Goal: Task Accomplishment & Management: Manage account settings

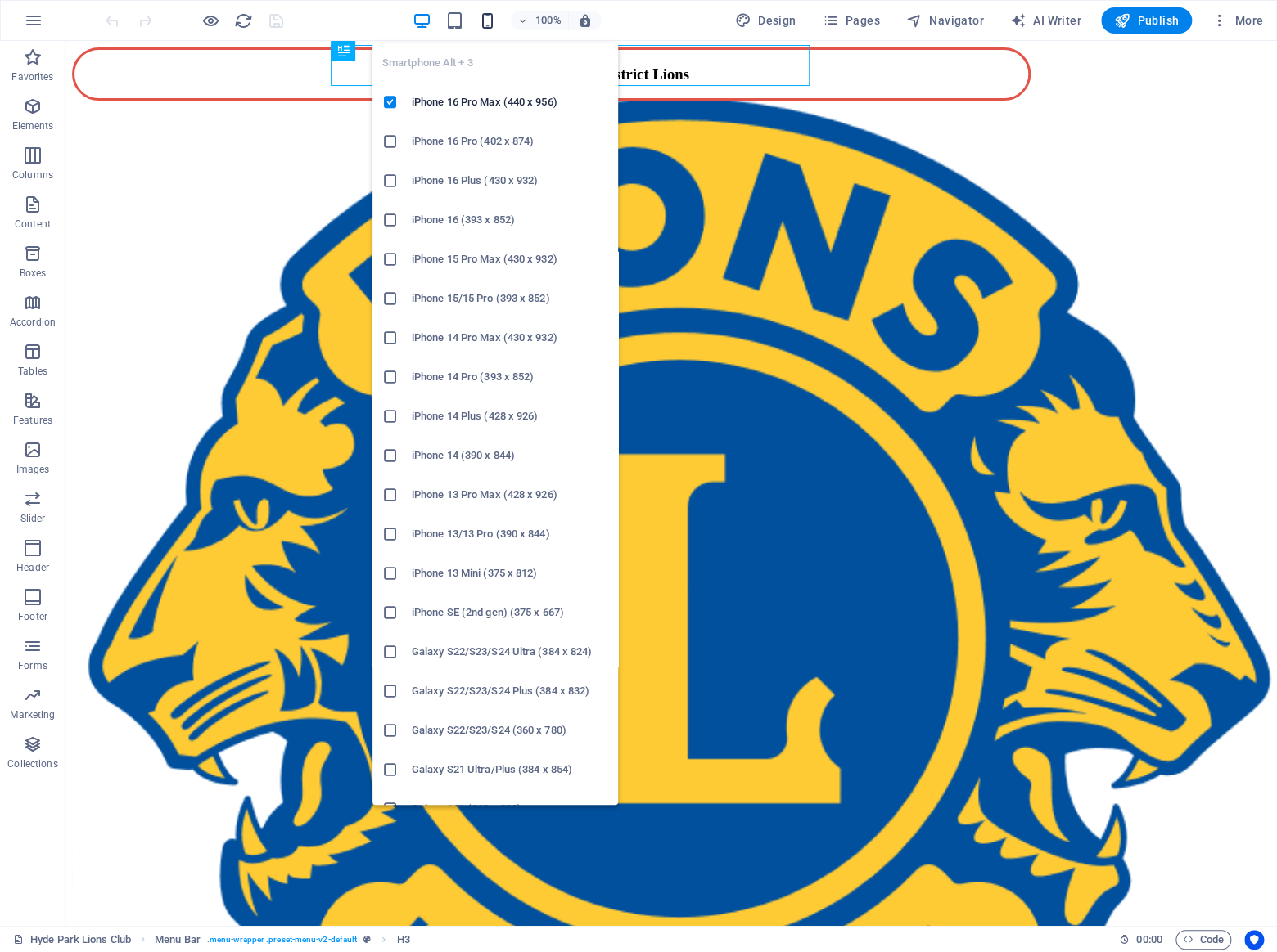
click at [493, 17] on icon "button" at bounding box center [487, 21] width 19 height 19
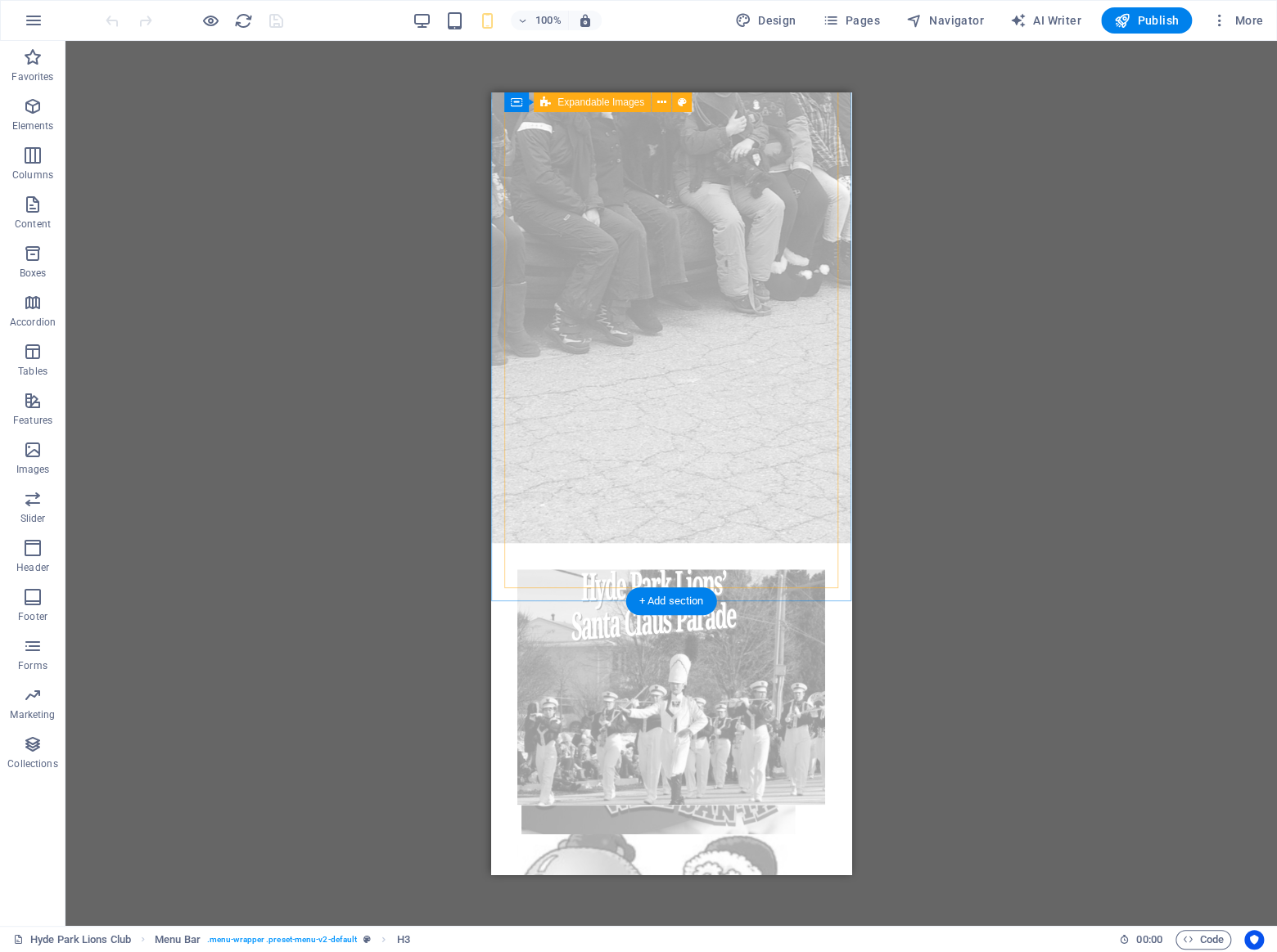
scroll to position [609, 0]
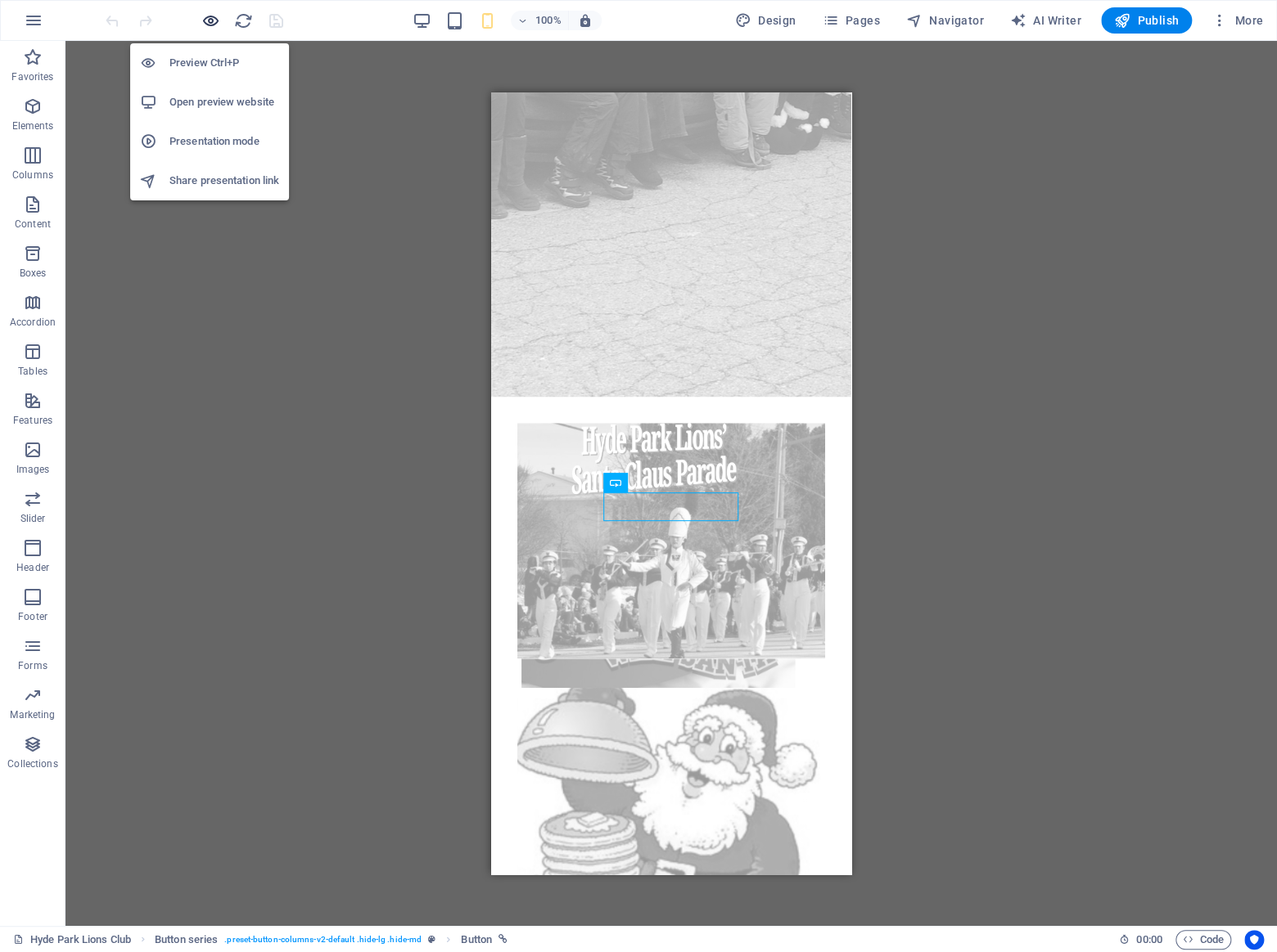
click at [213, 20] on icon "button" at bounding box center [210, 21] width 19 height 19
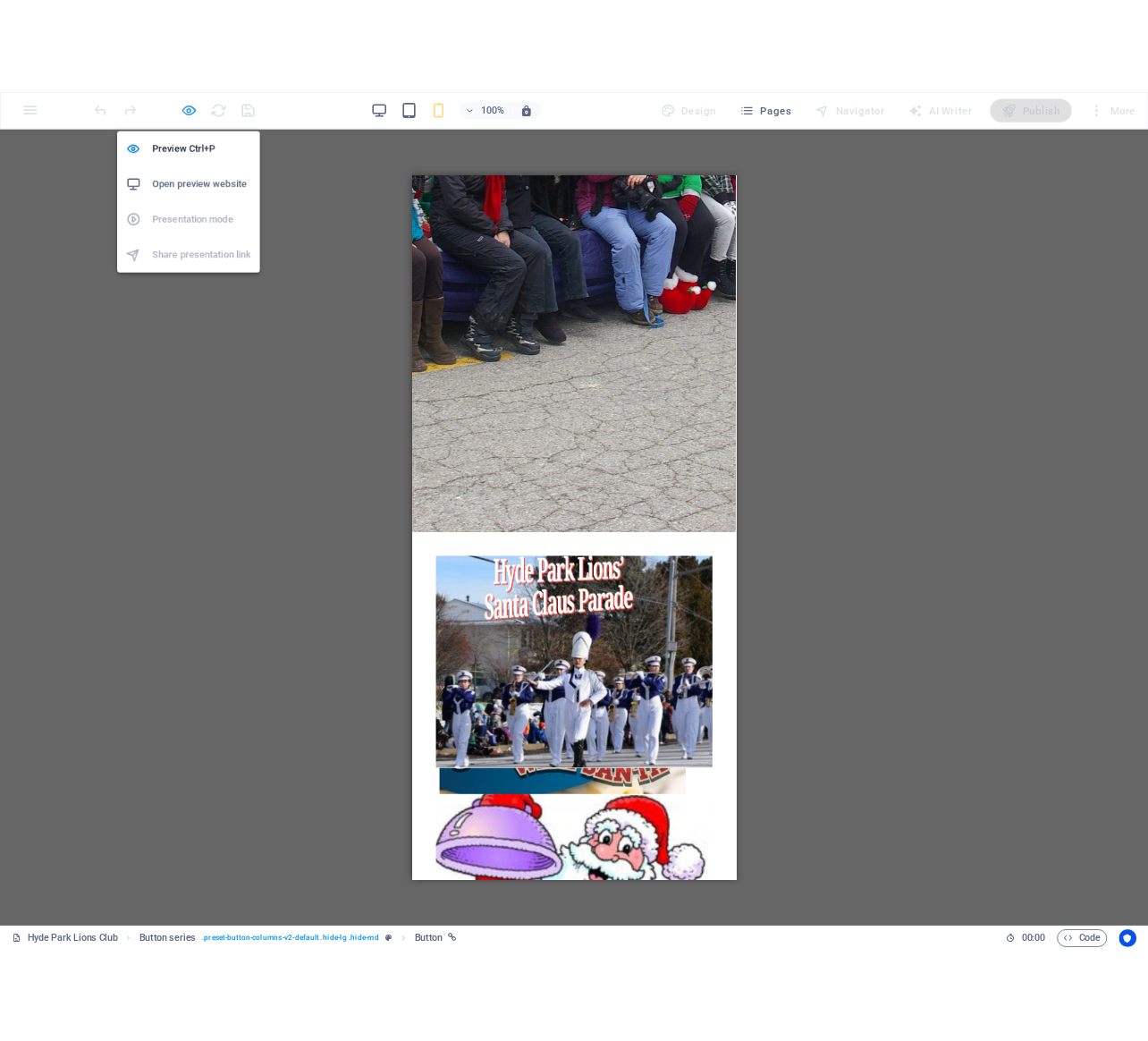
scroll to position [0, 0]
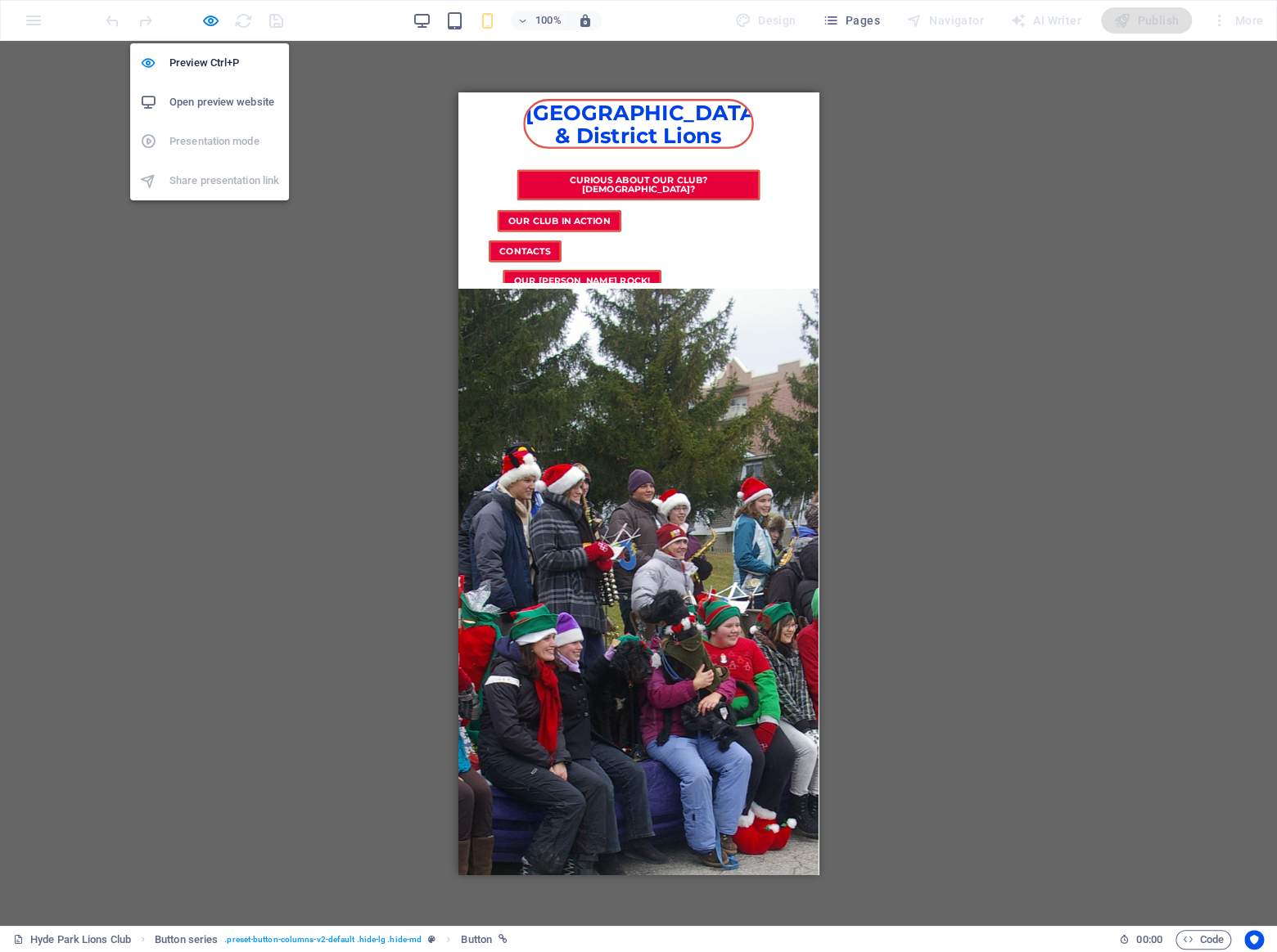
click at [224, 101] on h6 "Open preview website" at bounding box center [224, 102] width 110 height 20
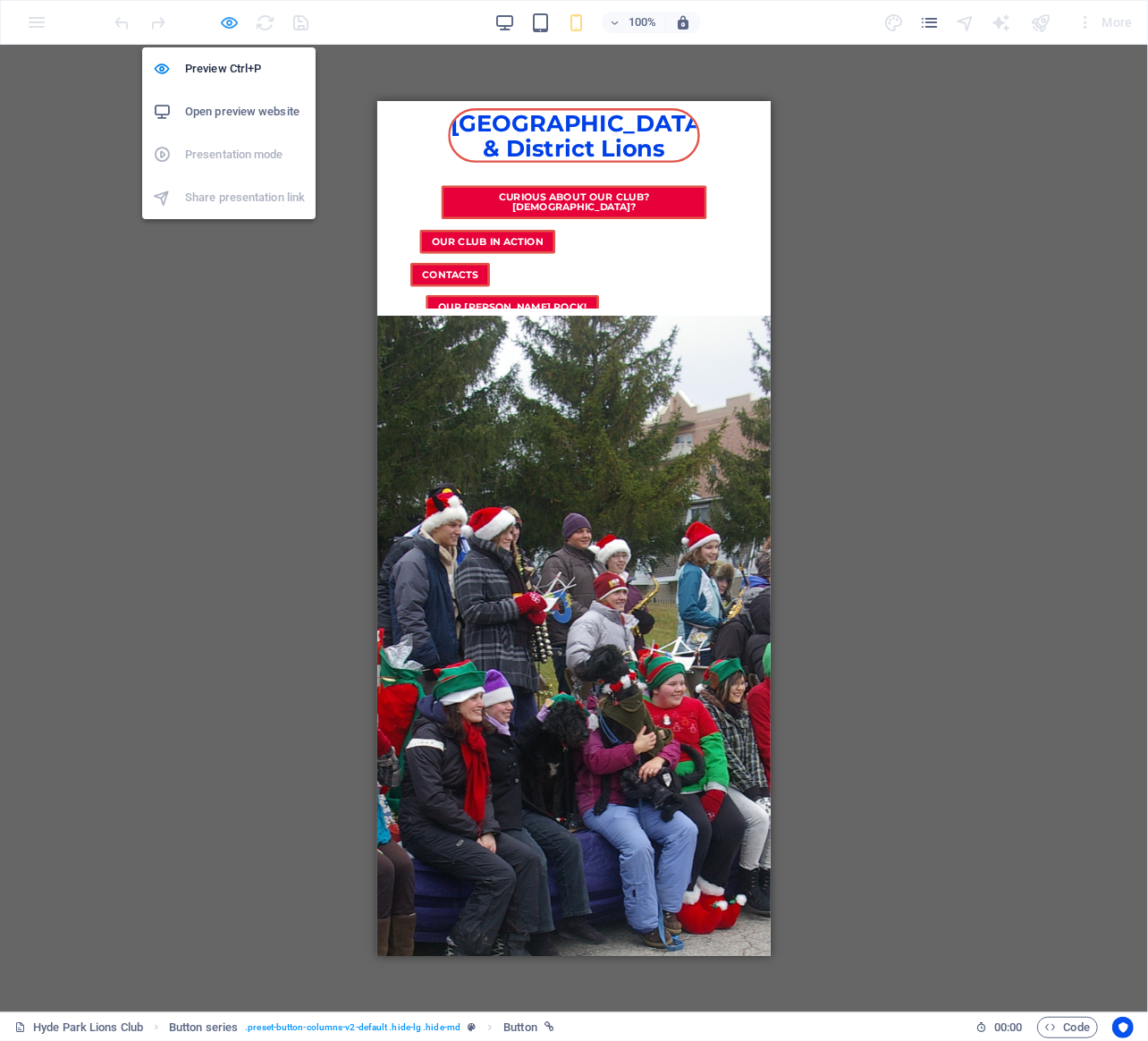
click at [231, 25] on icon "button" at bounding box center [230, 22] width 21 height 21
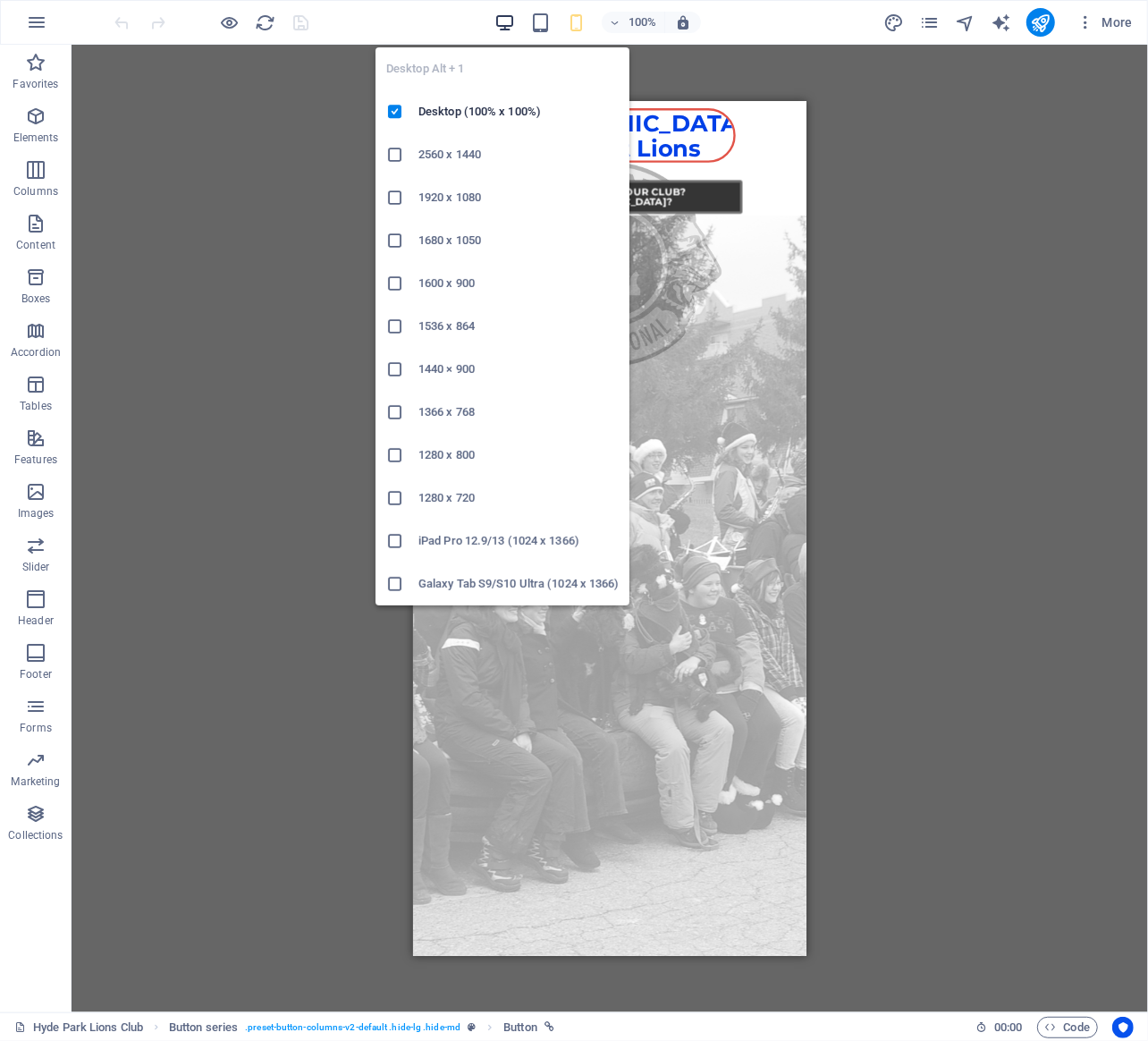
click at [506, 22] on icon "button" at bounding box center [504, 22] width 21 height 21
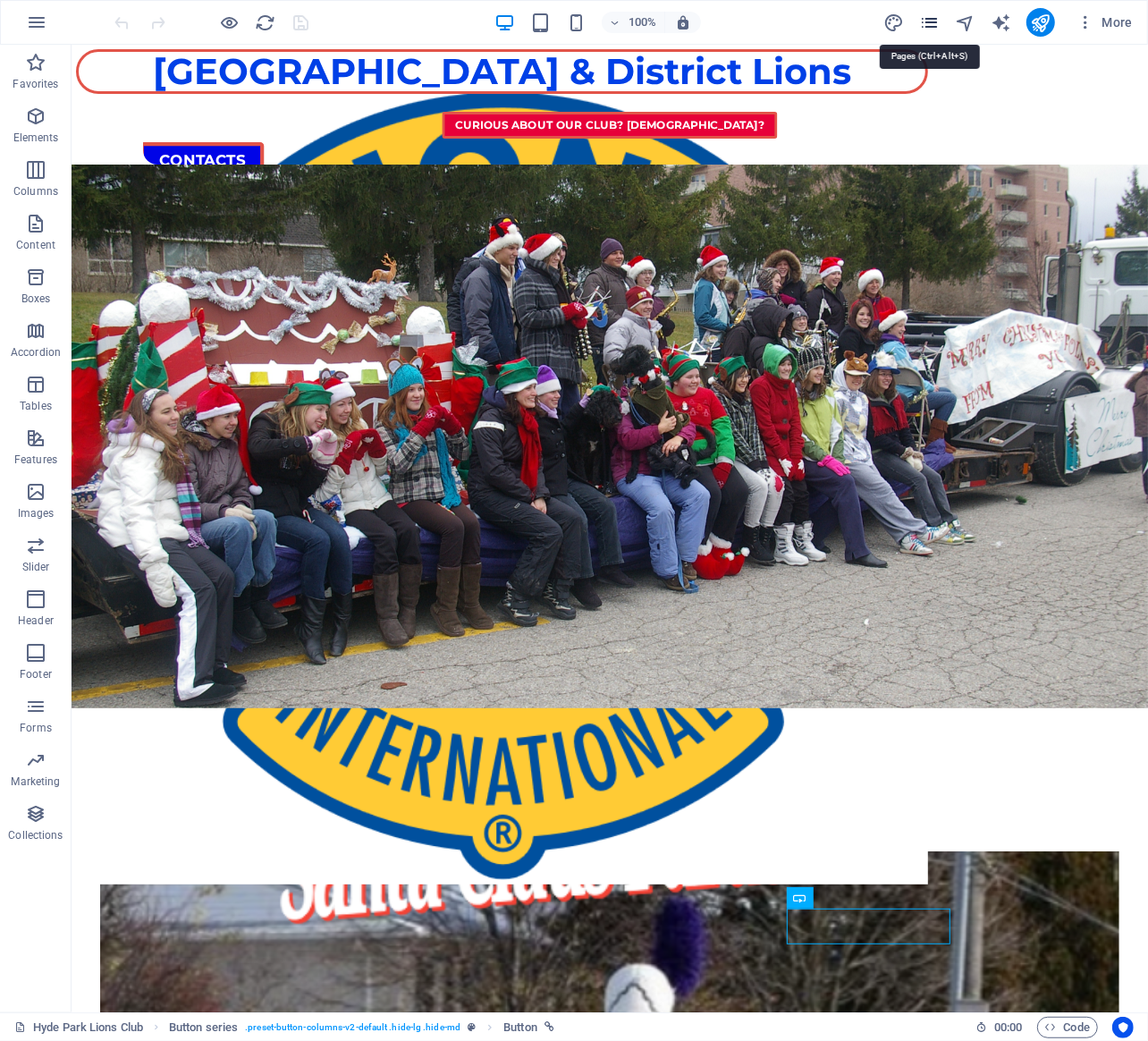
click at [934, 28] on icon "pages" at bounding box center [929, 22] width 21 height 21
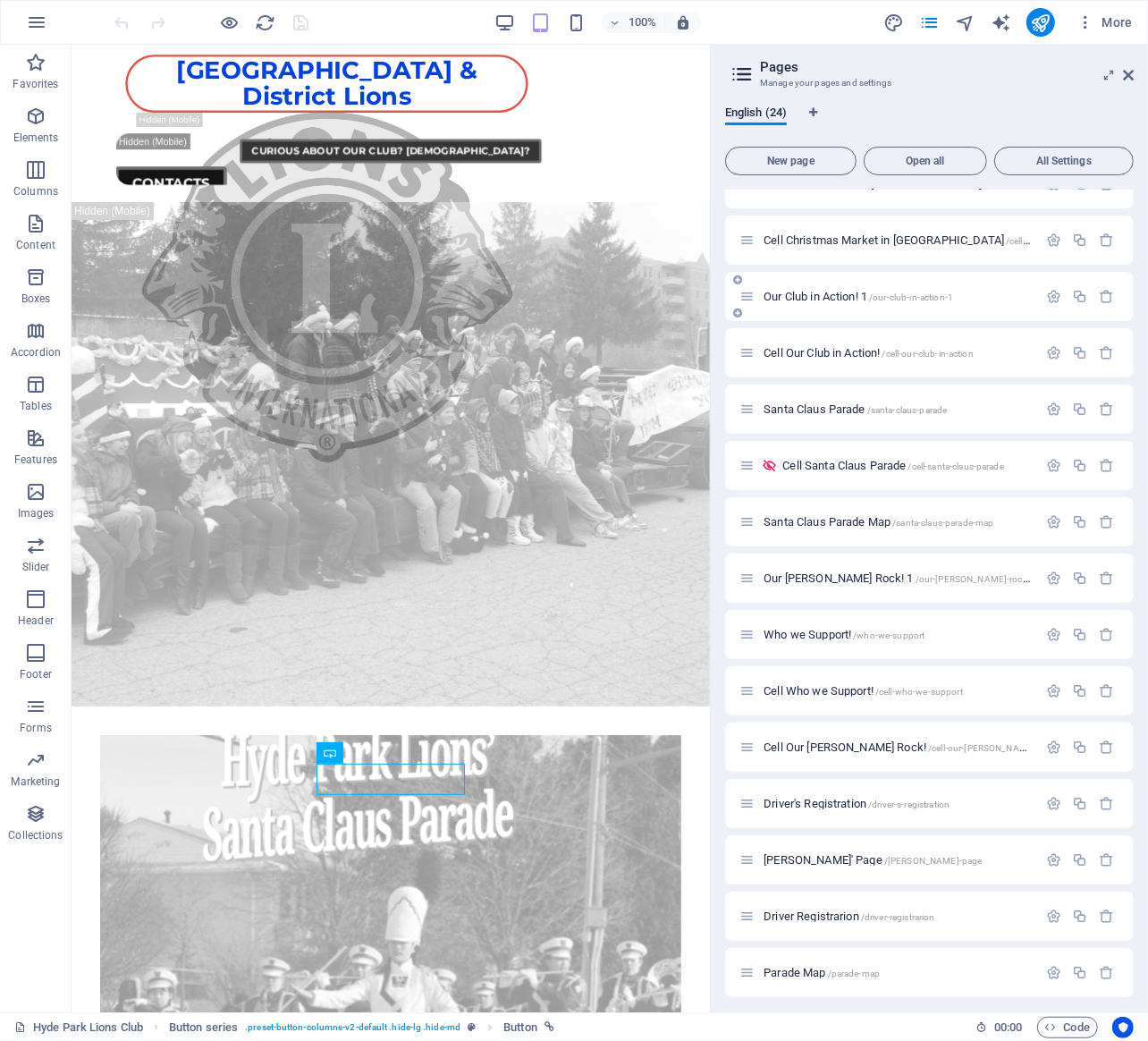
scroll to position [543, 0]
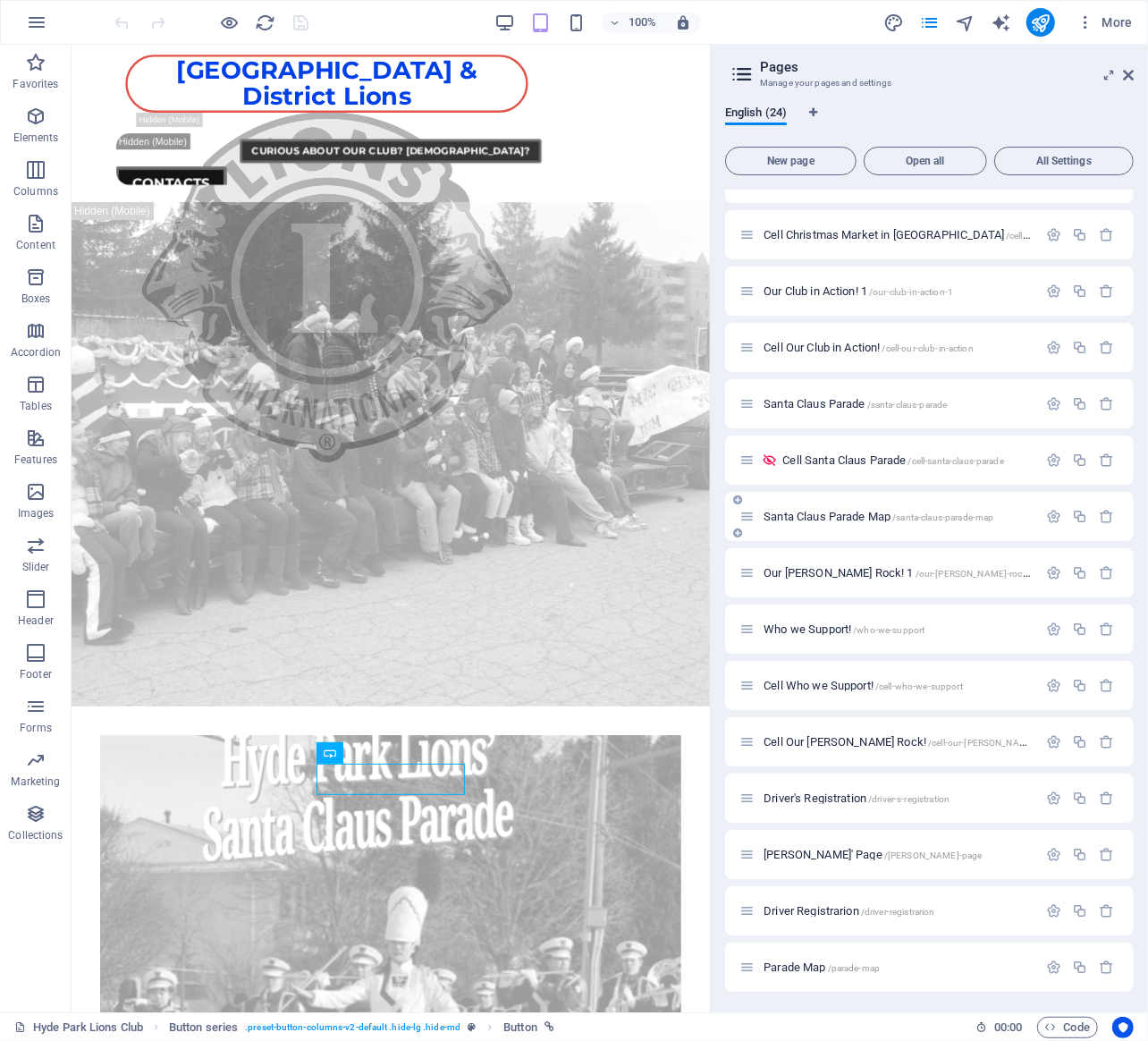
click at [850, 512] on span "Santa Claus Parade Map /santa-claus-parade-map" at bounding box center [878, 517] width 230 height 14
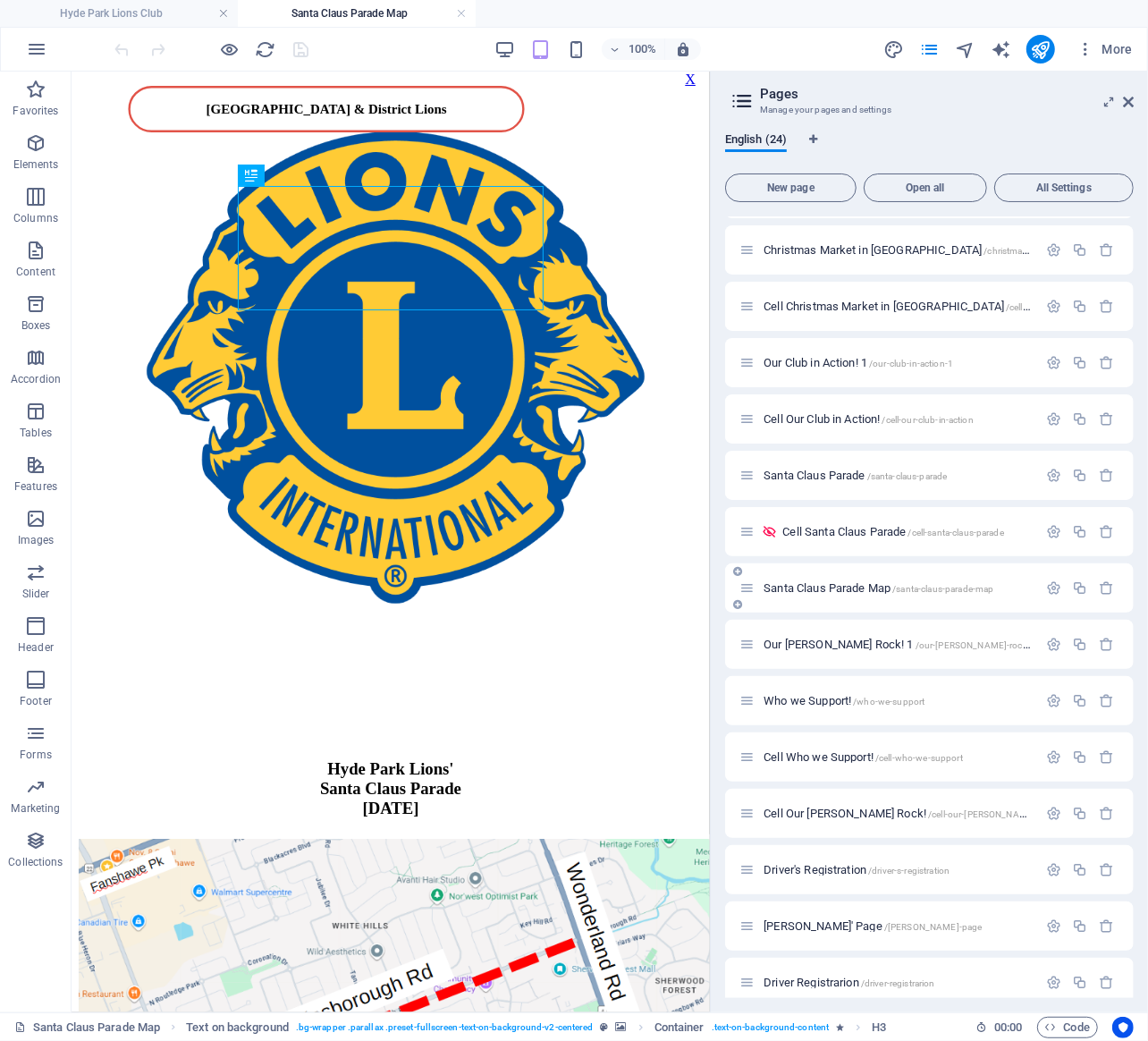
scroll to position [0, 0]
click at [669, 85] on icon at bounding box center [673, 82] width 10 height 19
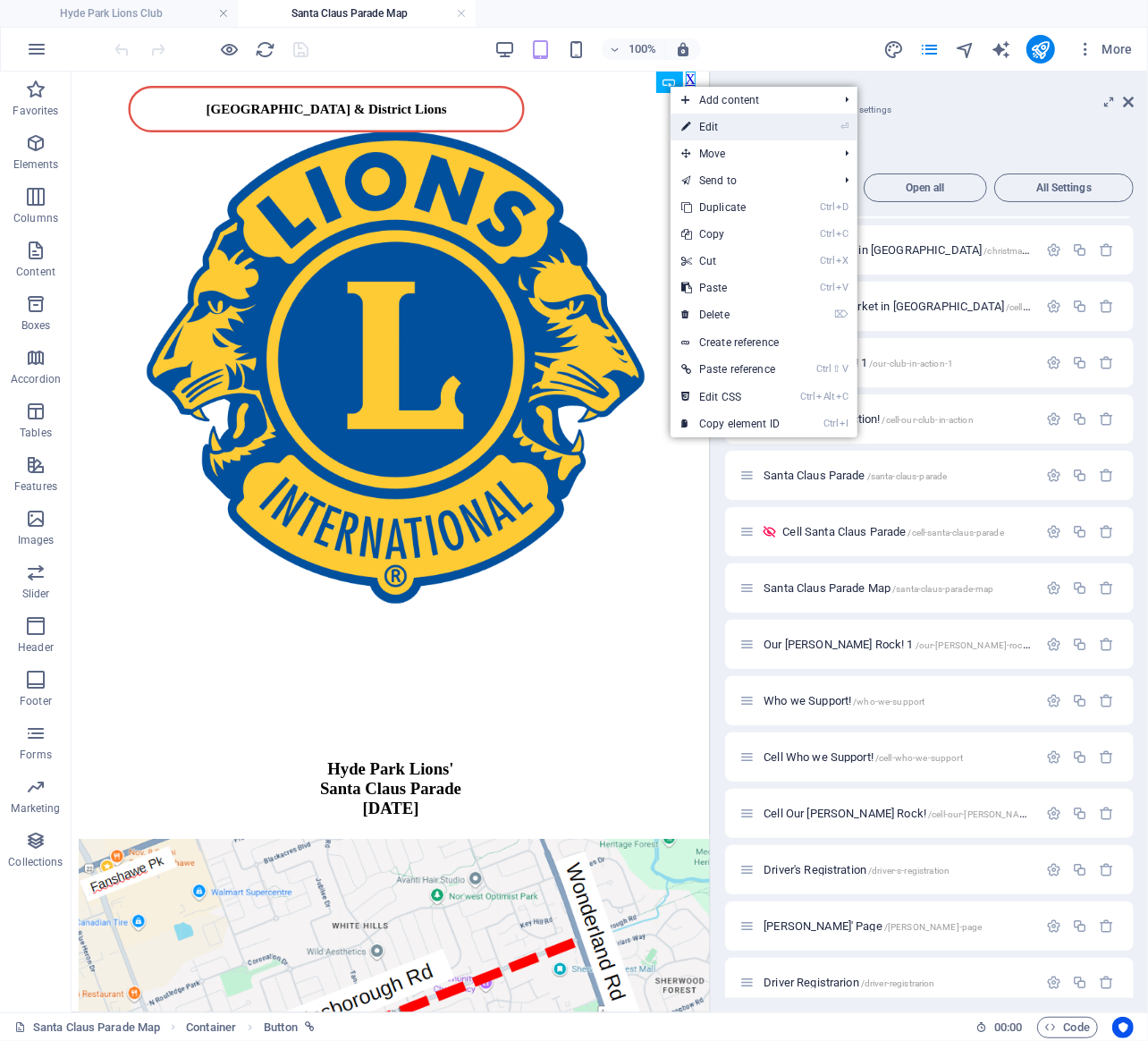
click at [730, 132] on link "⏎ Edit" at bounding box center [730, 126] width 120 height 26
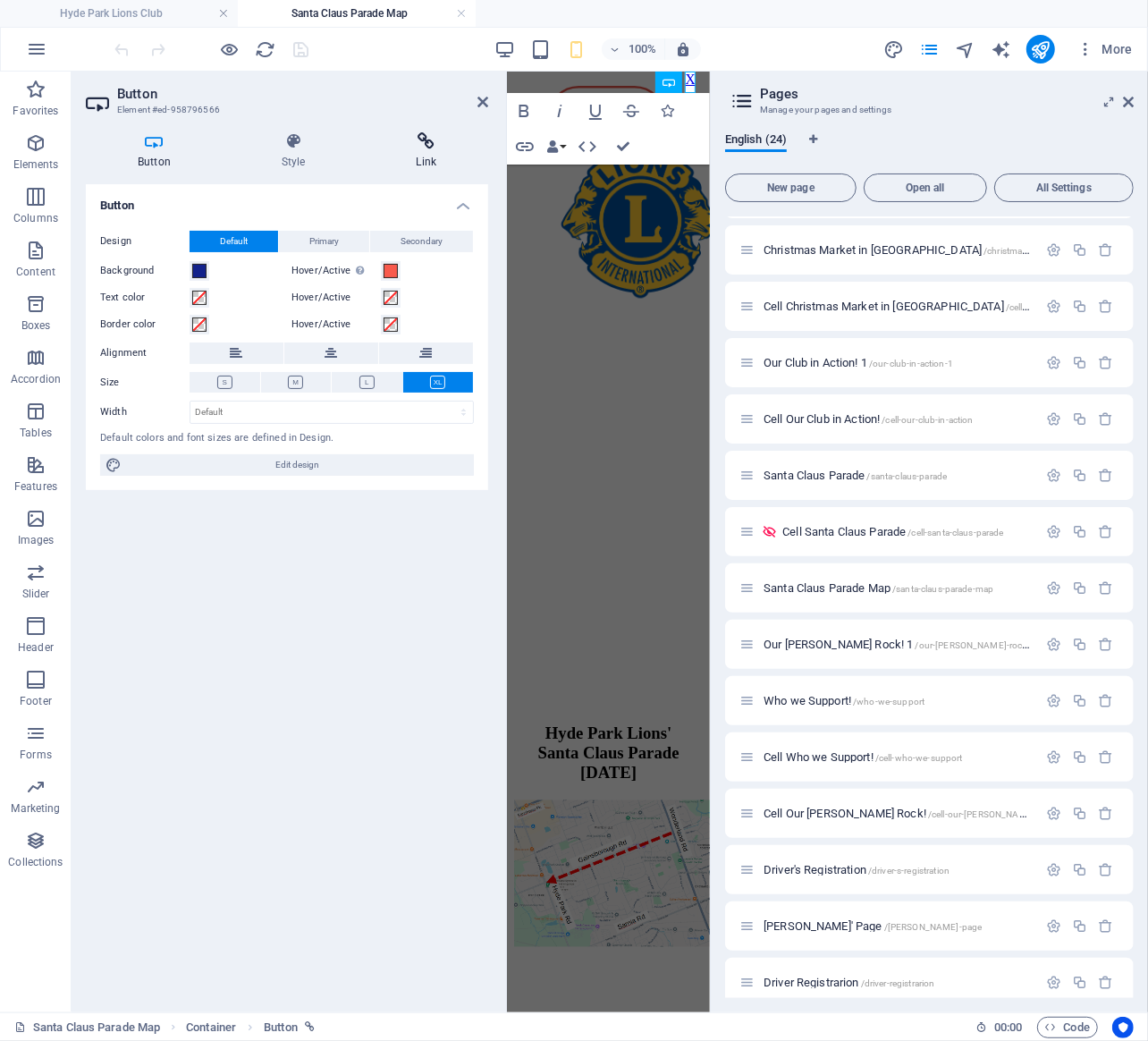
click at [419, 138] on icon at bounding box center [426, 141] width 124 height 18
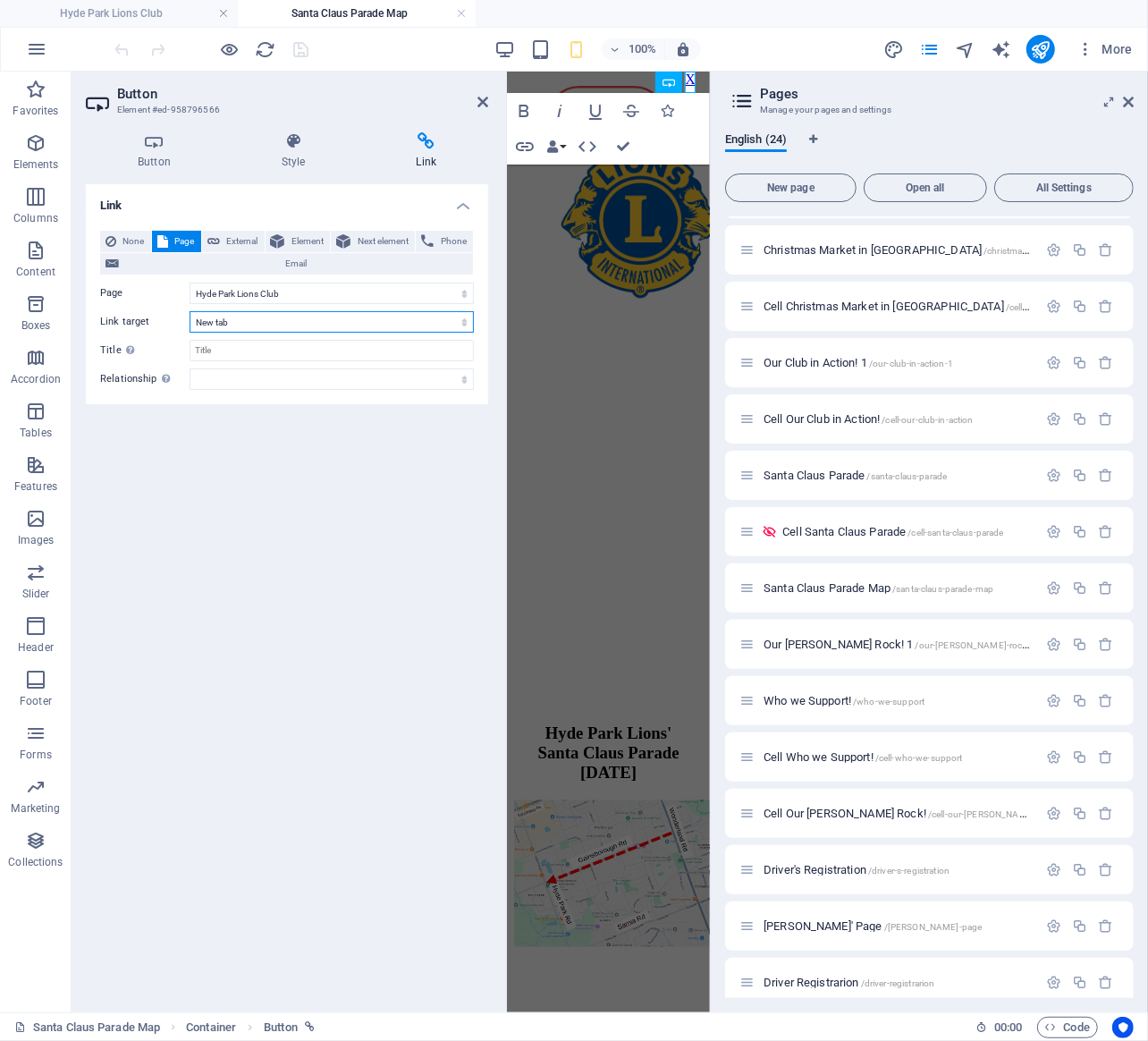
click at [190, 312] on select "New tab Same tab Overlay" at bounding box center [331, 323] width 284 height 22
select select
click option "Same tab" at bounding box center [0, 0] width 0 height 0
click at [300, 48] on icon "save" at bounding box center [301, 49] width 21 height 21
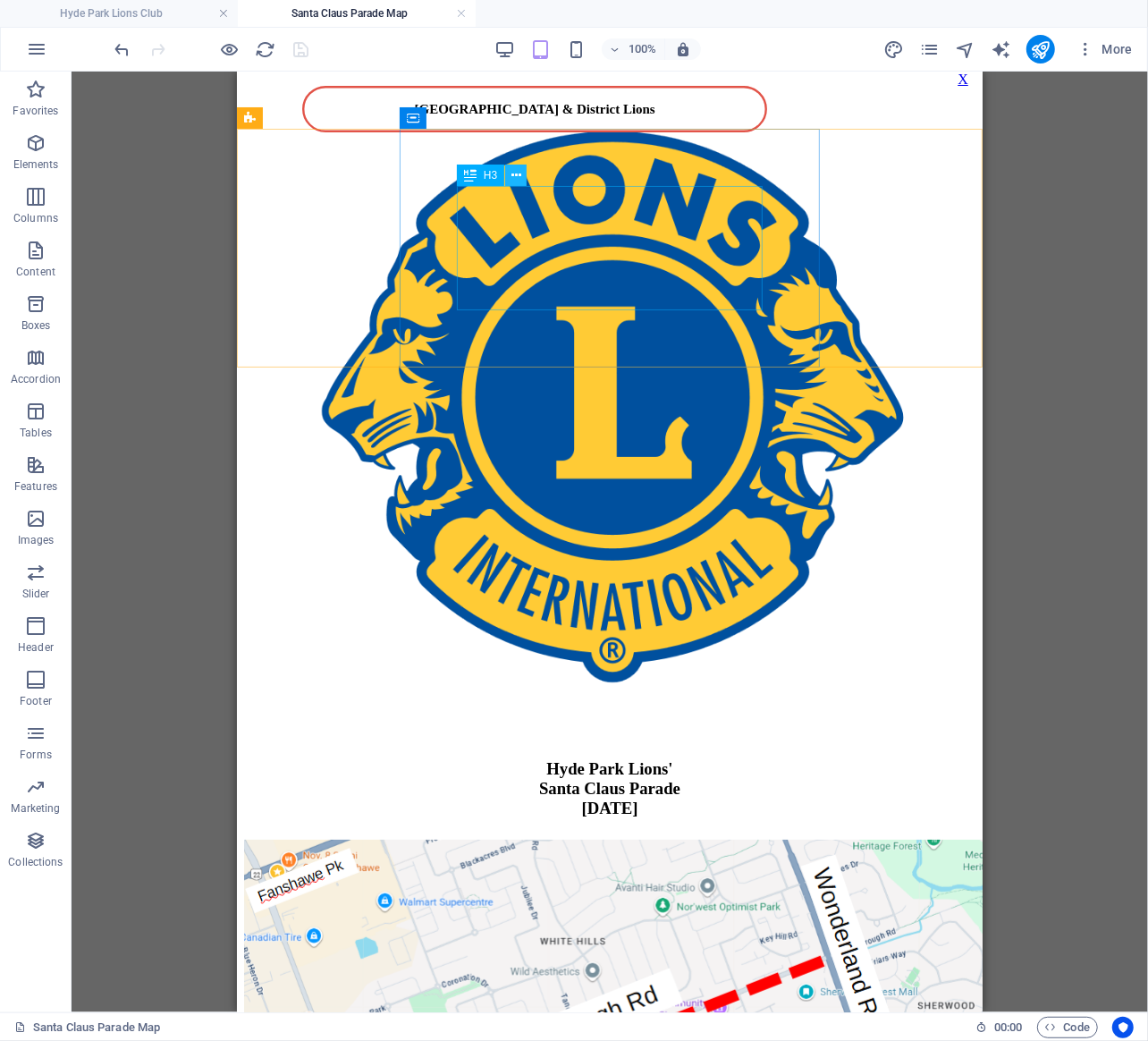
click at [515, 174] on icon at bounding box center [517, 175] width 10 height 19
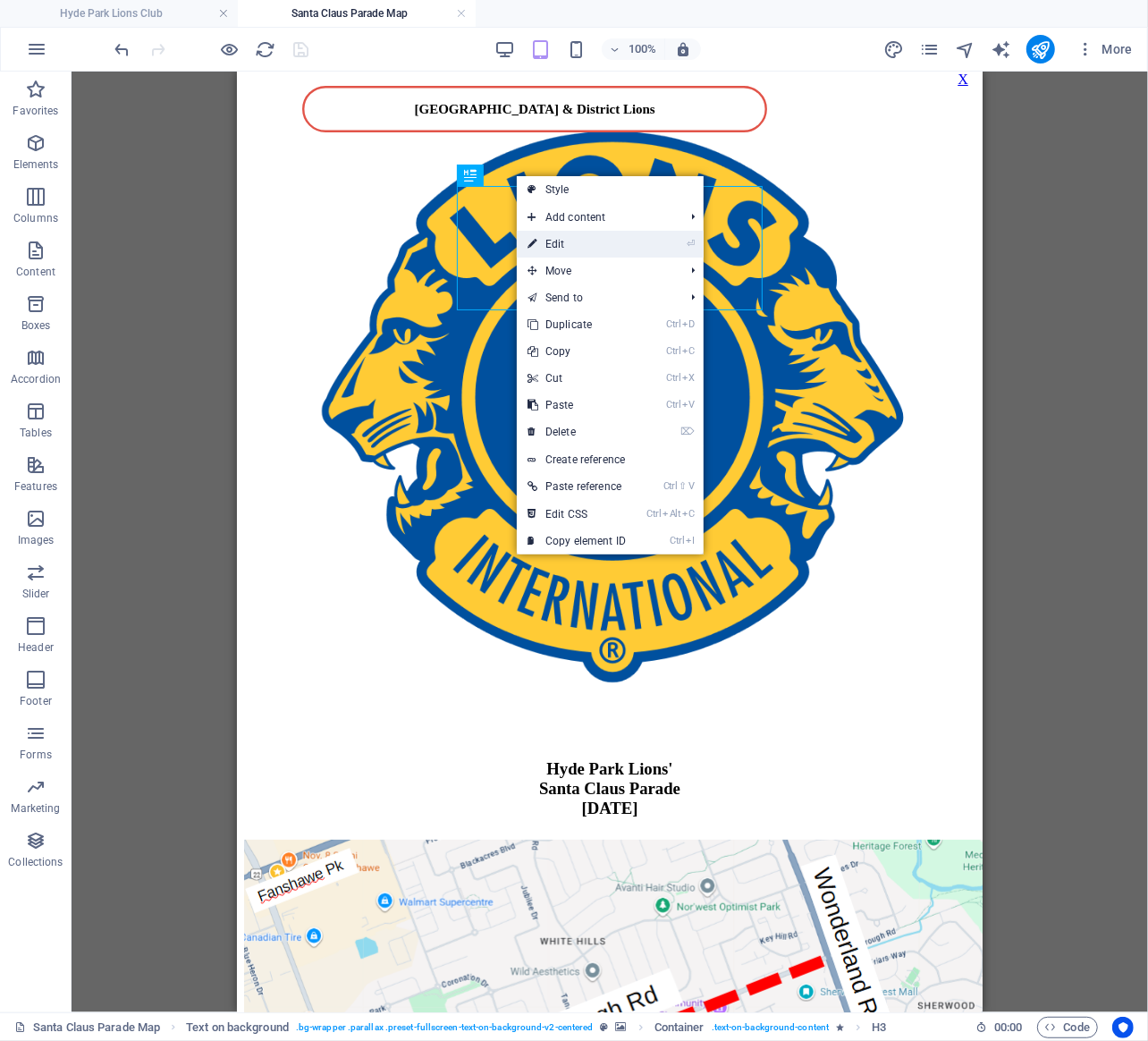
click at [565, 238] on link "⏎ Edit" at bounding box center [576, 243] width 120 height 26
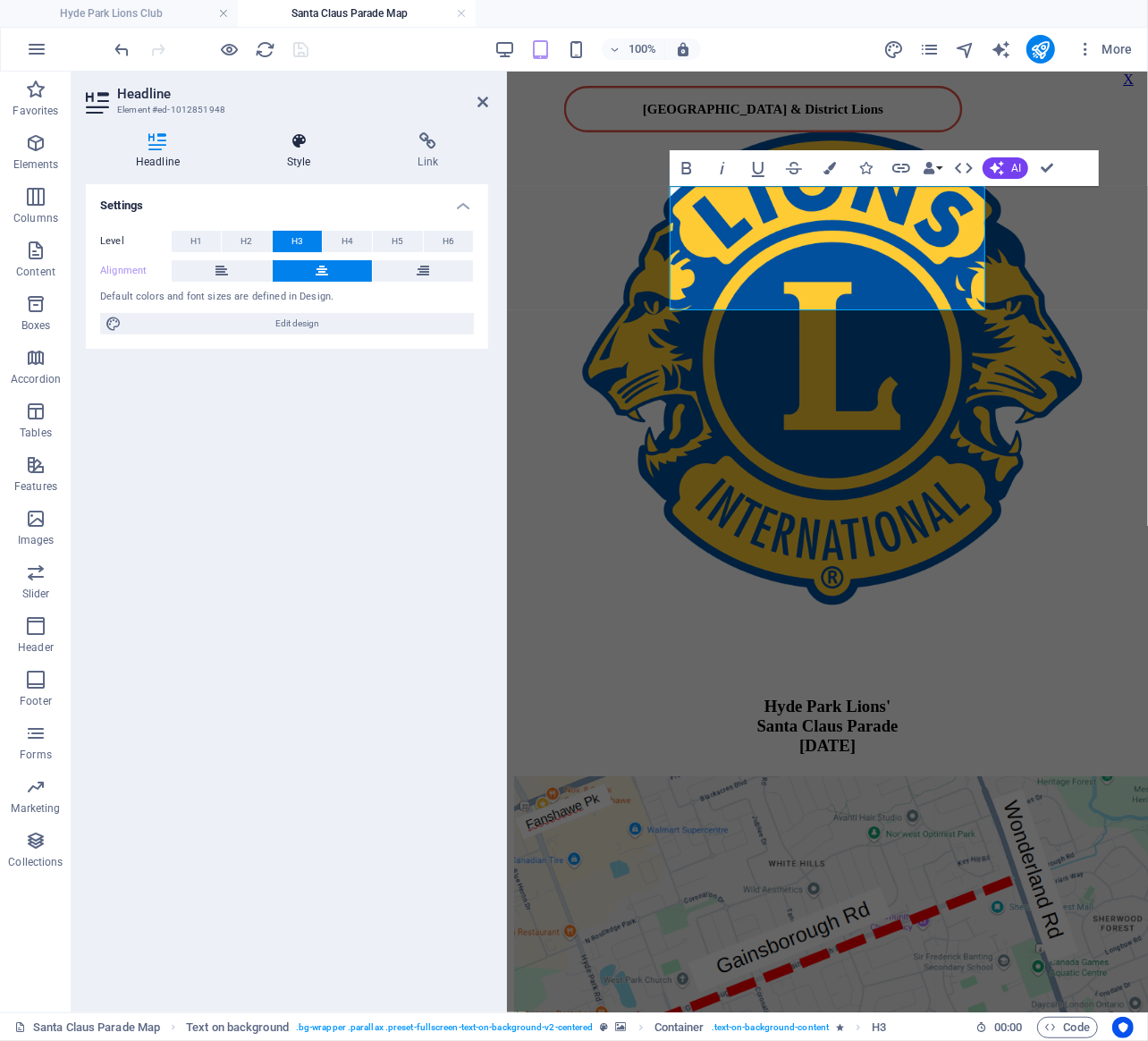
click at [297, 146] on icon at bounding box center [299, 141] width 124 height 18
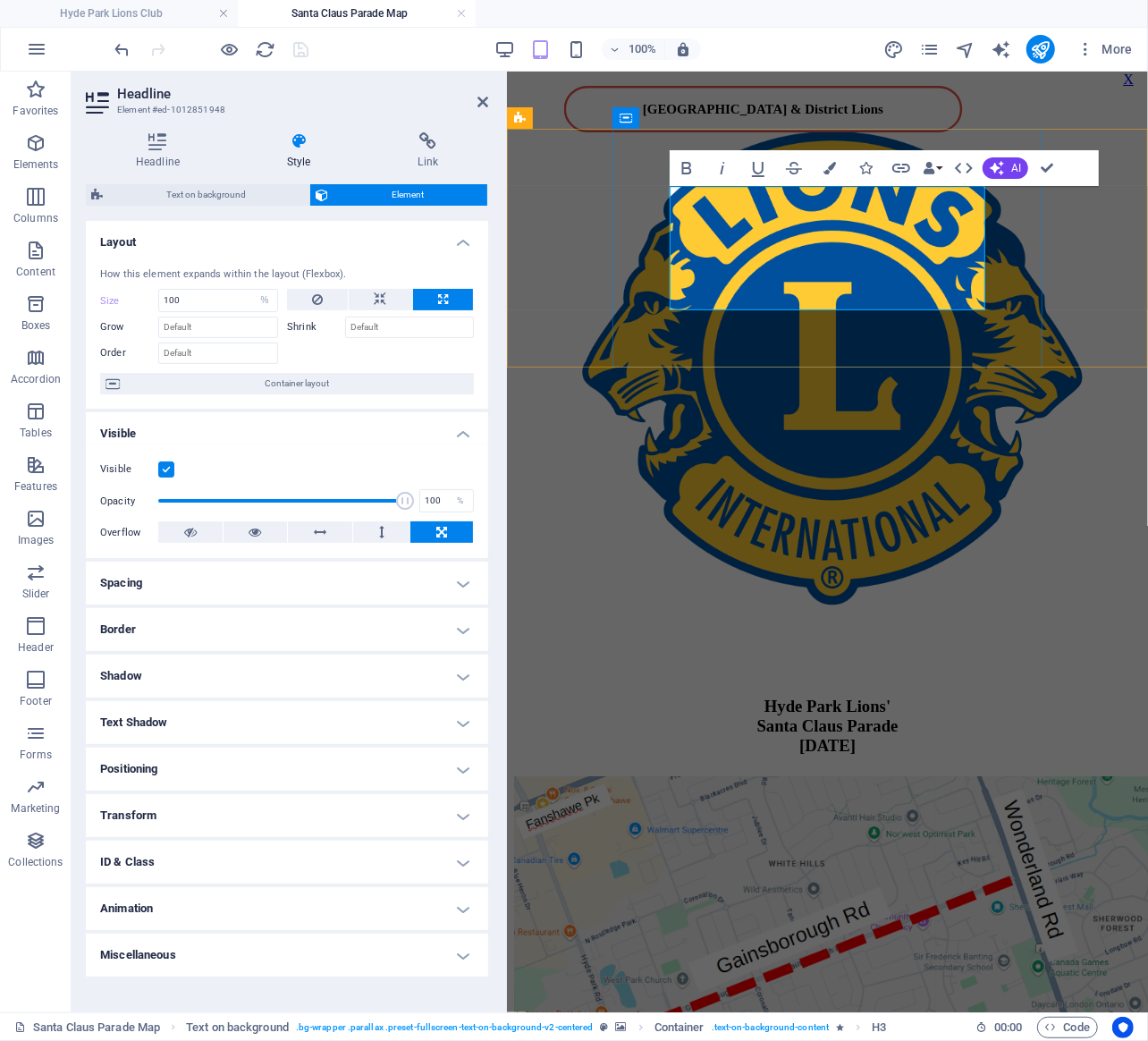
click at [675, 663] on div "​ Hyde Park Lions' Santa Claus Parade Nov 22nd, 2015" at bounding box center [827, 709] width 627 height 92
click at [828, 172] on icon "button" at bounding box center [829, 168] width 13 height 13
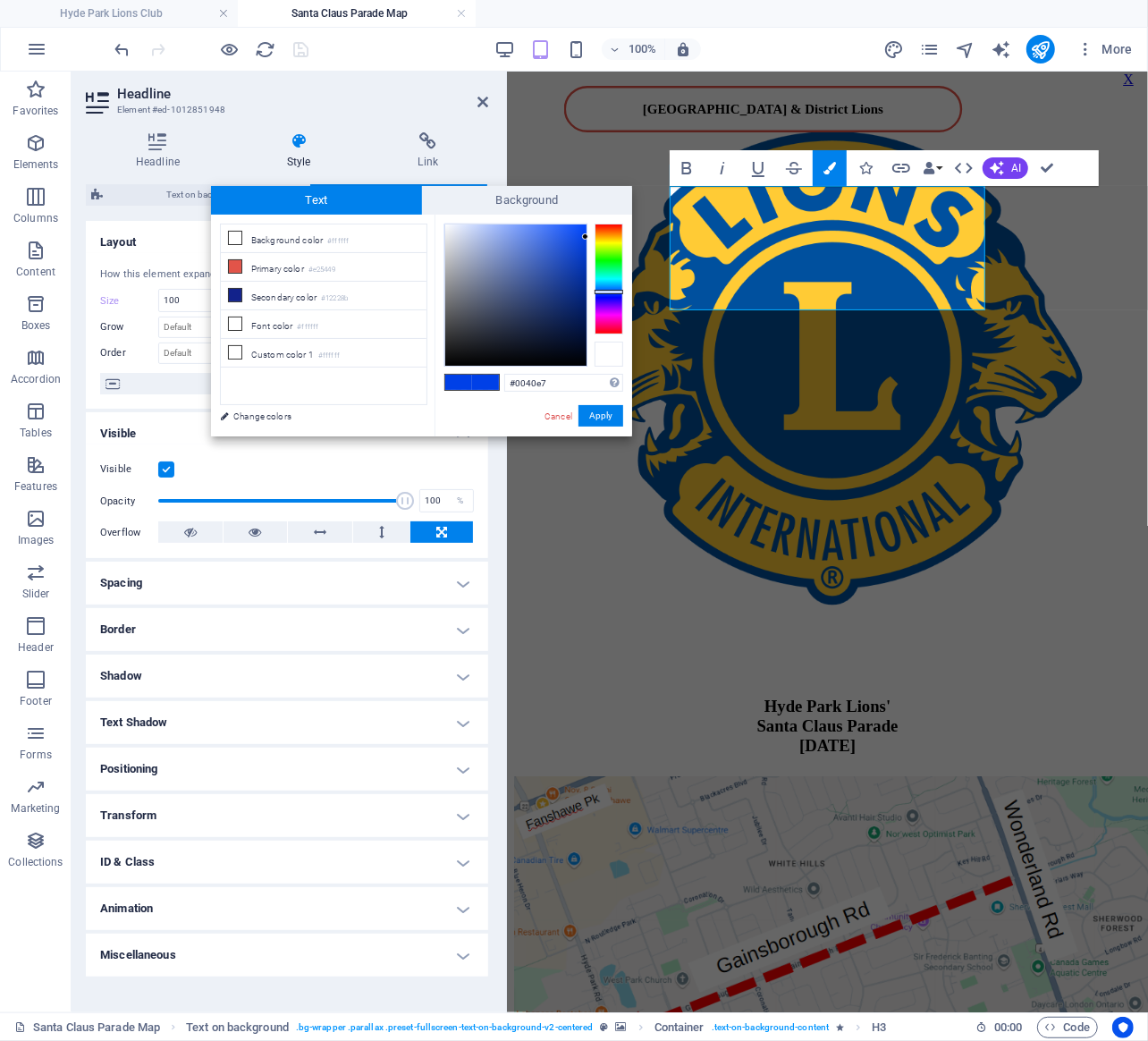
click at [612, 357] on div at bounding box center [609, 355] width 28 height 25
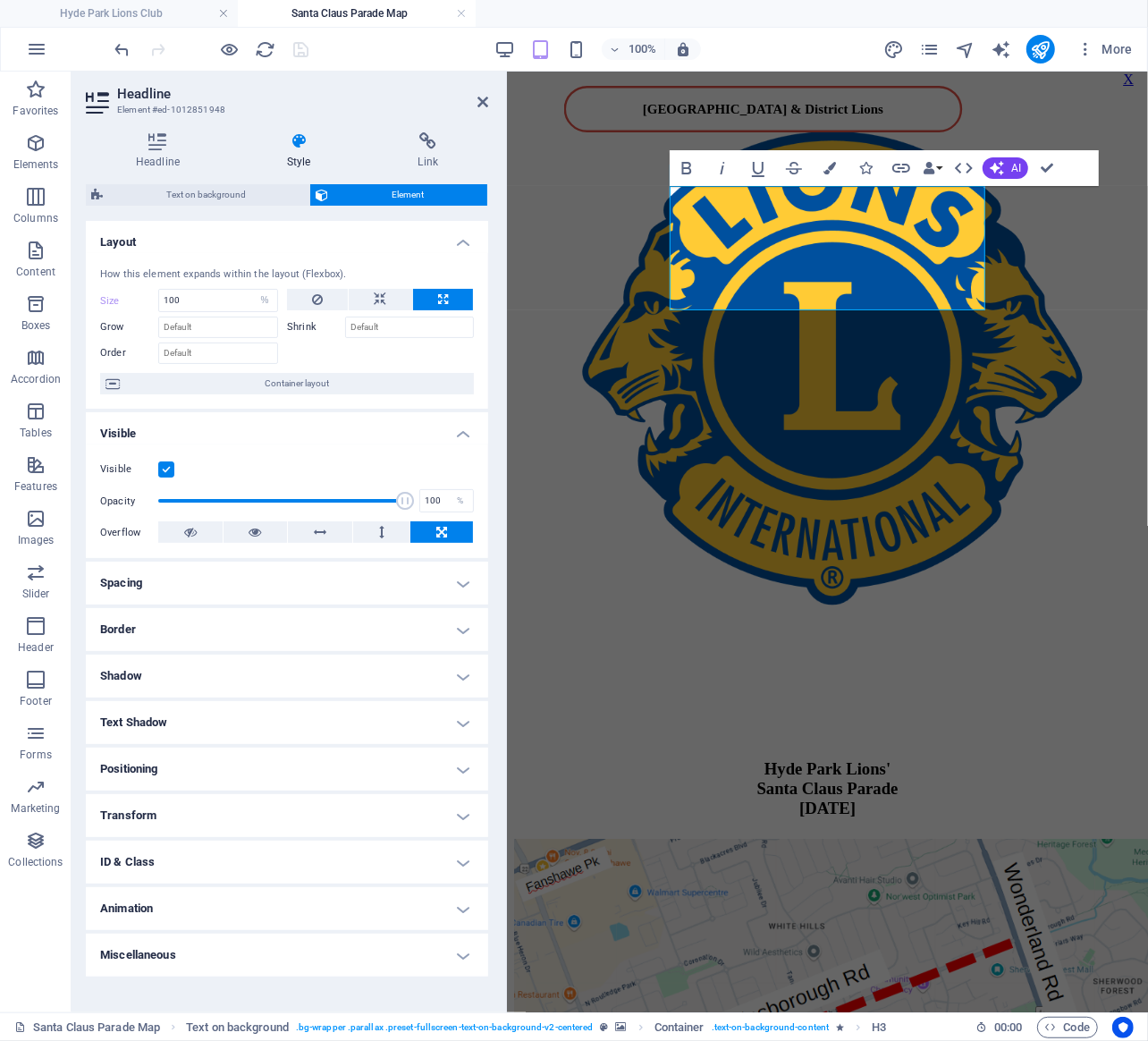
click at [304, 44] on div at bounding box center [211, 49] width 200 height 28
click at [484, 103] on icon at bounding box center [483, 102] width 11 height 15
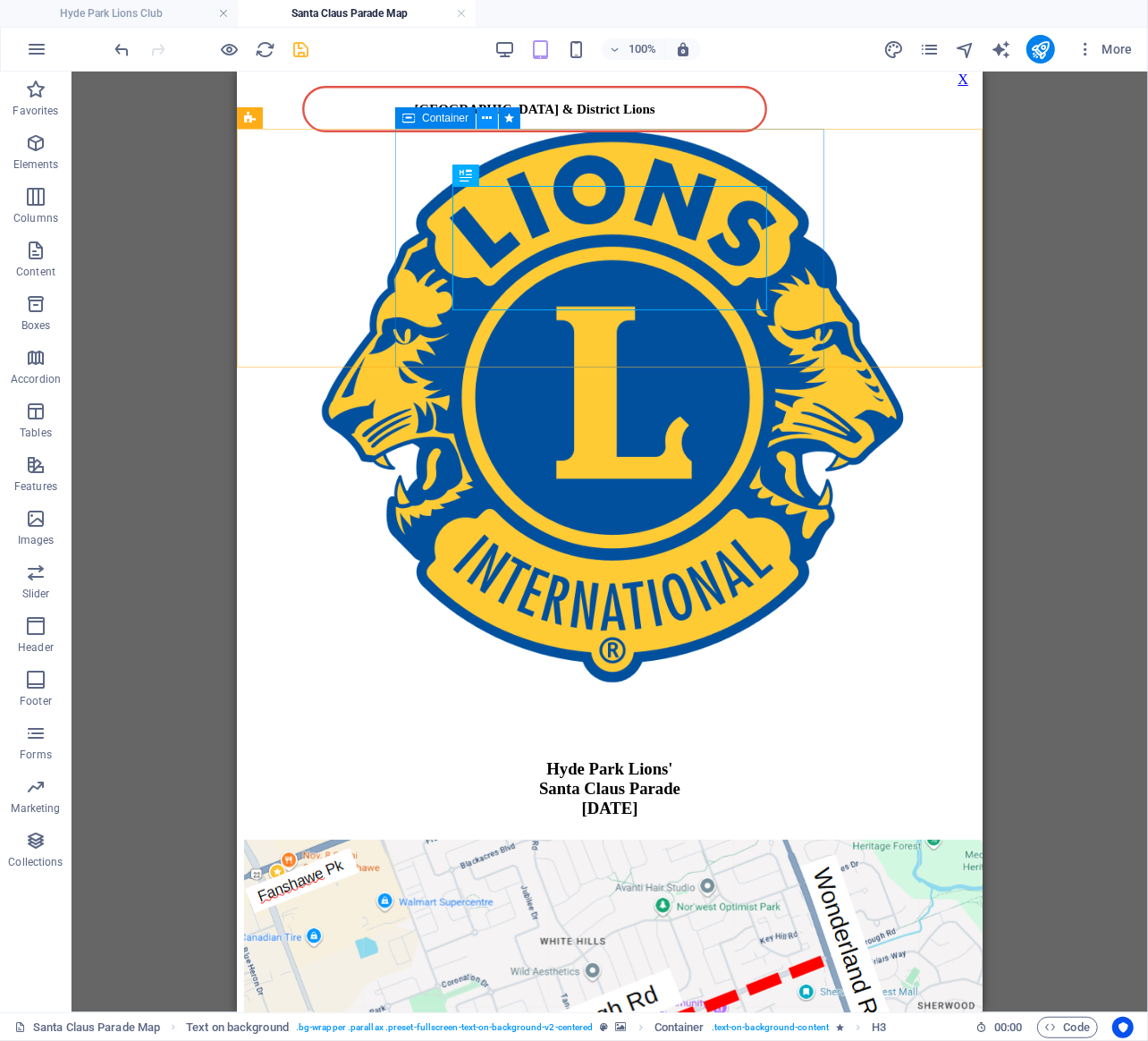
click at [486, 119] on icon at bounding box center [488, 118] width 10 height 19
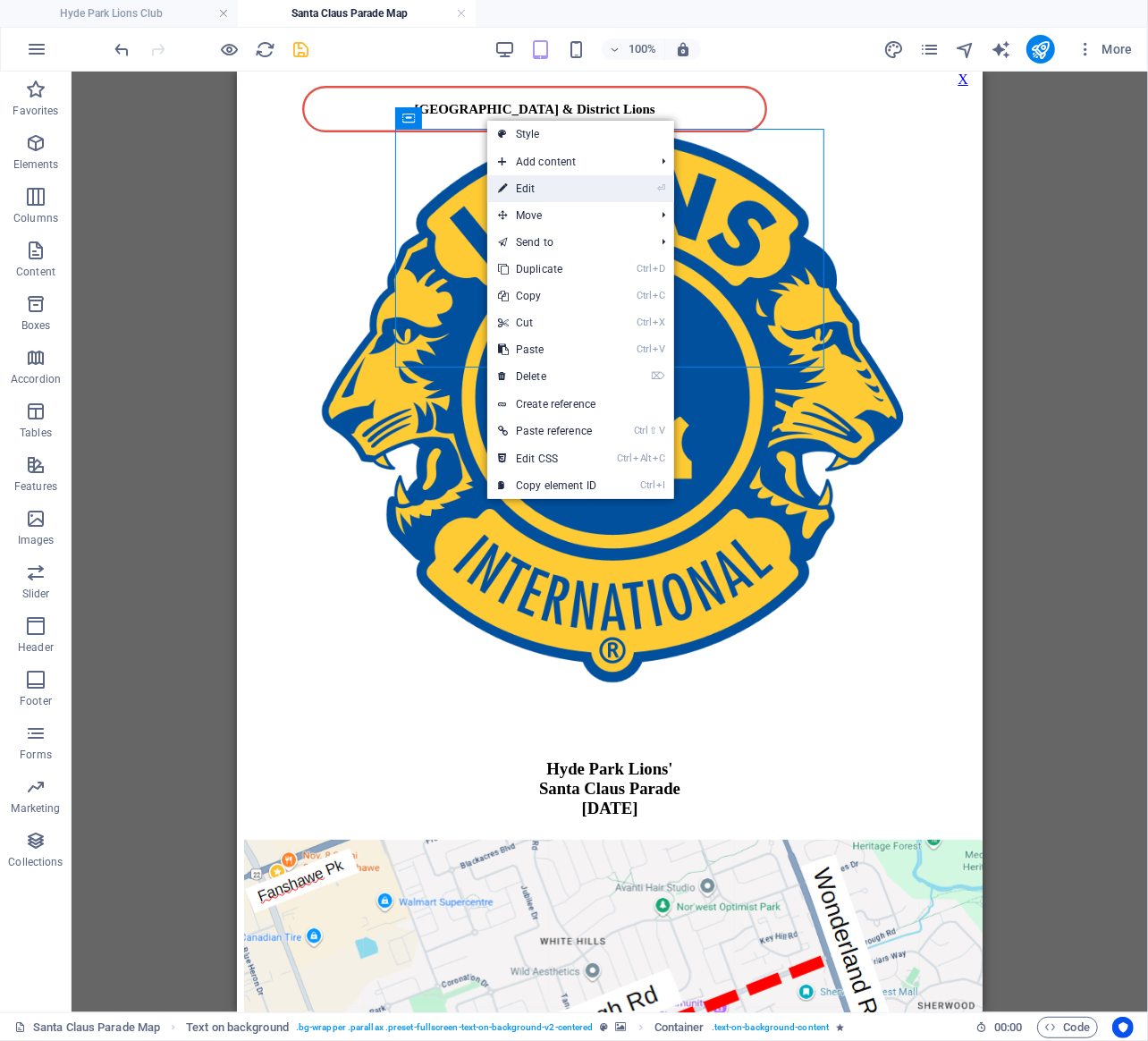
click at [529, 186] on link "⏎ Edit" at bounding box center [547, 188] width 120 height 26
select select "rem"
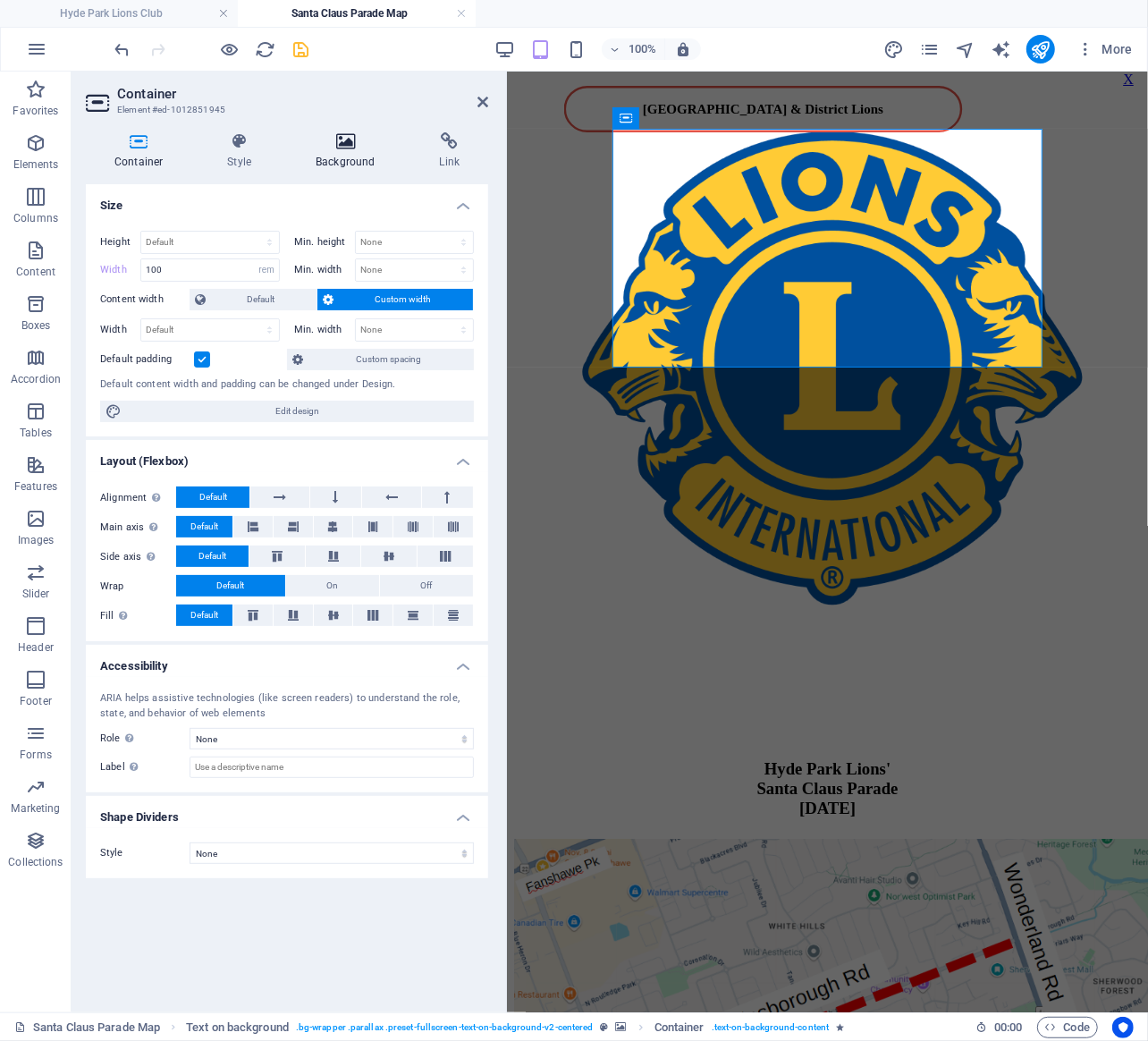
click at [346, 156] on h4 "Background" at bounding box center [349, 151] width 123 height 37
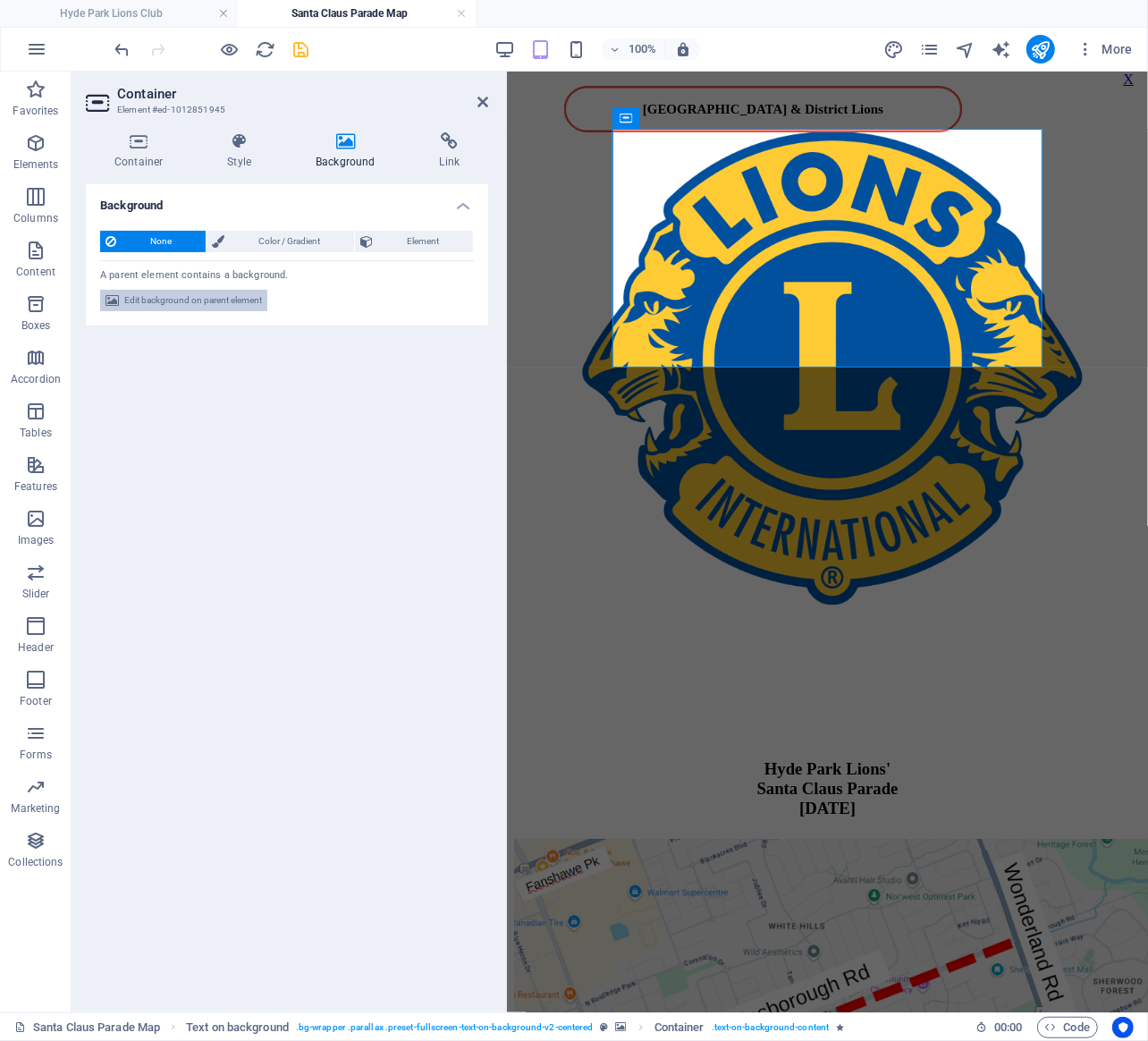
click at [225, 301] on span "Edit background on parent element" at bounding box center [192, 301] width 138 height 22
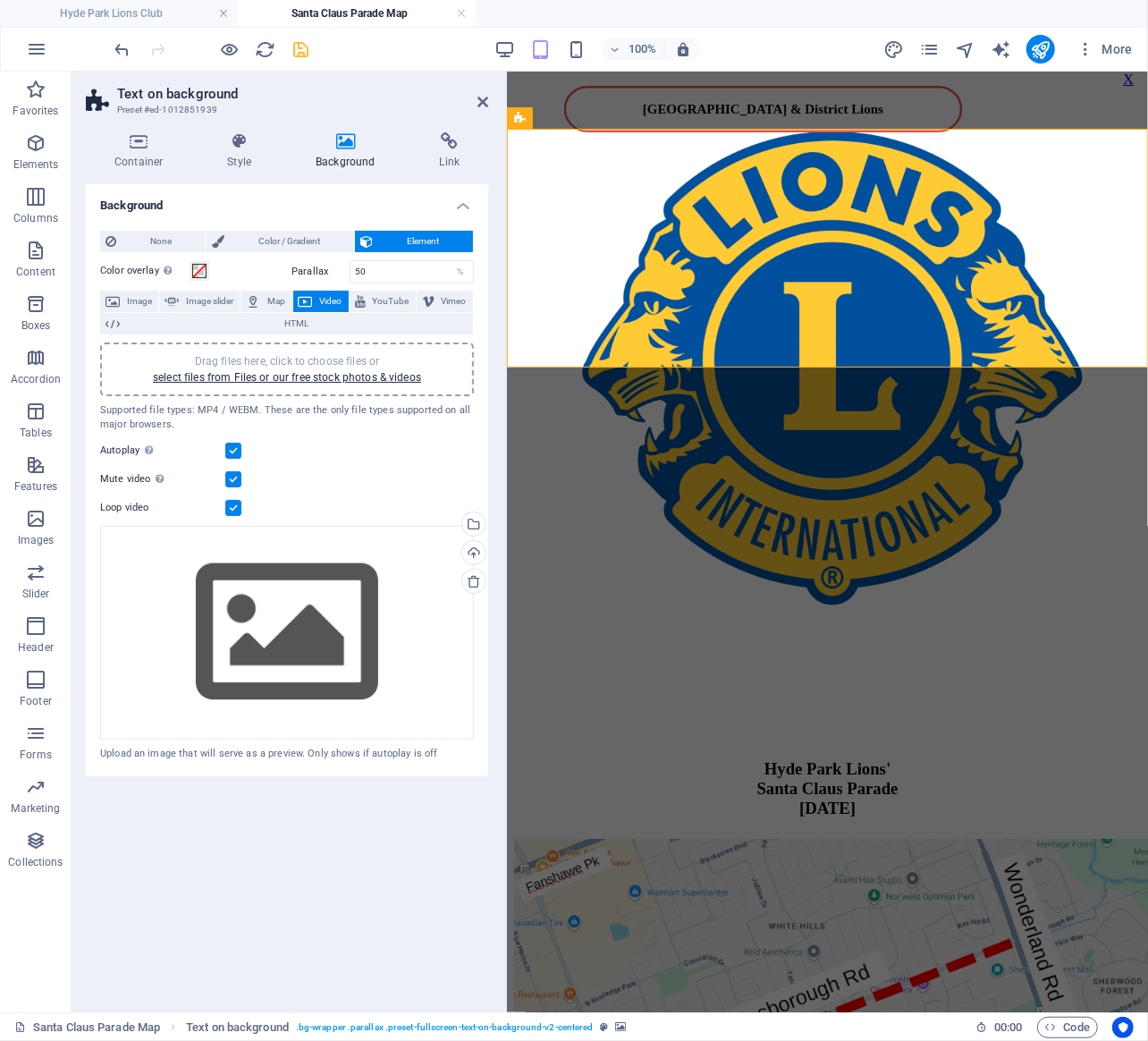
click at [344, 146] on icon at bounding box center [345, 141] width 116 height 18
click at [707, 118] on icon at bounding box center [705, 118] width 10 height 19
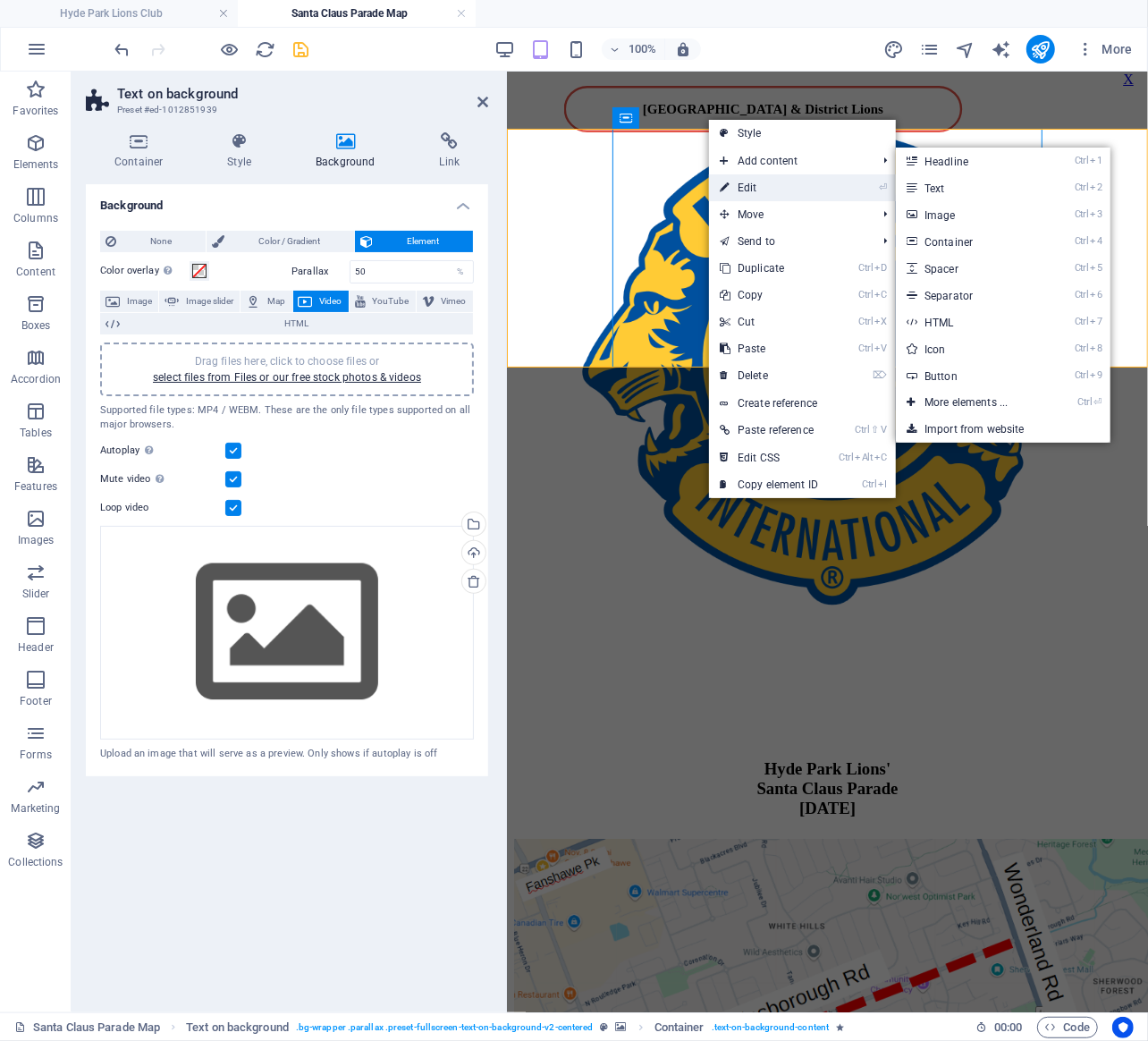
click at [759, 179] on link "⏎ Edit" at bounding box center [769, 187] width 120 height 26
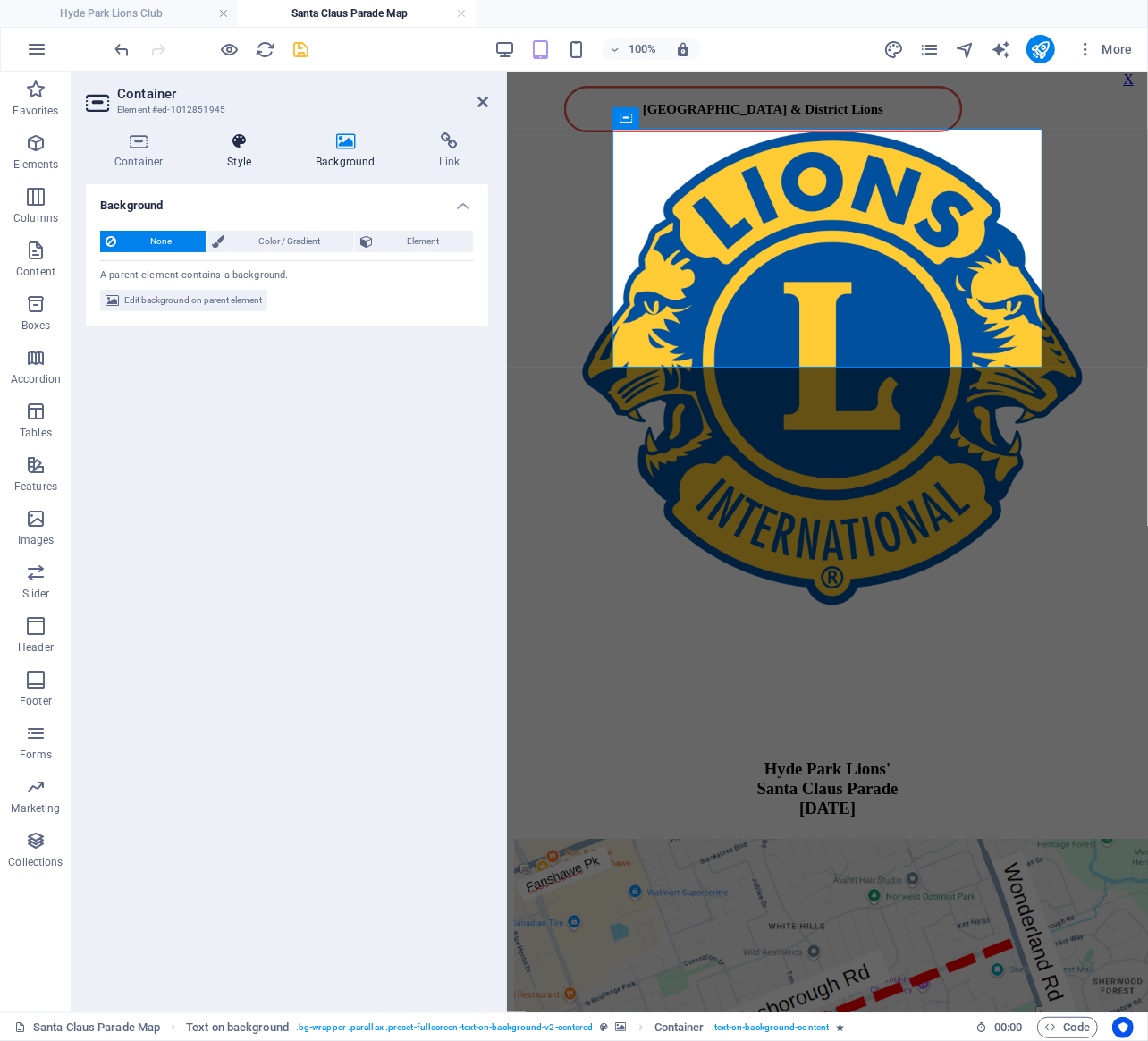
click at [244, 158] on h4 "Style" at bounding box center [242, 151] width 89 height 37
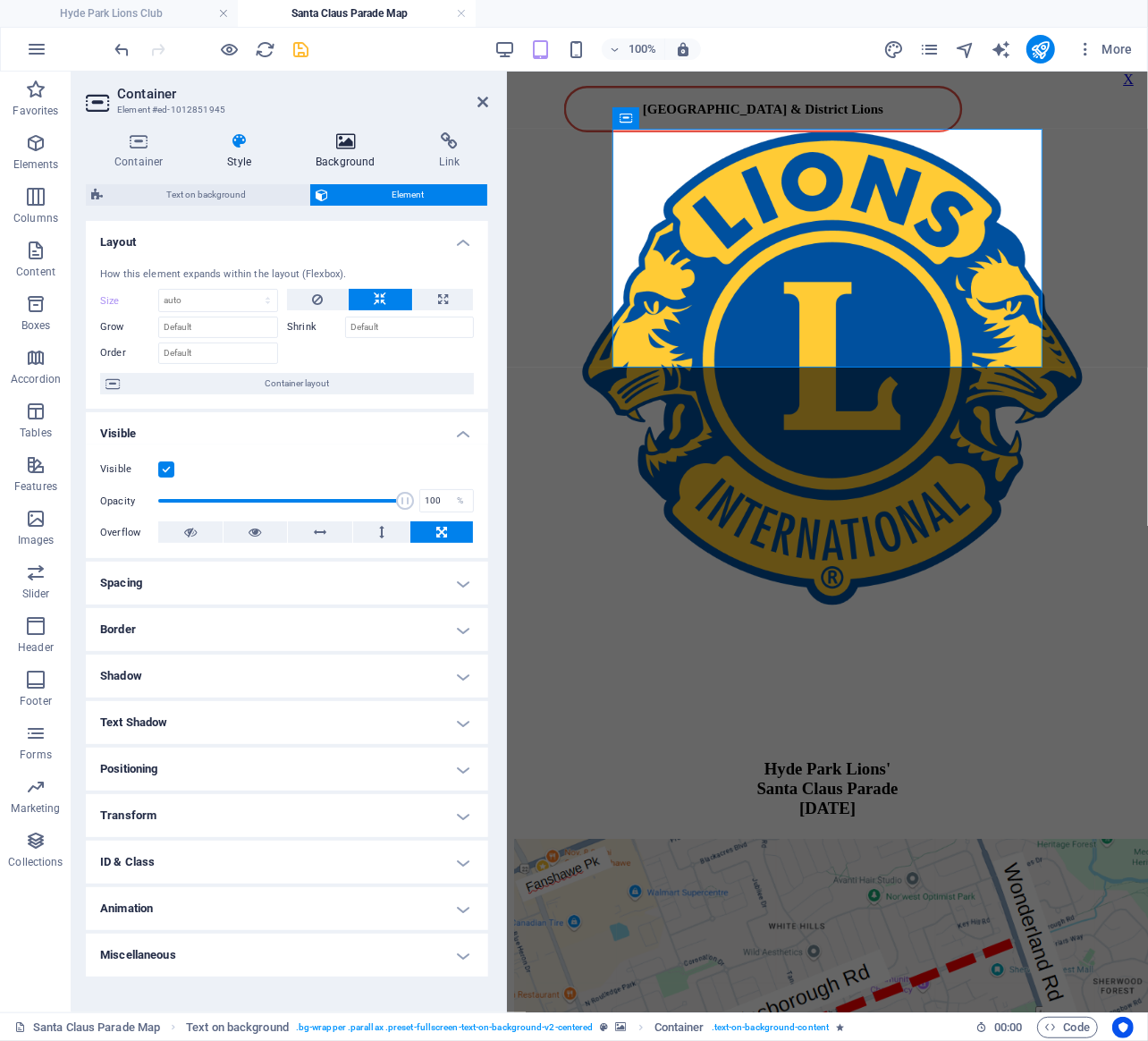
click at [341, 161] on h4 "Background" at bounding box center [349, 151] width 123 height 37
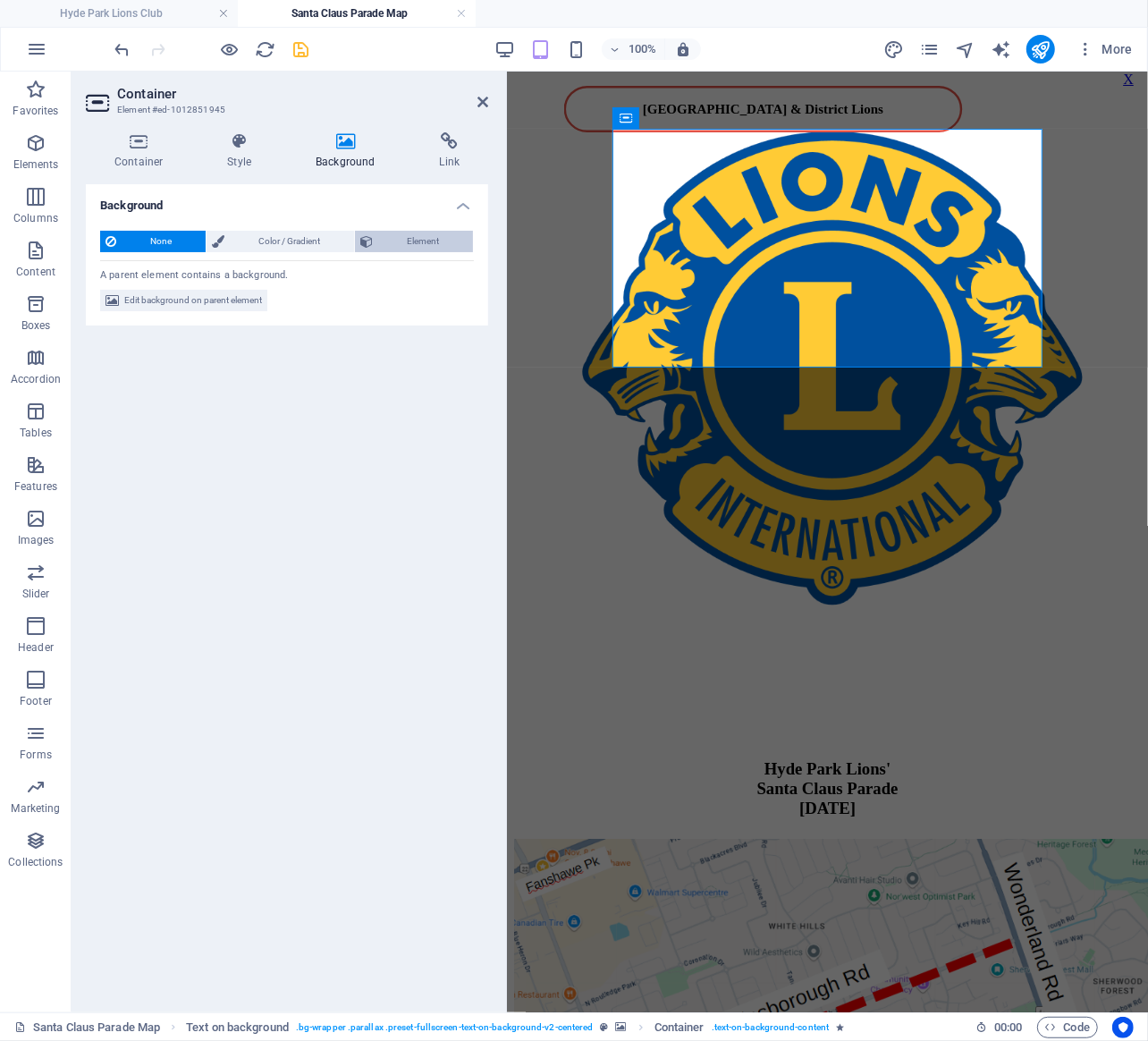
click at [393, 242] on span "Element" at bounding box center [423, 241] width 90 height 22
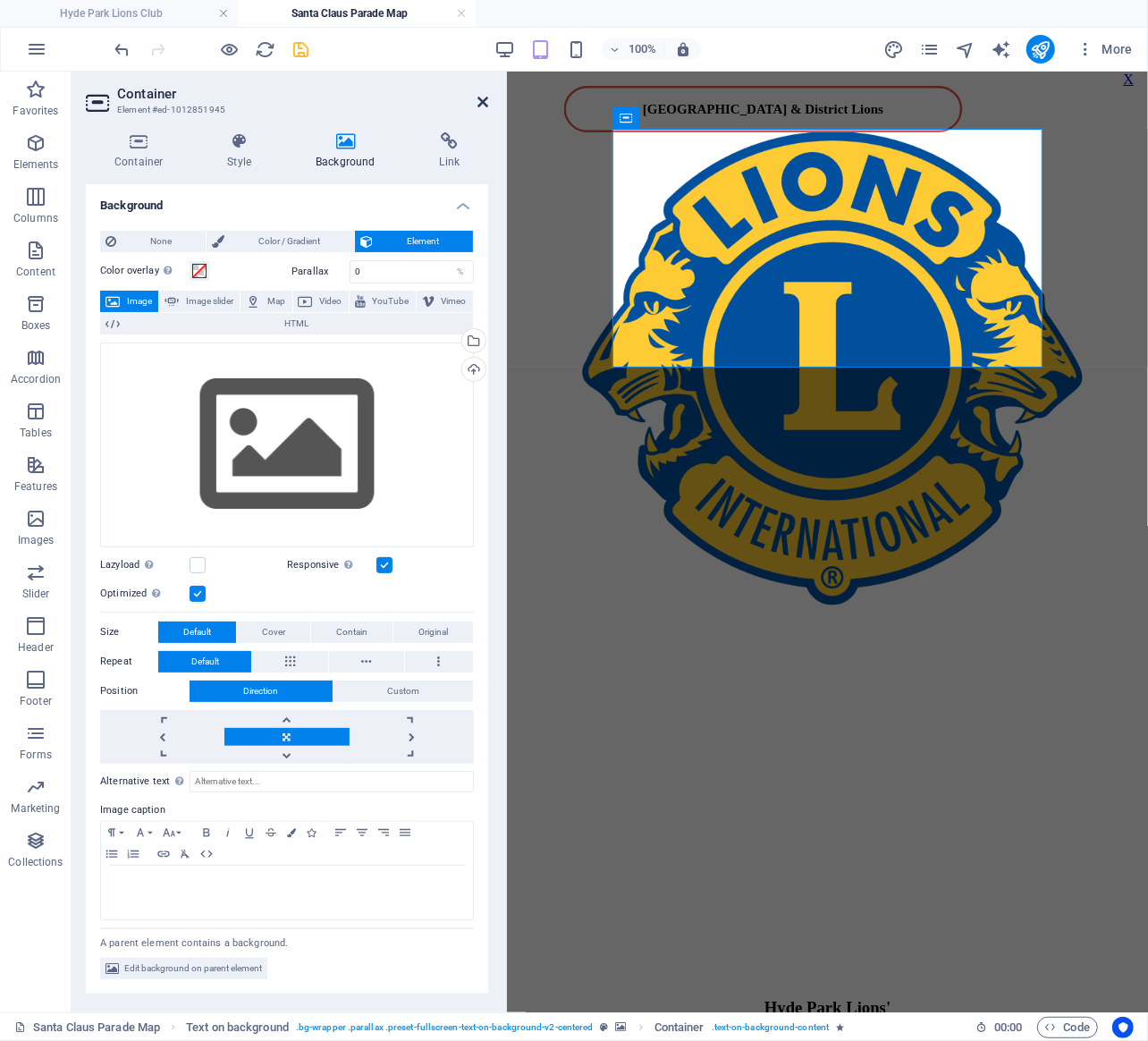
click at [483, 104] on icon at bounding box center [483, 102] width 11 height 15
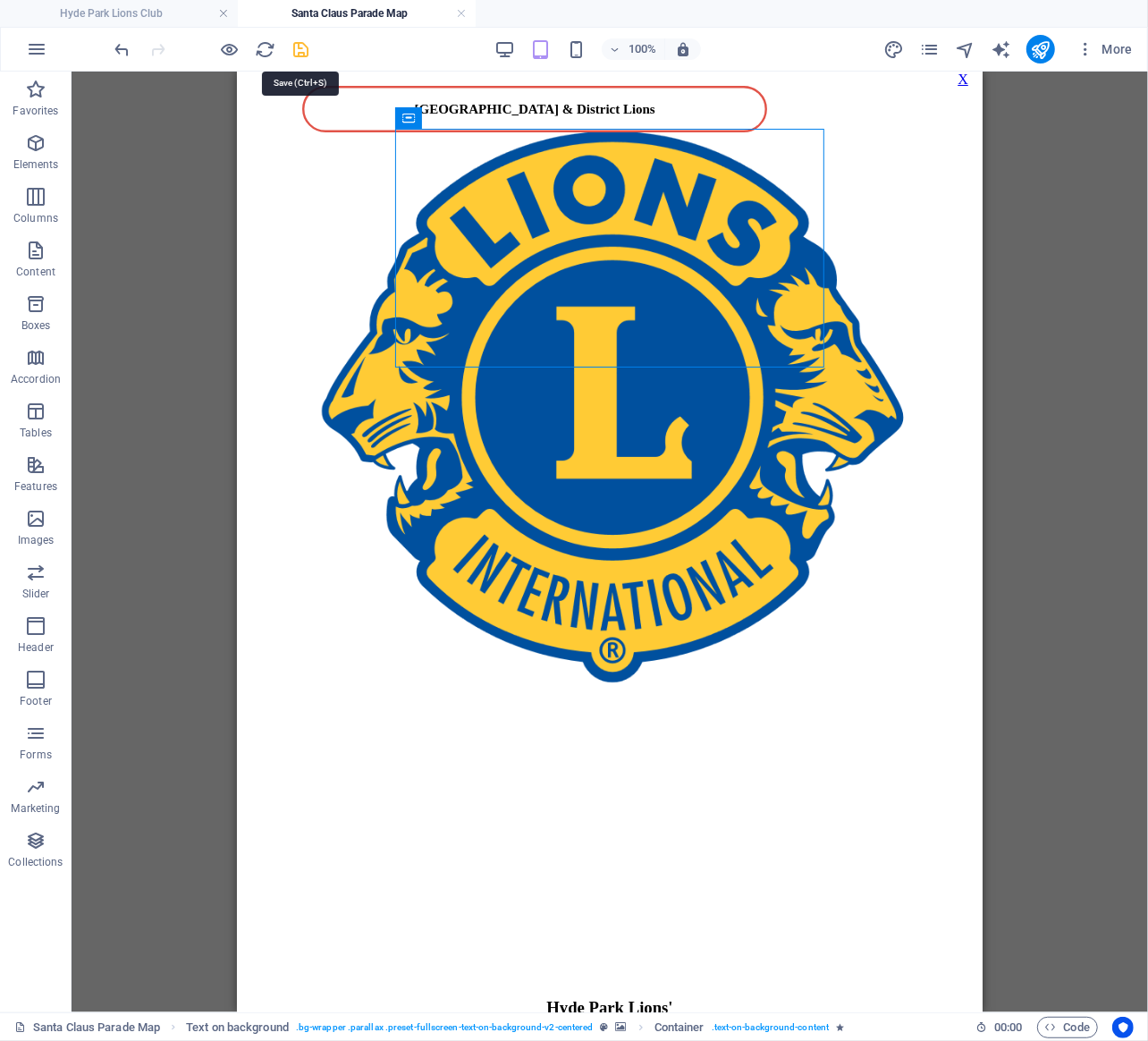
click at [295, 47] on icon "save" at bounding box center [301, 49] width 21 height 21
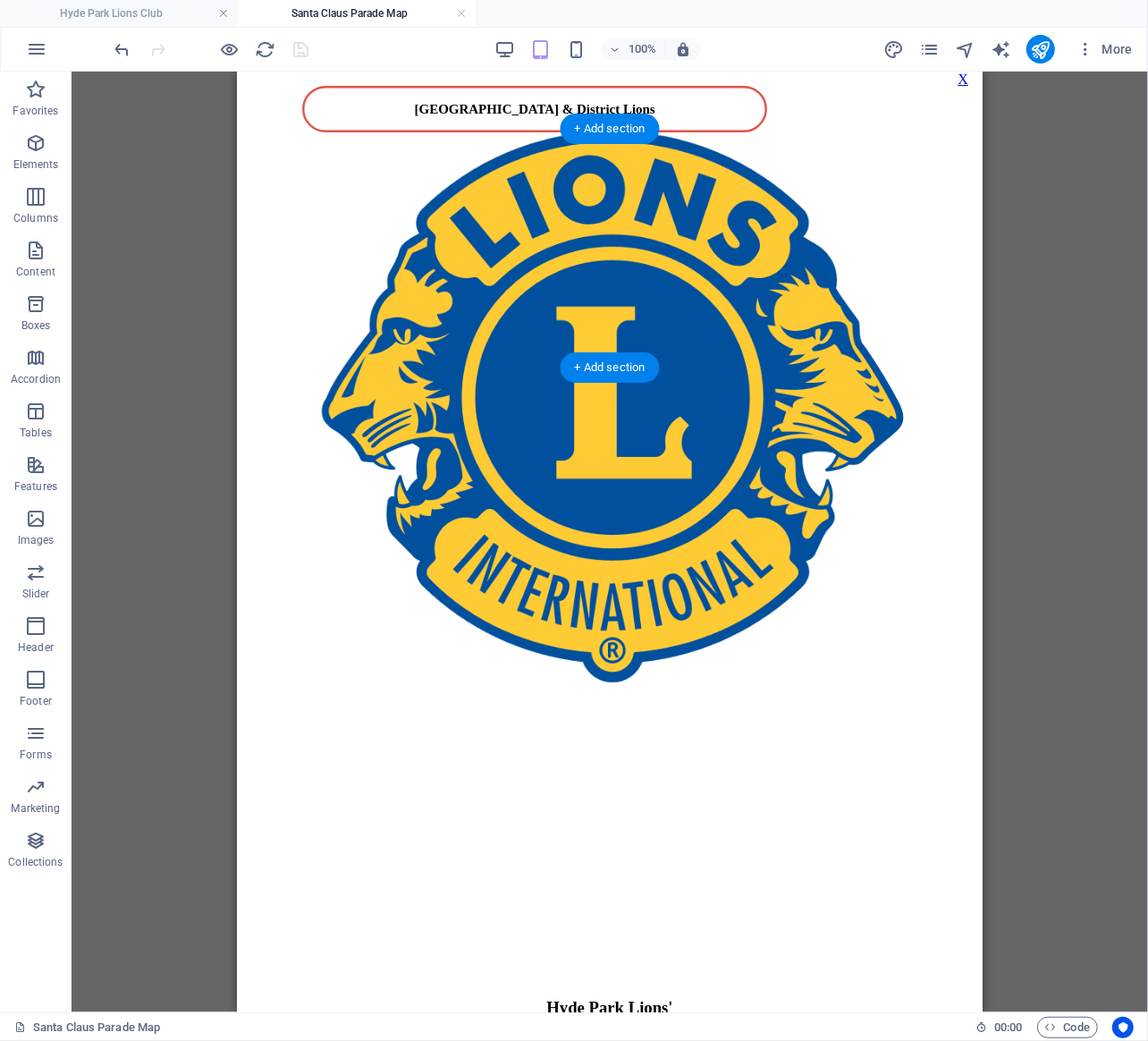
click at [485, 725] on figure at bounding box center [609, 725] width 732 height 0
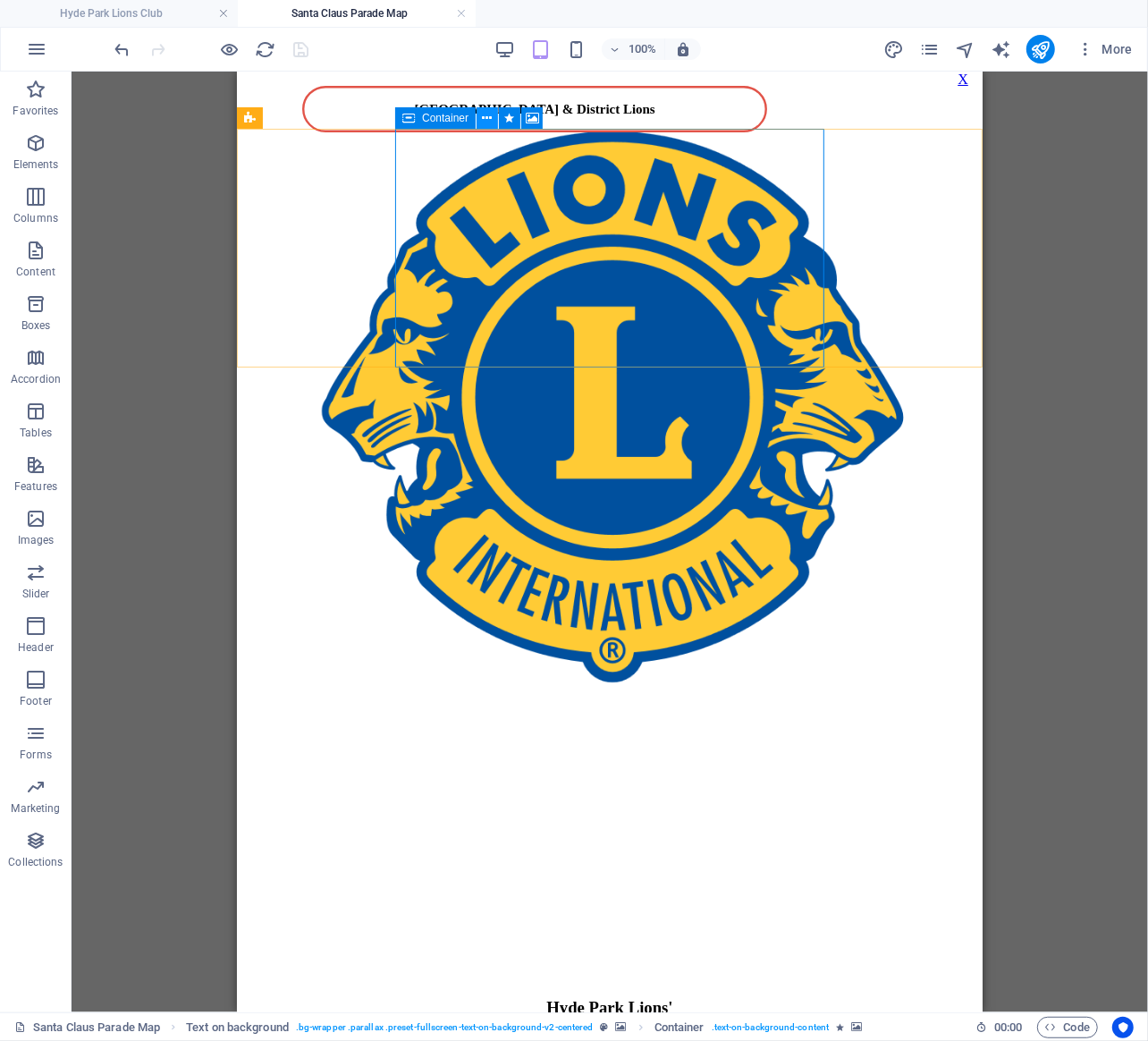
click at [489, 122] on icon at bounding box center [488, 118] width 10 height 19
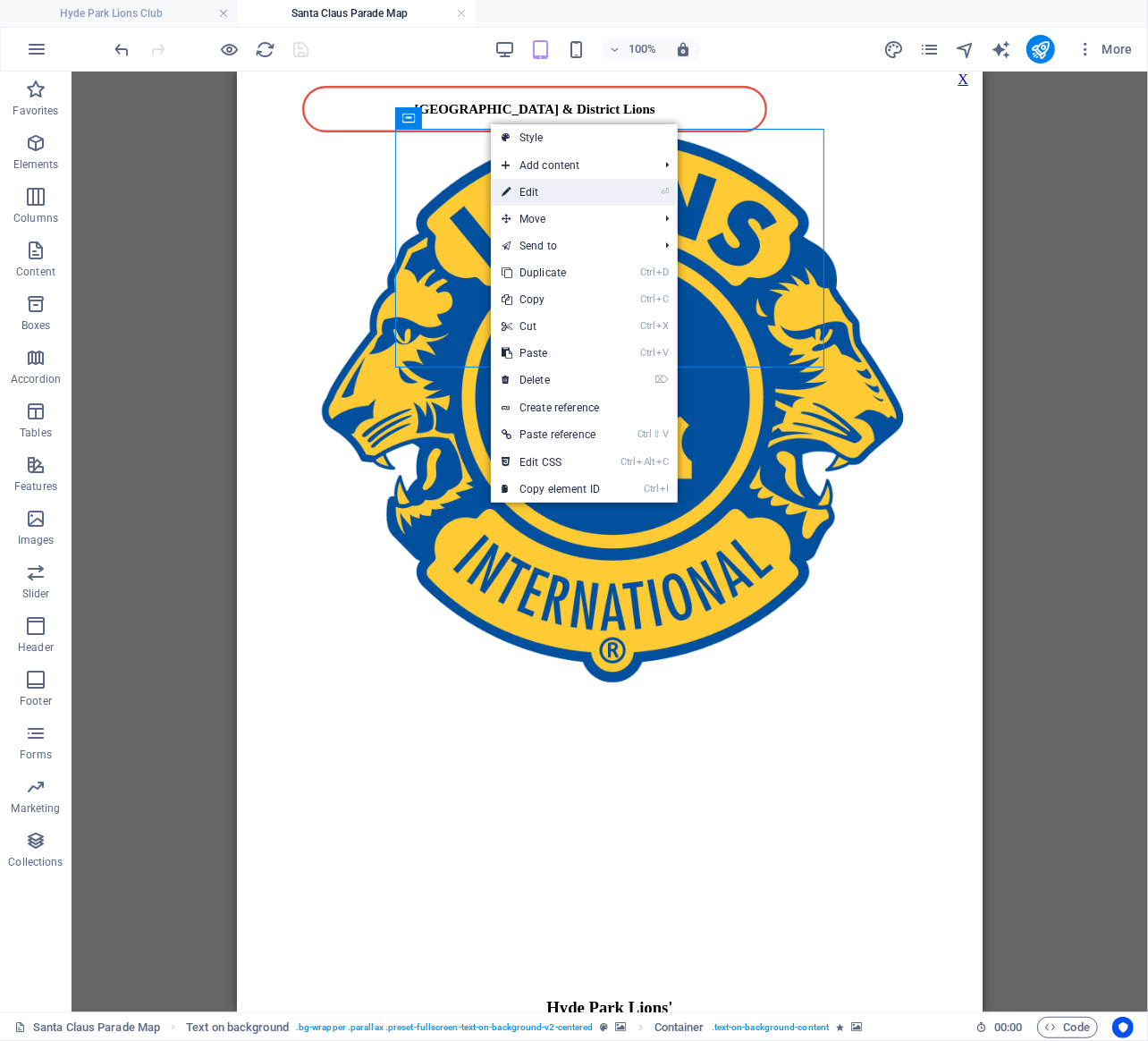
click at [543, 189] on link "⏎ Edit" at bounding box center [550, 192] width 120 height 26
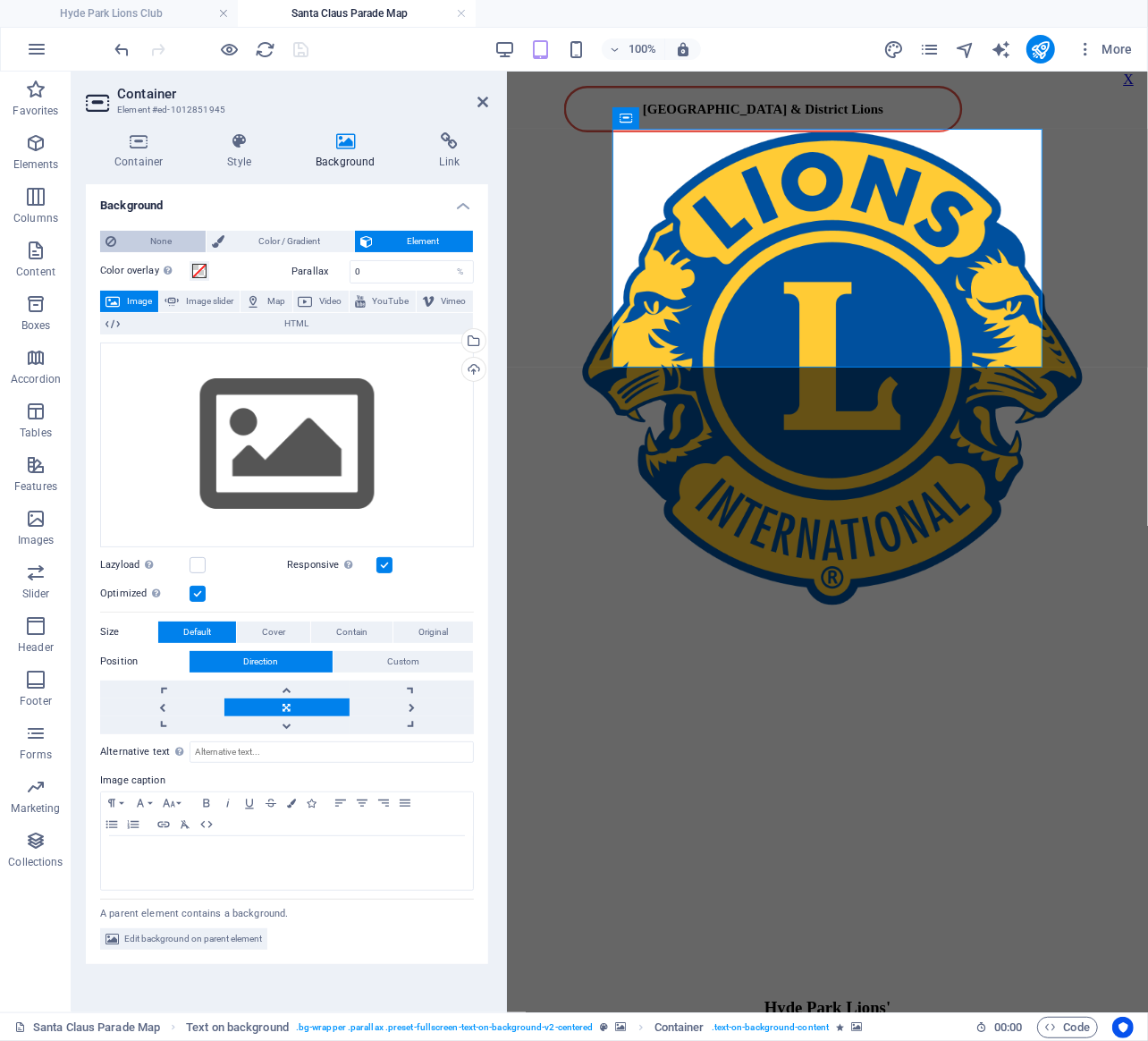
click at [145, 234] on span "None" at bounding box center [160, 241] width 79 height 22
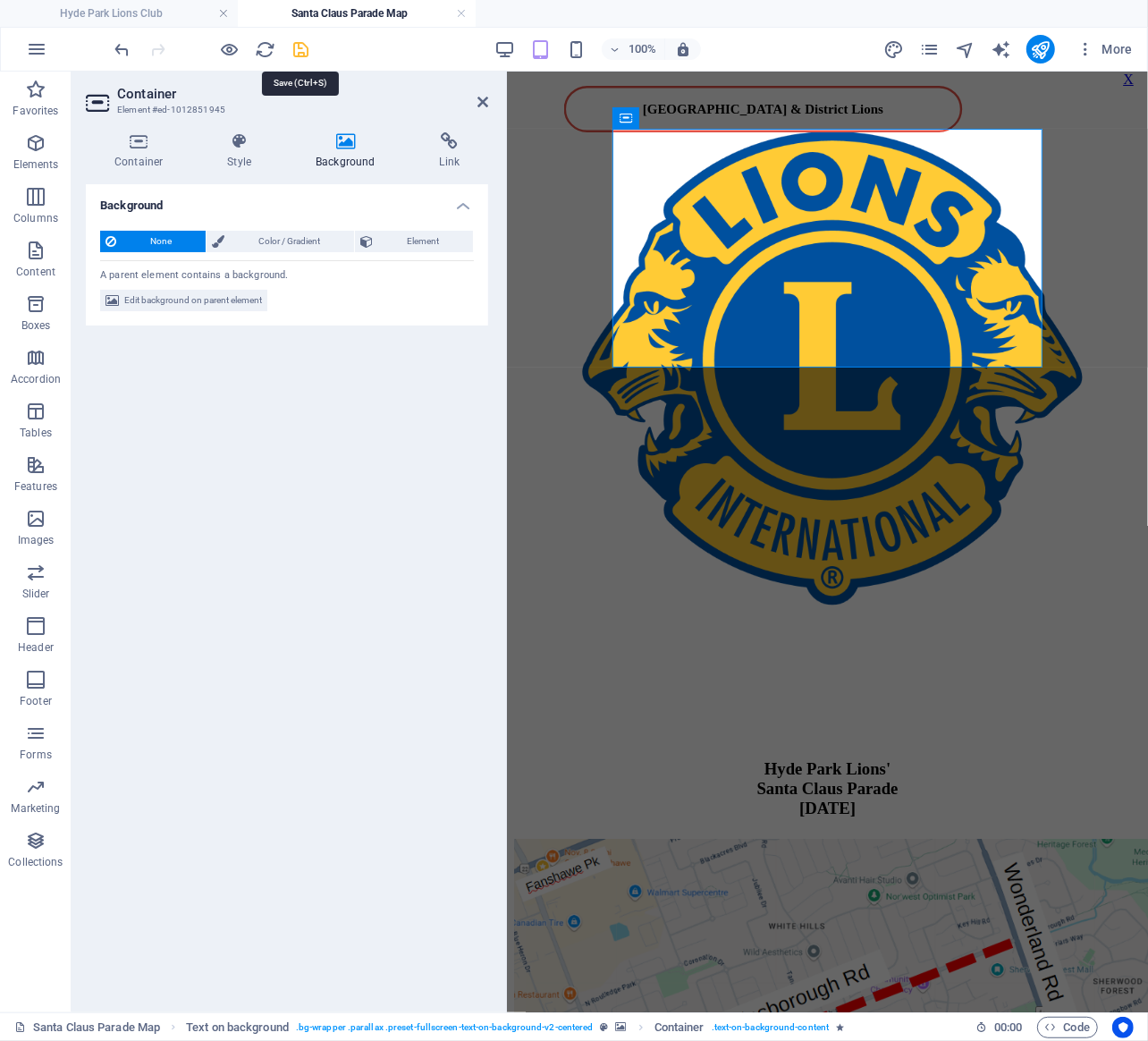
click at [307, 50] on icon "save" at bounding box center [301, 49] width 21 height 21
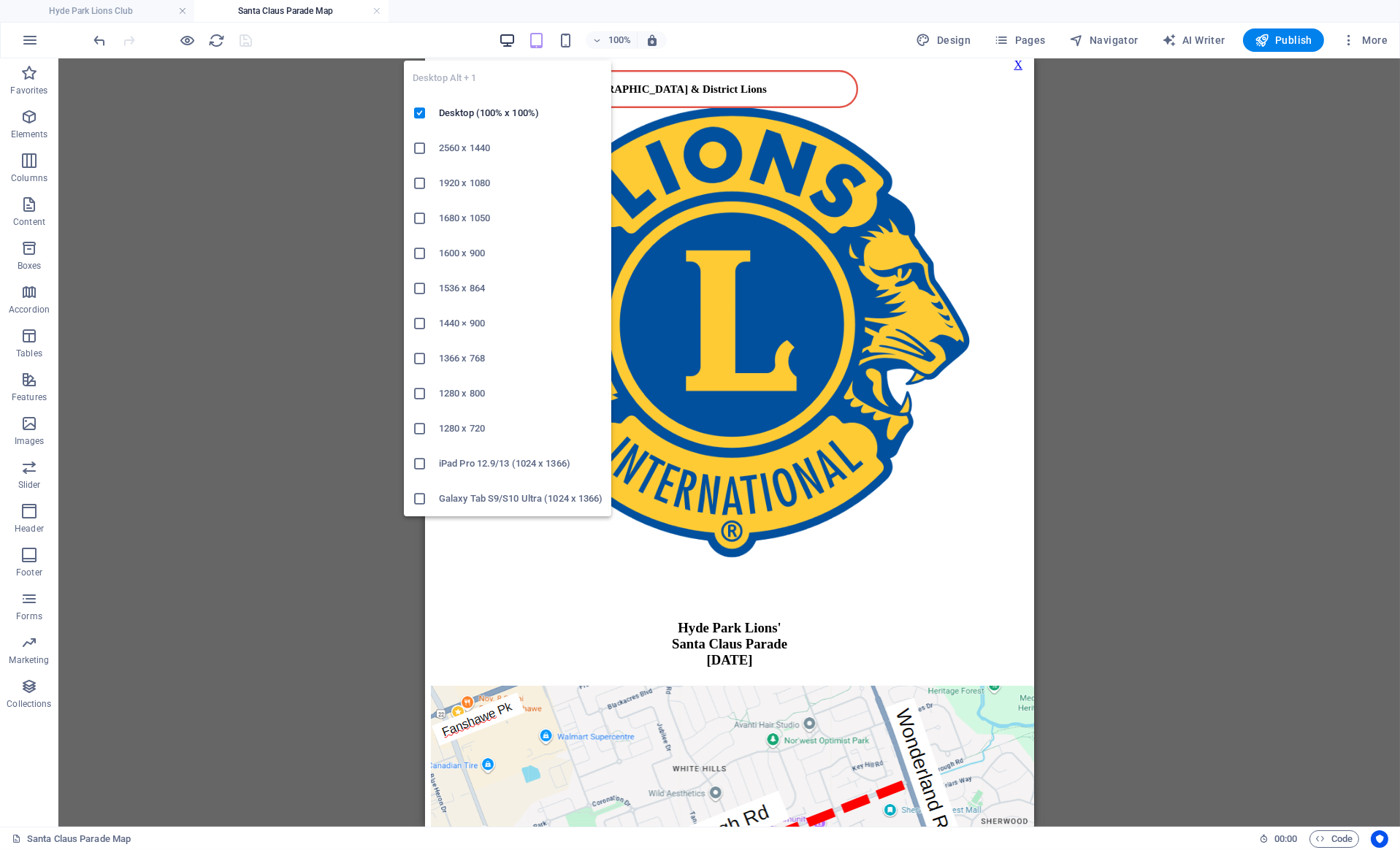
click at [502, 37] on icon "button" at bounding box center [507, 40] width 17 height 17
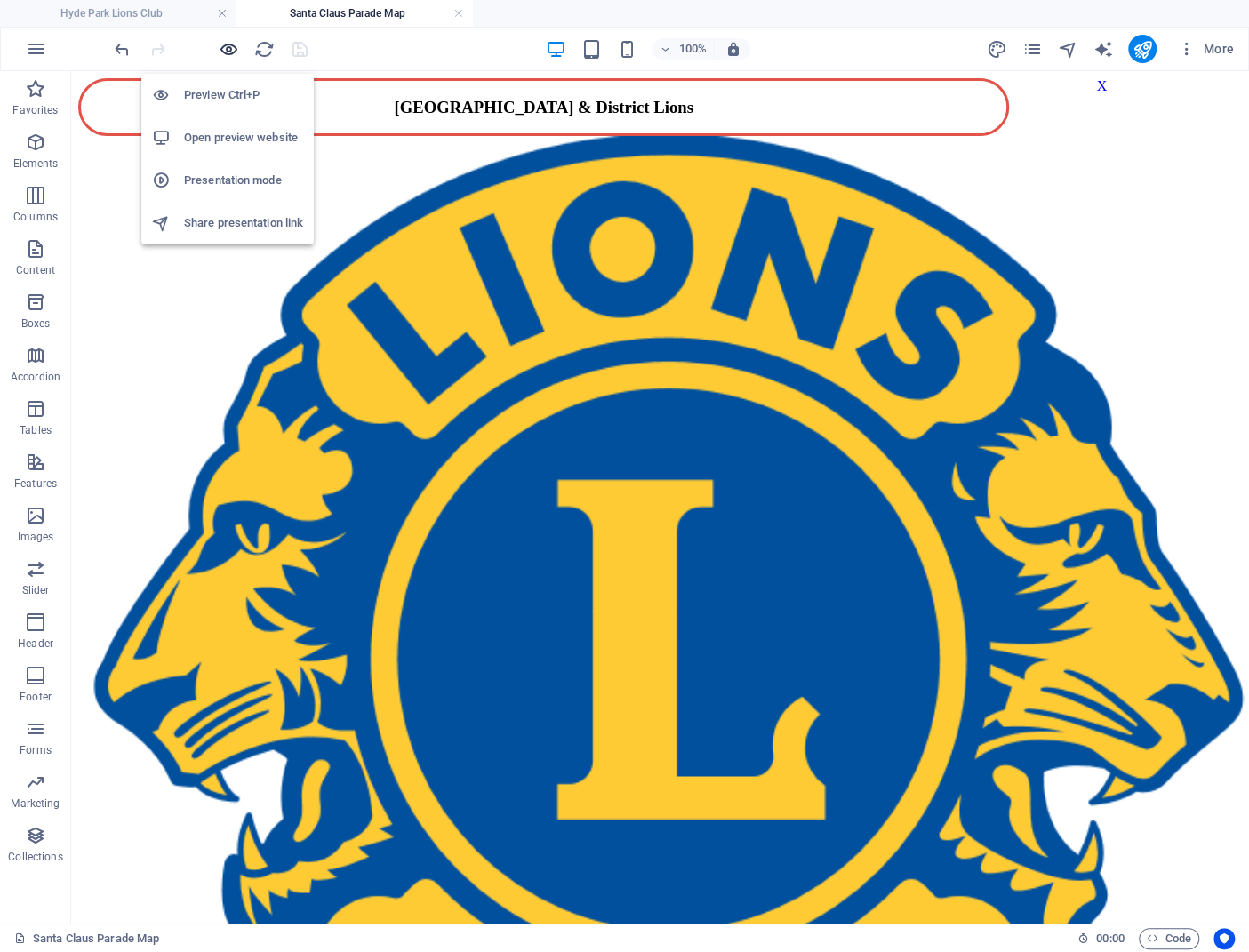
click at [231, 48] on icon "button" at bounding box center [228, 49] width 20 height 20
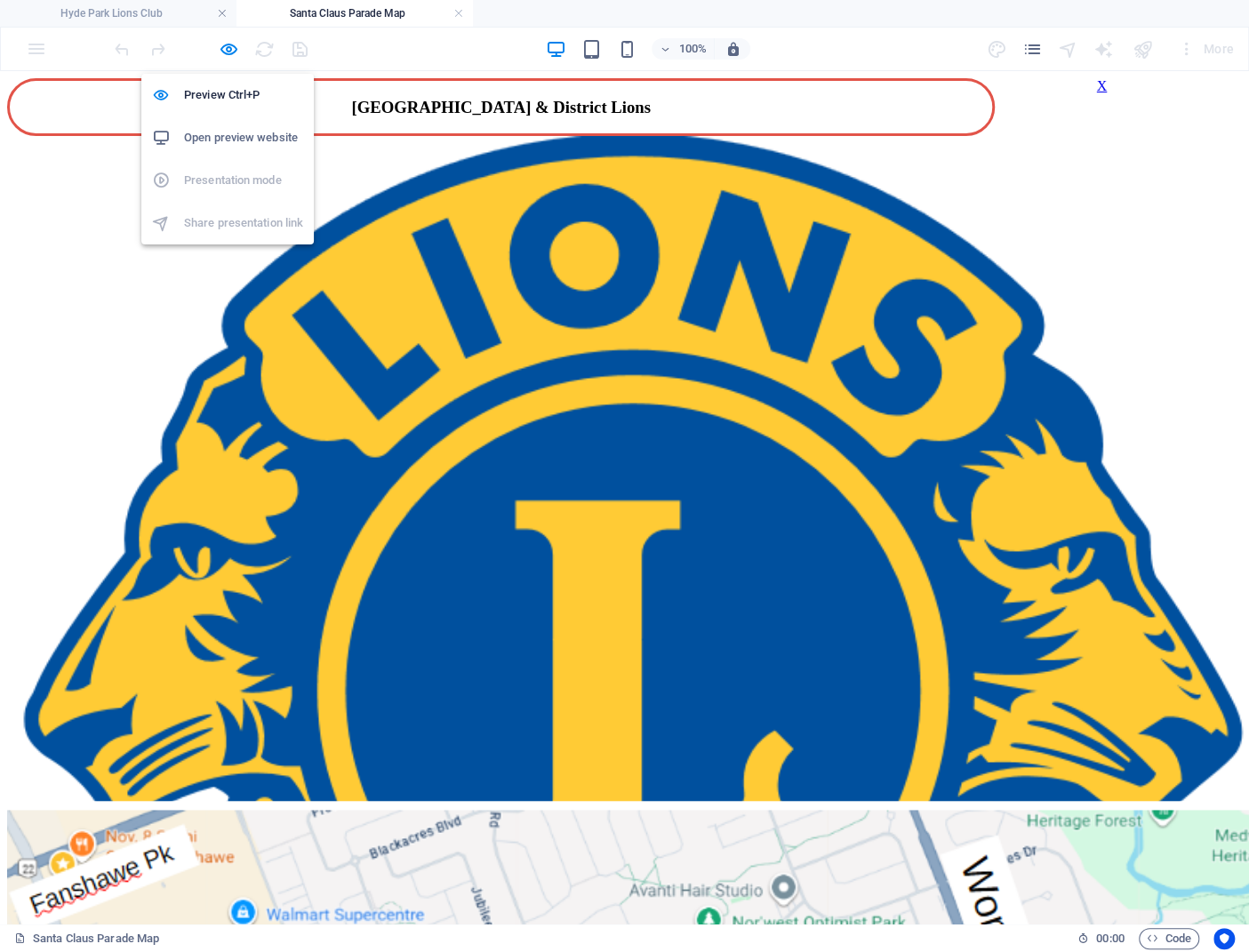
click at [226, 137] on h6 "Open preview website" at bounding box center [243, 138] width 119 height 21
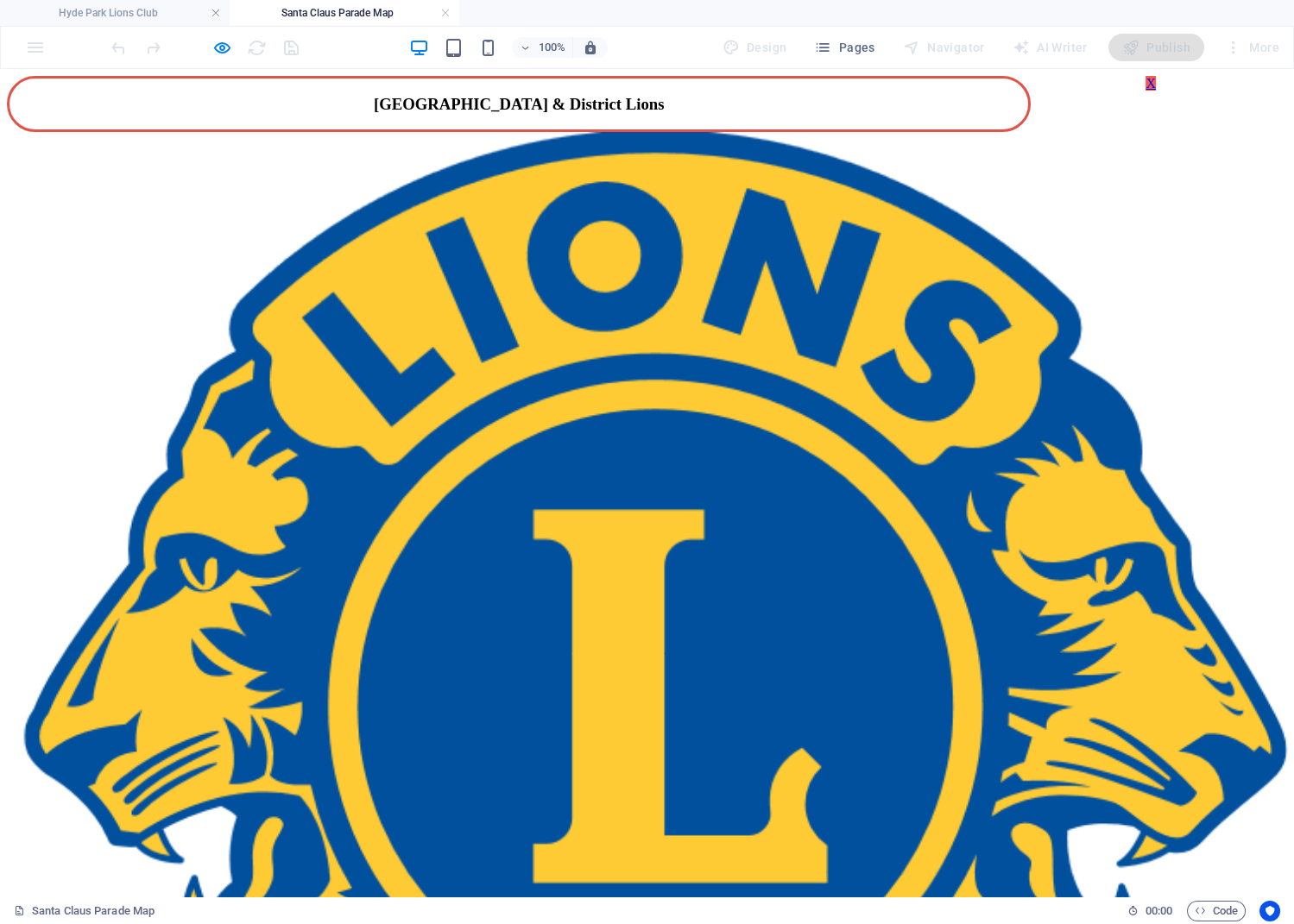
click at [1152, 91] on link "X" at bounding box center [1151, 84] width 10 height 15
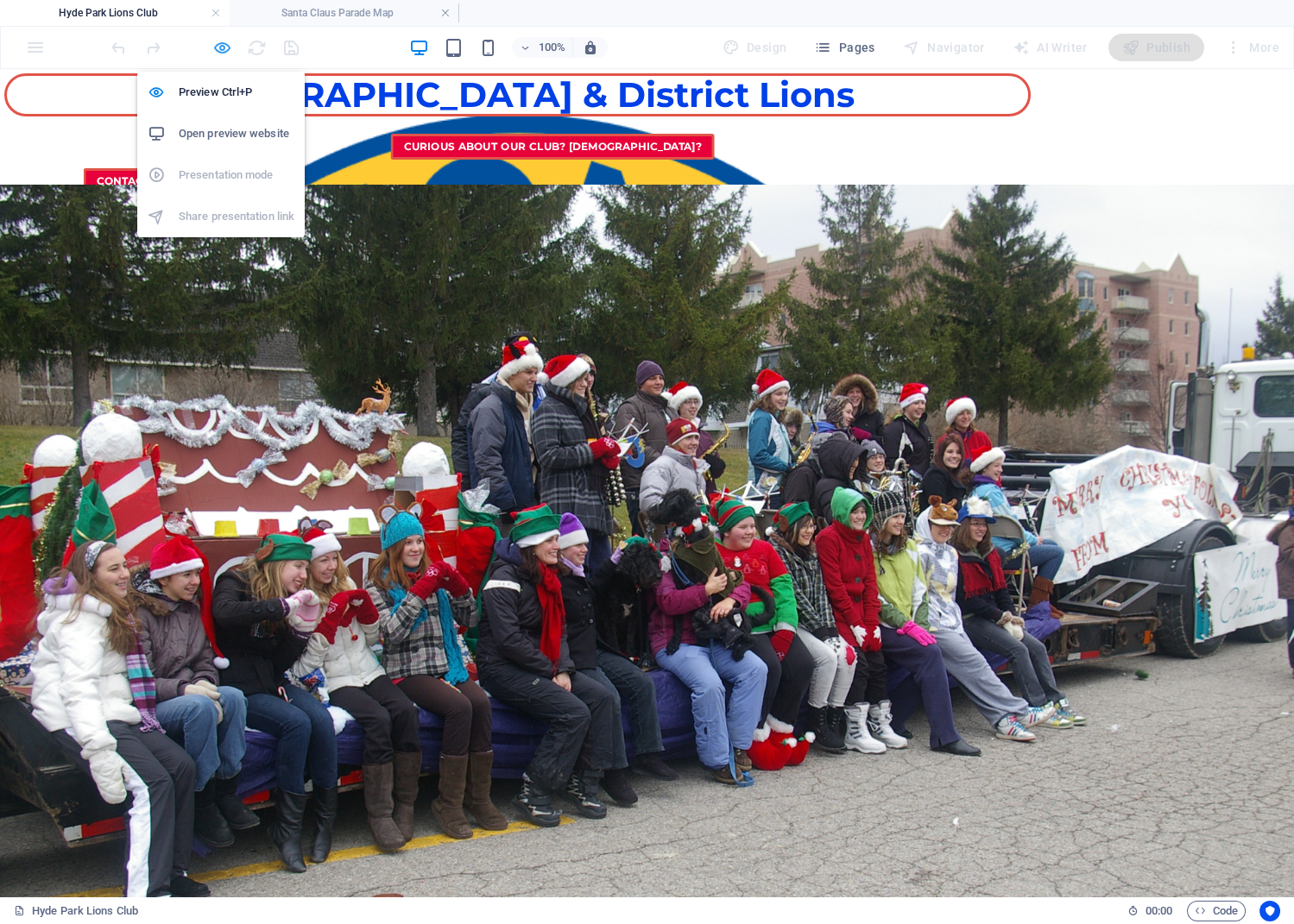
click at [226, 42] on icon "button" at bounding box center [222, 47] width 20 height 20
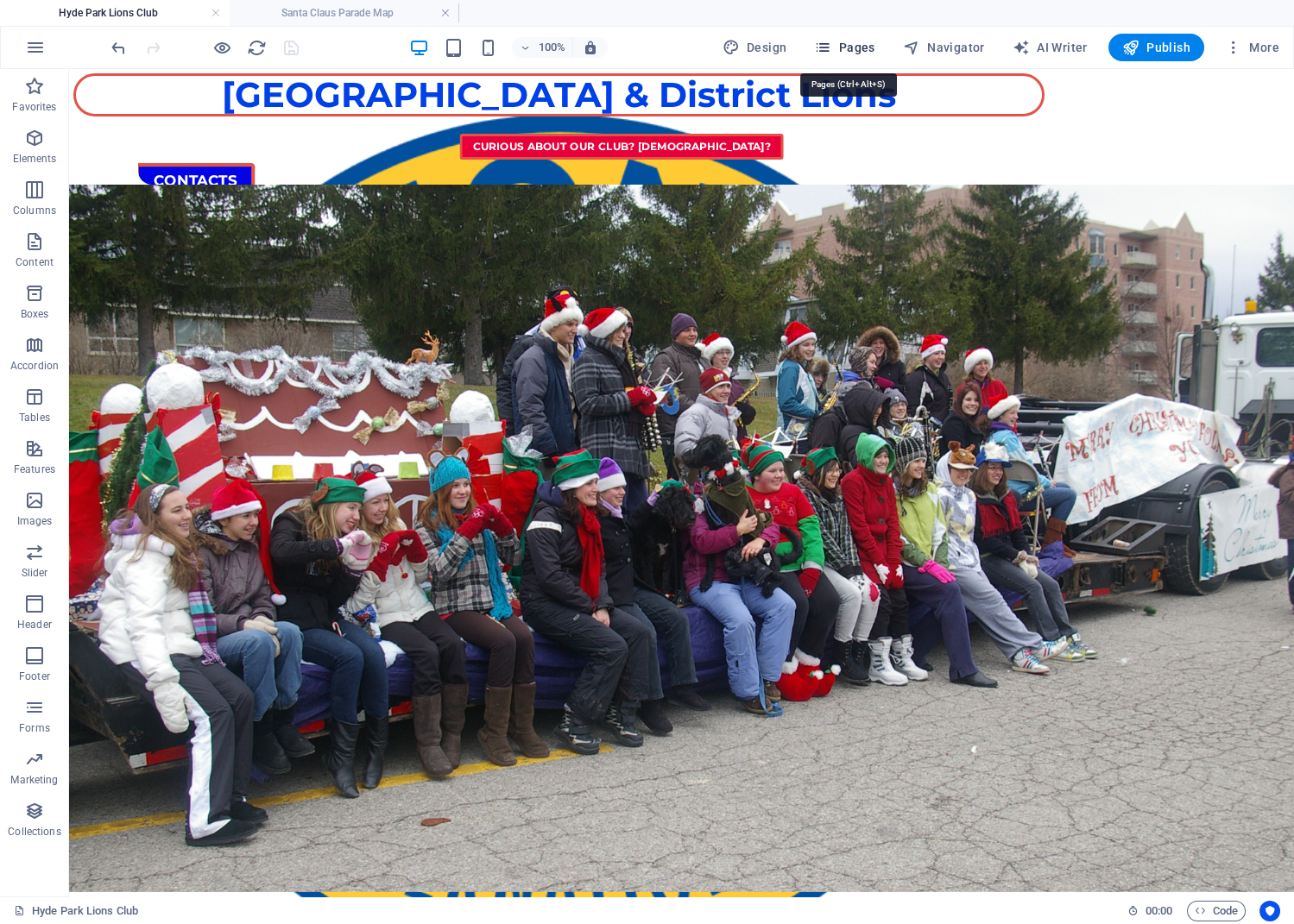
click at [838, 41] on span "Pages" at bounding box center [844, 47] width 60 height 17
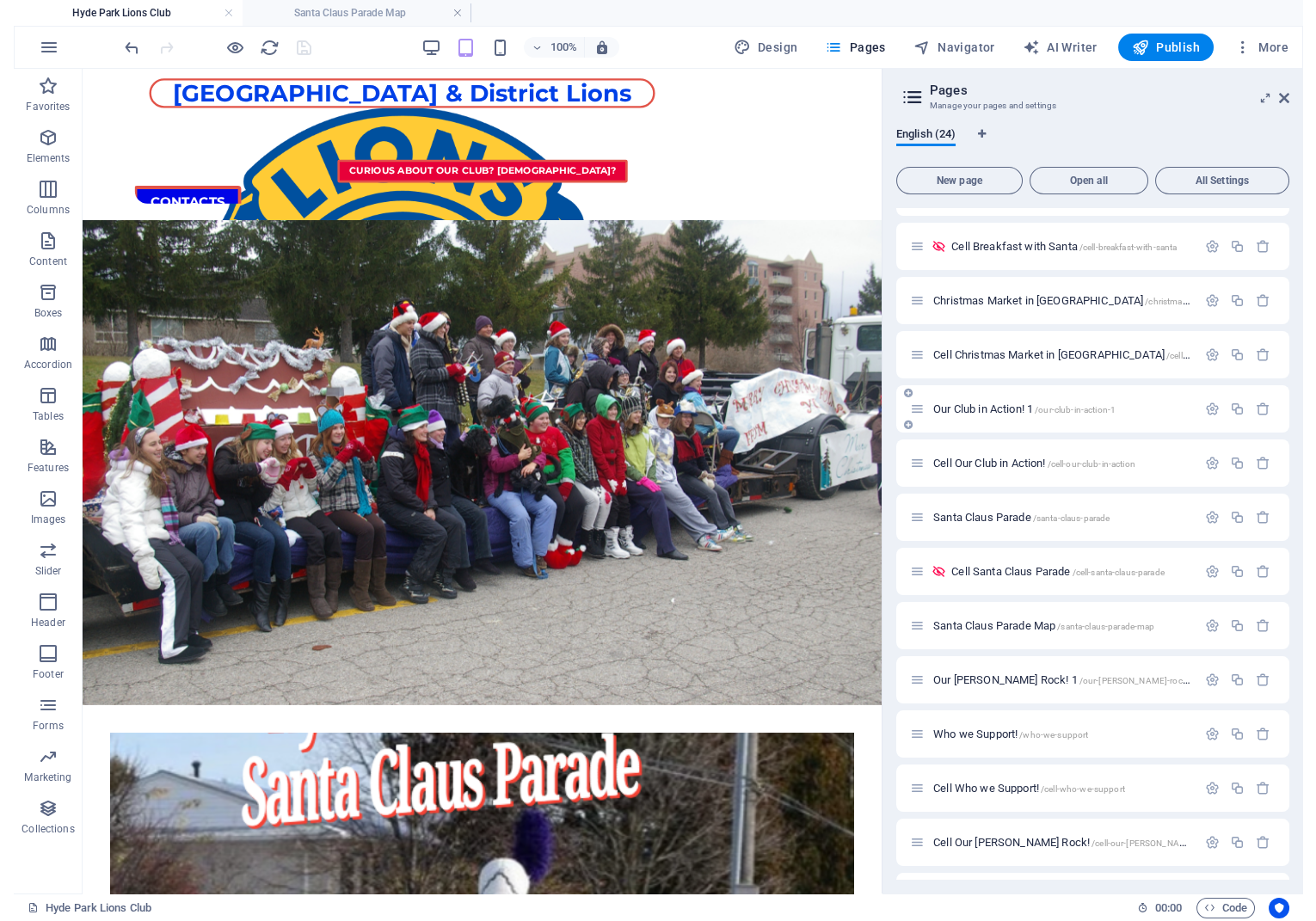
scroll to position [462, 0]
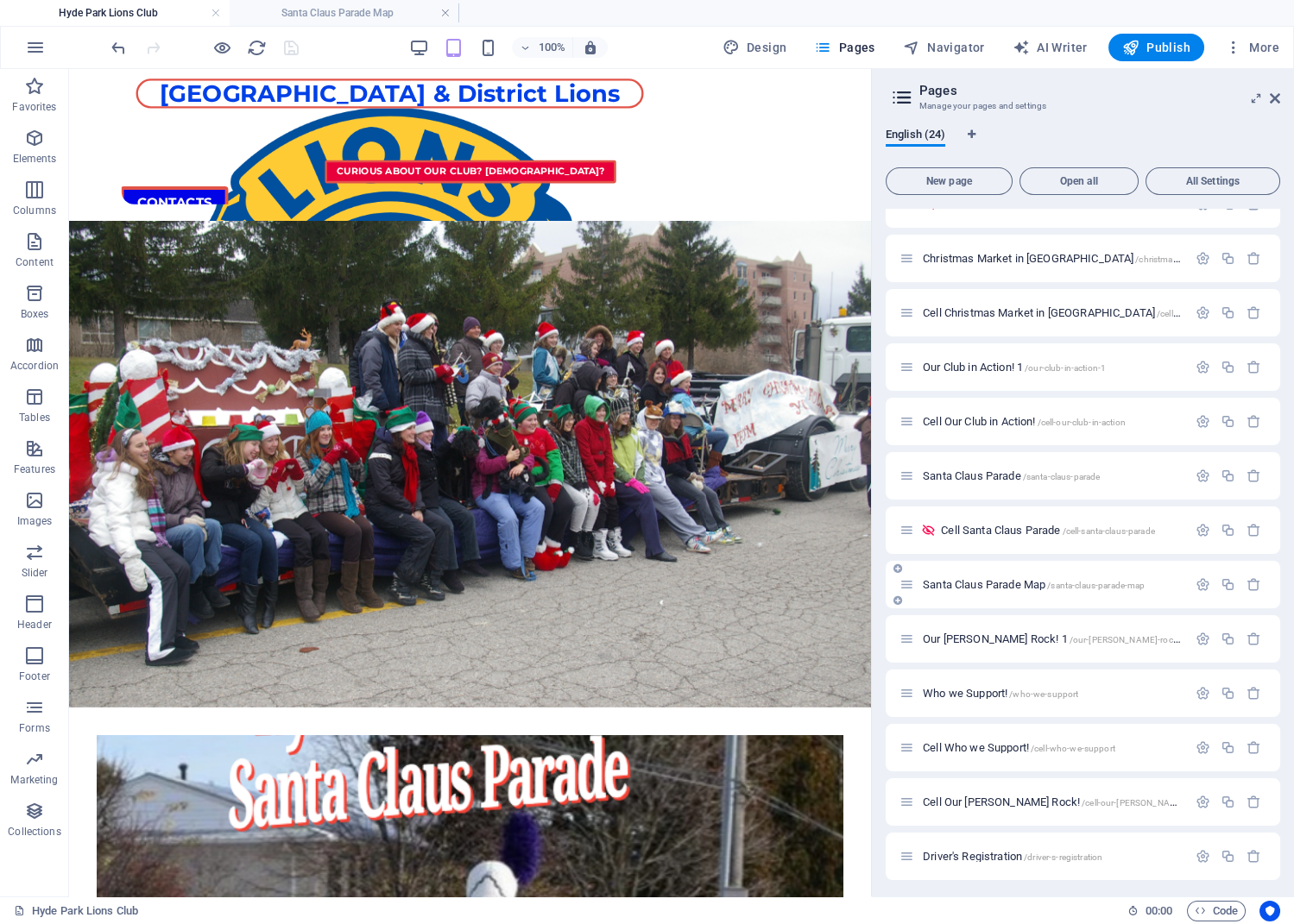
click at [1004, 592] on div "Santa Claus Parade Map /santa-claus-parade-map" at bounding box center [1043, 585] width 288 height 20
click at [999, 586] on span "Santa Claus Parade Map /santa-claus-parade-map" at bounding box center [1033, 585] width 222 height 13
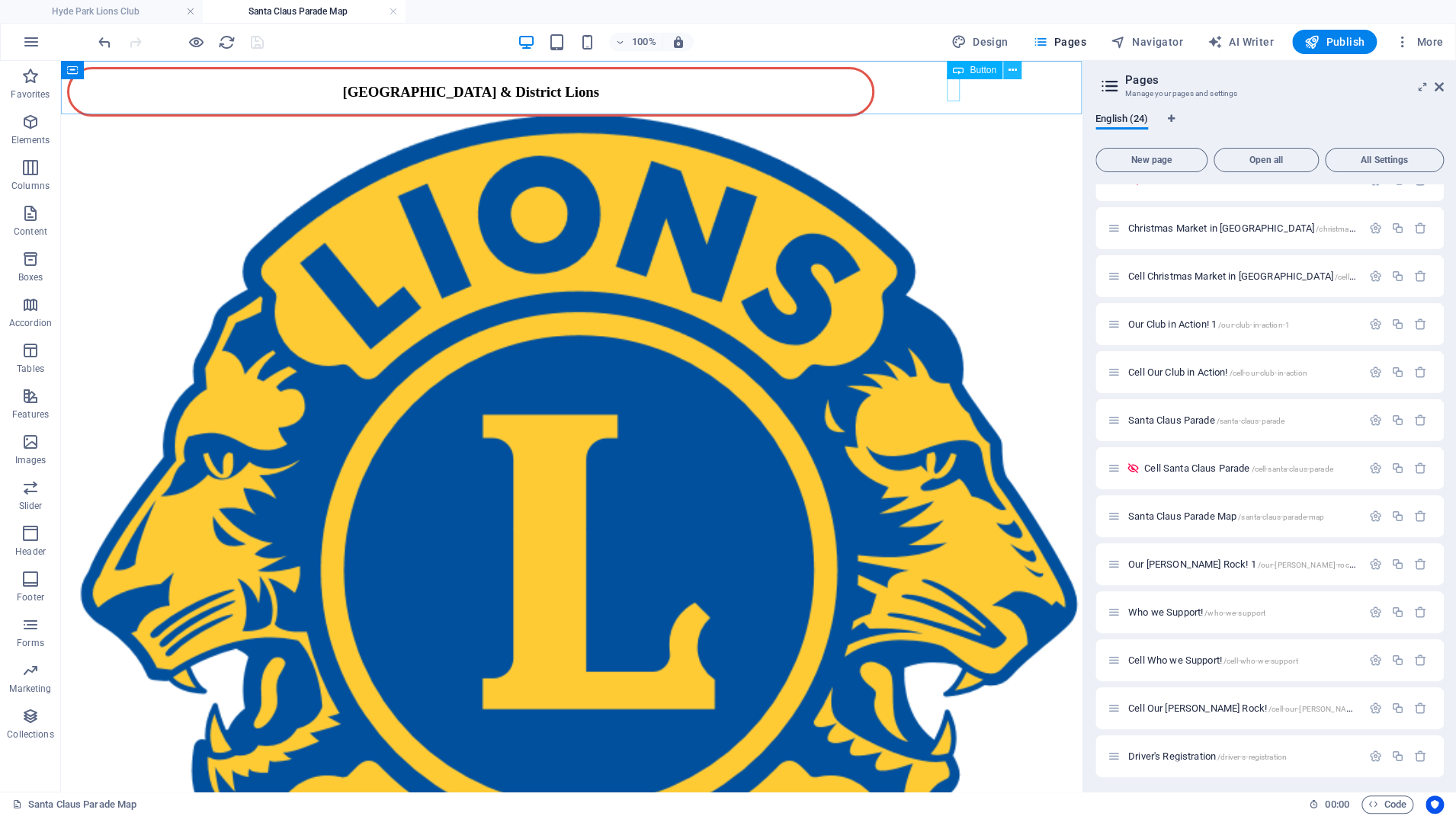
click at [1009, 75] on icon at bounding box center [1012, 70] width 8 height 16
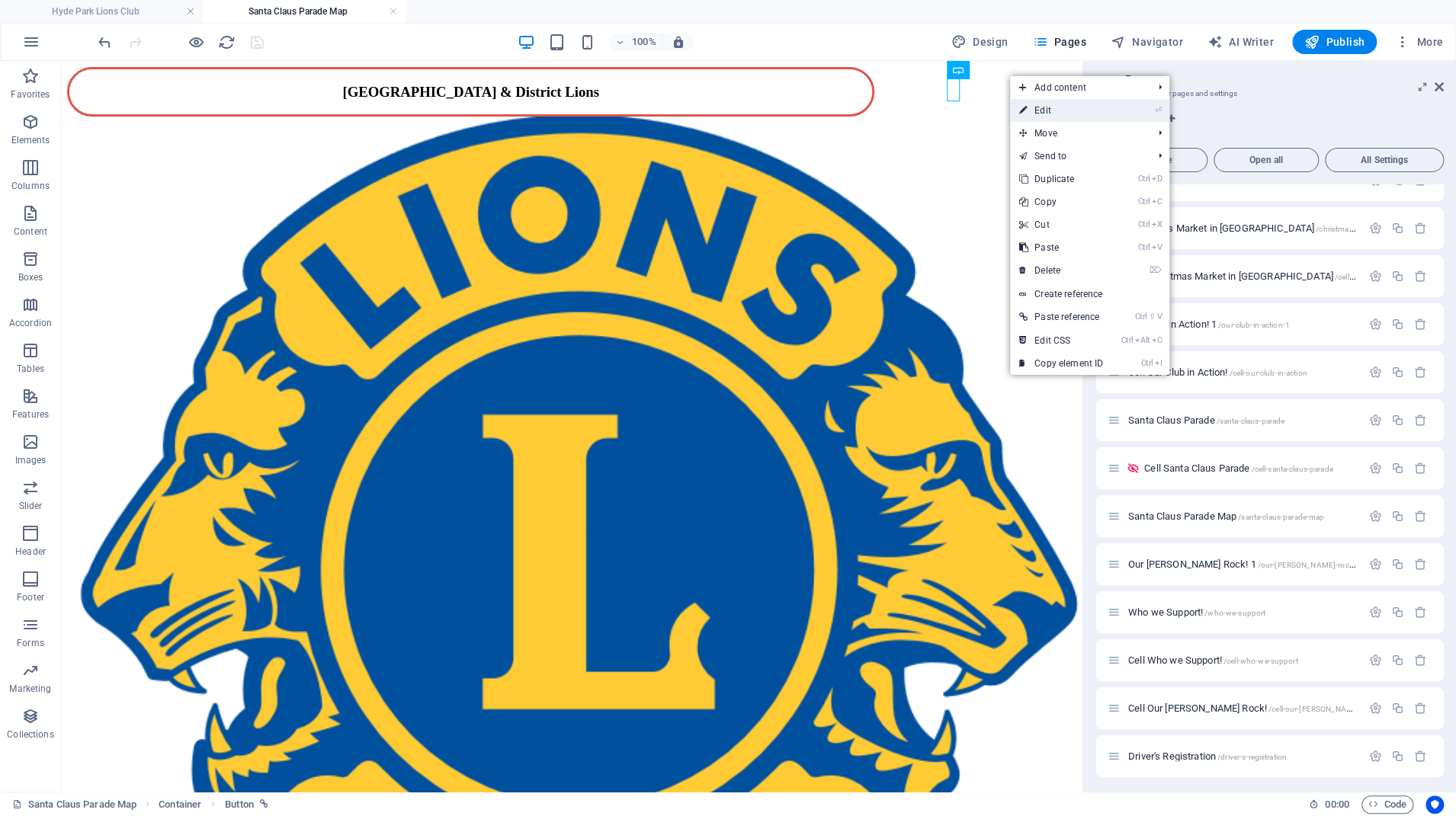
click at [1036, 108] on link "⏎ Edit" at bounding box center [1061, 110] width 102 height 22
select select
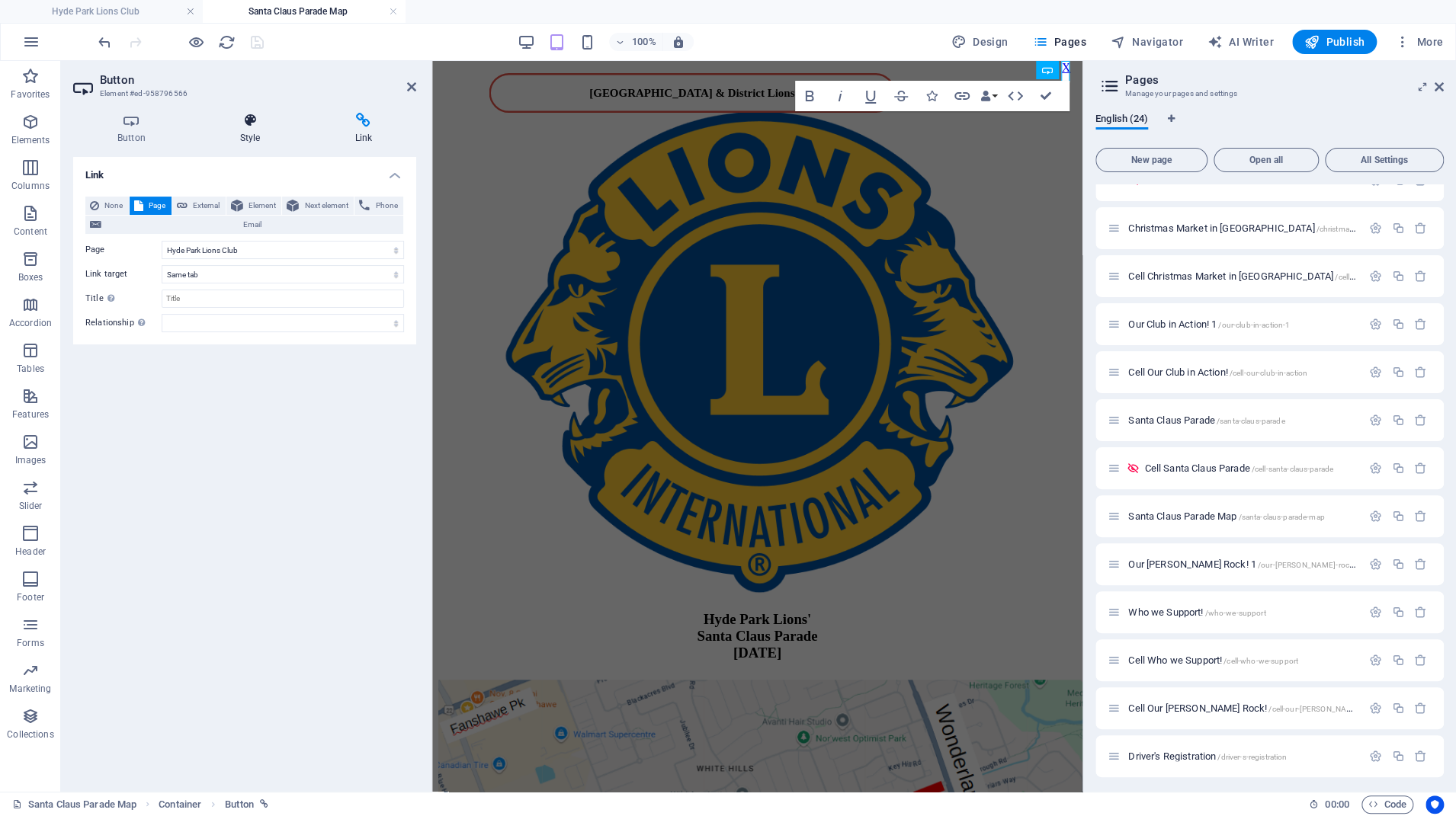
click at [255, 126] on icon at bounding box center [250, 120] width 109 height 15
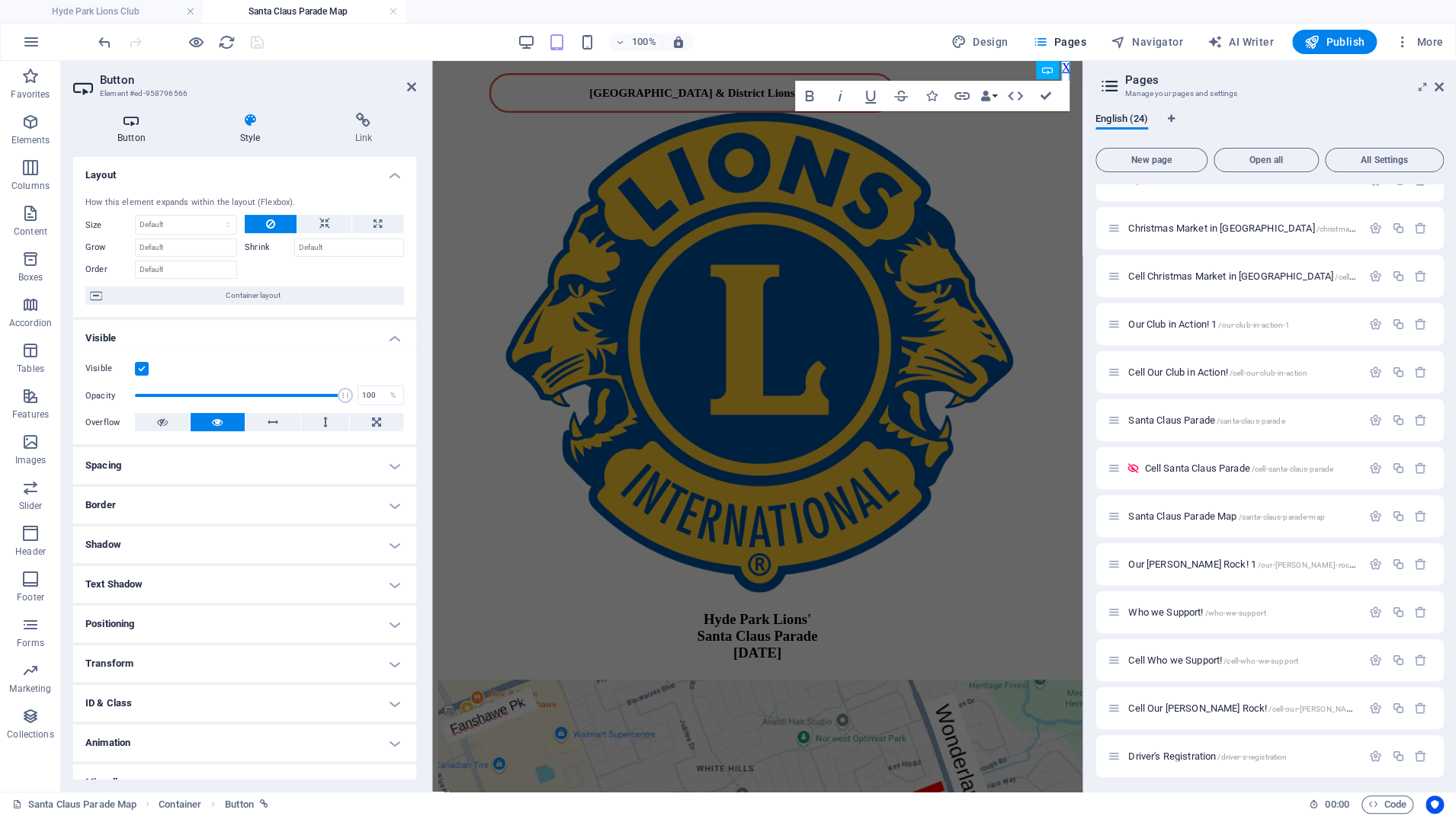
click at [137, 122] on icon at bounding box center [132, 120] width 117 height 15
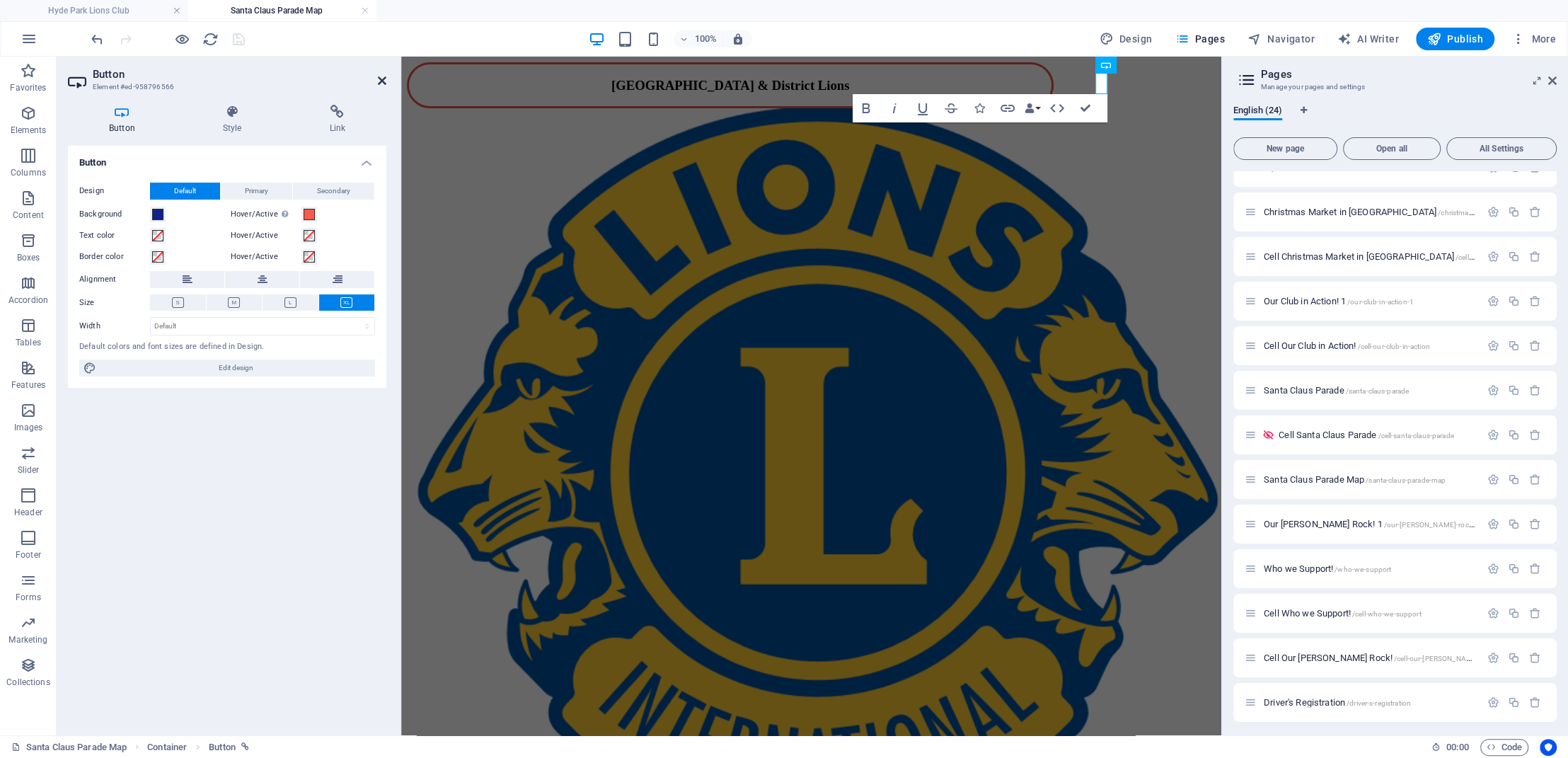
click at [384, 84] on icon at bounding box center [382, 80] width 9 height 12
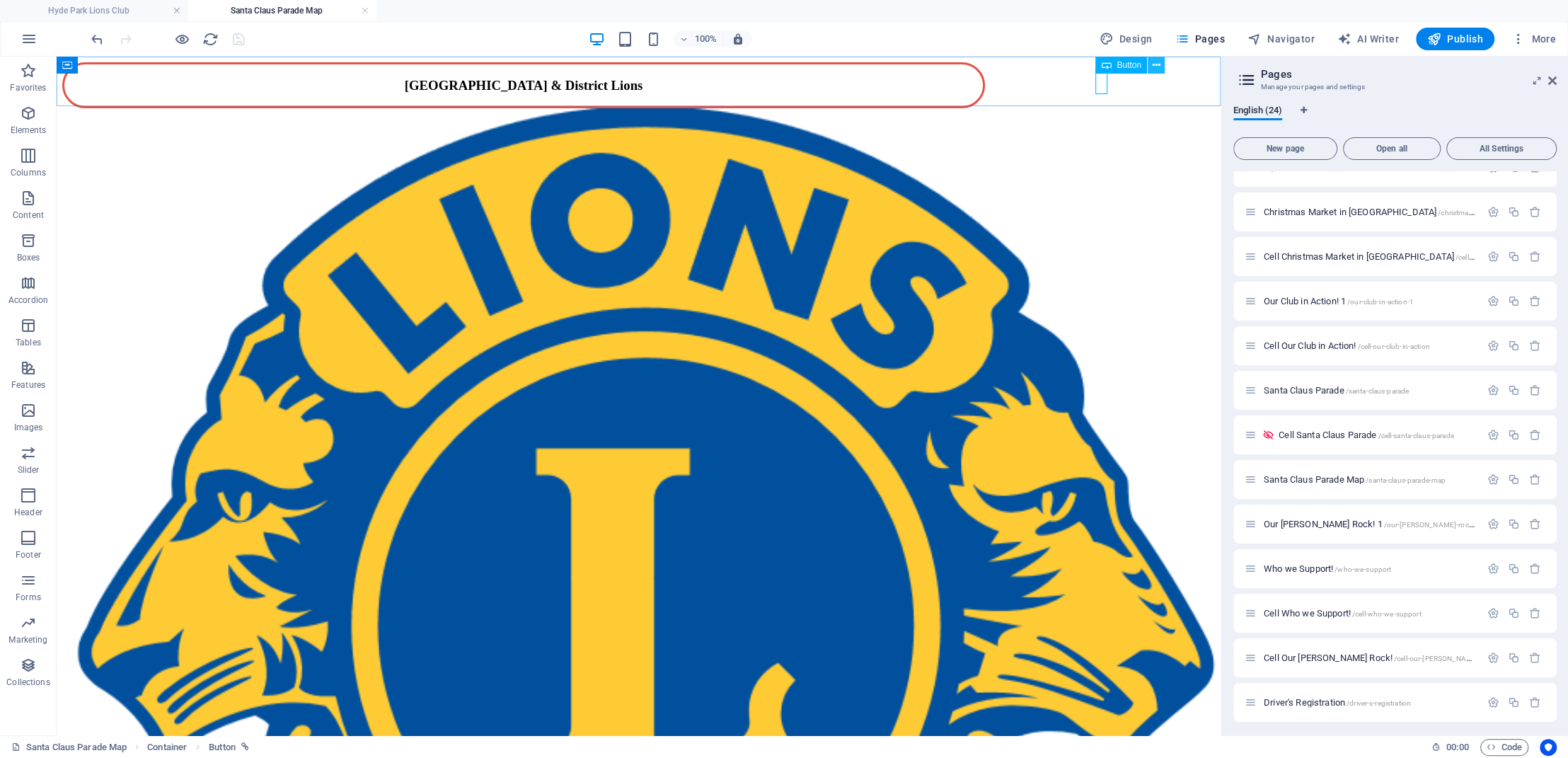
click at [1103, 66] on icon at bounding box center [1157, 65] width 8 height 15
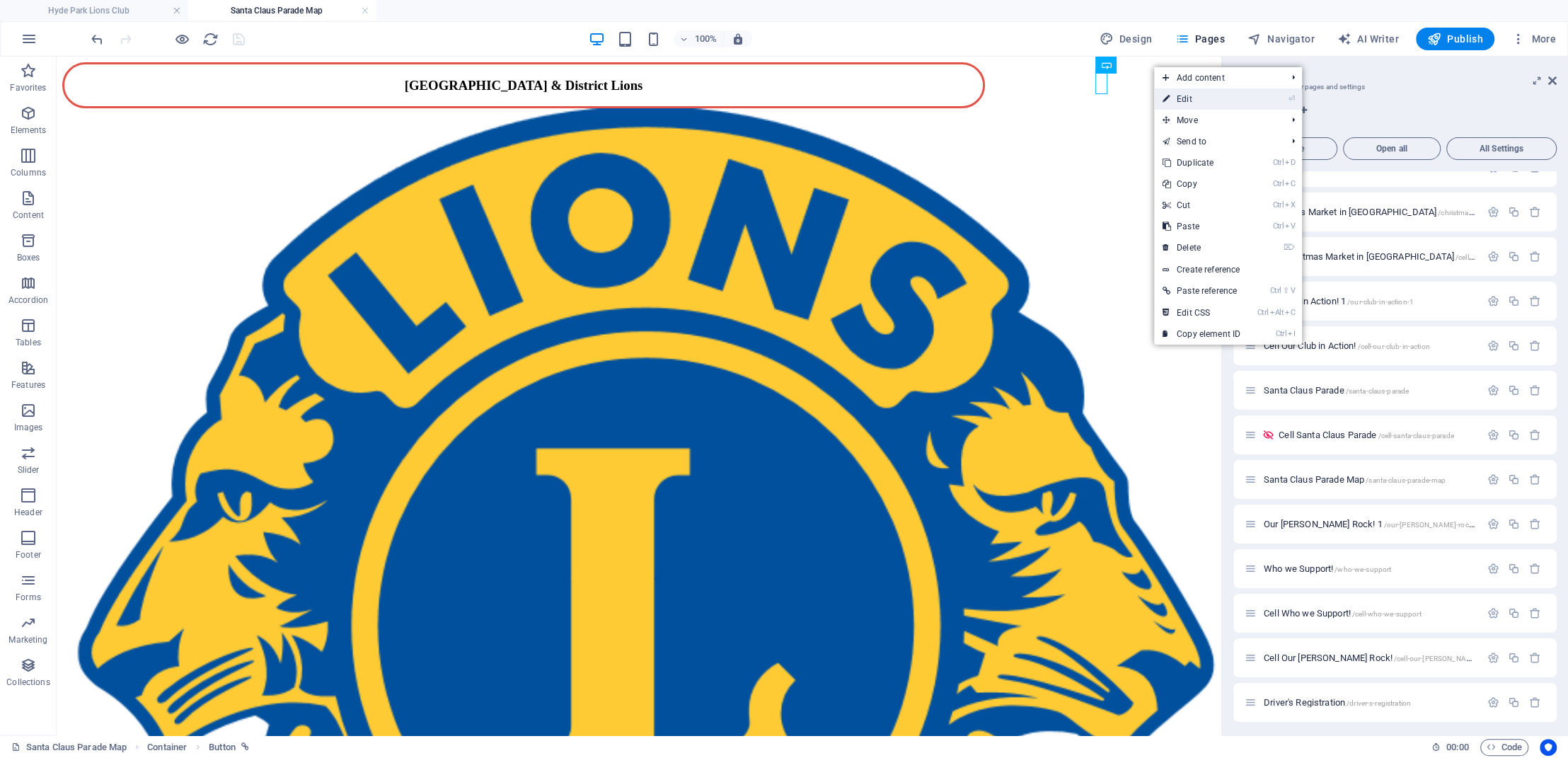
click at [1103, 94] on link "⏎ Edit" at bounding box center [1202, 98] width 95 height 21
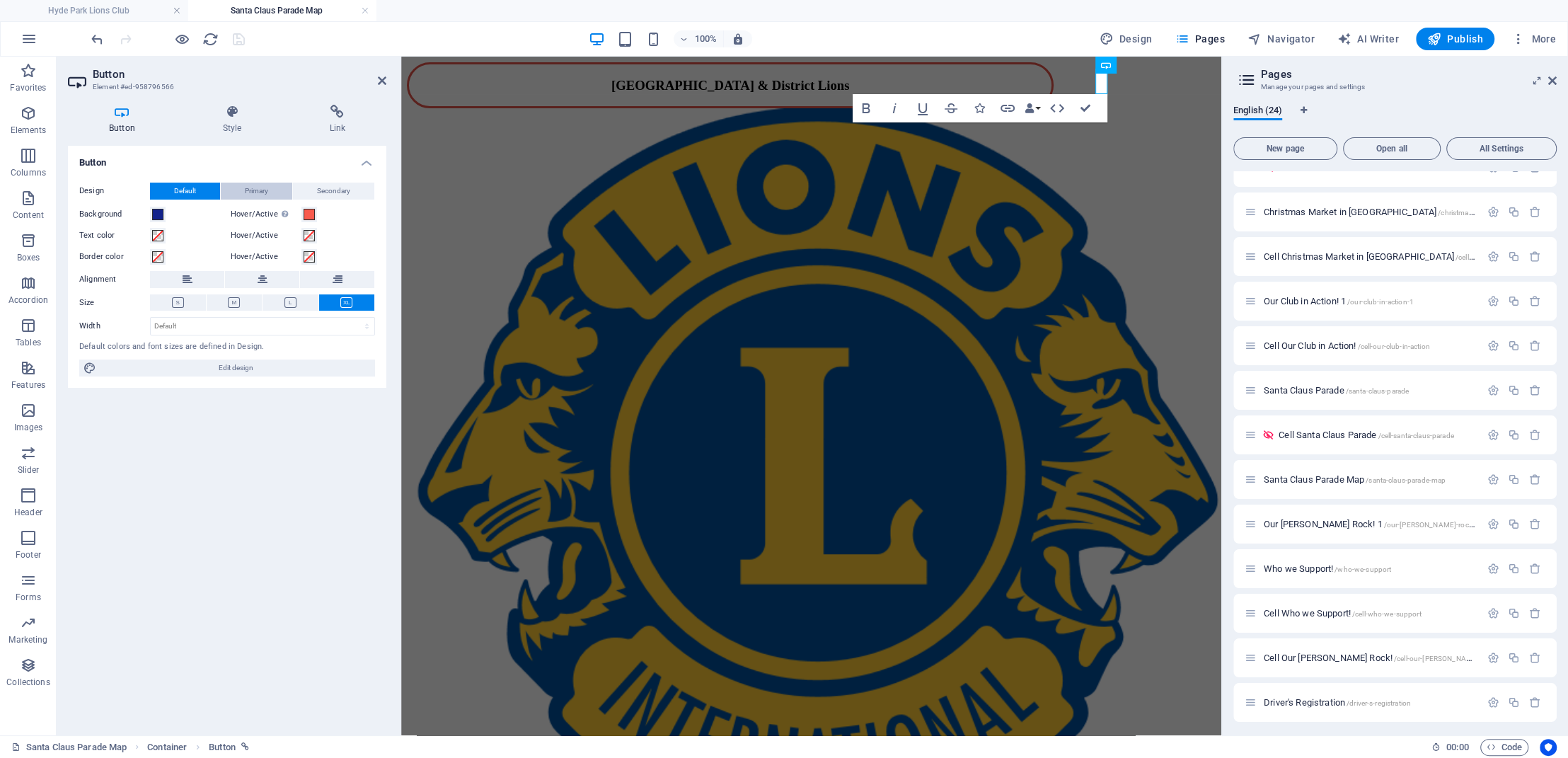
click at [255, 190] on span "Primary" at bounding box center [257, 191] width 23 height 17
click at [298, 299] on button at bounding box center [291, 302] width 56 height 16
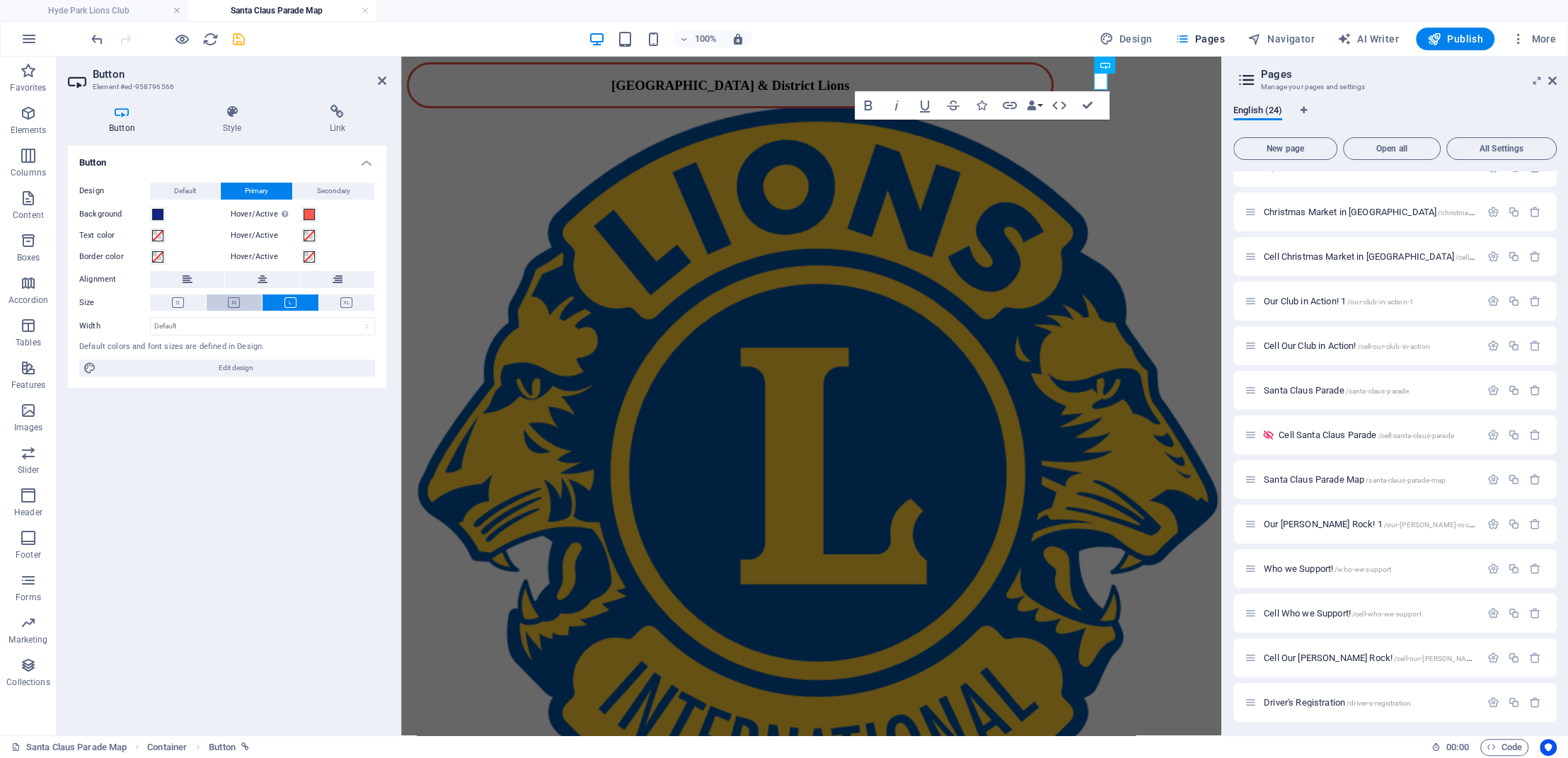
click at [243, 303] on button at bounding box center [234, 302] width 56 height 16
click at [173, 304] on icon at bounding box center [178, 302] width 12 height 11
click at [235, 305] on icon at bounding box center [234, 302] width 12 height 11
click at [342, 190] on span "Secondary" at bounding box center [333, 191] width 33 height 17
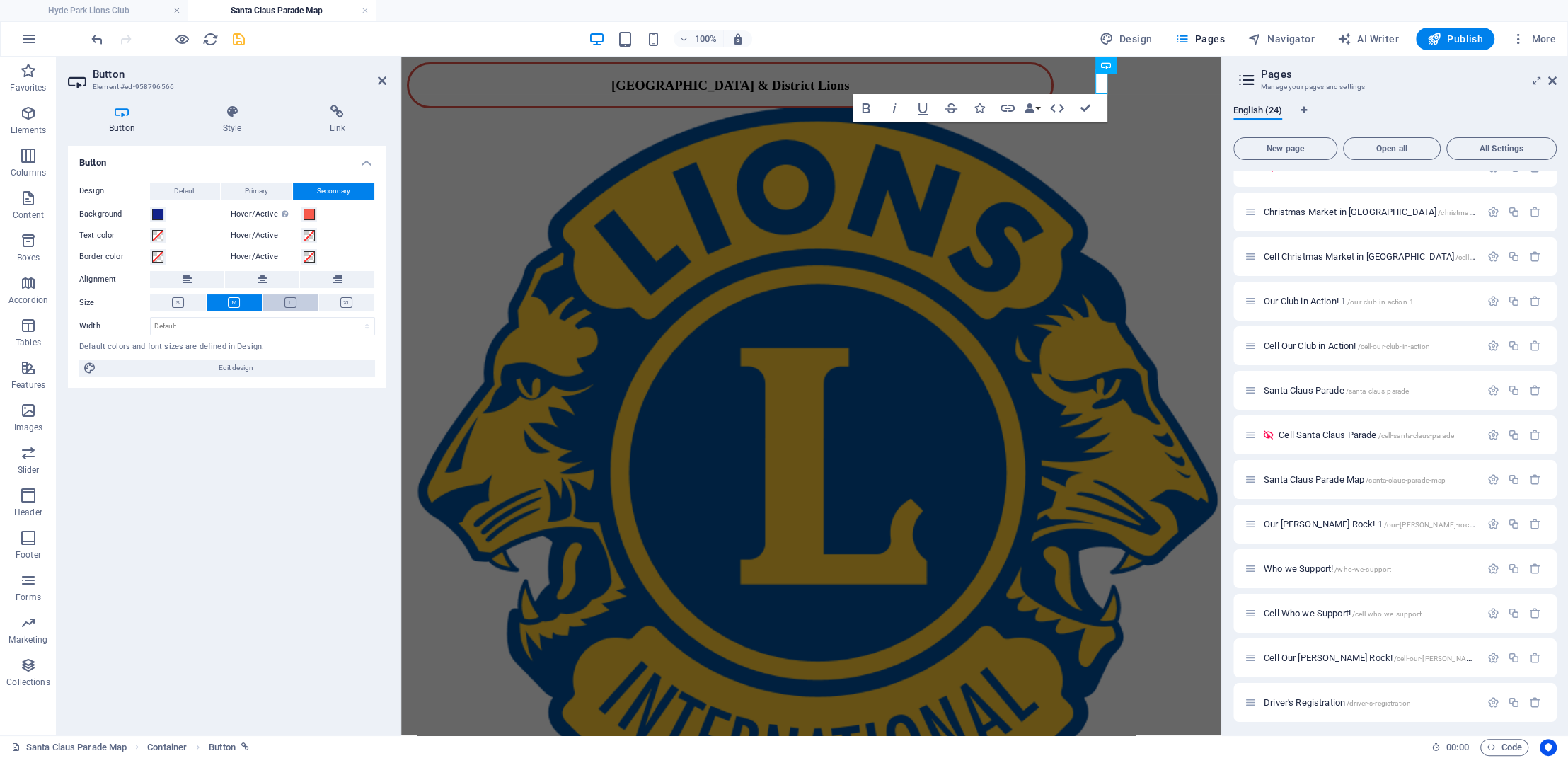
click at [285, 302] on icon at bounding box center [291, 302] width 12 height 11
click at [339, 305] on button at bounding box center [347, 302] width 56 height 16
click at [235, 301] on icon at bounding box center [234, 302] width 12 height 11
click at [1000, 71] on div "[GEOGRAPHIC_DATA] & District Lions" at bounding box center [730, 87] width 647 height 50
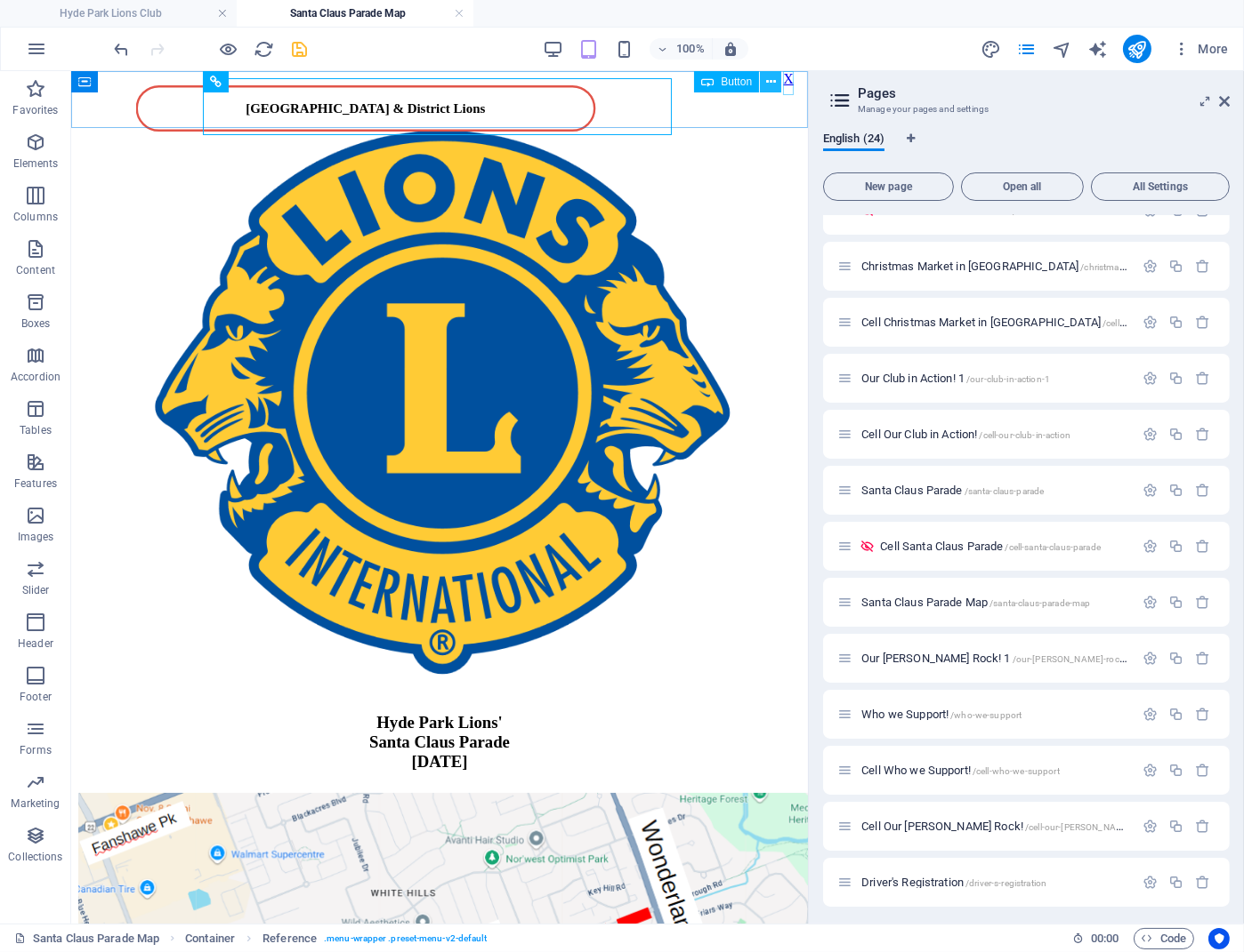
click at [766, 85] on button at bounding box center [771, 82] width 21 height 21
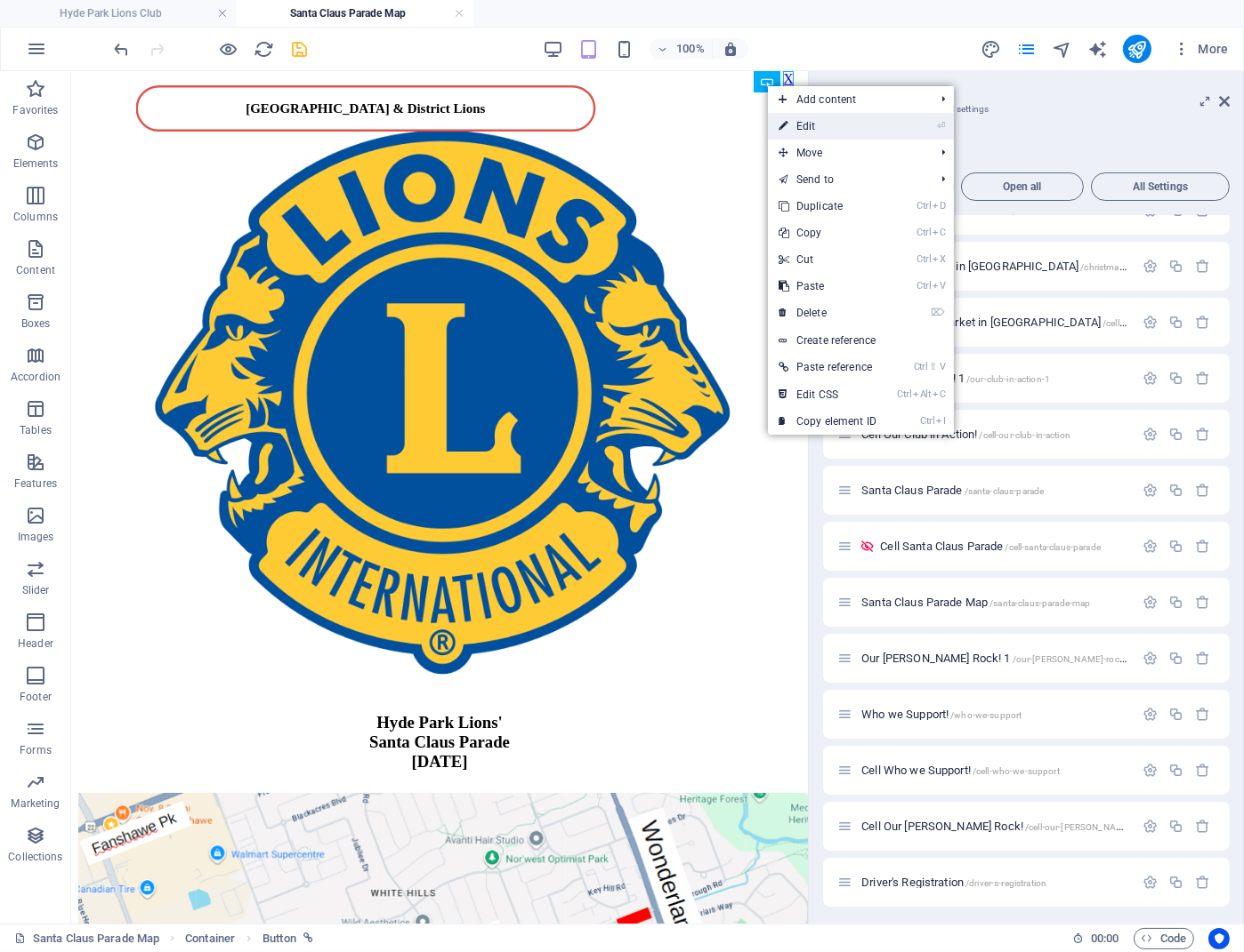
click at [788, 128] on link "⏎ Edit" at bounding box center [827, 125] width 120 height 26
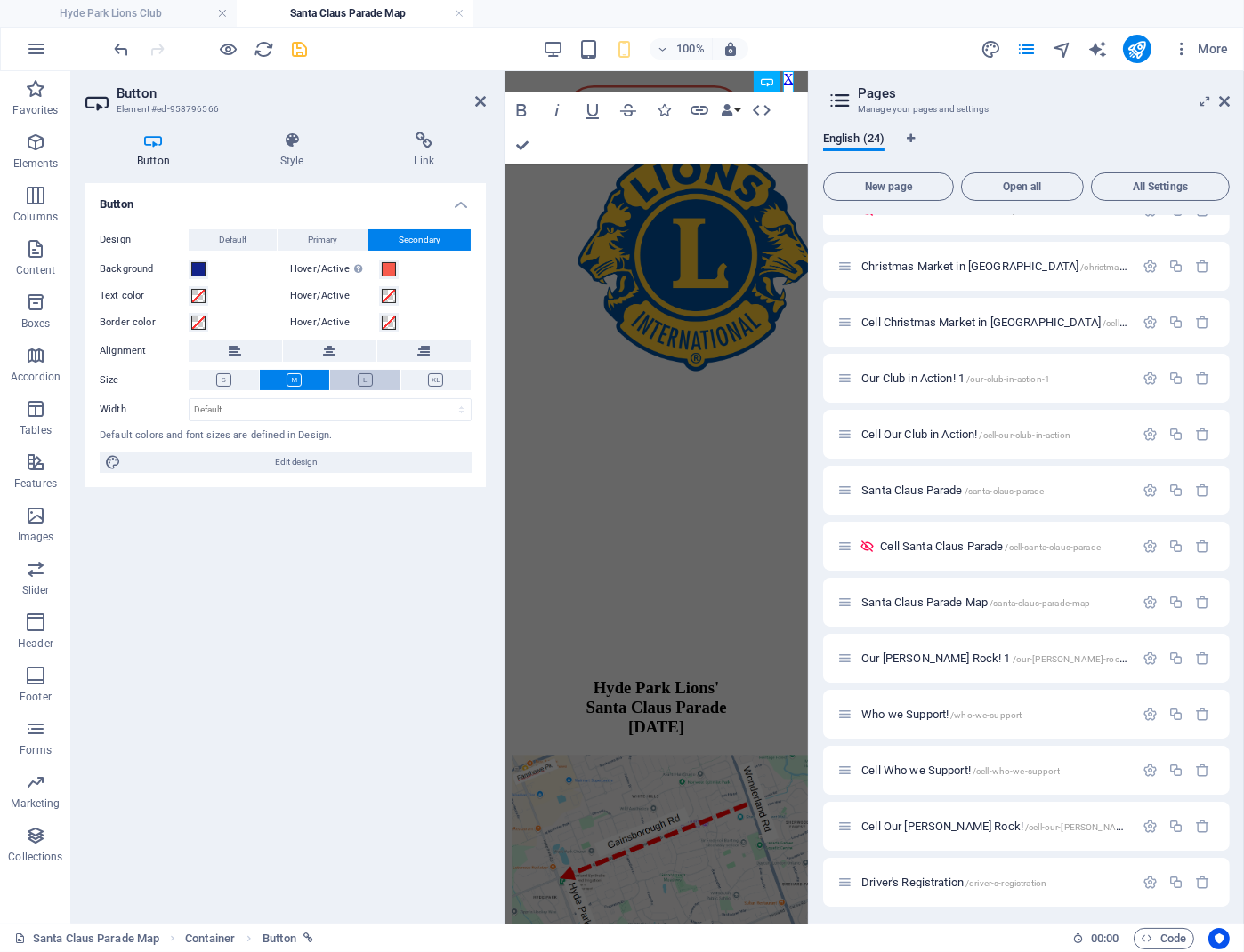
click at [359, 381] on icon at bounding box center [365, 380] width 16 height 14
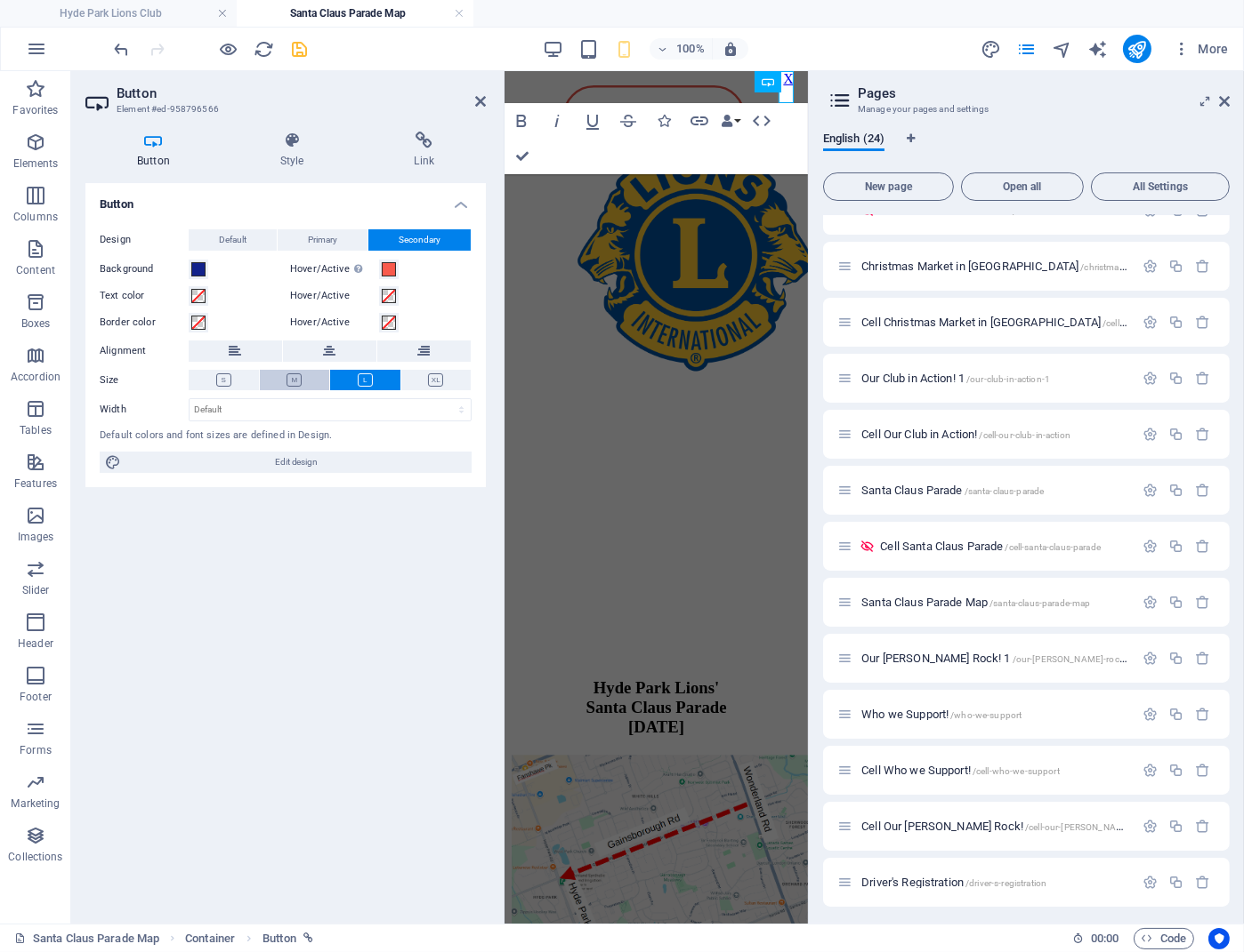
click at [303, 380] on button at bounding box center [294, 380] width 70 height 20
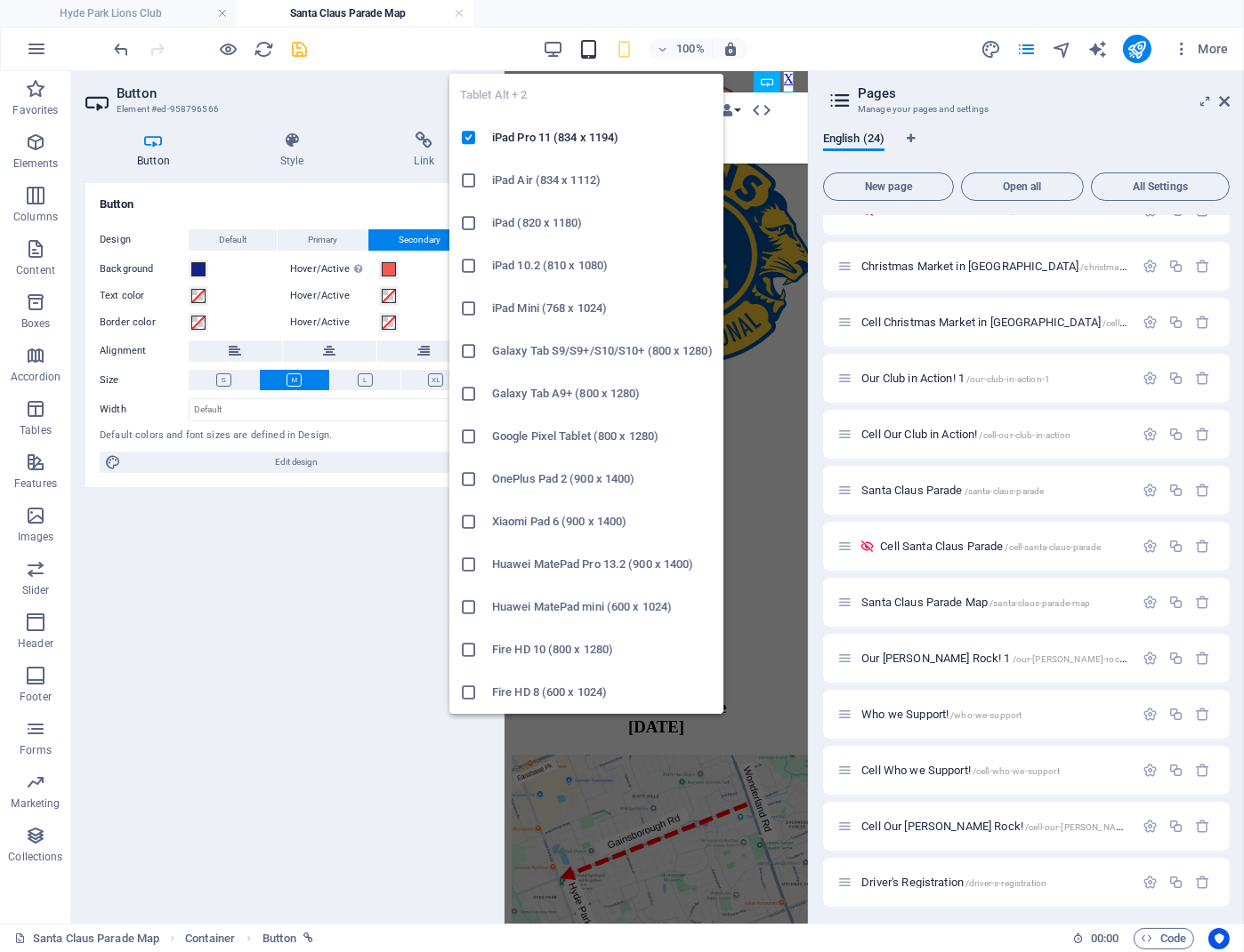
click at [593, 51] on icon "button" at bounding box center [588, 49] width 20 height 20
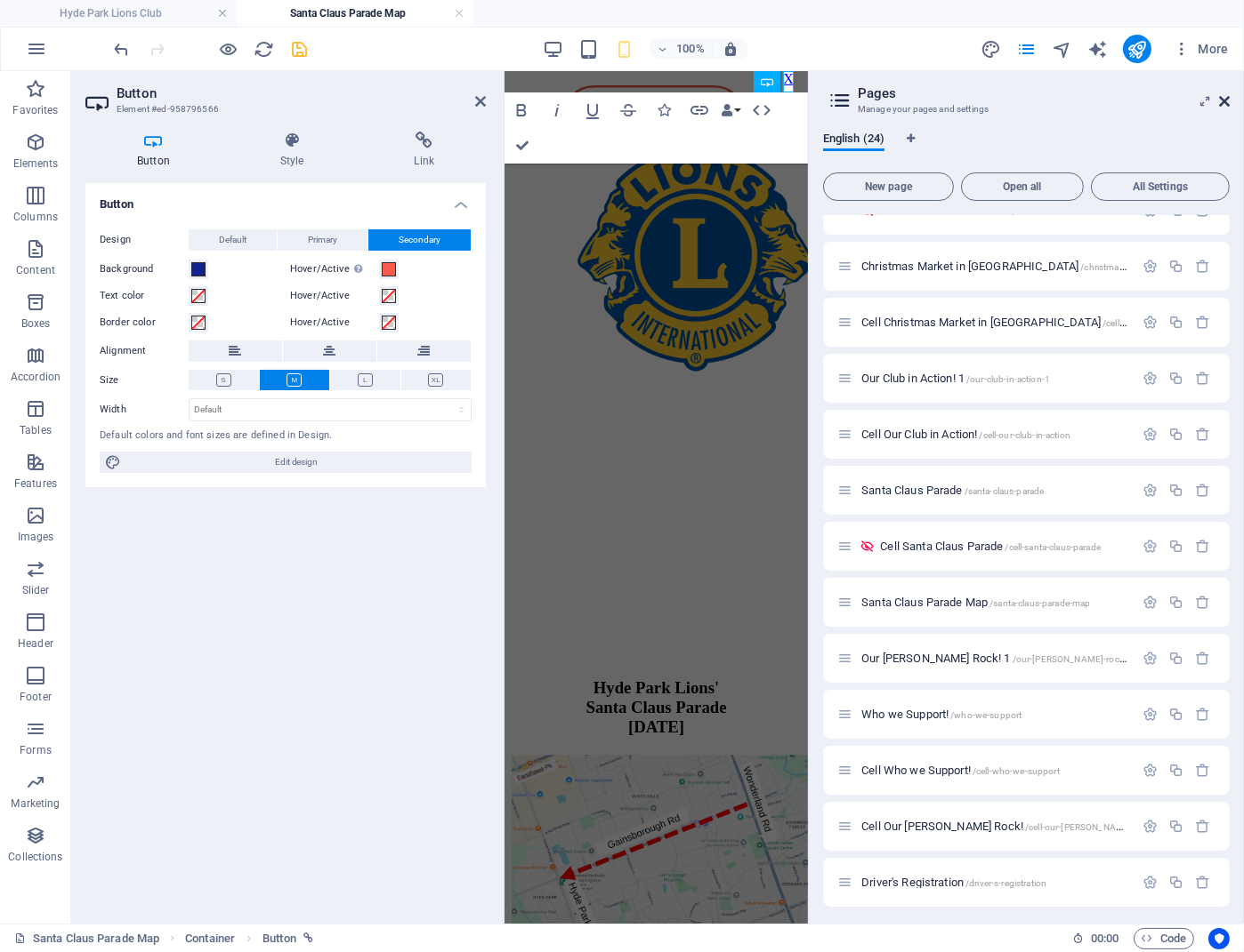
click at [1222, 103] on icon at bounding box center [1224, 101] width 11 height 15
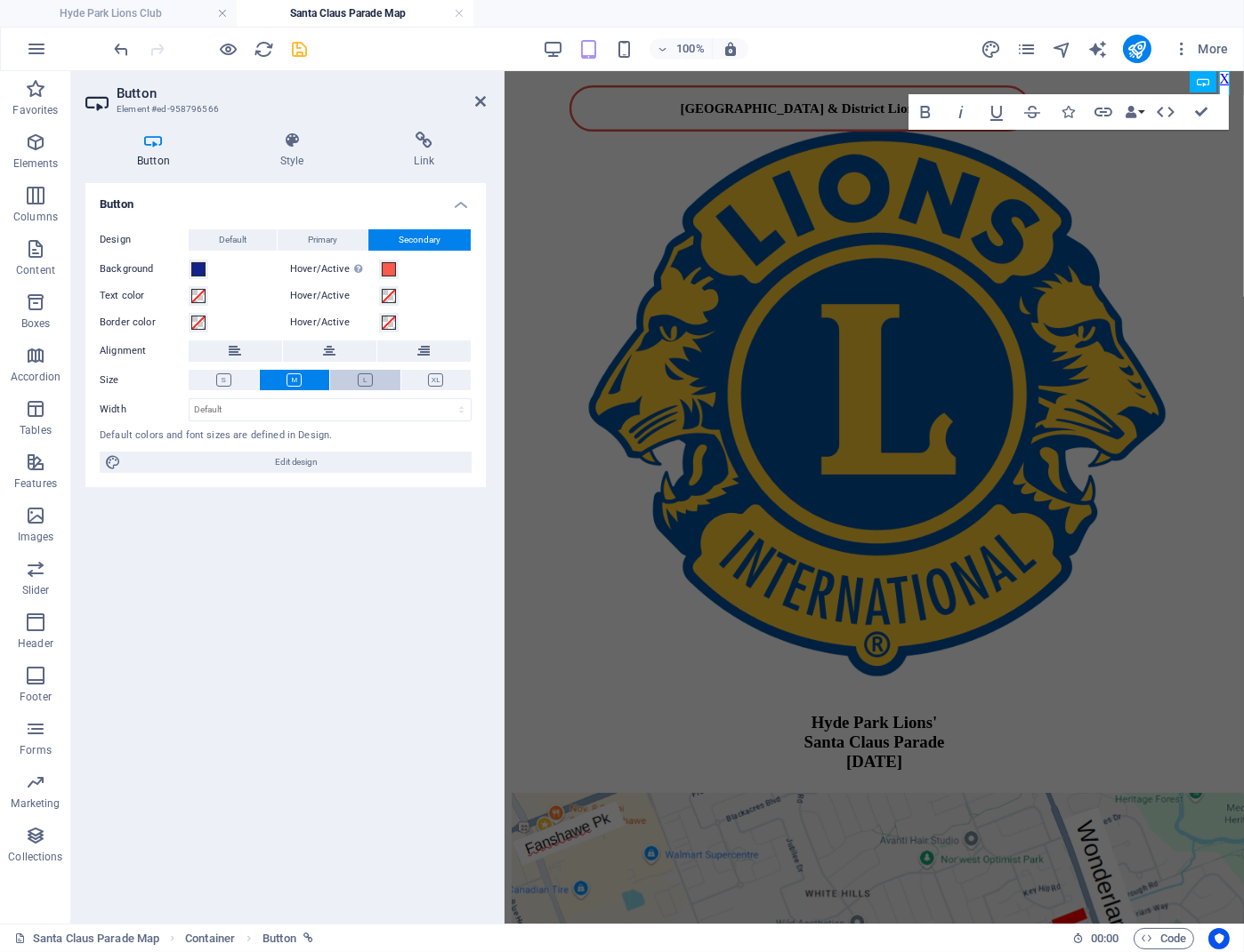
click at [354, 381] on button at bounding box center [365, 380] width 70 height 20
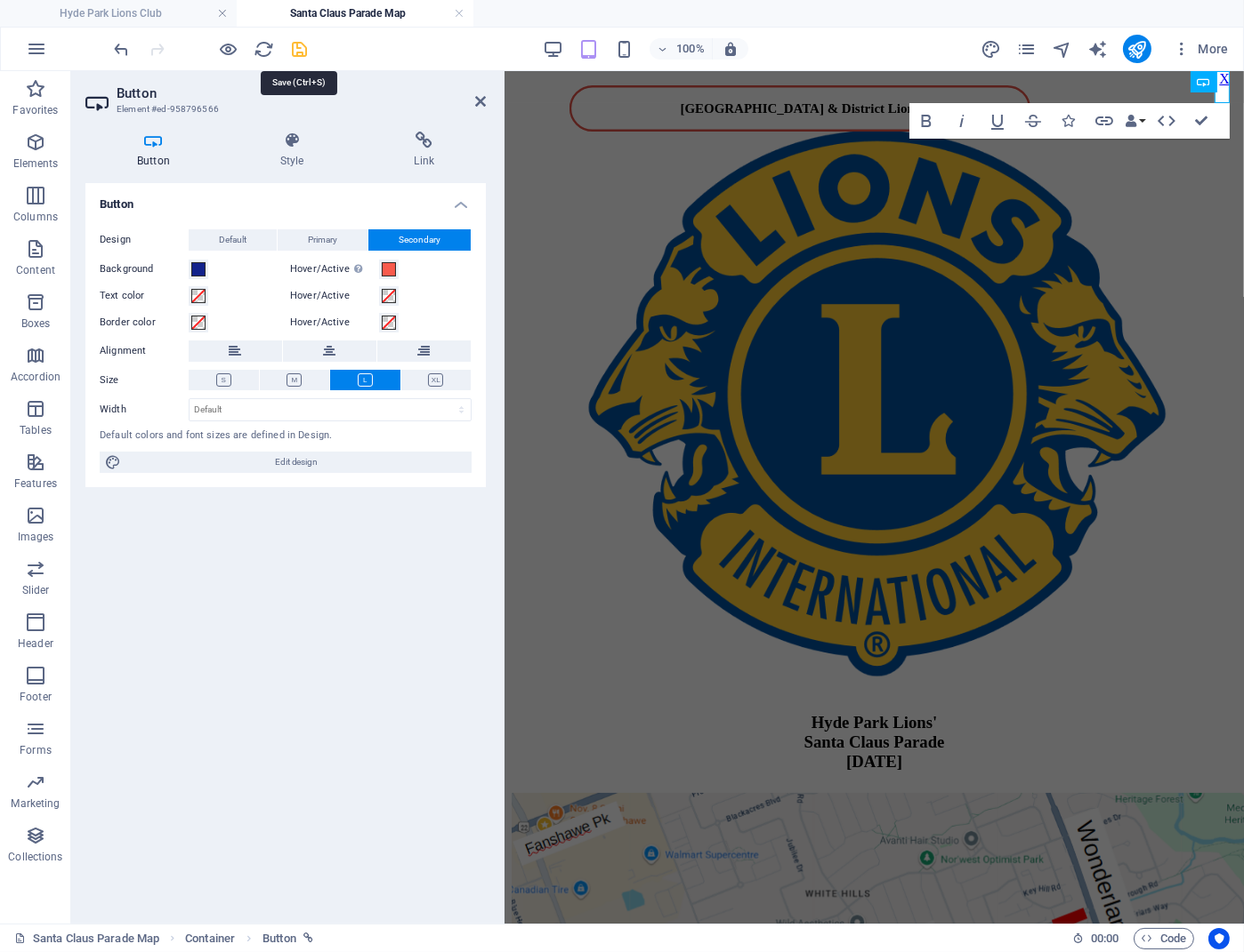
click at [292, 41] on icon "save" at bounding box center [299, 49] width 20 height 20
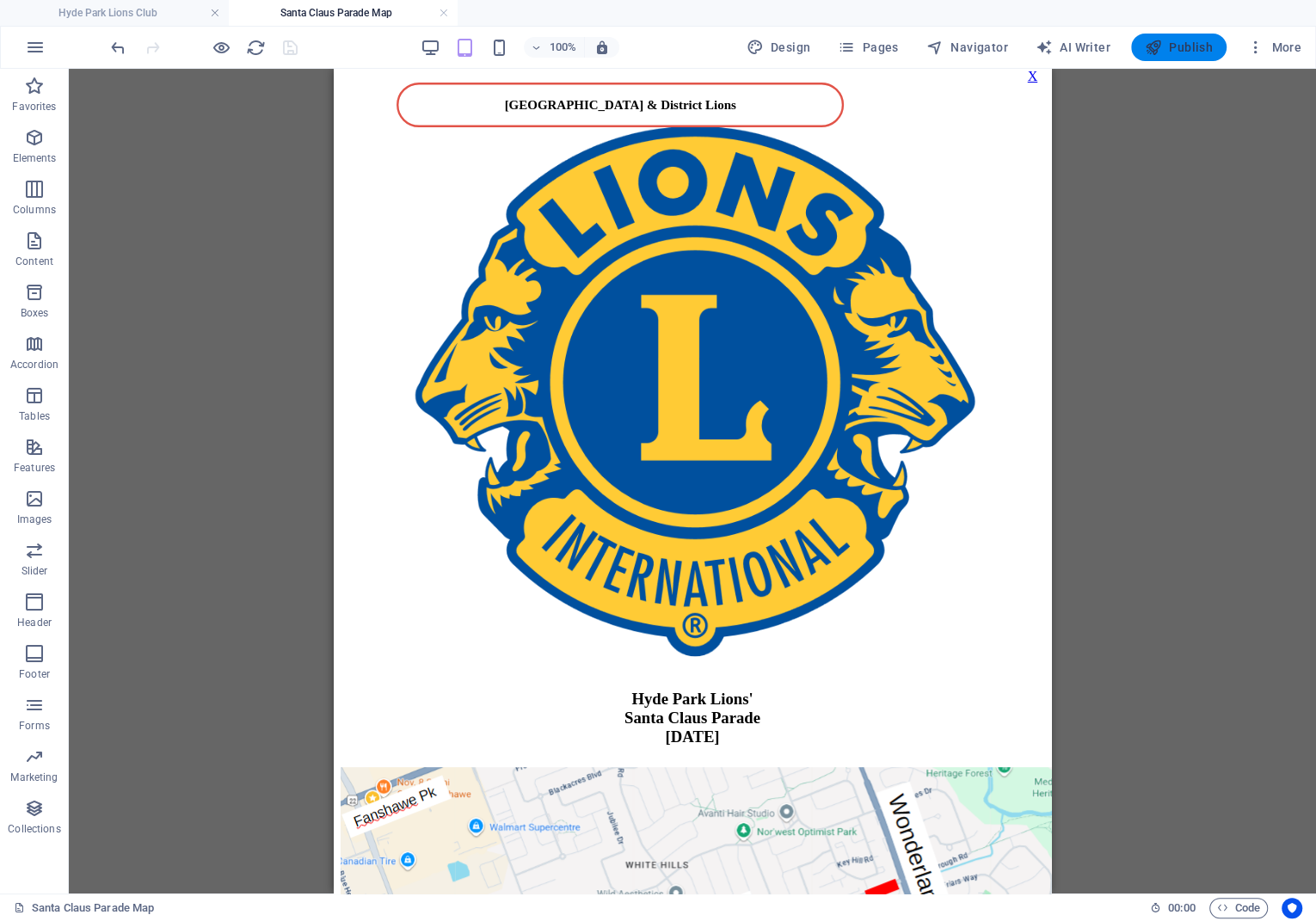
click at [1199, 52] on span "Publish" at bounding box center [1179, 47] width 68 height 17
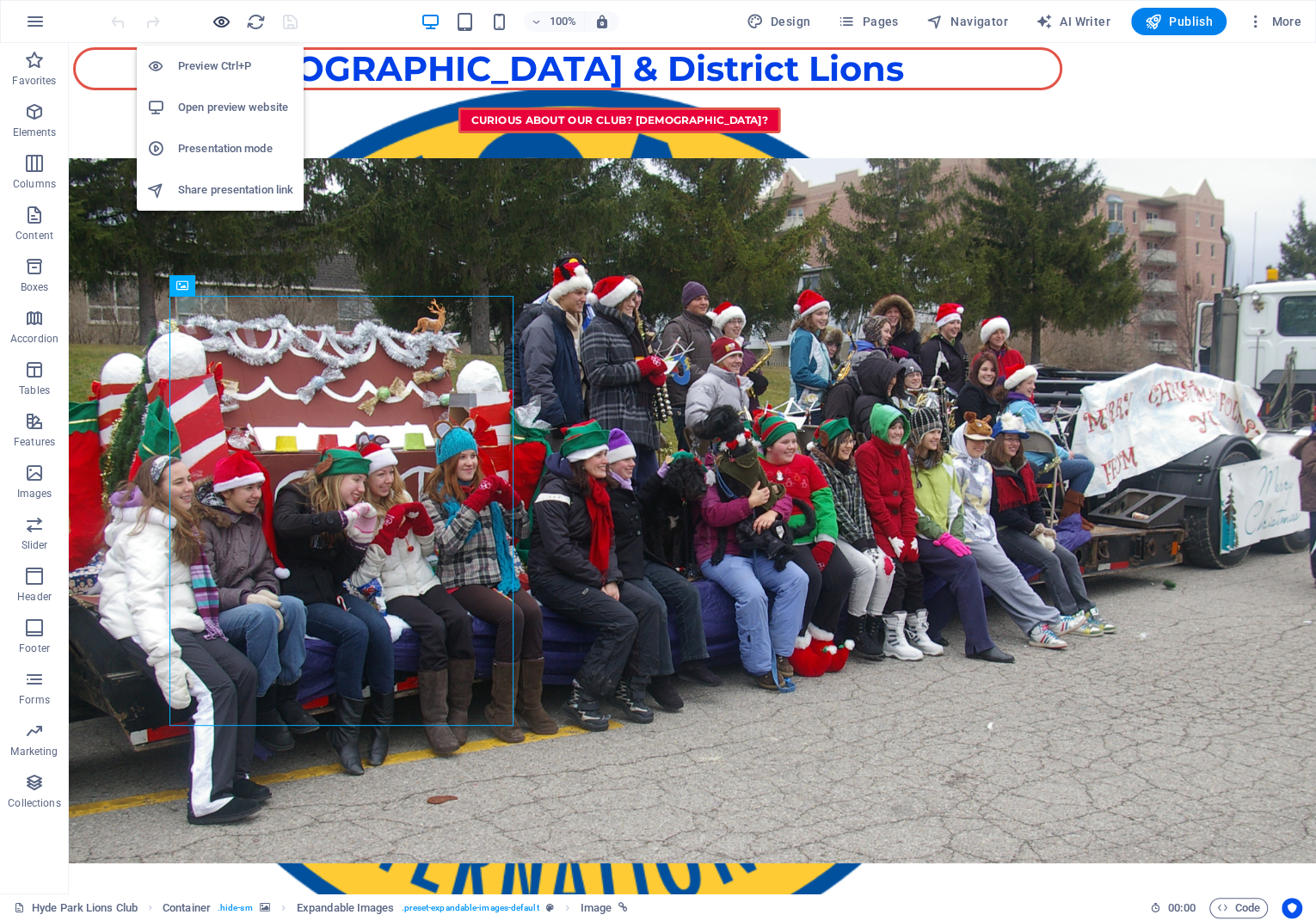
click at [227, 23] on icon "button" at bounding box center [221, 22] width 20 height 20
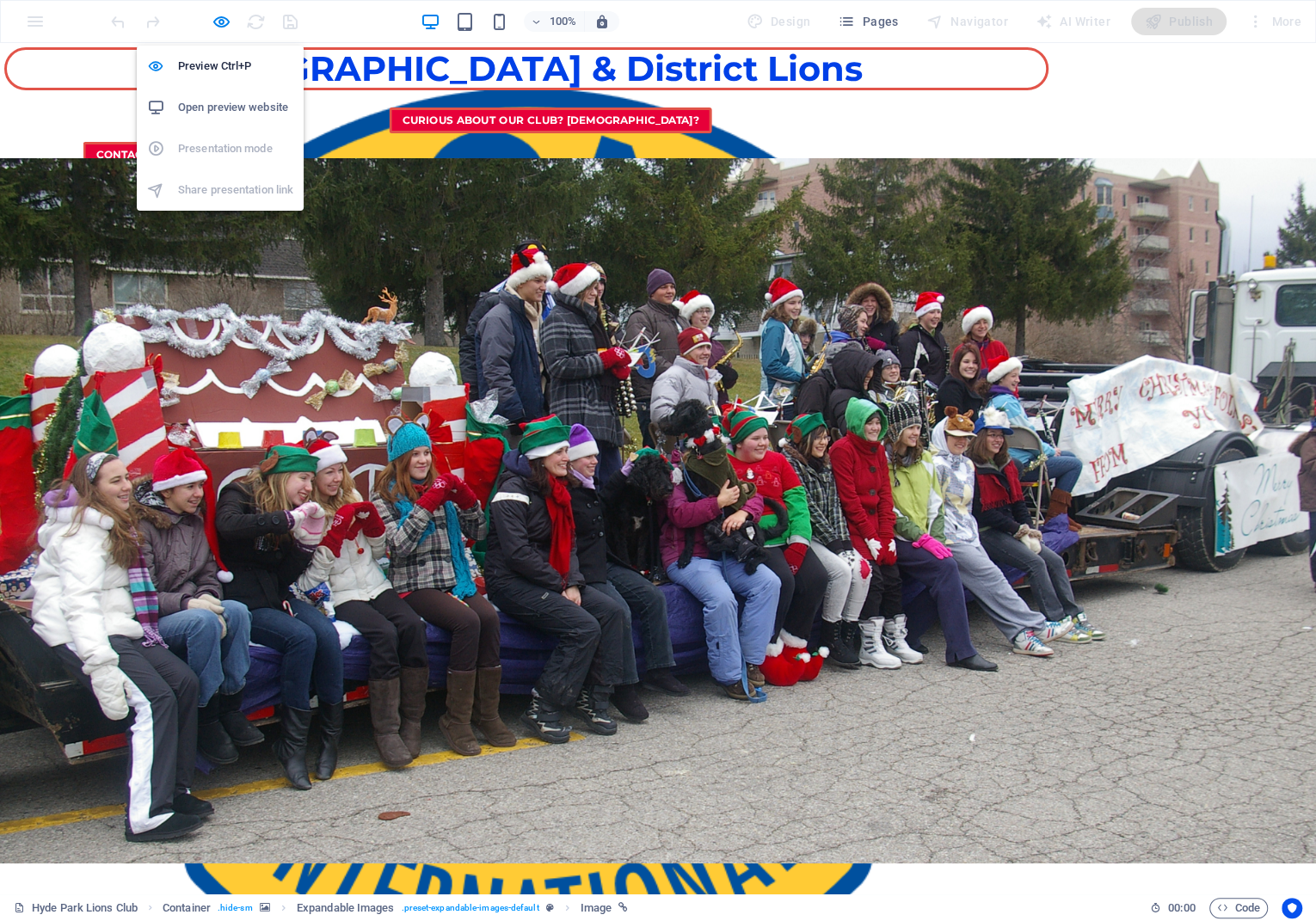
click at [227, 104] on h6 "Open preview website" at bounding box center [235, 107] width 116 height 21
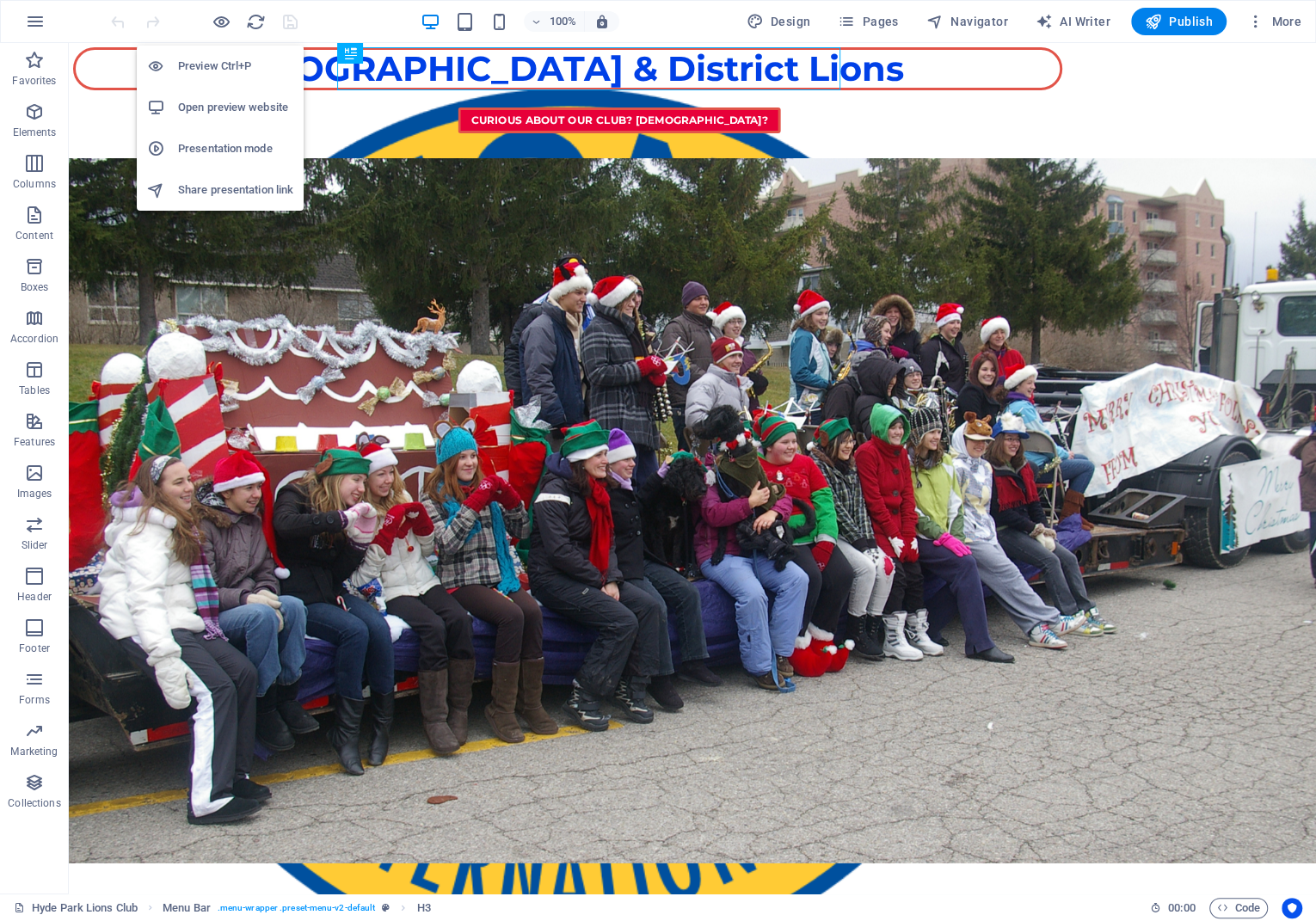
click at [216, 108] on h6 "Open preview website" at bounding box center [235, 107] width 116 height 21
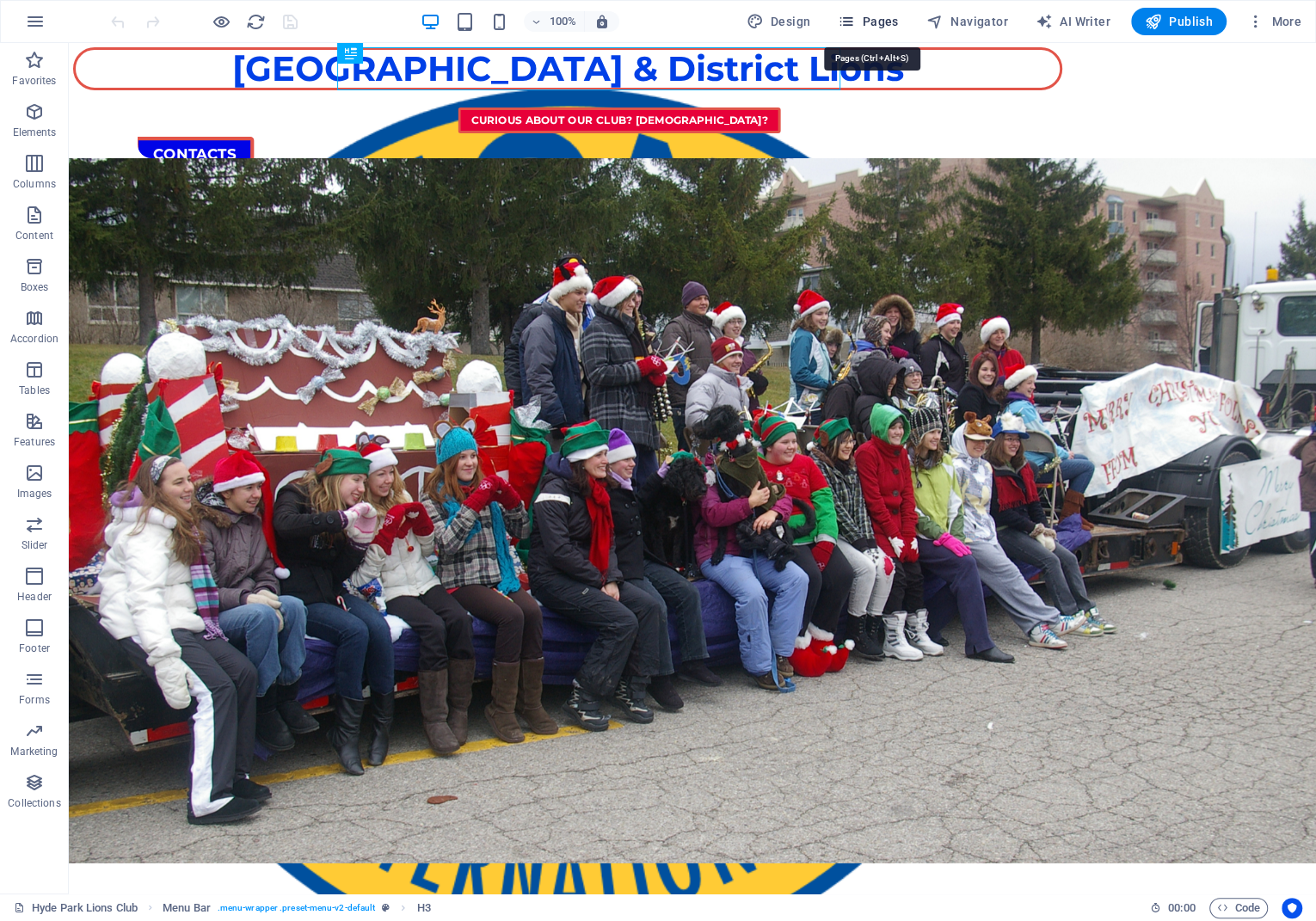
click at [846, 19] on icon "button" at bounding box center [846, 22] width 17 height 17
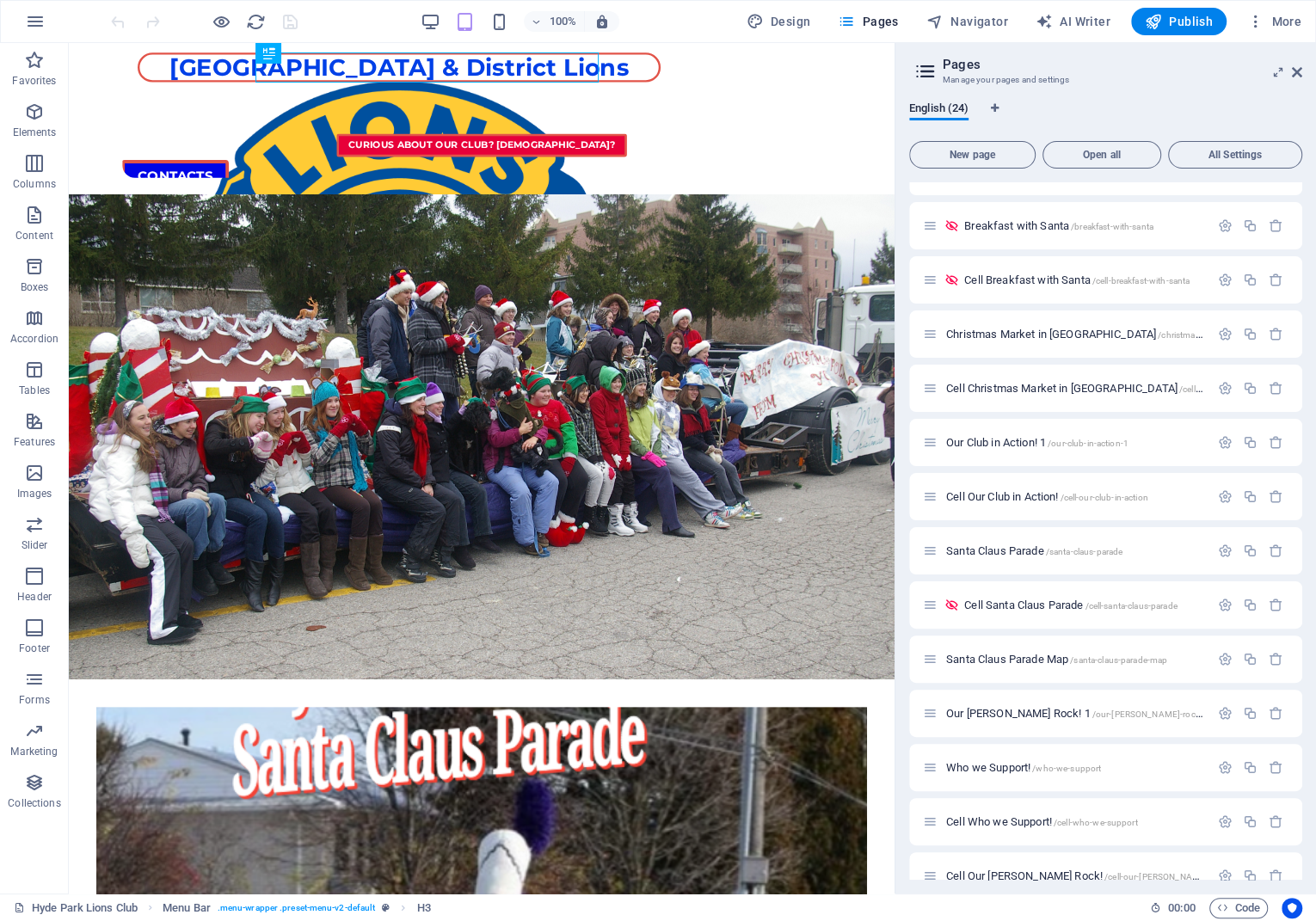
scroll to position [385, 0]
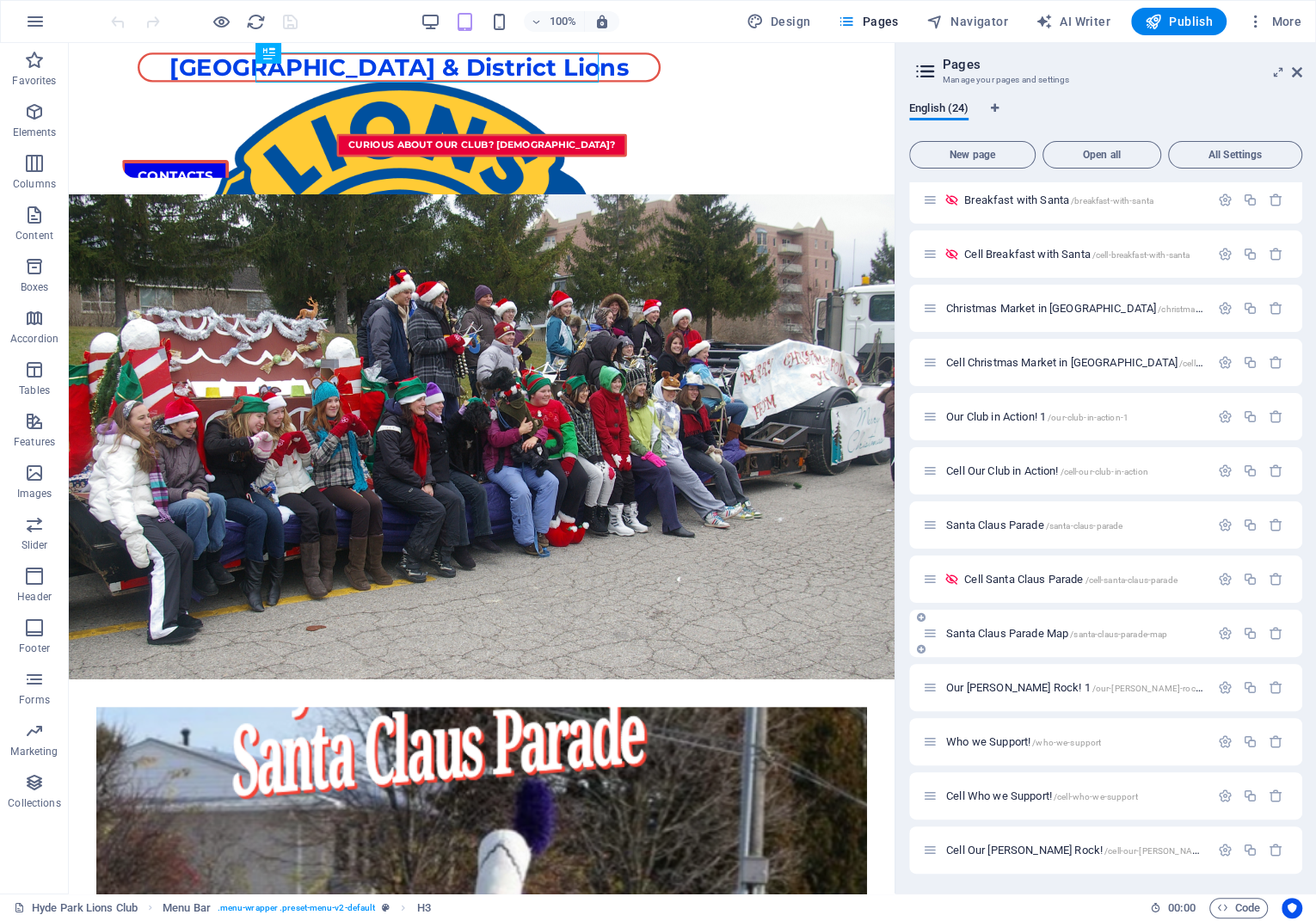
click at [1038, 636] on span "Santa Claus Parade Map /santa-claus-parade-map" at bounding box center [1057, 633] width 221 height 13
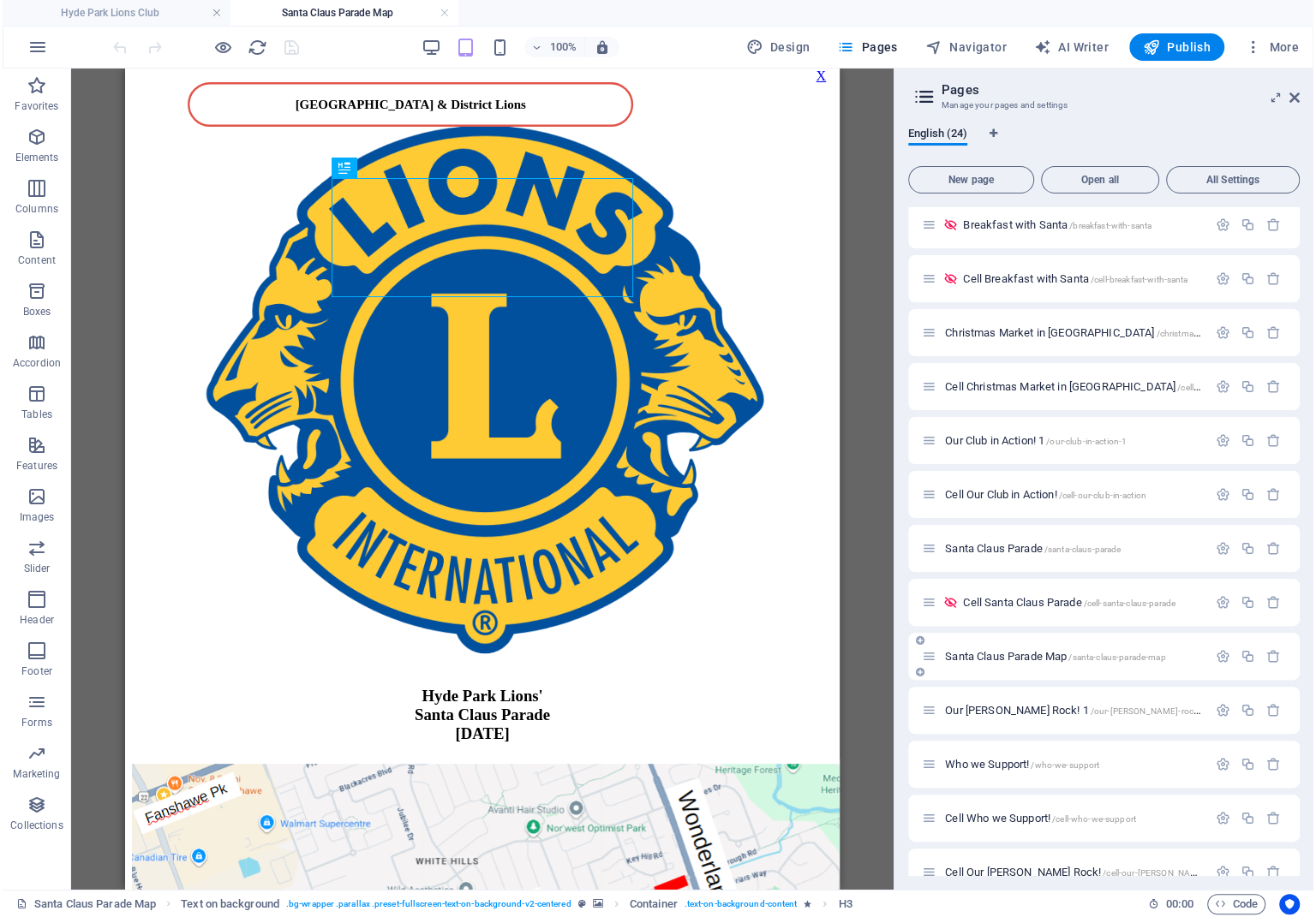
scroll to position [0, 0]
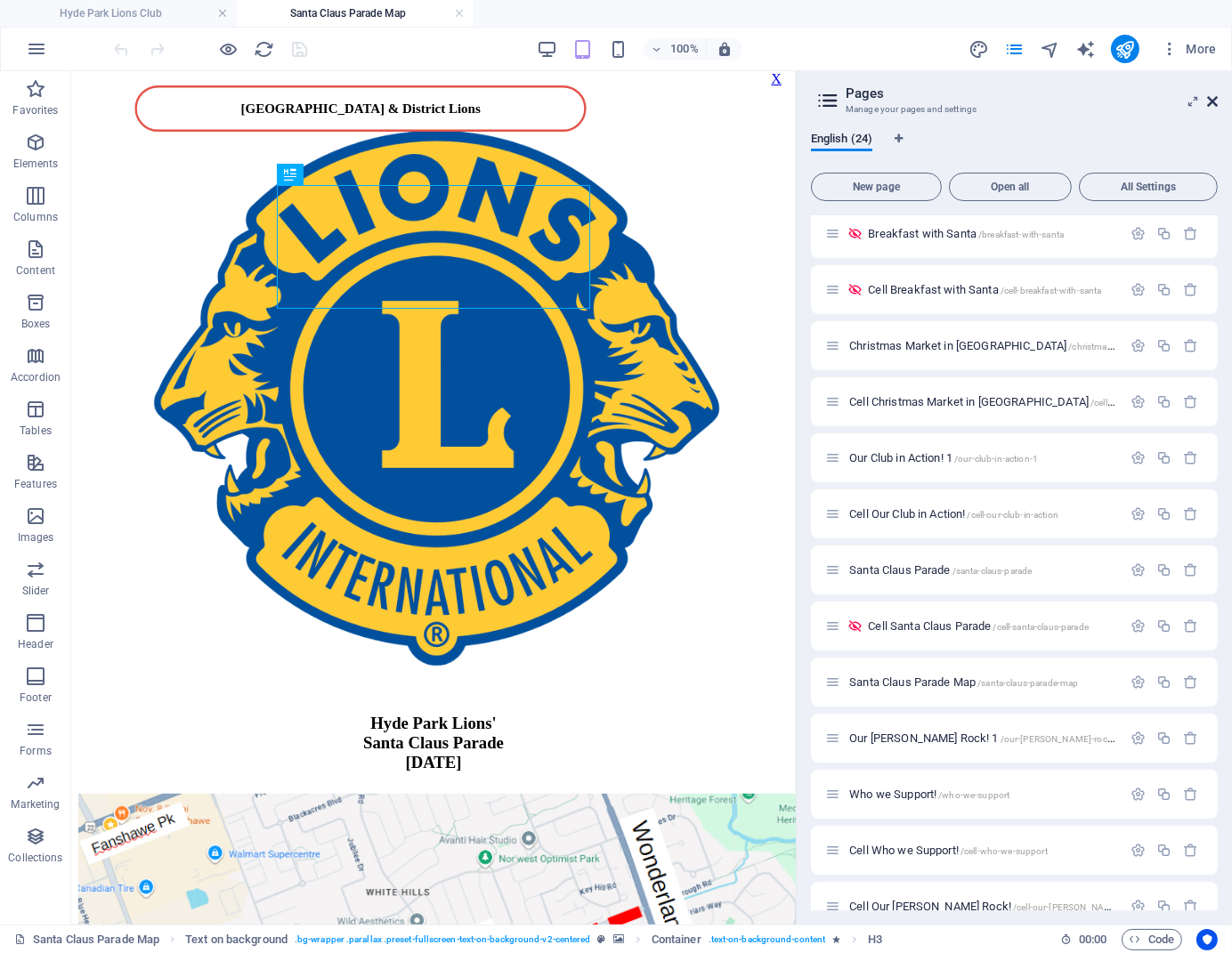
click at [1207, 100] on icon at bounding box center [1212, 101] width 11 height 15
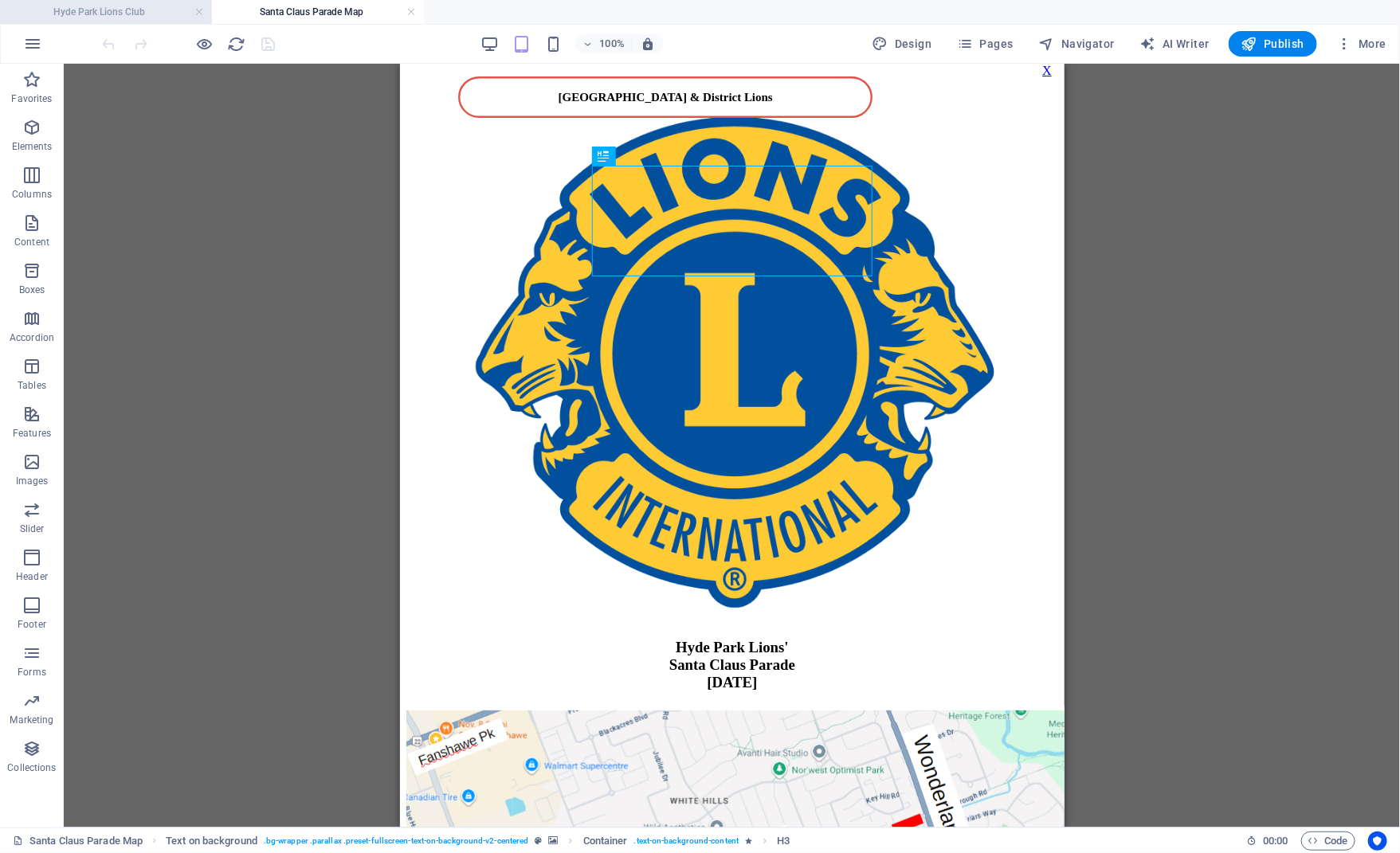
click at [121, 4] on h4 "Hyde Park Lions Club" at bounding box center [105, 12] width 212 height 17
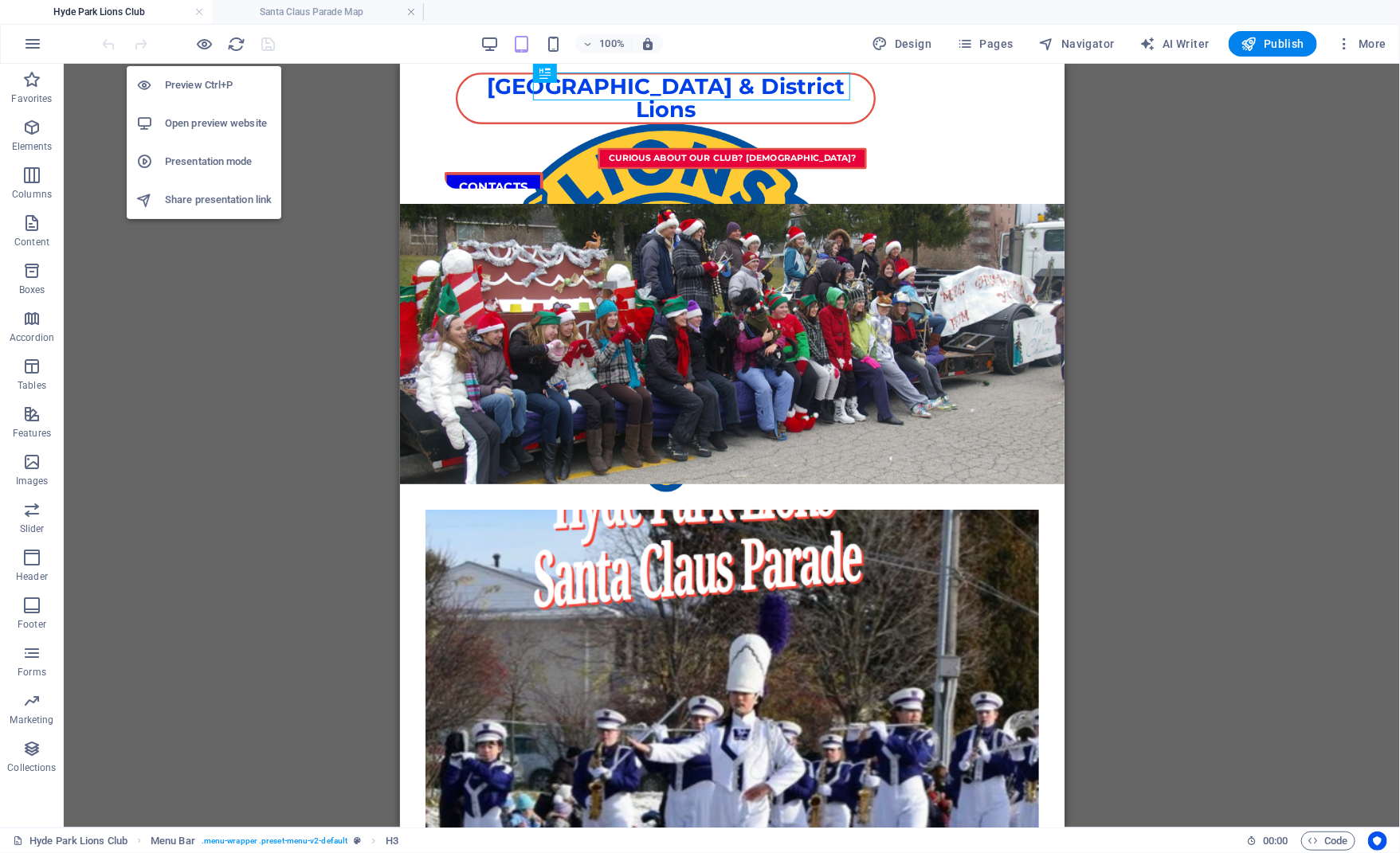
click at [219, 117] on h6 "Open preview website" at bounding box center [218, 124] width 107 height 19
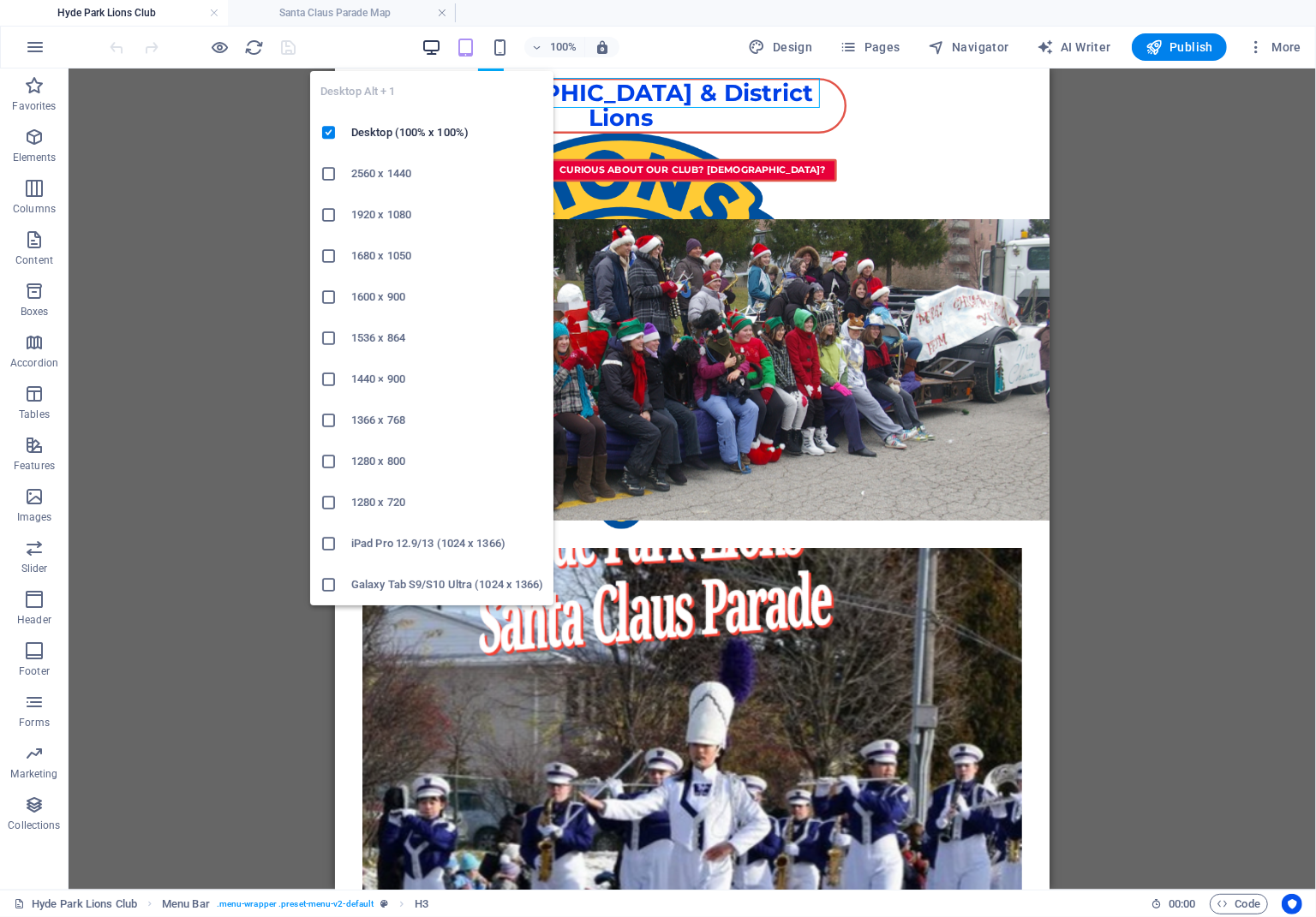
click at [426, 42] on icon "button" at bounding box center [431, 47] width 20 height 20
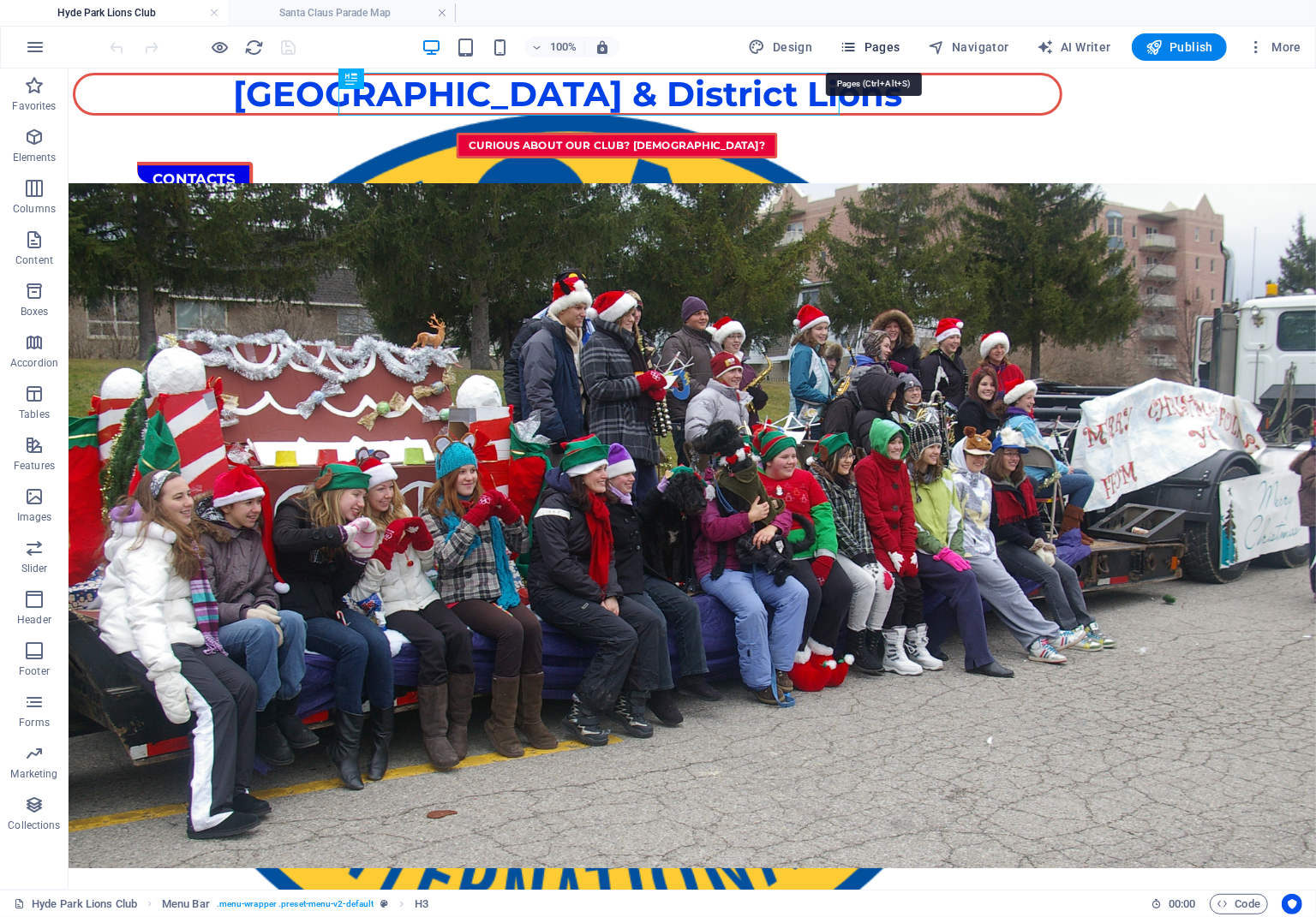
click at [881, 50] on span "Pages" at bounding box center [870, 47] width 60 height 17
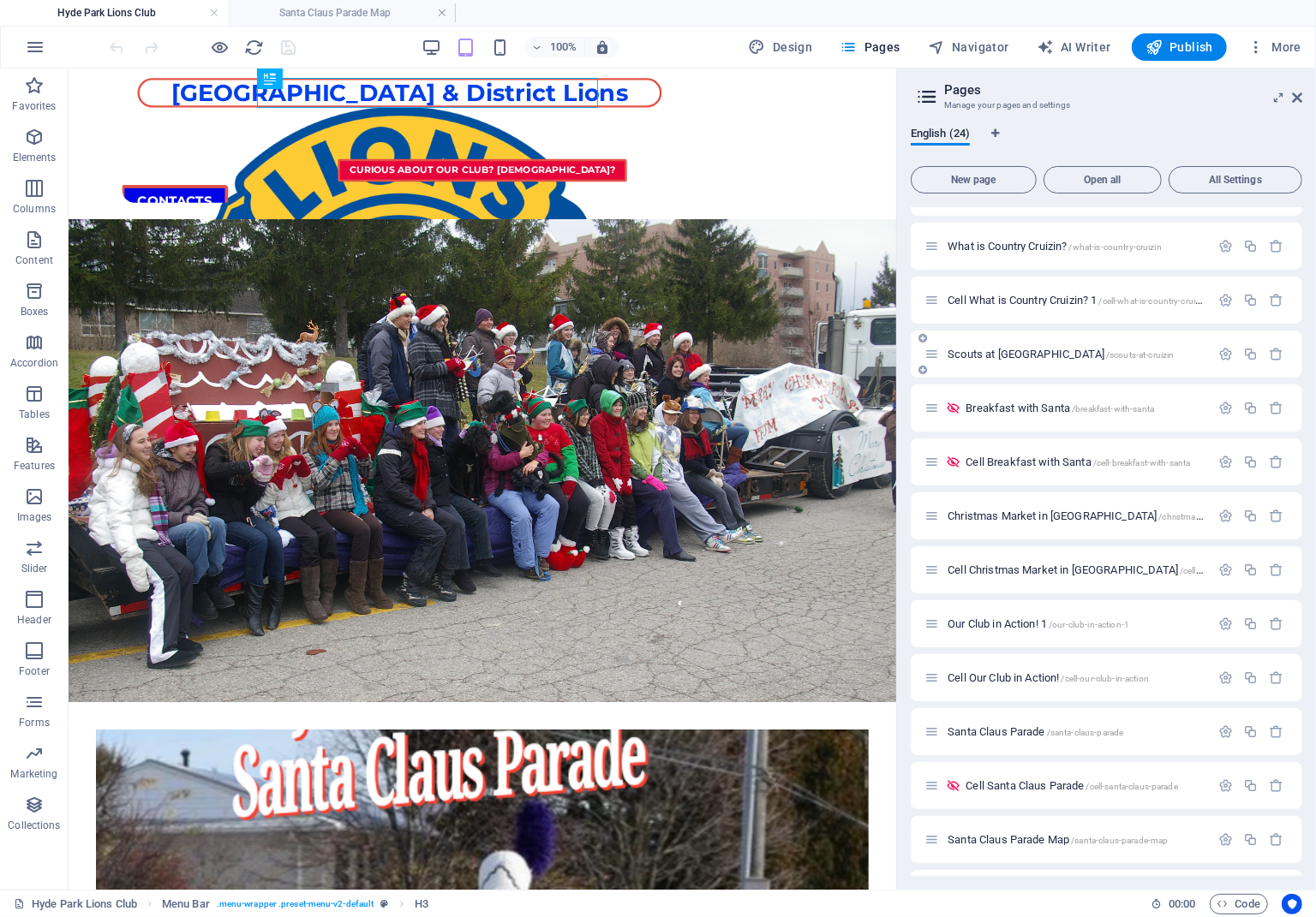
scroll to position [229, 0]
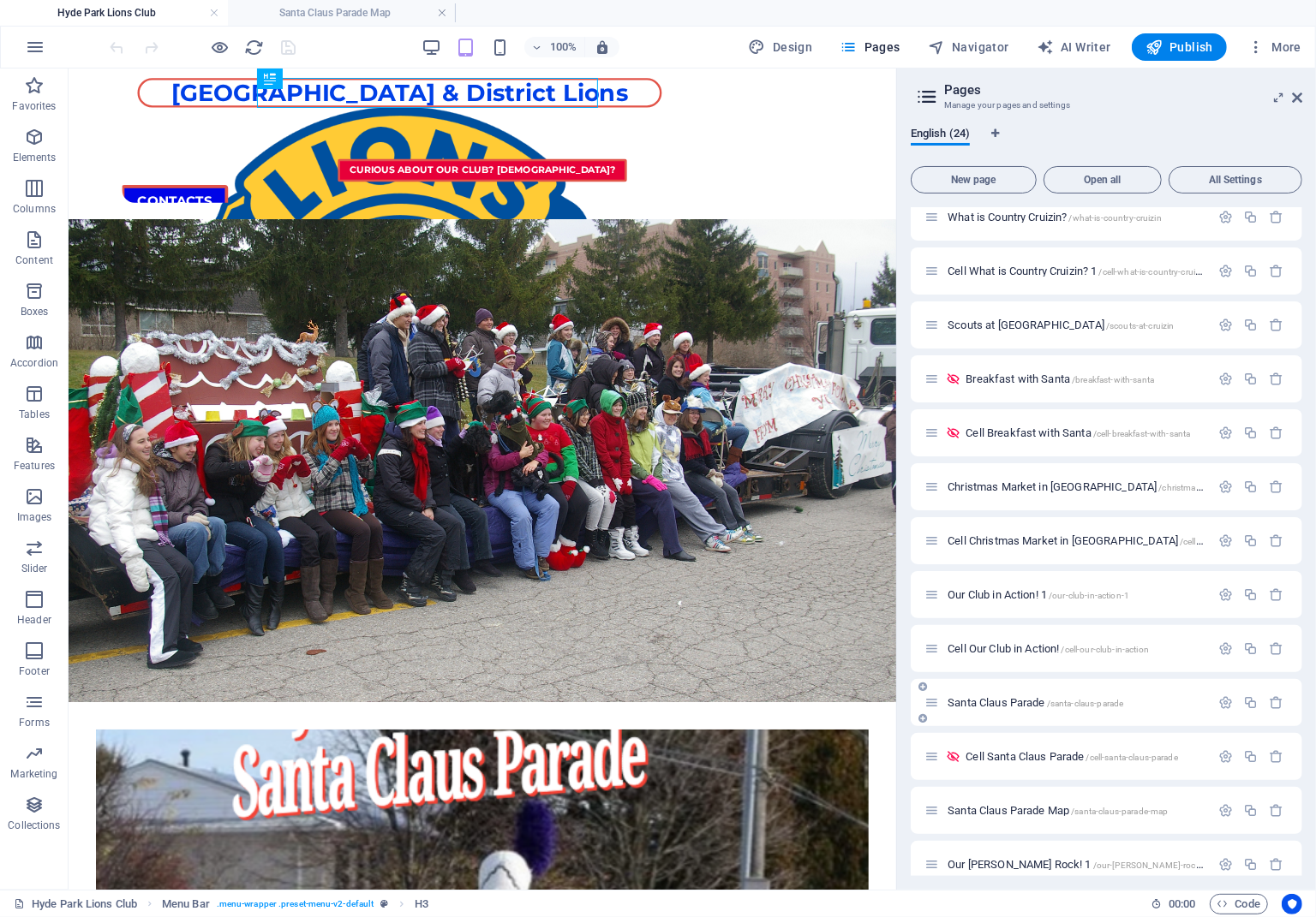
click at [1021, 701] on span "Santa Claus Parade /santa-claus-parade" at bounding box center [1035, 703] width 176 height 13
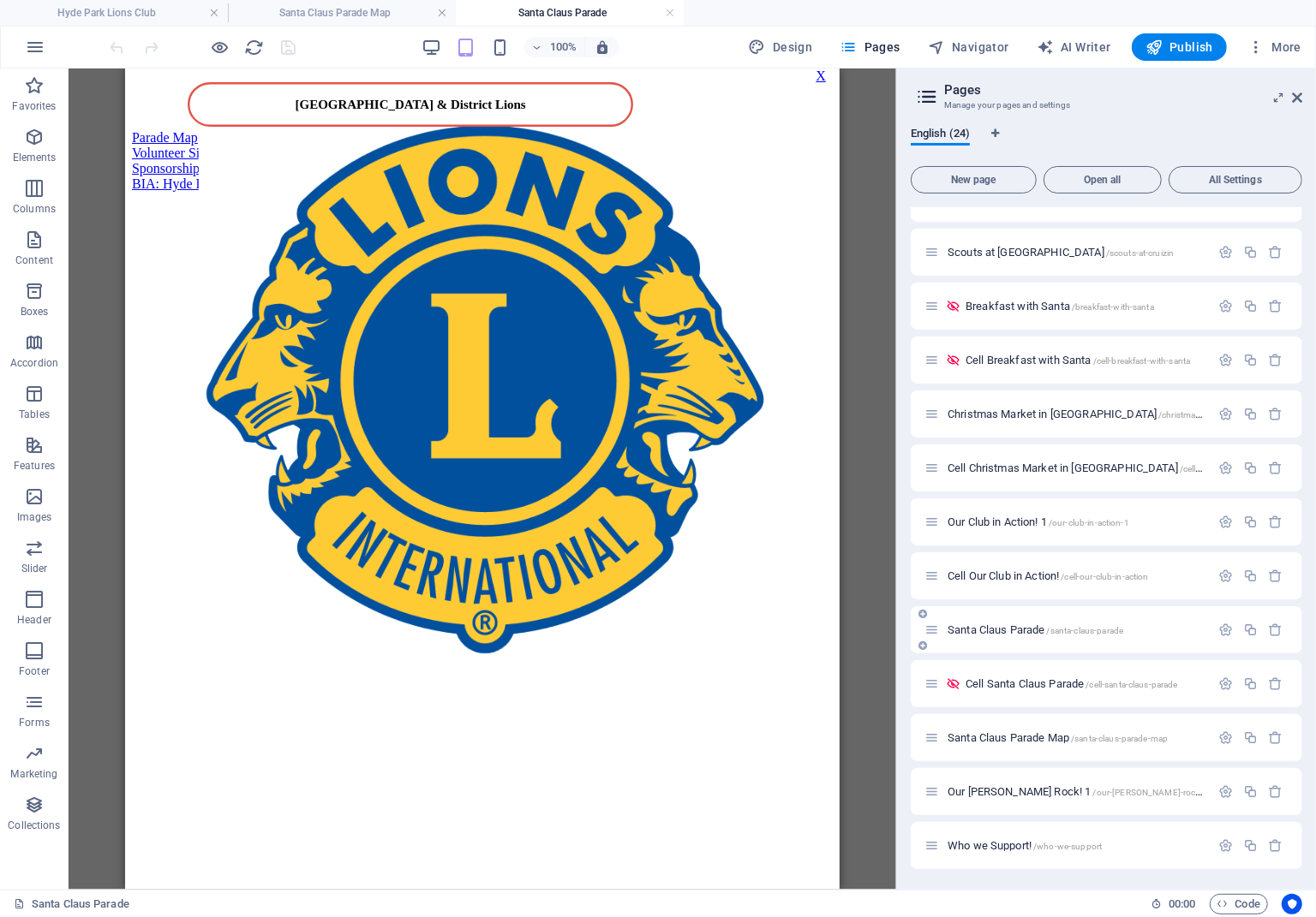
scroll to position [307, 0]
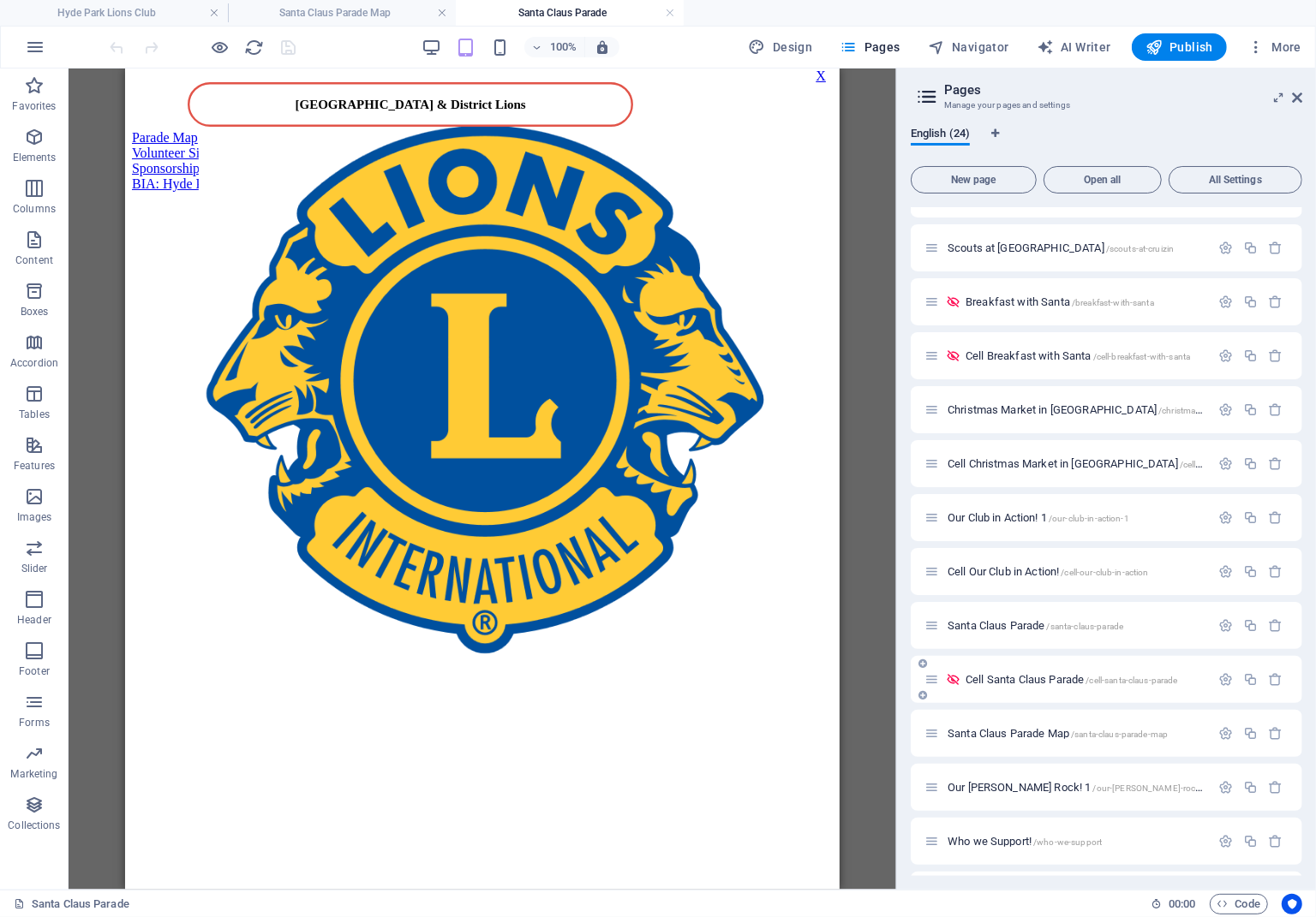
click at [1050, 682] on span "Cell Santa Claus Parade /cell-santa-claus-parade" at bounding box center [1072, 679] width 212 height 13
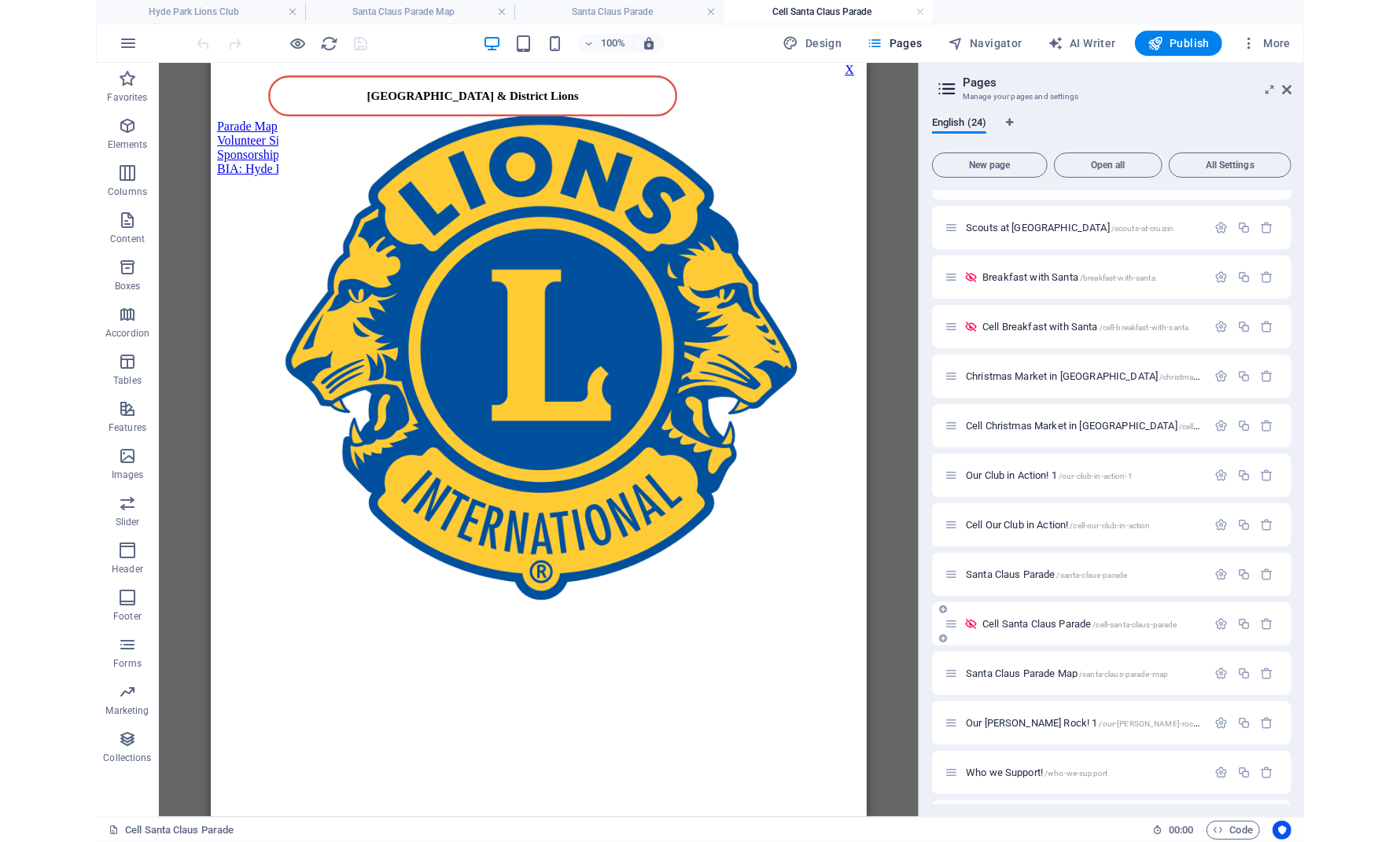
scroll to position [0, 0]
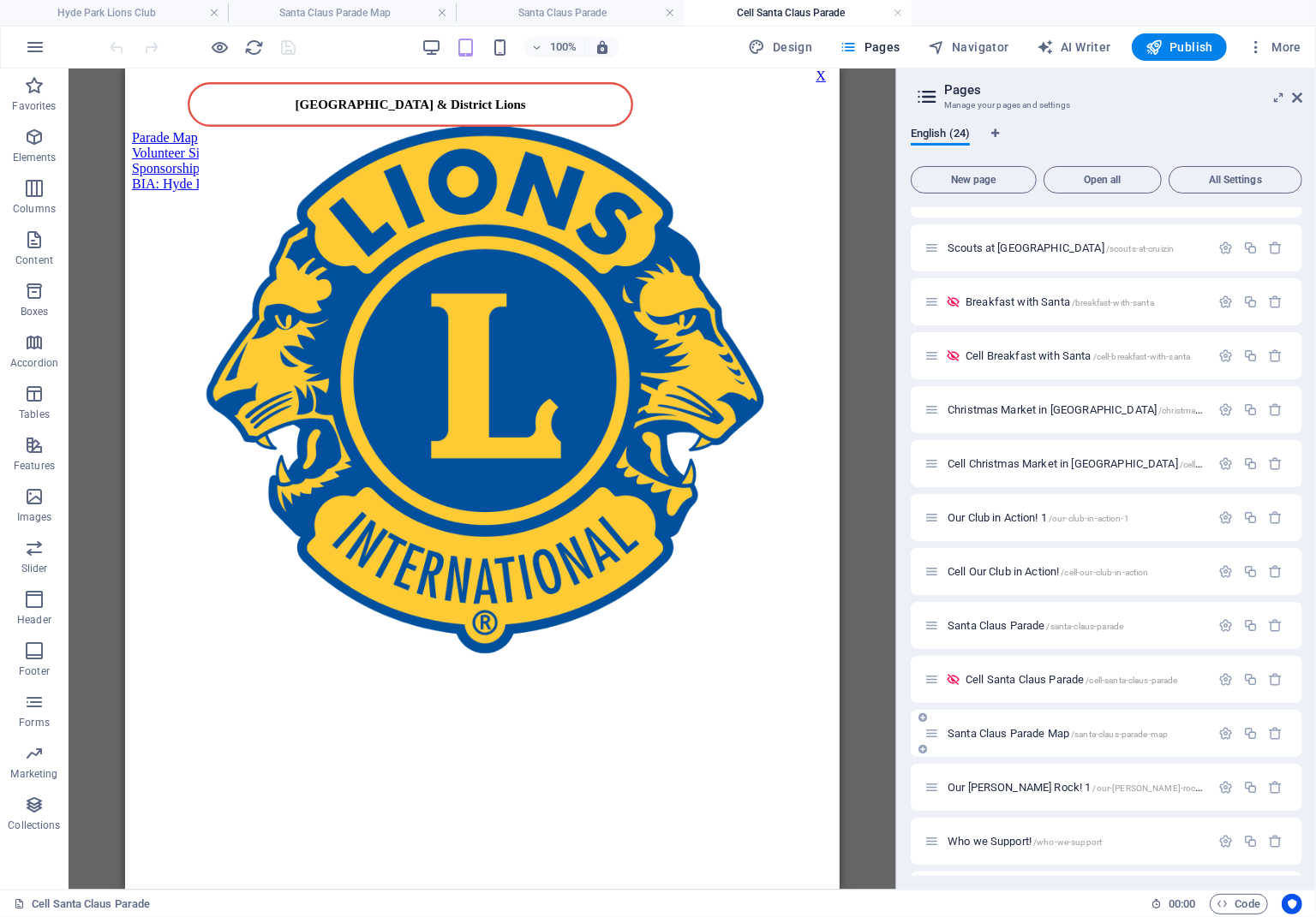
click at [1025, 735] on span "Santa Claus Parade Map /santa-claus-parade-map" at bounding box center [1057, 734] width 220 height 13
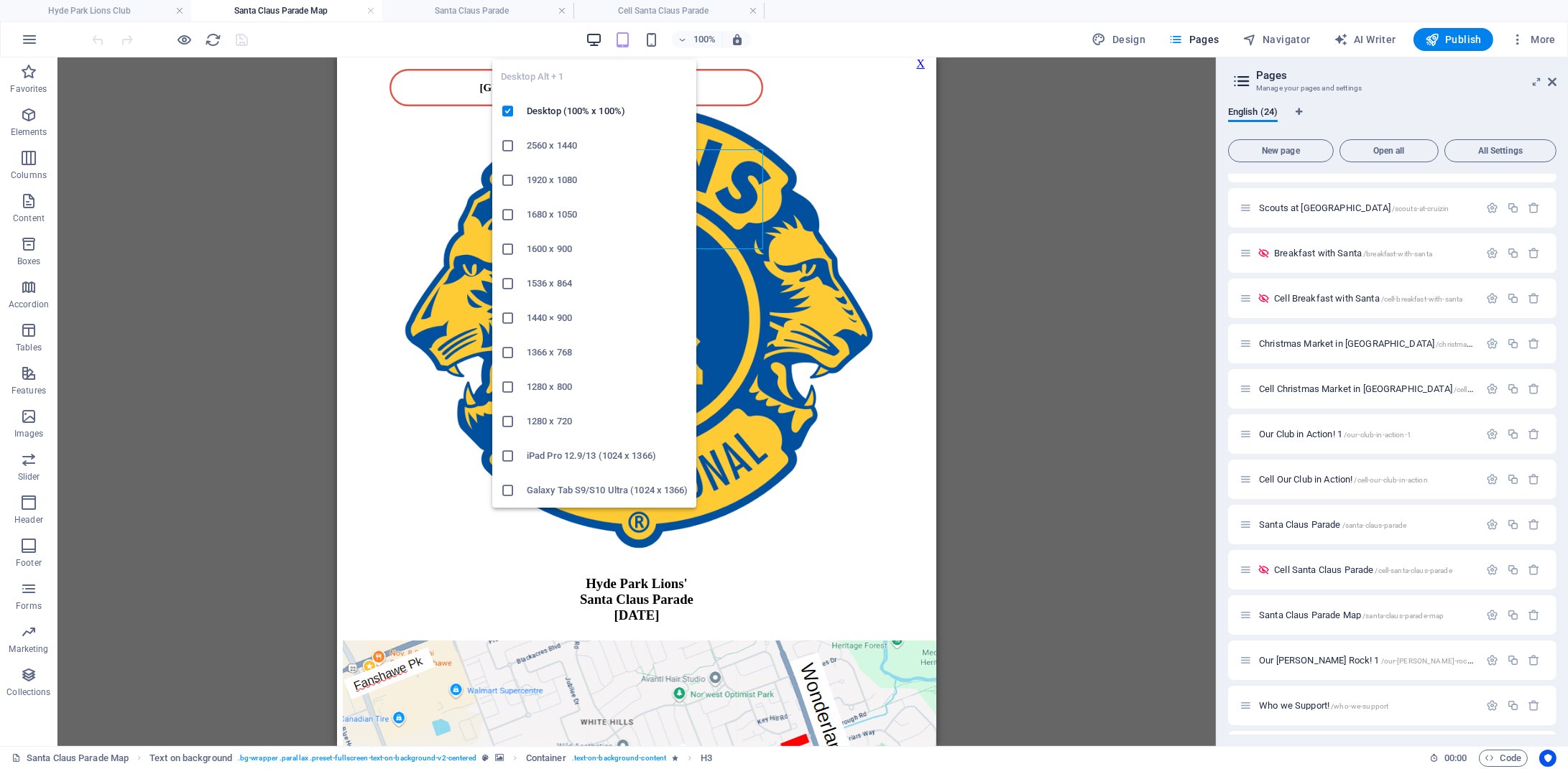
click at [591, 38] on icon "button" at bounding box center [594, 39] width 16 height 16
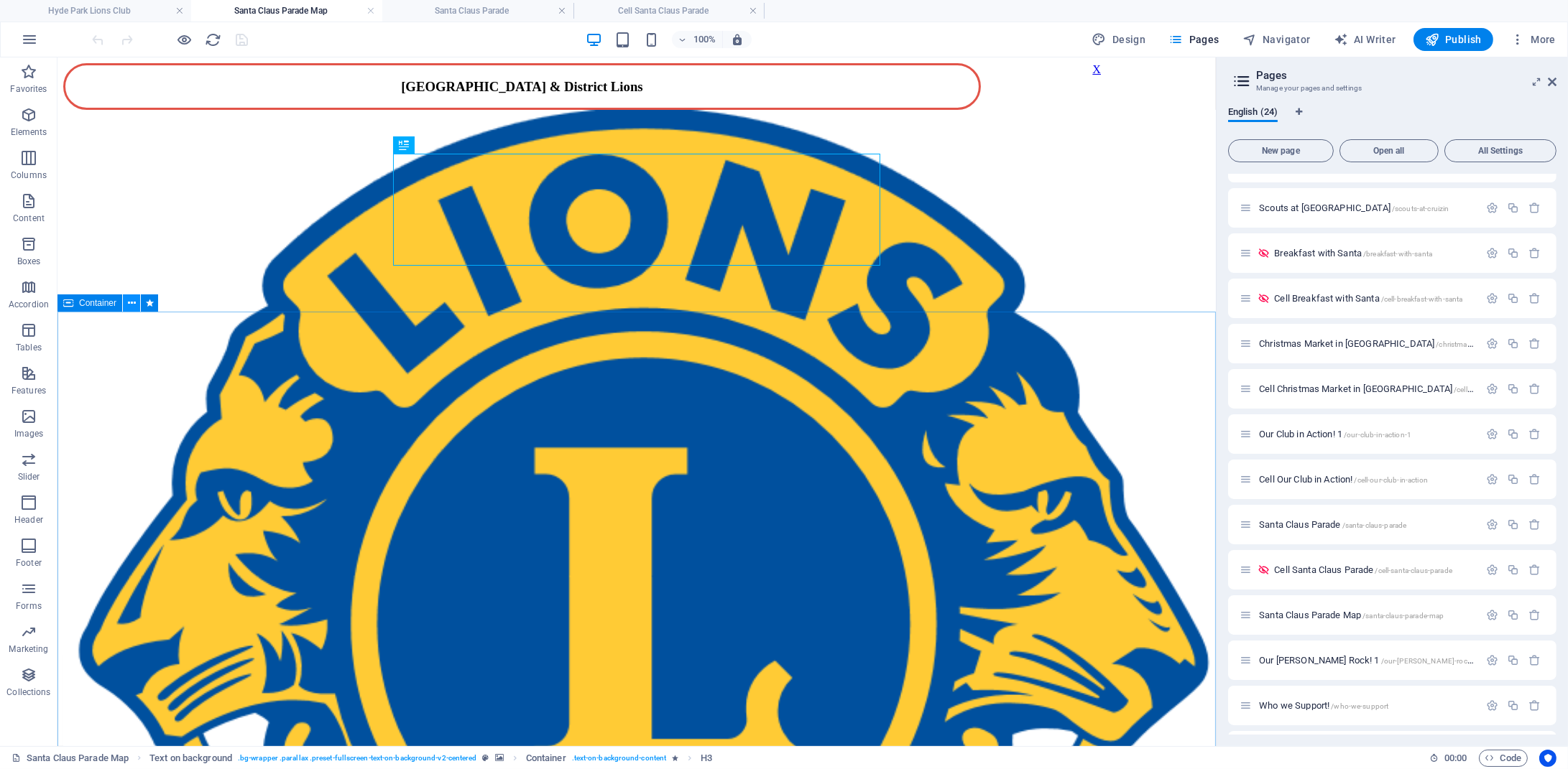
click at [128, 303] on icon at bounding box center [132, 303] width 8 height 15
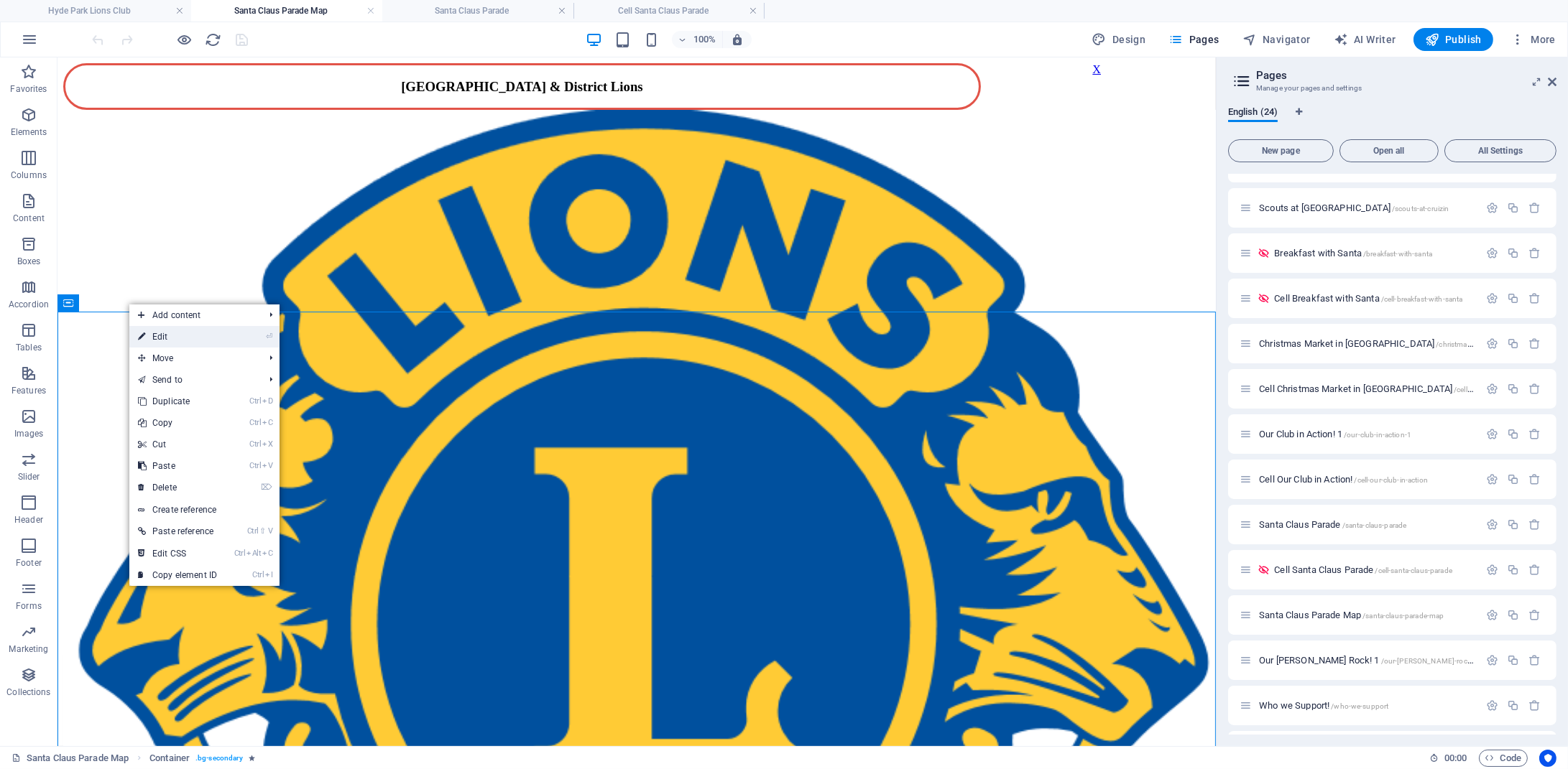
click at [155, 334] on link "⏎ Edit" at bounding box center [177, 337] width 97 height 21
select select "rem"
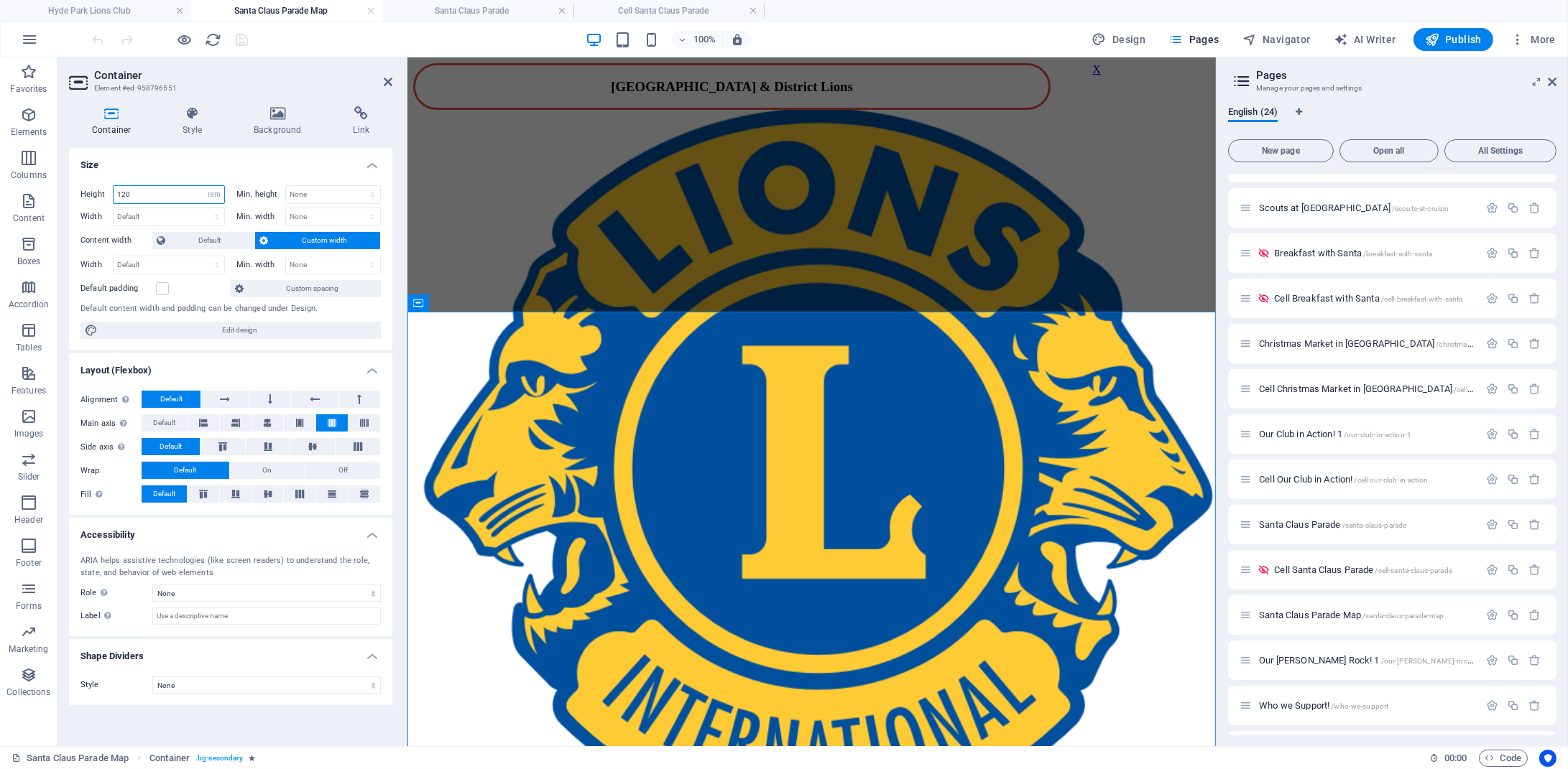
drag, startPoint x: 143, startPoint y: 191, endPoint x: 96, endPoint y: 191, distance: 47.0
click at [114, 191] on input "120" at bounding box center [169, 195] width 111 height 17
type input "100"
click at [247, 43] on icon "save" at bounding box center [242, 39] width 16 height 16
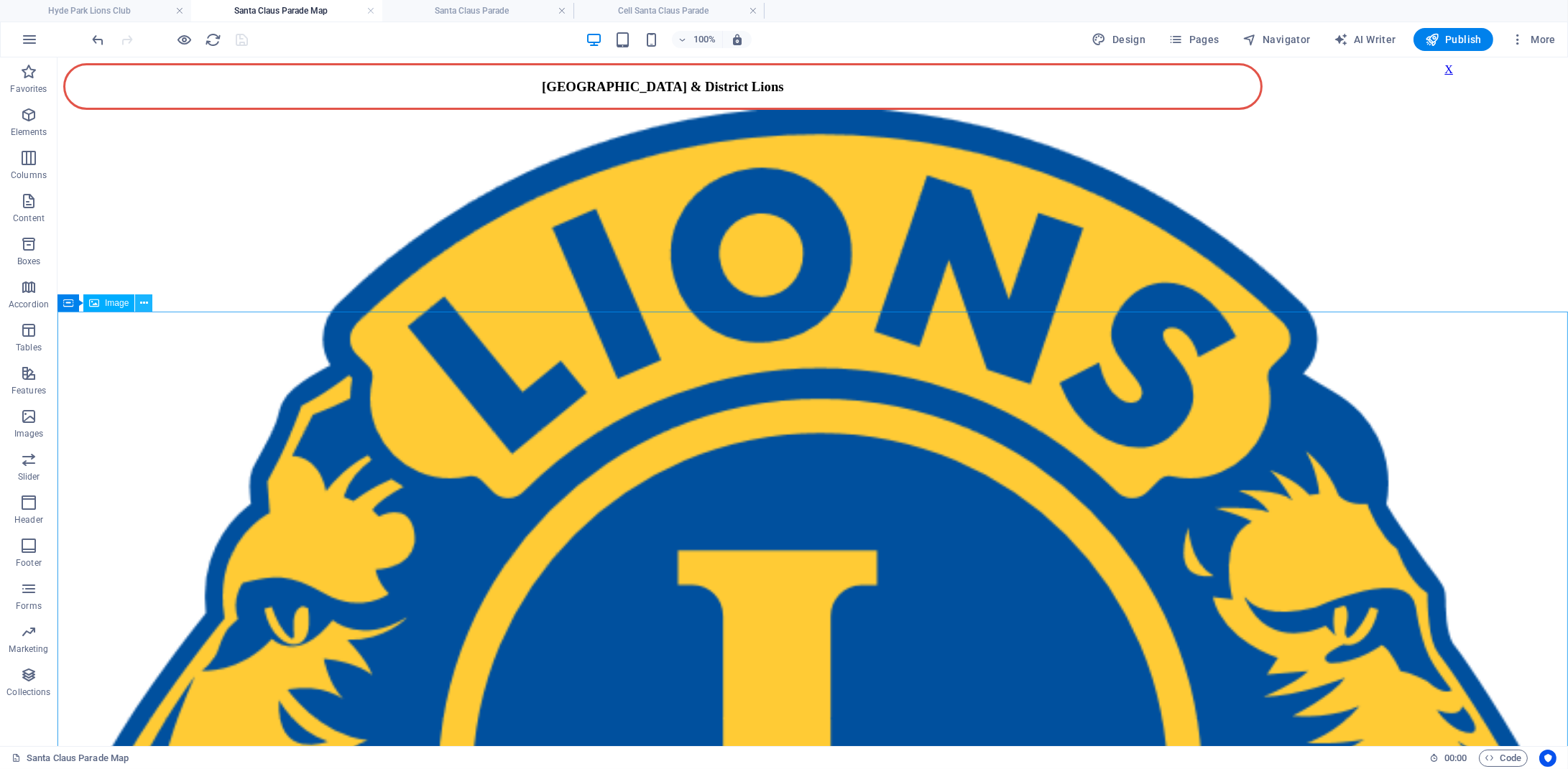
click at [139, 304] on button at bounding box center [144, 303] width 17 height 17
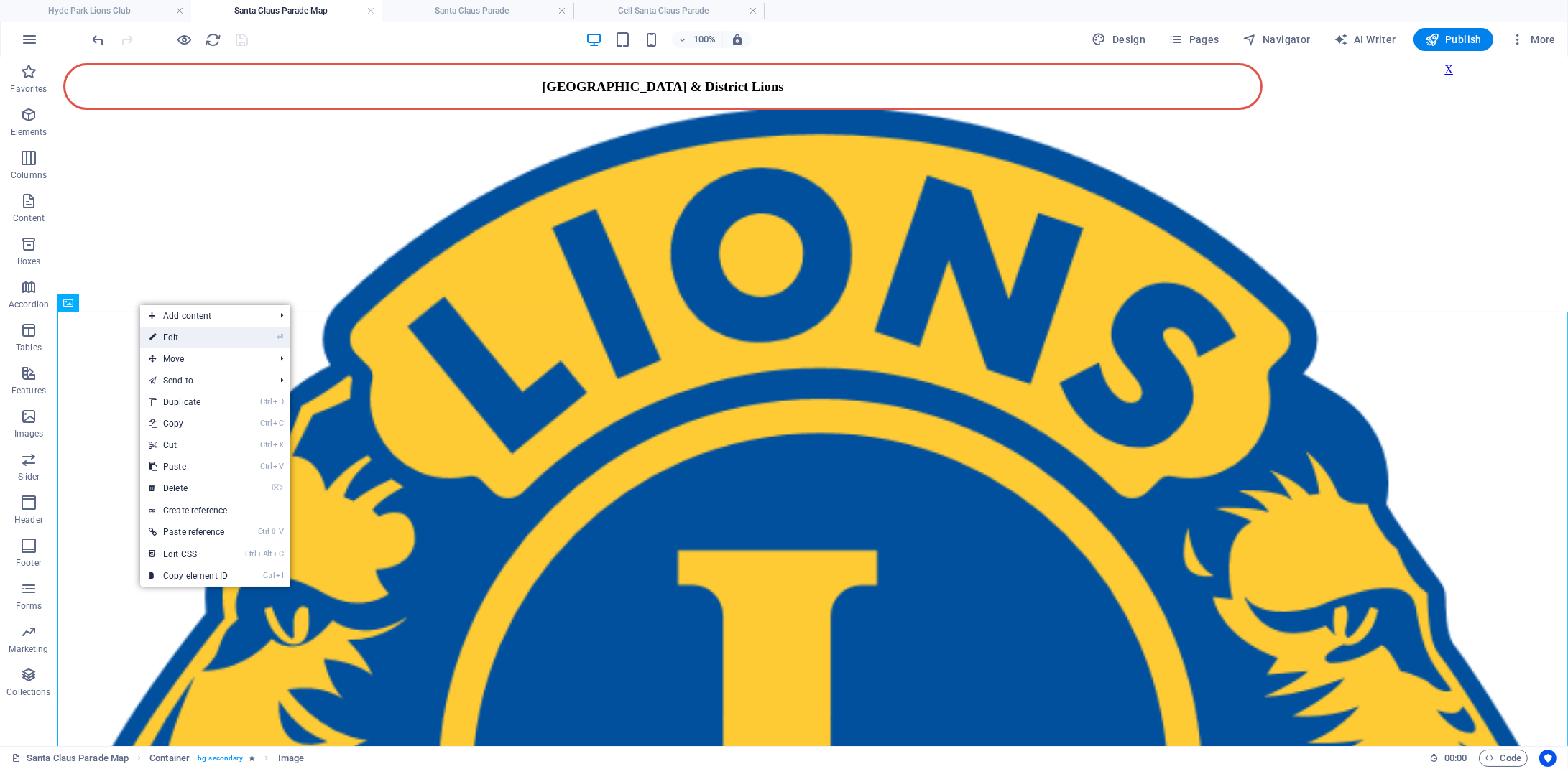
click at [169, 334] on link "⏎ Edit" at bounding box center [188, 337] width 97 height 21
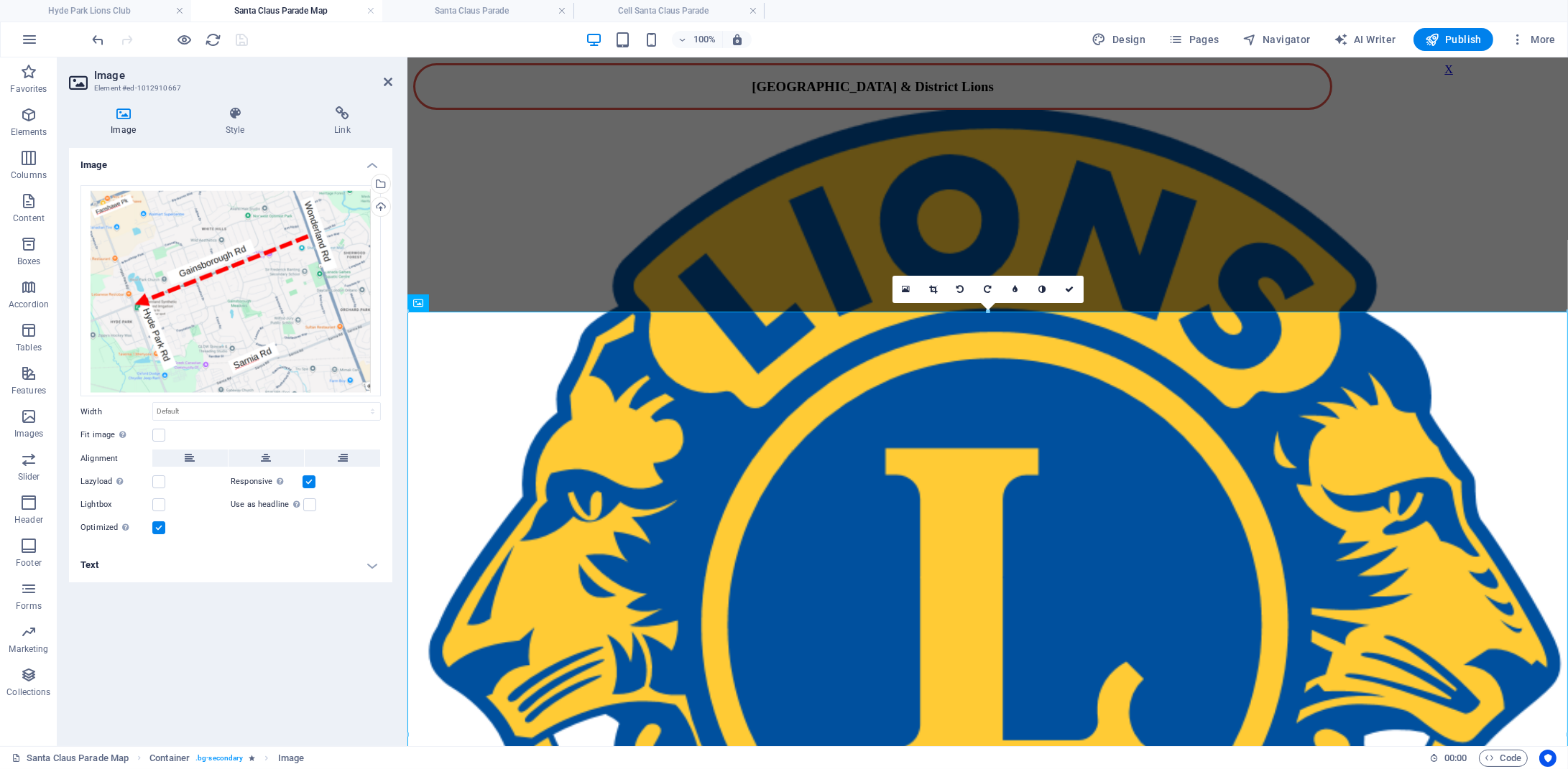
click at [122, 111] on icon at bounding box center [123, 113] width 108 height 14
click at [225, 122] on h4 "Style" at bounding box center [237, 121] width 108 height 30
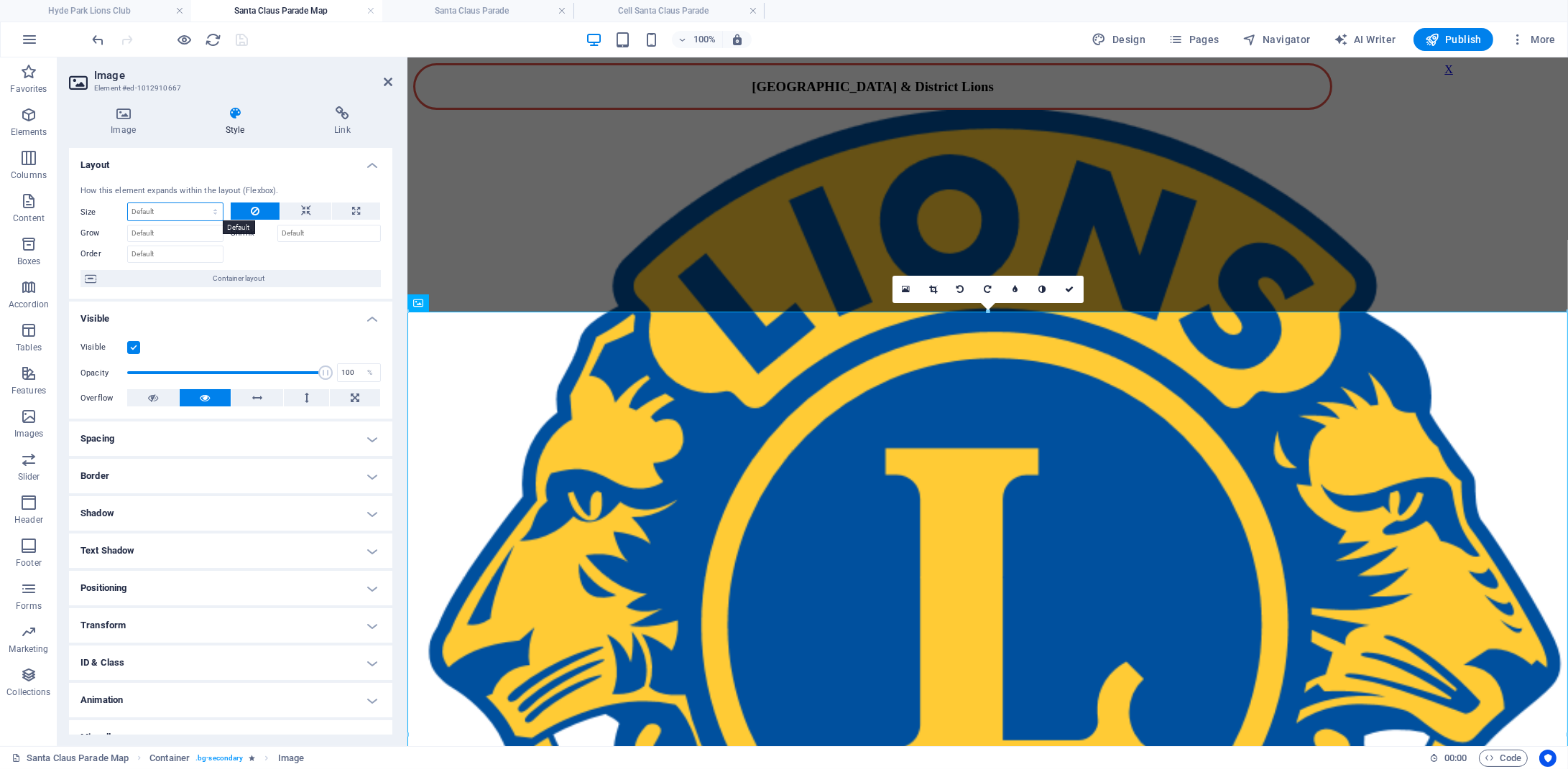
click at [128, 203] on select "Default auto px % 1/1 1/2 1/3 1/4 1/5 1/6 1/7 1/8 1/9 1/10" at bounding box center [175, 212] width 95 height 17
click option "auto" at bounding box center [0, 0] width 0 height 0
select select "DISABLED_OPTION_VALUE"
click at [237, 35] on icon "save" at bounding box center [242, 39] width 16 height 16
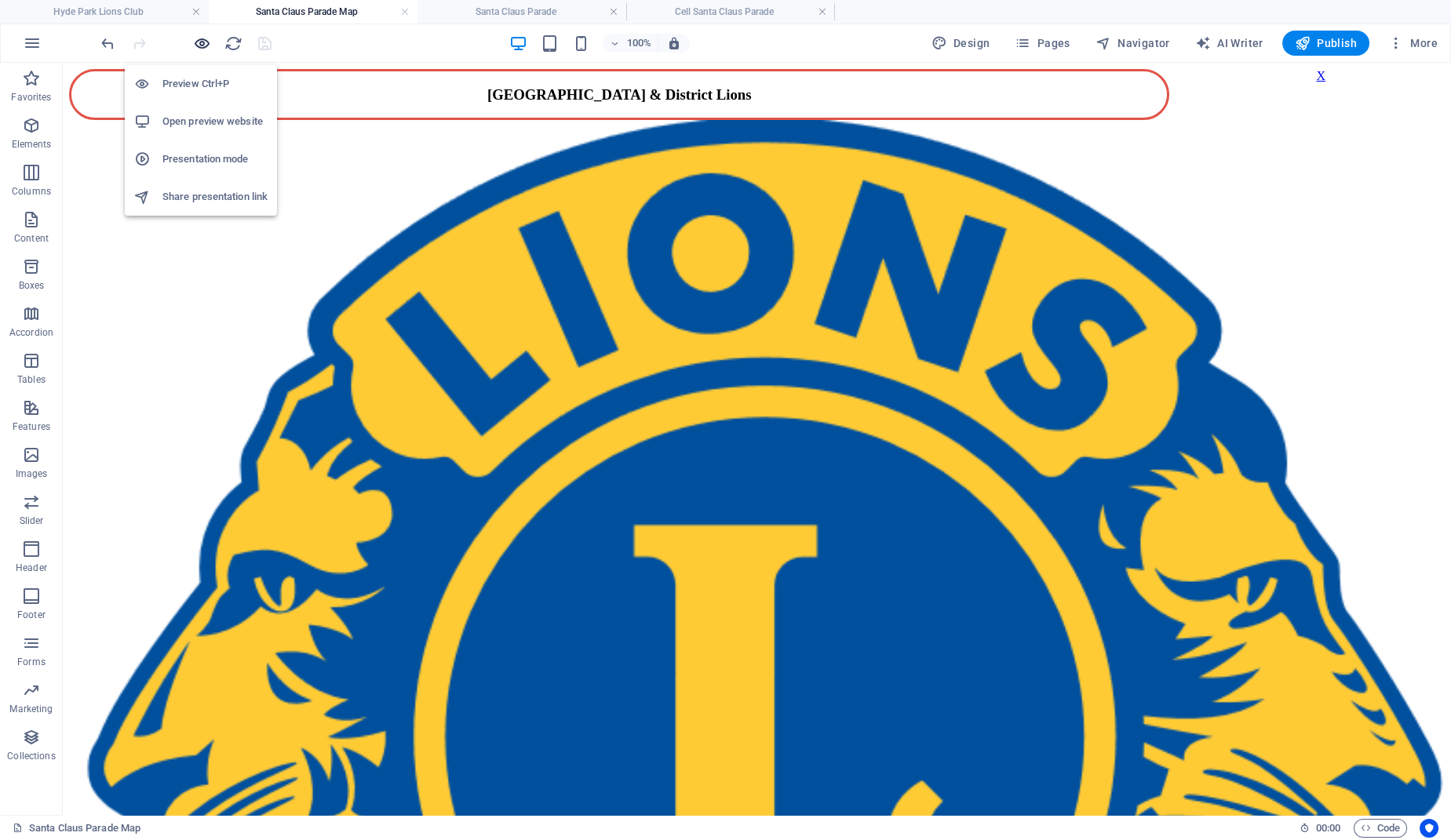
click at [204, 40] on icon "button" at bounding box center [202, 43] width 18 height 18
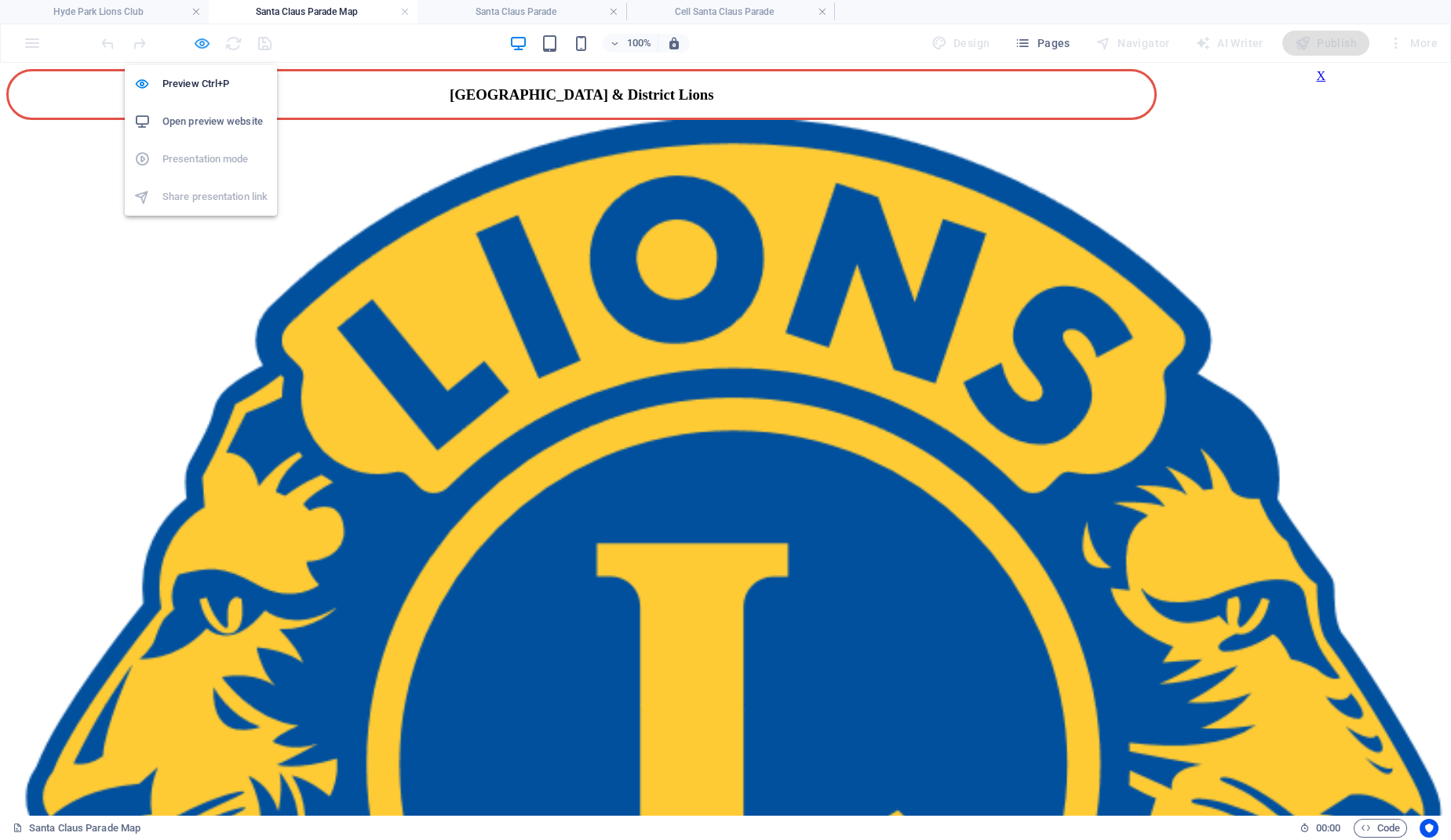
click at [204, 40] on icon "button" at bounding box center [202, 43] width 18 height 18
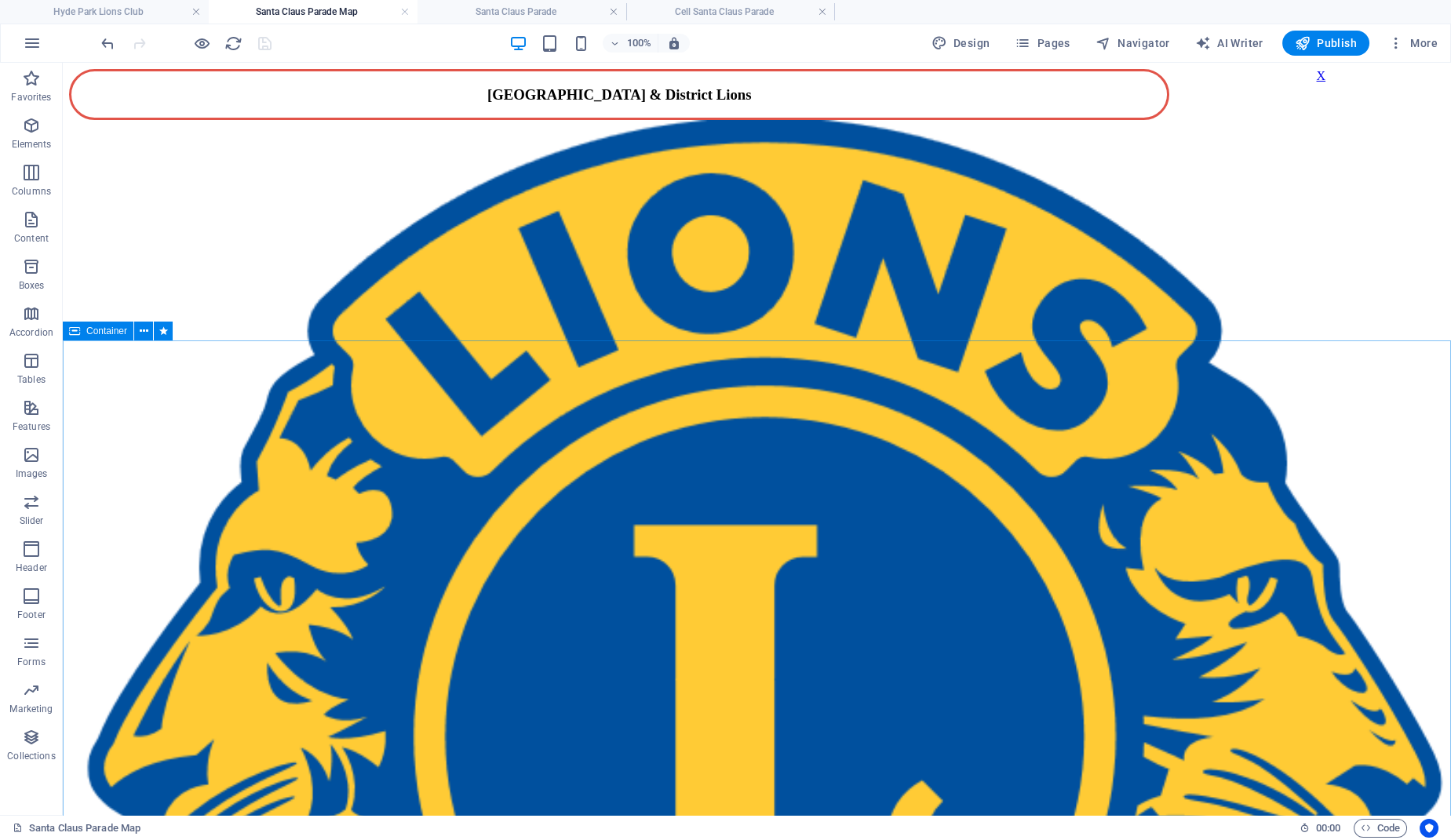
click at [114, 333] on span "Container" at bounding box center [107, 331] width 41 height 9
click at [146, 332] on icon at bounding box center [144, 331] width 9 height 16
click at [157, 329] on icon at bounding box center [157, 331] width 9 height 16
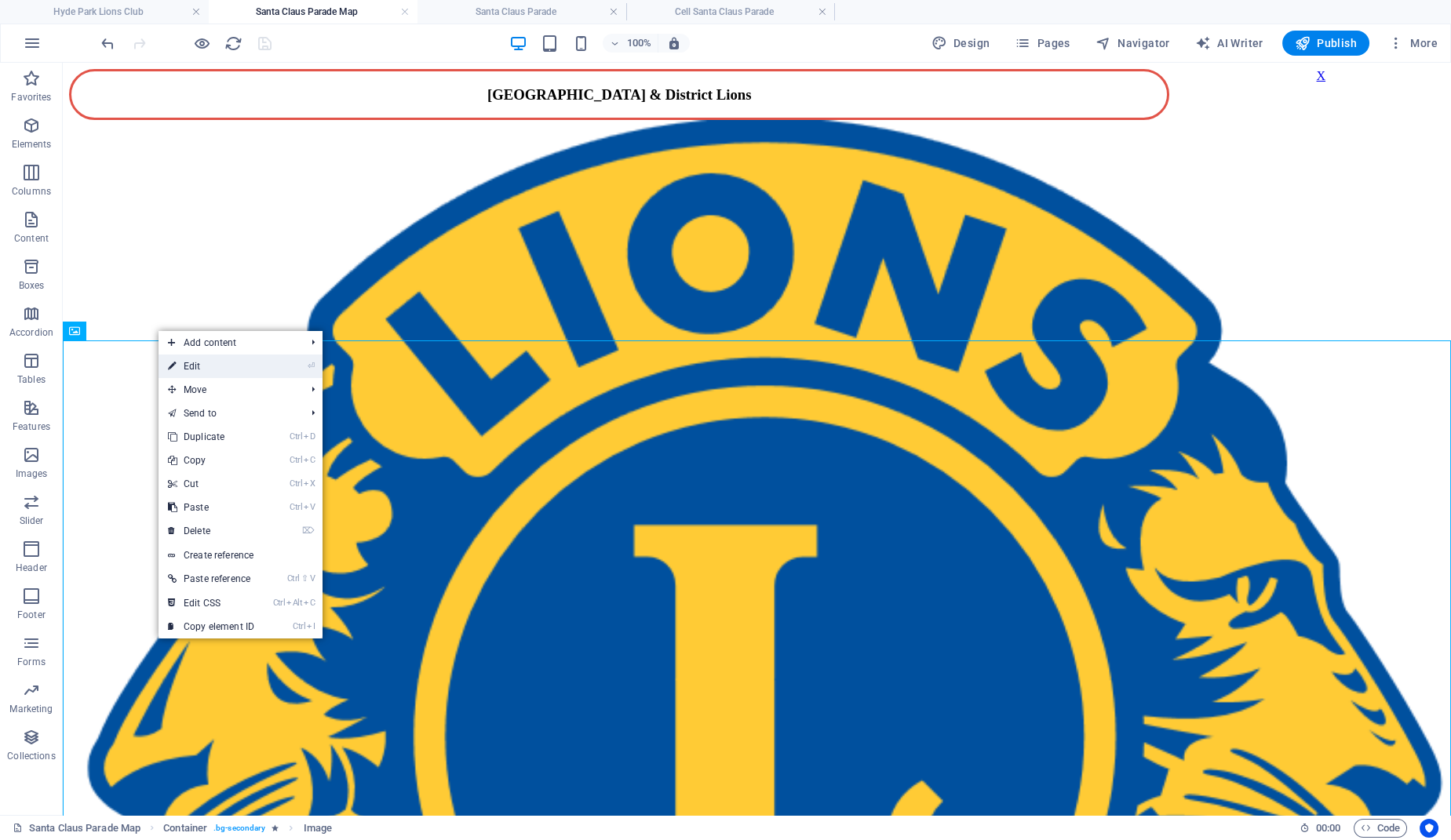
click at [202, 369] on link "⏎ Edit" at bounding box center [211, 366] width 105 height 23
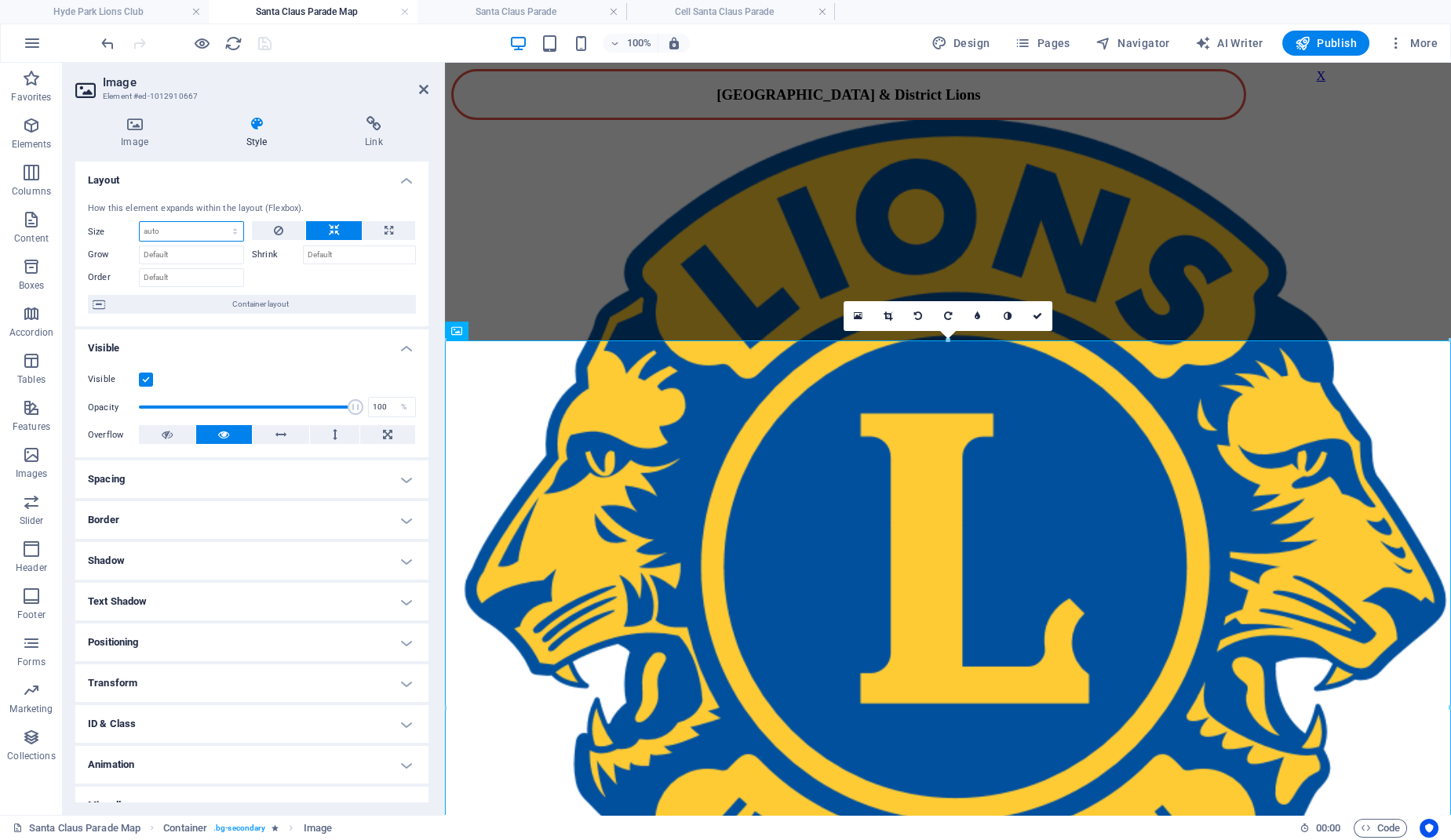
click at [140, 222] on select "Default auto px % 1/1 1/2 1/3 1/4 1/5 1/6 1/7 1/8 1/9 1/10" at bounding box center [191, 231] width 104 height 19
select select "1/2"
click option "1/2" at bounding box center [0, 0] width 0 height 0
type input "50"
select select "%"
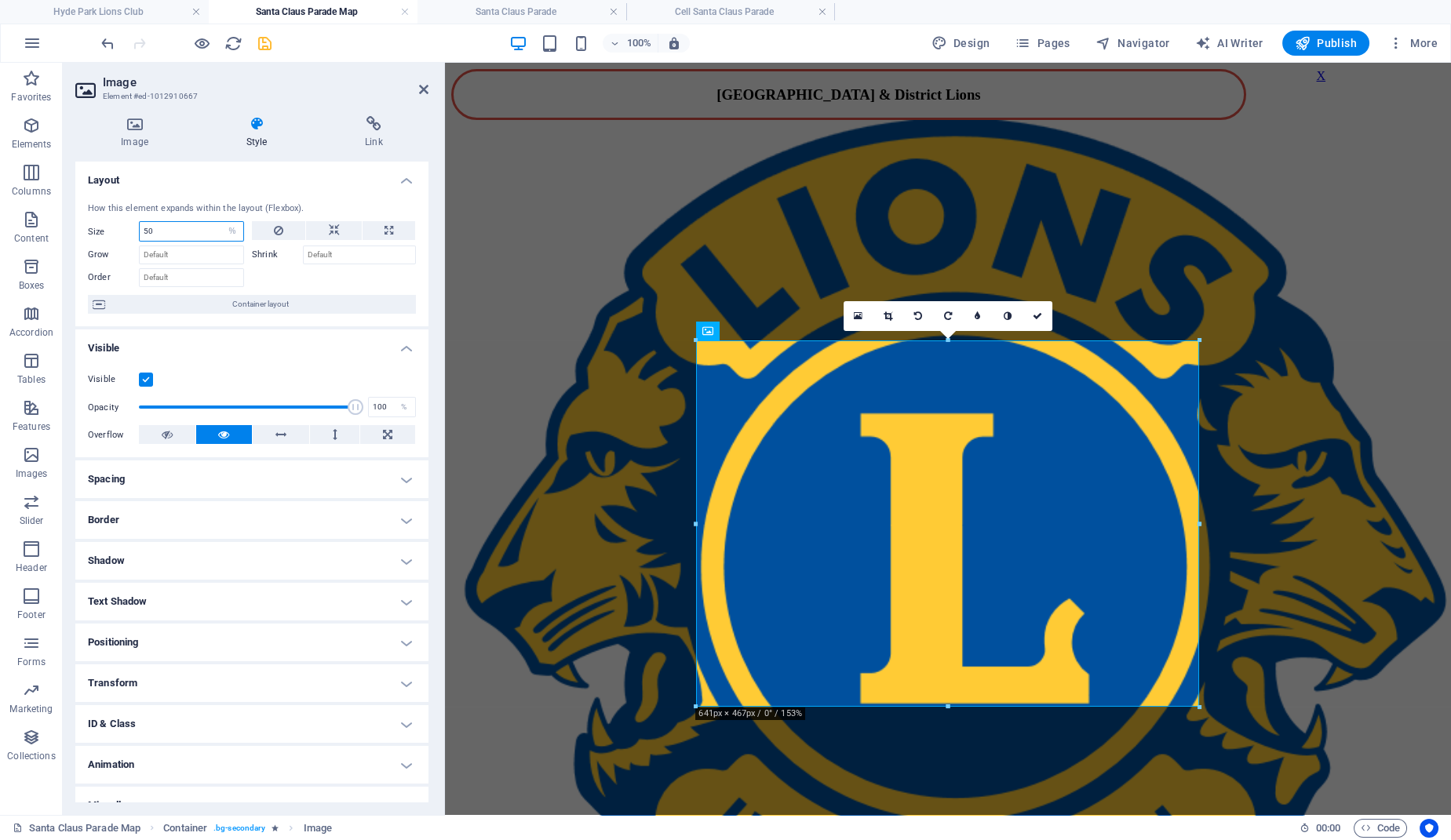
drag, startPoint x: 188, startPoint y: 229, endPoint x: 117, endPoint y: 226, distance: 71.1
click at [140, 225] on input "50" at bounding box center [191, 231] width 104 height 19
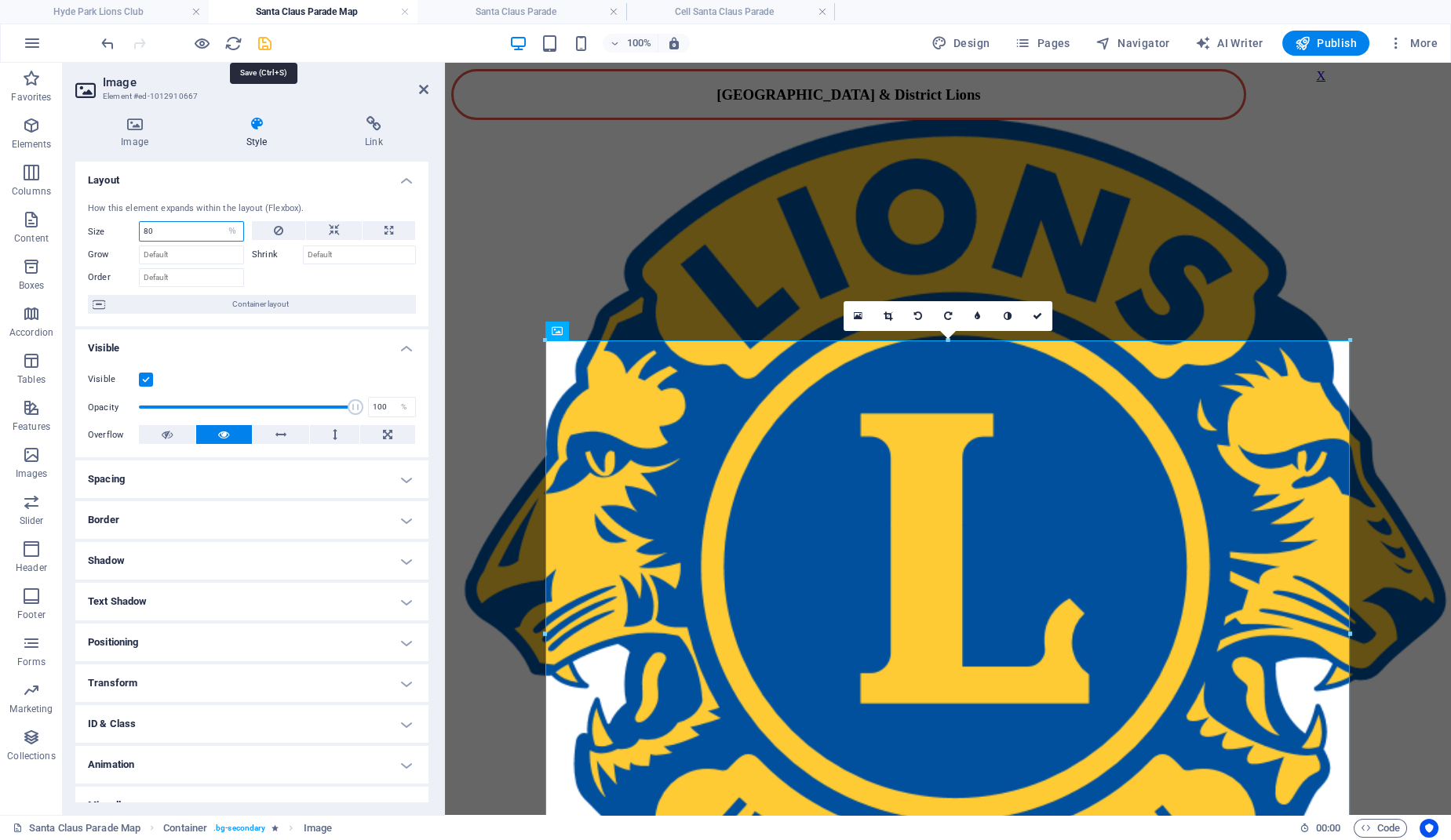
type input "80"
click at [262, 41] on icon "save" at bounding box center [264, 43] width 18 height 18
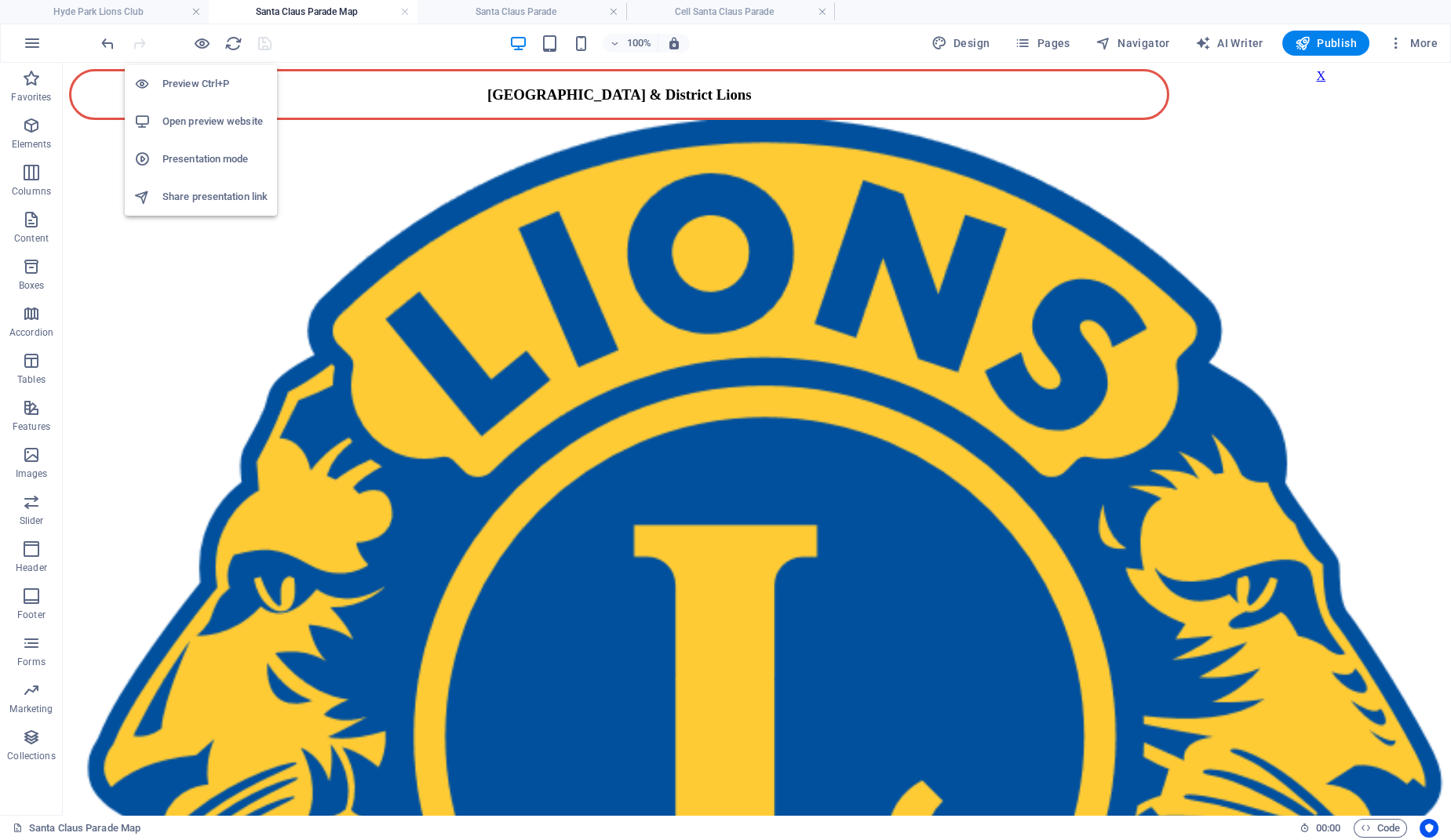
click at [198, 116] on h6 "Open preview website" at bounding box center [214, 122] width 105 height 19
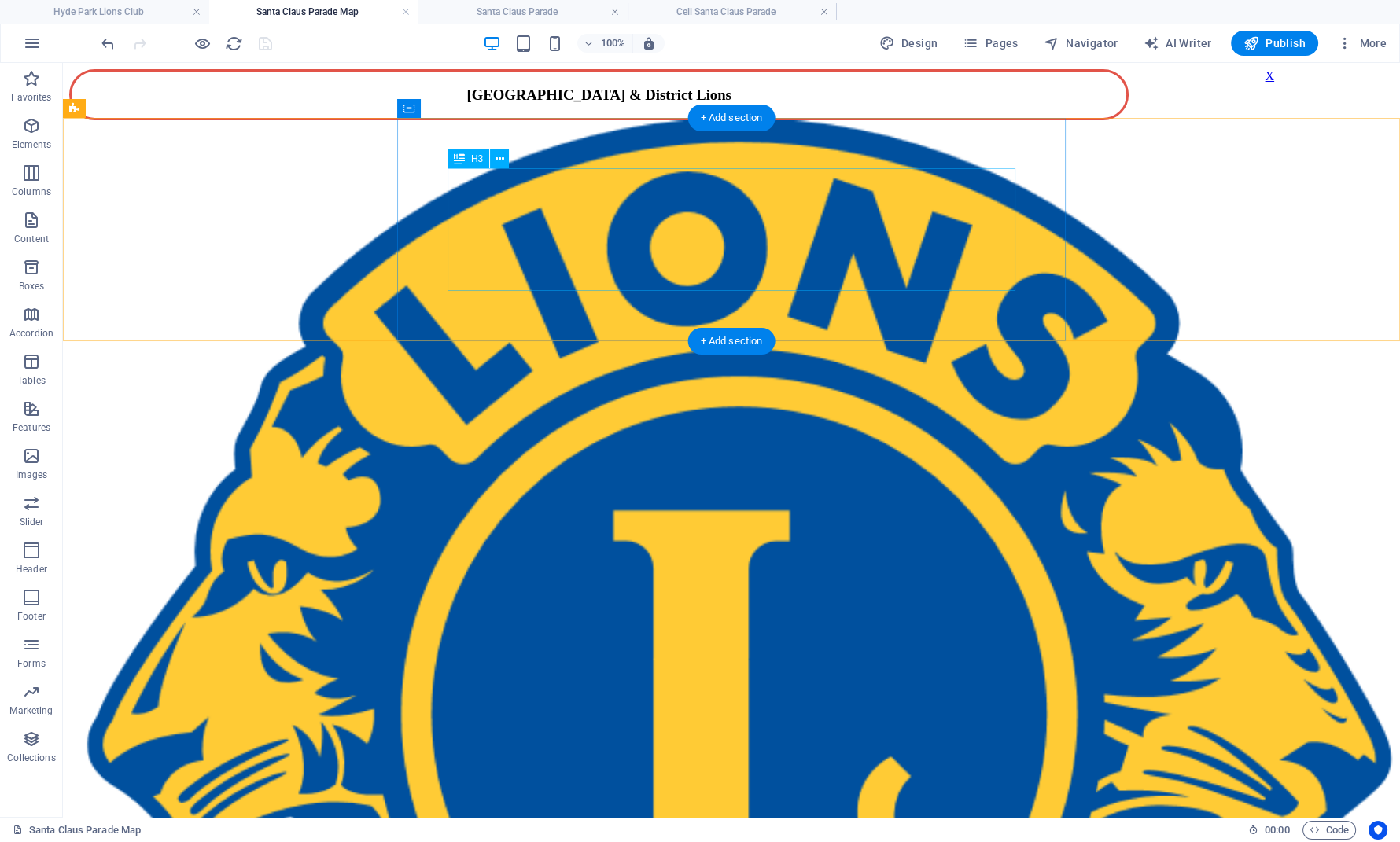
click at [553, 613] on div "​​​​ Hyde Park Lions' Santa Claus Parade [DATE]" at bounding box center [533, 654] width 927 height 81
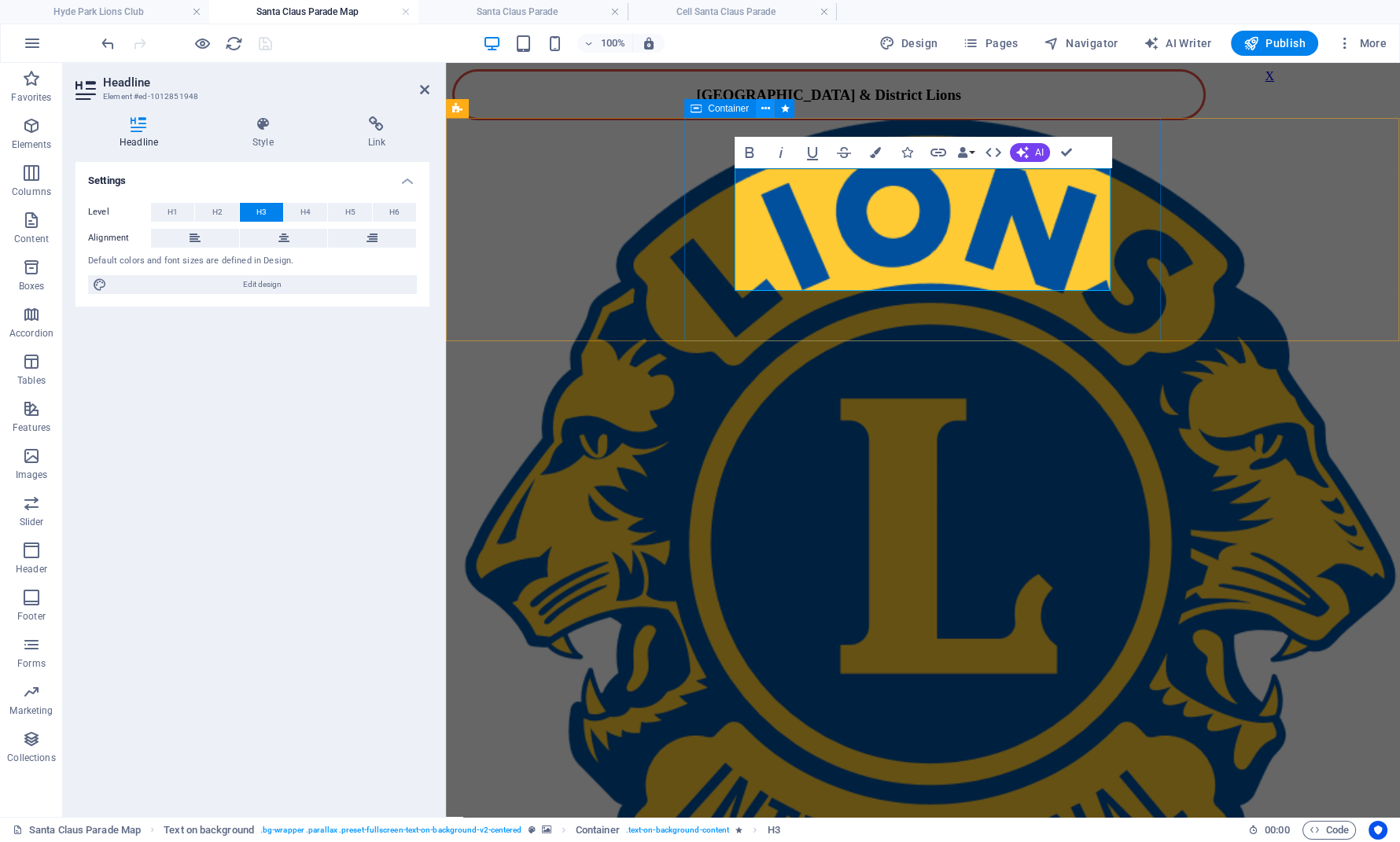
click at [766, 111] on icon at bounding box center [766, 108] width 9 height 16
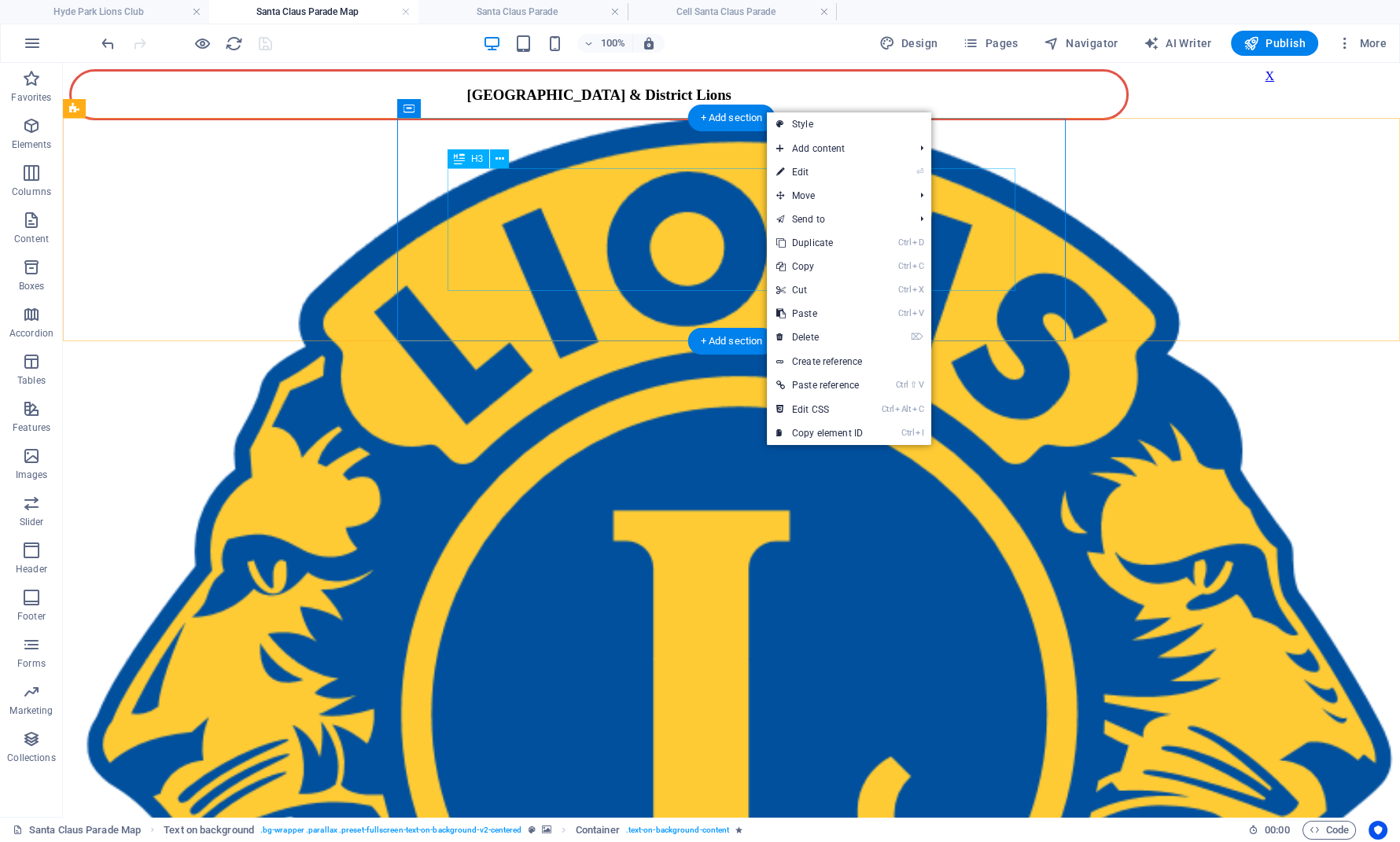
click at [645, 613] on div "​​​​ Hyde Park Lions' Santa Claus Parade [DATE]" at bounding box center [533, 654] width 927 height 81
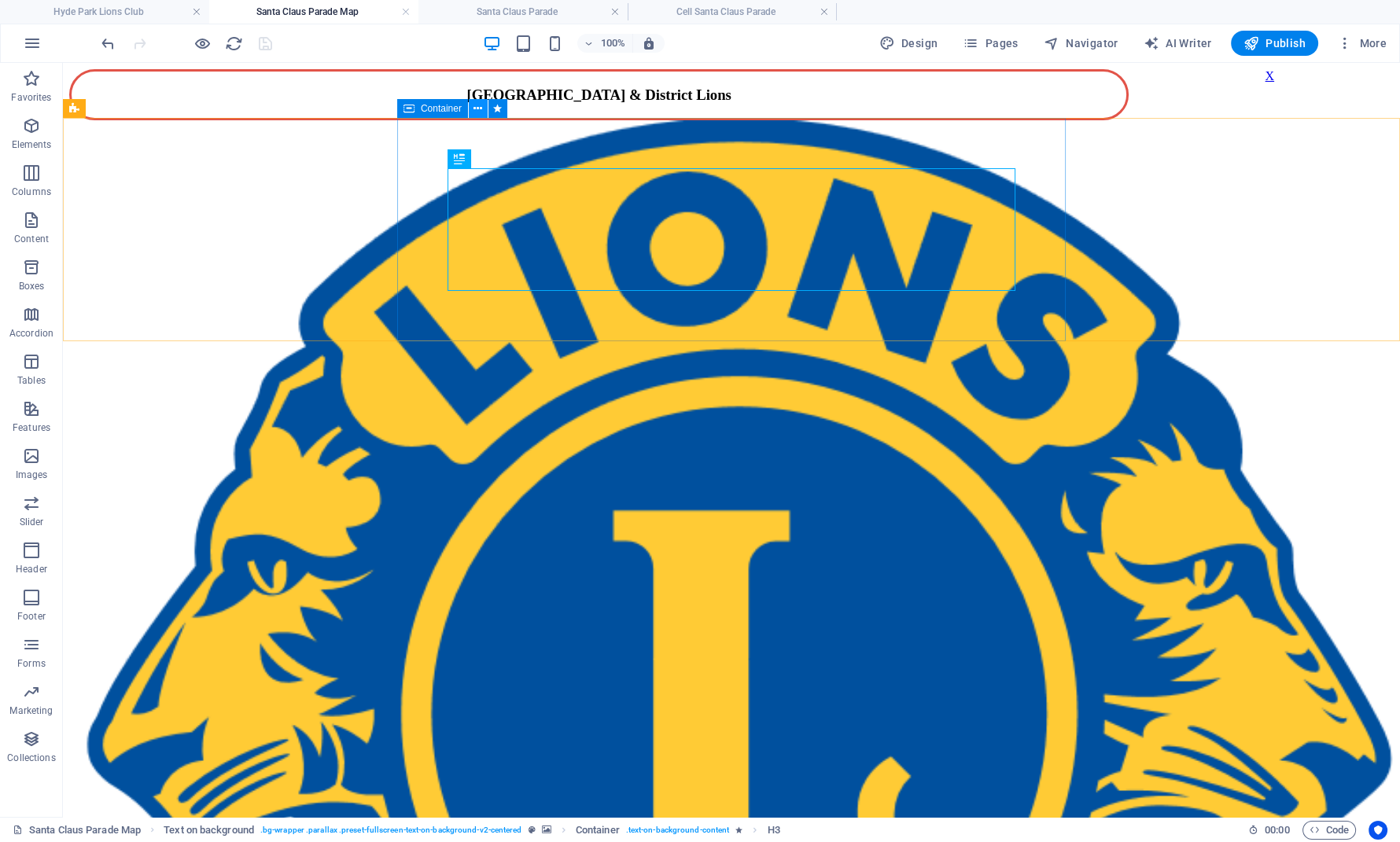
click at [478, 109] on icon at bounding box center [478, 108] width 9 height 16
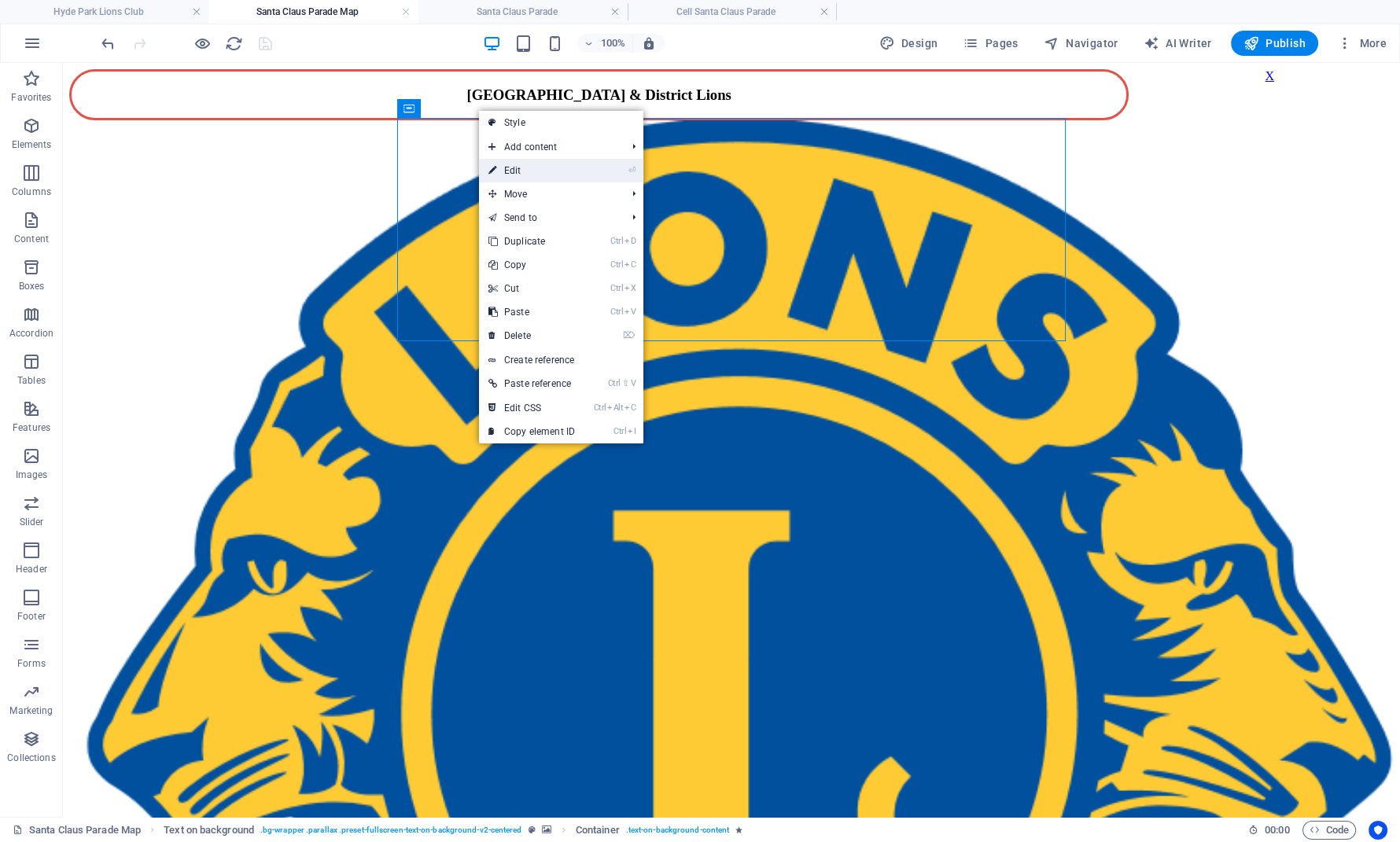
click at [546, 171] on link "⏎ Edit" at bounding box center [531, 170] width 106 height 23
select select "%"
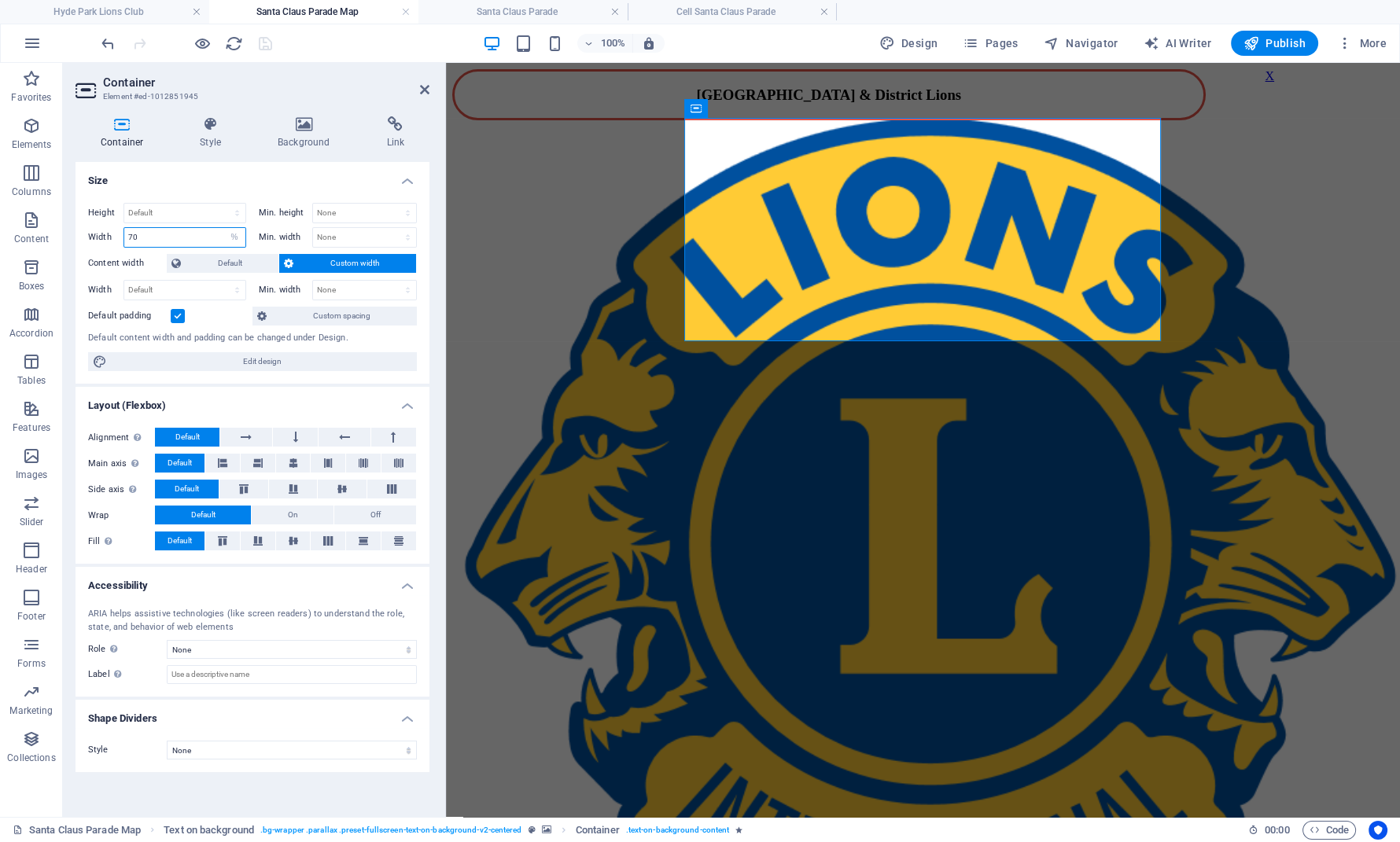
drag, startPoint x: 147, startPoint y: 235, endPoint x: 116, endPoint y: 236, distance: 31.0
click at [125, 236] on input "70" at bounding box center [185, 237] width 121 height 19
type input "80"
click at [790, 157] on icon at bounding box center [787, 159] width 9 height 16
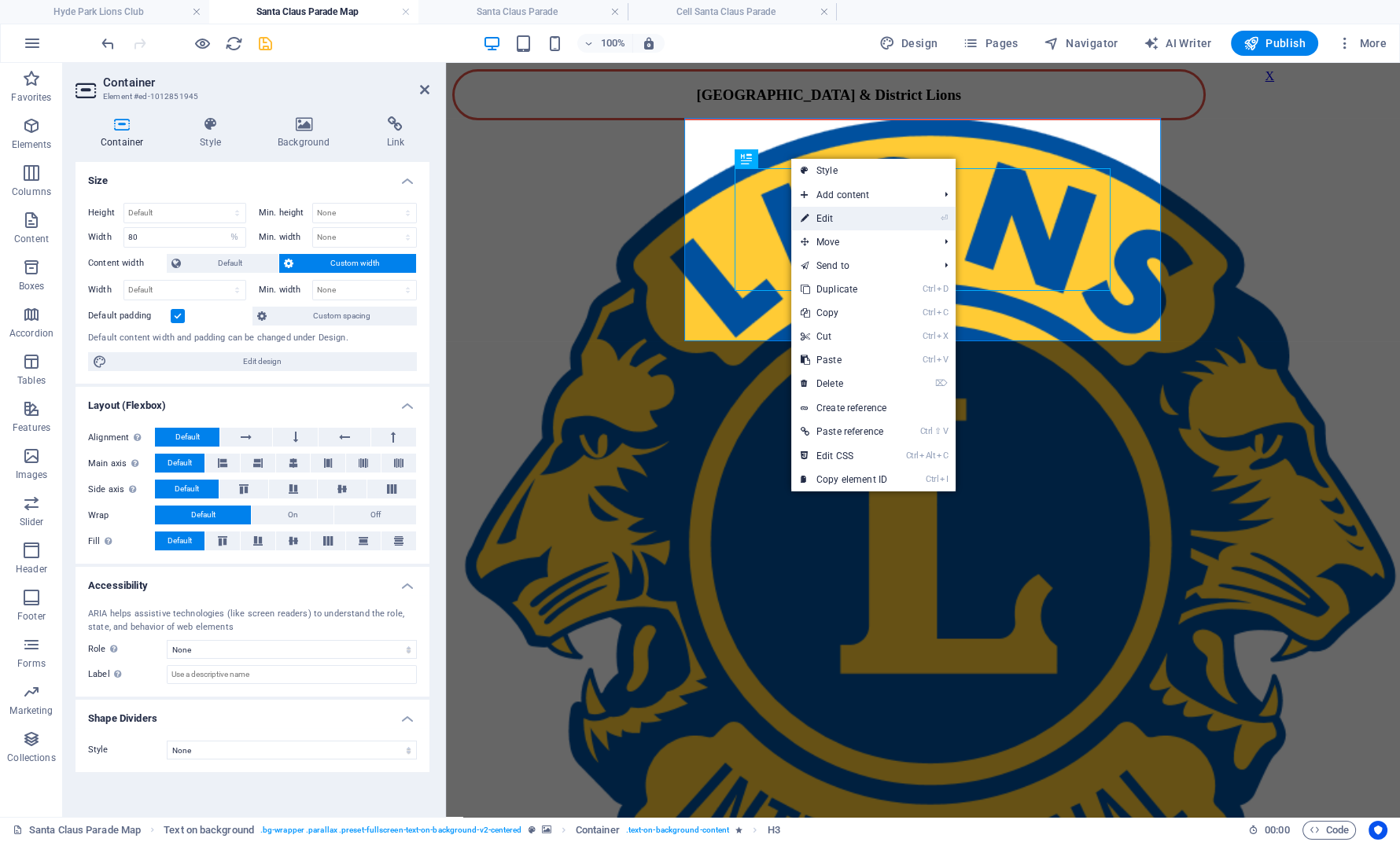
click at [818, 215] on link "⏎ Edit" at bounding box center [844, 218] width 106 height 23
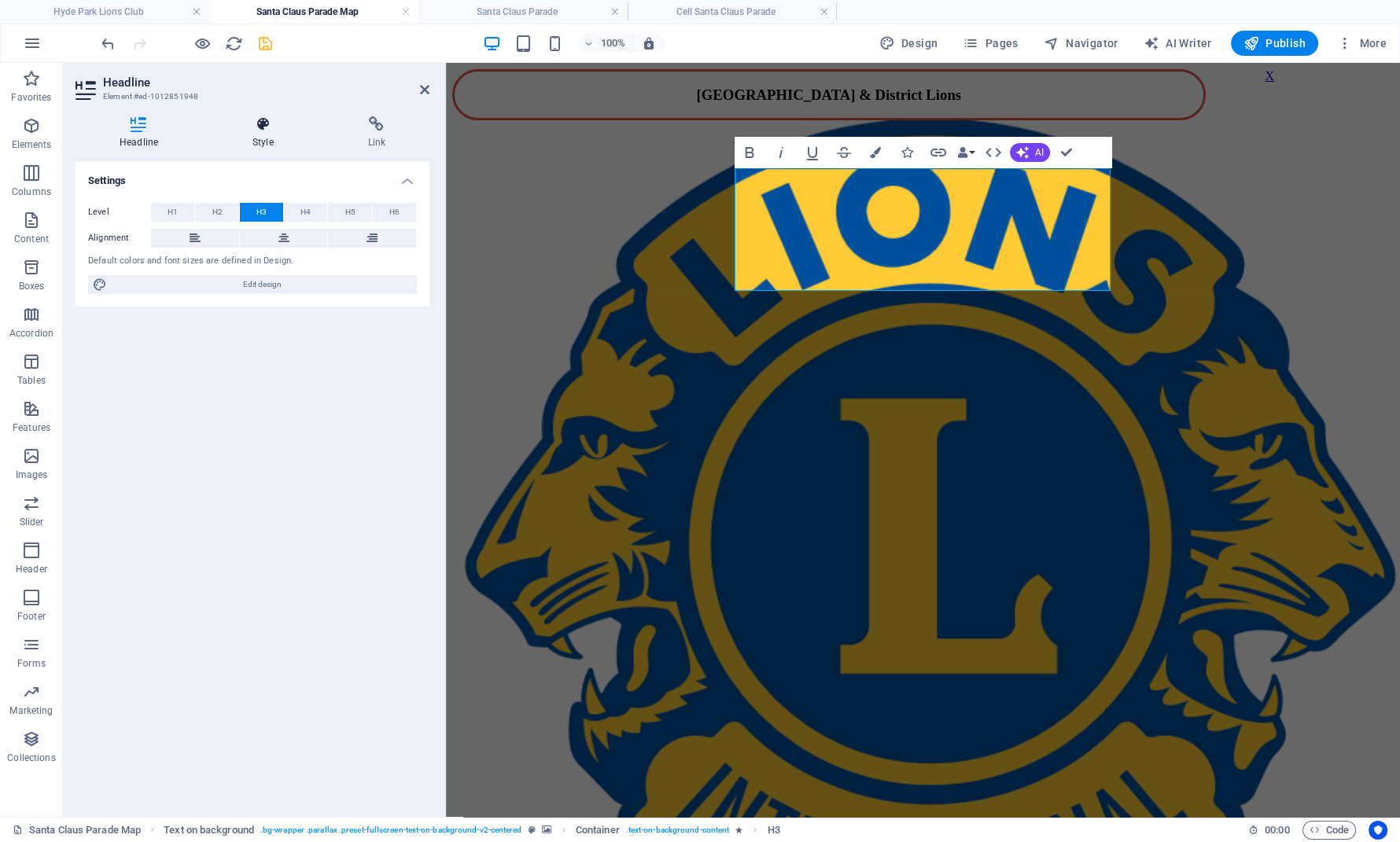
click at [259, 125] on icon at bounding box center [263, 124] width 109 height 15
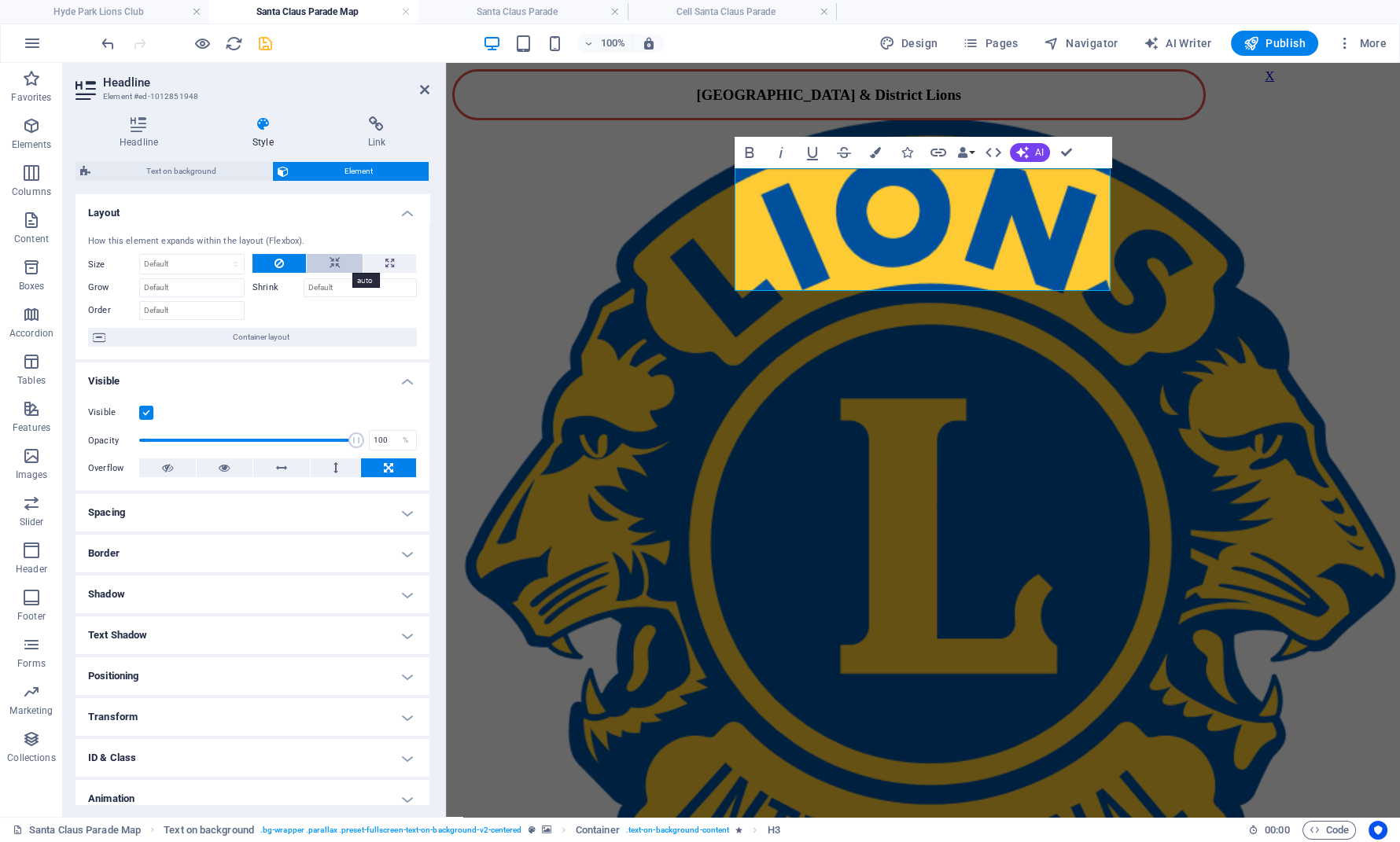
click at [330, 259] on icon at bounding box center [335, 264] width 11 height 19
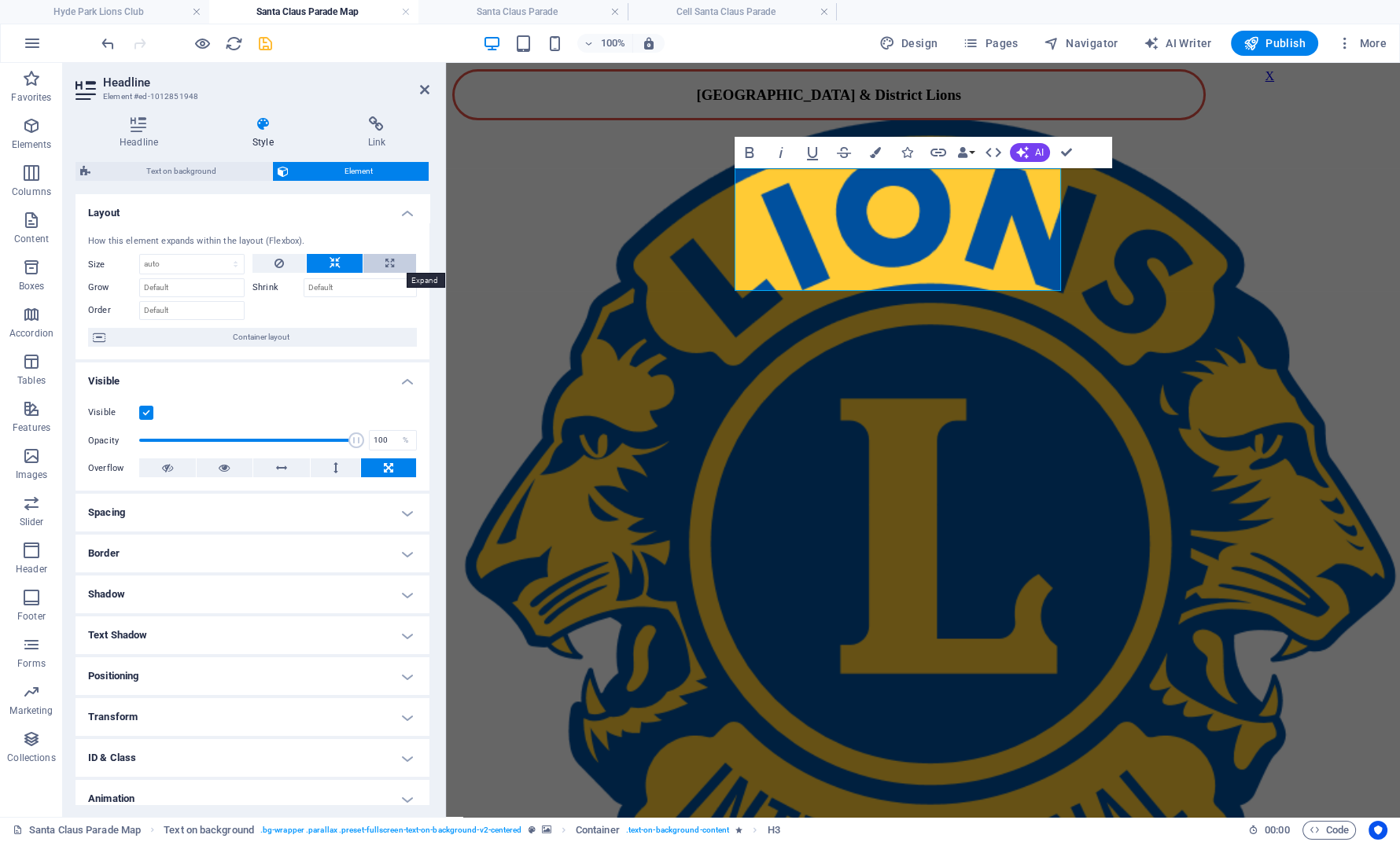
click at [389, 265] on icon at bounding box center [389, 264] width 9 height 19
type input "100"
select select "%"
click at [339, 261] on icon at bounding box center [335, 264] width 11 height 19
select select "DISABLED_OPTION_VALUE"
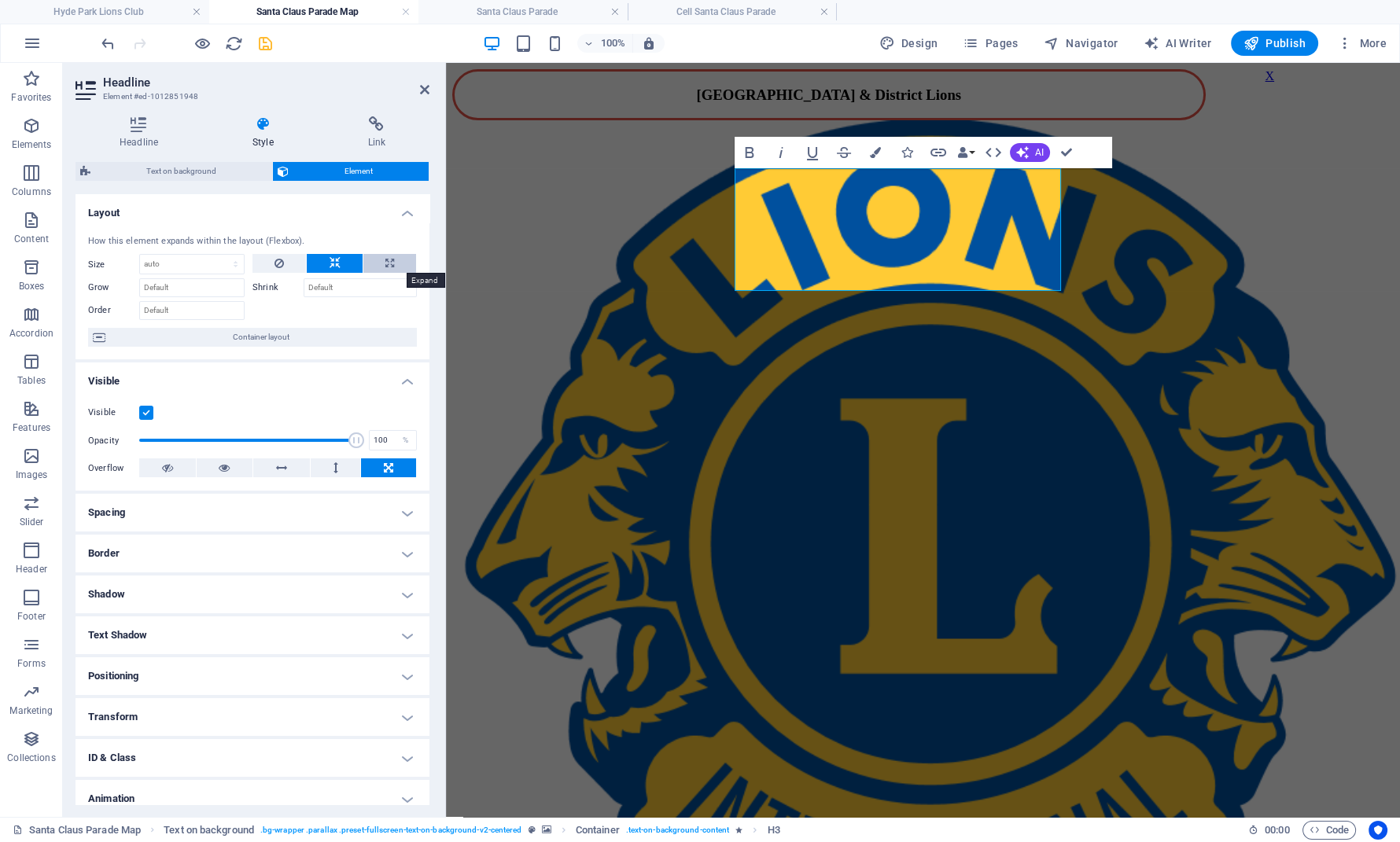
click at [382, 265] on button at bounding box center [389, 264] width 52 height 19
type input "100"
select select "%"
click at [346, 264] on button at bounding box center [334, 264] width 55 height 19
click at [278, 265] on icon at bounding box center [278, 264] width 9 height 19
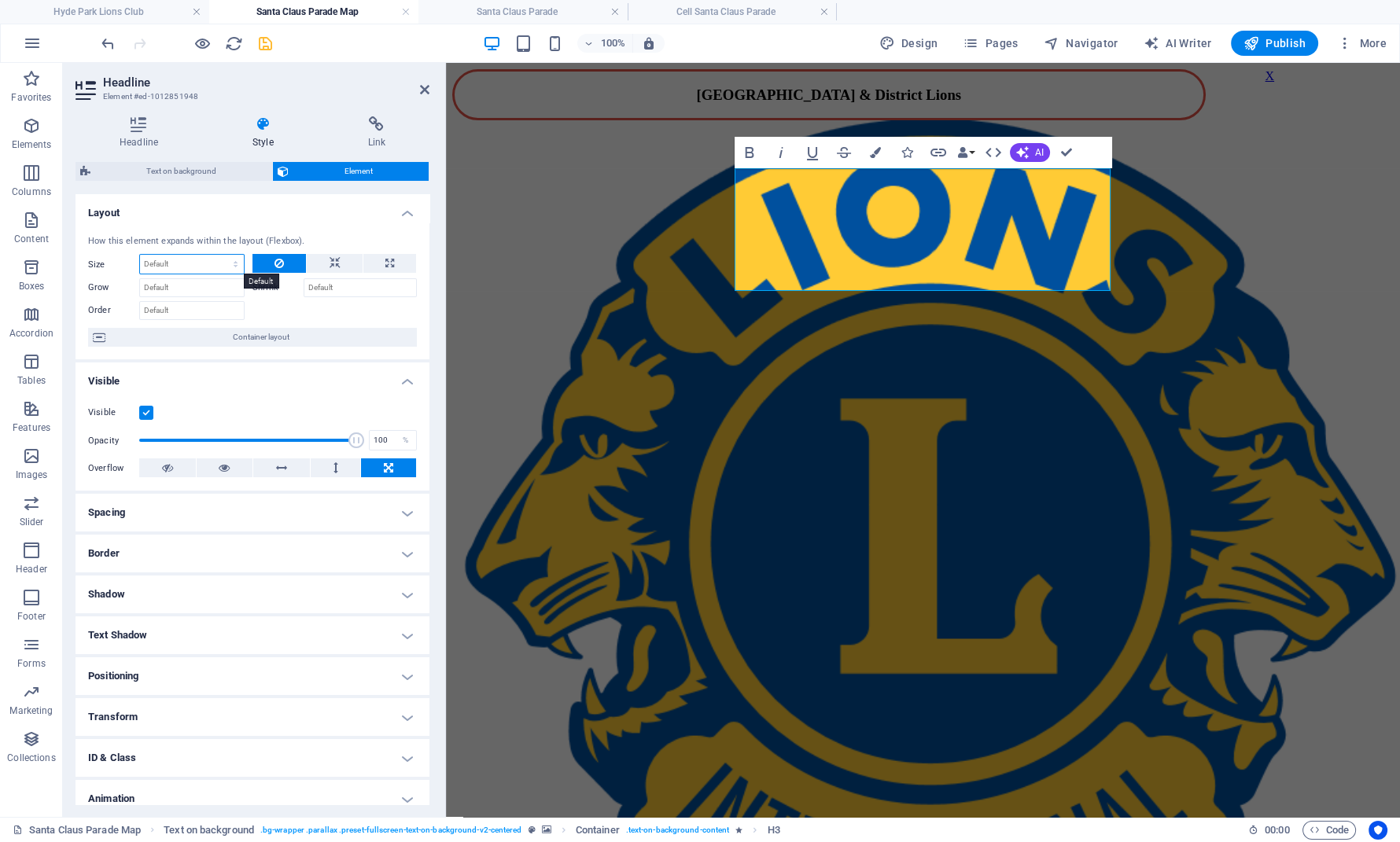
click at [140, 255] on select "Default auto px % 1/1 1/2 1/3 1/4 1/5 1/6 1/7 1/8 1/9 1/10" at bounding box center [192, 265] width 104 height 19
select select "%"
click option "%" at bounding box center [0, 0] width 0 height 0
drag, startPoint x: 180, startPoint y: 264, endPoint x: 119, endPoint y: 259, distance: 61.2
click at [140, 259] on input "100" at bounding box center [192, 265] width 104 height 19
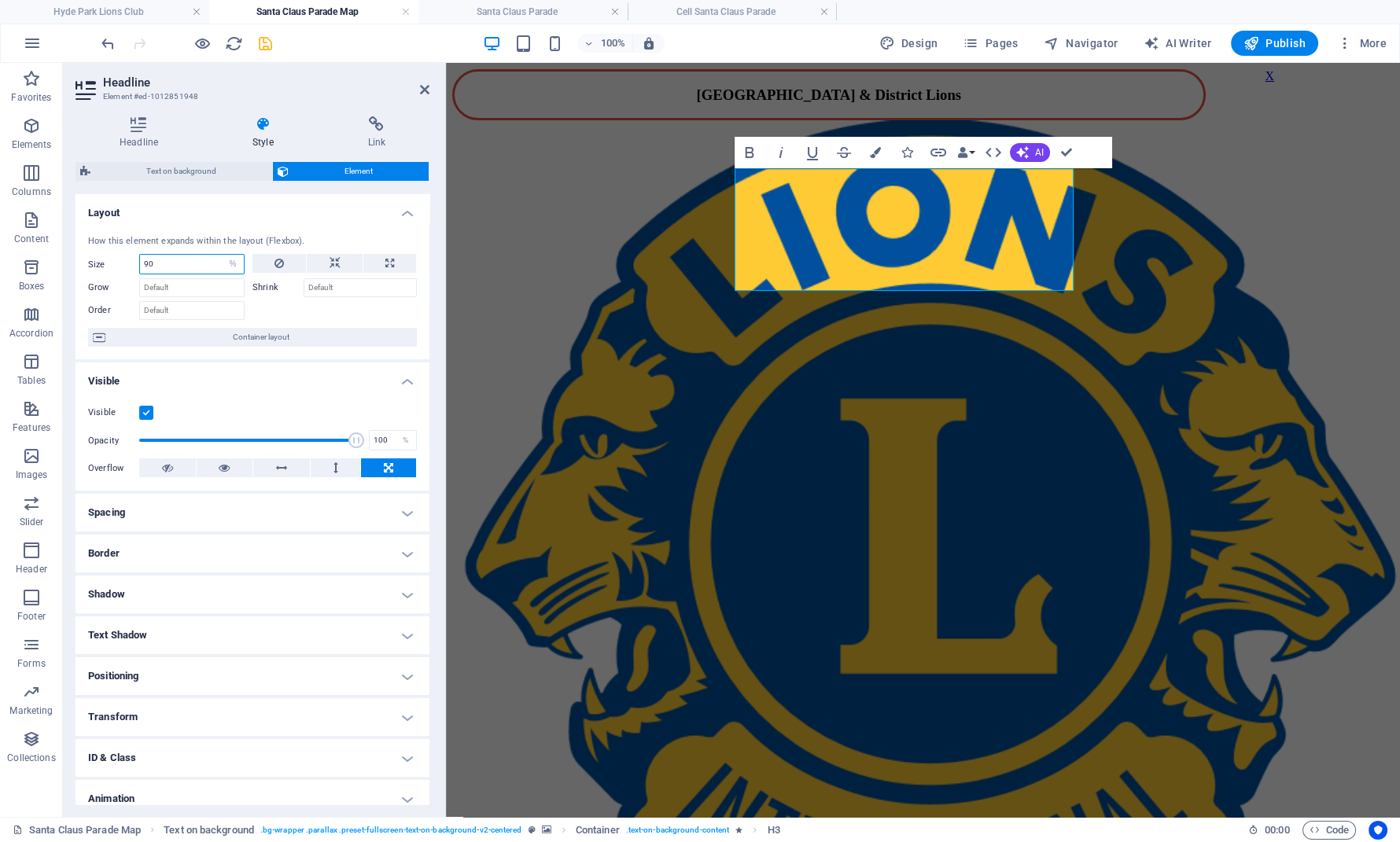
click at [181, 269] on input "90" at bounding box center [192, 265] width 104 height 19
type input "90"
click at [222, 255] on select "Default auto px % 1/1 1/2 1/3 1/4 1/5 1/6 1/7 1/8 1/9 1/10" at bounding box center [233, 265] width 22 height 19
select select "7v17285i5n4"
click option "Default" at bounding box center [0, 0] width 0 height 0
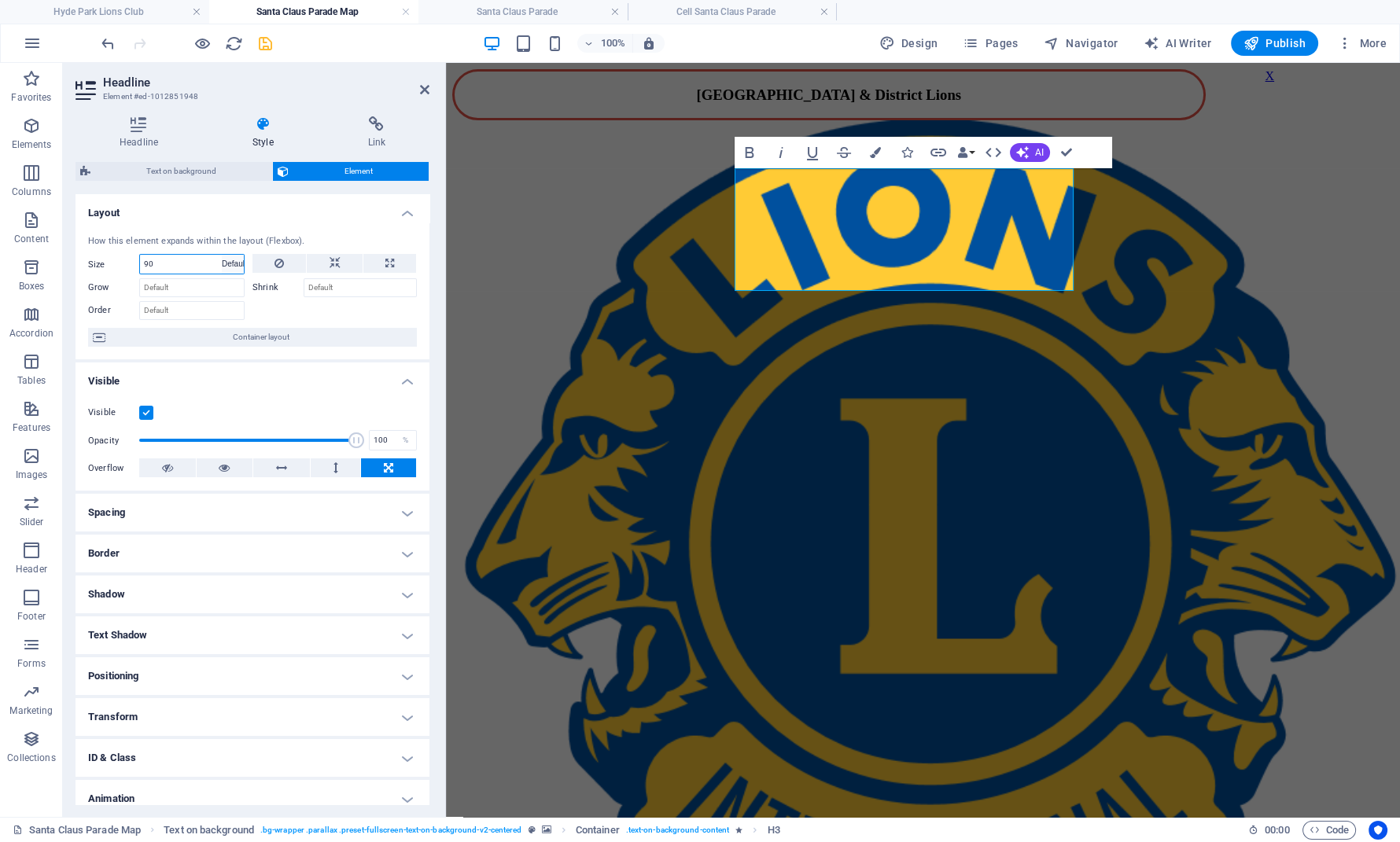
select select "DISABLED_OPTION_VALUE"
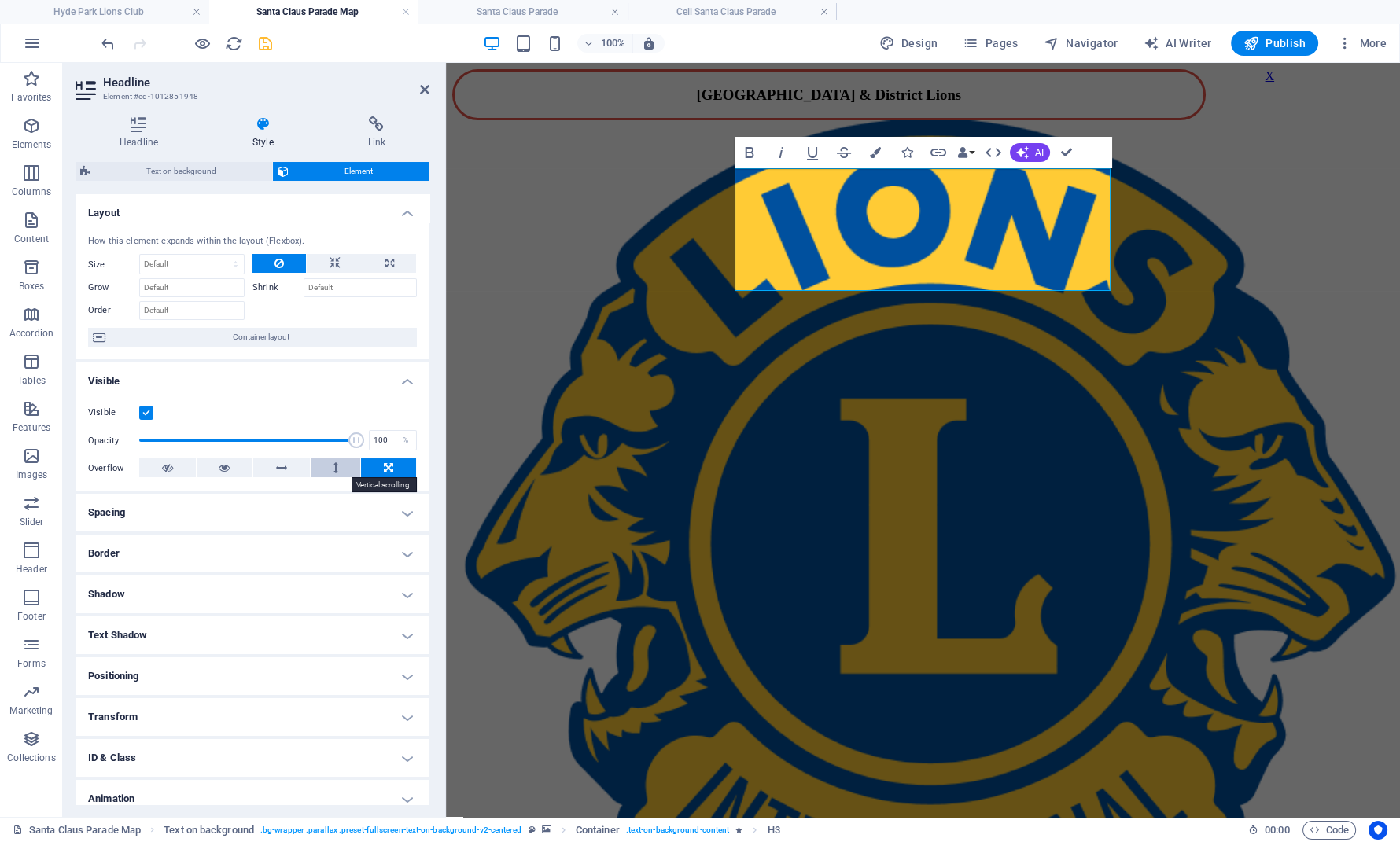
click at [342, 471] on button at bounding box center [336, 468] width 51 height 19
click at [373, 471] on button at bounding box center [388, 468] width 55 height 19
click at [347, 466] on button at bounding box center [336, 468] width 51 height 19
click at [288, 461] on button at bounding box center [282, 468] width 57 height 19
click at [232, 469] on button at bounding box center [225, 468] width 57 height 19
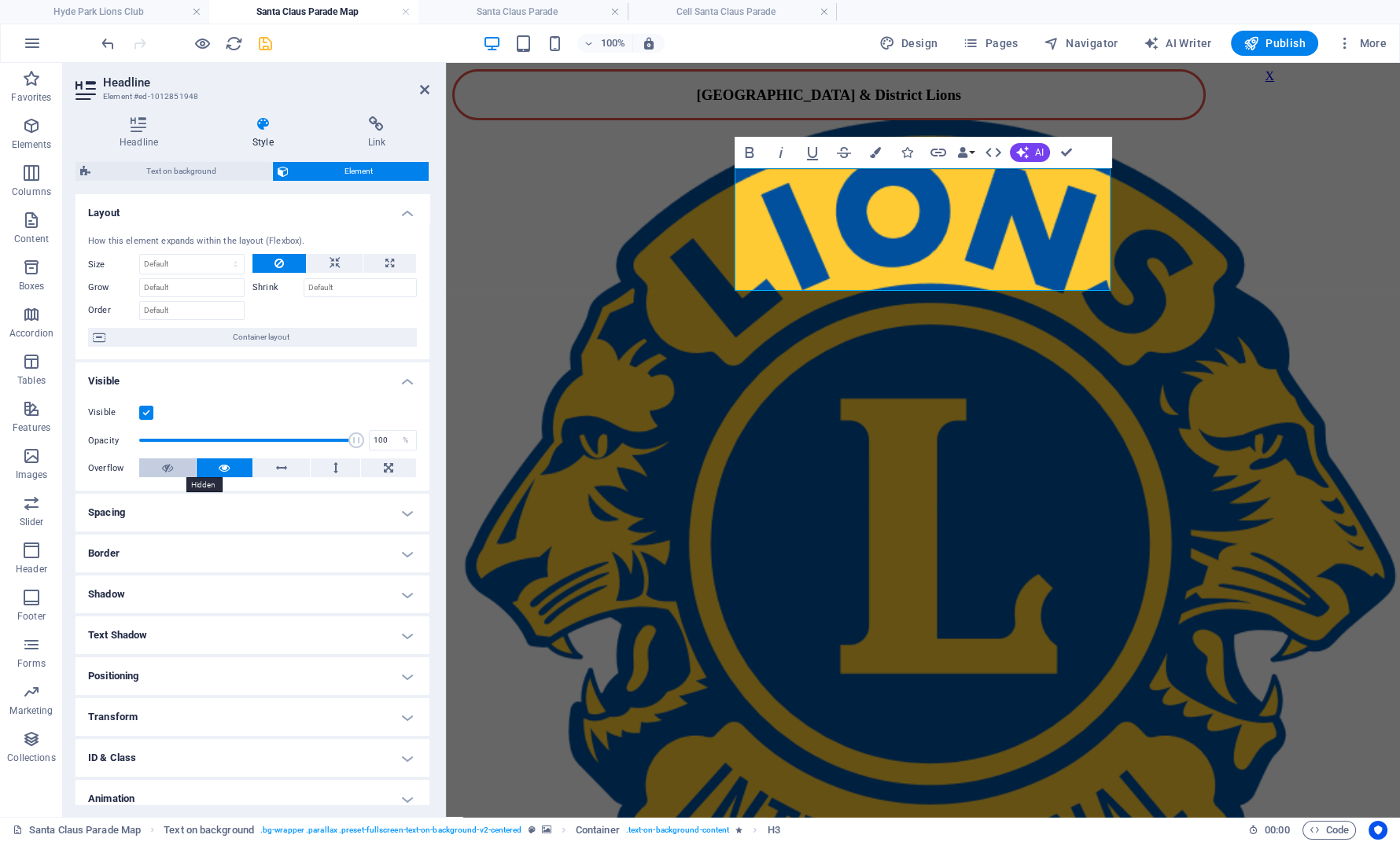
click at [175, 468] on button at bounding box center [168, 468] width 57 height 19
click at [577, 643] on span "Hyde Park Lions' Santa Claus Parade [DATE]" at bounding box center [514, 668] width 125 height 51
drag, startPoint x: 739, startPoint y: 204, endPoint x: 993, endPoint y: 263, distance: 260.8
click at [993, 643] on h3 "Hyde Park Lions' Santa Claus Parade [DATE]" at bounding box center [828, 668] width 754 height 52
click at [871, 149] on icon "button" at bounding box center [875, 152] width 11 height 11
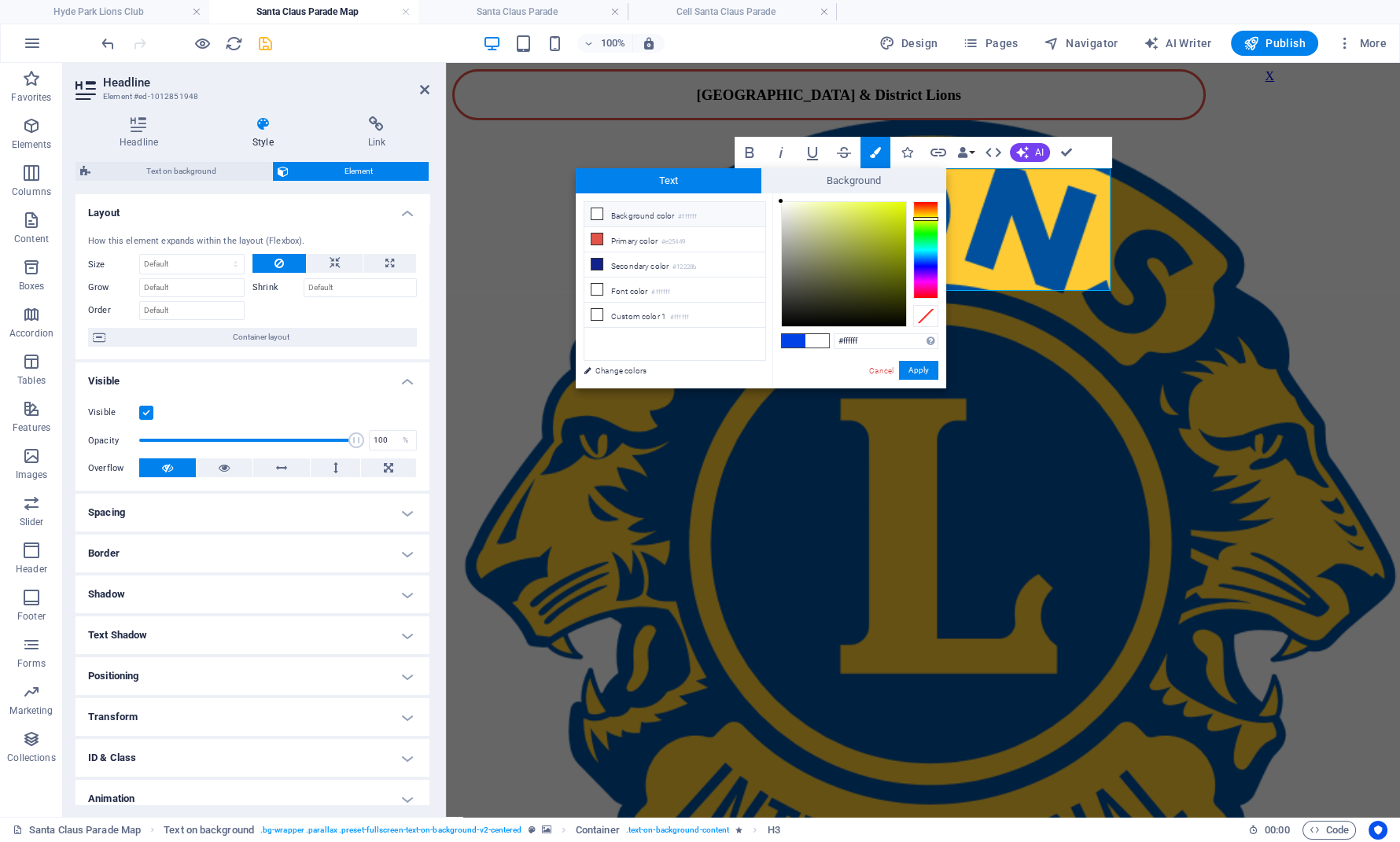
click at [925, 218] on div at bounding box center [926, 249] width 25 height 97
click at [927, 218] on div at bounding box center [926, 219] width 25 height 4
click at [865, 343] on input "#ffffff" at bounding box center [886, 341] width 105 height 15
click at [817, 344] on span at bounding box center [816, 341] width 23 height 14
click at [918, 372] on button "Apply" at bounding box center [919, 370] width 40 height 19
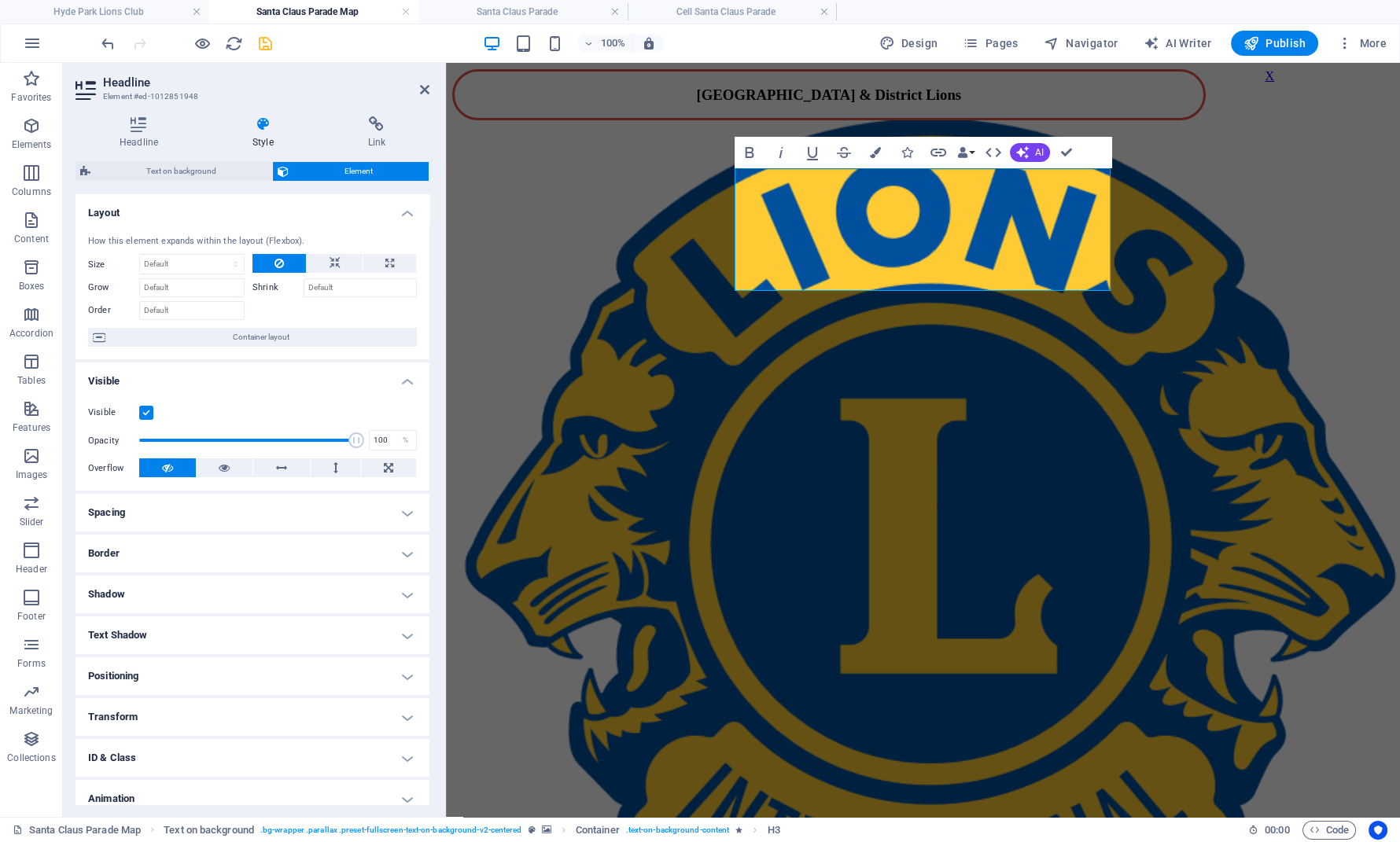
click at [1202, 272] on figure at bounding box center [923, 334] width 942 height 474
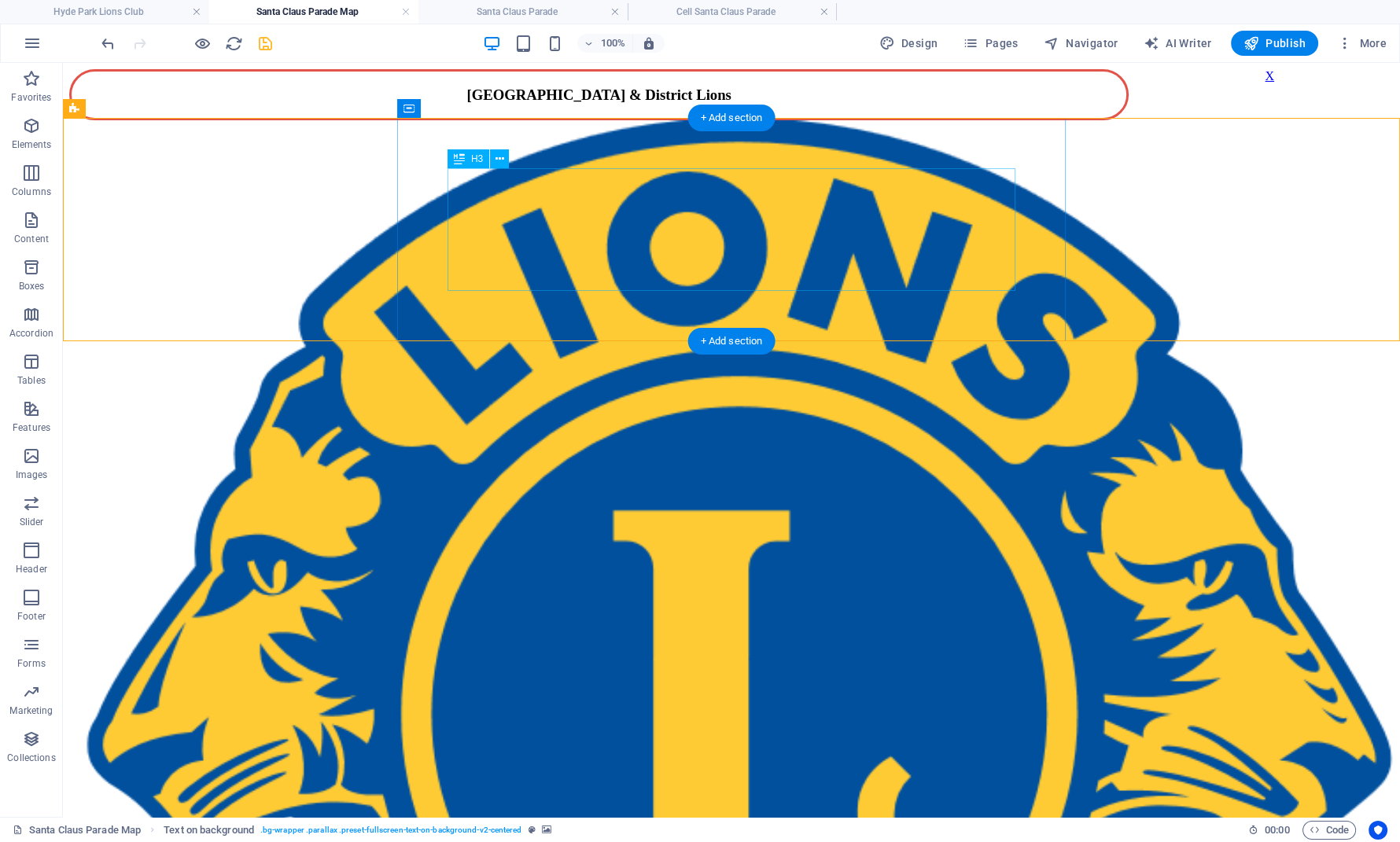
click at [608, 613] on div "​​​​ Hyde Park Lions' Santa Claus Parade [DATE]" at bounding box center [599, 654] width 1060 height 81
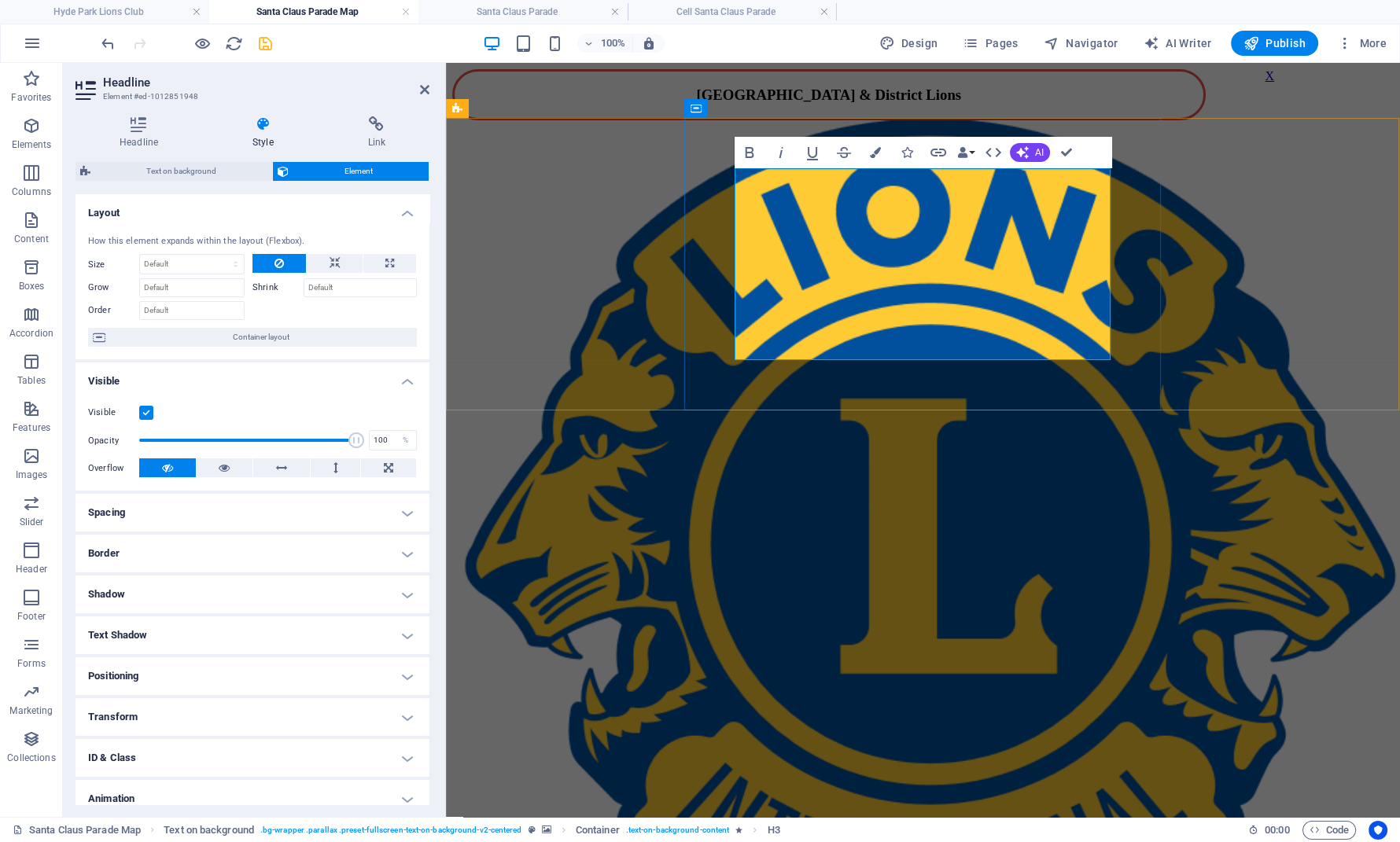
click at [847, 677] on h3 "Hyde Park Lions' Santa Claus Parade [DATE]" at bounding box center [828, 720] width 754 height 87
click at [577, 711] on span "Hyde Park Lions' Santa Claus Parade [DATE]" at bounding box center [514, 736] width 125 height 51
click at [107, 38] on icon "undo" at bounding box center [107, 43] width 18 height 18
click at [107, 39] on icon "undo" at bounding box center [107, 43] width 18 height 18
click at [106, 40] on icon "undo" at bounding box center [107, 43] width 18 height 18
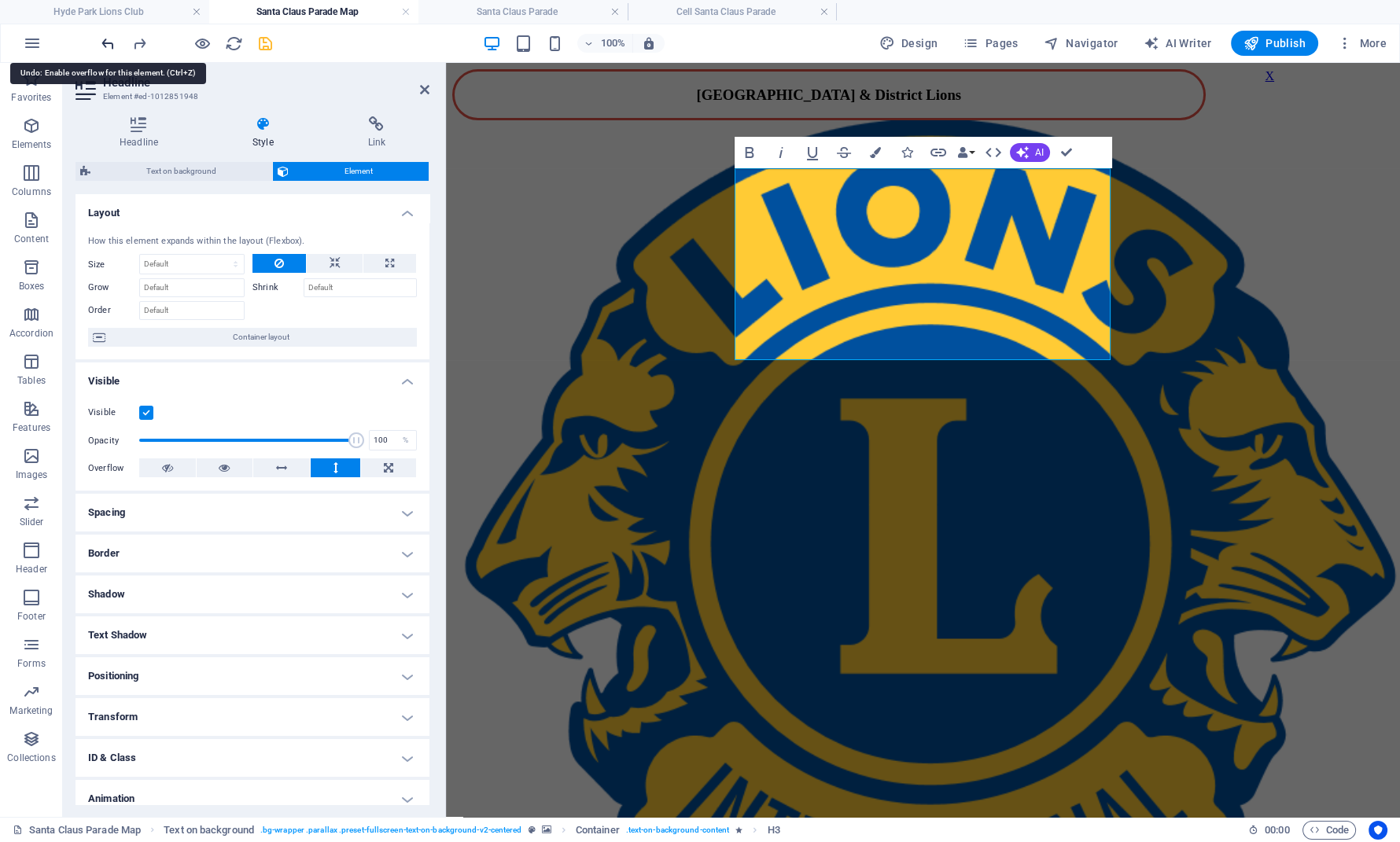
click at [106, 40] on icon "undo" at bounding box center [107, 43] width 18 height 18
click at [872, 677] on h3 "Hyde Park Lions' Santa Claus Parade [DATE]" at bounding box center [828, 720] width 754 height 87
click at [1202, 337] on figure at bounding box center [923, 334] width 942 height 474
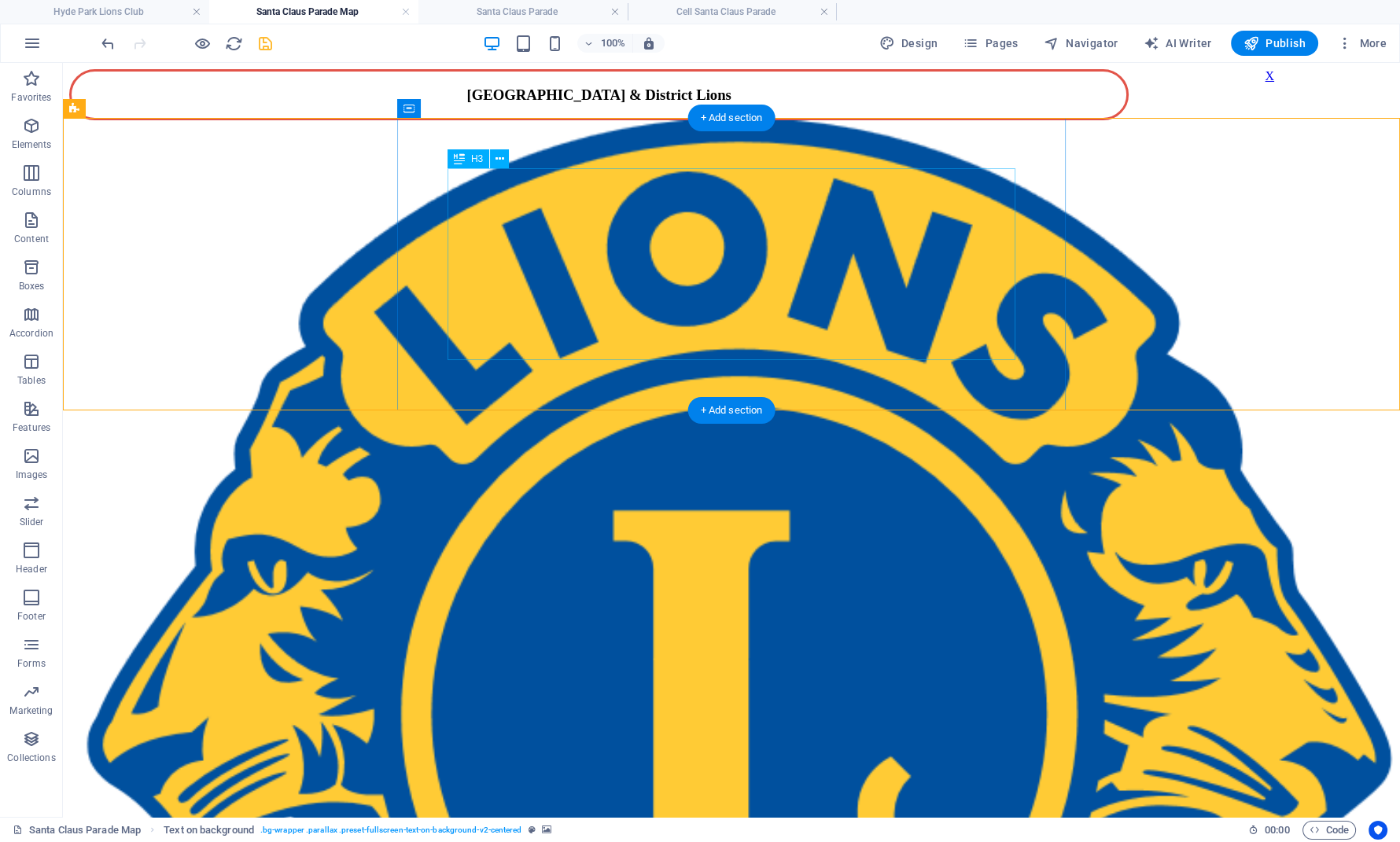
click at [498, 648] on div "​​​​ Hyde Park Lions' Santa Claus Parade [DATE]" at bounding box center [599, 705] width 1060 height 116
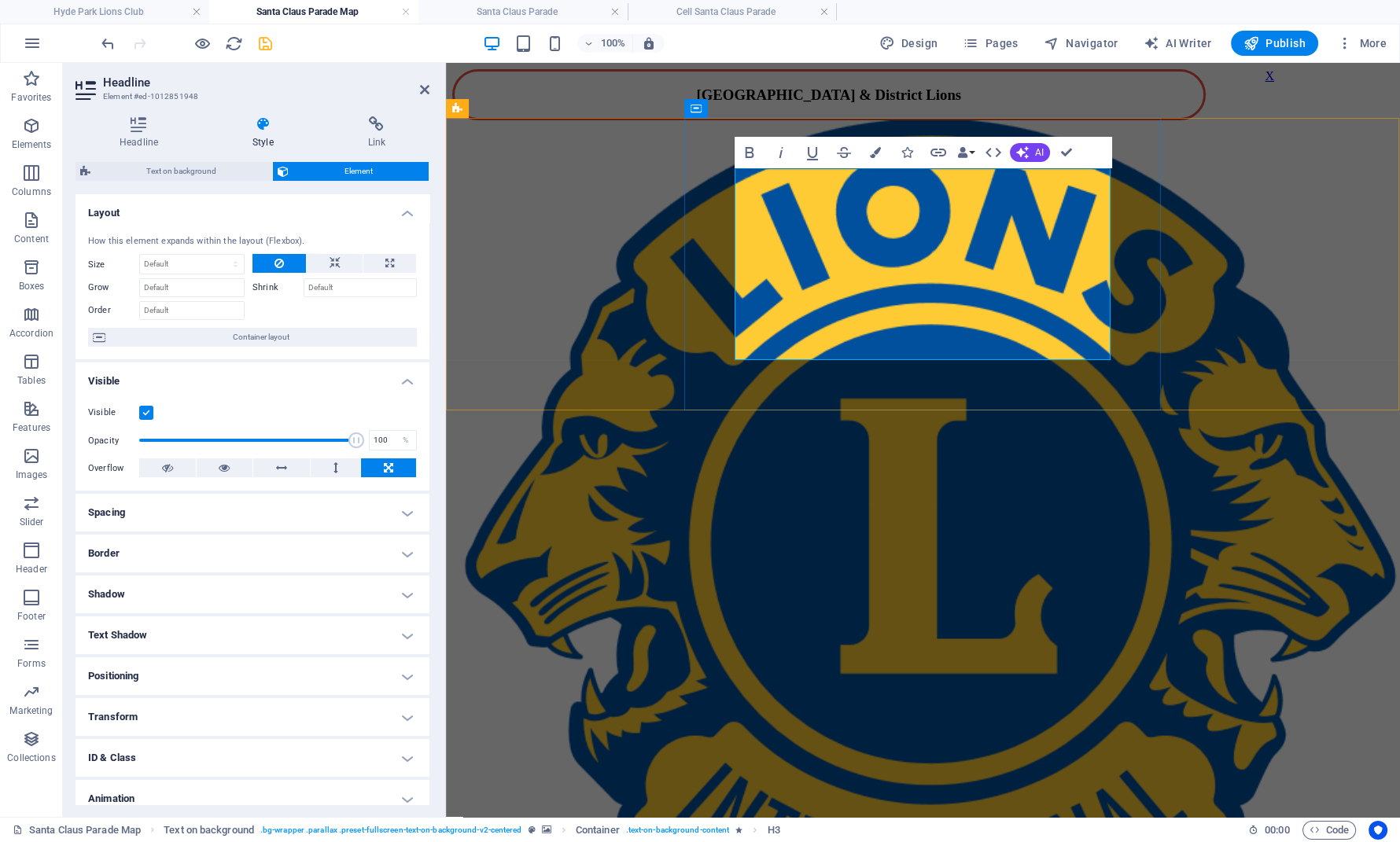
click at [785, 581] on h3 "Hyde Park Lions' Santa Claus Parade [DATE]" at bounding box center [828, 624] width 754 height 87
click at [577, 616] on span "Hyde Park Lions' Santa Claus Parade [DATE]" at bounding box center [514, 641] width 125 height 51
click at [330, 267] on icon at bounding box center [335, 264] width 11 height 19
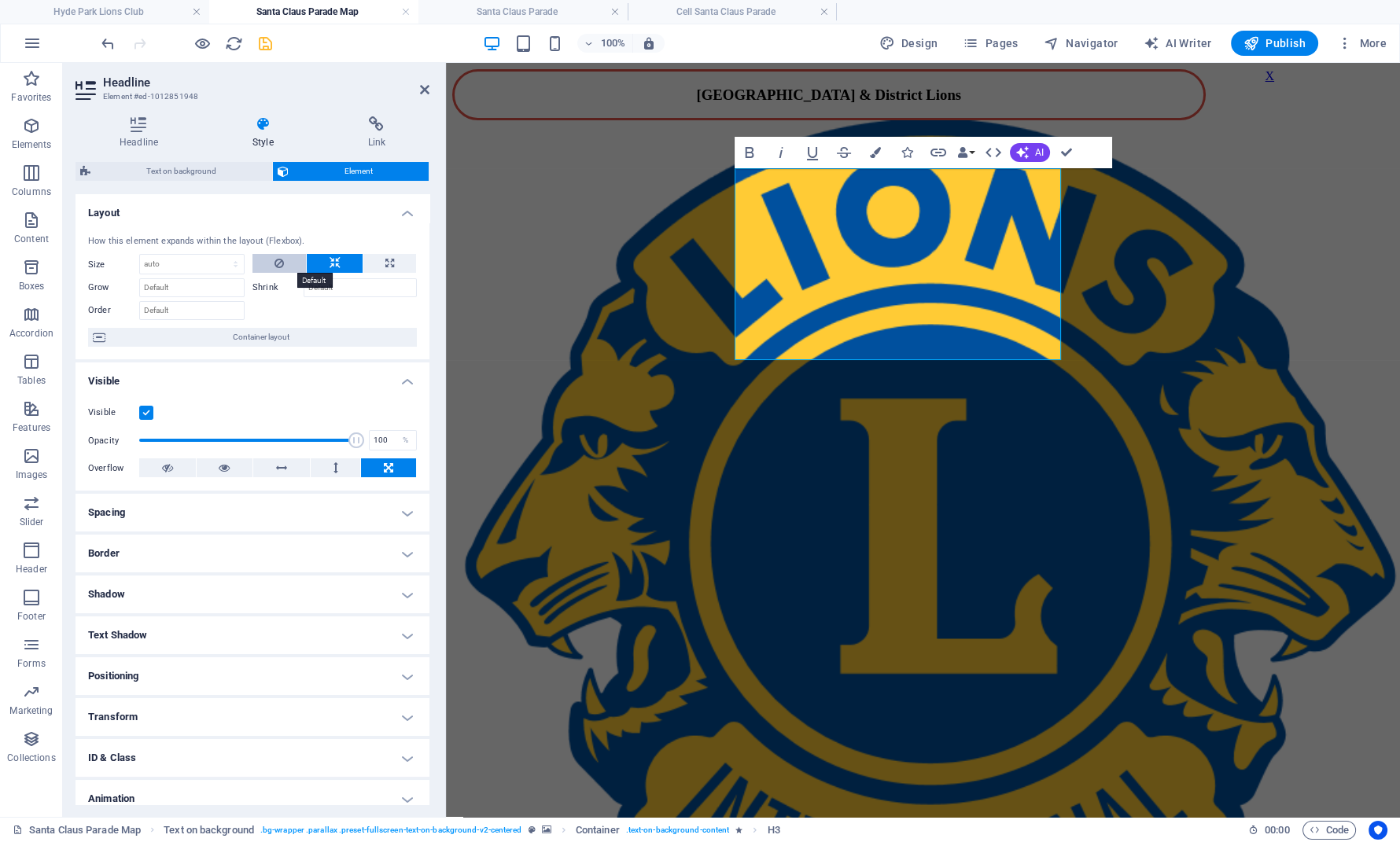
click at [289, 259] on button at bounding box center [279, 264] width 53 height 19
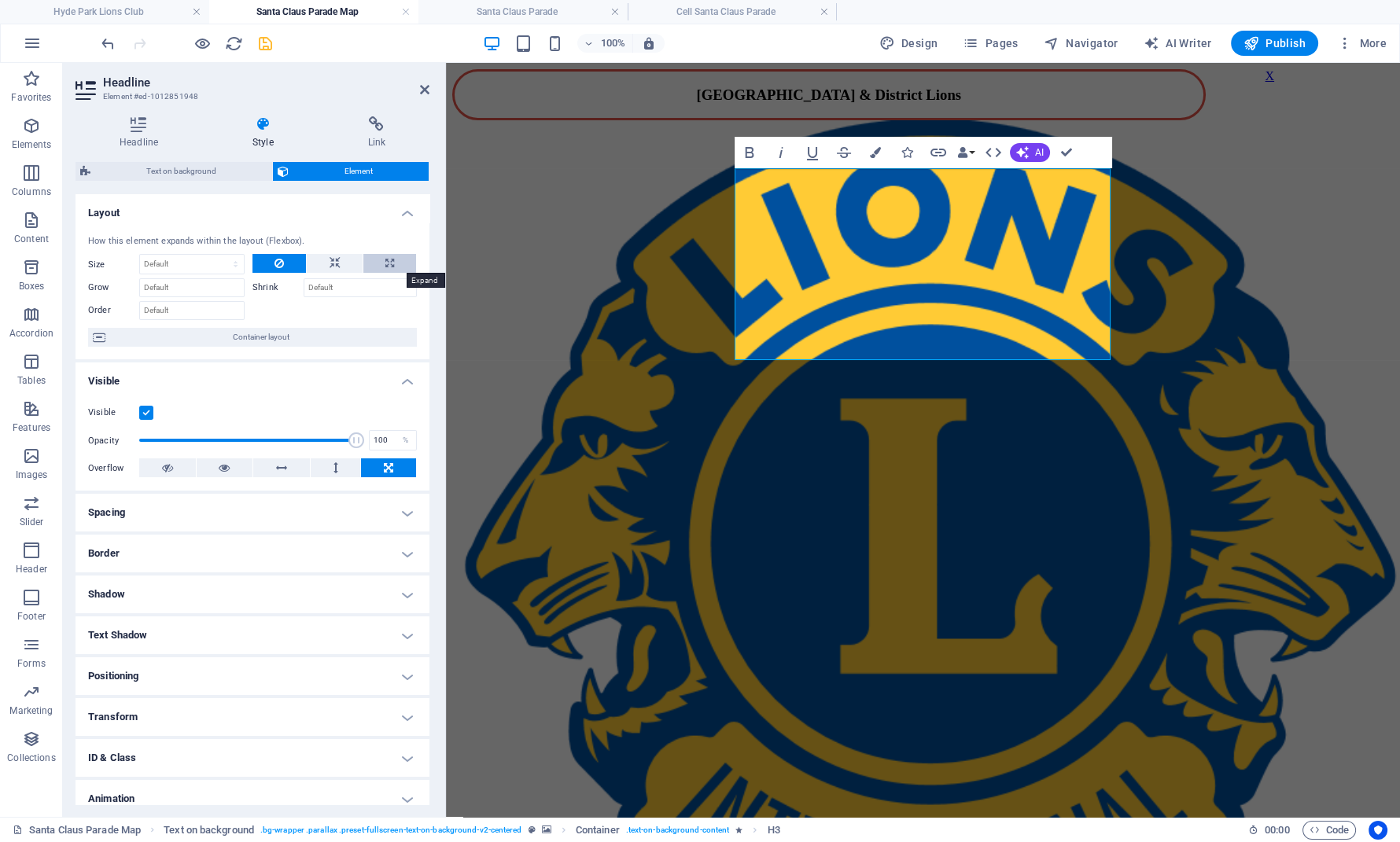
click at [381, 263] on button at bounding box center [389, 264] width 52 height 19
type input "100"
select select "%"
click at [339, 467] on button at bounding box center [336, 468] width 51 height 19
click at [231, 467] on button at bounding box center [225, 468] width 57 height 19
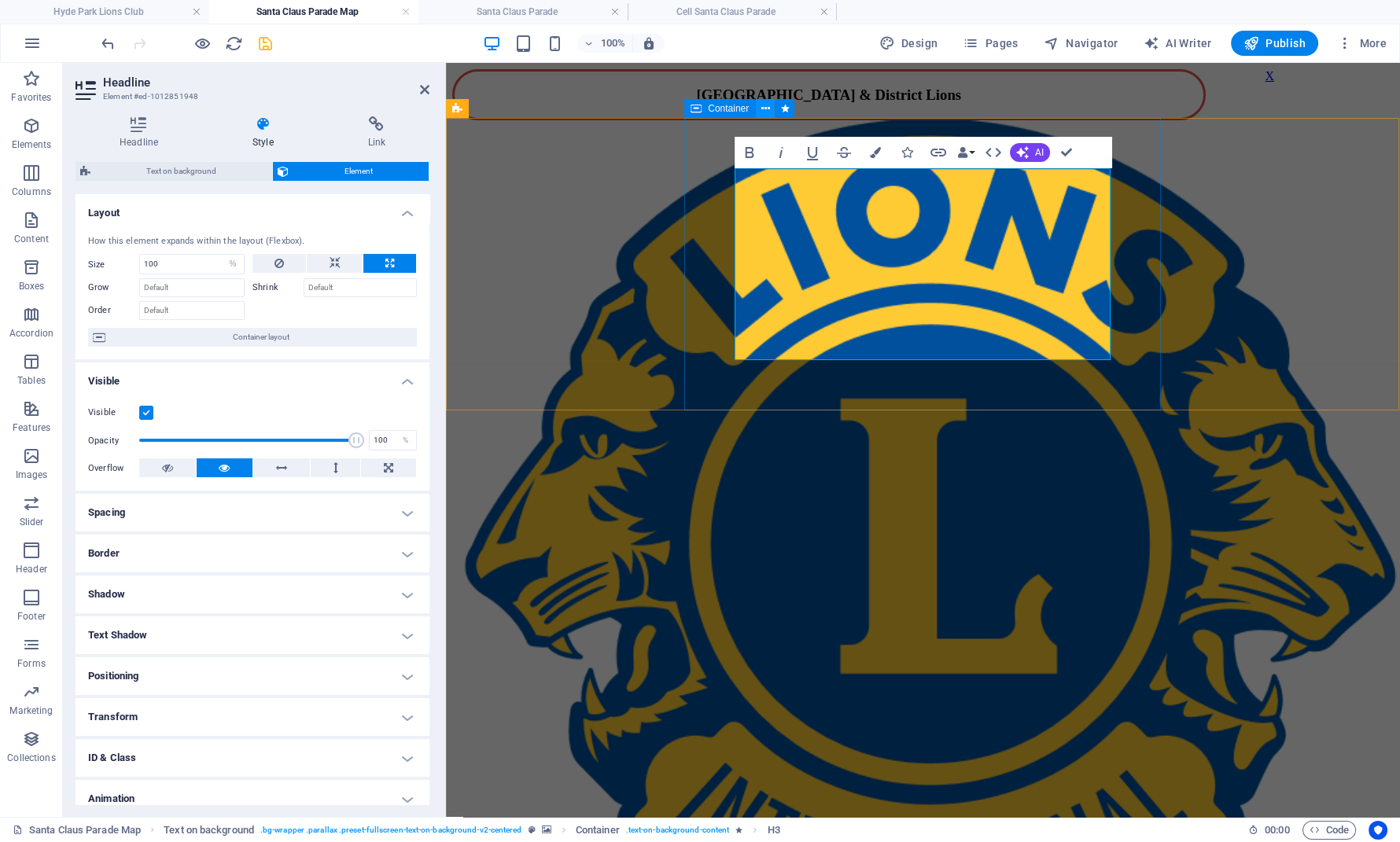
click at [765, 105] on icon at bounding box center [766, 108] width 9 height 16
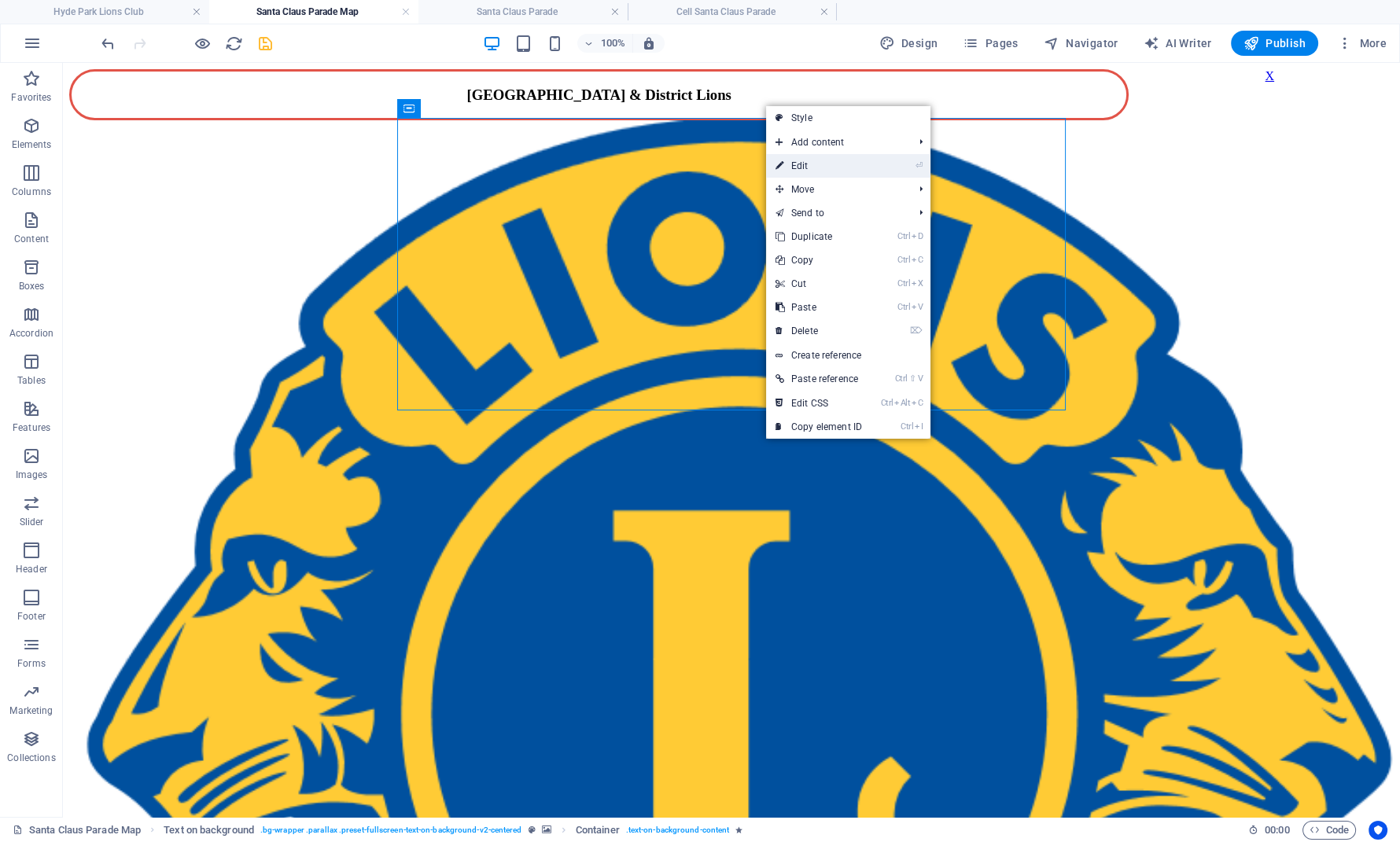
click at [805, 166] on link "⏎ Edit" at bounding box center [818, 165] width 106 height 23
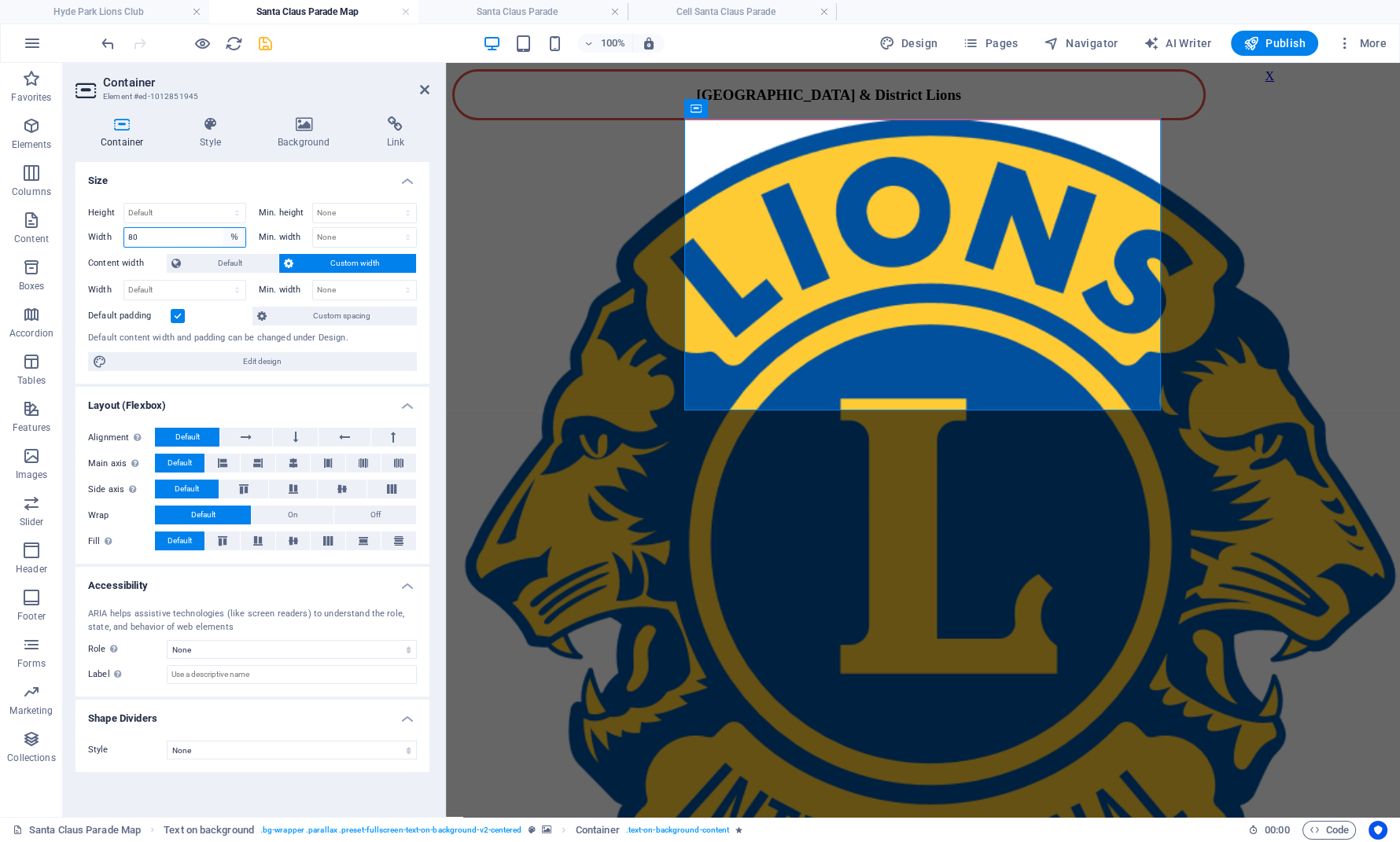
click at [223, 228] on select "Default px rem % em vh vw" at bounding box center [235, 237] width 22 height 19
select select "default"
click option "Default" at bounding box center [0, 0] width 0 height 0
select select "DISABLED_OPTION_VALUE"
click at [335, 315] on span "Custom spacing" at bounding box center [342, 316] width 141 height 19
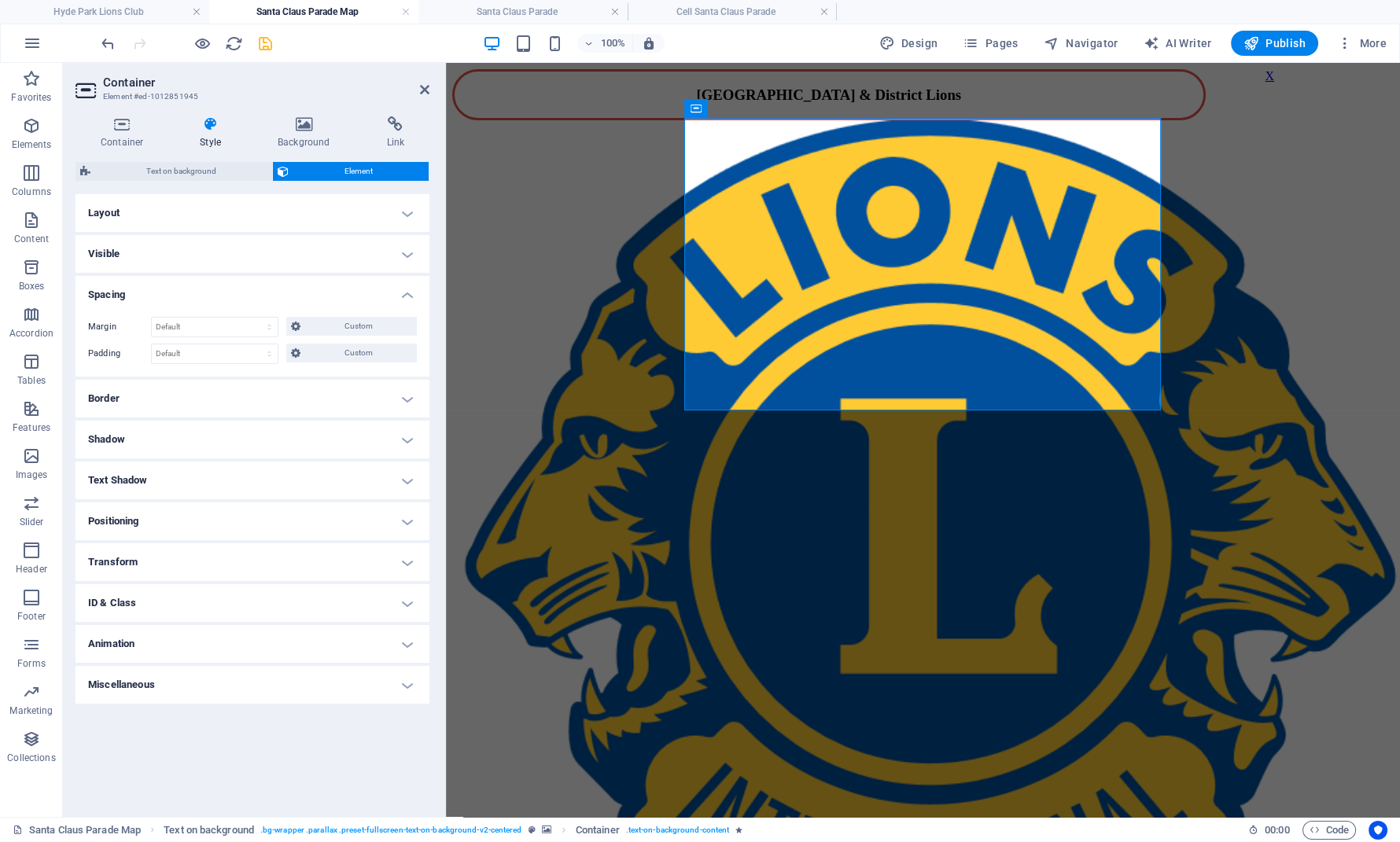
click at [180, 398] on h4 "Border" at bounding box center [253, 399] width 354 height 38
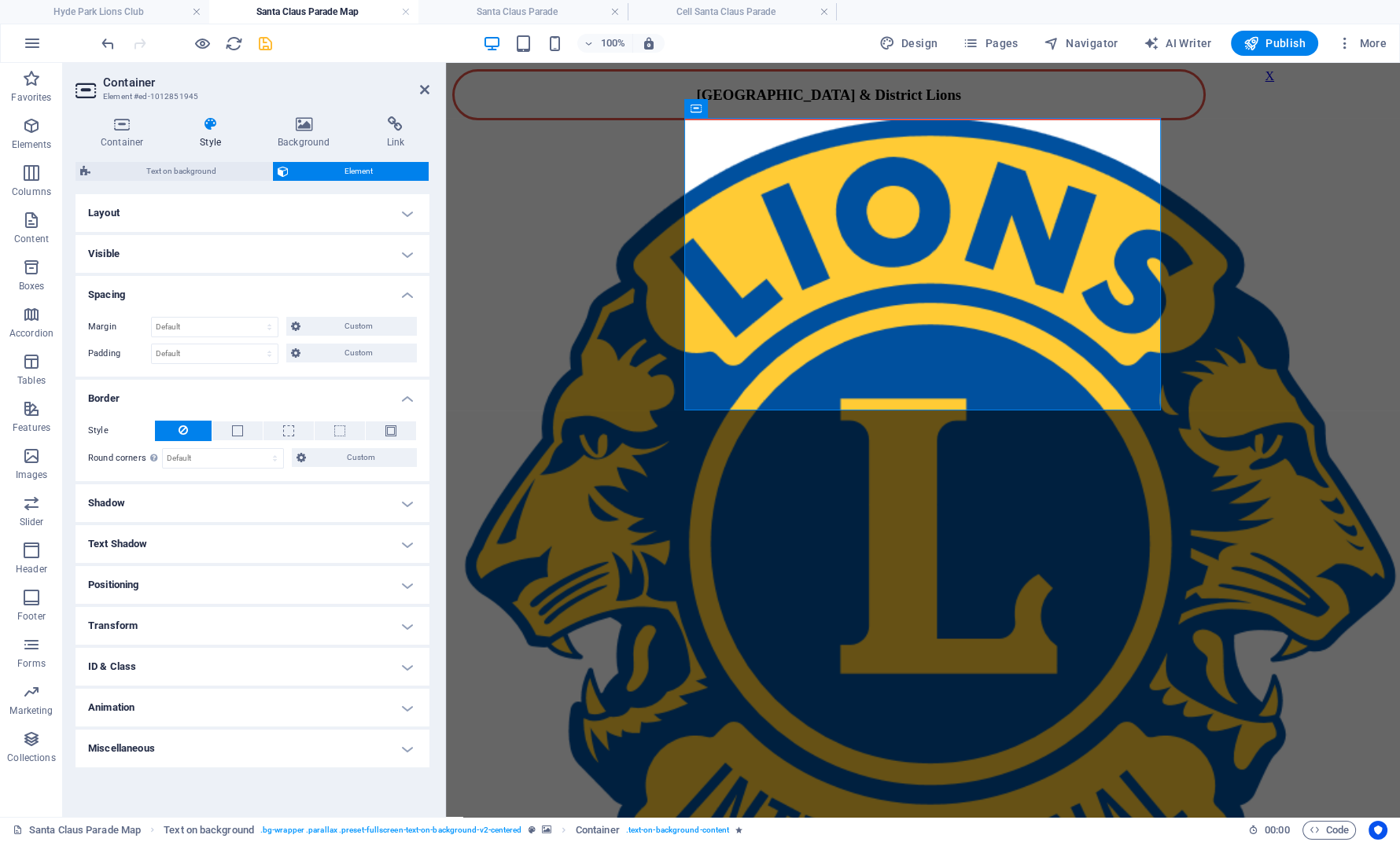
click at [218, 259] on h4 "Visible" at bounding box center [253, 254] width 354 height 38
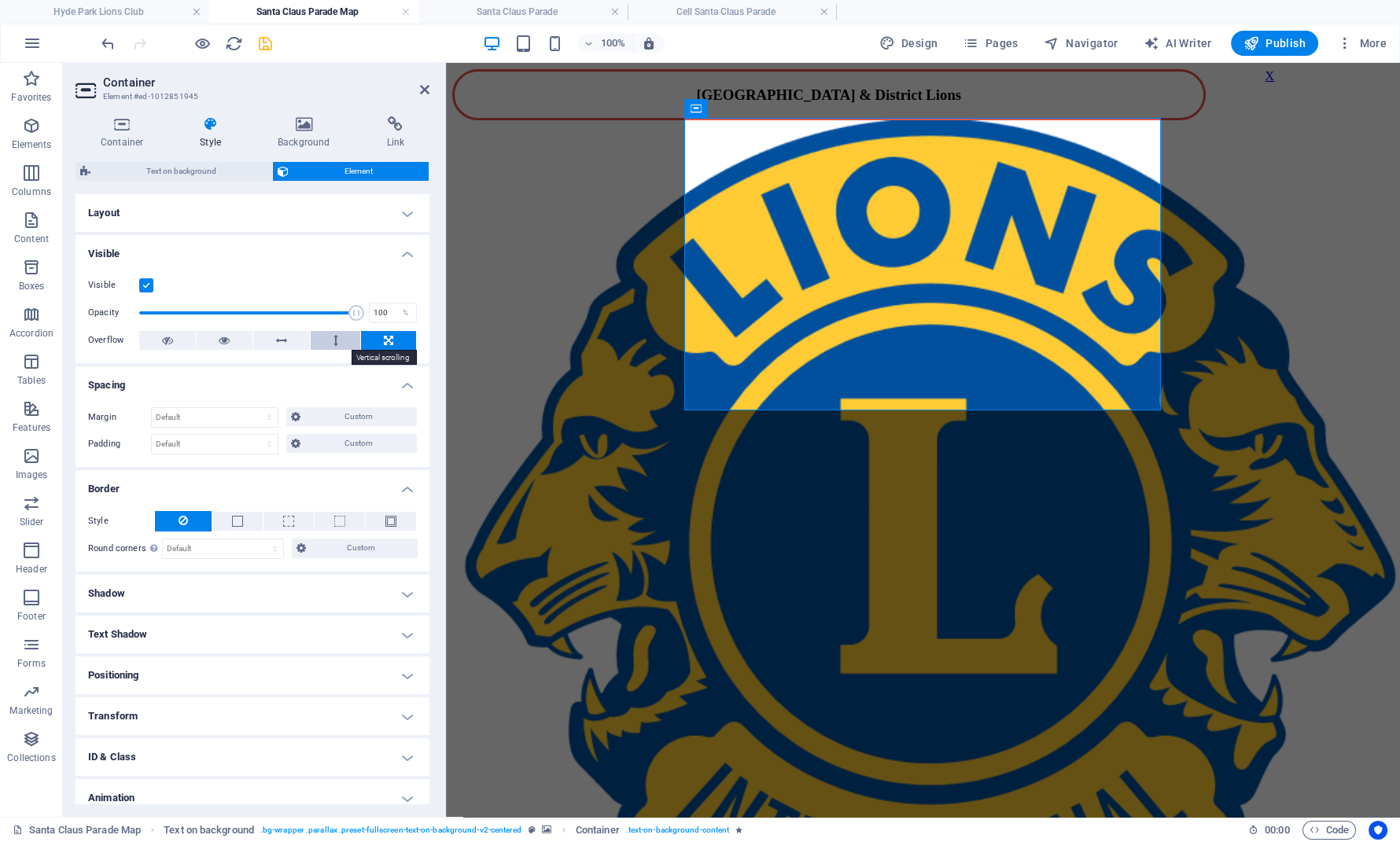
click at [336, 347] on icon at bounding box center [335, 340] width 4 height 19
click at [284, 339] on icon at bounding box center [281, 340] width 11 height 19
click at [232, 340] on button at bounding box center [225, 340] width 57 height 19
click at [163, 338] on icon at bounding box center [168, 340] width 11 height 19
click at [213, 120] on icon at bounding box center [210, 124] width 71 height 15
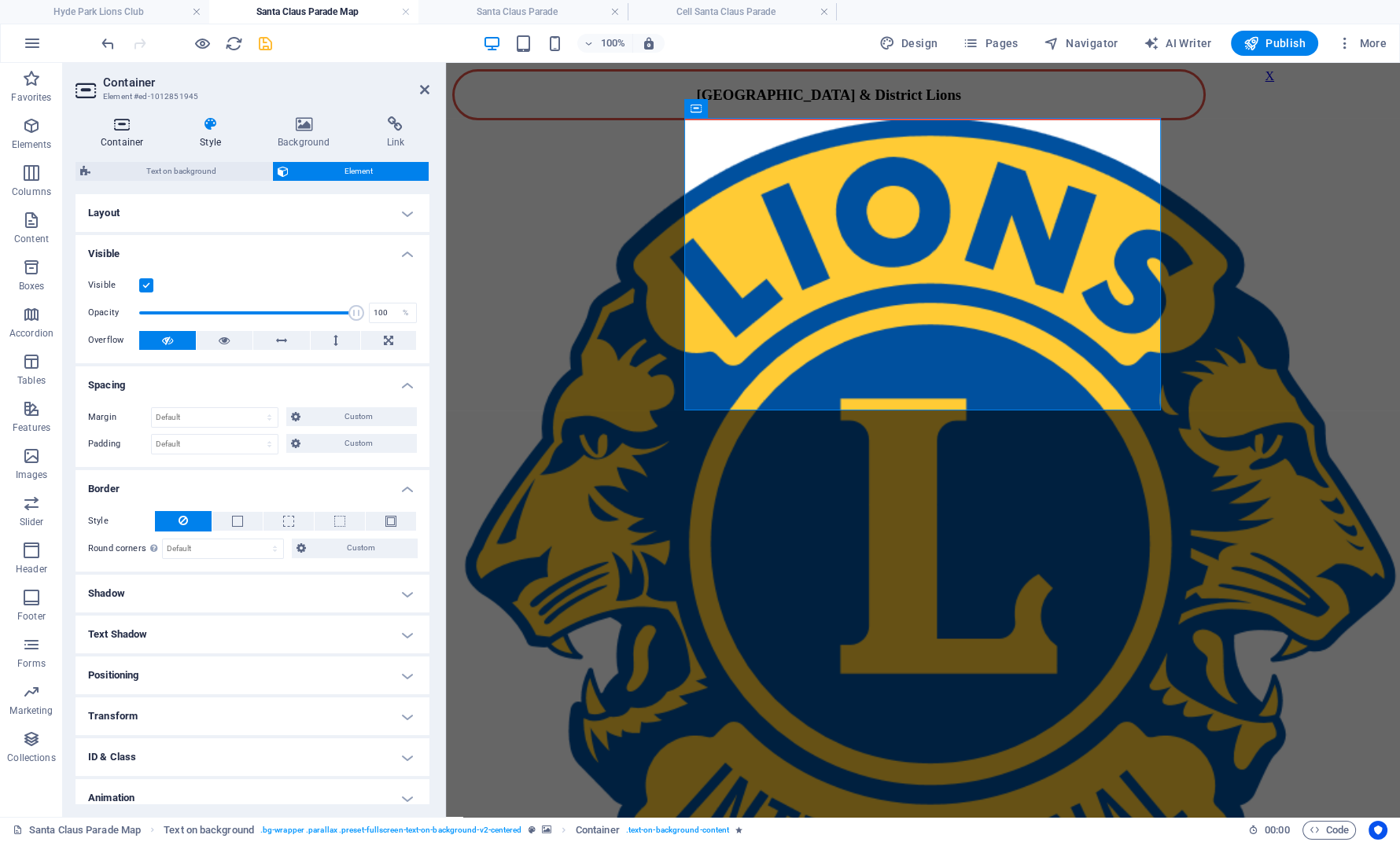
click at [107, 120] on icon at bounding box center [122, 124] width 93 height 15
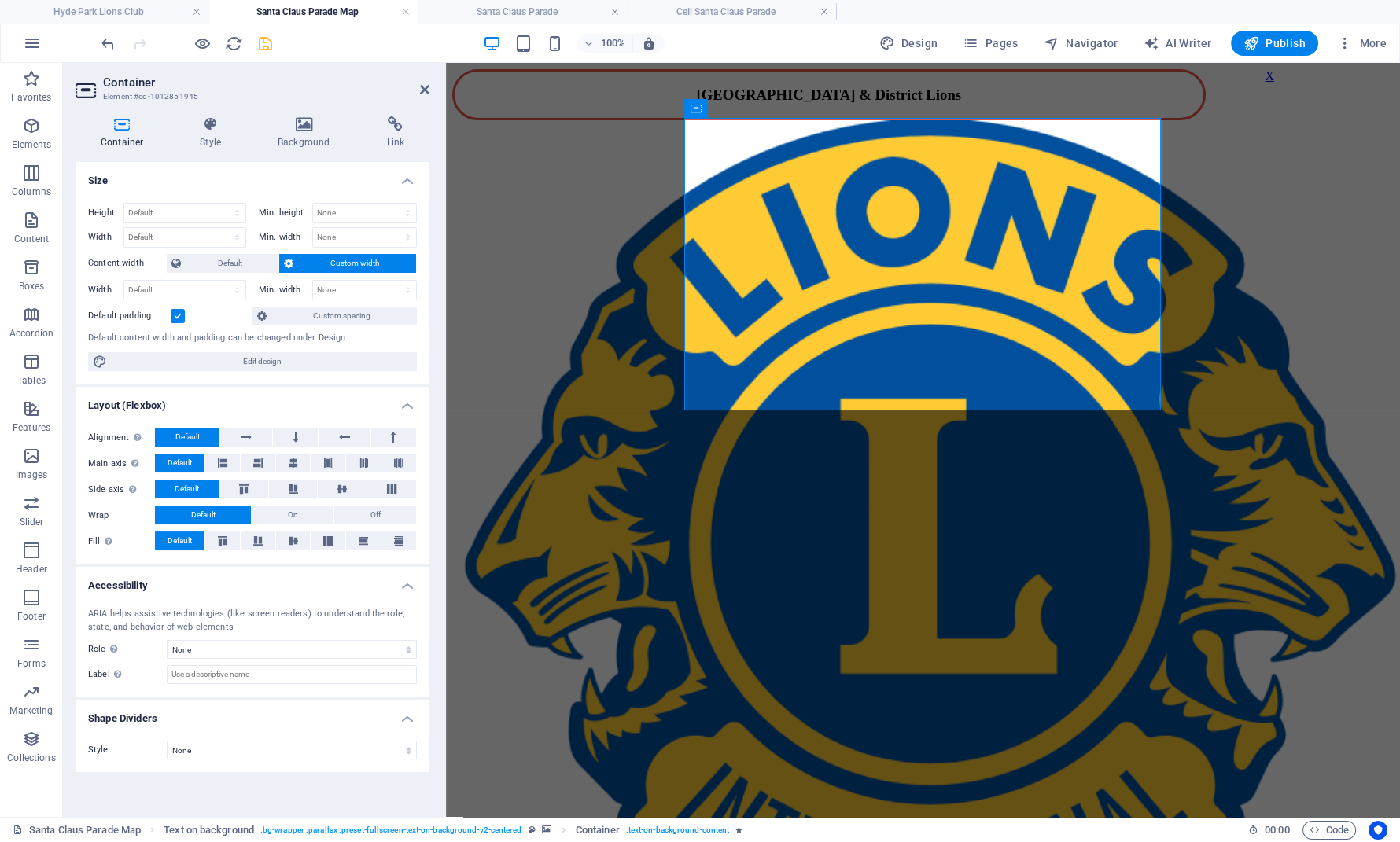
click at [180, 315] on label at bounding box center [178, 316] width 14 height 14
click at [0, 0] on input "Default padding" at bounding box center [0, 0] width 0 height 0
click at [303, 320] on span "Custom spacing" at bounding box center [342, 316] width 141 height 19
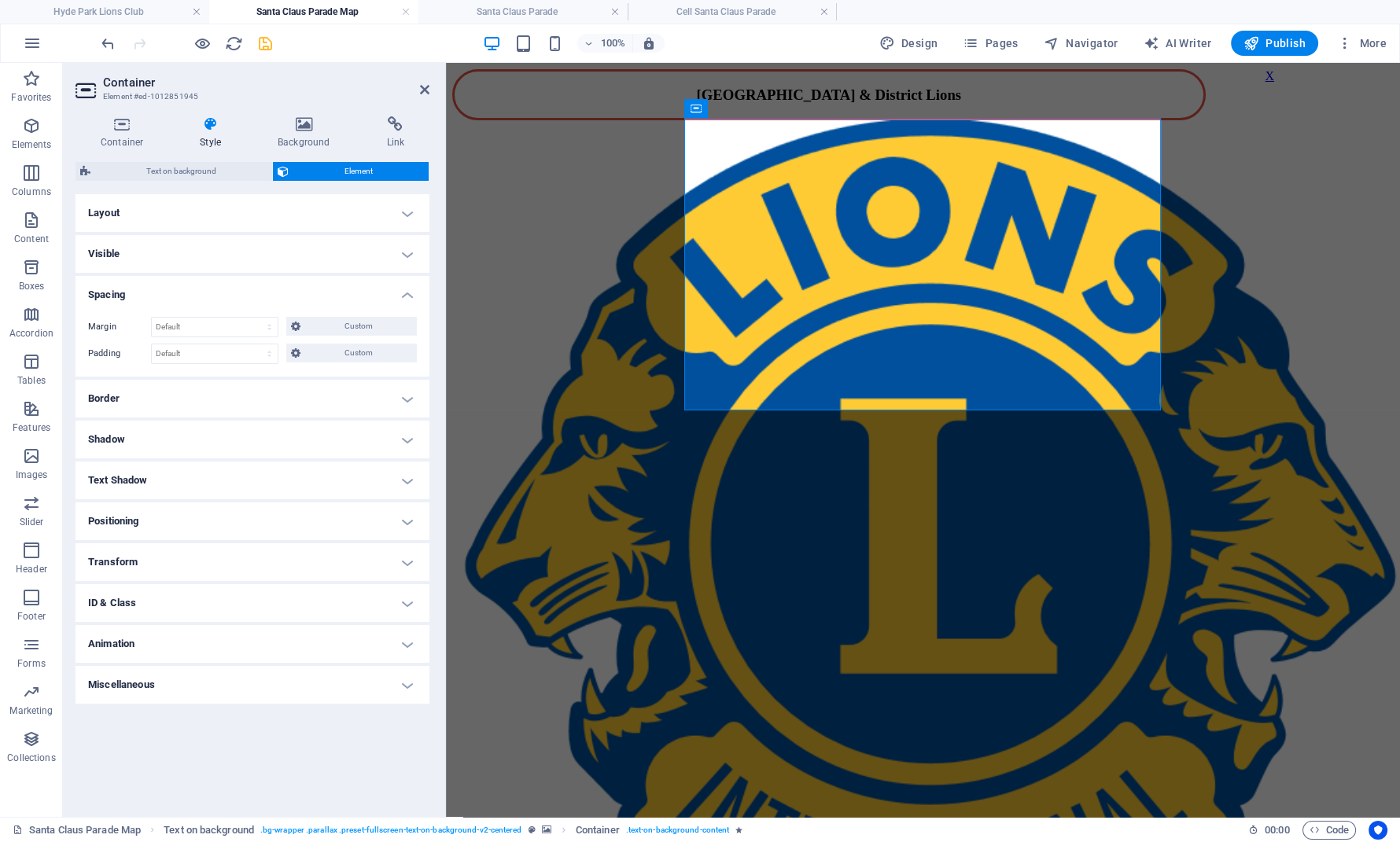
click at [315, 391] on h4 "Border" at bounding box center [253, 399] width 354 height 38
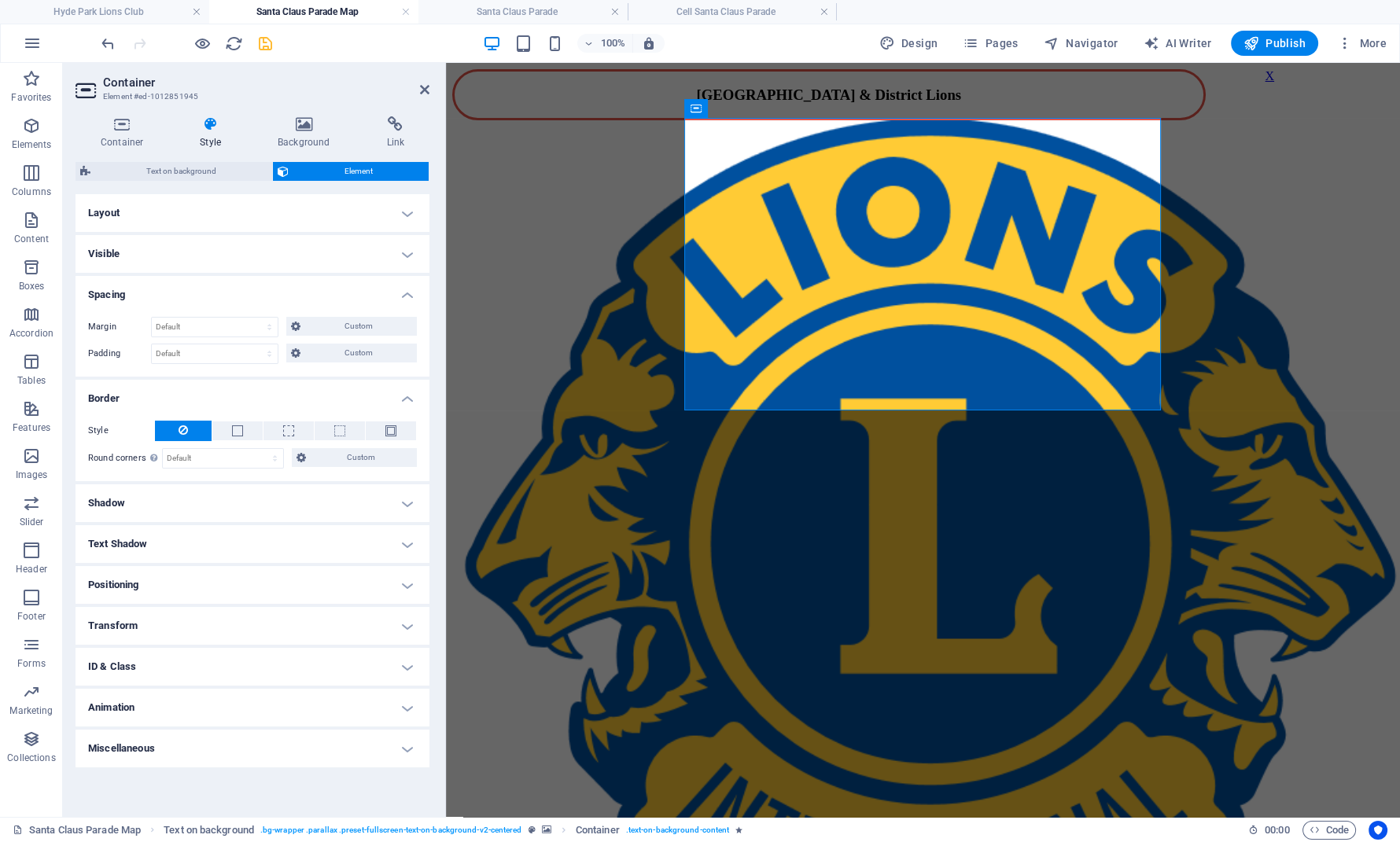
click at [266, 589] on h4 "Positioning" at bounding box center [253, 585] width 354 height 38
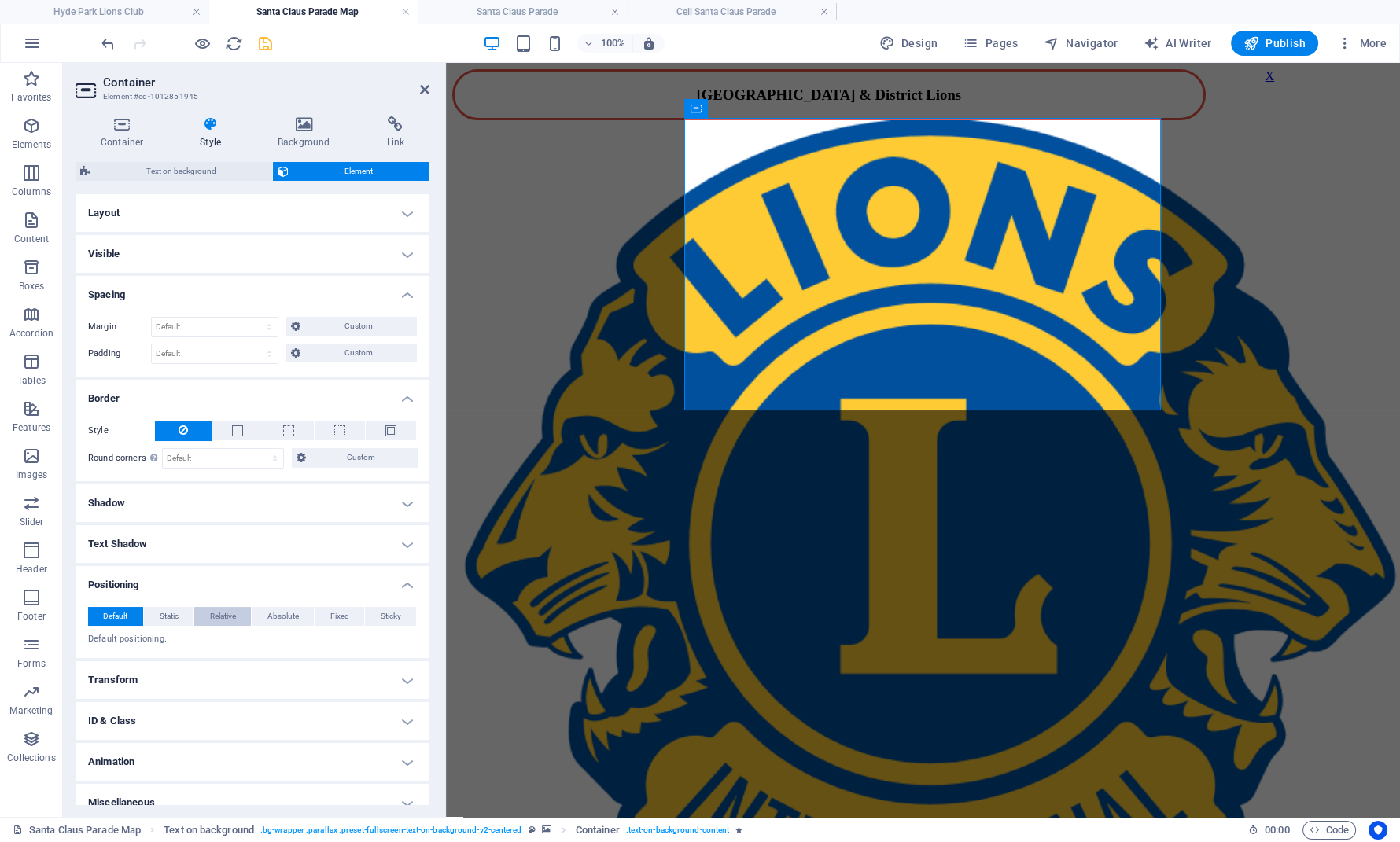
click at [219, 620] on span "Relative" at bounding box center [223, 617] width 26 height 19
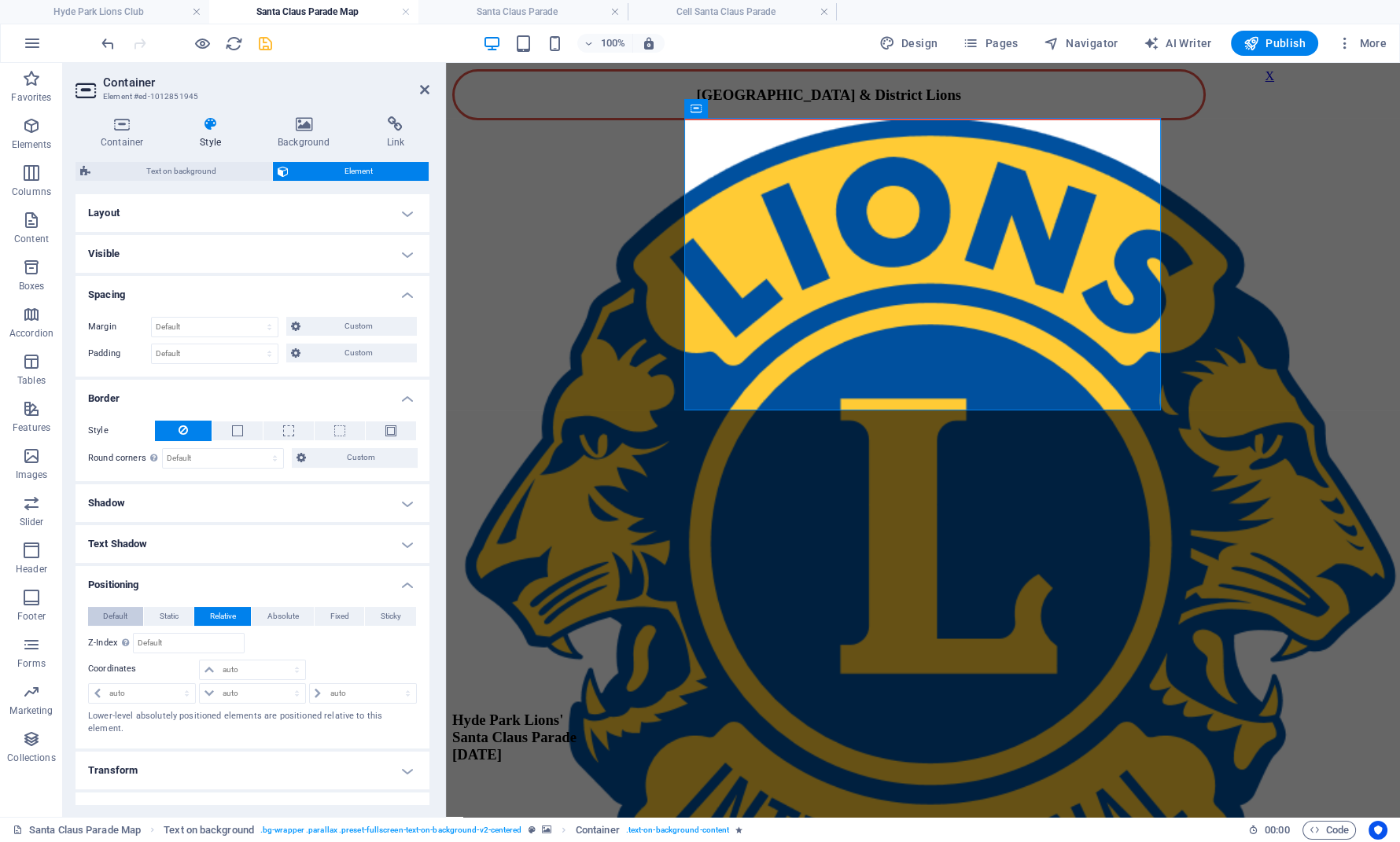
click at [116, 609] on span "Default" at bounding box center [115, 617] width 24 height 19
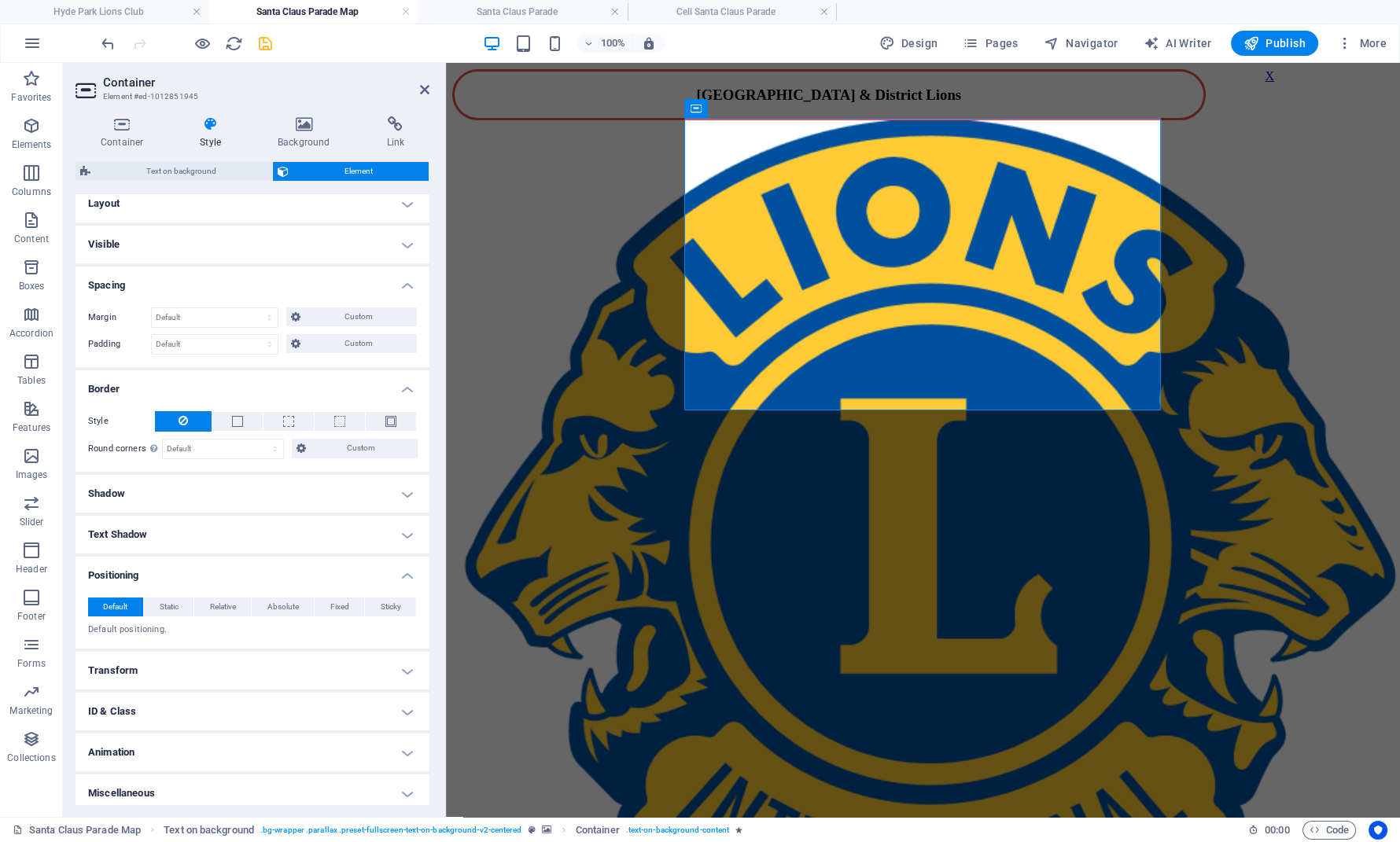
scroll to position [16, 0]
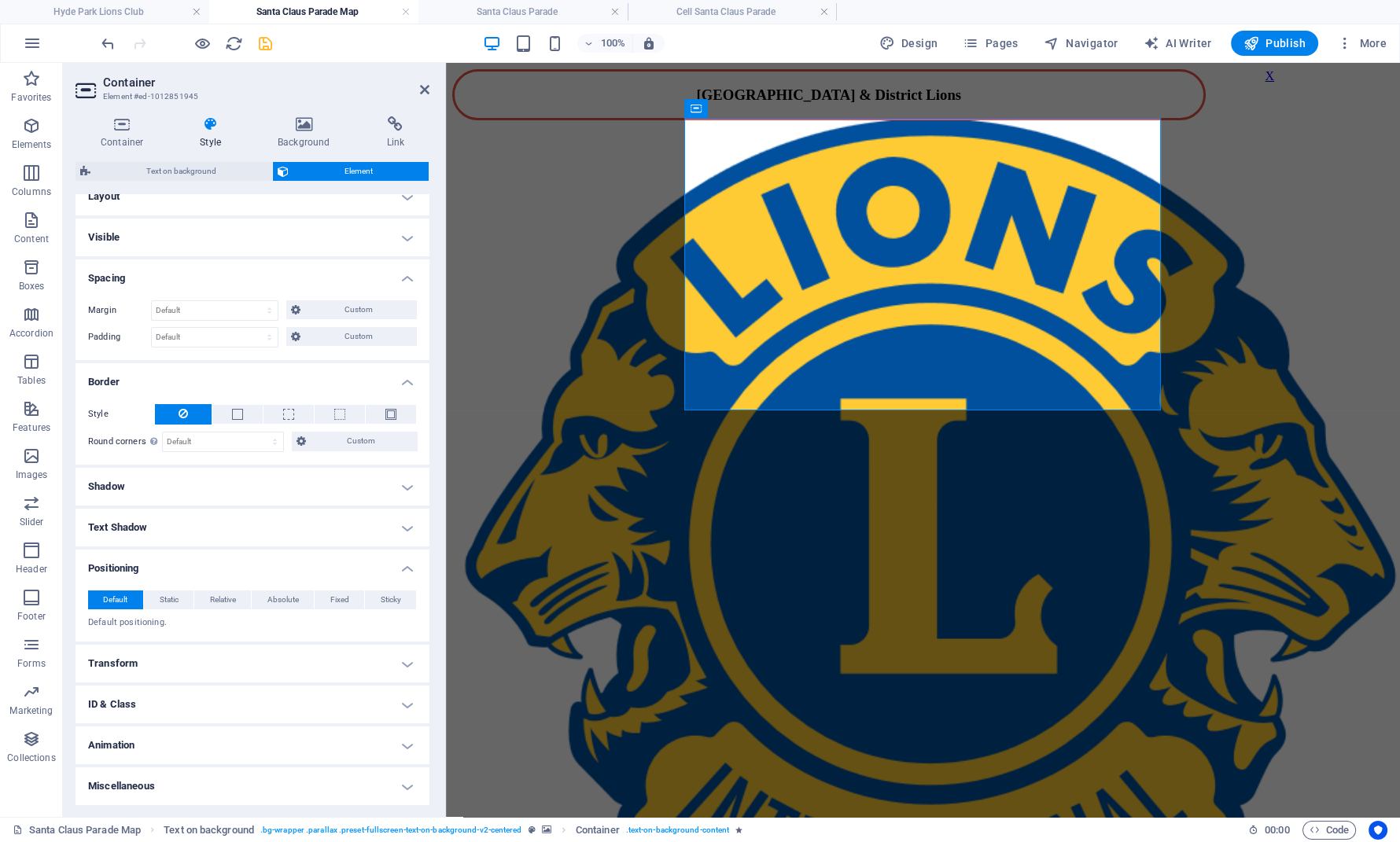
click at [197, 655] on h4 "Transform" at bounding box center [253, 664] width 354 height 38
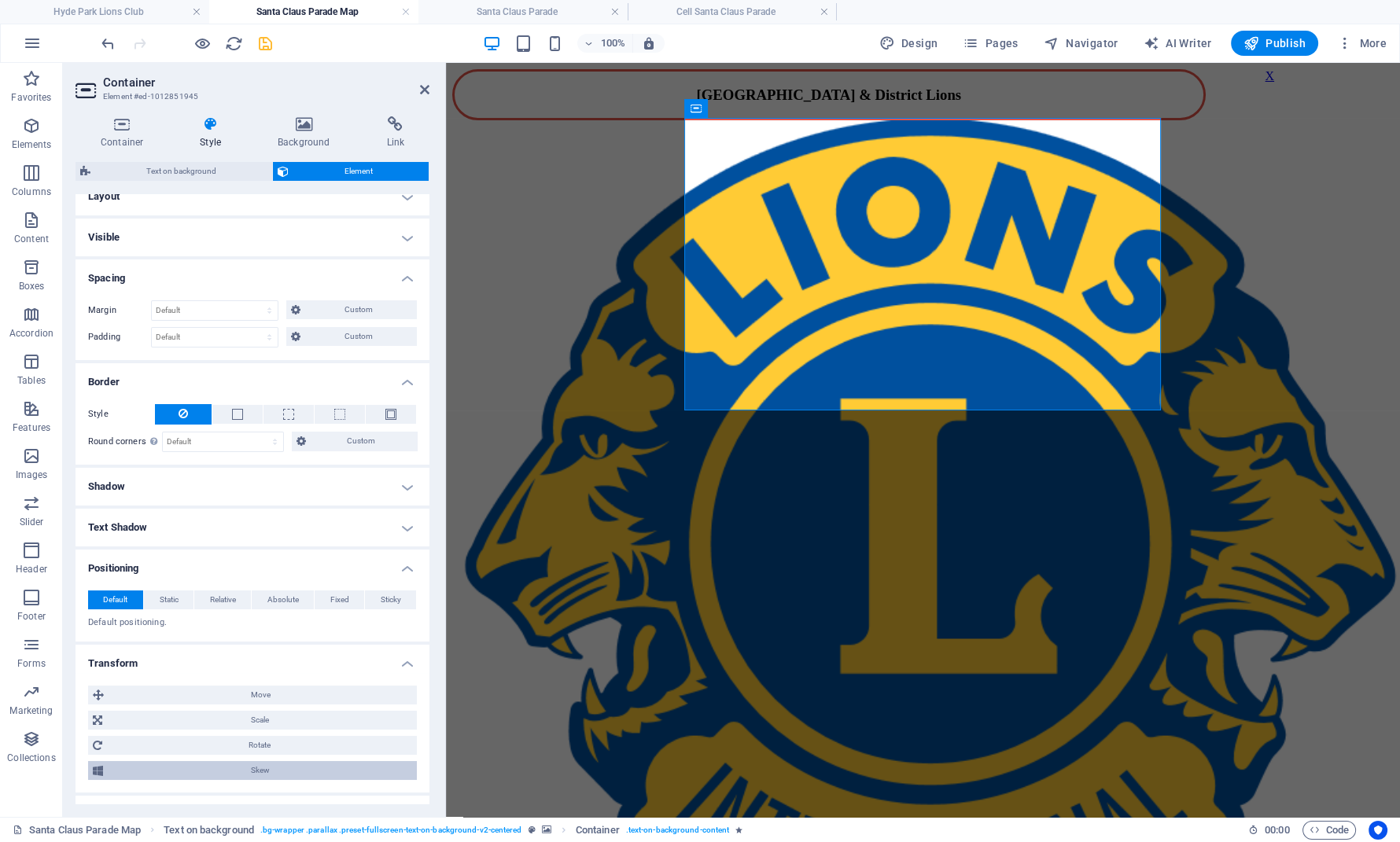
click at [292, 766] on span "Skew" at bounding box center [260, 771] width 304 height 19
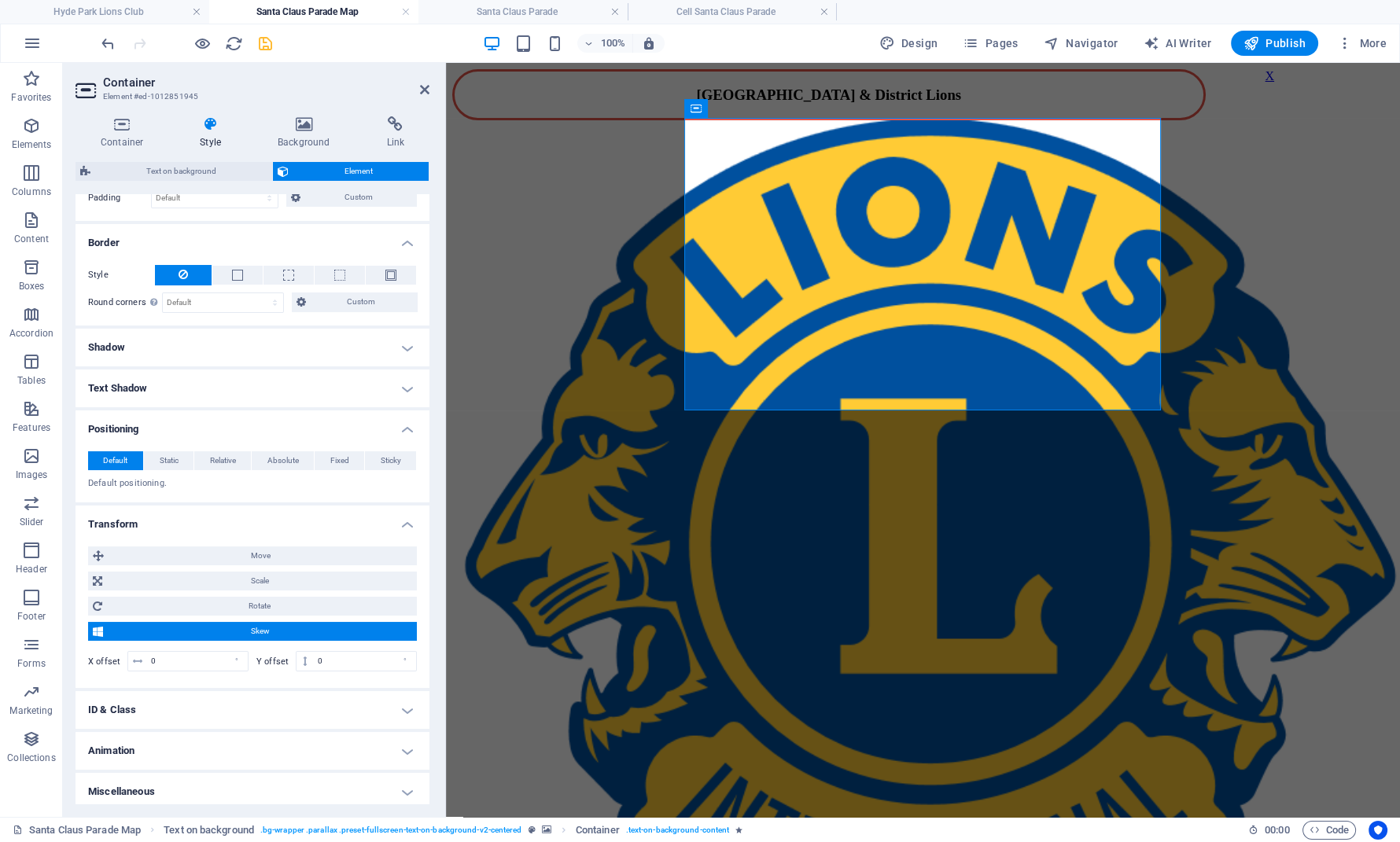
scroll to position [157, 0]
drag, startPoint x: 315, startPoint y: 662, endPoint x: 339, endPoint y: 661, distance: 24.0
click at [339, 661] on input "0" at bounding box center [364, 660] width 102 height 19
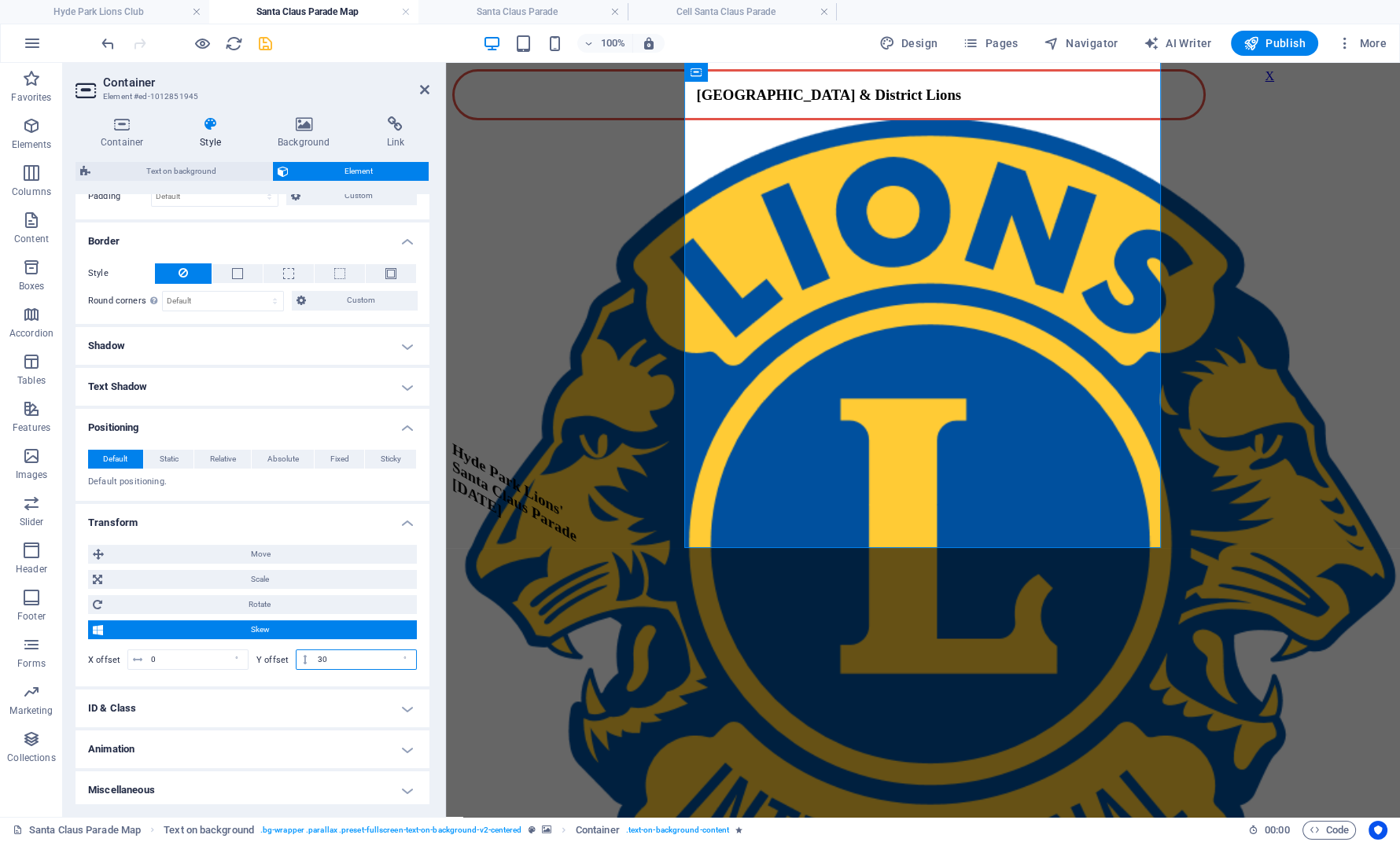
drag, startPoint x: 339, startPoint y: 661, endPoint x: 309, endPoint y: 657, distance: 30.3
click at [314, 657] on input "30" at bounding box center [364, 660] width 102 height 19
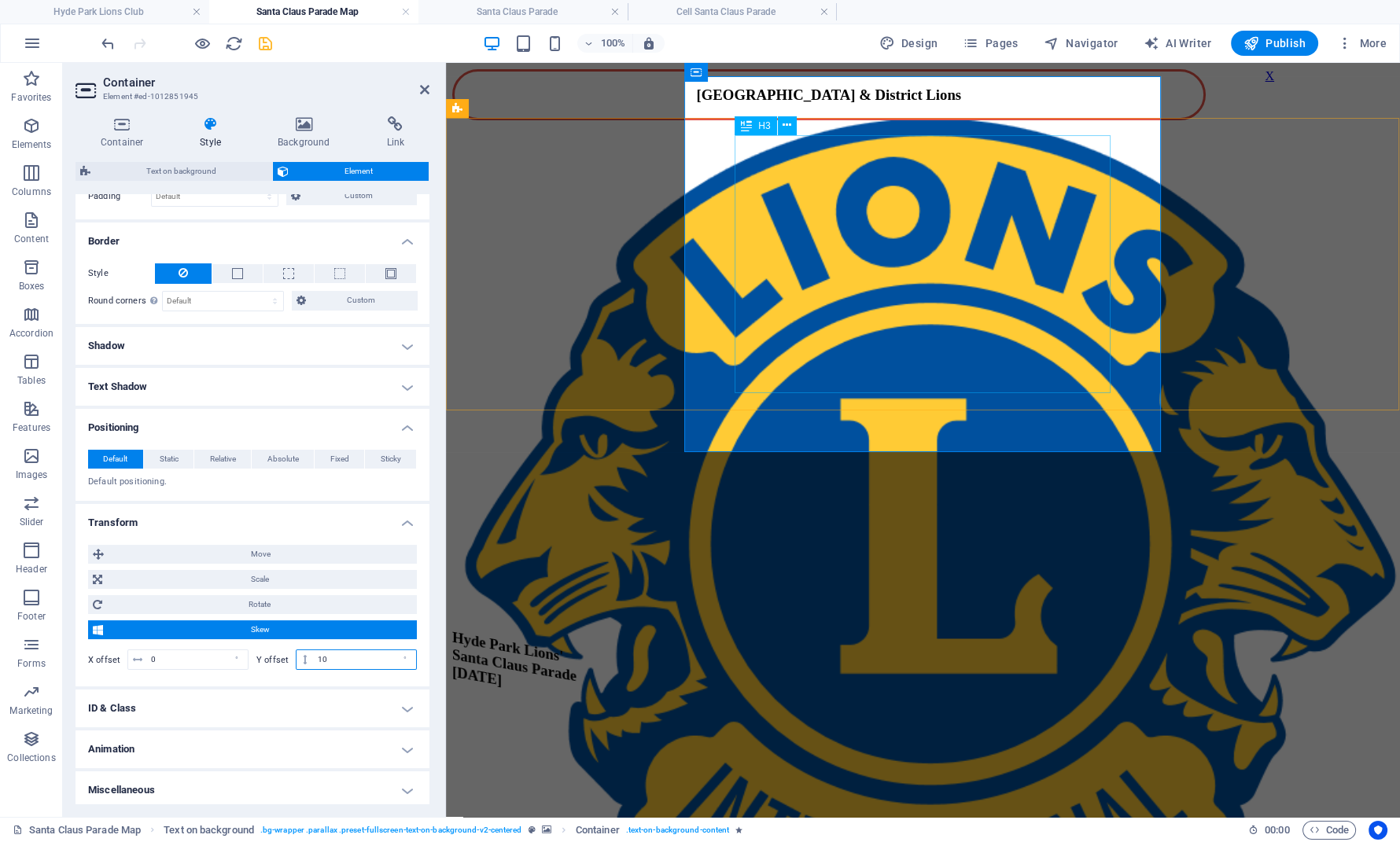
type input "10"
click at [895, 564] on div "​​​​ Hyde Park Lions' Santa Claus Parade [DATE]" at bounding box center [923, 705] width 942 height 282
click at [785, 126] on icon at bounding box center [787, 125] width 9 height 16
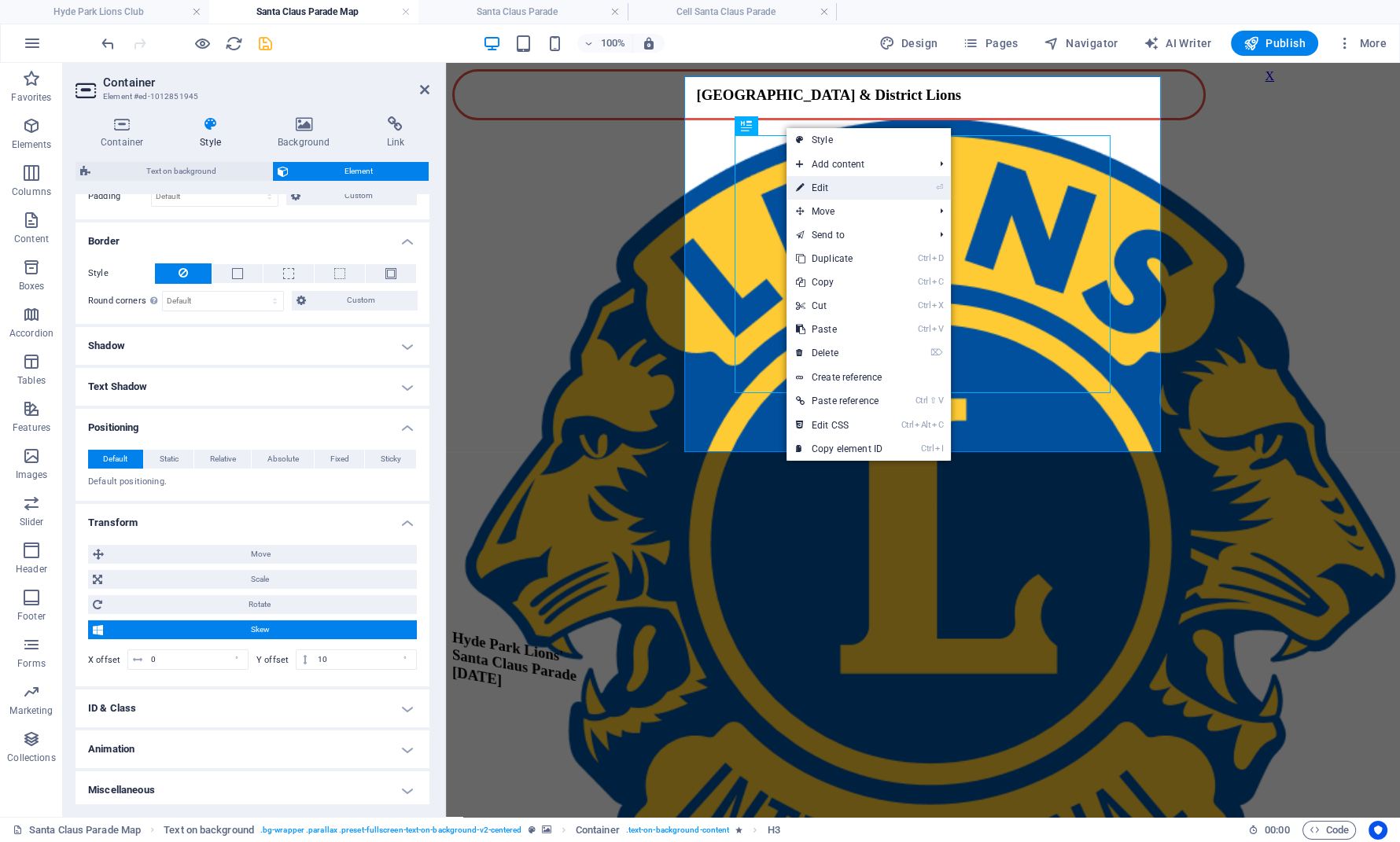
click at [822, 192] on link "⏎ Edit" at bounding box center [839, 187] width 106 height 23
select select "%"
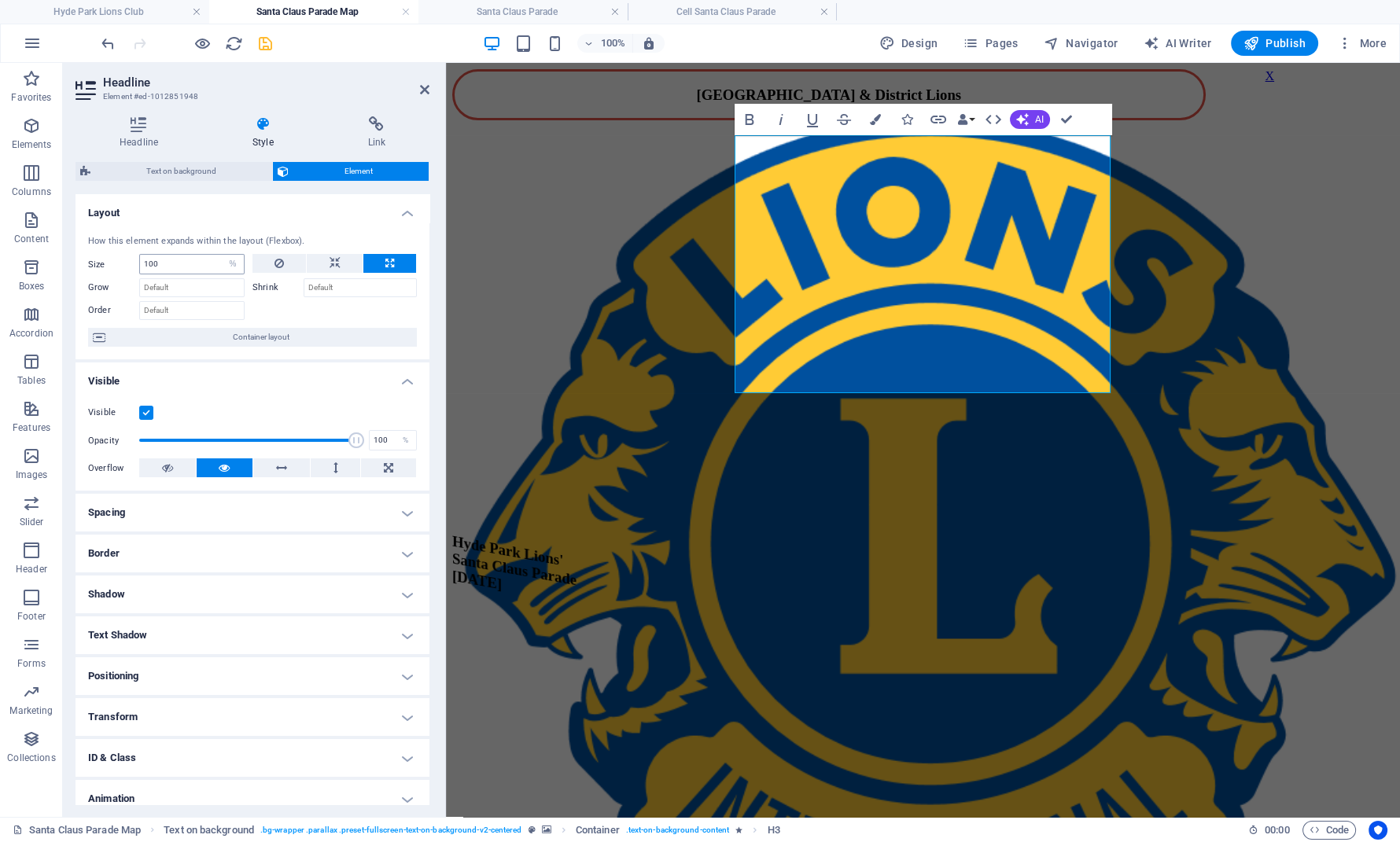
drag, startPoint x: 193, startPoint y: 265, endPoint x: 131, endPoint y: 262, distance: 62.1
click at [140, 262] on input "100" at bounding box center [192, 265] width 104 height 19
click at [337, 263] on icon at bounding box center [335, 264] width 11 height 19
select select "DISABLED_OPTION_VALUE"
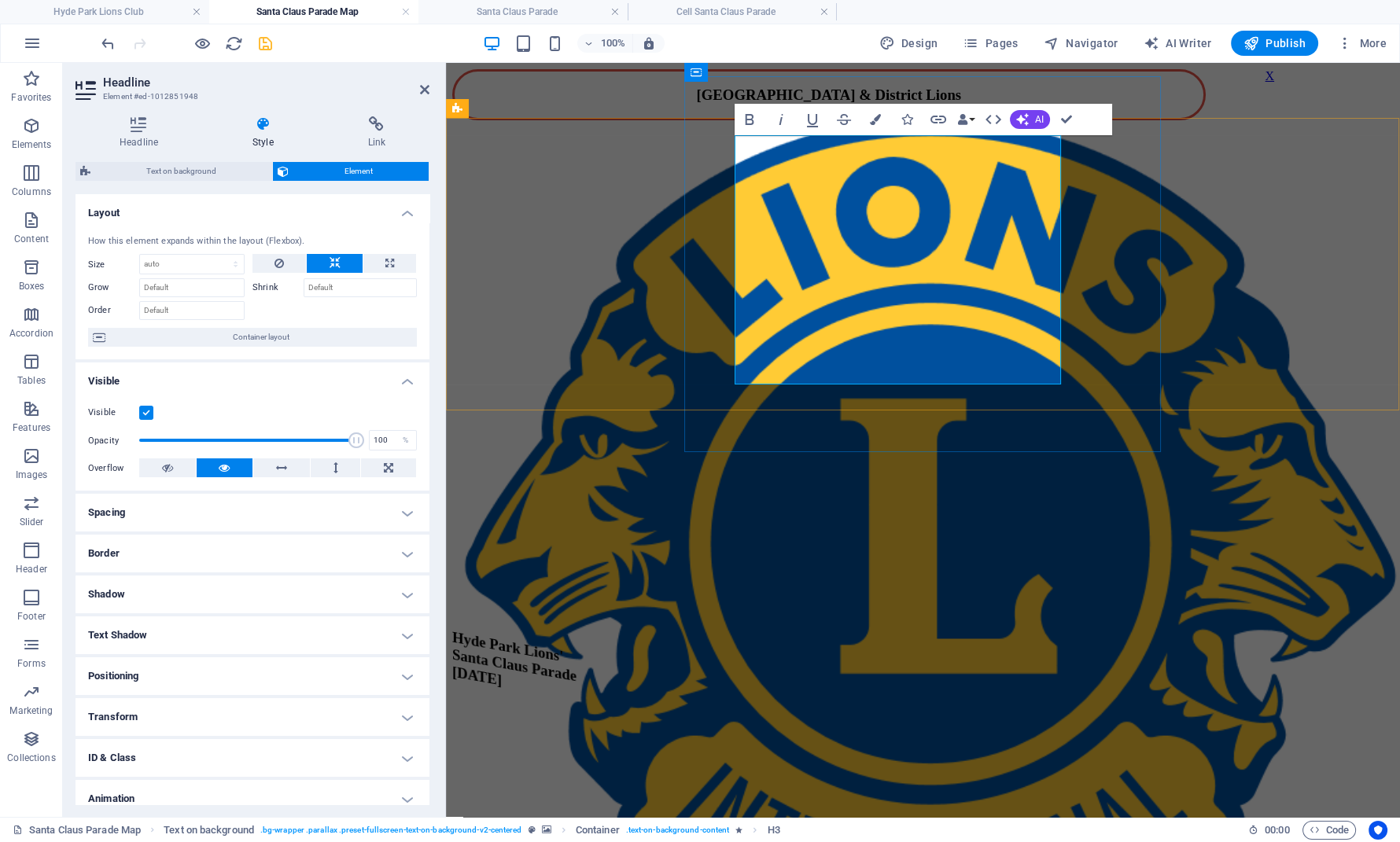
click at [828, 594] on h3 "Hyde Park Lions' Santa Claus Parade [DATE]" at bounding box center [923, 720] width 942 height 253
click at [158, 468] on button at bounding box center [168, 468] width 57 height 19
click at [577, 628] on span "Hyde Park Lions' Santa Claus Parade [DATE]" at bounding box center [514, 658] width 125 height 60
click at [757, 594] on h3 "Hyde Park Lions' Santa Claus Parade [DATE]" at bounding box center [923, 720] width 942 height 253
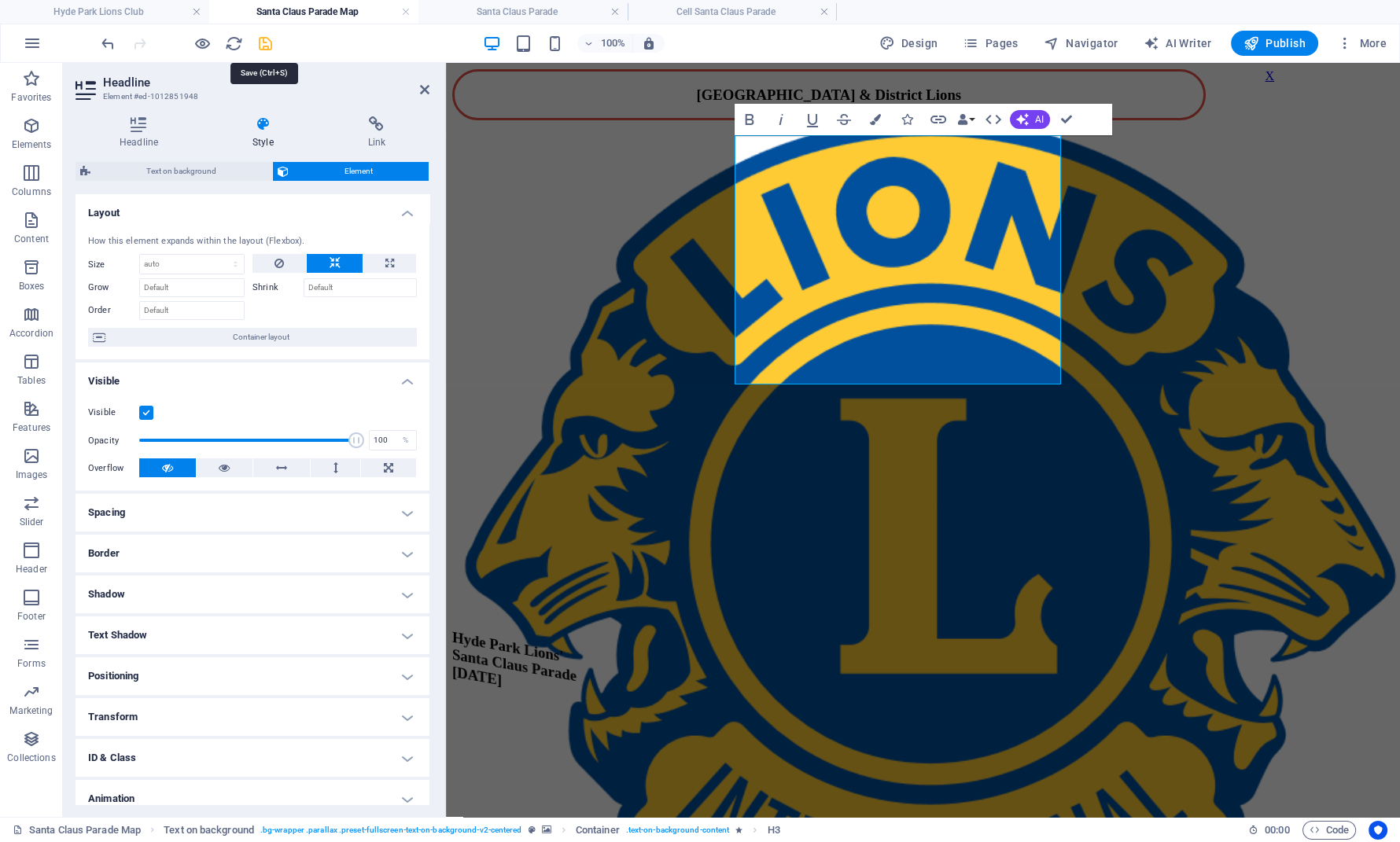
click at [259, 44] on icon "save" at bounding box center [265, 43] width 18 height 18
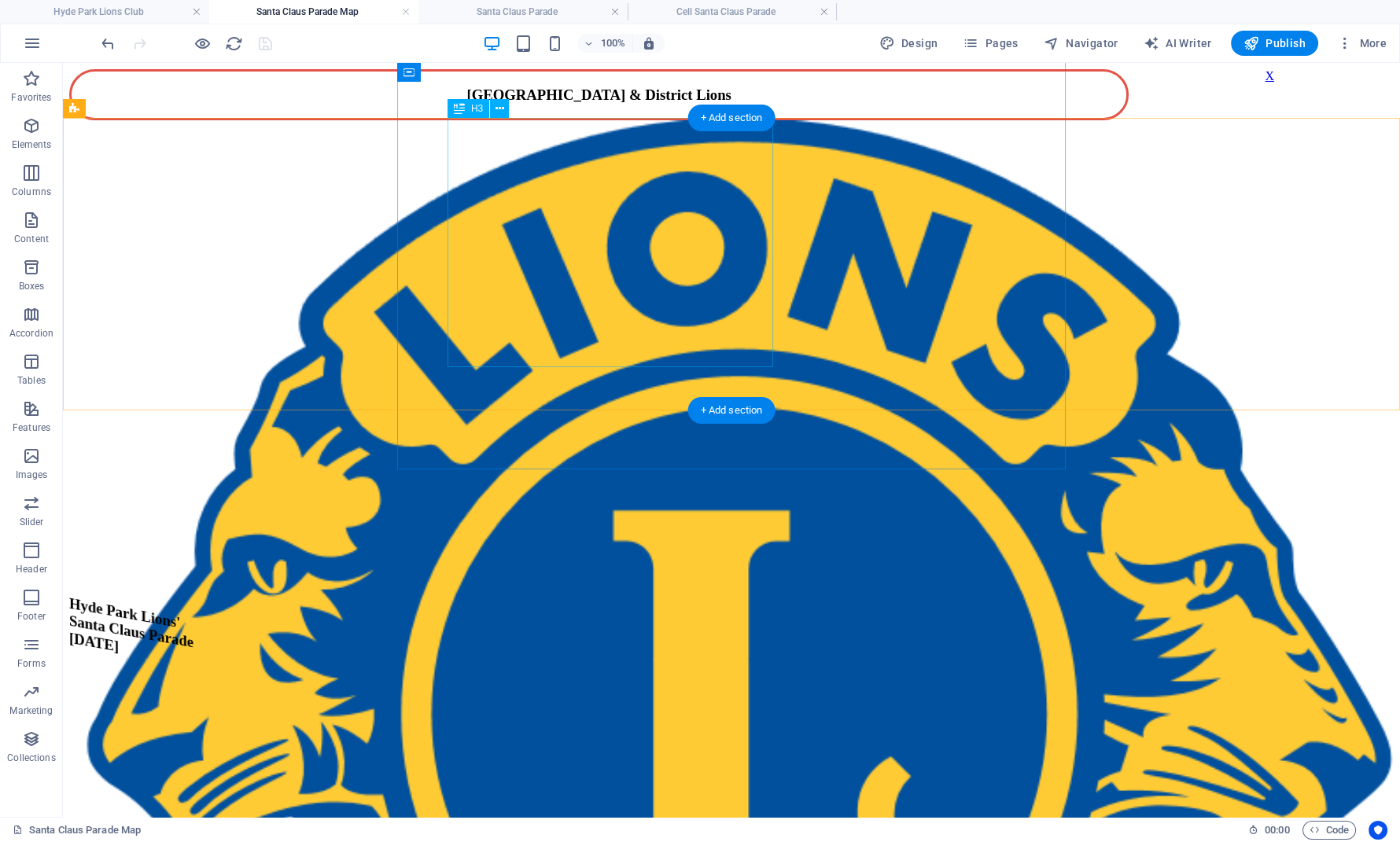
click at [685, 532] on div "​​​​ Hyde Park Lions' Santa Claus Parade [DATE]" at bounding box center [731, 706] width 1324 height 349
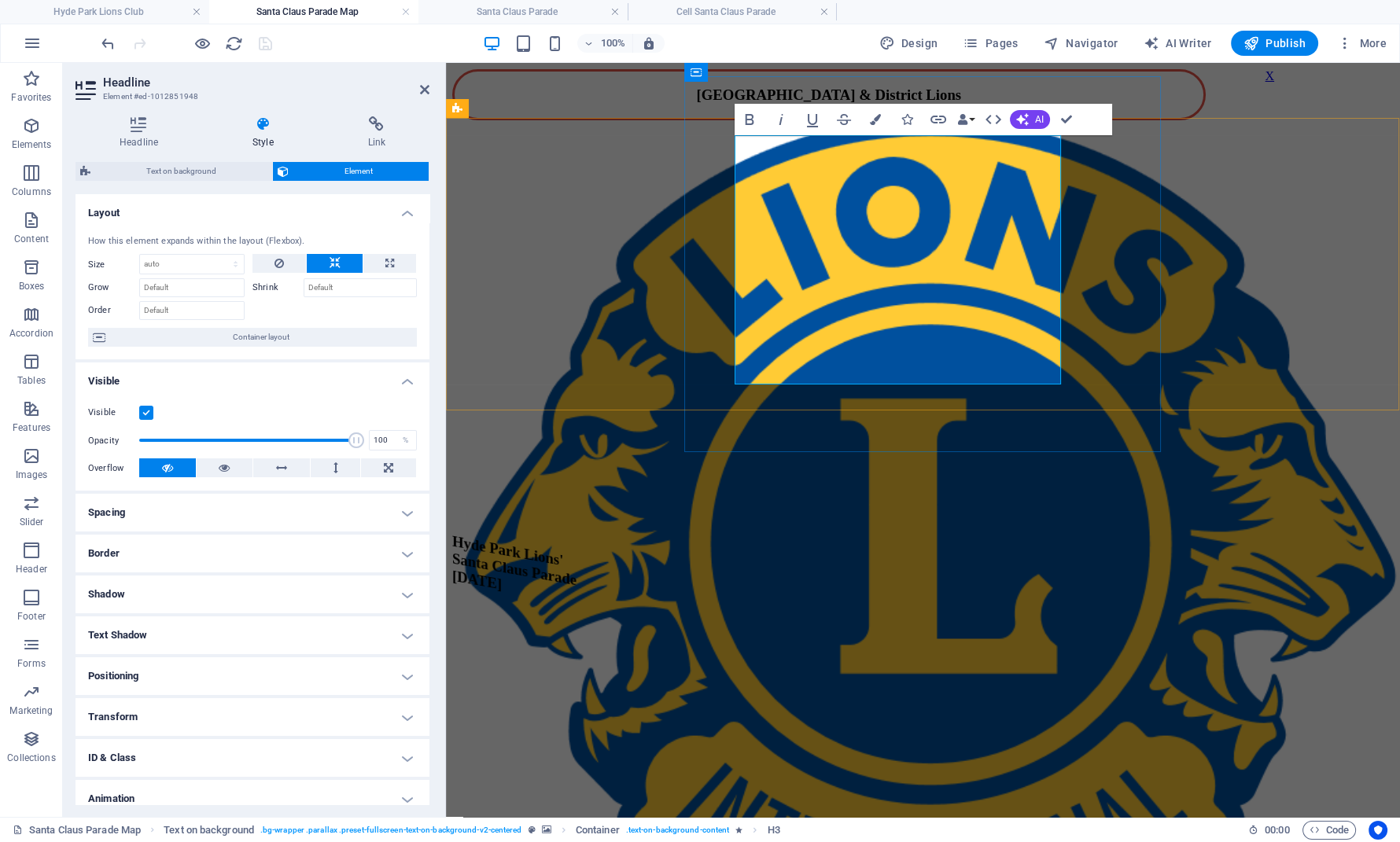
click at [812, 497] on h3 "Hyde Park Lions' Santa Claus Parade [DATE]" at bounding box center [923, 624] width 942 height 253
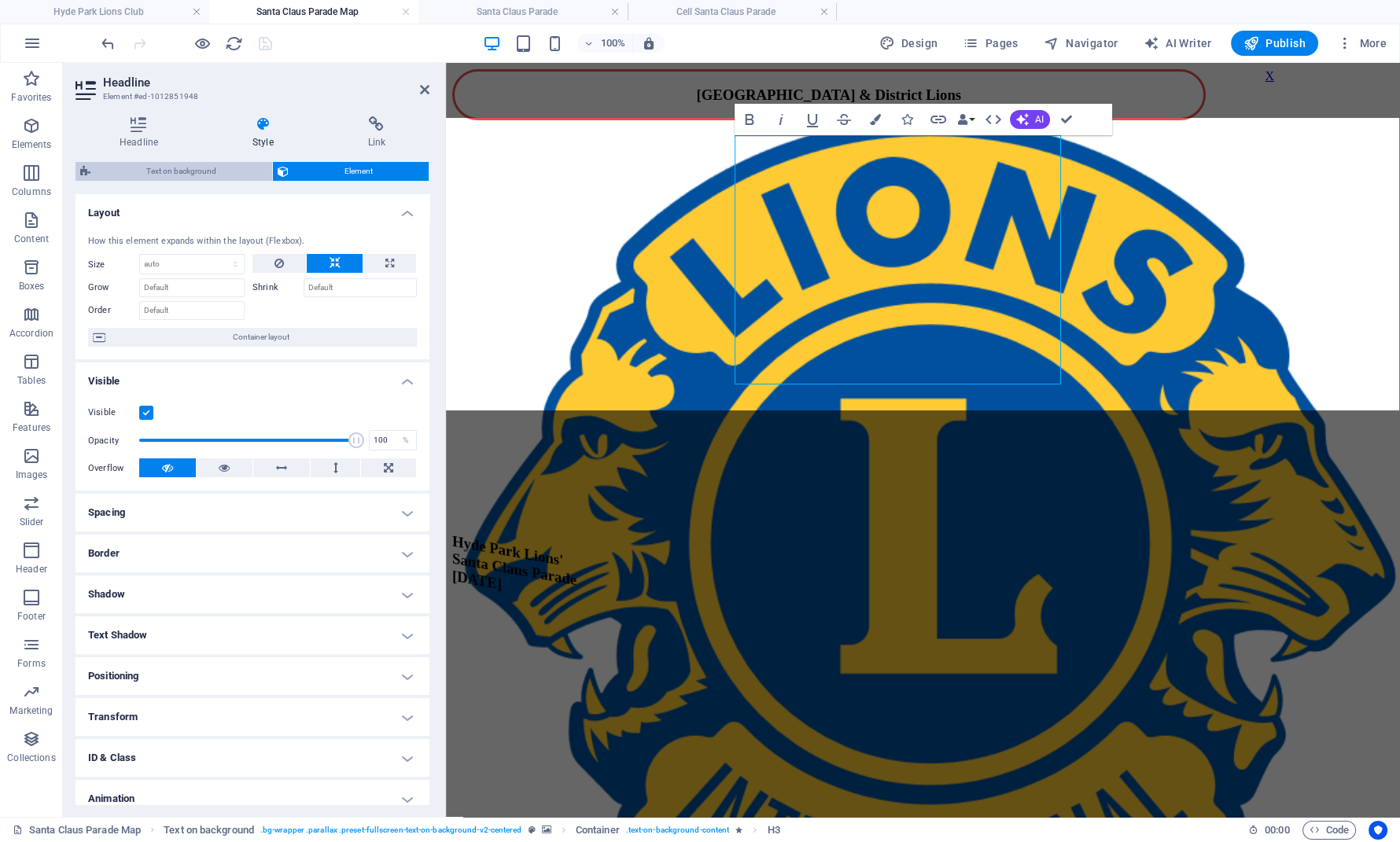
click at [201, 173] on span "Text on background" at bounding box center [181, 172] width 172 height 19
select select "%"
select select "rem"
select select "px"
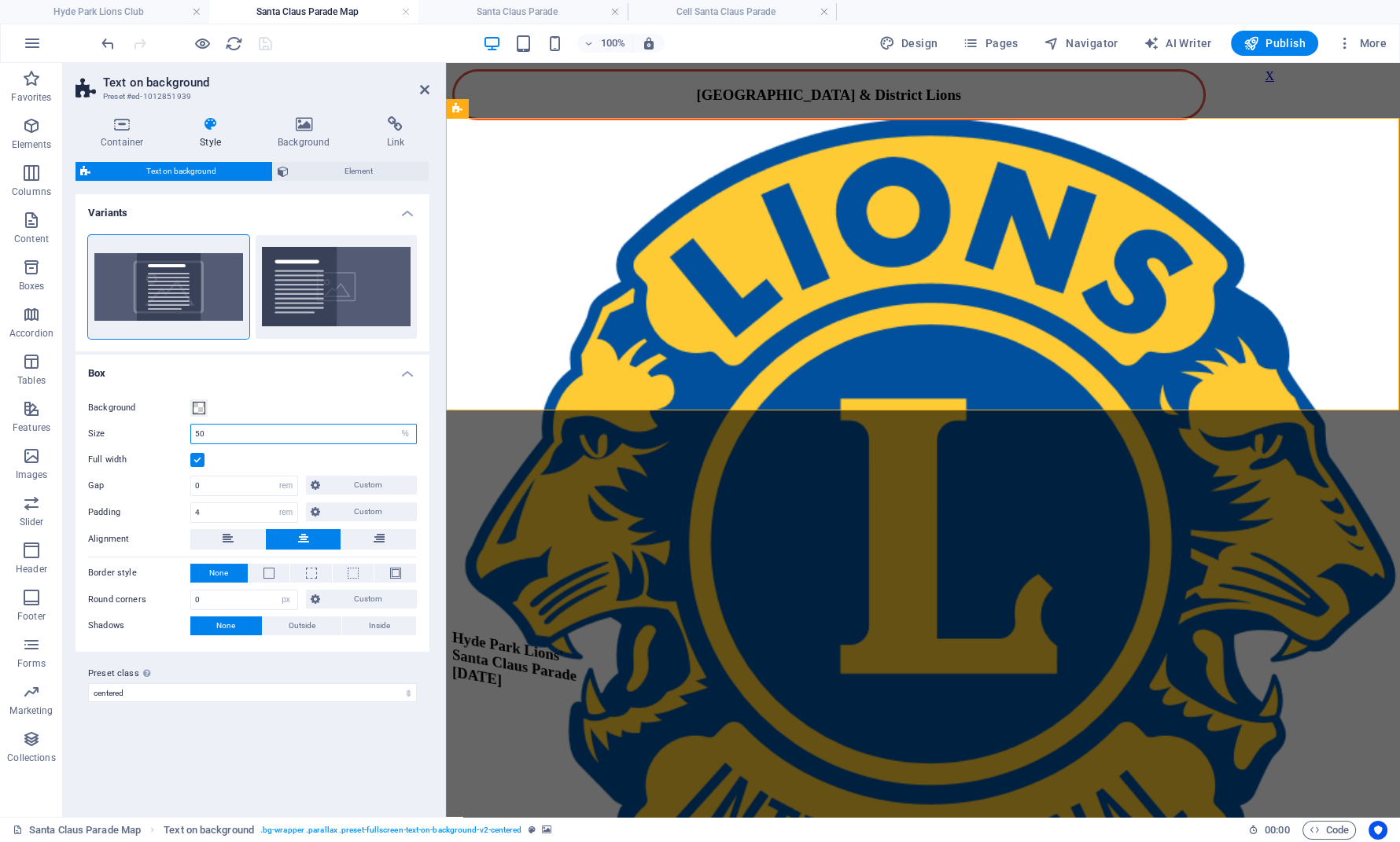
drag, startPoint x: 278, startPoint y: 431, endPoint x: 161, endPoint y: 432, distance: 117.0
click at [191, 432] on input "50" at bounding box center [303, 434] width 225 height 19
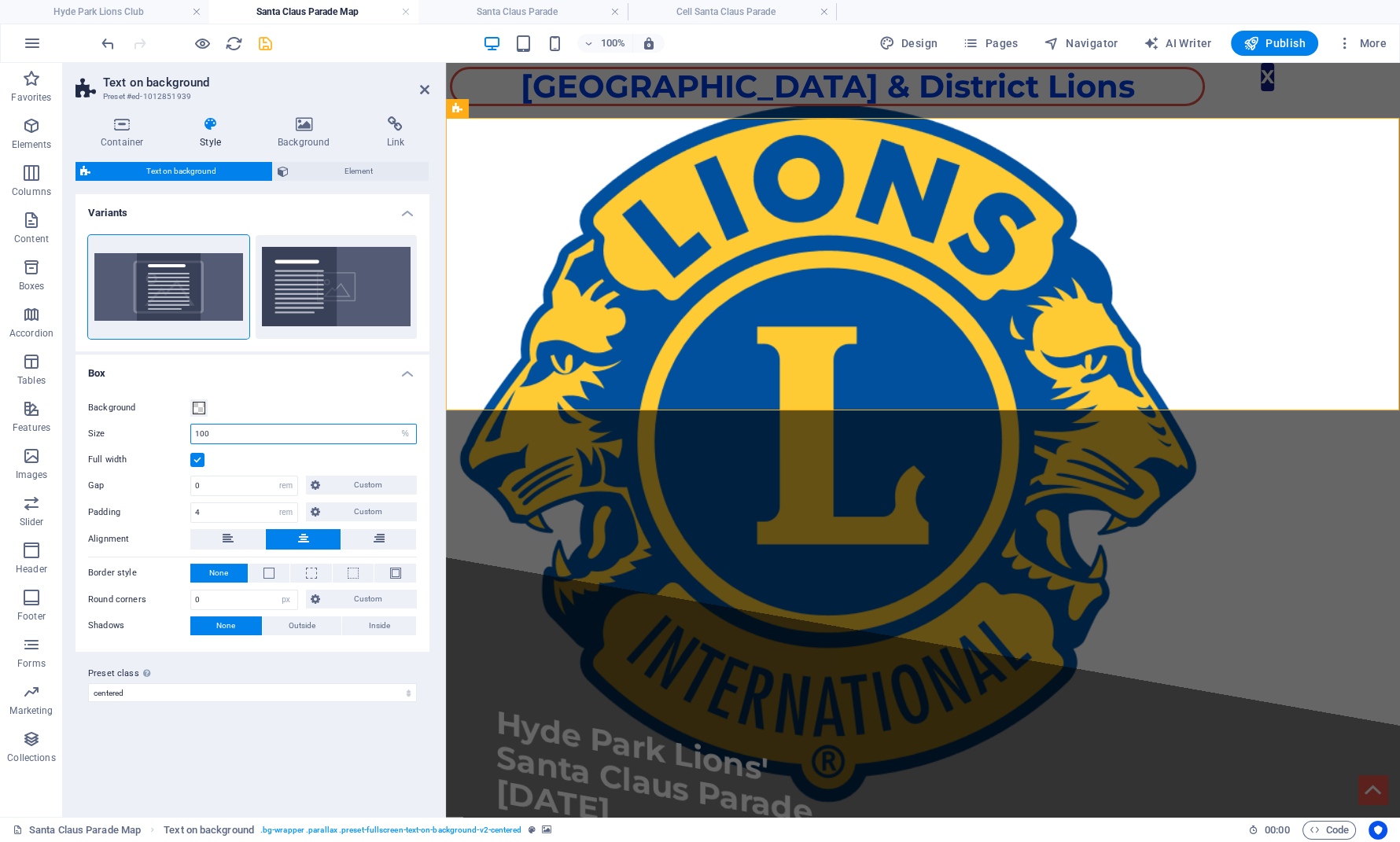
drag, startPoint x: 218, startPoint y: 426, endPoint x: 125, endPoint y: 431, distance: 93.1
click at [191, 431] on input "100" at bounding box center [303, 434] width 225 height 19
type input "60"
click at [335, 172] on span "Element" at bounding box center [358, 172] width 131 height 19
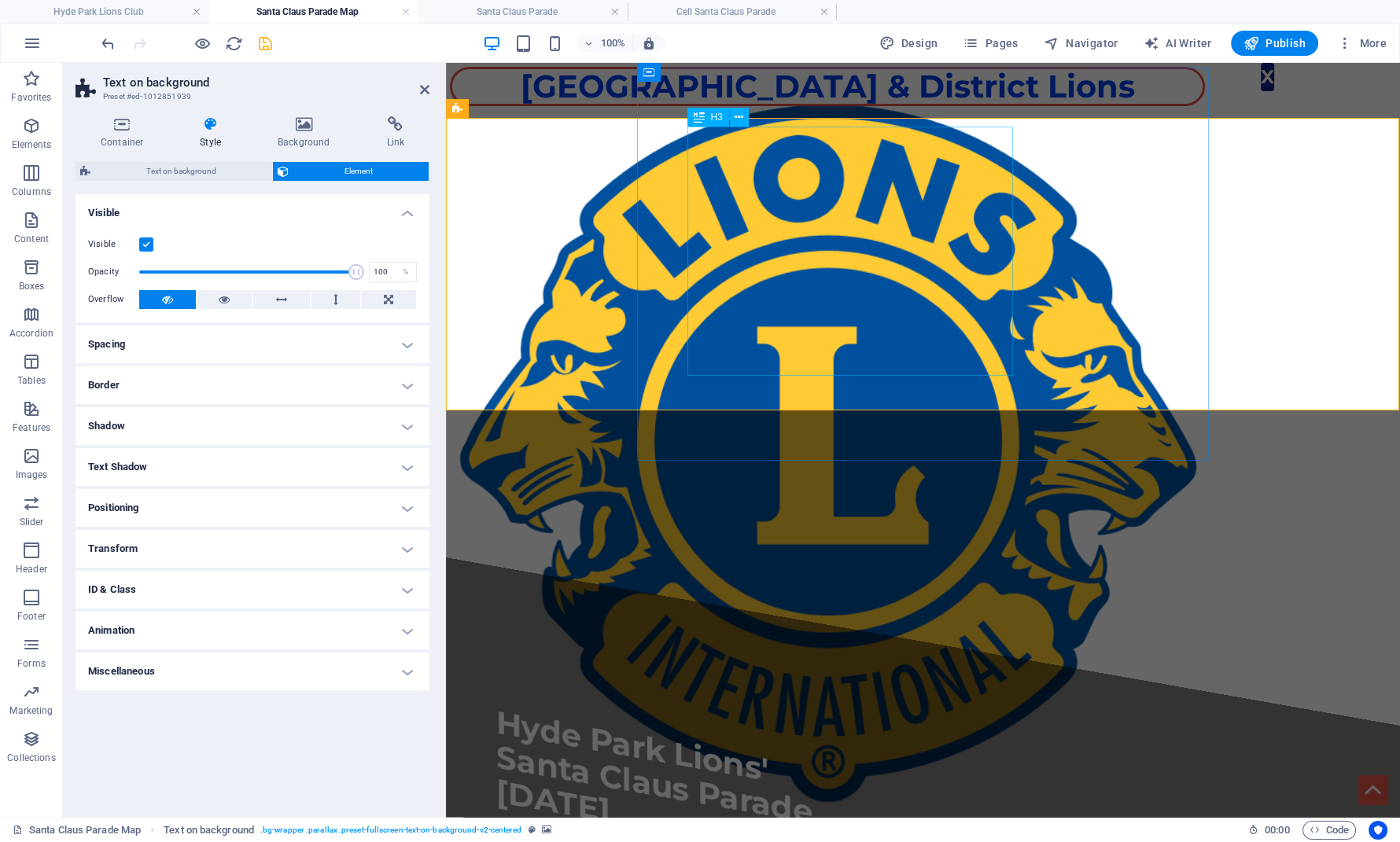
click at [731, 617] on div "​​​​ Hyde Park Lions' Santa Claus Parade [DATE]" at bounding box center [923, 788] width 853 height 342
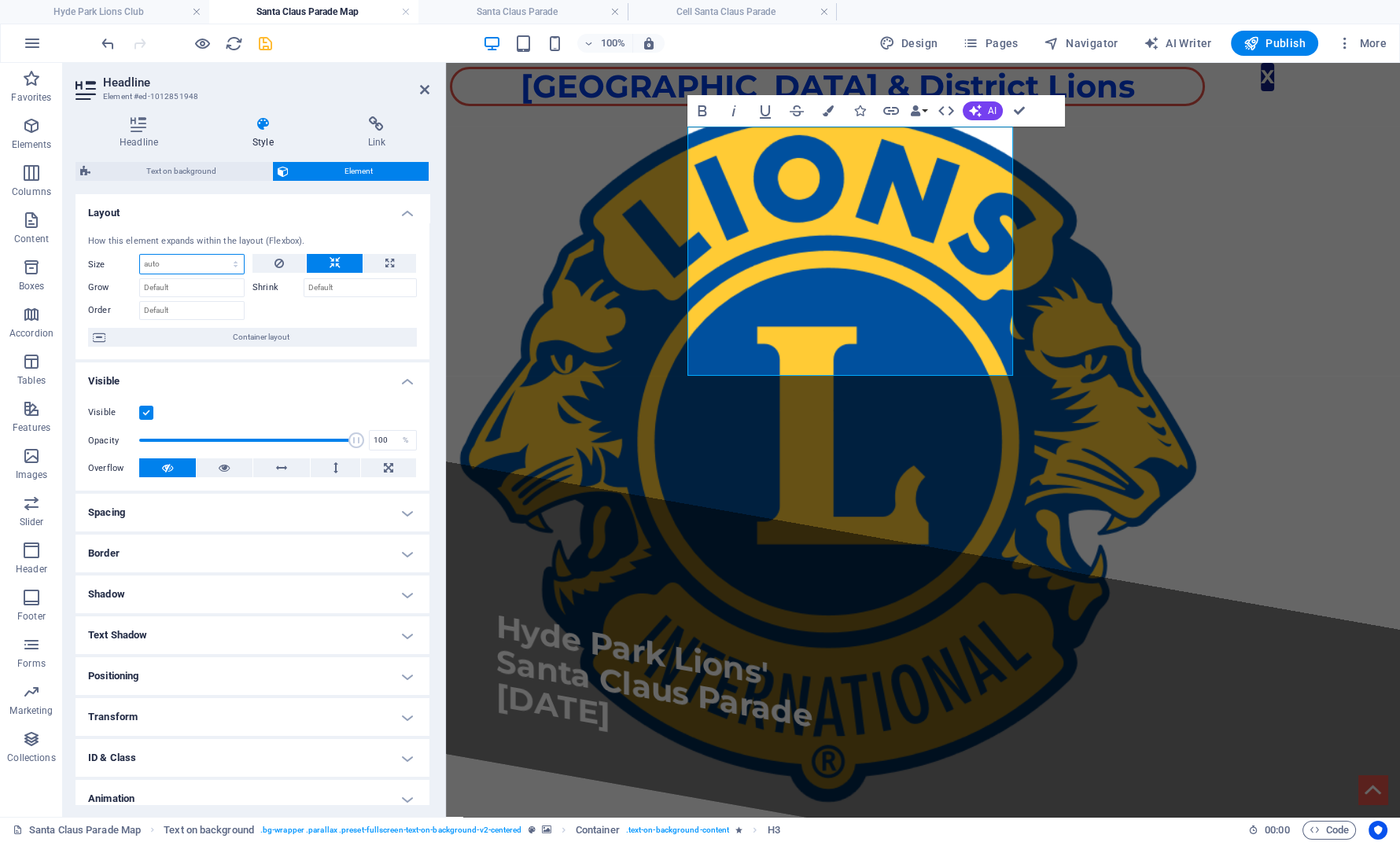
click at [140, 255] on select "Default auto px % 1/1 1/2 1/3 1/4 1/5 1/6 1/7 1/8 1/9 1/10" at bounding box center [192, 265] width 104 height 19
click option "Default" at bounding box center [0, 0] width 0 height 0
select select "DISABLED_OPTION_VALUE"
click at [144, 413] on label at bounding box center [146, 412] width 14 height 14
click at [0, 0] on input "Visible" at bounding box center [0, 0] width 0 height 0
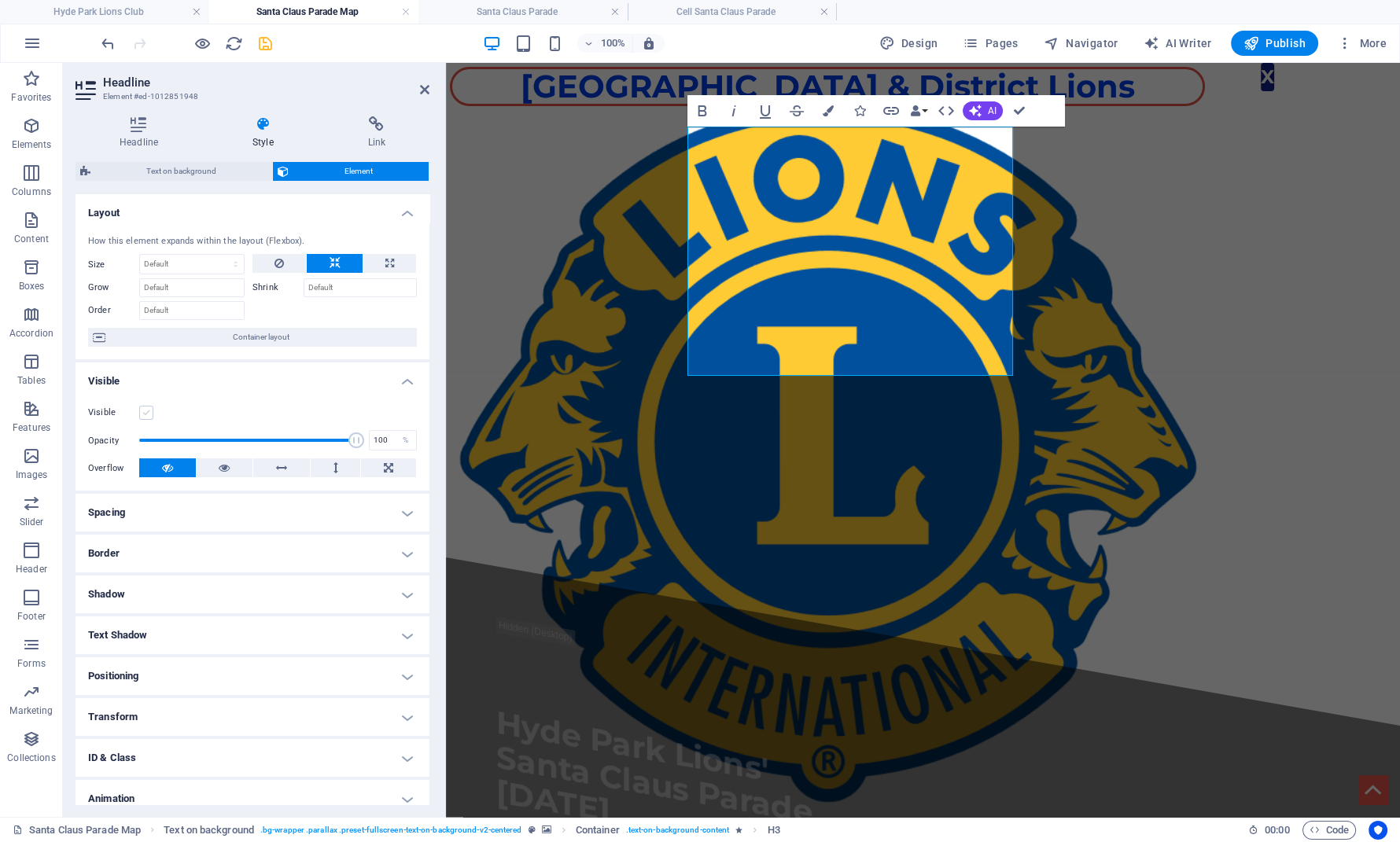
click at [144, 413] on label at bounding box center [146, 412] width 14 height 14
click at [0, 0] on input "Visible" at bounding box center [0, 0] width 0 height 0
click at [144, 413] on label at bounding box center [146, 412] width 14 height 14
click at [0, 0] on input "Visible" at bounding box center [0, 0] width 0 height 0
click at [144, 413] on label at bounding box center [146, 412] width 14 height 14
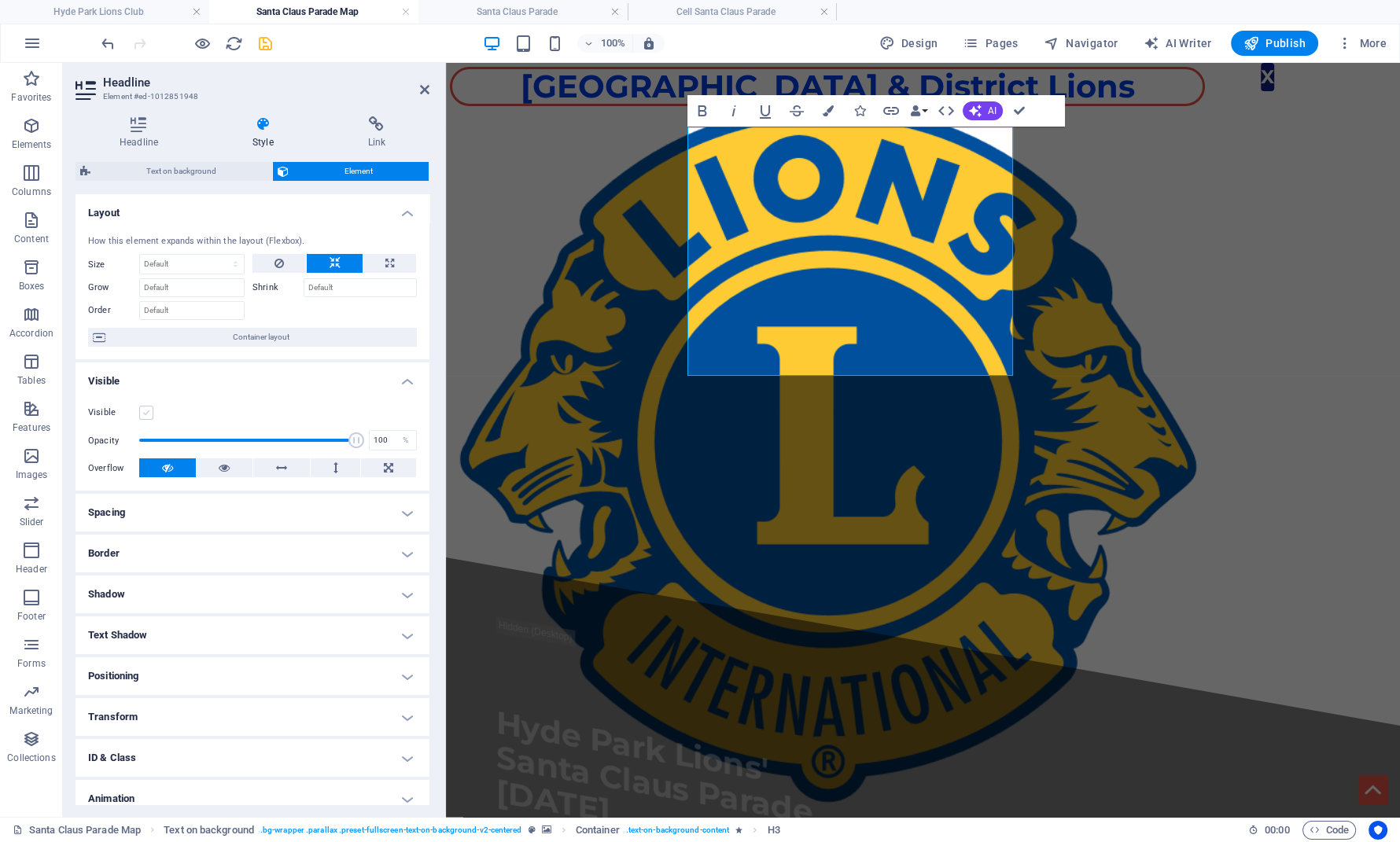
click at [0, 0] on input "Visible" at bounding box center [0, 0] width 0 height 0
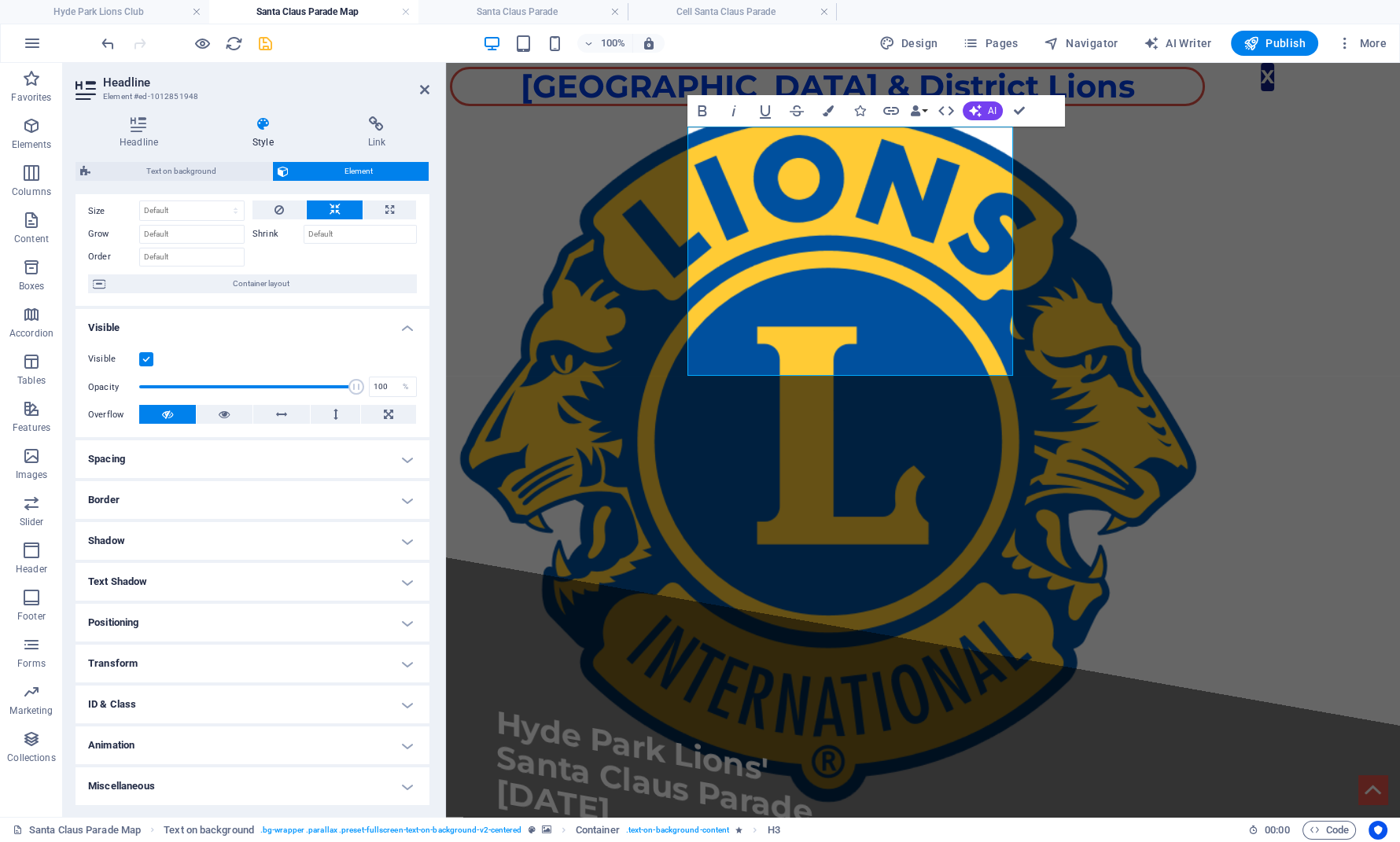
scroll to position [54, 0]
click at [314, 740] on h4 "Animation" at bounding box center [253, 745] width 354 height 38
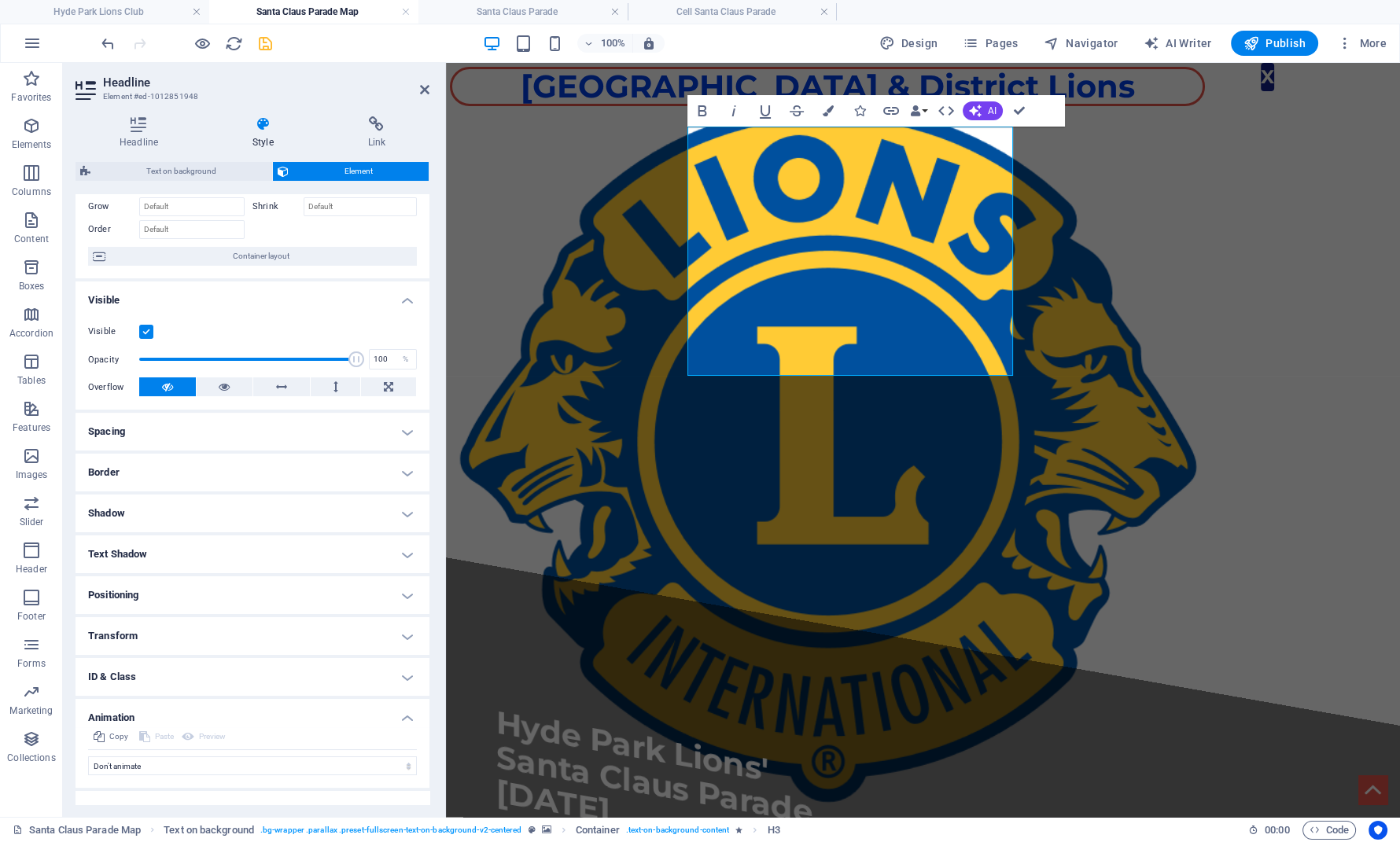
scroll to position [106, 0]
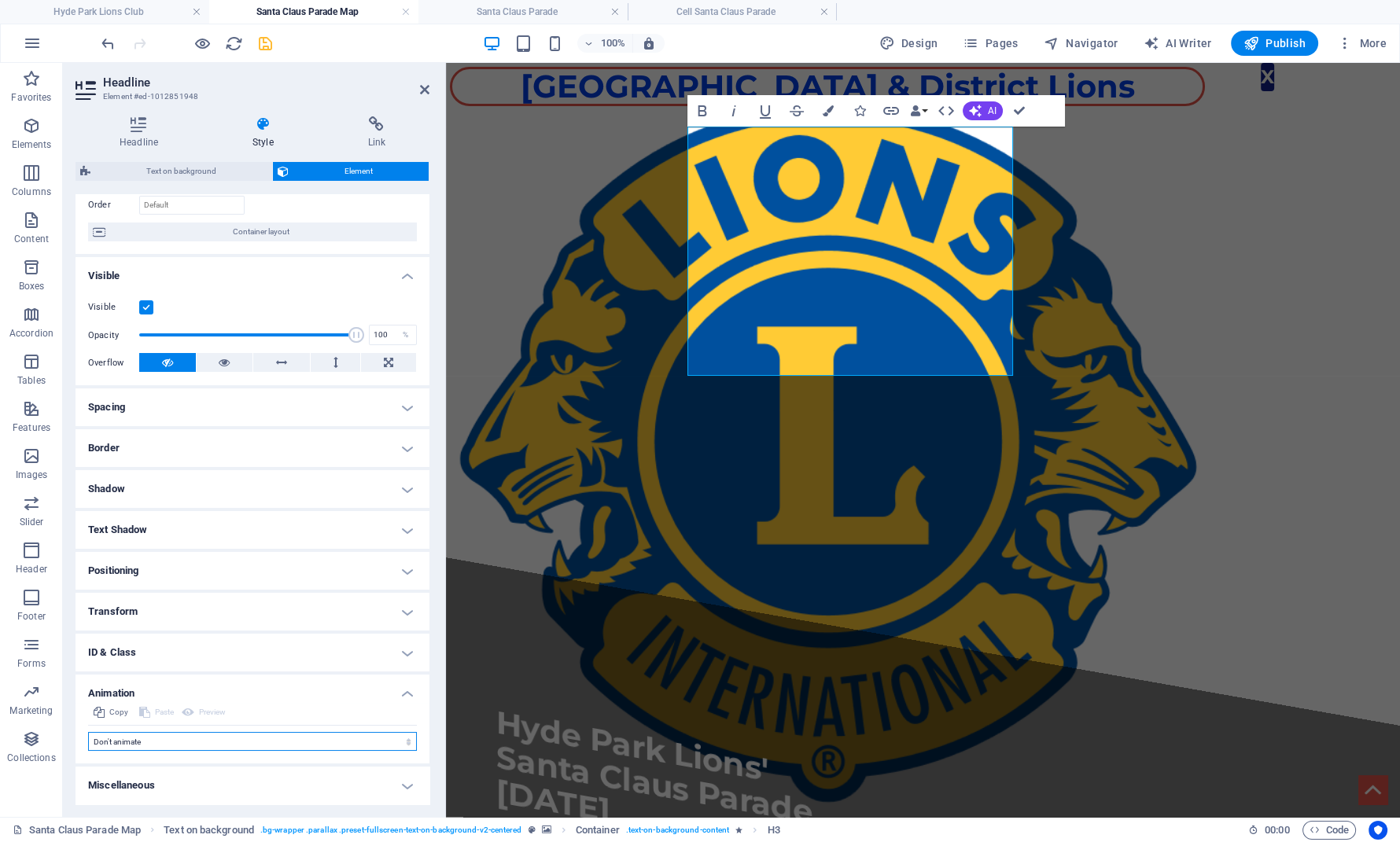
click at [89, 732] on select "Don't animate Show / Hide Slide up/down Zoom in/out Slide left to right Slide r…" at bounding box center [253, 741] width 329 height 19
select select "move-left-to-right"
click option "Slide left to right" at bounding box center [0, 0] width 0 height 0
select select "scroll"
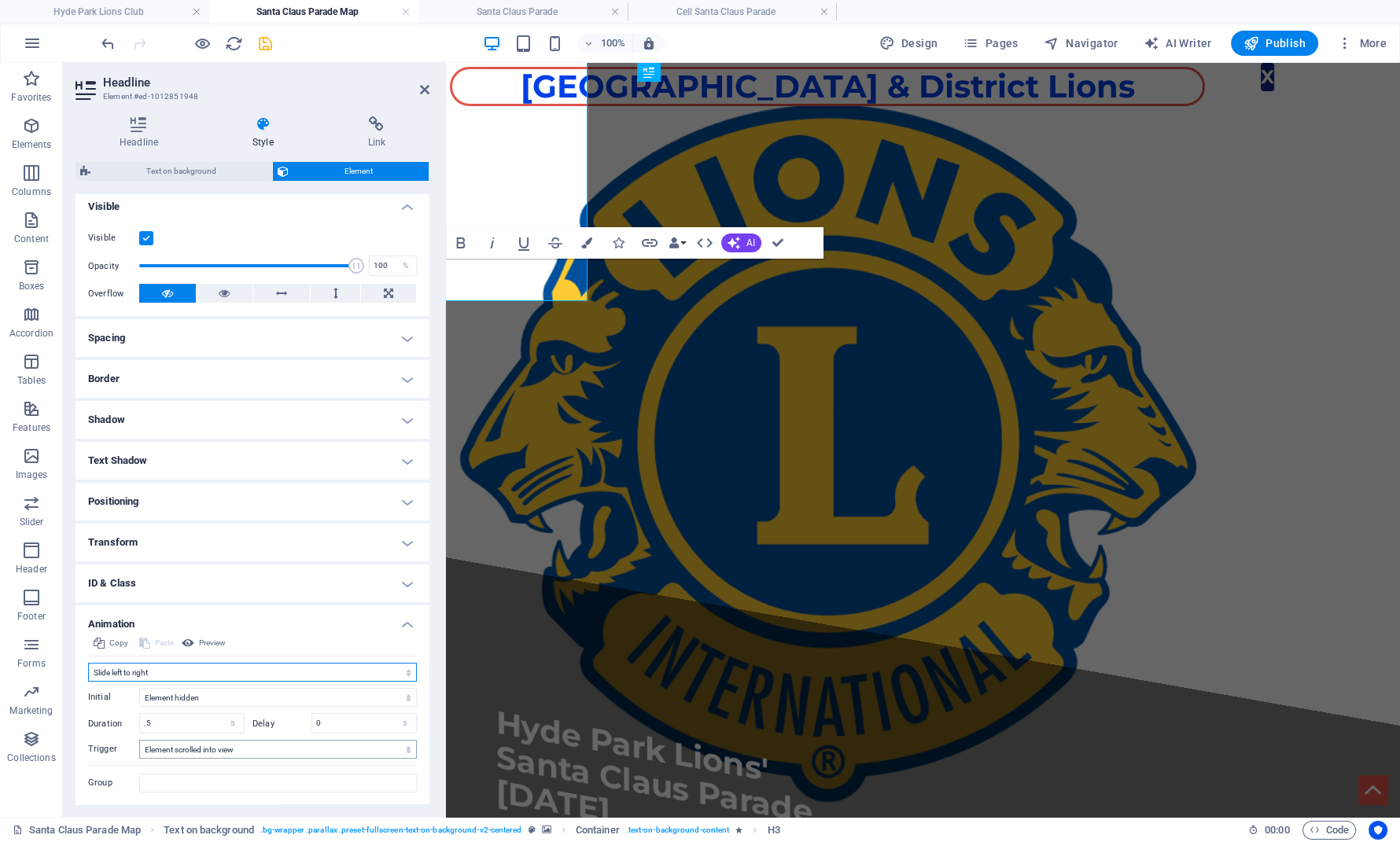
scroll to position [176, 0]
drag, startPoint x: 176, startPoint y: 723, endPoint x: 129, endPoint y: 721, distance: 47.0
click at [140, 721] on input ".5" at bounding box center [192, 722] width 104 height 19
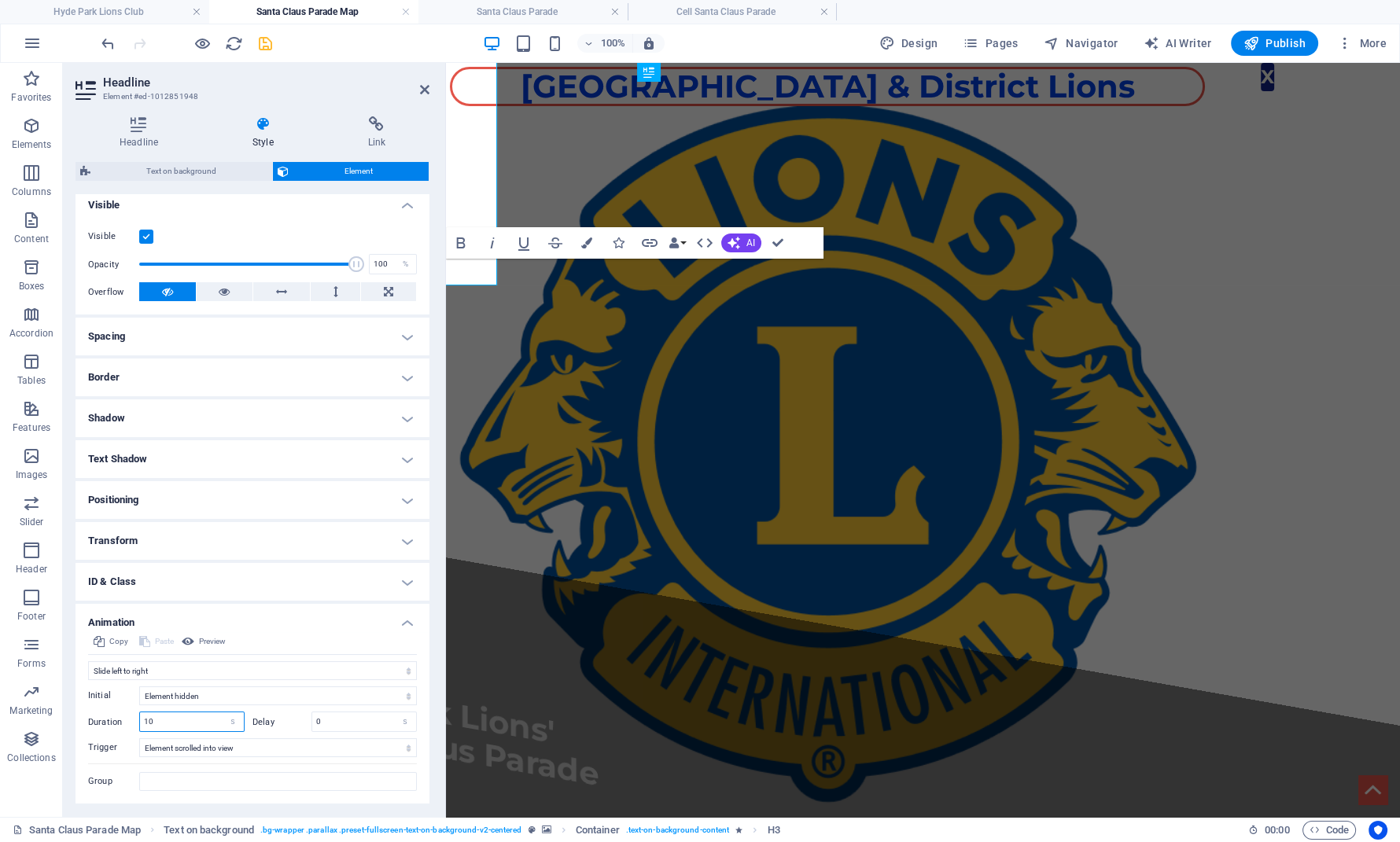
type input "1"
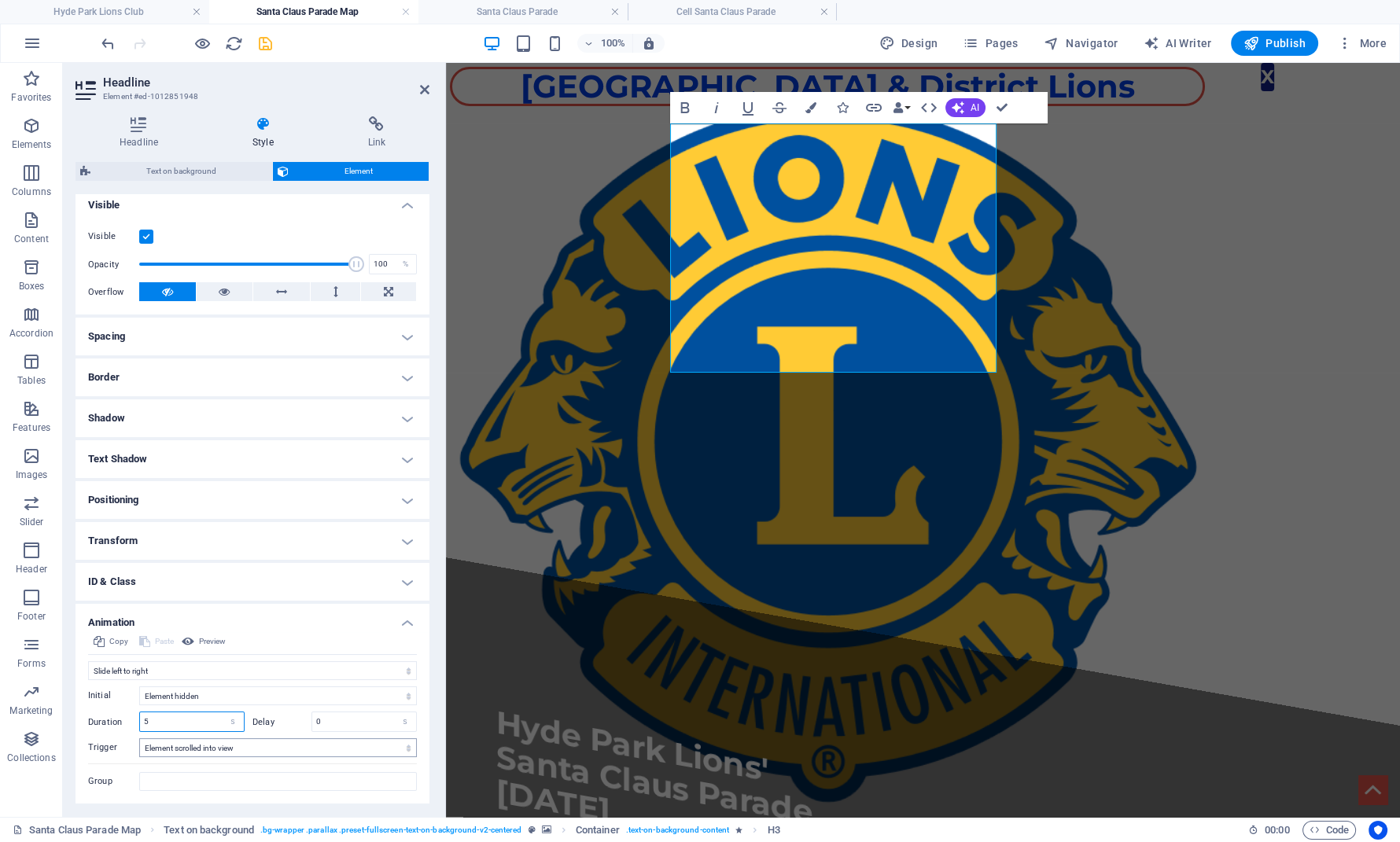
type input "5"
click at [139, 738] on select "No automatic trigger On page load Element scrolled into view" at bounding box center [278, 747] width 278 height 19
select select "onload"
click option "On page load" at bounding box center [0, 0] width 0 height 0
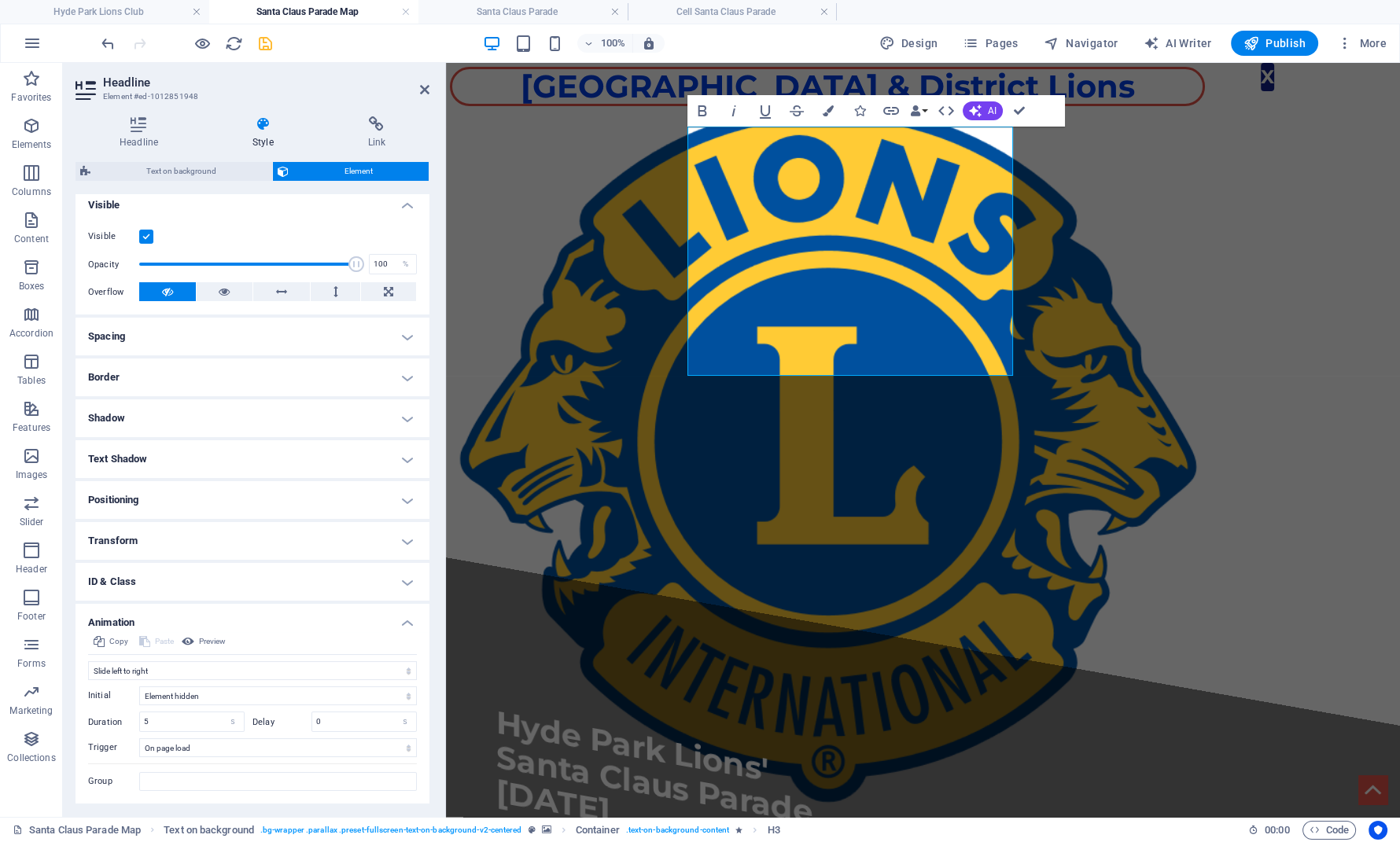
click at [665, 388] on figure at bounding box center [923, 352] width 954 height 524
click at [1048, 388] on div "​​​​ Hyde Park Lions' Santa Claus Parade [DATE]" at bounding box center [923, 526] width 954 height 816
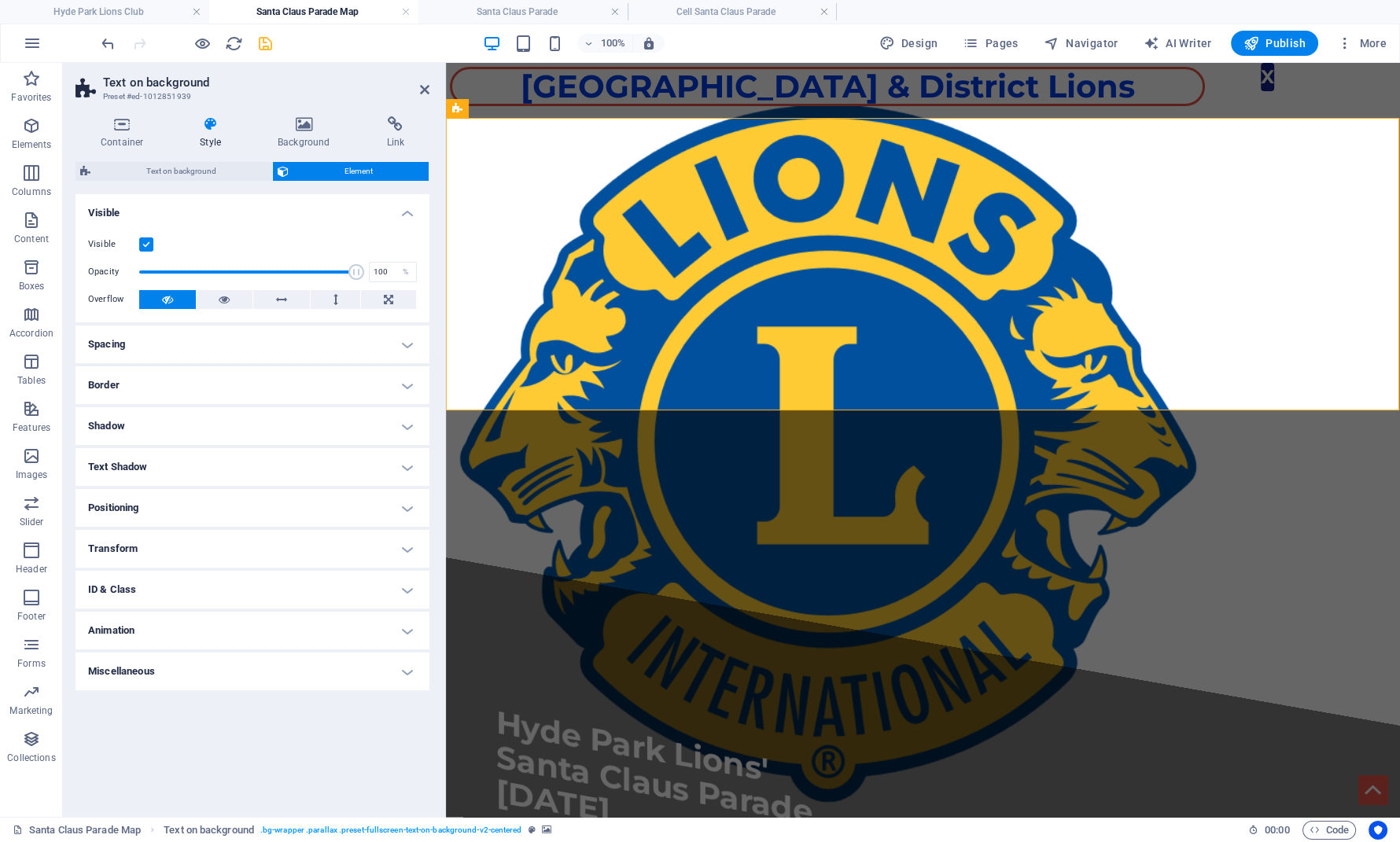
click at [116, 116] on div "Container Style Background Link Size Height Default px rem % vh vw Min. height …" at bounding box center [252, 461] width 379 height 713
click at [119, 121] on icon at bounding box center [122, 124] width 93 height 15
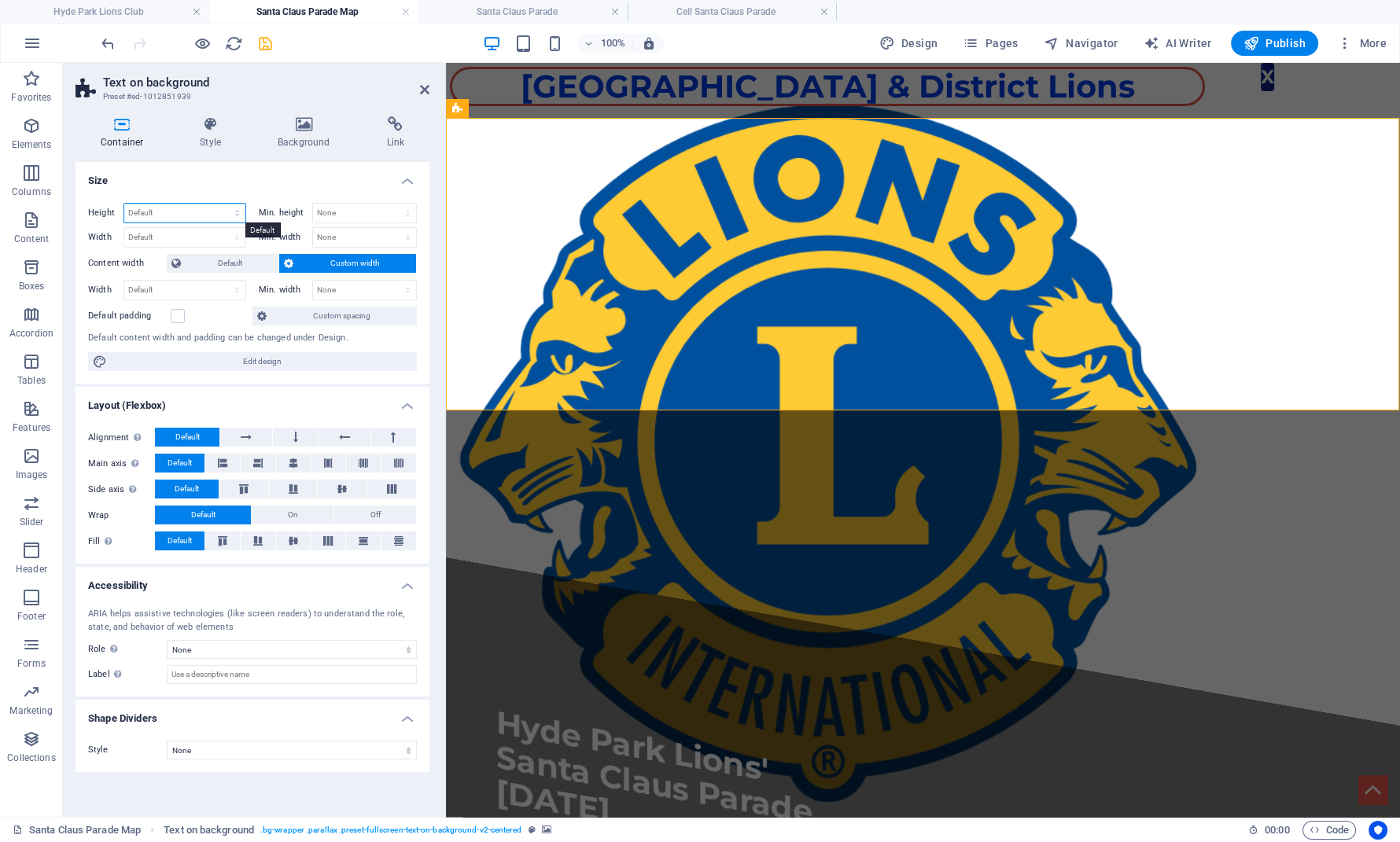
click at [125, 204] on select "Default px rem % vh vw" at bounding box center [185, 213] width 121 height 19
select select "rem"
click option "rem" at bounding box center [0, 0] width 0 height 0
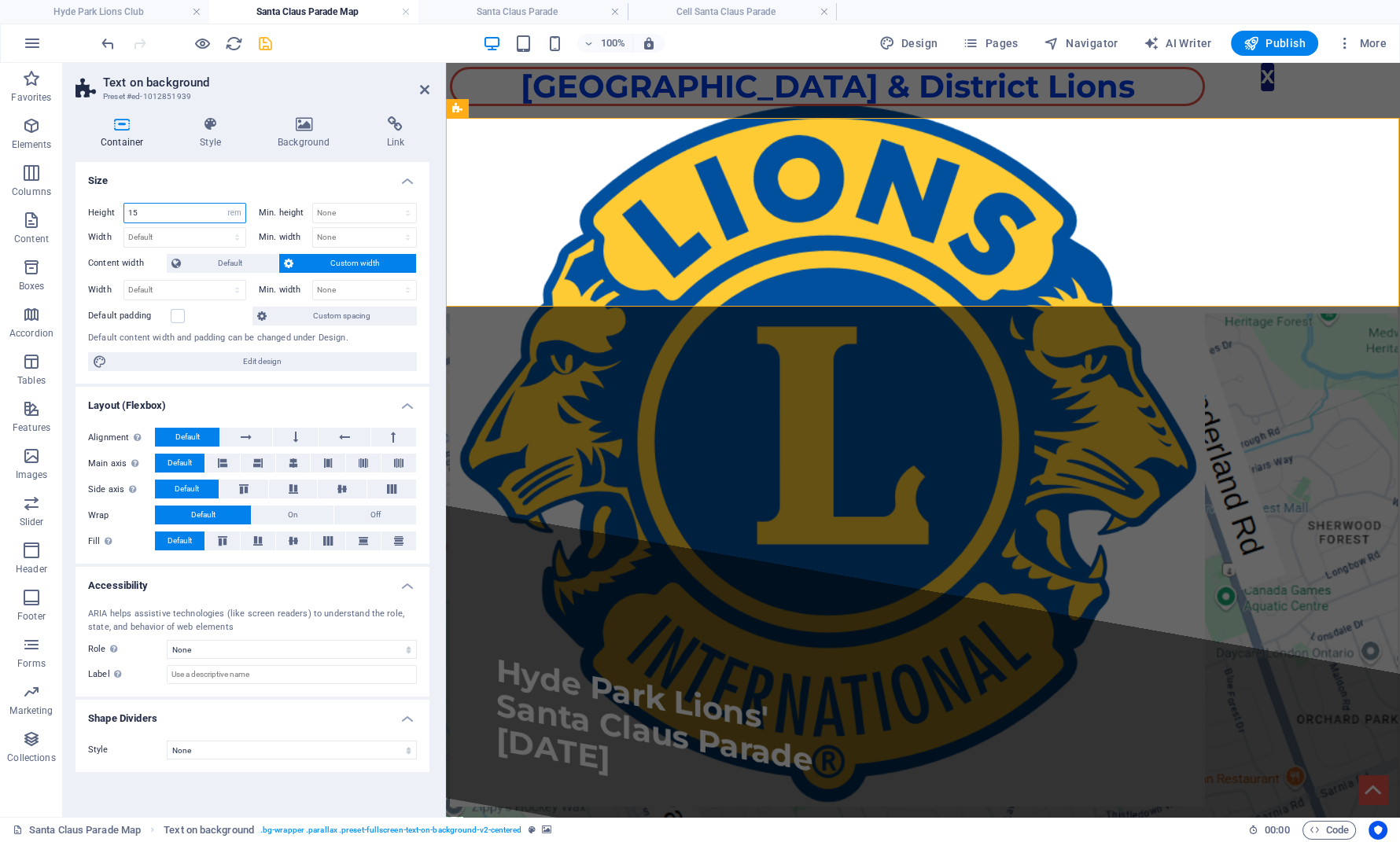
click at [181, 217] on input "15" at bounding box center [185, 213] width 121 height 19
type input "15"
click at [223, 204] on select "Default px rem % vh vw" at bounding box center [235, 213] width 22 height 19
select select "default"
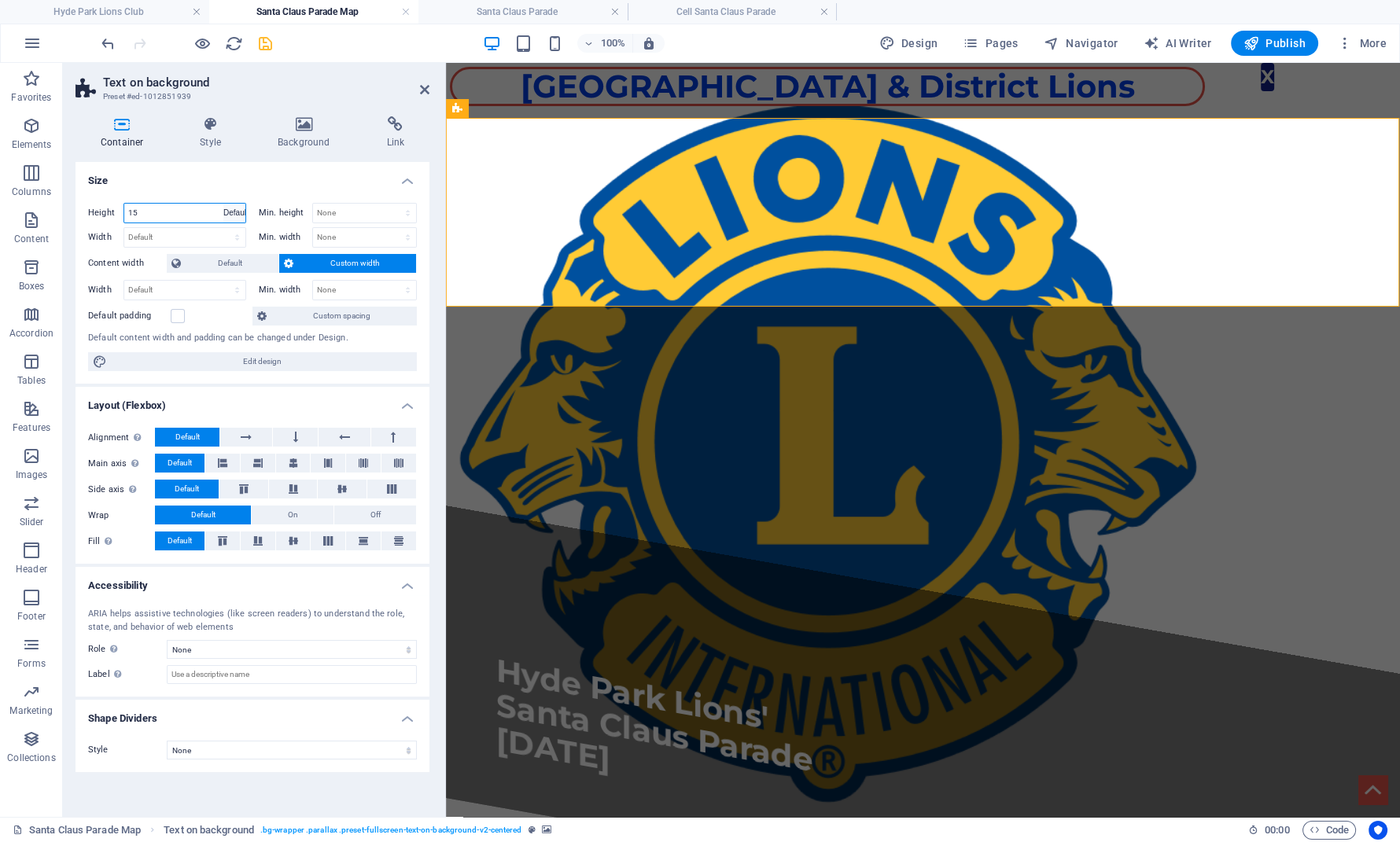
click option "Default" at bounding box center [0, 0] width 0 height 0
select select "DISABLED_OPTION_VALUE"
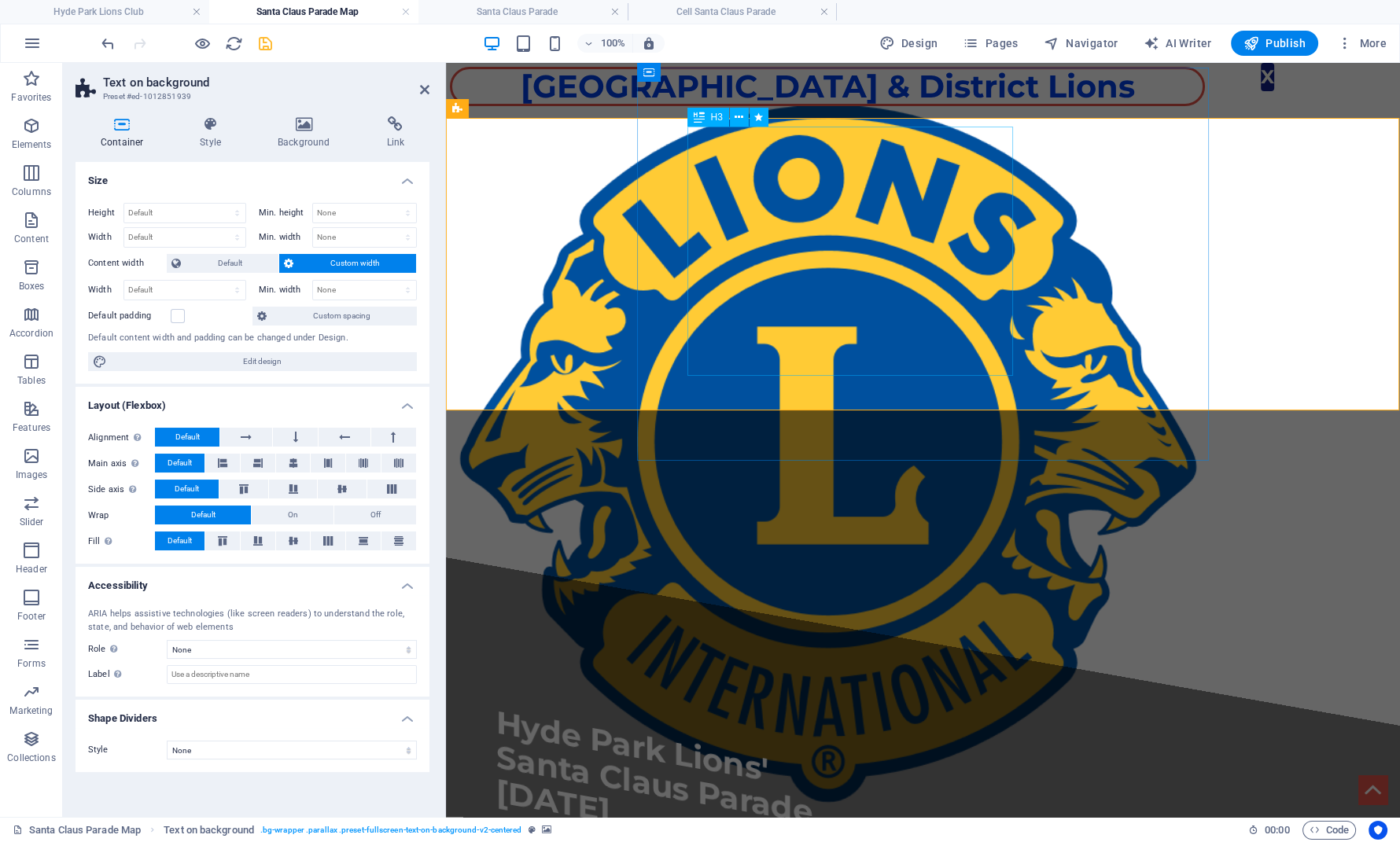
click at [773, 617] on div "​​​​ Hyde Park Lions' Santa Claus Parade [DATE]" at bounding box center [923, 788] width 853 height 342
click at [665, 558] on div "​​​​ Hyde Park Lions' Santa Claus Parade [DATE]" at bounding box center [923, 788] width 954 height 461
click at [662, 558] on div "​​​​ Hyde Park Lions' Santa Claus Parade [DATE]" at bounding box center [923, 788] width 954 height 461
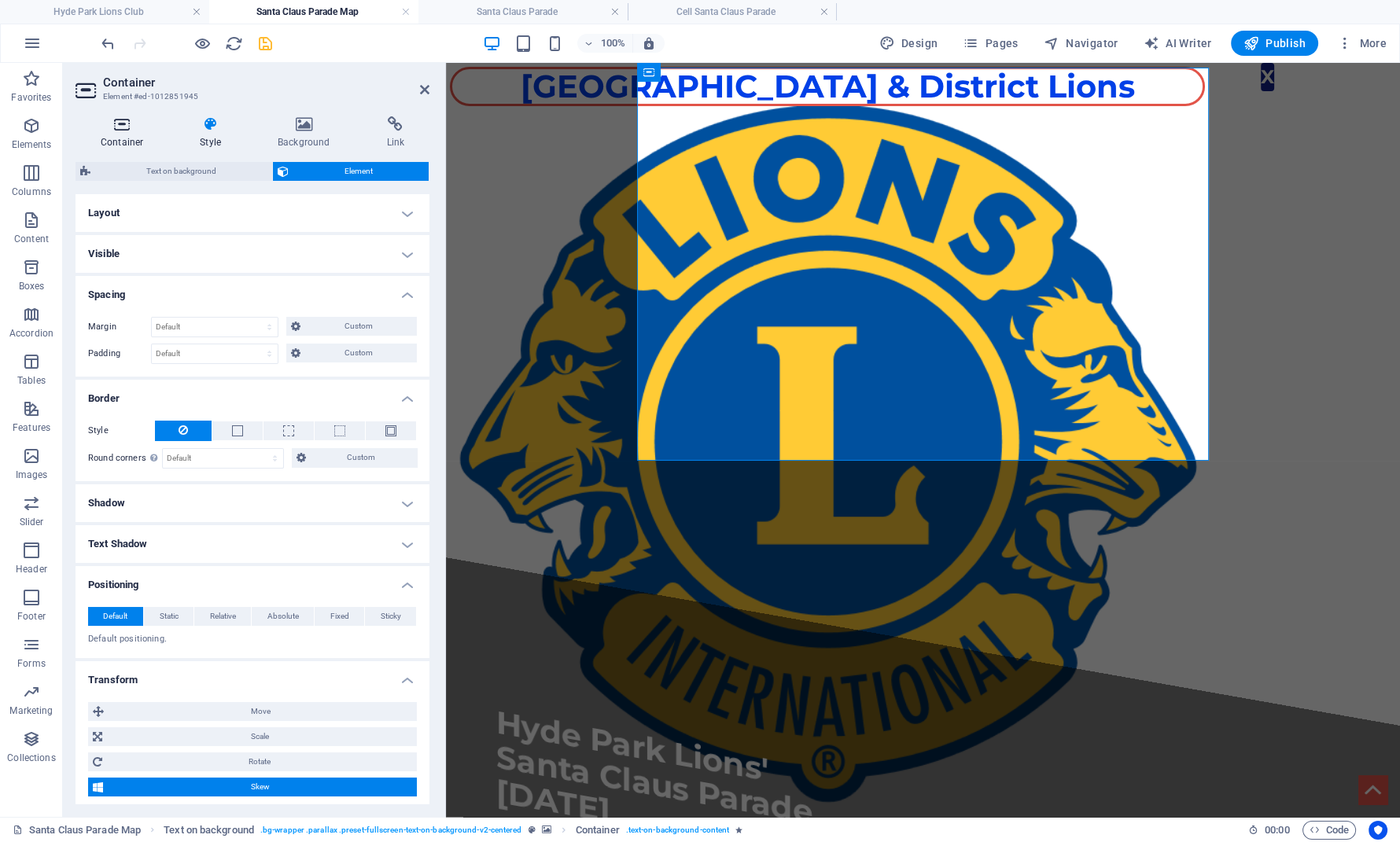
click at [122, 126] on icon at bounding box center [122, 124] width 93 height 15
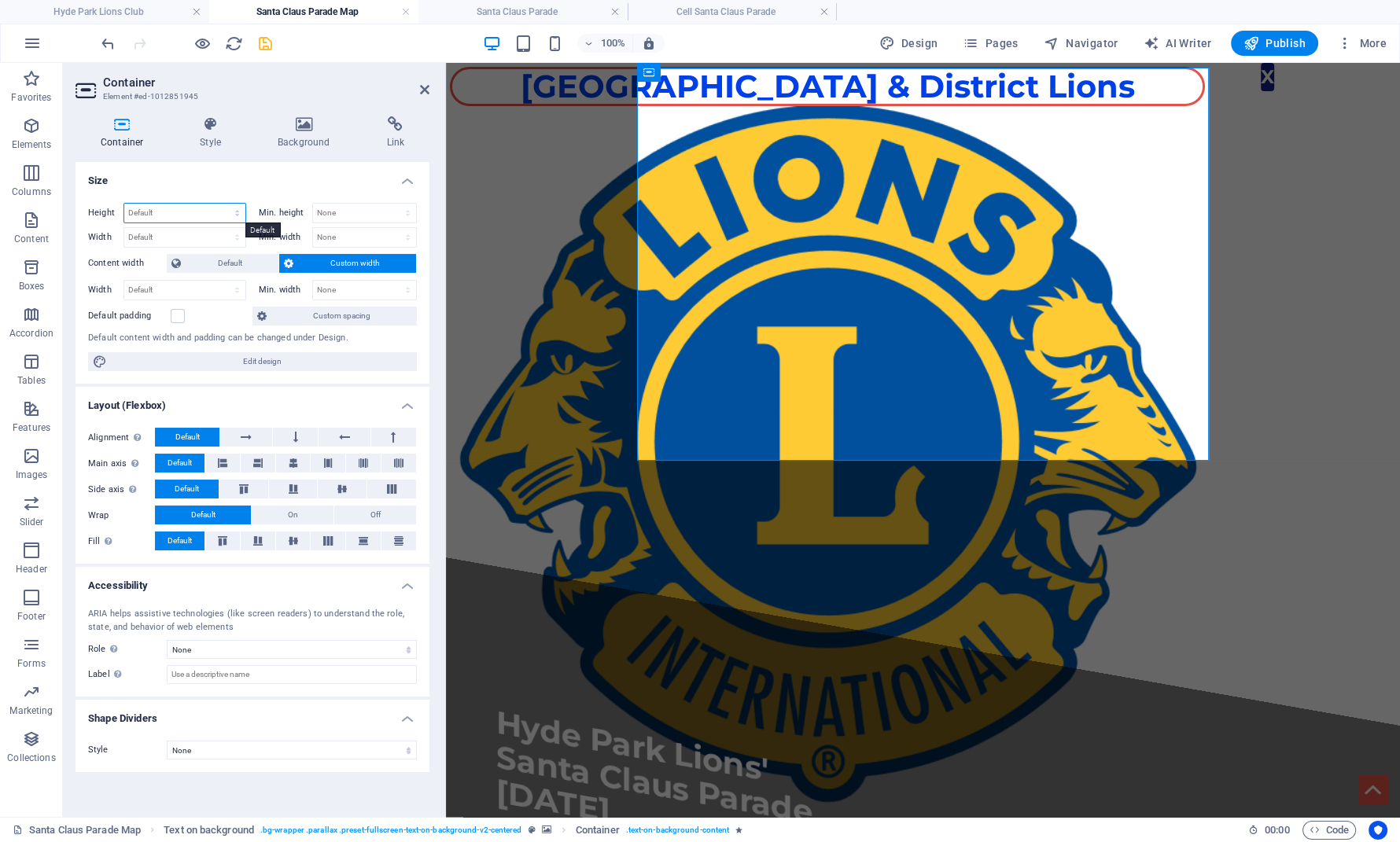
click at [125, 204] on select "Default px rem % vh vw" at bounding box center [185, 213] width 121 height 19
select select "rem"
click option "rem" at bounding box center [0, 0] width 0 height 0
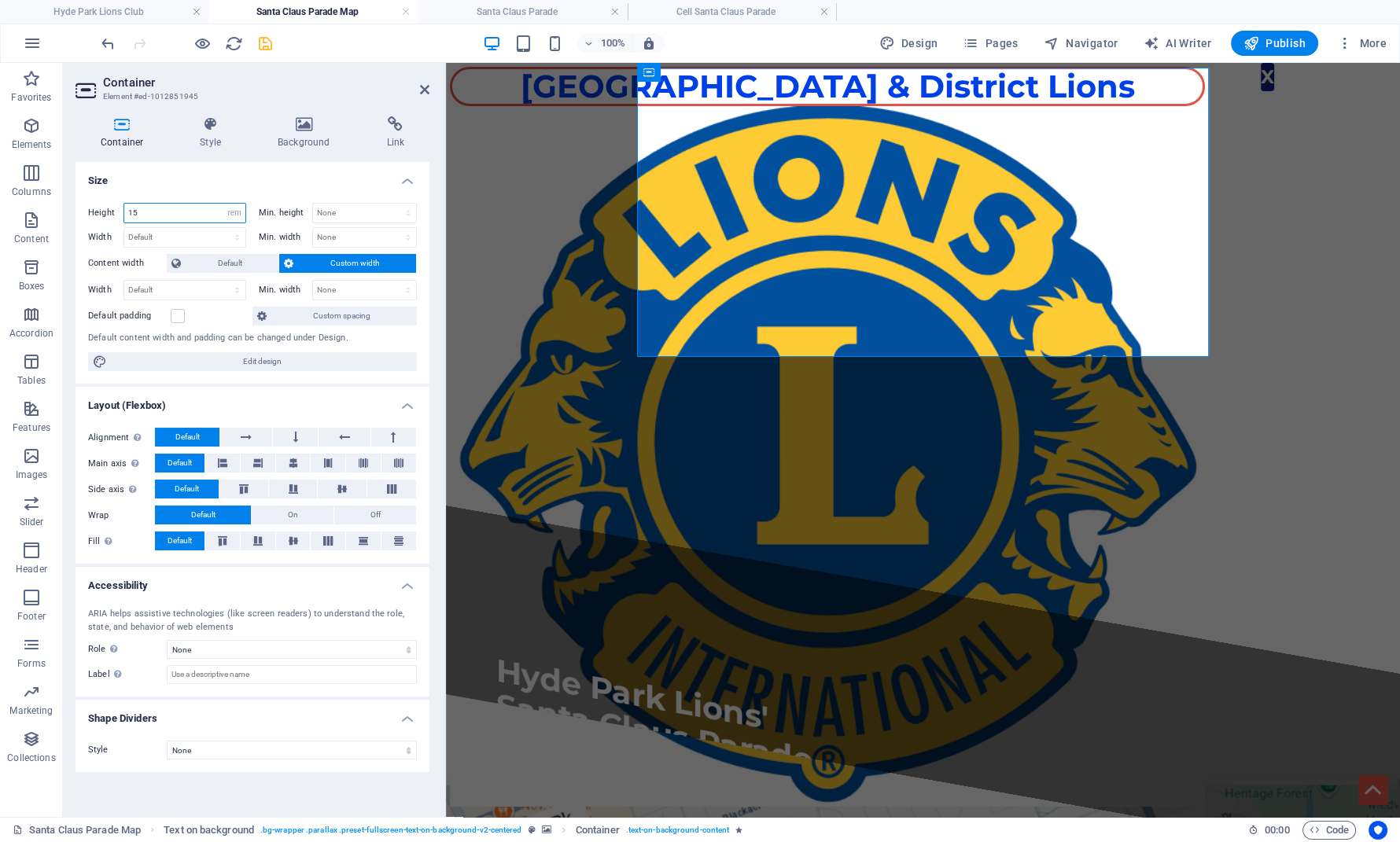
drag, startPoint x: 169, startPoint y: 215, endPoint x: 90, endPoint y: 204, distance: 79.8
click at [125, 204] on input "15" at bounding box center [185, 213] width 121 height 19
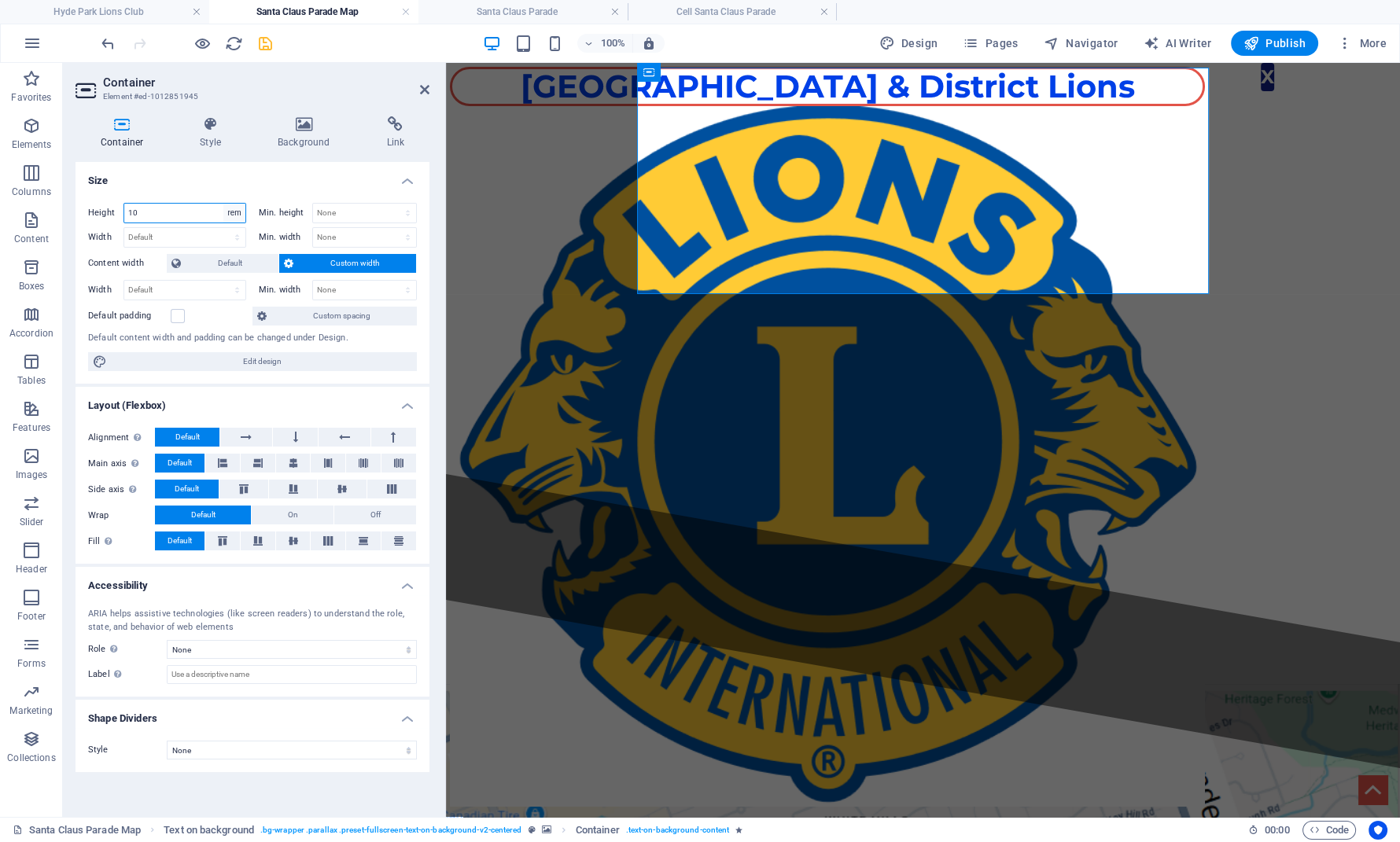
type input "10"
click at [223, 204] on select "Default px rem % vh vw" at bounding box center [235, 213] width 22 height 19
select select "default"
click option "Default" at bounding box center [0, 0] width 0 height 0
select select "DISABLED_OPTION_VALUE"
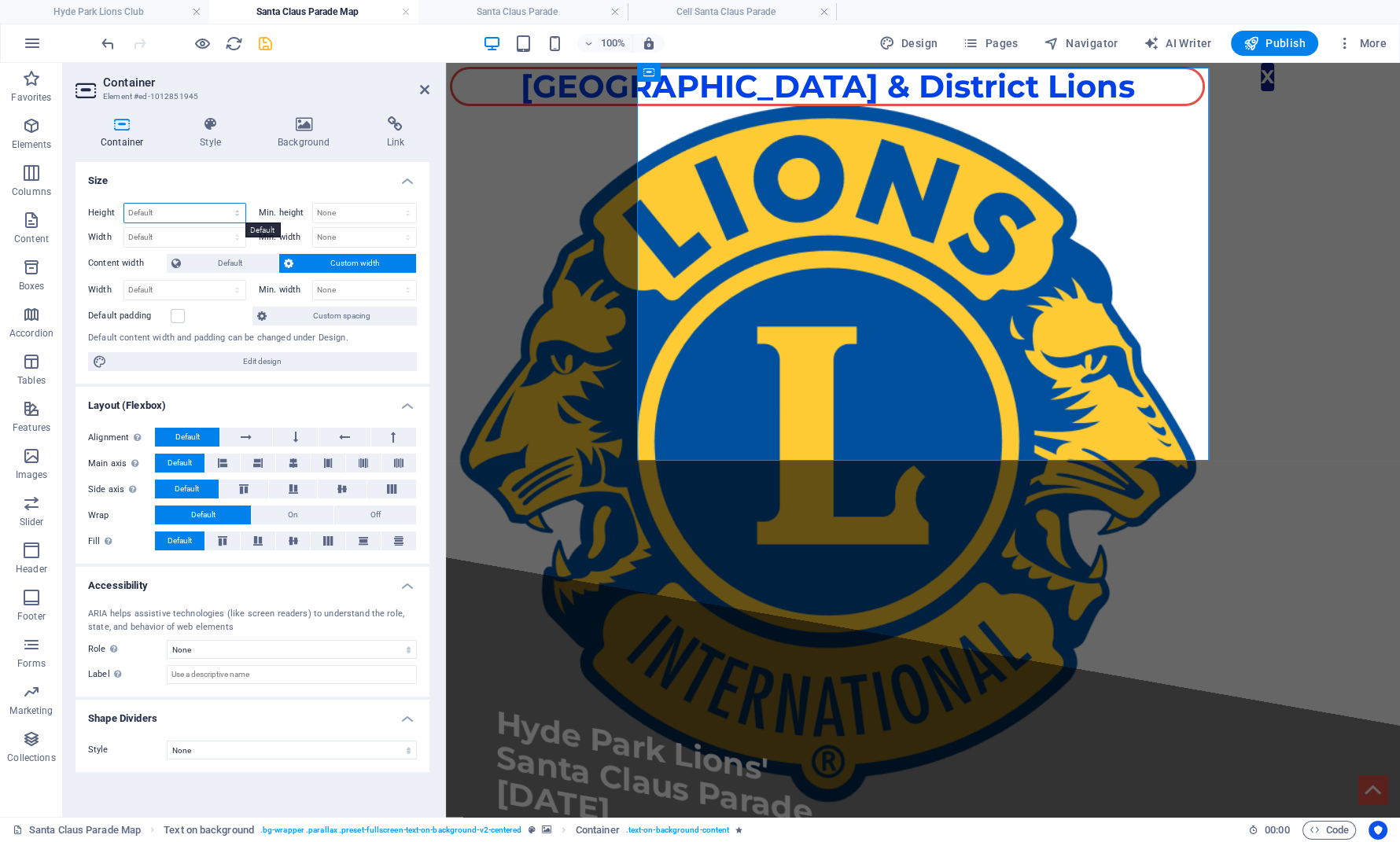
click at [125, 204] on select "Default px rem % vh vw" at bounding box center [185, 213] width 121 height 19
click at [875, 617] on div "​​​​ Hyde Park Lions' Santa Claus Parade [DATE]" at bounding box center [923, 788] width 853 height 342
click at [734, 118] on button at bounding box center [739, 117] width 19 height 19
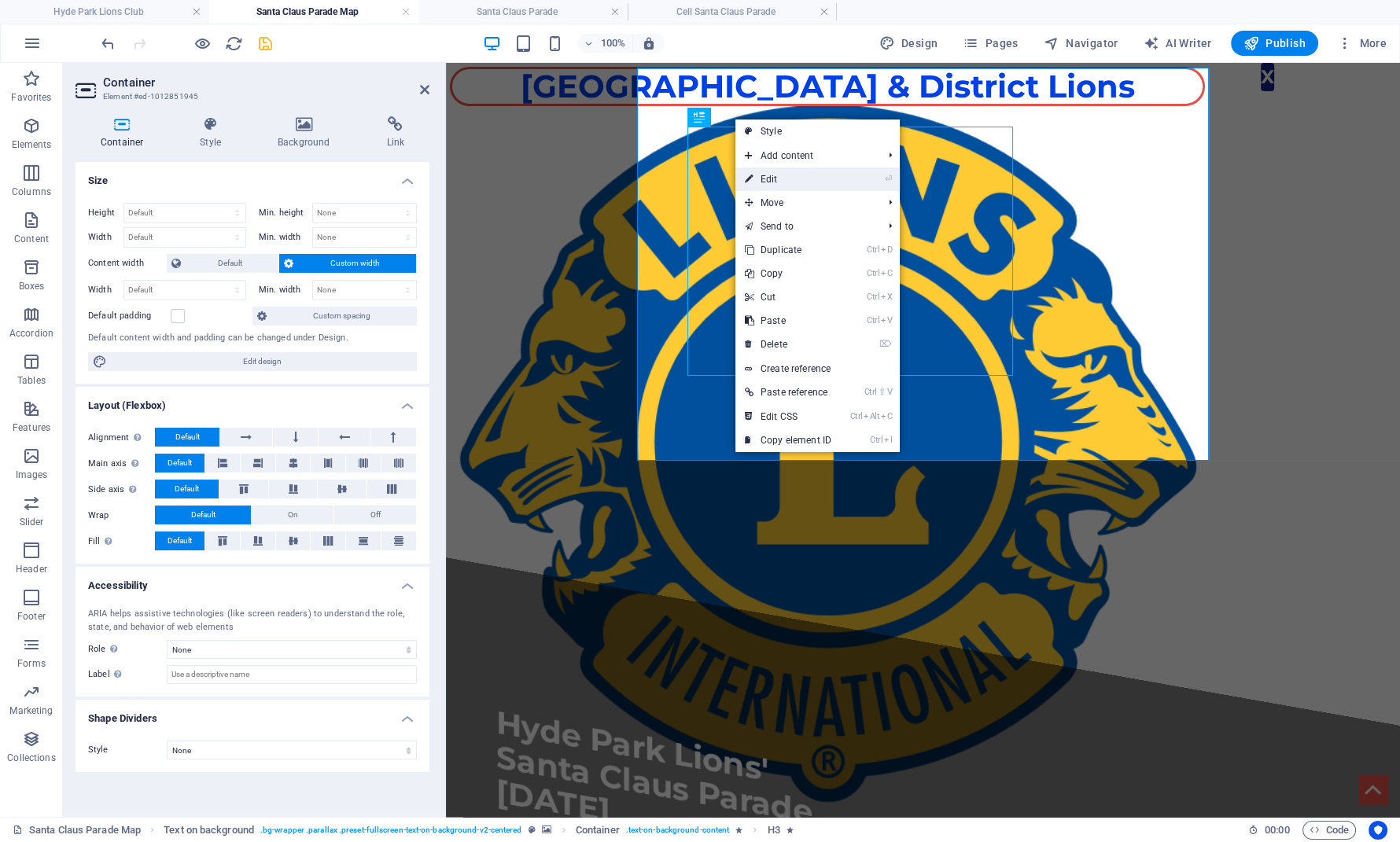
click at [785, 181] on link "⏎ Edit" at bounding box center [788, 179] width 106 height 23
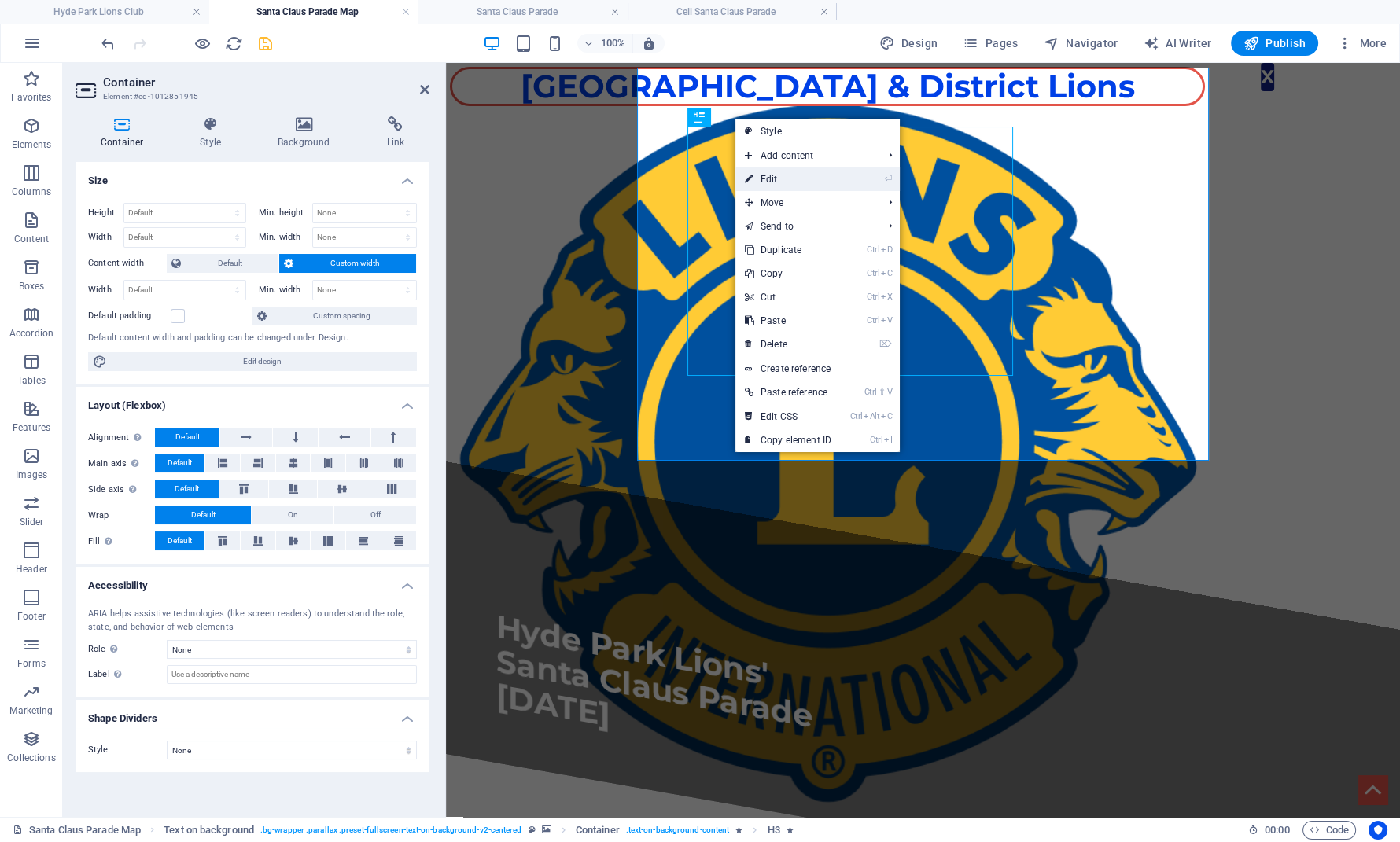
select select "move-left-to-right"
select select "s"
select select "onload"
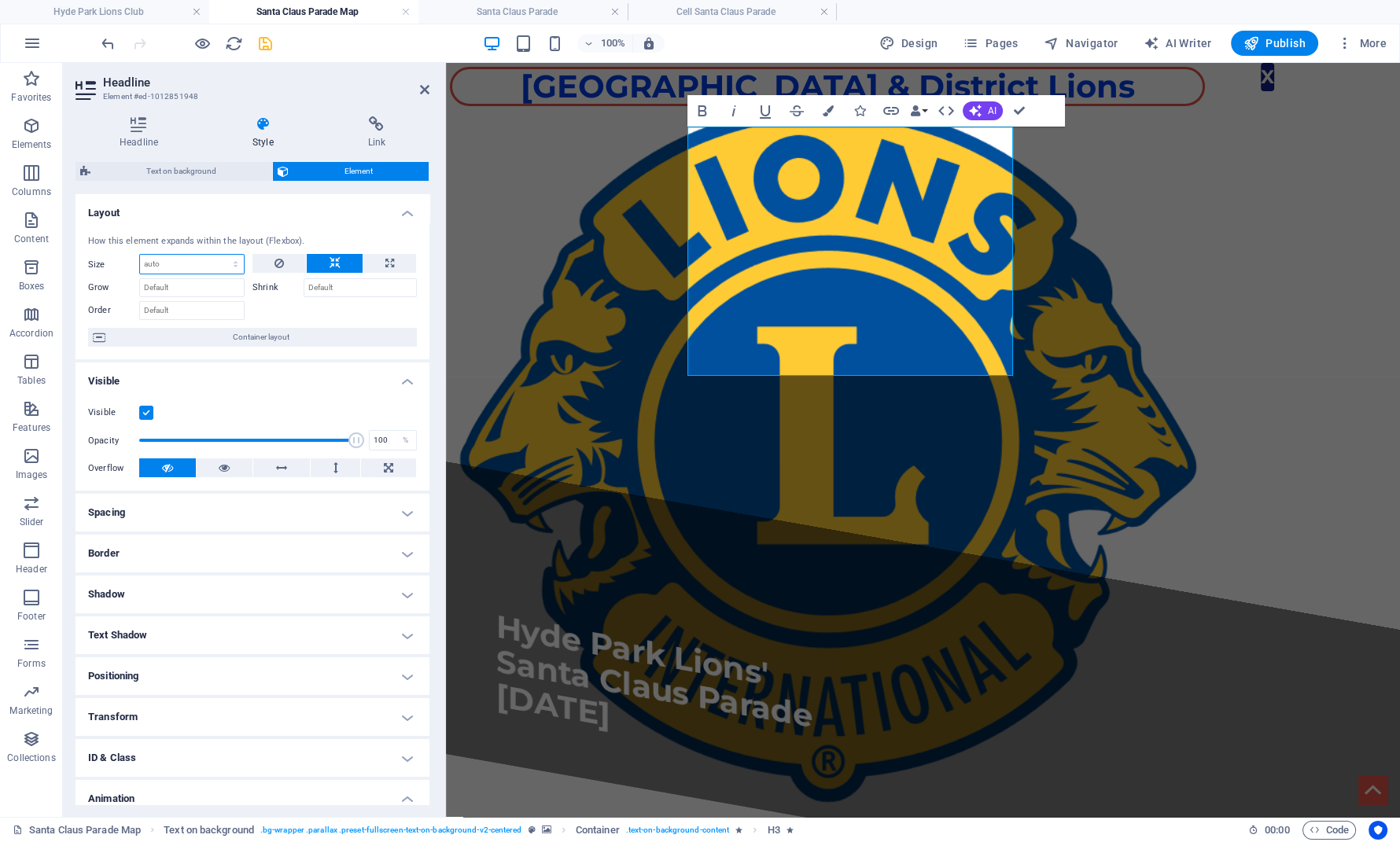
click at [140, 255] on select "Default auto px % 1/1 1/2 1/3 1/4 1/5 1/6 1/7 1/8 1/9 1/10" at bounding box center [192, 265] width 104 height 19
select select "1/2"
click option "1/2" at bounding box center [0, 0] width 0 height 0
type input "50"
select select "%"
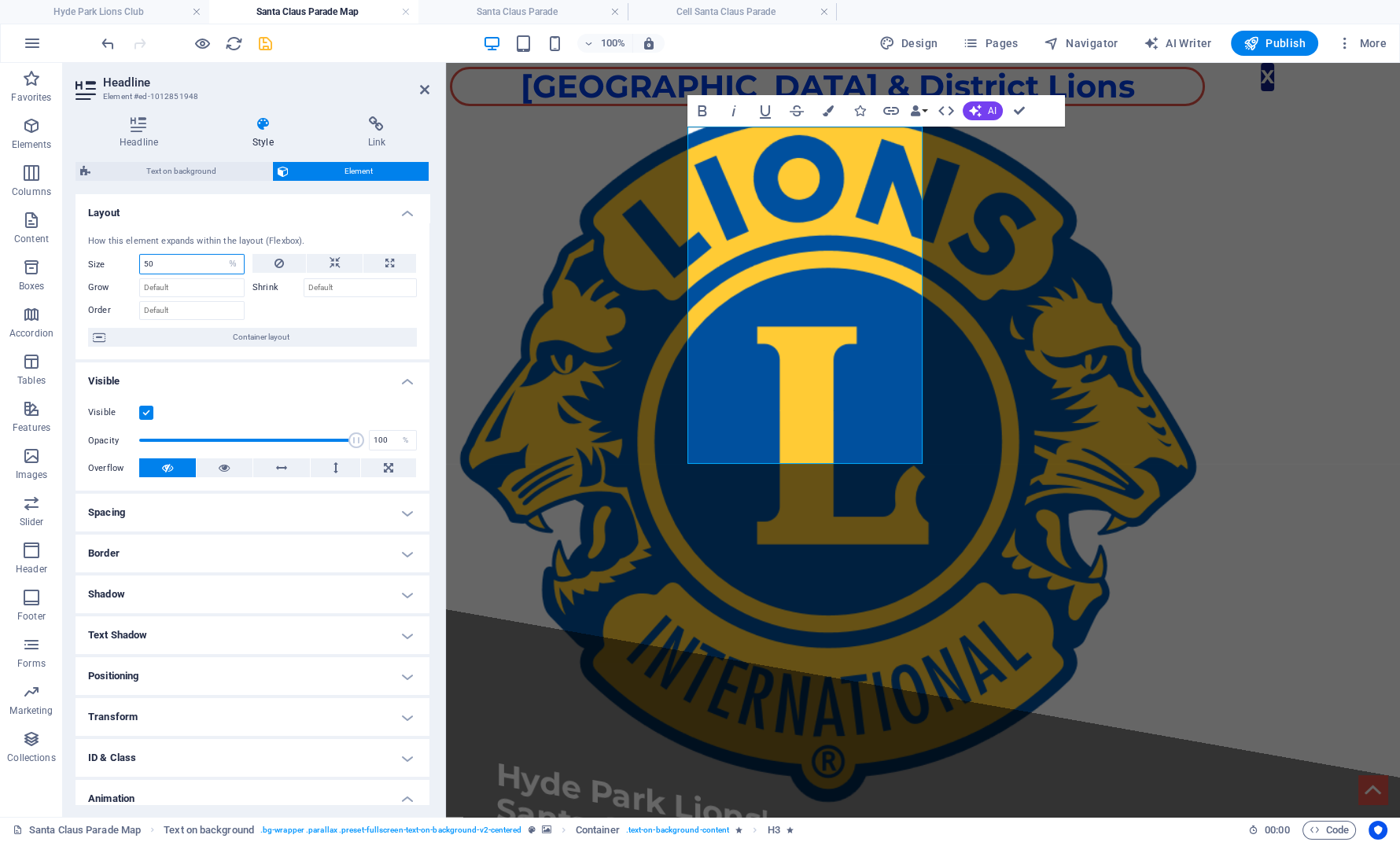
drag, startPoint x: 171, startPoint y: 267, endPoint x: 100, endPoint y: 265, distance: 71.0
click at [140, 265] on input "50" at bounding box center [192, 265] width 104 height 19
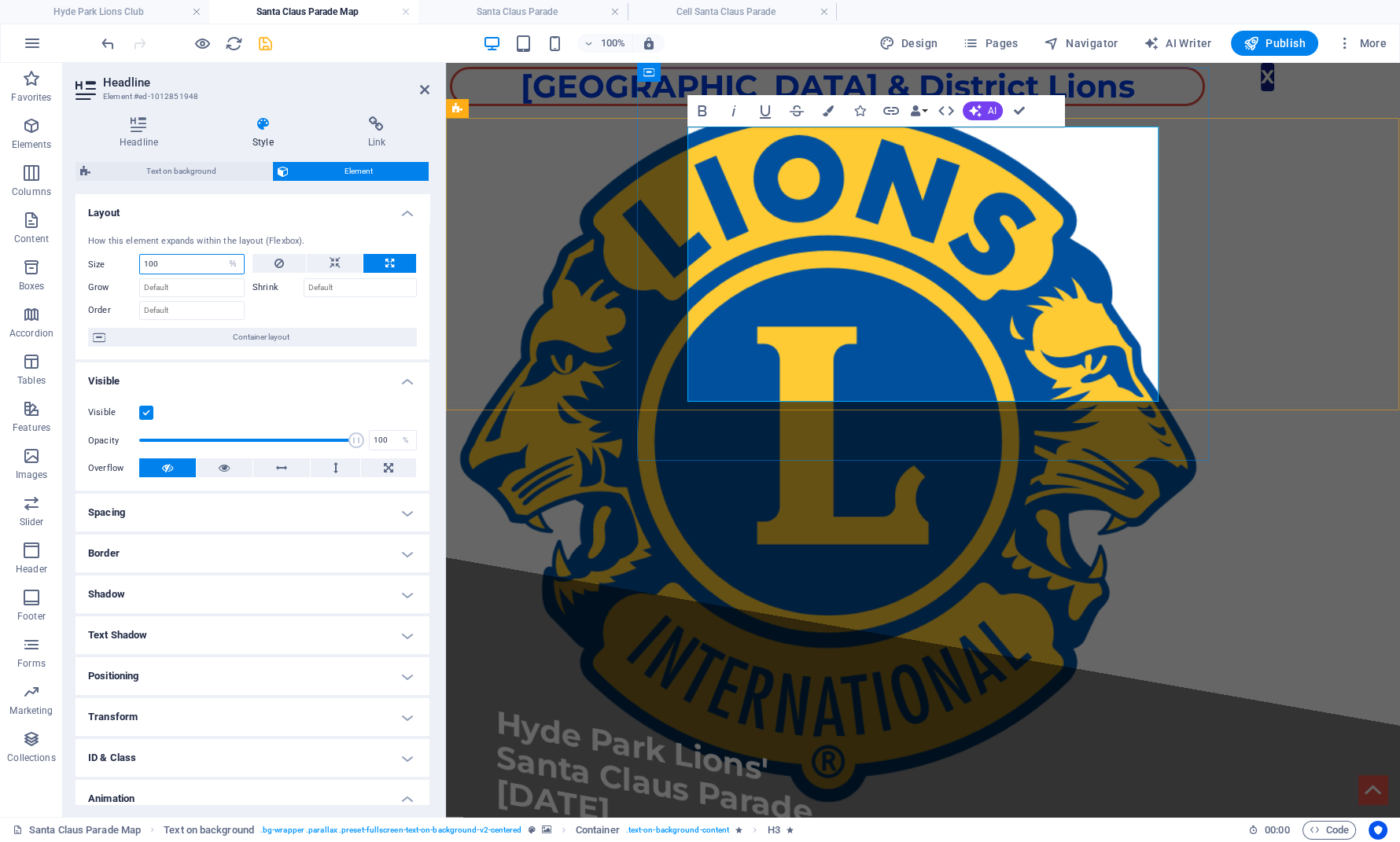
type input "100"
click at [793, 636] on h3 "Hyde Park Lions' Santa Claus Parade [DATE]" at bounding box center [923, 797] width 853 height 323
click at [759, 702] on span "Hyde Park Lions' Santa Claus Parade [DATE]" at bounding box center [655, 766] width 316 height 129
click at [820, 636] on h3 "Hyde Park Lions' Santa Claus Parade [DATE]" at bounding box center [923, 797] width 853 height 323
drag, startPoint x: 692, startPoint y: 234, endPoint x: 1016, endPoint y: 357, distance: 346.6
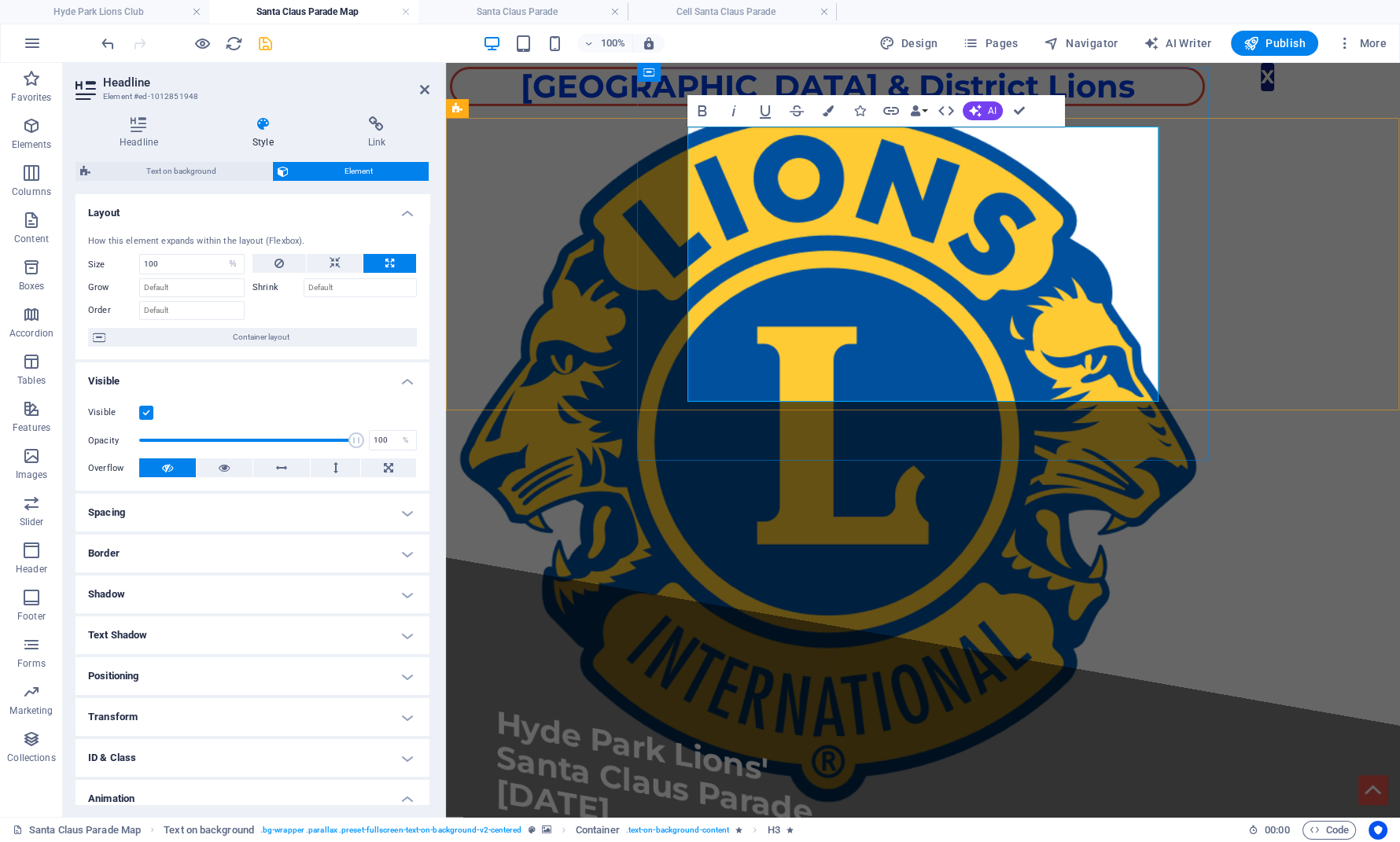
click at [1016, 636] on h3 "Hyde Park Lions' Santa Claus Parade [DATE]" at bounding box center [923, 797] width 853 height 323
click at [731, 111] on icon "button" at bounding box center [734, 111] width 19 height 19
click at [700, 113] on icon "button" at bounding box center [702, 111] width 9 height 11
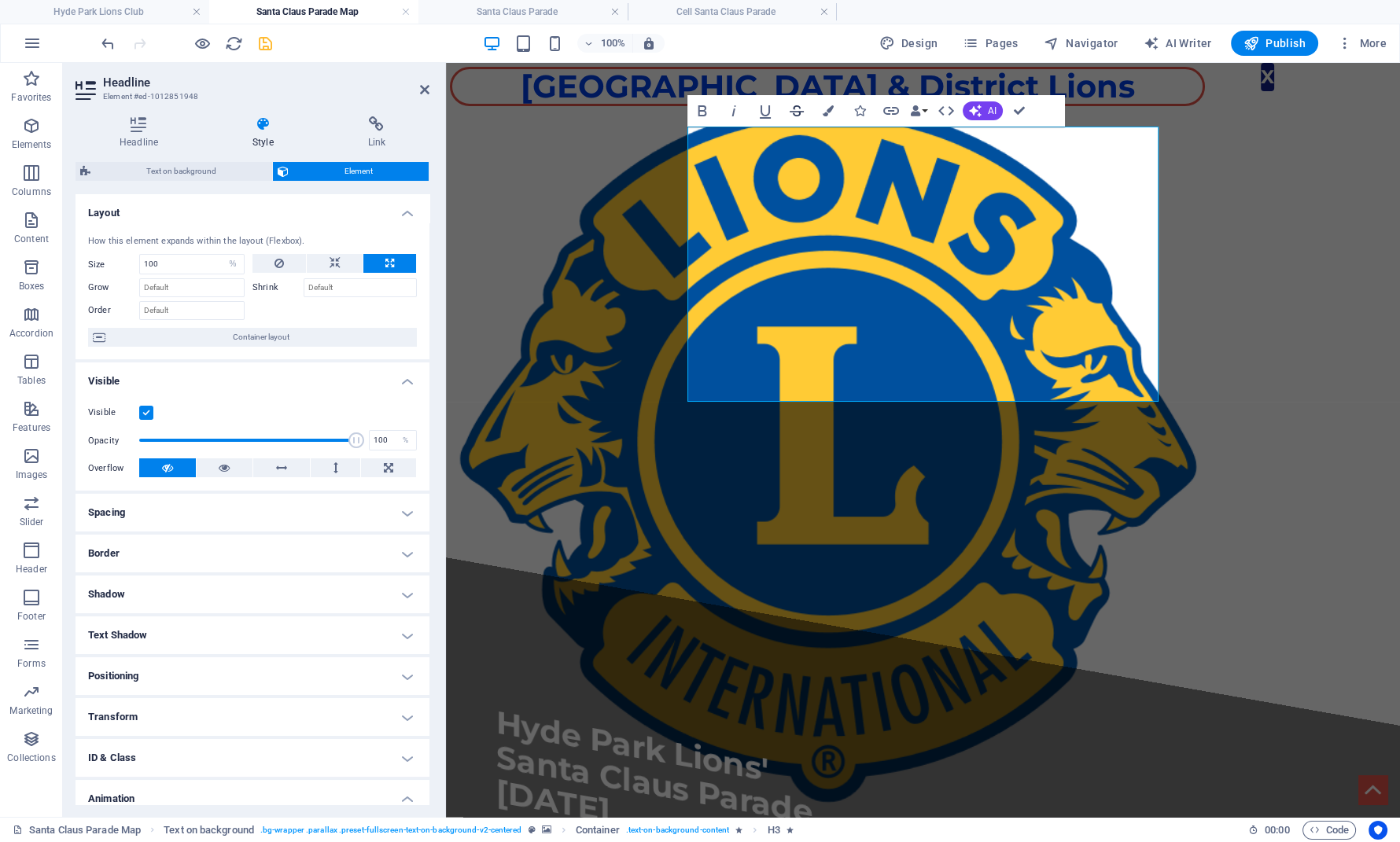
click at [794, 113] on icon "button" at bounding box center [797, 111] width 19 height 19
click at [862, 113] on icon "button" at bounding box center [859, 111] width 11 height 11
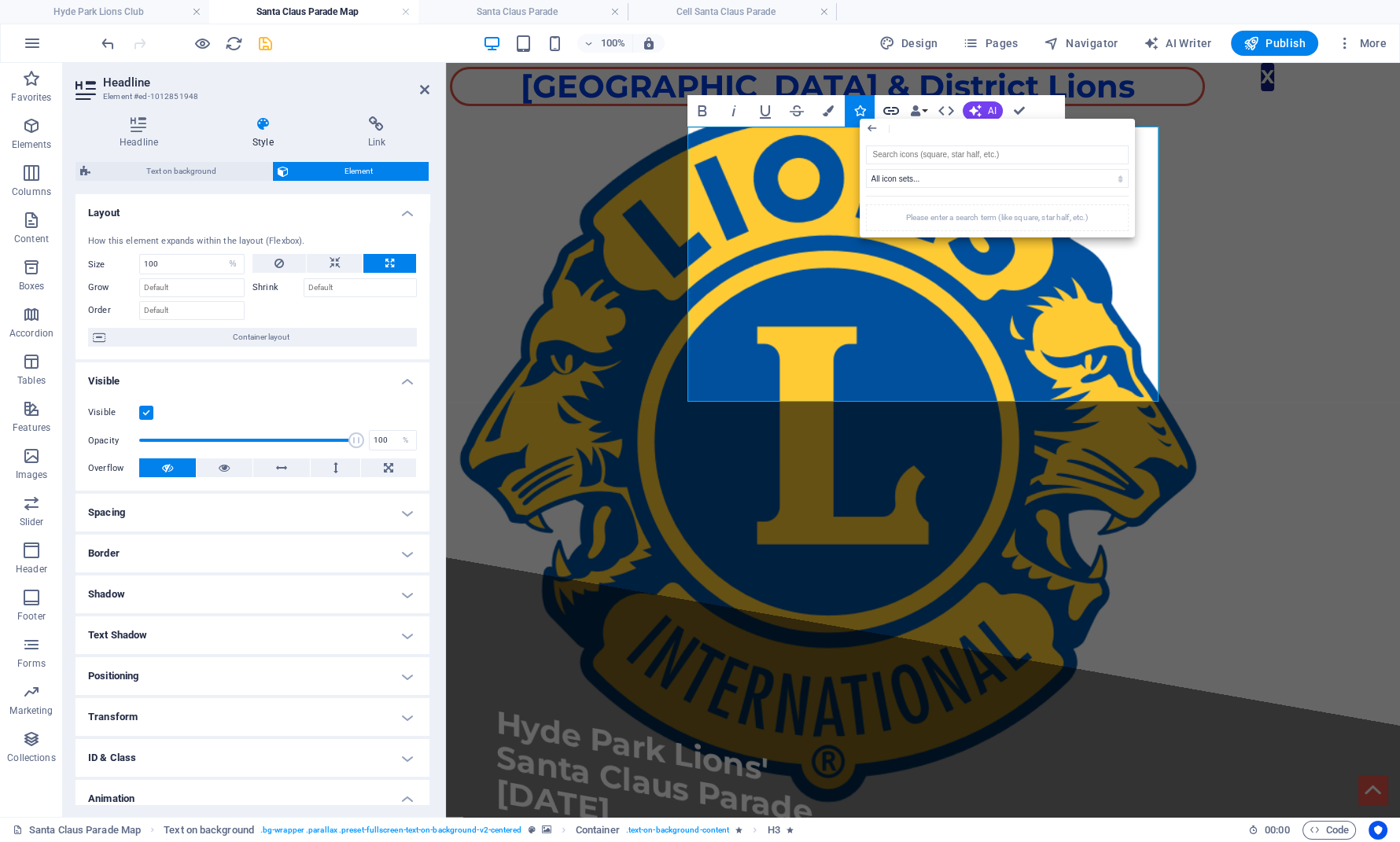
click at [887, 110] on icon "button" at bounding box center [891, 111] width 19 height 19
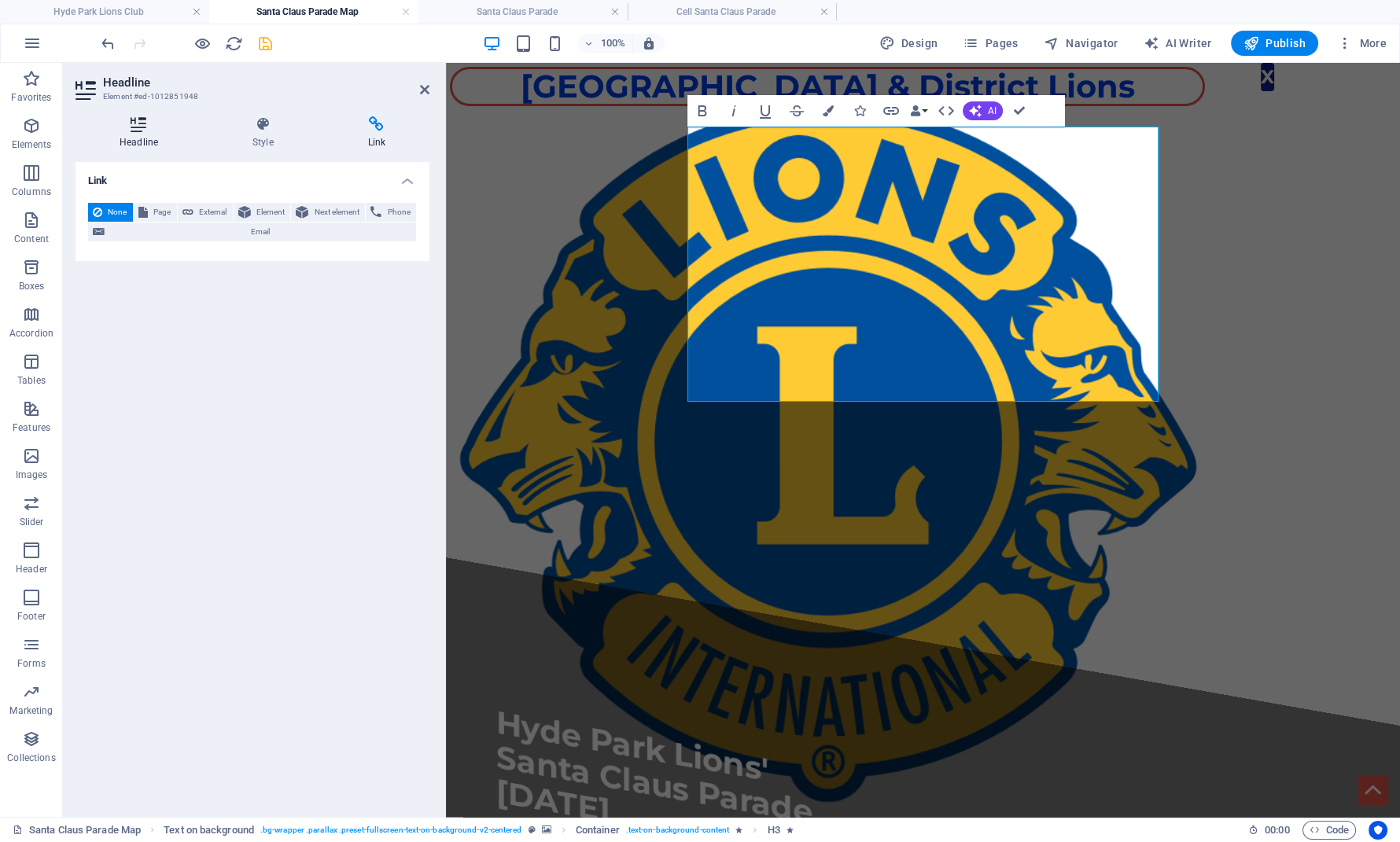
click at [150, 133] on h4 "Headline" at bounding box center [142, 132] width 133 height 33
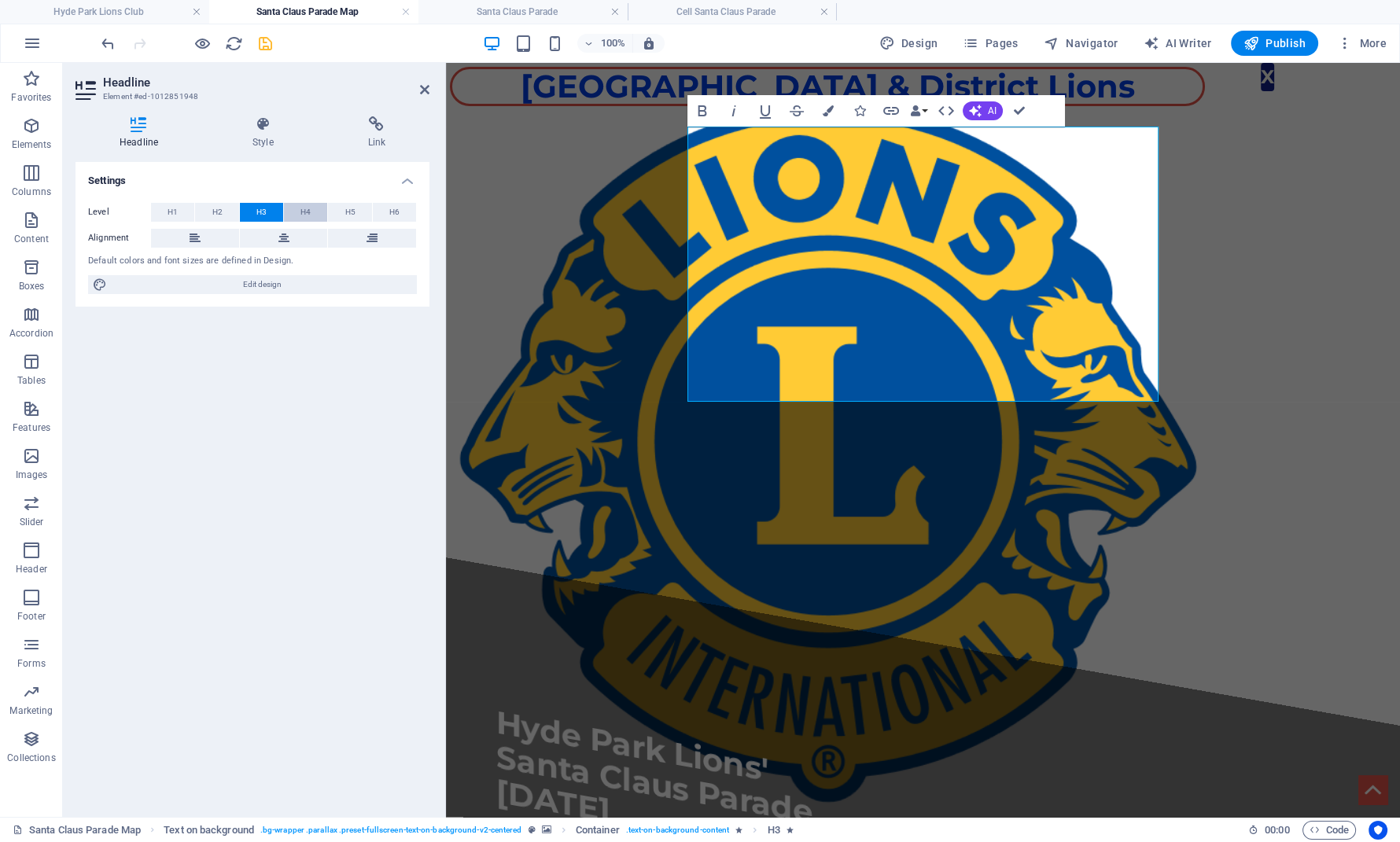
click at [308, 216] on span "H4" at bounding box center [306, 212] width 10 height 19
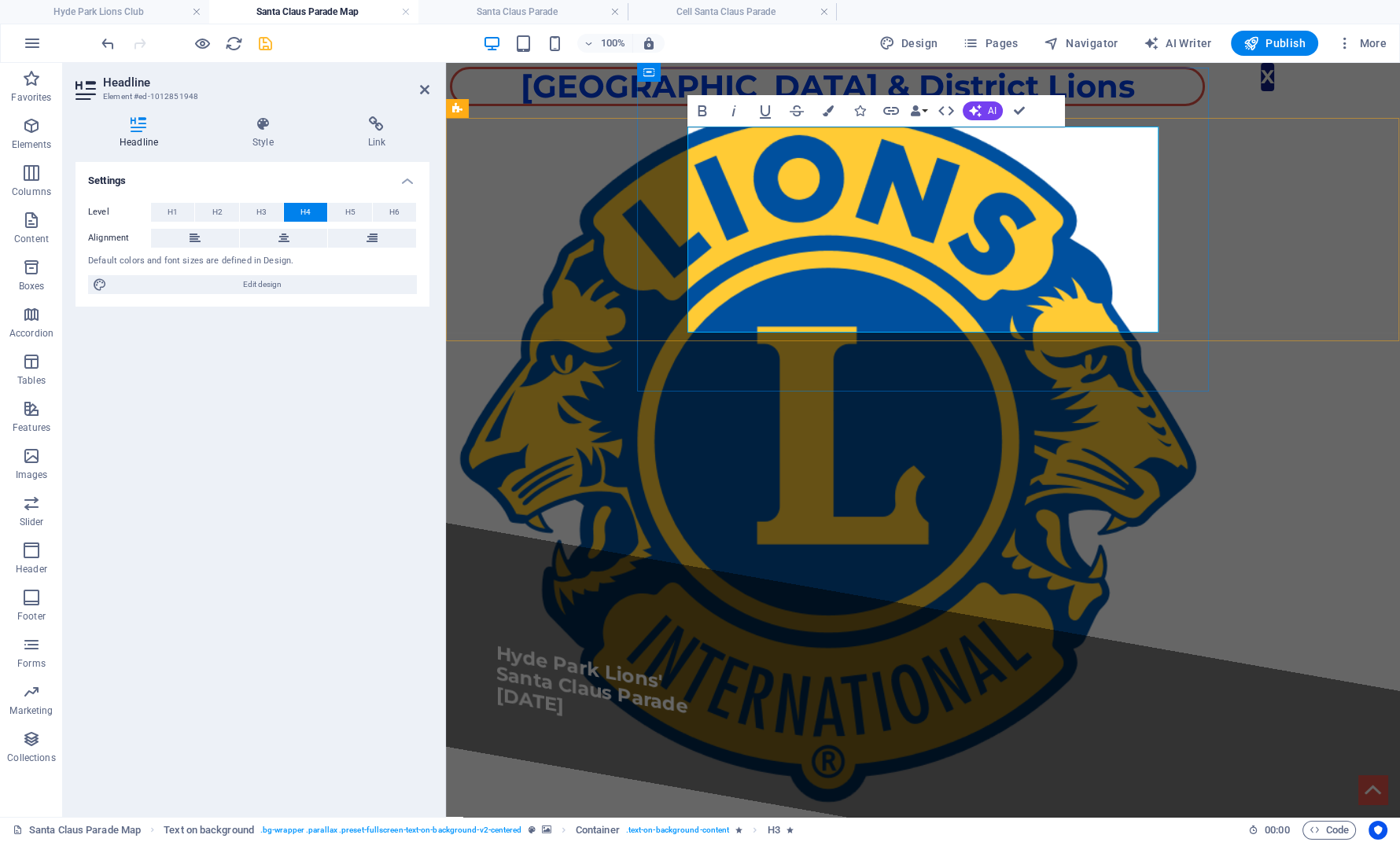
click at [688, 641] on span "Hyde Park Lions' Santa Claus Parade [DATE]" at bounding box center [592, 680] width 191 height 77
click at [771, 523] on div "​​​​ Hyde Park Lions' Santa Claus Parade [DATE]" at bounding box center [923, 719] width 954 height 392
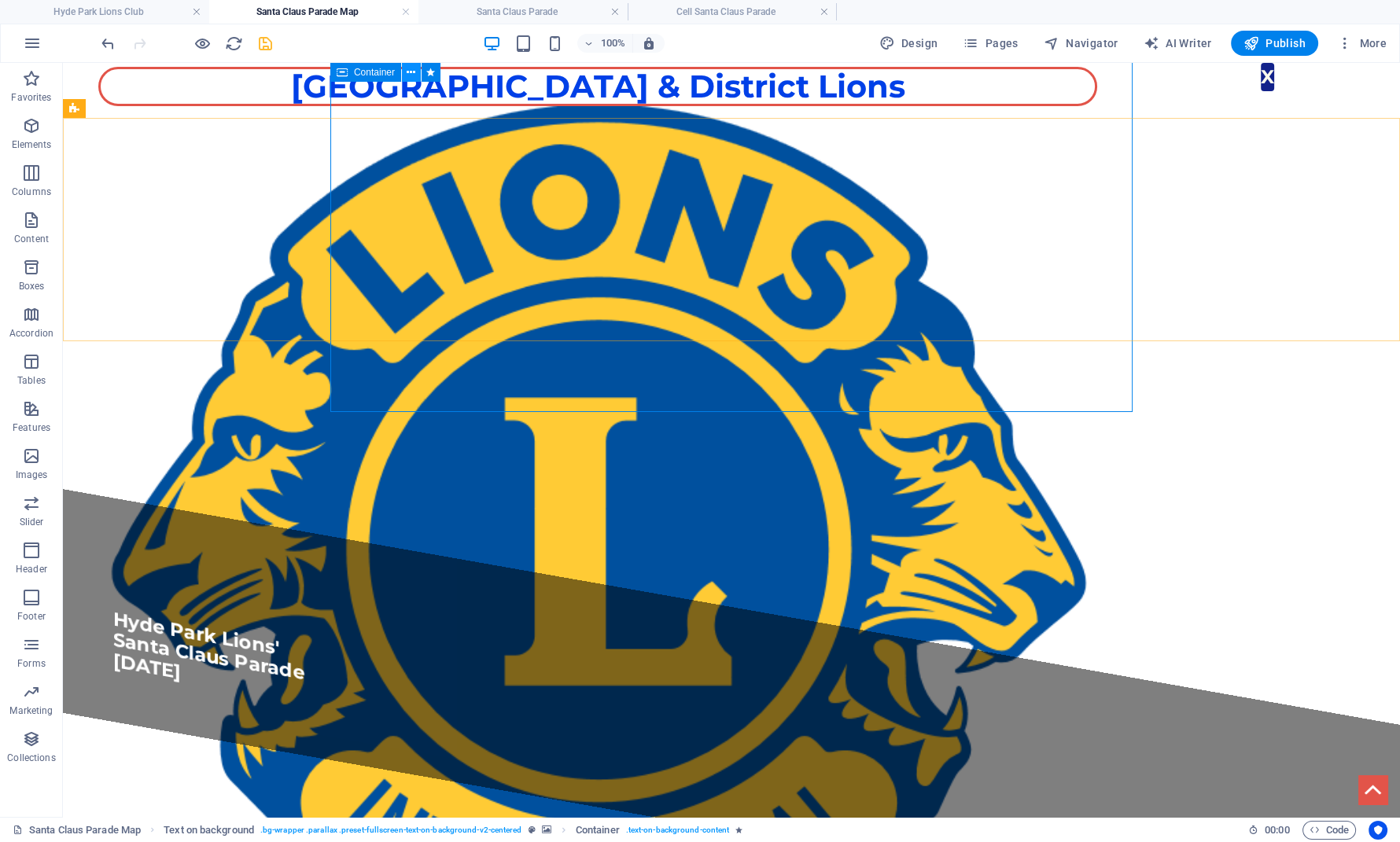
click at [412, 71] on icon at bounding box center [411, 72] width 9 height 16
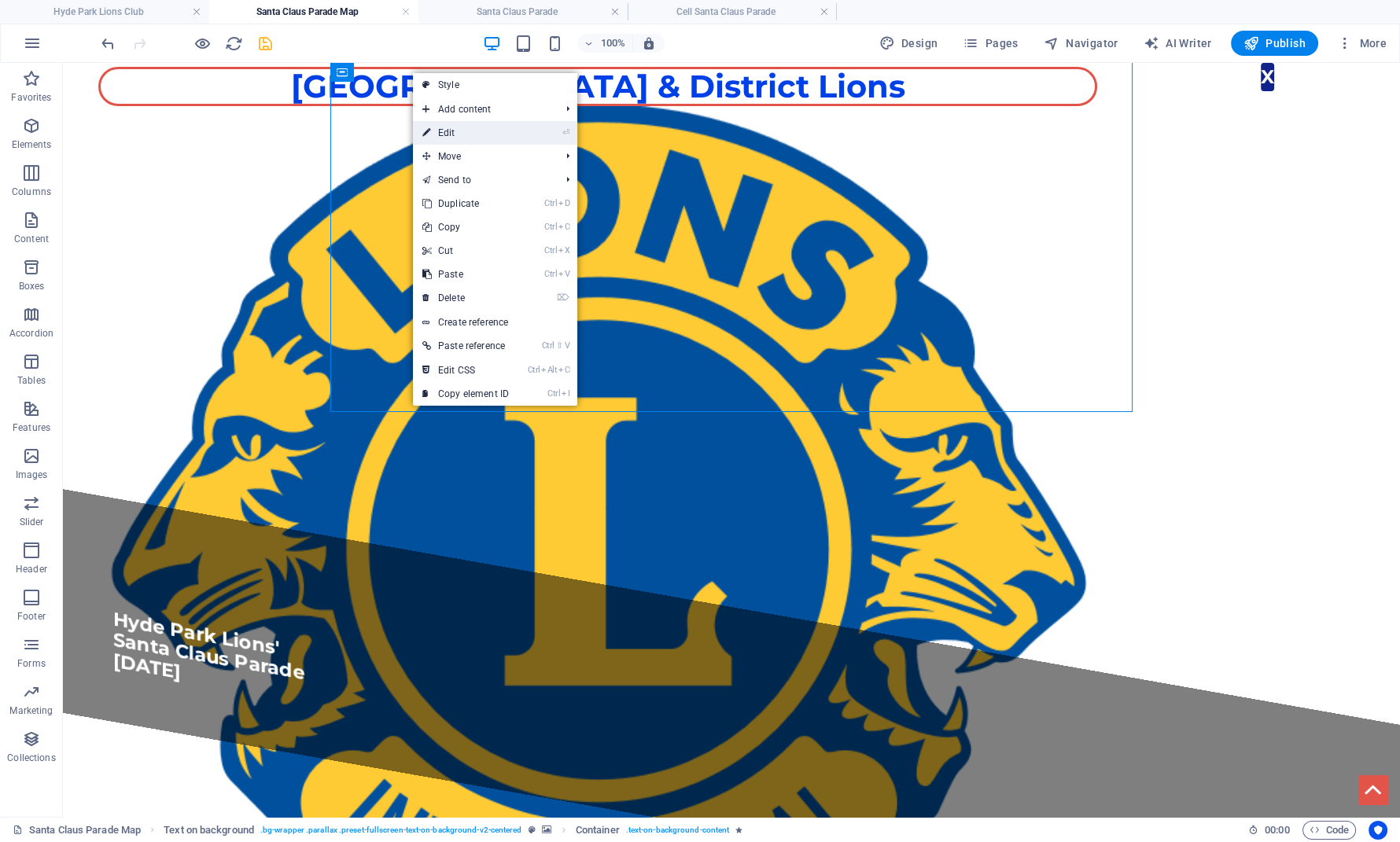
click at [460, 129] on link "⏎ Edit" at bounding box center [466, 132] width 106 height 23
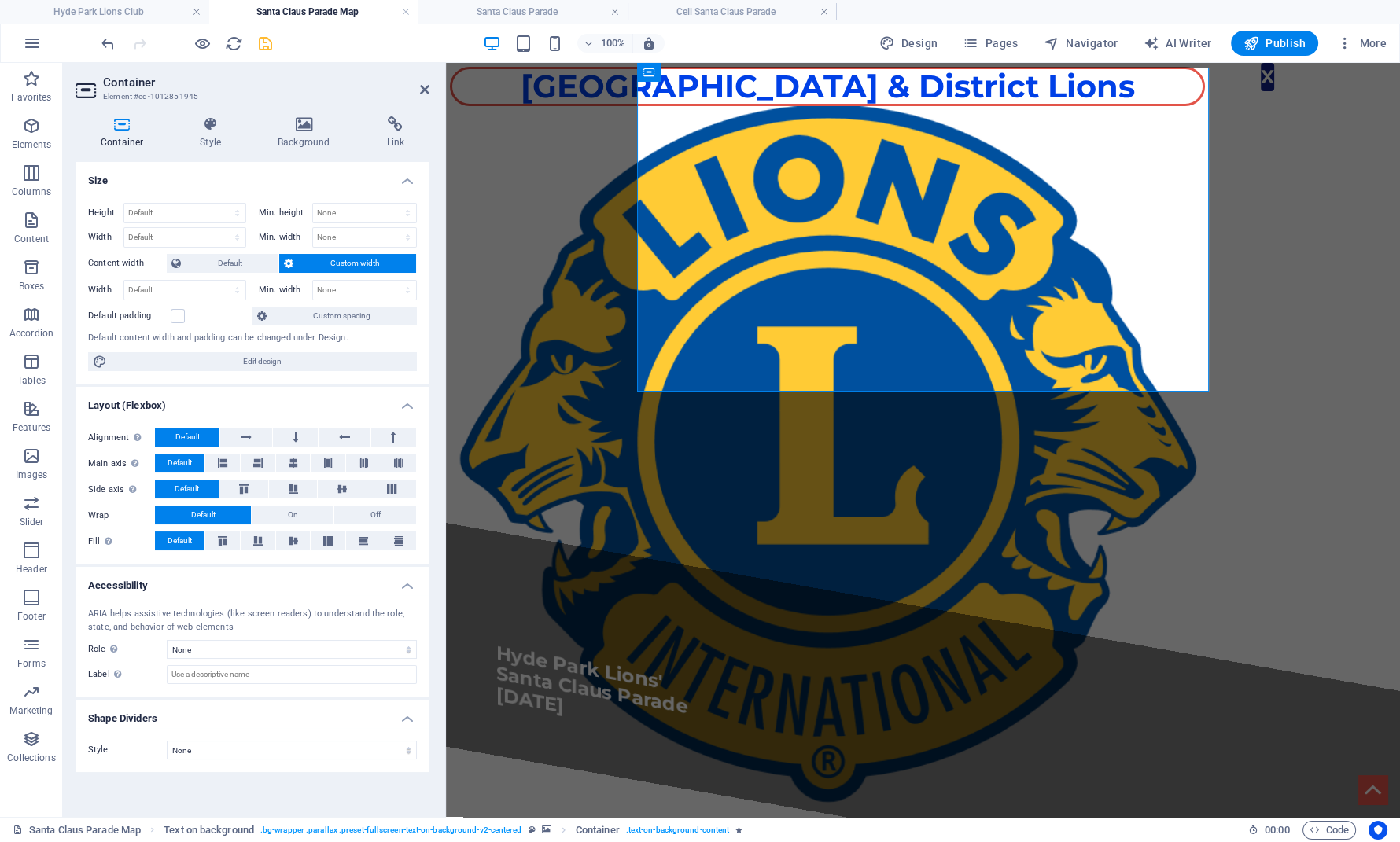
click at [318, 263] on span "Custom width" at bounding box center [355, 264] width 113 height 19
click at [125, 281] on select "Default px rem % em vh vw" at bounding box center [185, 290] width 121 height 19
select select "rem"
click option "rem" at bounding box center [0, 0] width 0 height 0
type input "30"
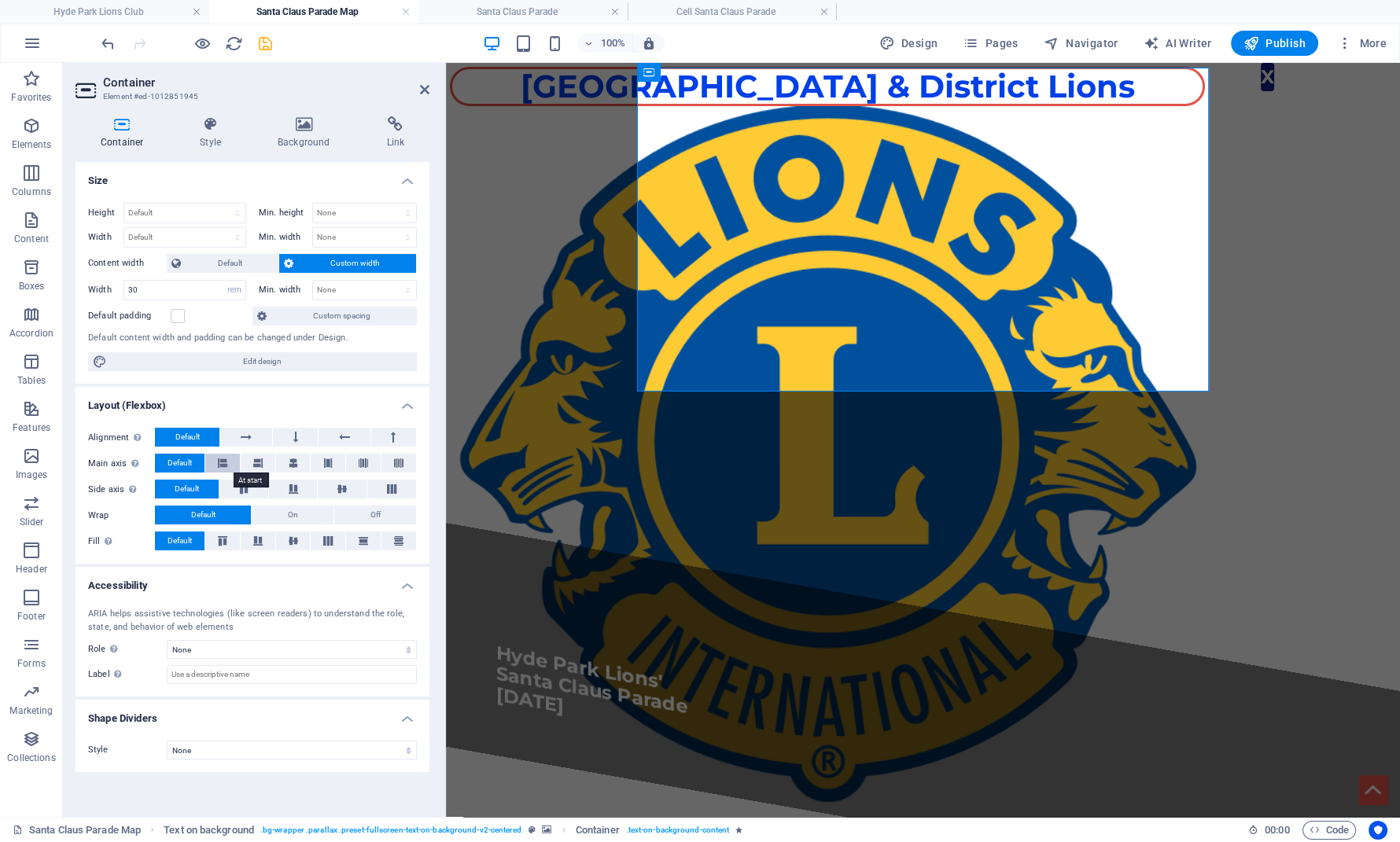
click at [219, 459] on icon at bounding box center [223, 463] width 9 height 19
click at [181, 459] on span "Default" at bounding box center [180, 463] width 24 height 19
click at [230, 358] on span "Edit design" at bounding box center [262, 362] width 301 height 19
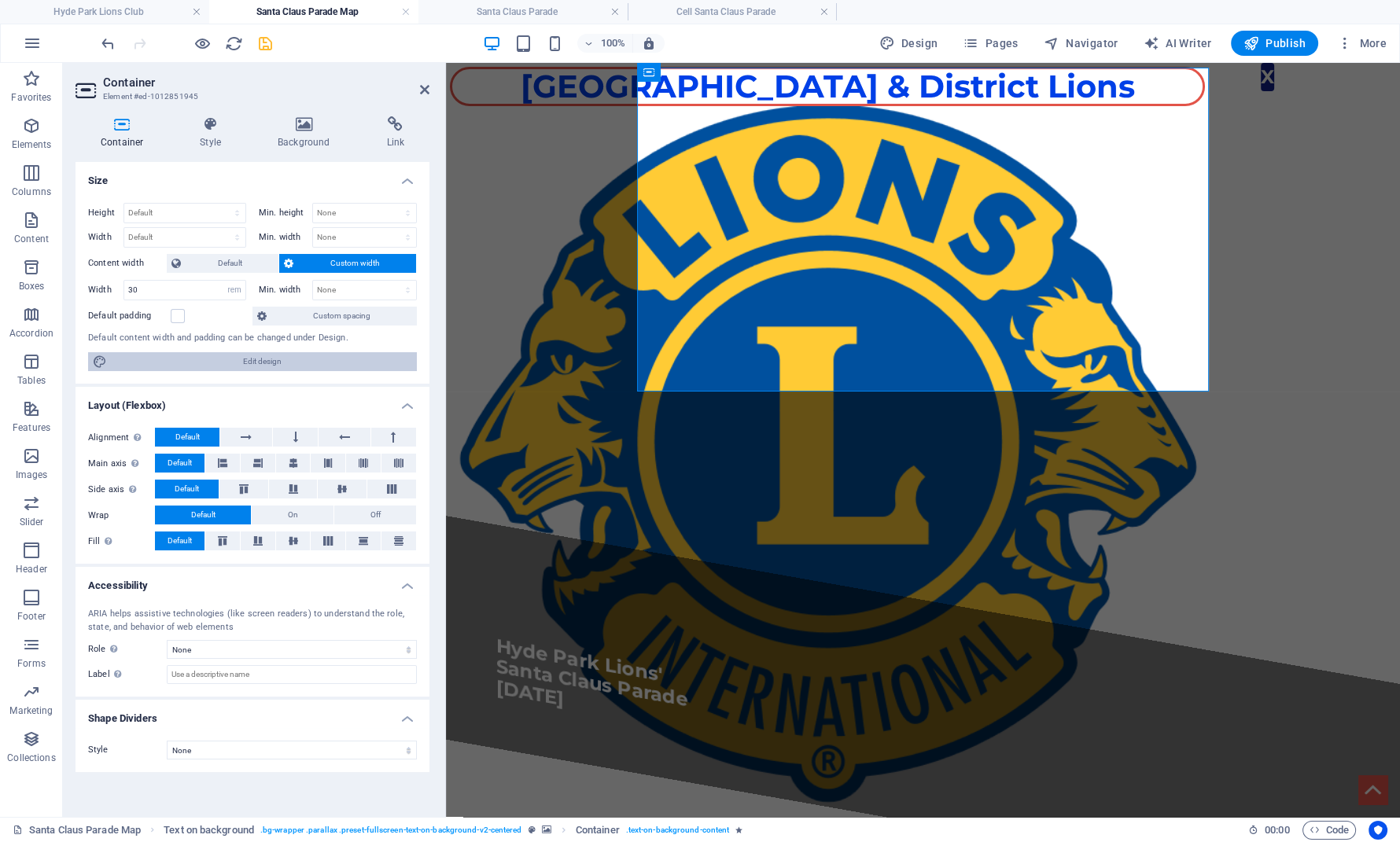
select select "px"
select select "500"
select select "px"
select select "rem"
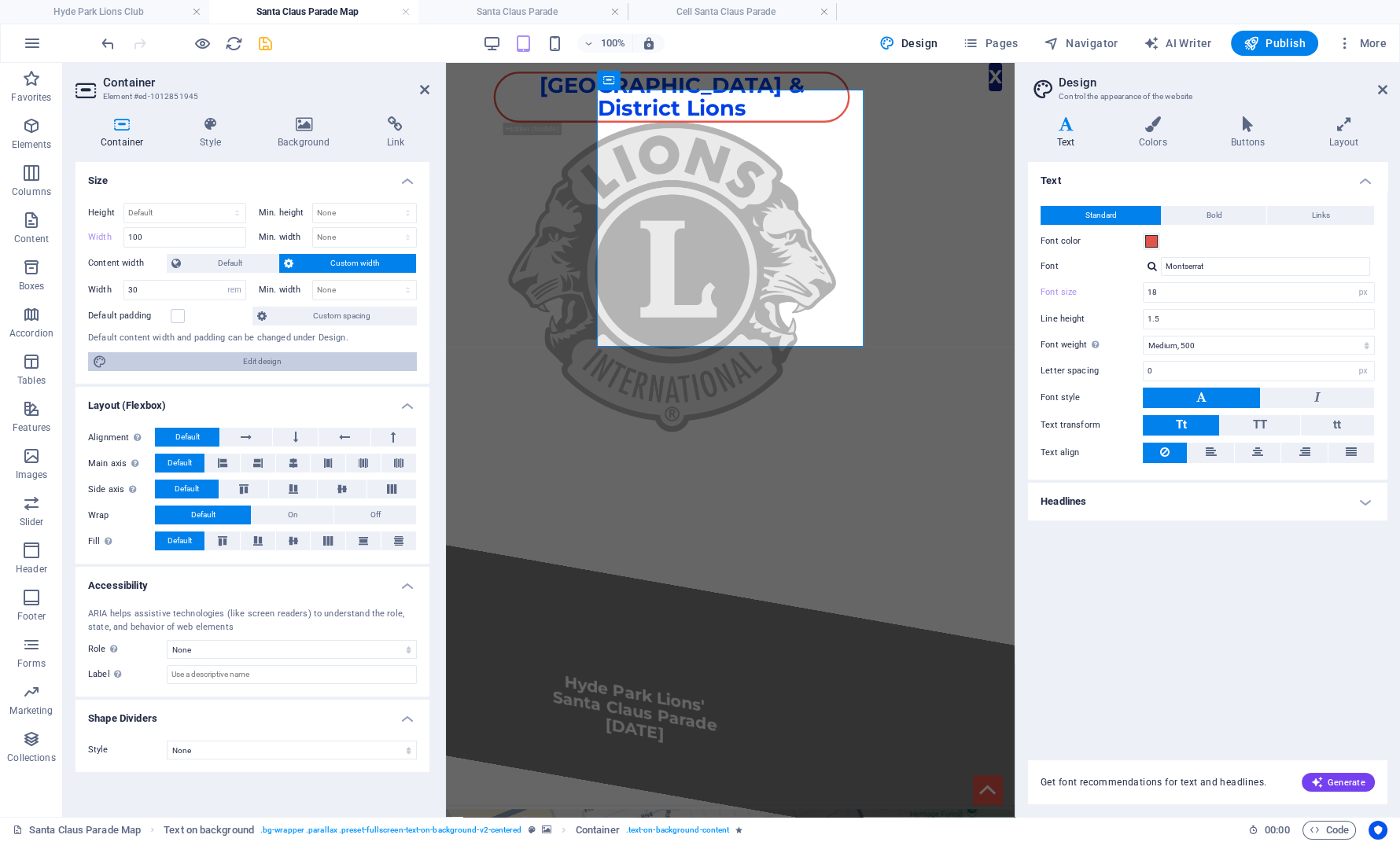
type input "100"
select select "rem"
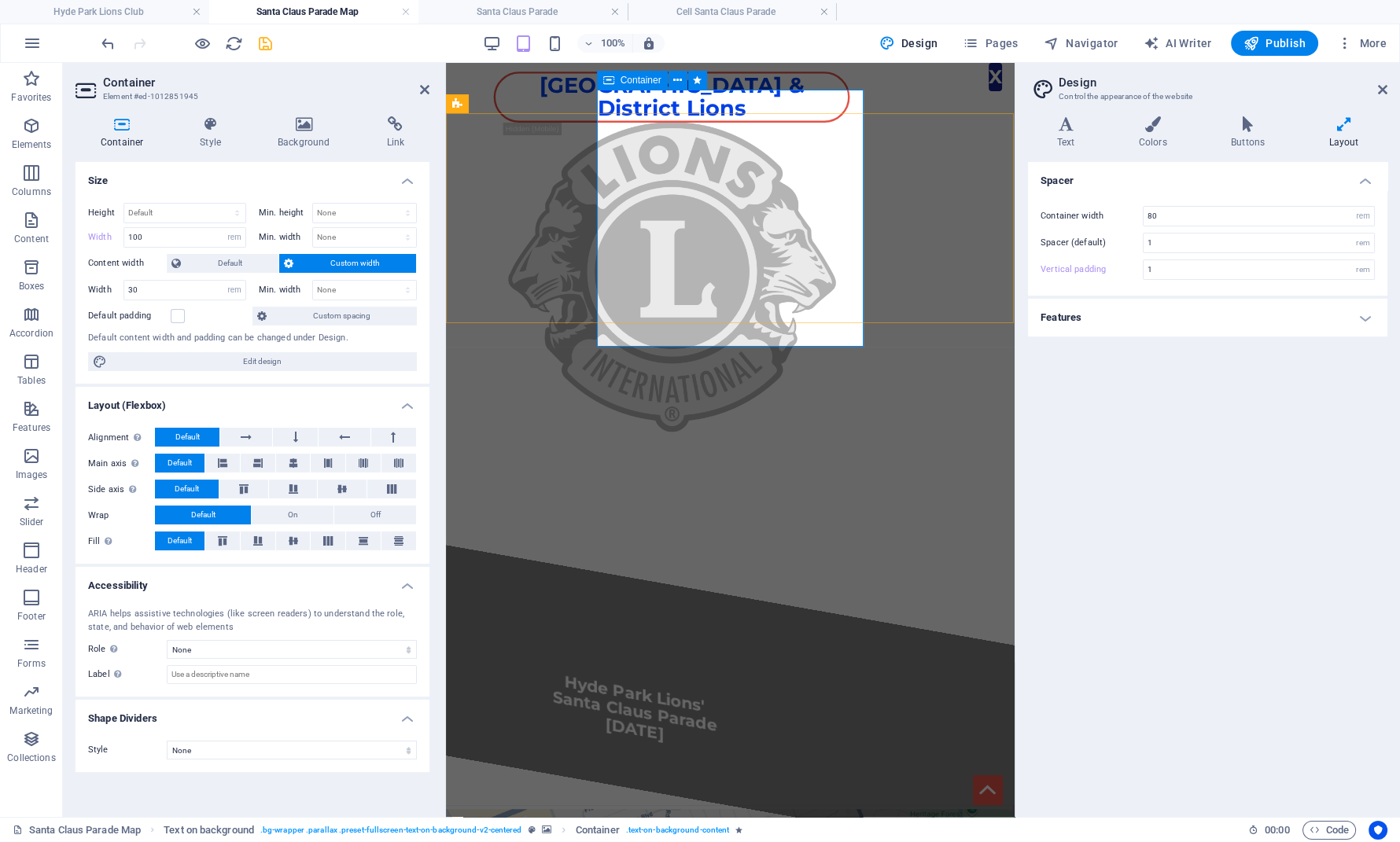
click at [714, 545] on div "​​​​ Hyde Park Lions' Santa Claus Parade [DATE]" at bounding box center [731, 700] width 569 height 311
drag, startPoint x: 172, startPoint y: 229, endPoint x: 110, endPoint y: 237, distance: 62.5
click at [125, 237] on input "100" at bounding box center [185, 237] width 121 height 19
type input "80"
click at [108, 235] on label "Width" at bounding box center [106, 237] width 35 height 9
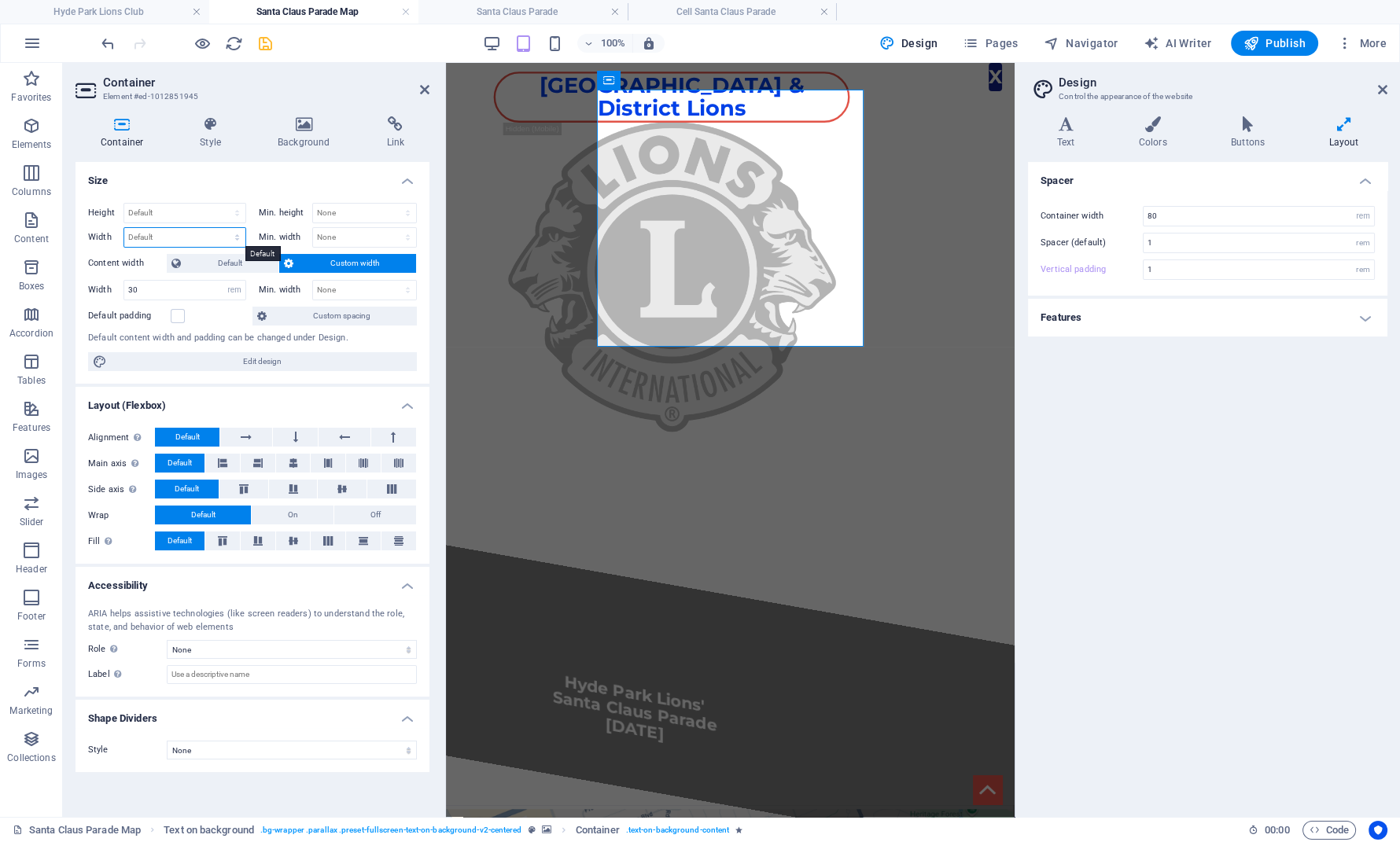
click at [125, 228] on select "Default px rem % em vh vw" at bounding box center [185, 237] width 121 height 19
select select "%"
click option "%" at bounding box center [0, 0] width 0 height 0
type input "100"
click at [701, 605] on div "​​​​ Hyde Park Lions' Santa Claus Parade [DATE]" at bounding box center [635, 684] width 277 height 158
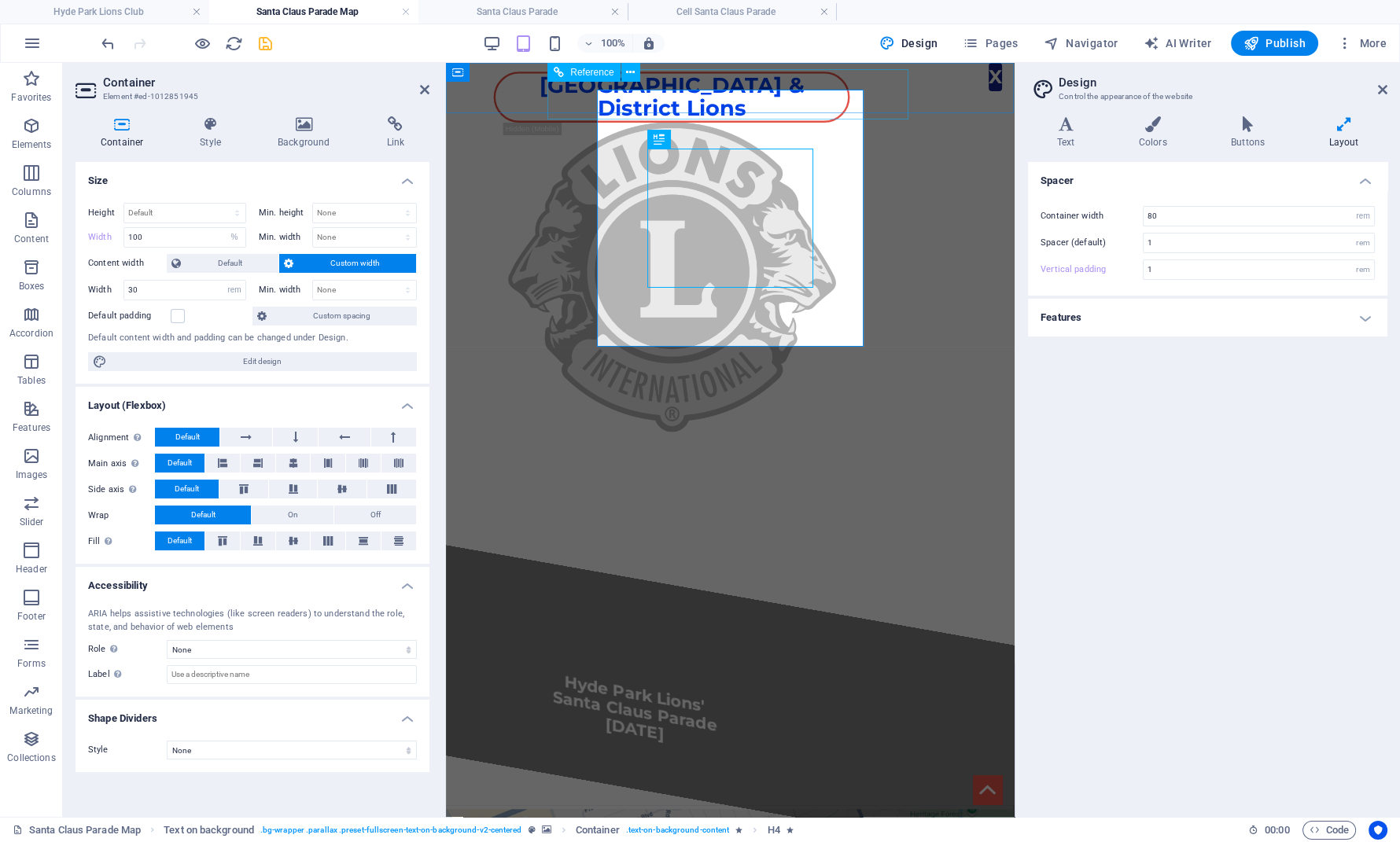
click at [621, 107] on div "[GEOGRAPHIC_DATA] & District Lions" at bounding box center [671, 95] width 362 height 51
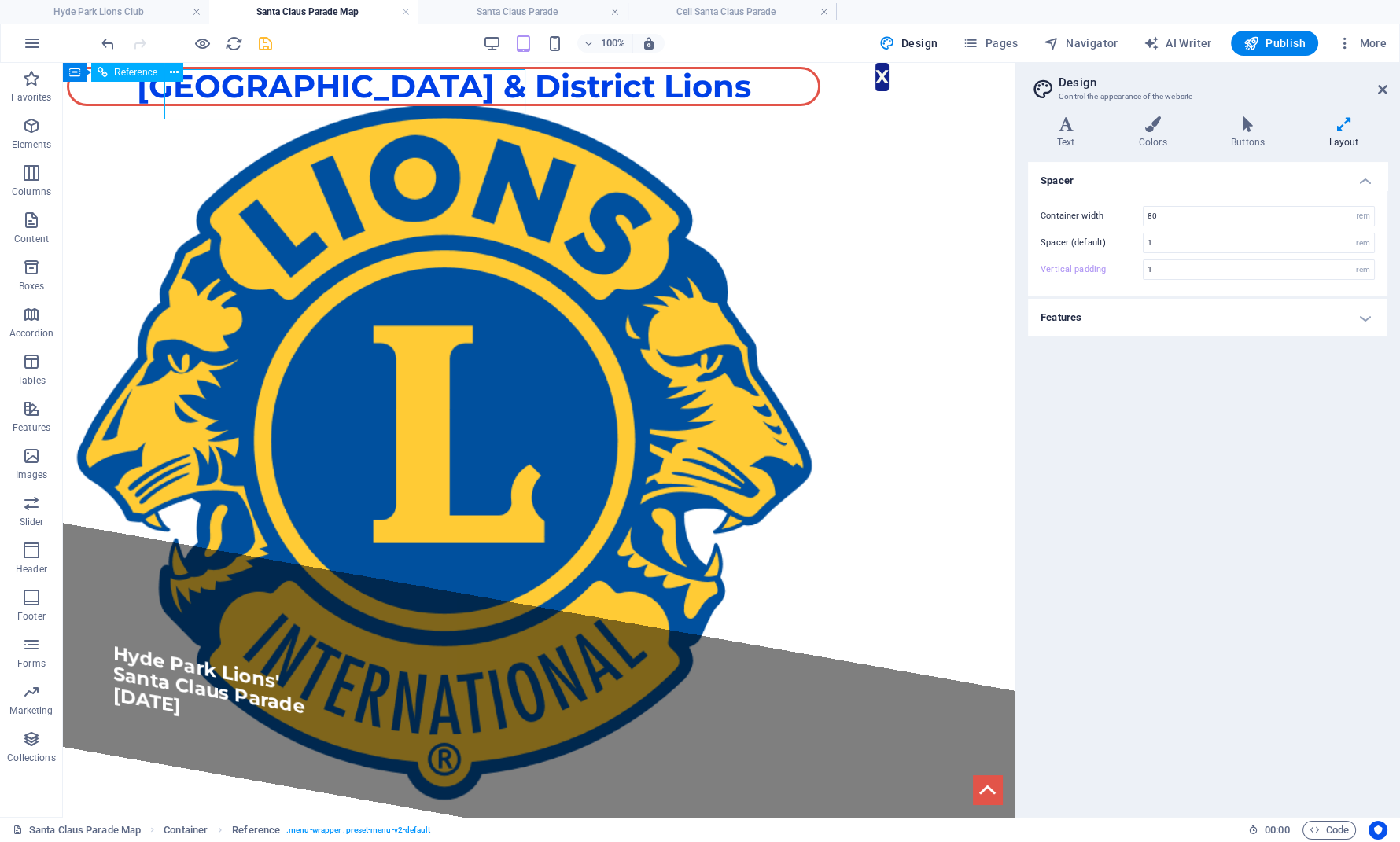
type input "5"
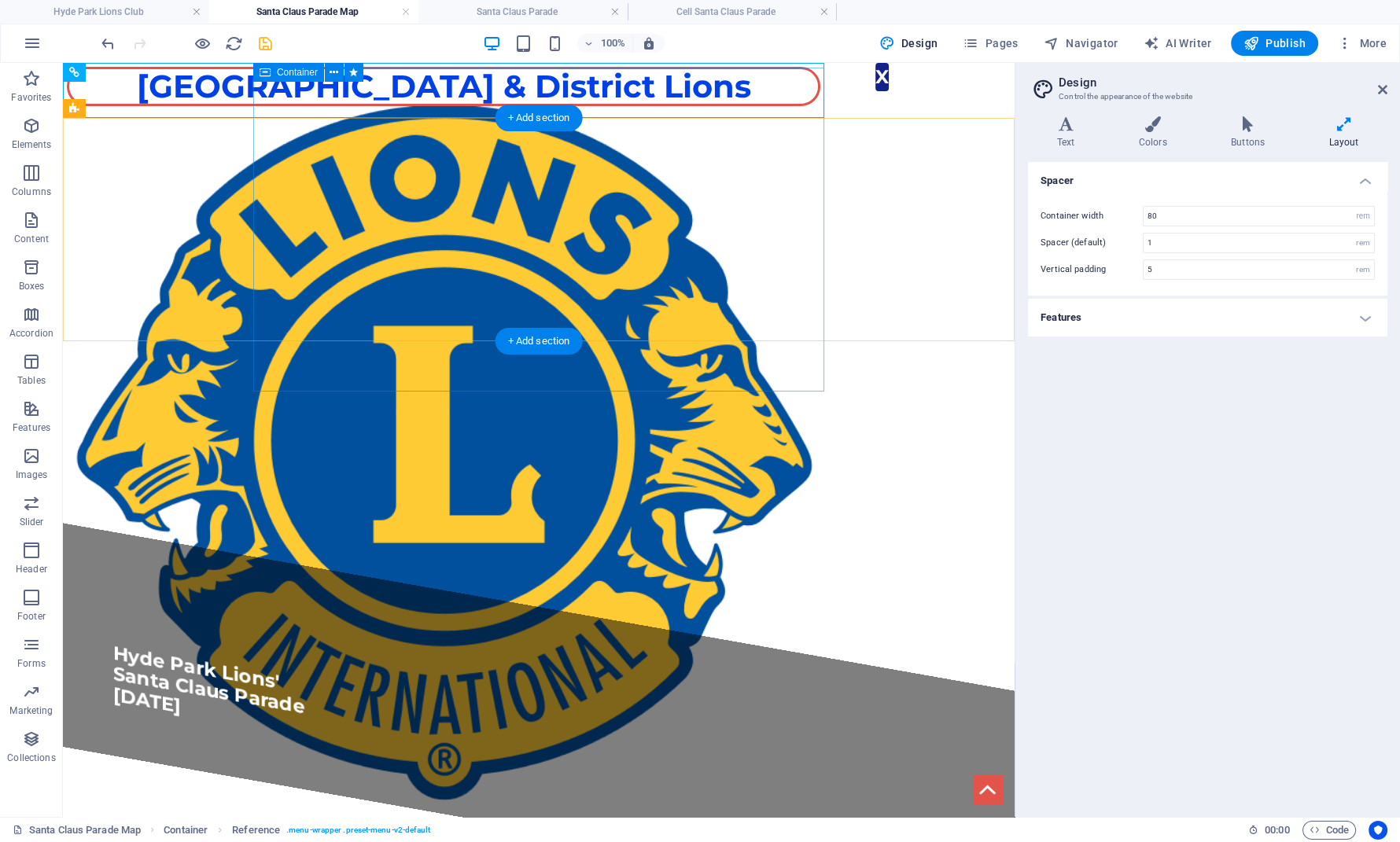
click at [261, 523] on div "​​​​ Hyde Park Lions' Santa Claus Parade [DATE]" at bounding box center [539, 718] width 952 height 391
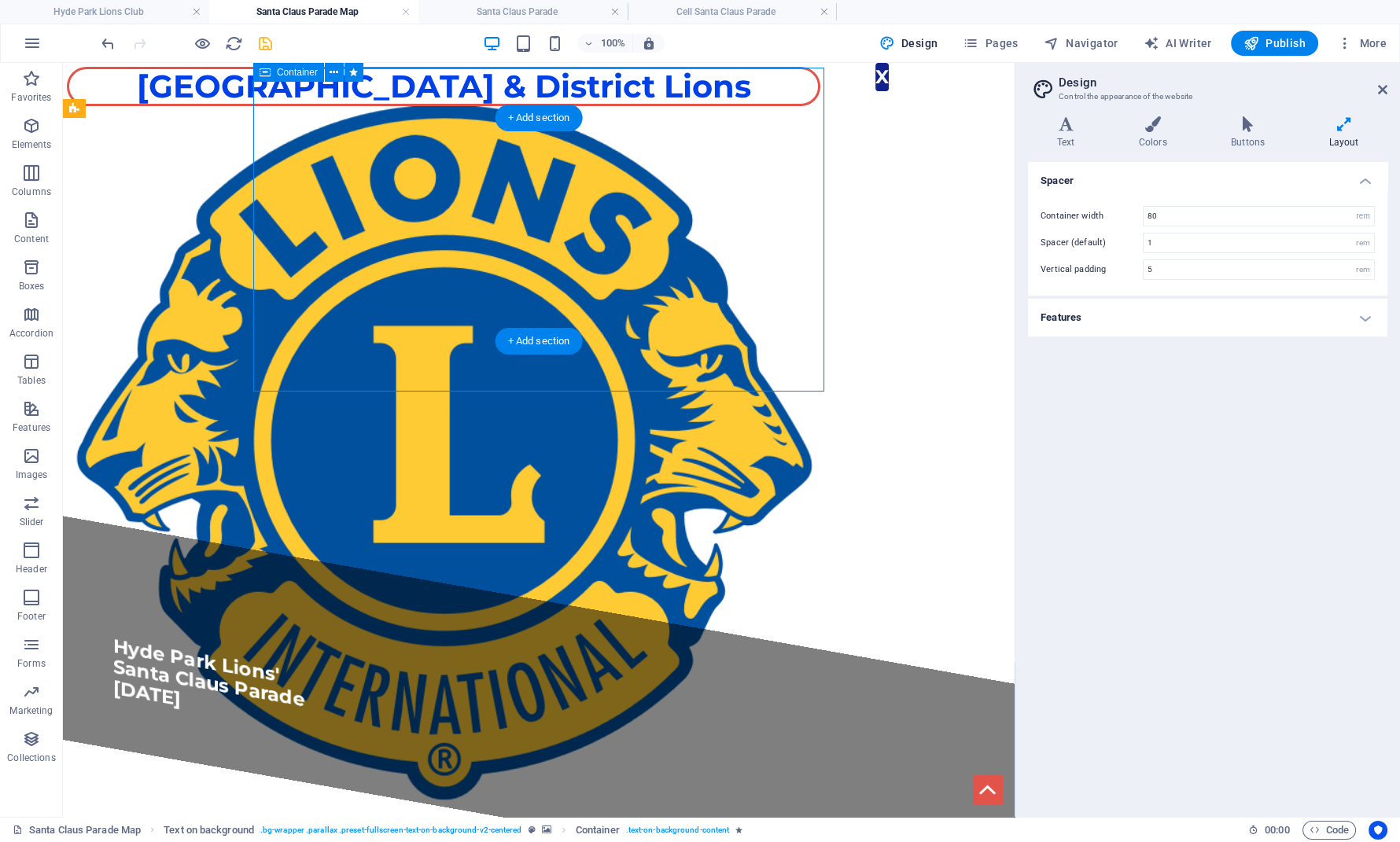
select select "%"
select select "rem"
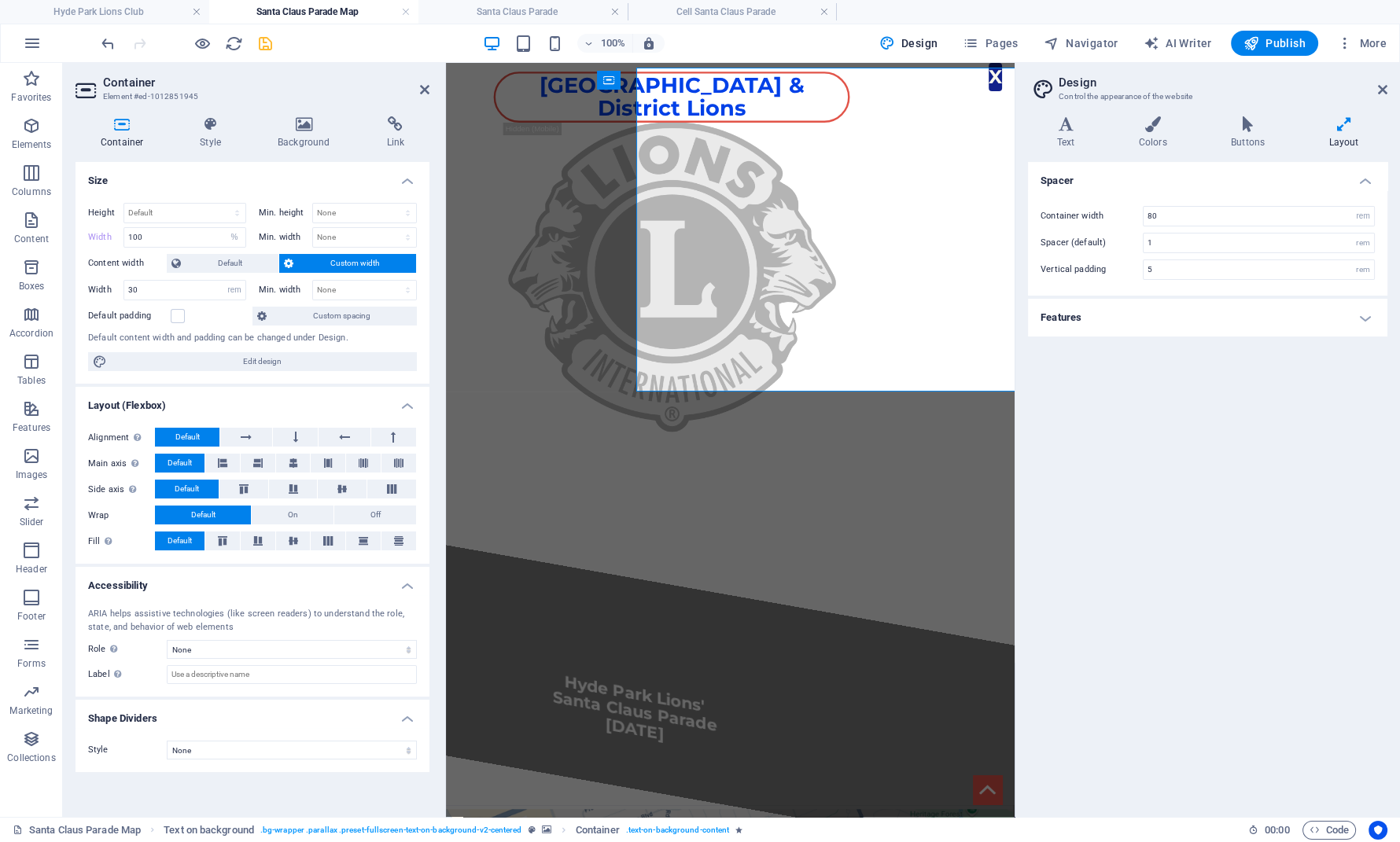
type input "1"
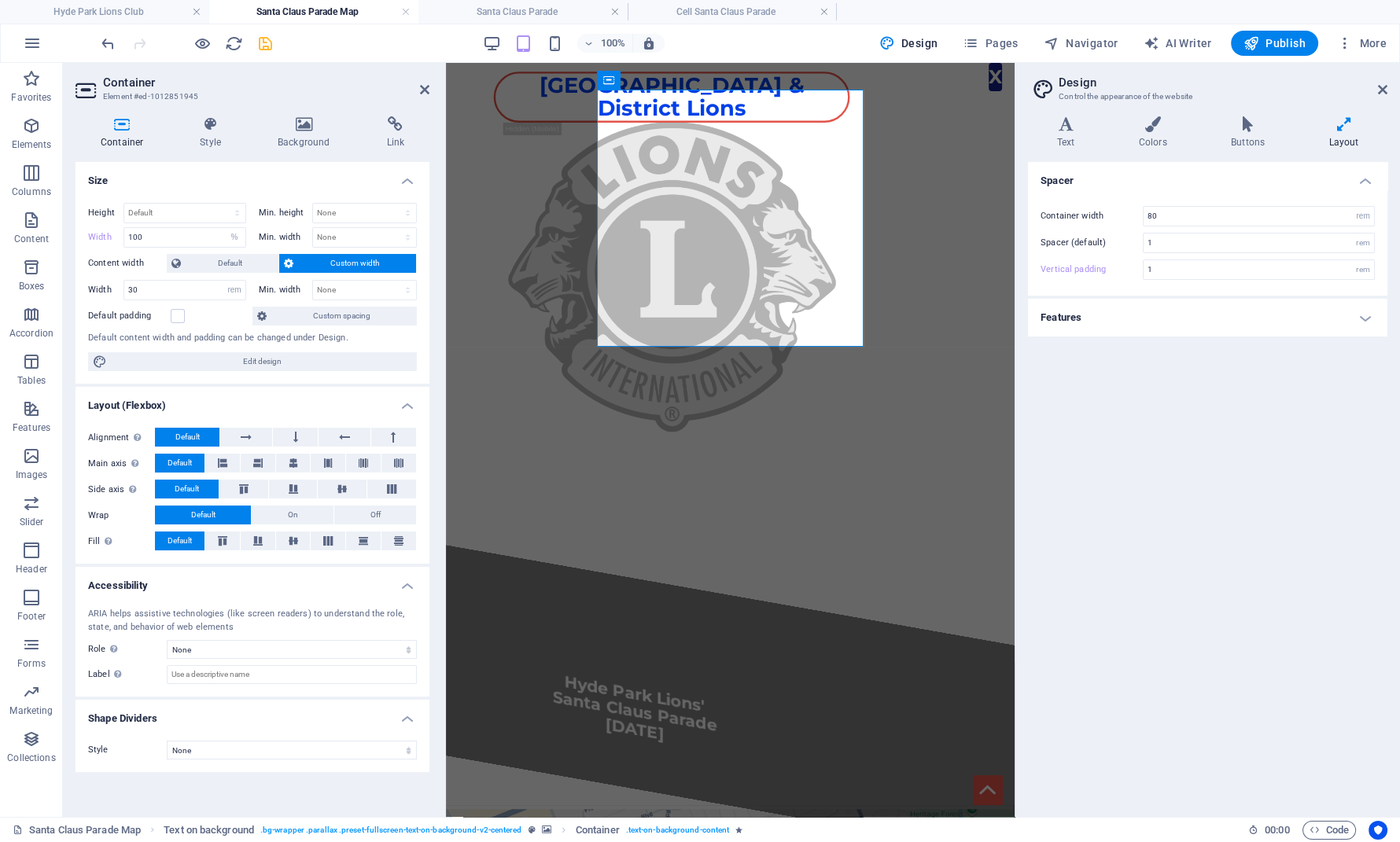
click at [333, 263] on span "Custom width" at bounding box center [355, 264] width 113 height 19
drag, startPoint x: 180, startPoint y: 292, endPoint x: 92, endPoint y: 292, distance: 88.0
click at [125, 292] on input "30" at bounding box center [185, 290] width 121 height 19
type input "50"
click at [255, 437] on button at bounding box center [245, 437] width 51 height 19
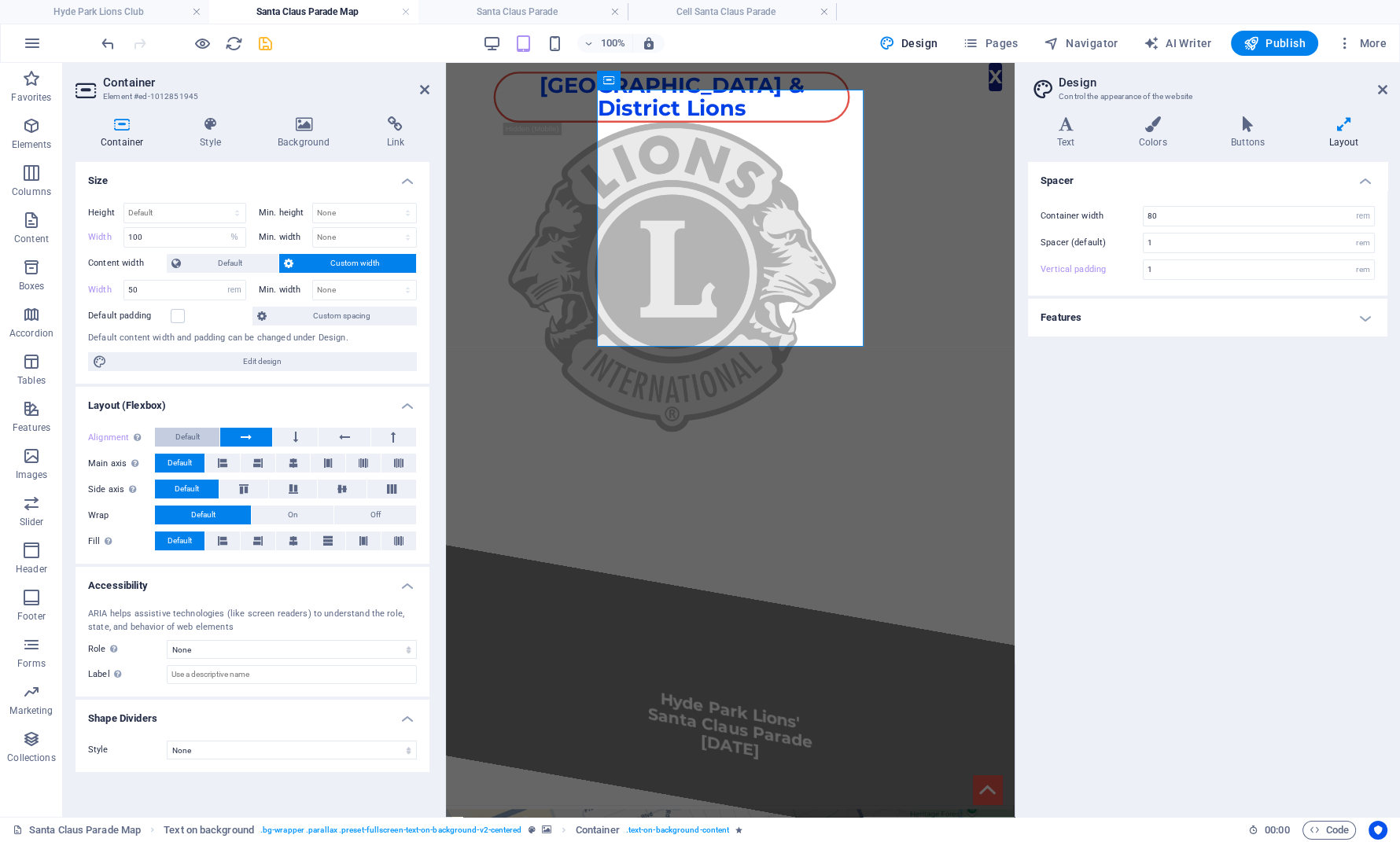
click at [189, 431] on span "Default" at bounding box center [187, 437] width 24 height 19
click at [290, 442] on button at bounding box center [296, 437] width 45 height 19
click at [345, 436] on icon at bounding box center [344, 437] width 11 height 19
click at [401, 437] on button at bounding box center [394, 437] width 45 height 19
click at [167, 431] on button "Default" at bounding box center [186, 437] width 64 height 19
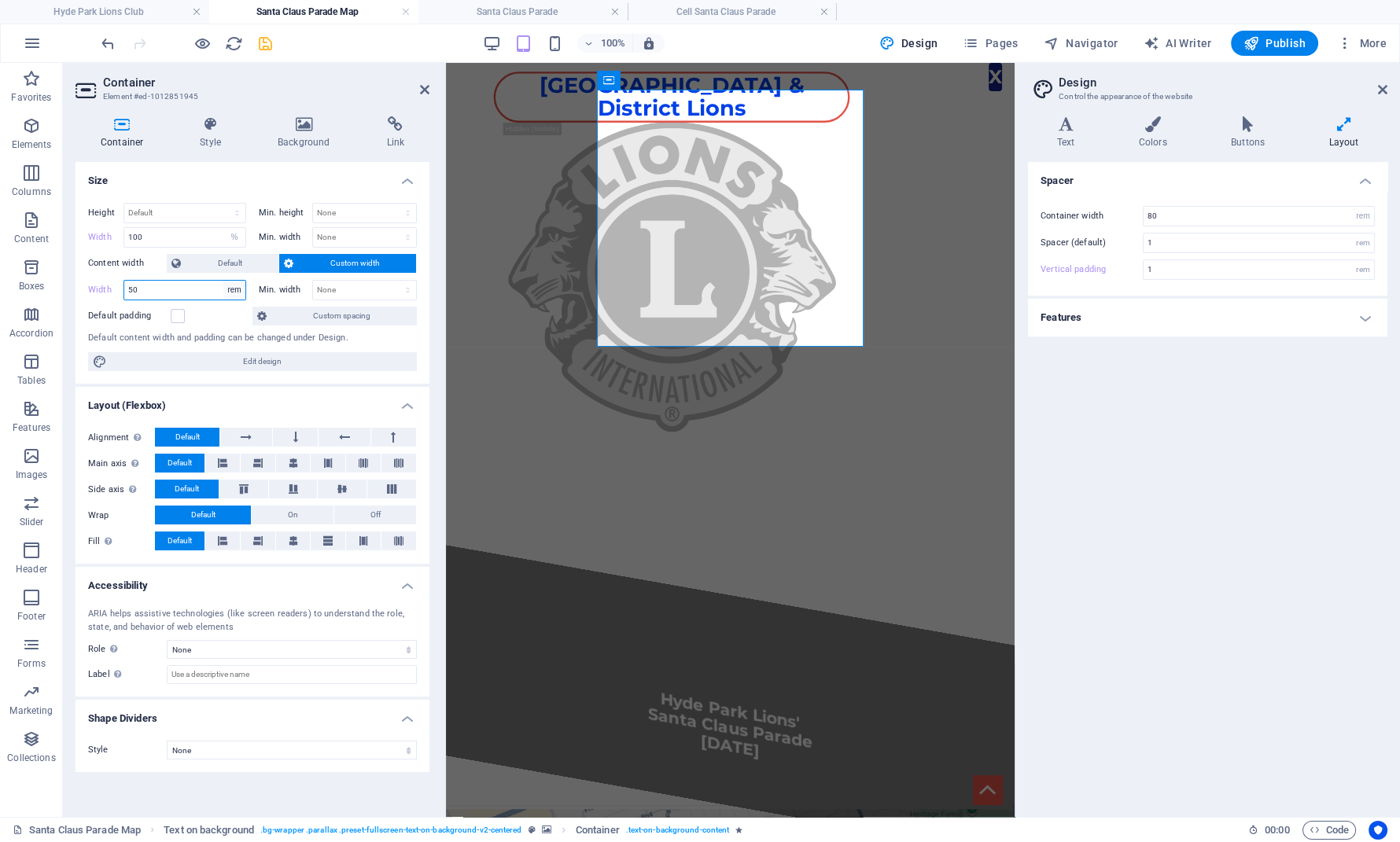
click at [223, 281] on select "Default px rem % em vh vw" at bounding box center [235, 290] width 22 height 19
select select "%"
click option "%" at bounding box center [0, 0] width 0 height 0
type input "100"
click at [209, 123] on icon at bounding box center [210, 124] width 71 height 15
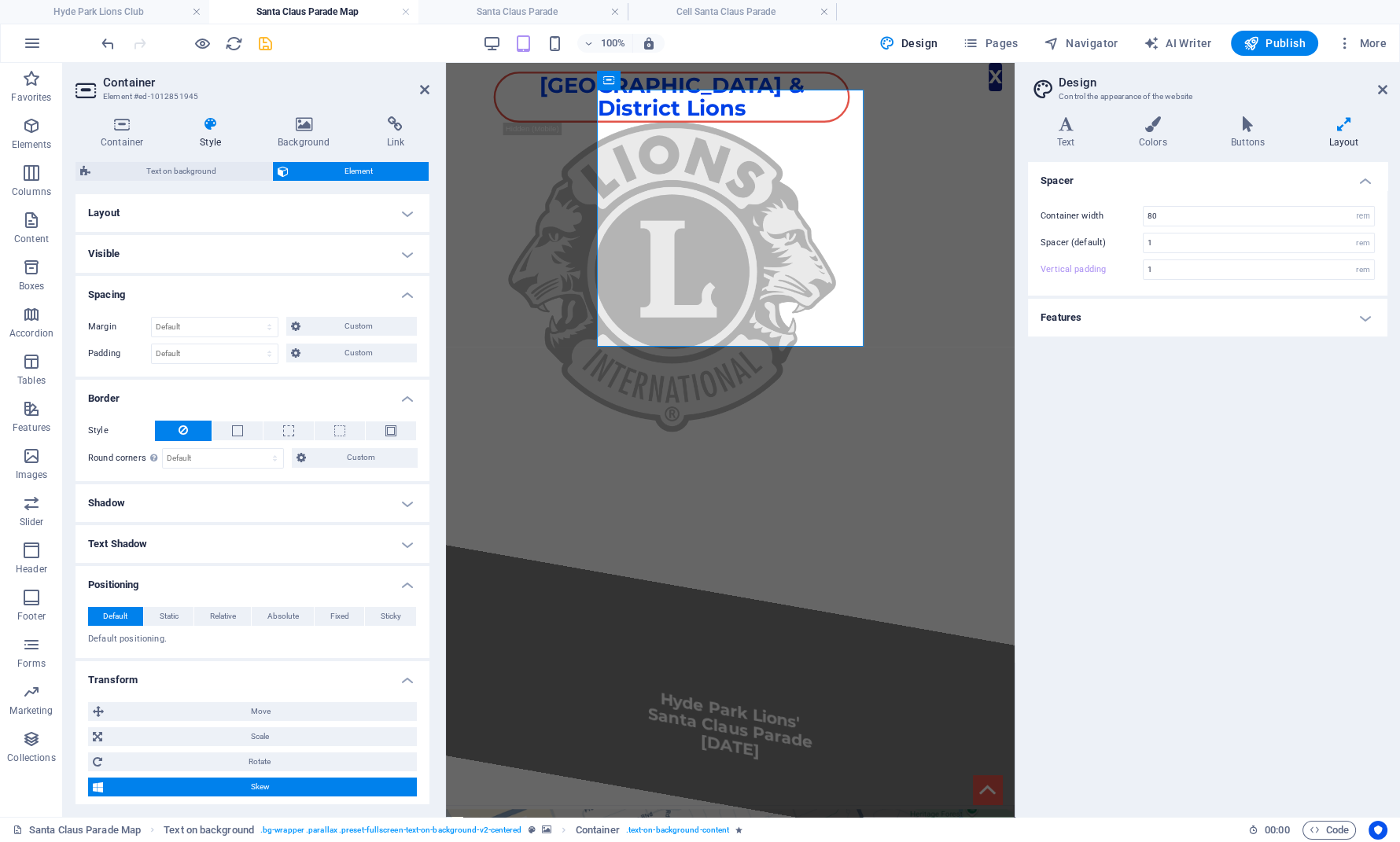
click at [237, 205] on h4 "Layout" at bounding box center [253, 213] width 354 height 38
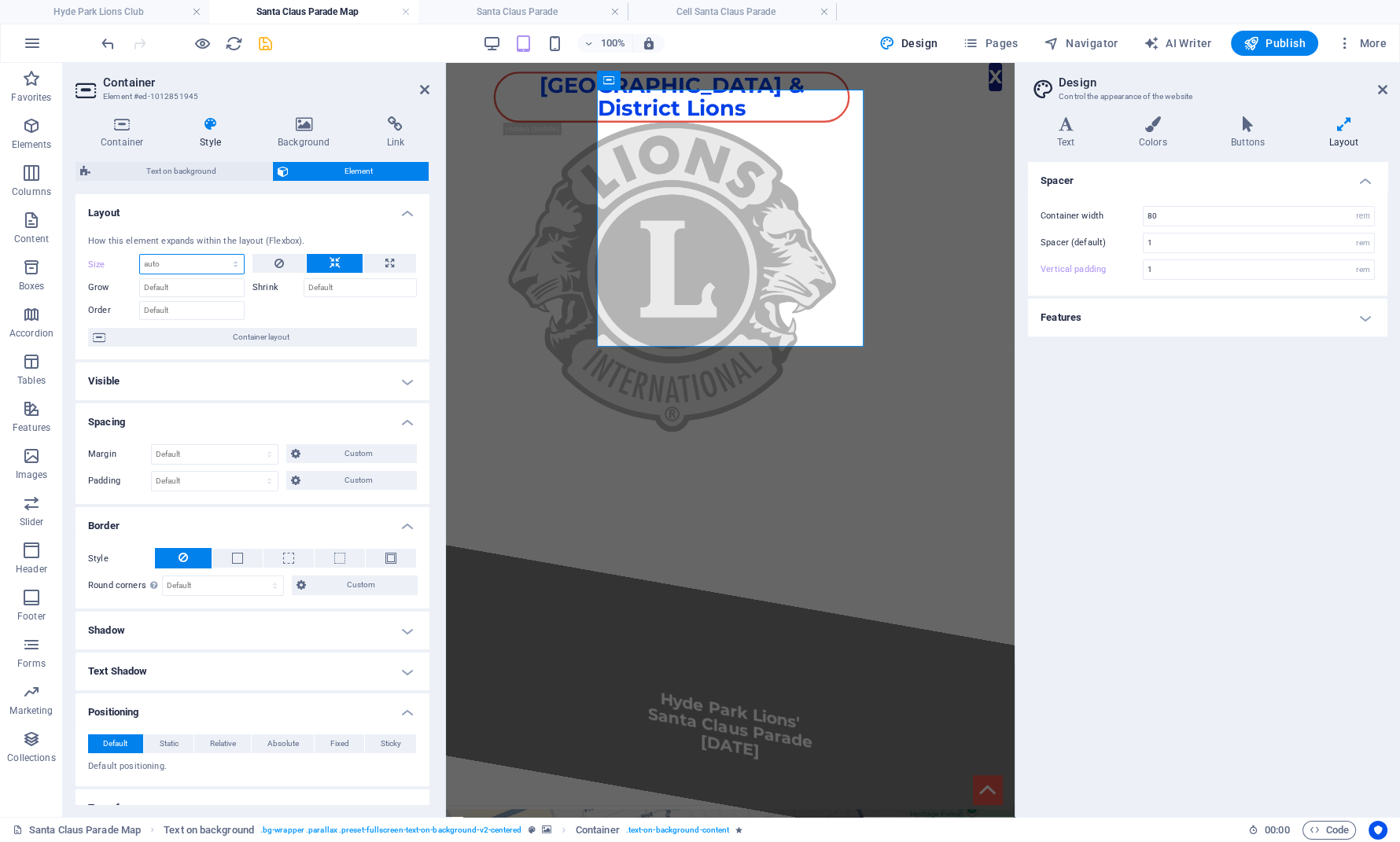
click at [140, 255] on select "Default auto px % 1/1 1/2 1/3 1/4 1/5 1/6 1/7 1/8 1/9 1/10" at bounding box center [192, 265] width 104 height 19
click option "auto" at bounding box center [0, 0] width 0 height 0
click at [140, 255] on select "Default auto px % 1/1 1/2 1/3 1/4 1/5 1/6 1/7 1/8 1/9 1/10" at bounding box center [192, 265] width 104 height 19
select select "1/1"
click option "1/1" at bounding box center [0, 0] width 0 height 0
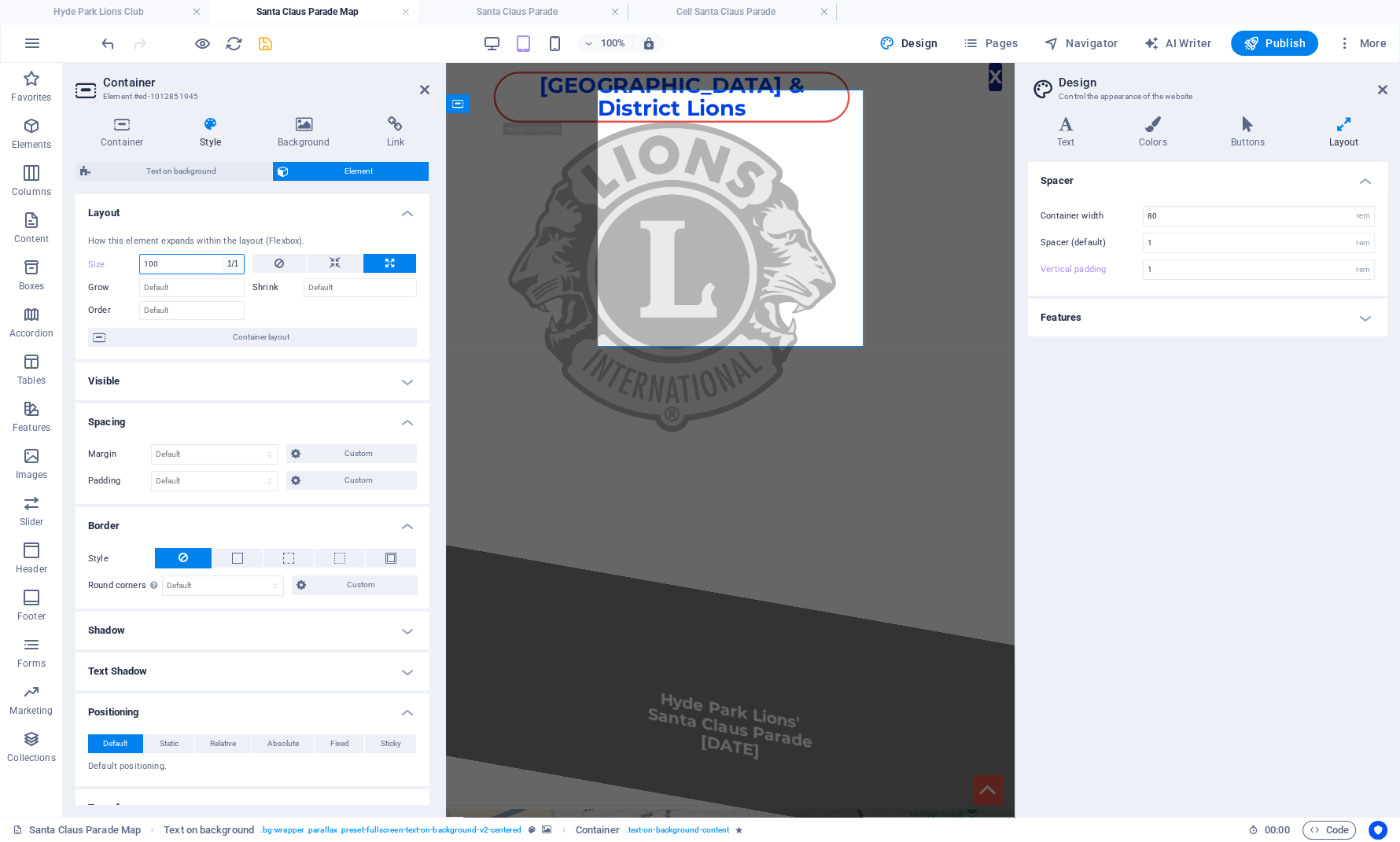
type input "100"
select select "%"
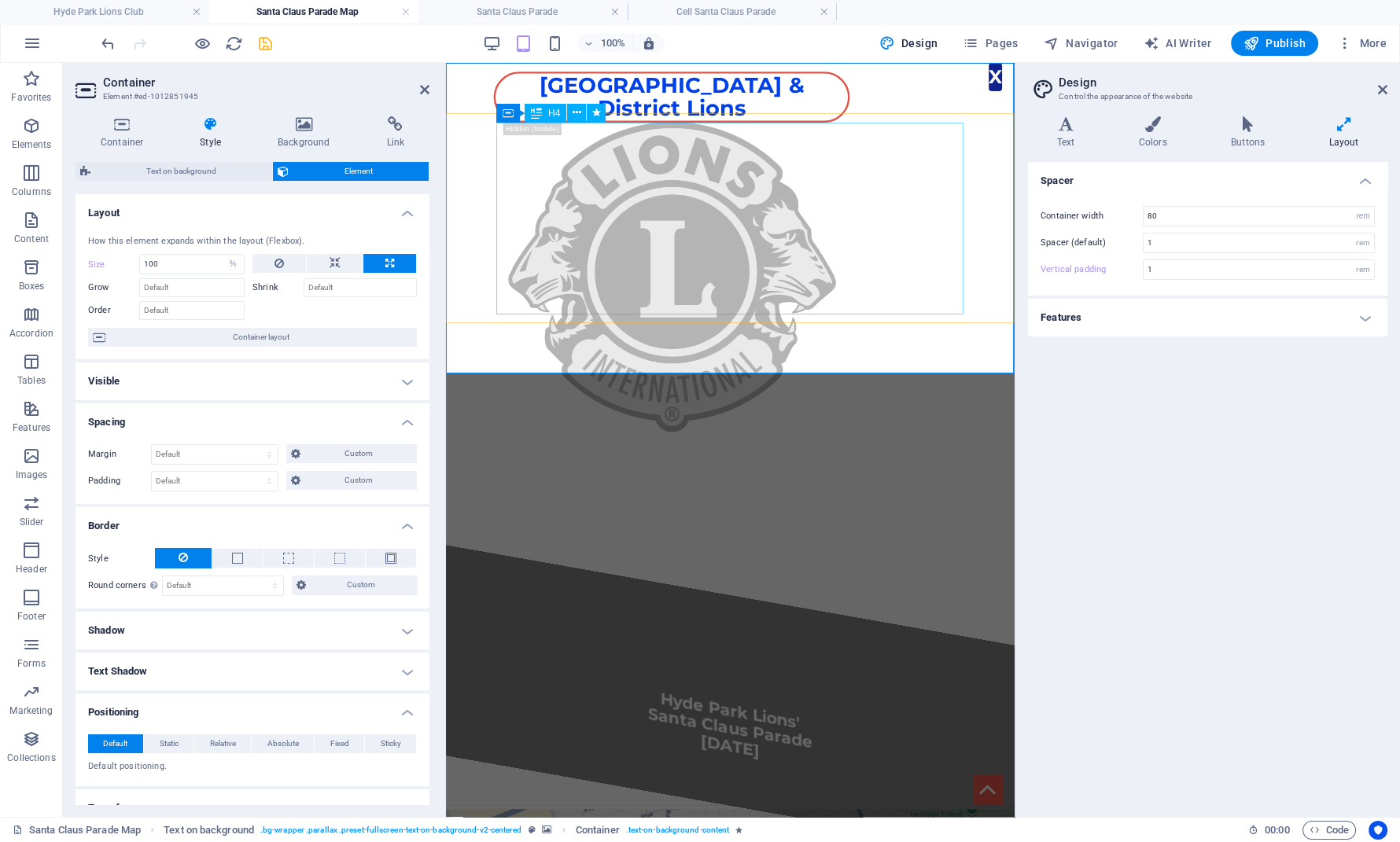
click at [534, 605] on div "​​​​ Hyde Park Lions' Santa Claus Parade [DATE]" at bounding box center [731, 700] width 468 height 192
drag, startPoint x: 174, startPoint y: 259, endPoint x: 112, endPoint y: 253, distance: 62.3
click at [140, 255] on input "100" at bounding box center [192, 265] width 104 height 19
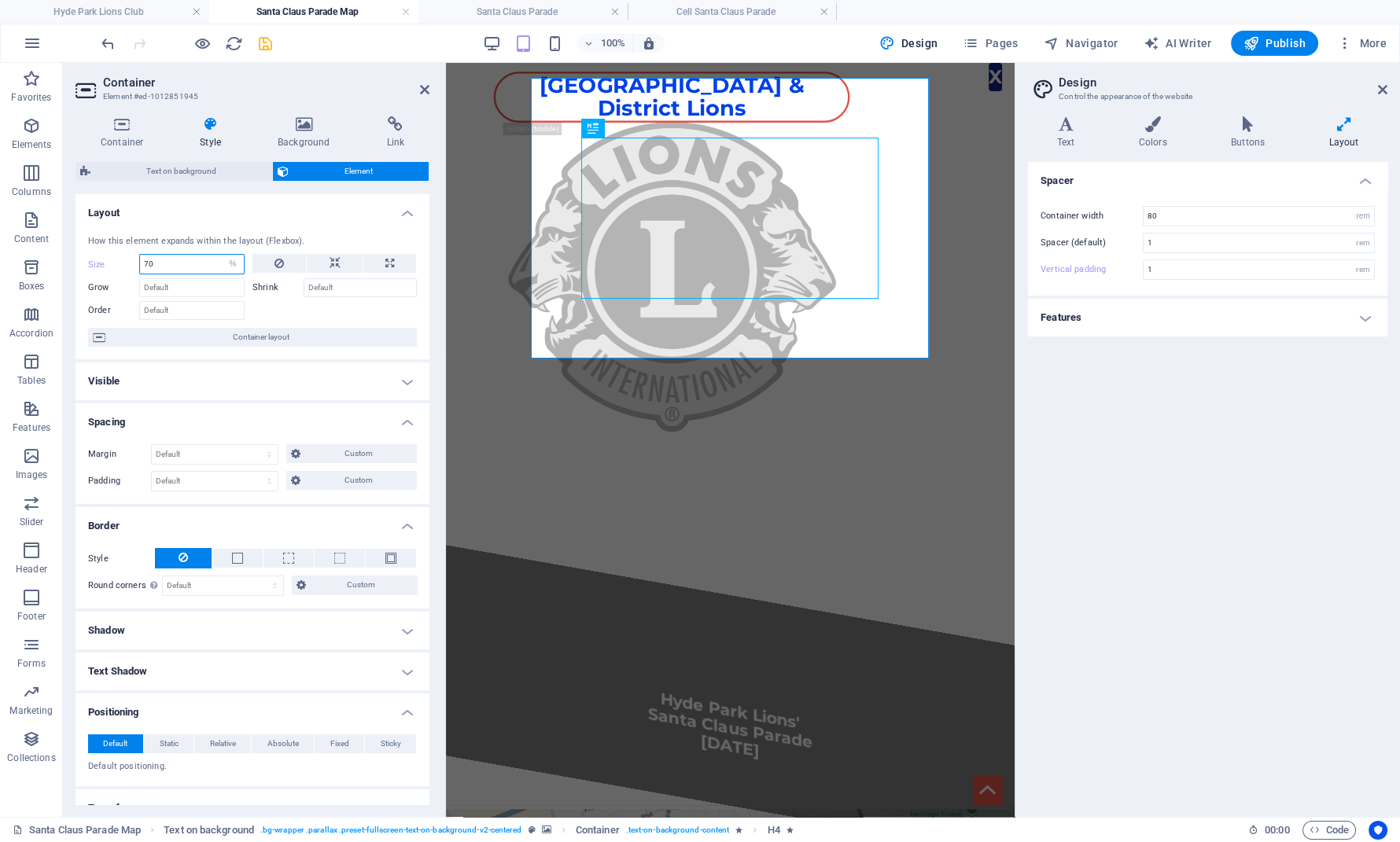
drag, startPoint x: 170, startPoint y: 262, endPoint x: 55, endPoint y: 265, distance: 115.0
click at [140, 265] on input "70" at bounding box center [192, 265] width 104 height 19
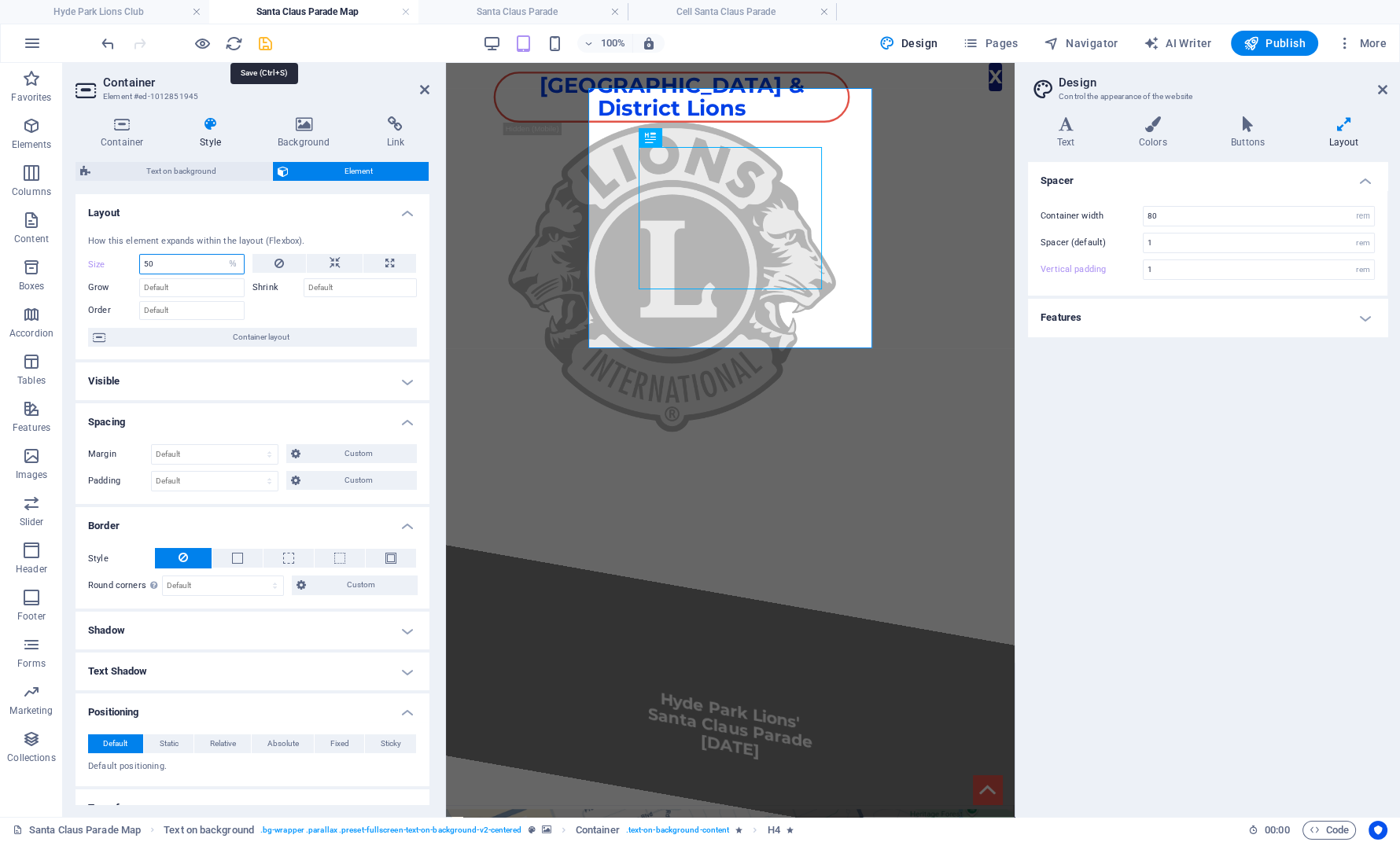
type input "50"
click at [266, 39] on icon "save" at bounding box center [265, 43] width 18 height 18
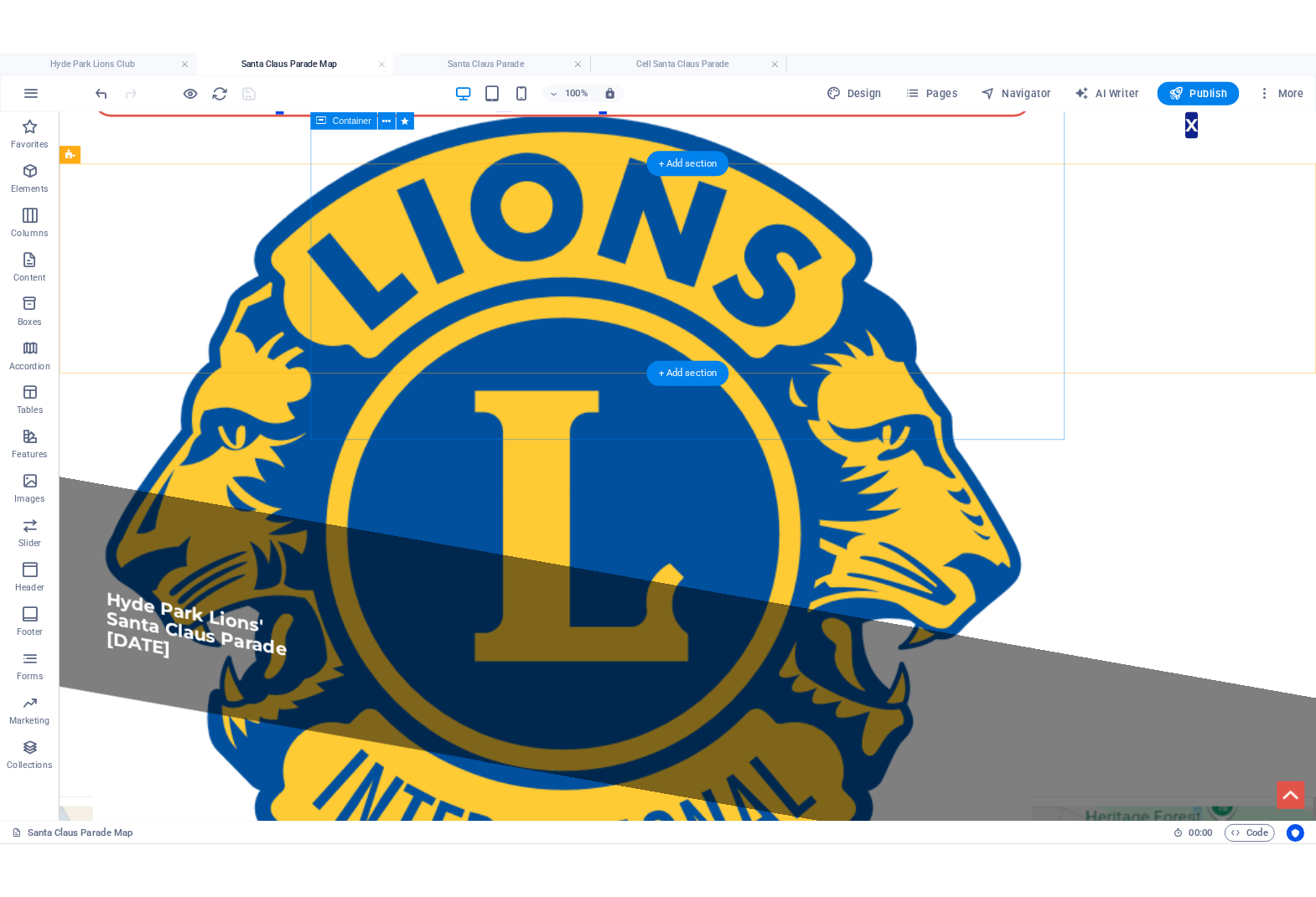
scroll to position [0, 0]
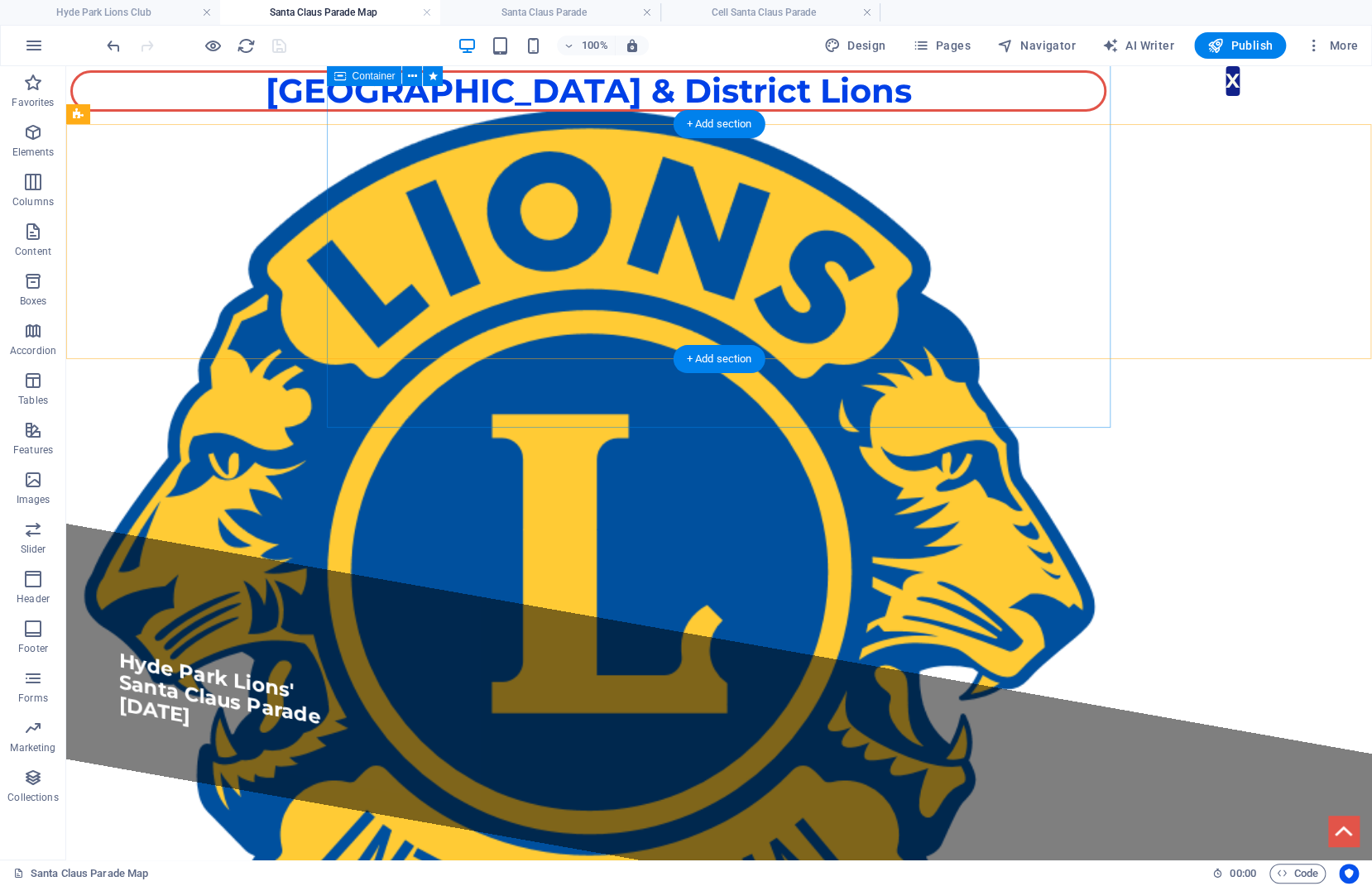
click at [345, 523] on div "​​​​ Hyde Park Lions' Santa Claus Parade [DATE]" at bounding box center [719, 756] width 1305 height 465
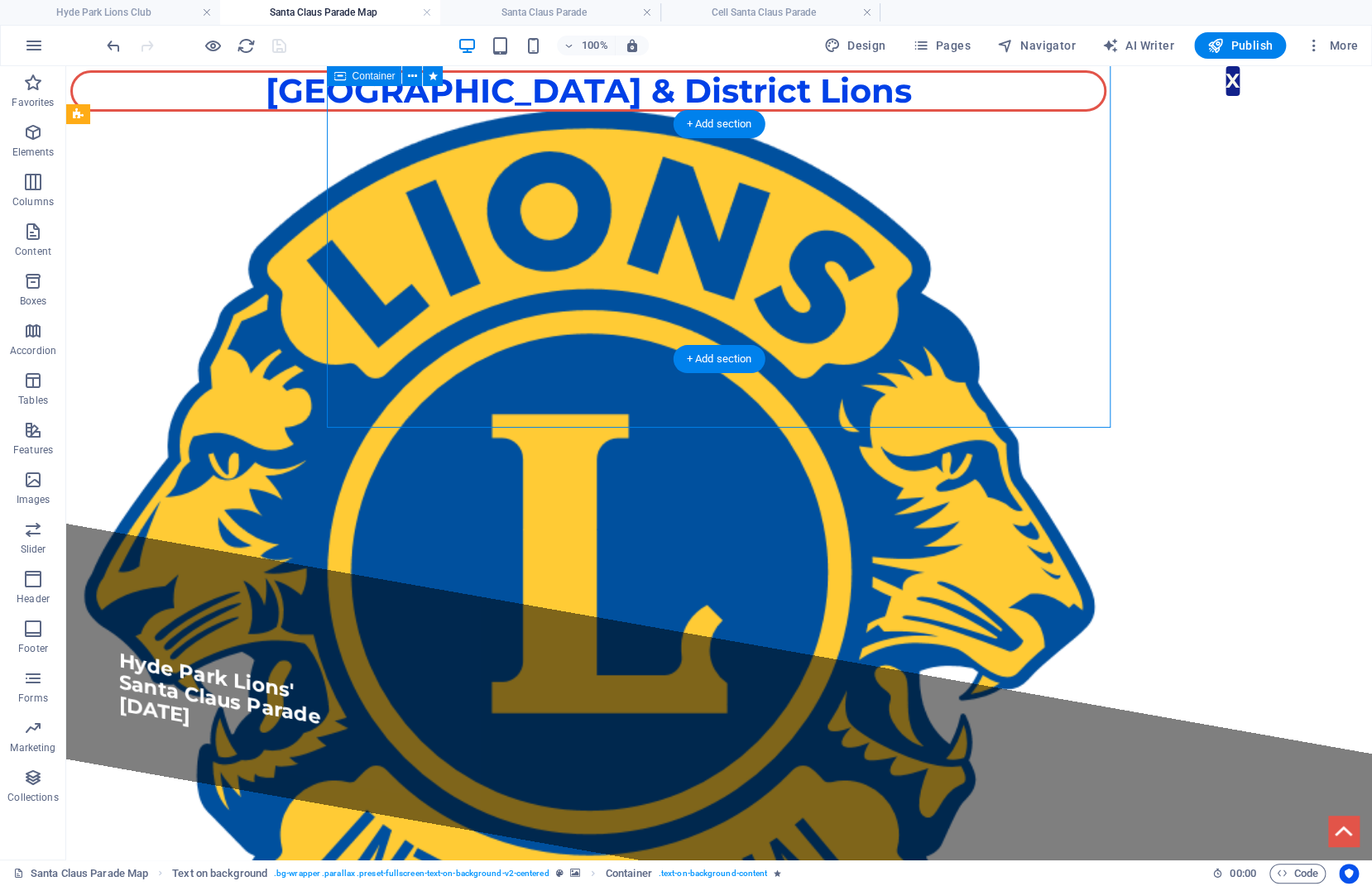
click at [345, 523] on div "​​​​ Hyde Park Lions' Santa Claus Parade [DATE]" at bounding box center [719, 756] width 1305 height 465
select select "%"
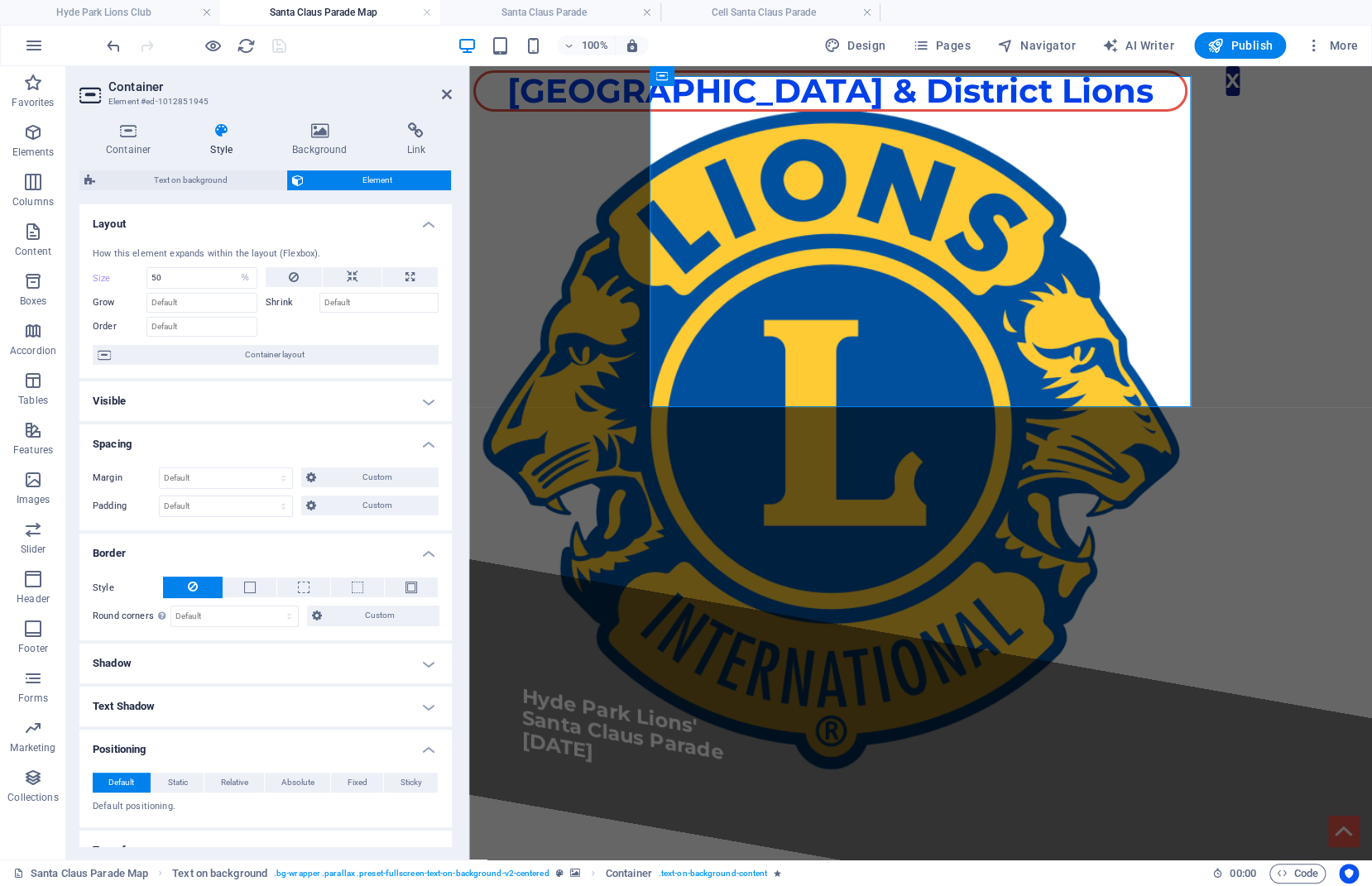
select select "DISABLED_OPTION_VALUE"
click at [350, 274] on icon at bounding box center [352, 278] width 12 height 20
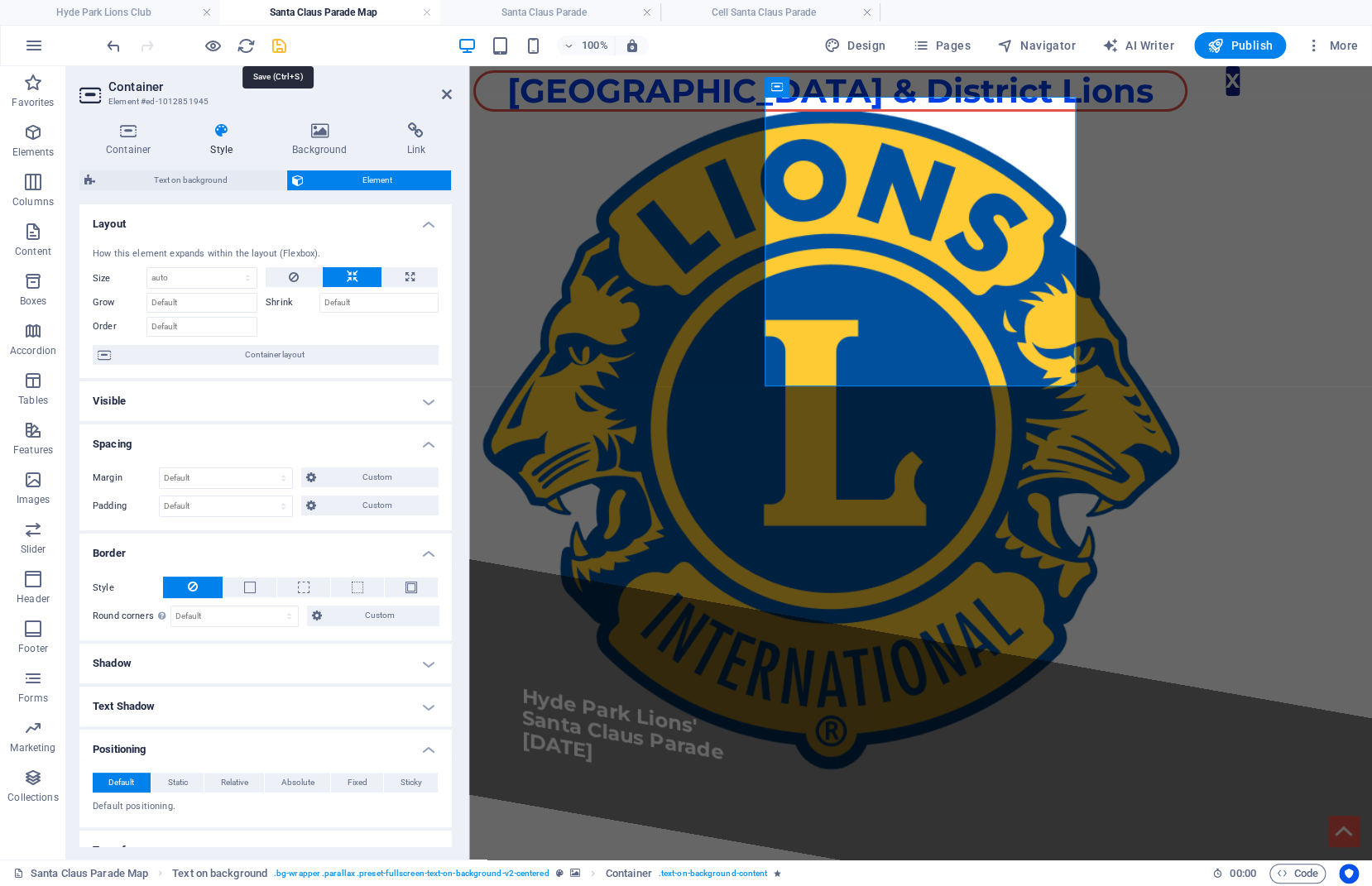
click at [277, 42] on icon "save" at bounding box center [278, 45] width 19 height 19
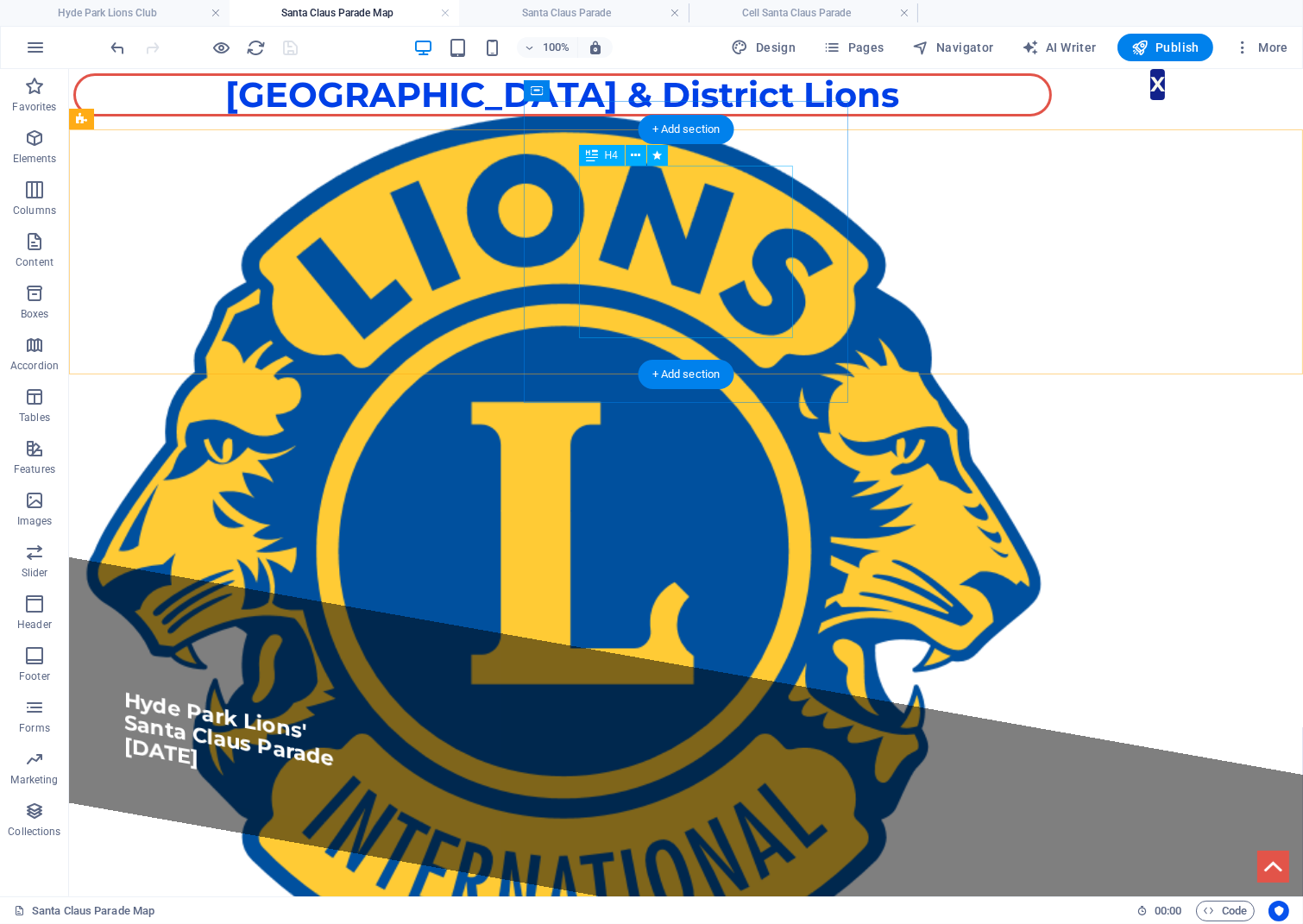
click at [428, 622] on div "​​​​ Hyde Park Lions' Santa Claus Parade [DATE]" at bounding box center [276, 717] width 304 height 189
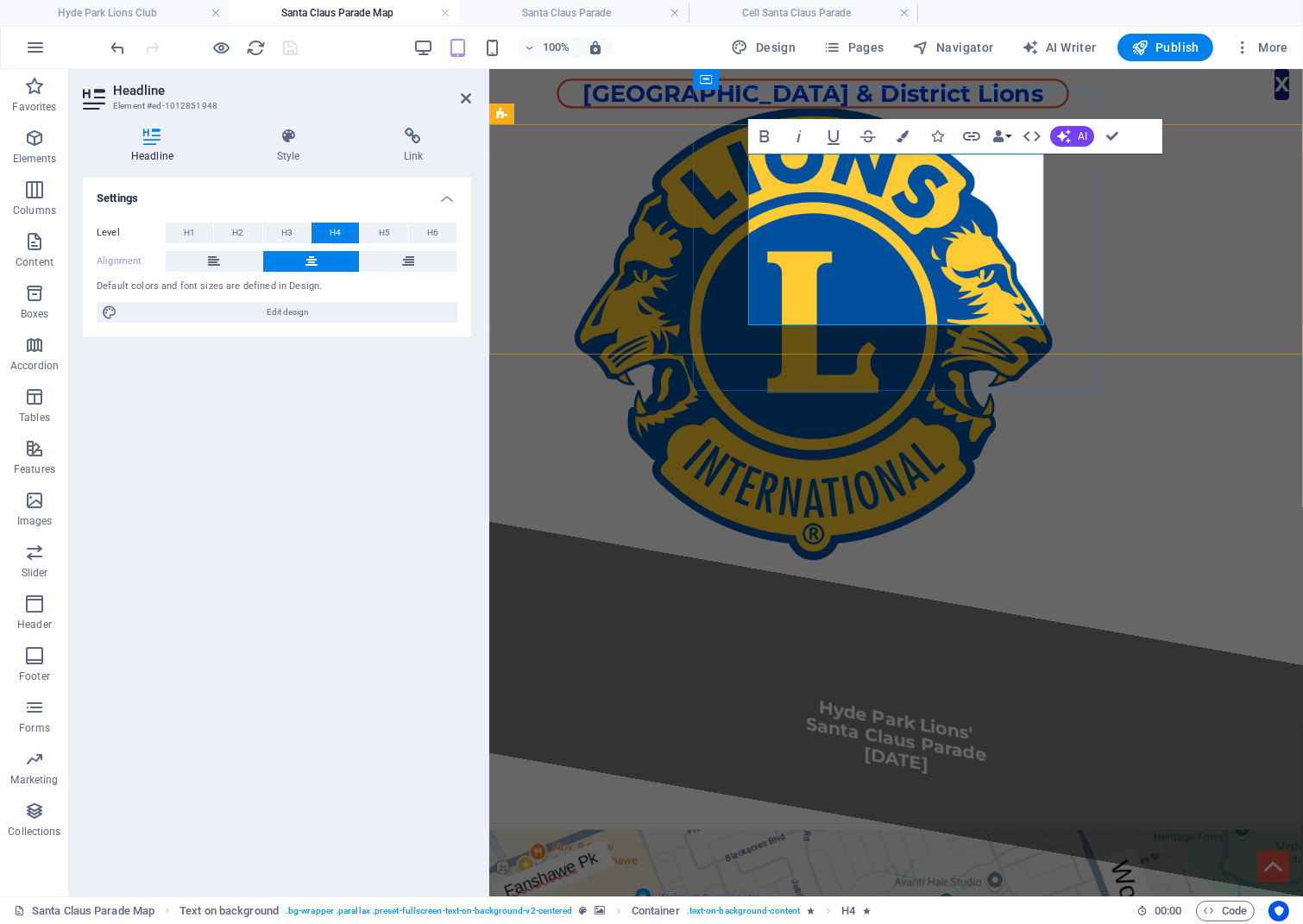
drag, startPoint x: 974, startPoint y: 306, endPoint x: 845, endPoint y: 272, distance: 133.4
click at [845, 610] on h4 "Hyde Park Lions' Santa Claus Parade [DATE]" at bounding box center [897, 720] width 703 height 221
drag, startPoint x: 824, startPoint y: 241, endPoint x: 984, endPoint y: 304, distance: 172.0
click at [984, 610] on h4 "Hyde Park Lions' Santa Claus Parade [DATE]" at bounding box center [897, 720] width 703 height 221
click at [906, 138] on icon "button" at bounding box center [902, 136] width 12 height 12
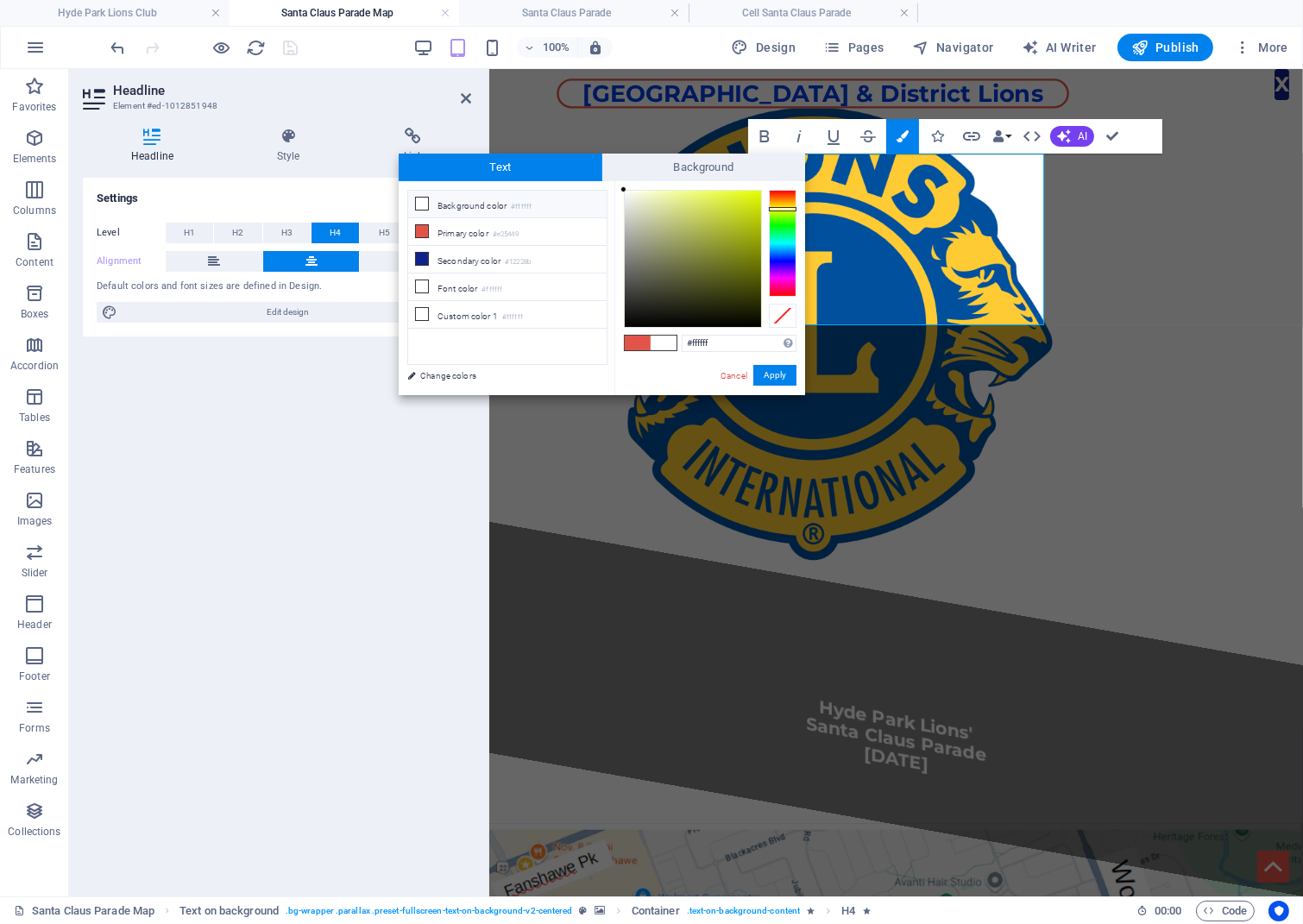
click at [783, 209] on div at bounding box center [783, 242] width 27 height 107
click at [453, 282] on li "Font color #ffffff" at bounding box center [507, 287] width 199 height 27
click at [419, 285] on icon at bounding box center [421, 286] width 12 height 12
click at [482, 281] on li "Font color #ffffff" at bounding box center [507, 287] width 199 height 27
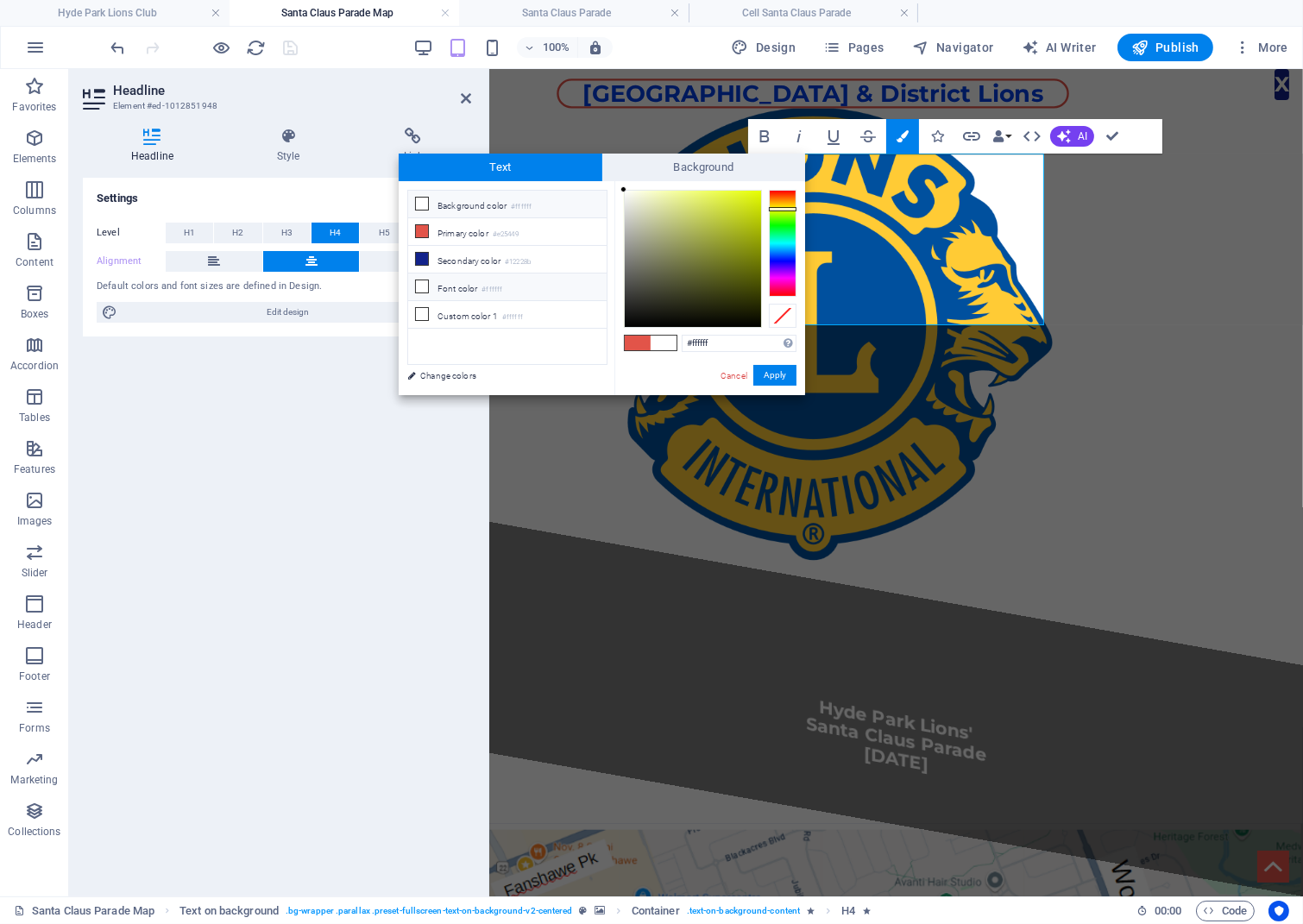
click at [482, 281] on li "Font color #ffffff" at bounding box center [507, 287] width 199 height 27
click at [780, 371] on button "Apply" at bounding box center [775, 375] width 43 height 21
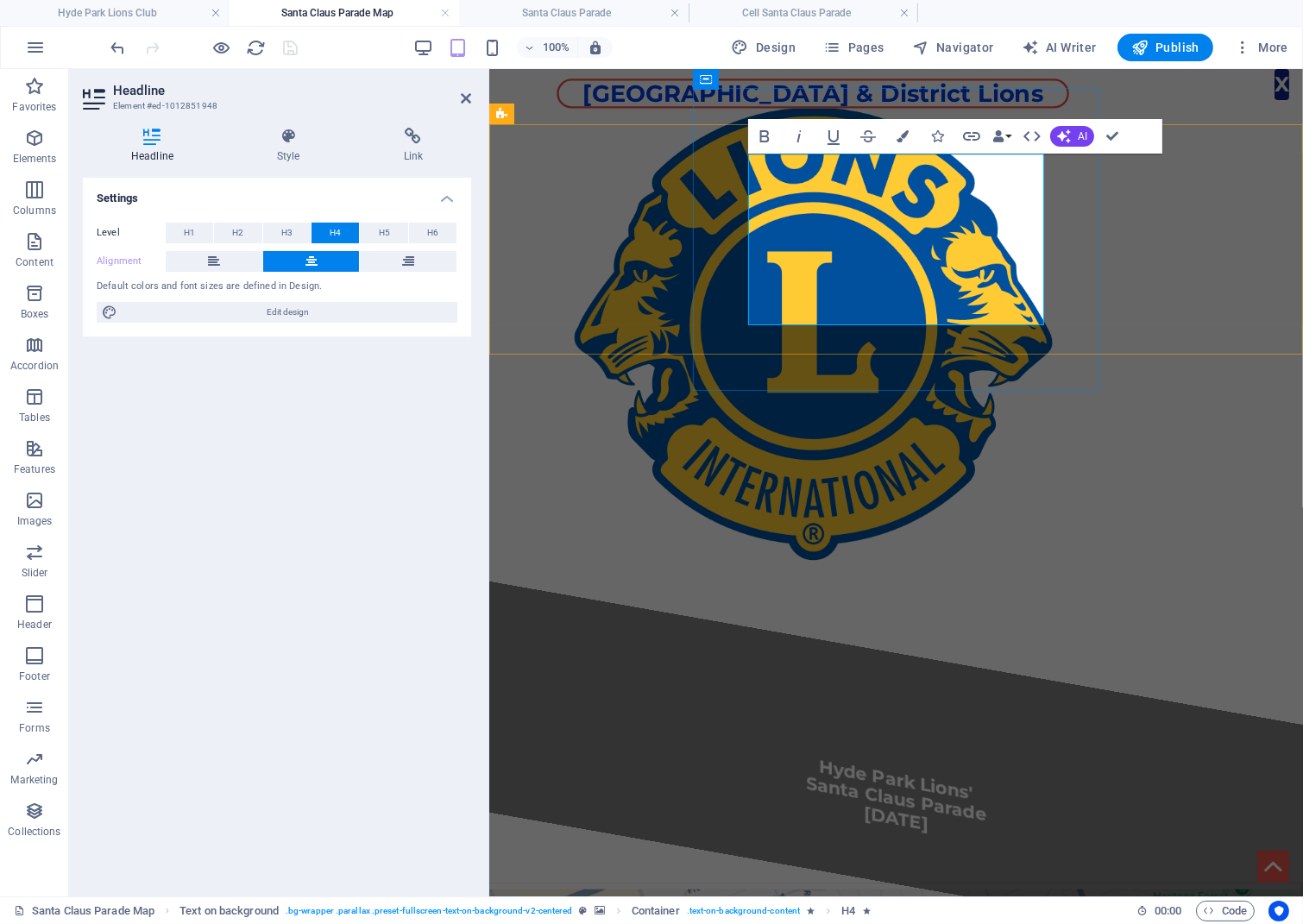
click at [965, 669] on h4 "Hyde Park Lions' Santa Claus Parade [DATE]" at bounding box center [897, 780] width 703 height 221
click at [903, 755] on span "Hyde Park Lions' Santa Claus Parade [DATE]" at bounding box center [896, 795] width 180 height 79
drag, startPoint x: 823, startPoint y: 239, endPoint x: 972, endPoint y: 296, distance: 159.5
click at [972, 669] on h4 "Hyde Park Lions' Santa Claus Parade [DATE]" at bounding box center [897, 780] width 703 height 221
click at [904, 138] on icon "button" at bounding box center [902, 136] width 12 height 12
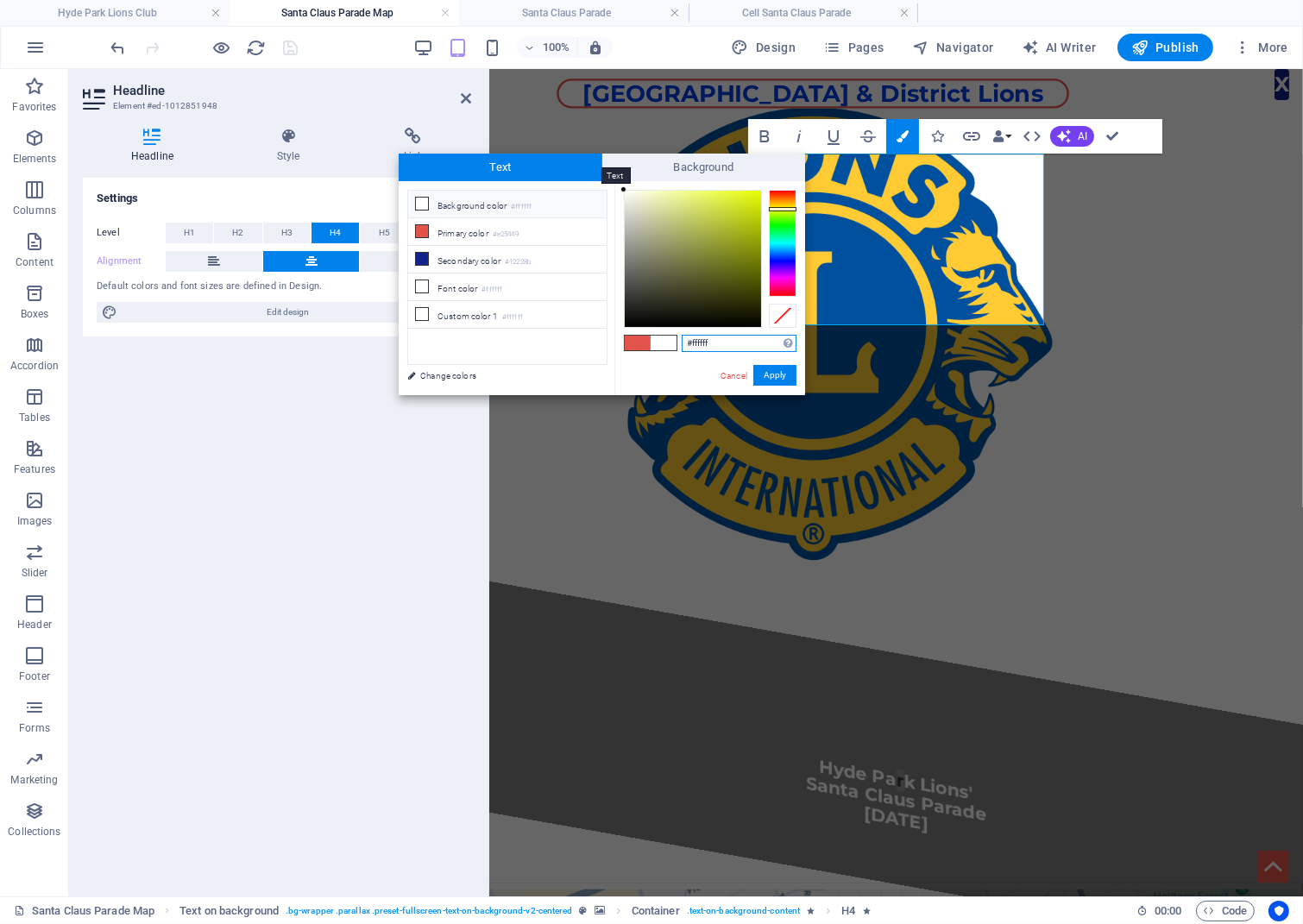
click at [549, 162] on span "Text" at bounding box center [501, 167] width 204 height 27
click at [427, 233] on icon at bounding box center [421, 231] width 12 height 12
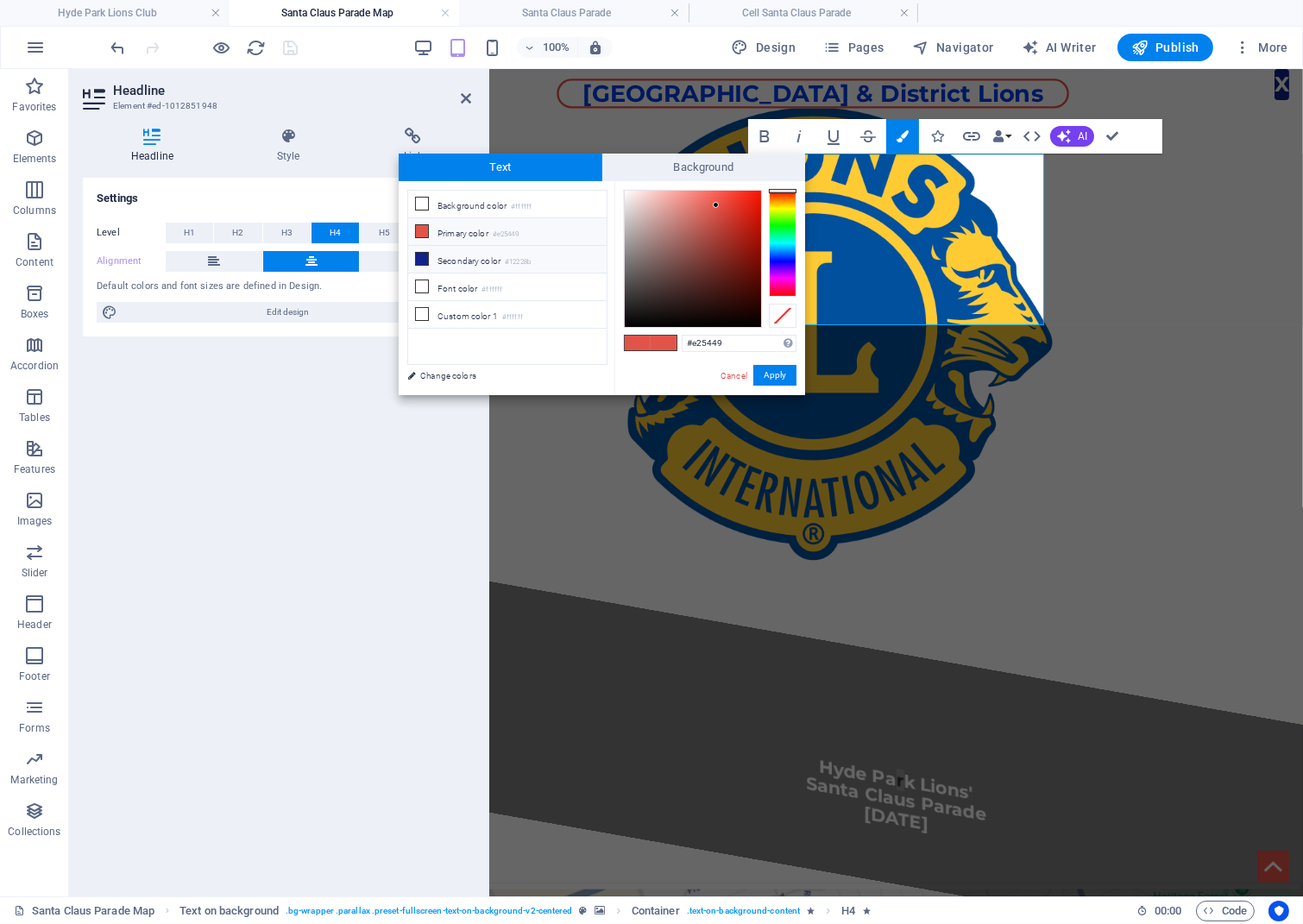
click at [420, 256] on icon at bounding box center [421, 258] width 12 height 12
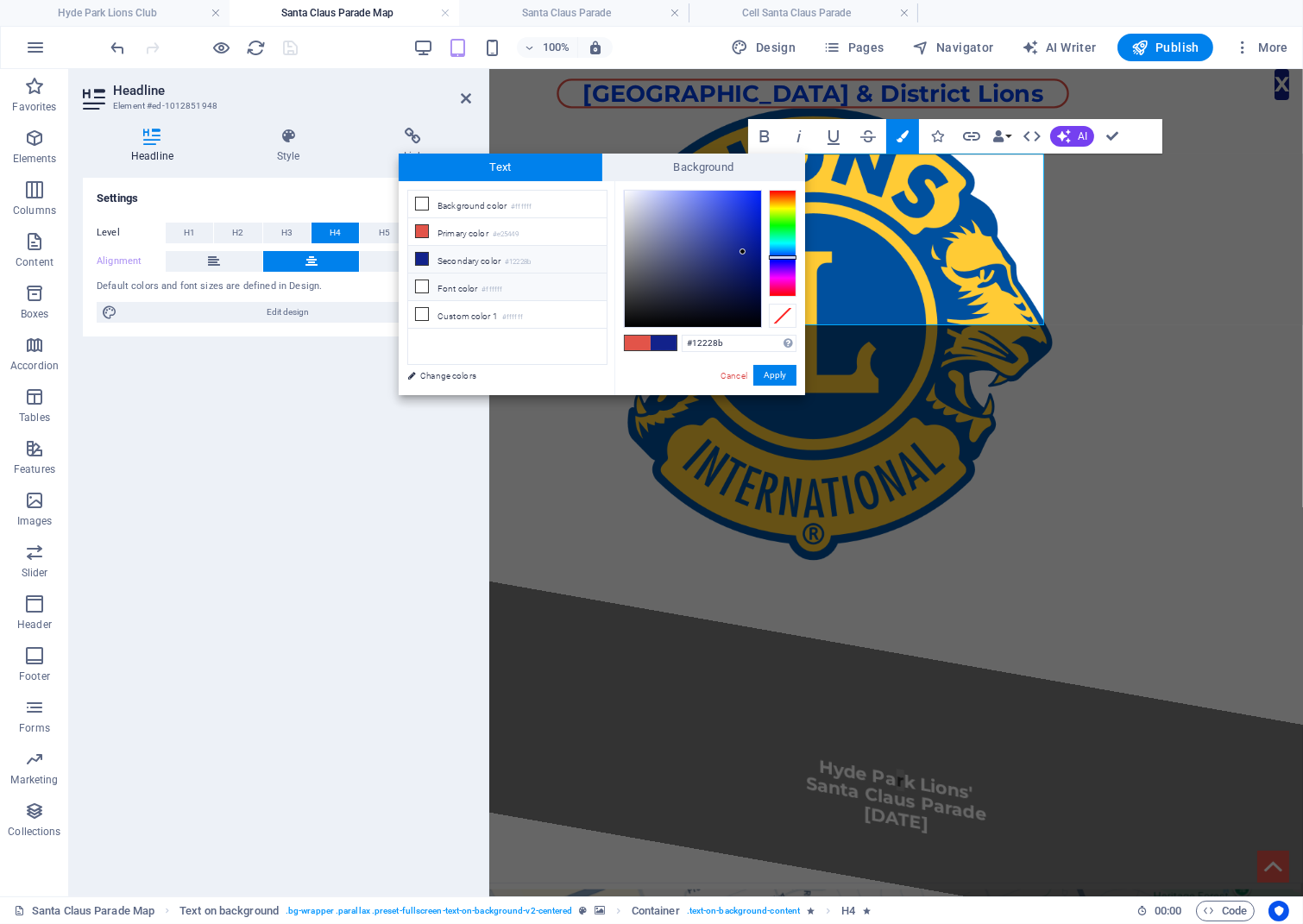
click at [422, 280] on icon at bounding box center [421, 286] width 12 height 12
type input "#ffffff"
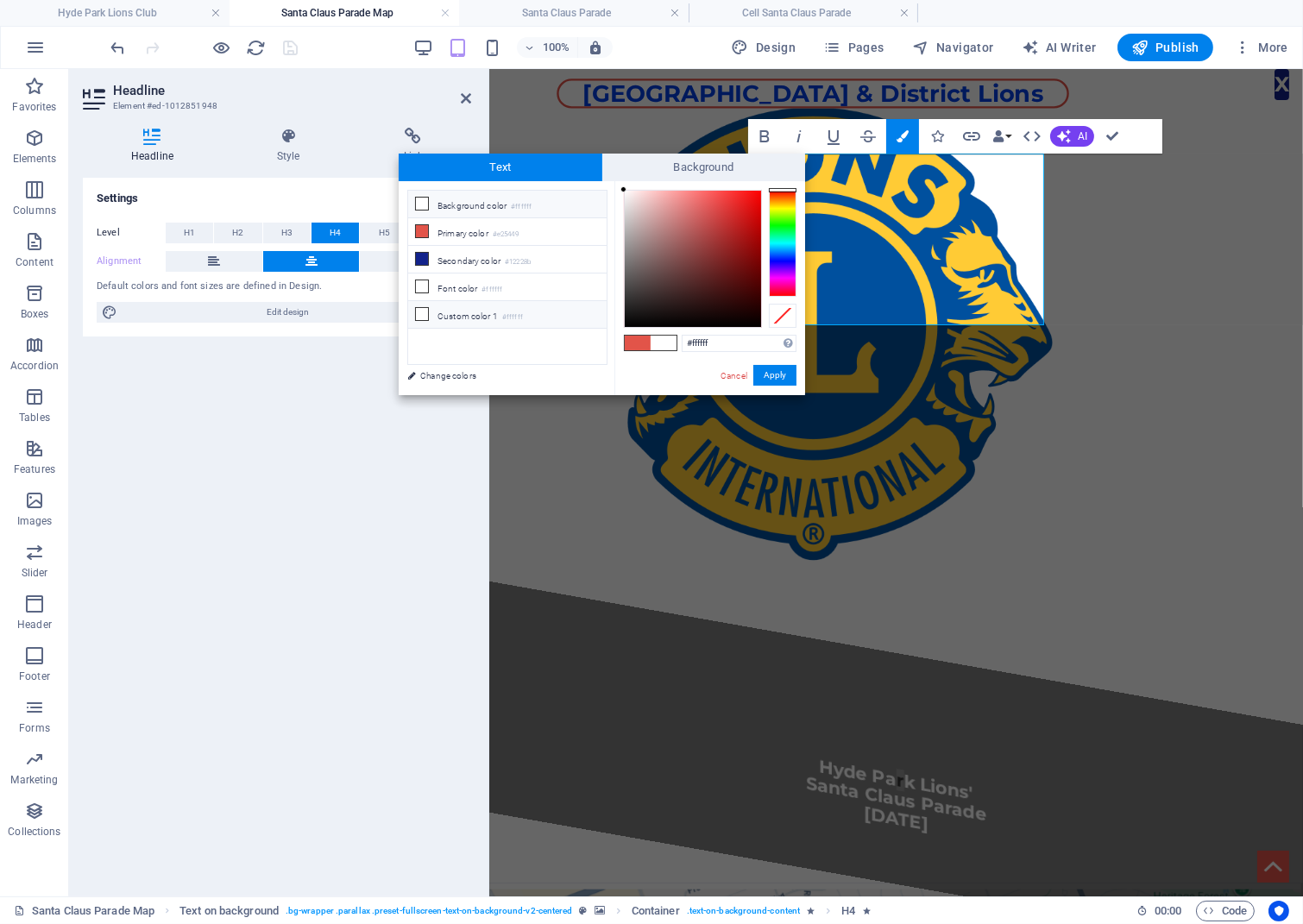
click at [428, 313] on icon at bounding box center [421, 314] width 12 height 12
click at [423, 311] on icon at bounding box center [421, 314] width 12 height 12
click at [454, 374] on link "Change colors" at bounding box center [499, 375] width 200 height 22
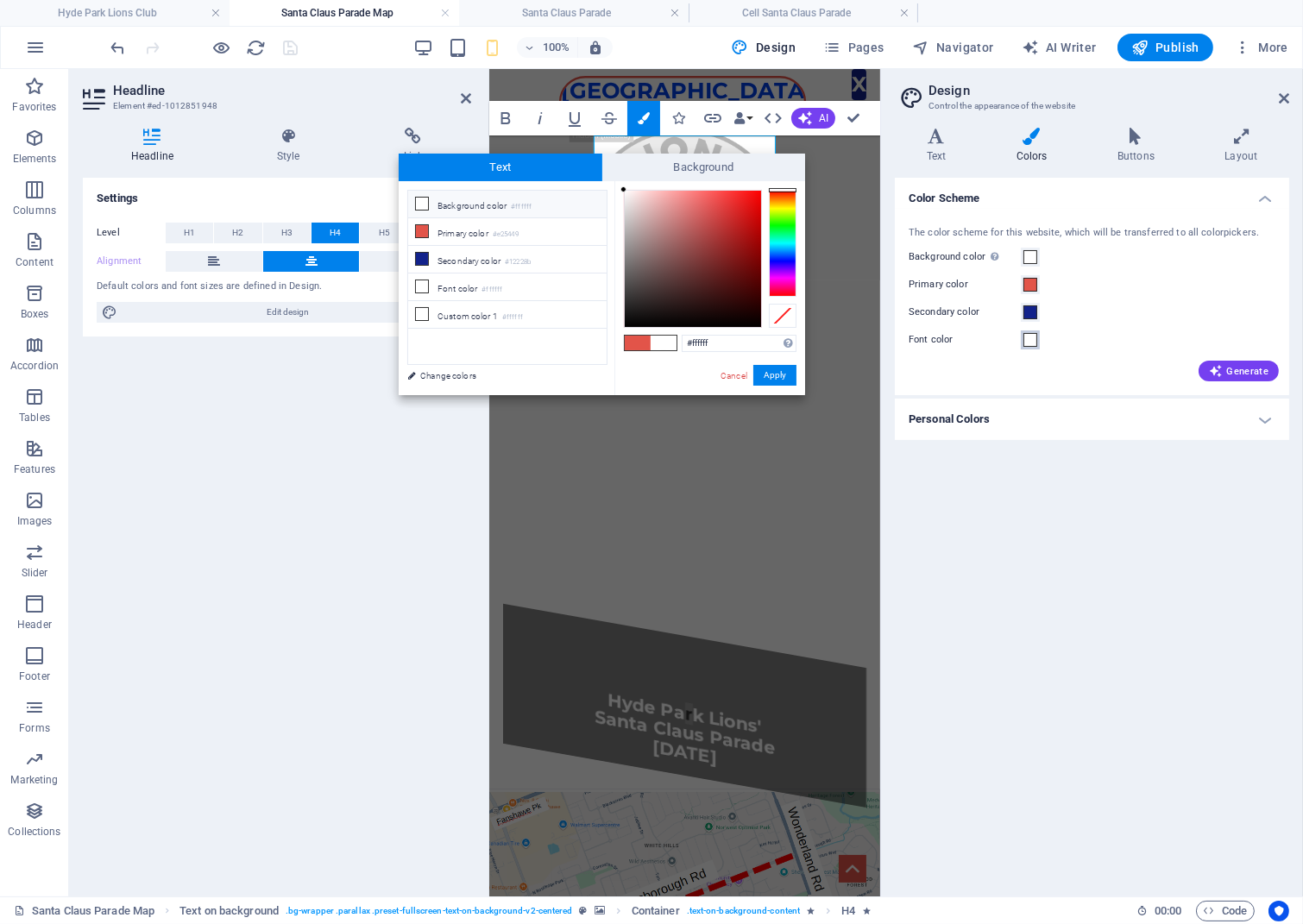
click at [1033, 340] on span at bounding box center [1031, 339] width 14 height 14
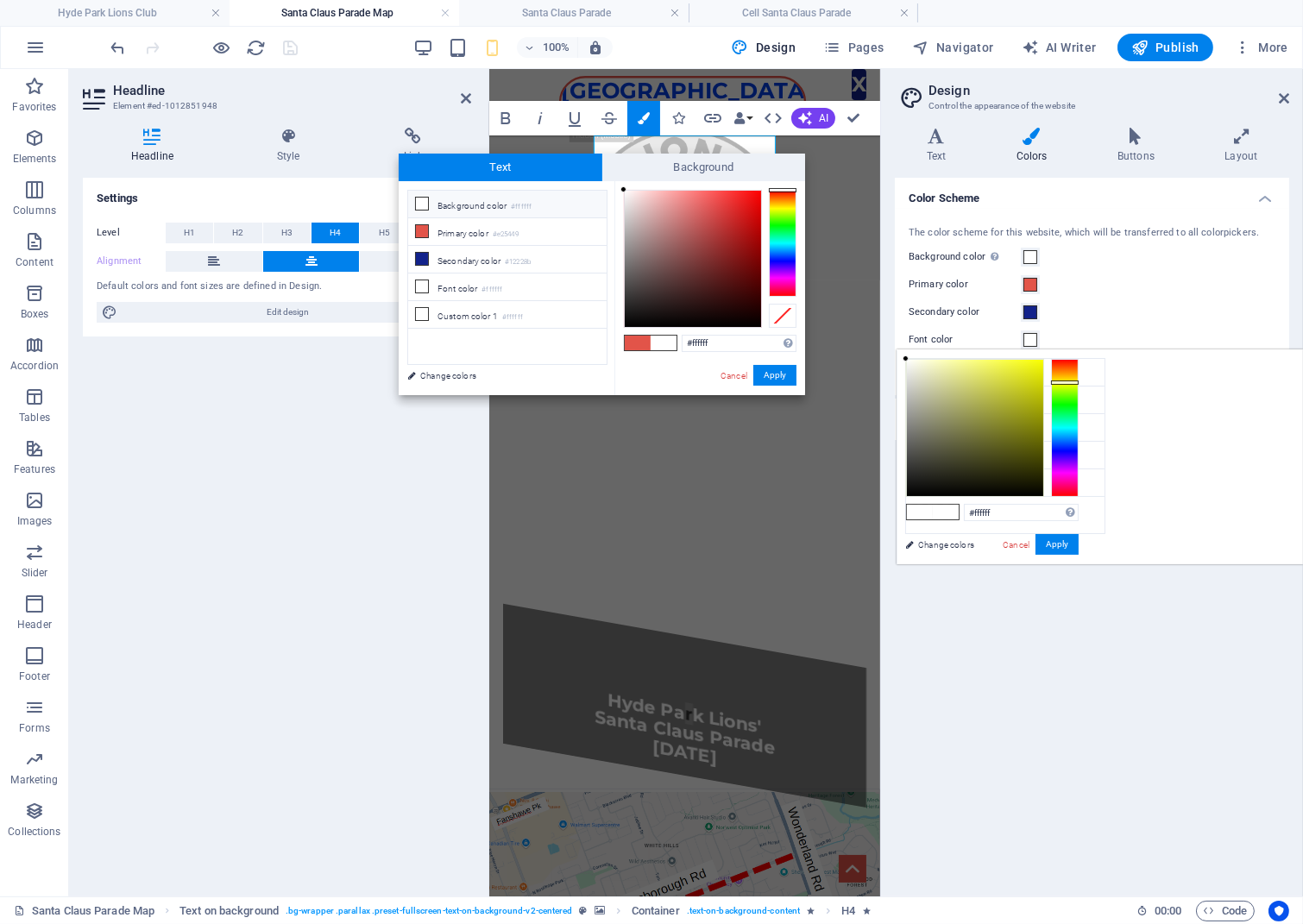
click at [1079, 382] on div at bounding box center [1064, 428] width 27 height 138
type input "#f3f738"
click at [1044, 362] on div at bounding box center [975, 428] width 137 height 137
click at [1079, 541] on button "Apply" at bounding box center [1057, 545] width 43 height 21
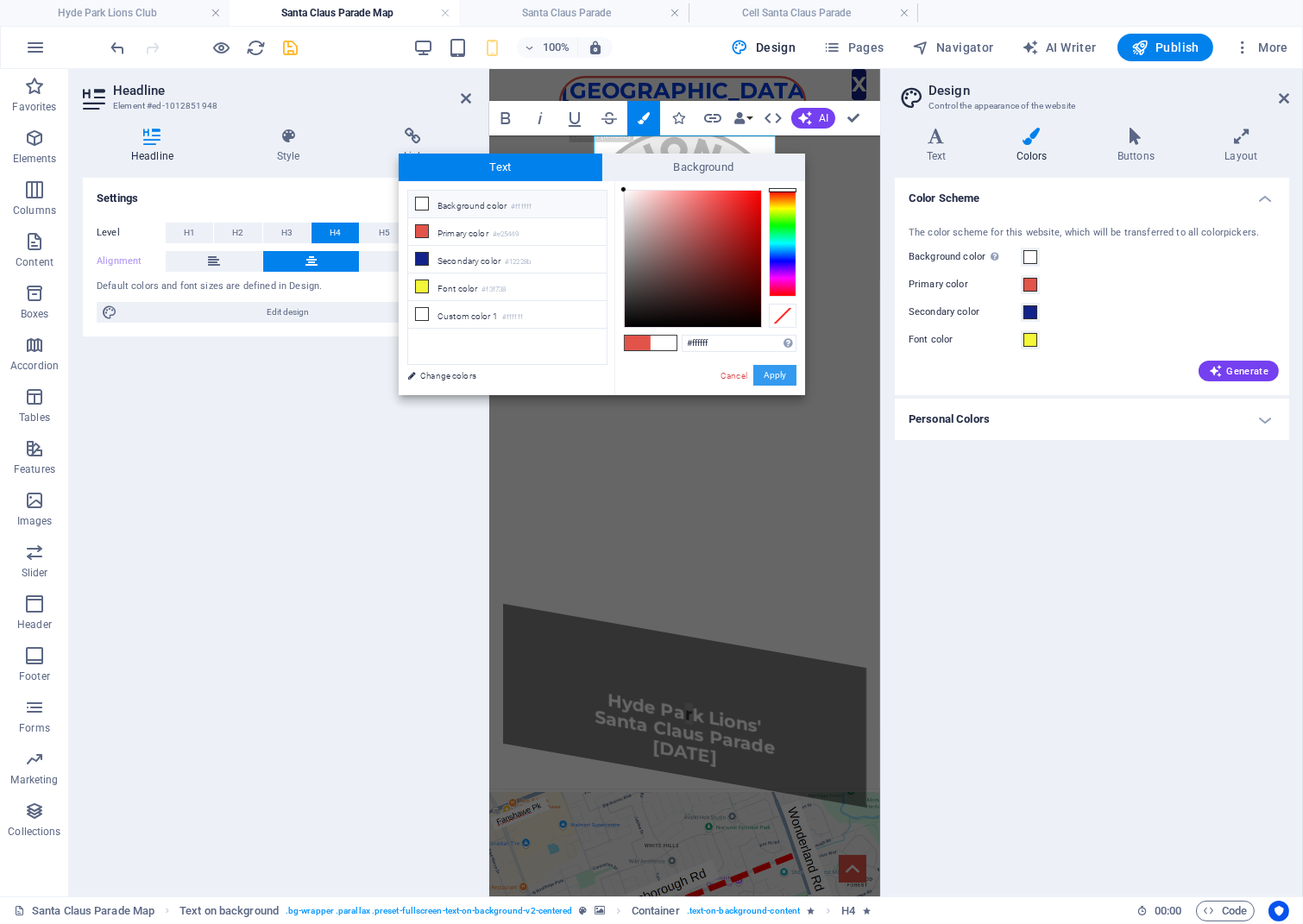
drag, startPoint x: 781, startPoint y: 371, endPoint x: 290, endPoint y: 302, distance: 495.8
click at [781, 371] on button "Apply" at bounding box center [775, 375] width 43 height 21
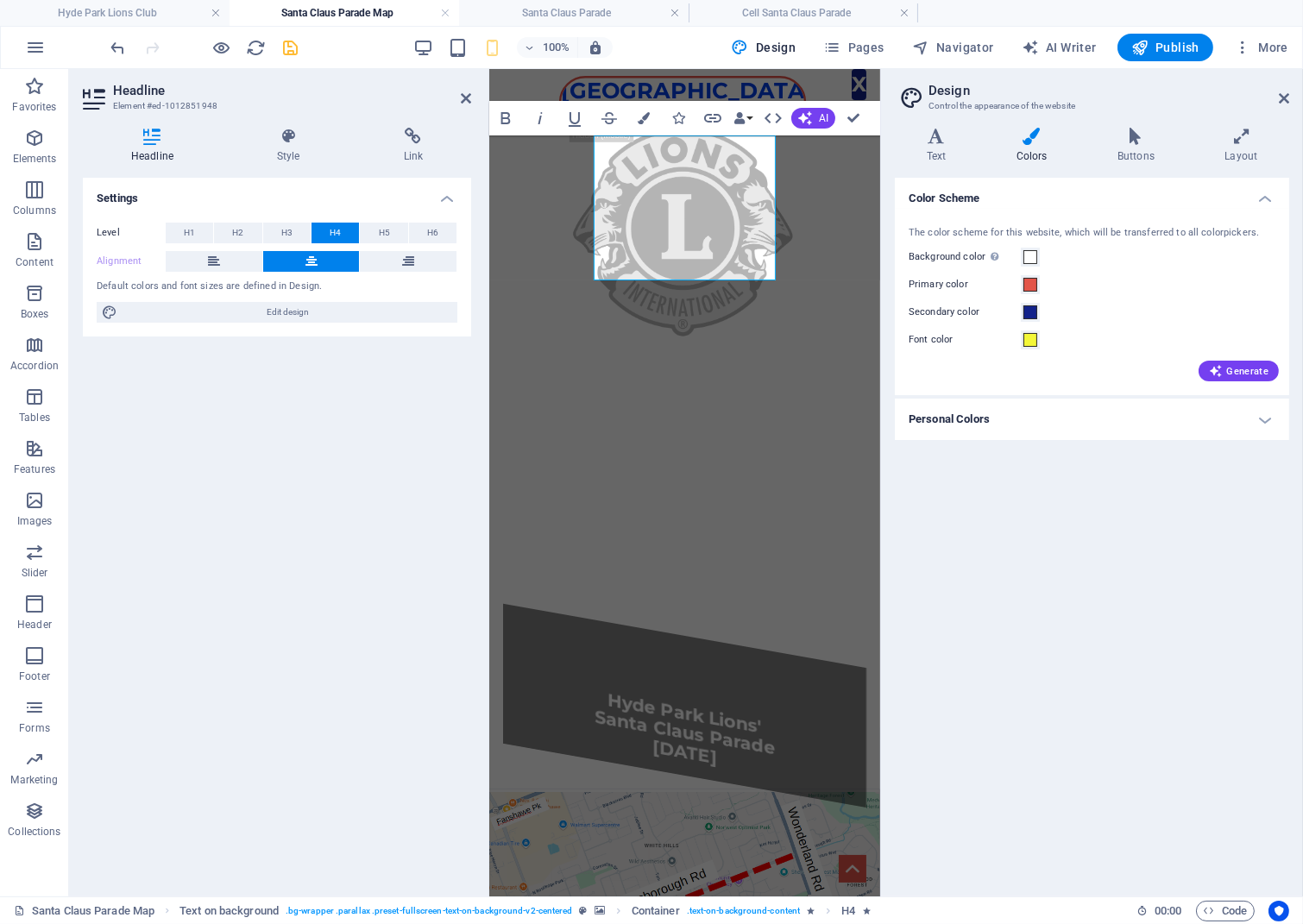
click at [1132, 564] on div "Color Scheme The color scheme for this website, which will be transferred to al…" at bounding box center [1092, 531] width 394 height 705
click at [1282, 97] on icon at bounding box center [1283, 98] width 10 height 14
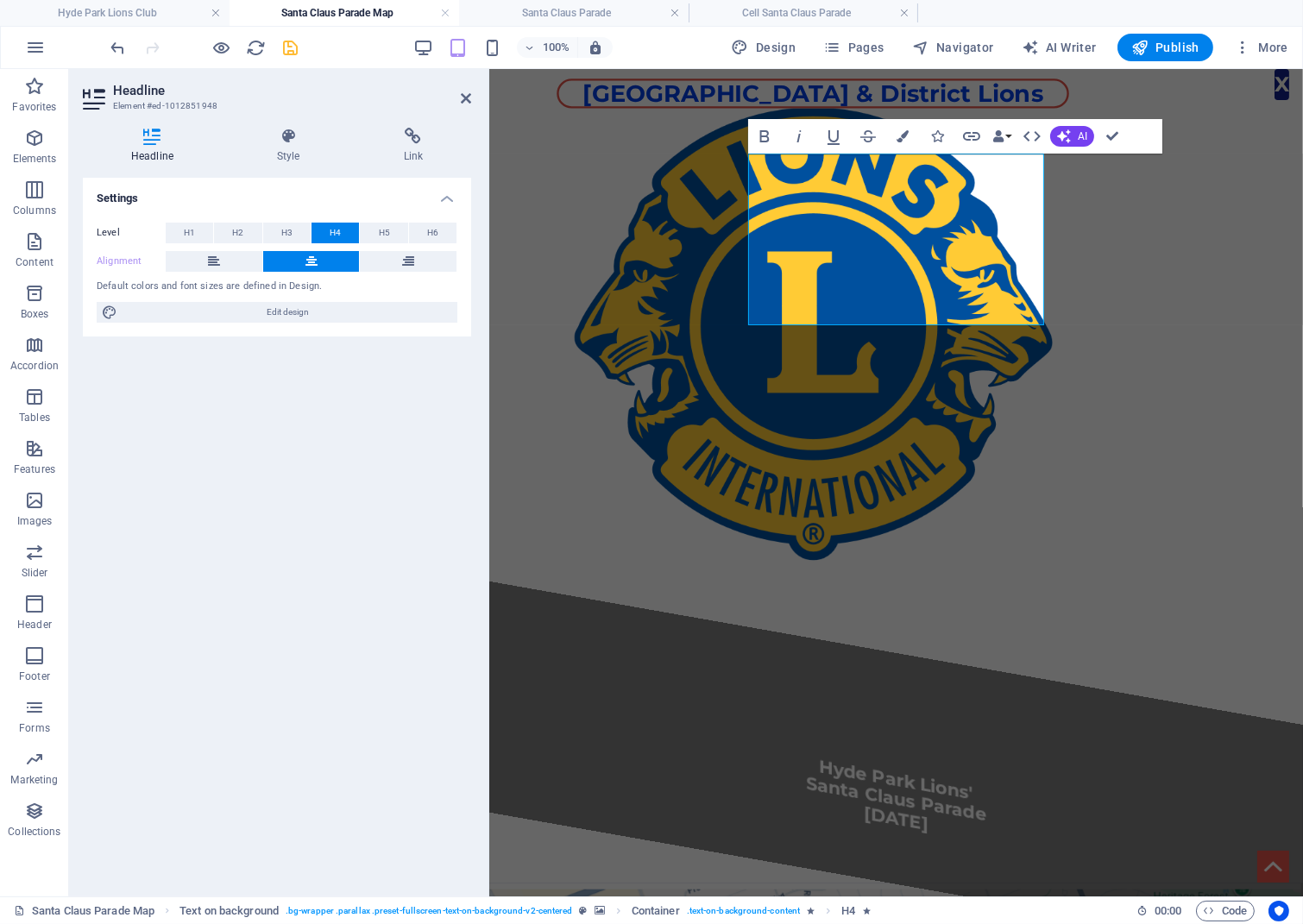
click at [1198, 188] on figure at bounding box center [896, 361] width 814 height 529
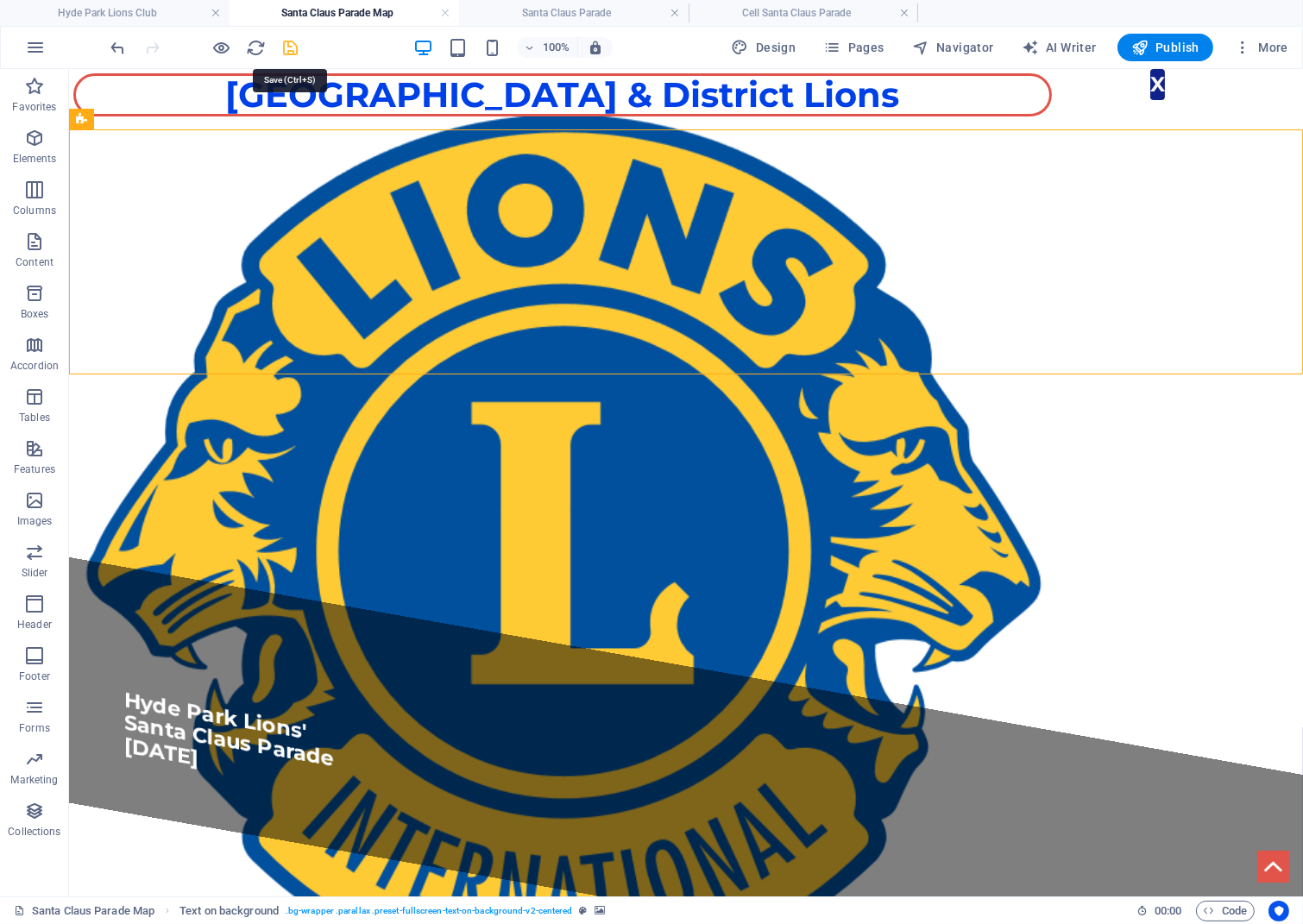
click at [289, 47] on icon "save" at bounding box center [290, 47] width 20 height 20
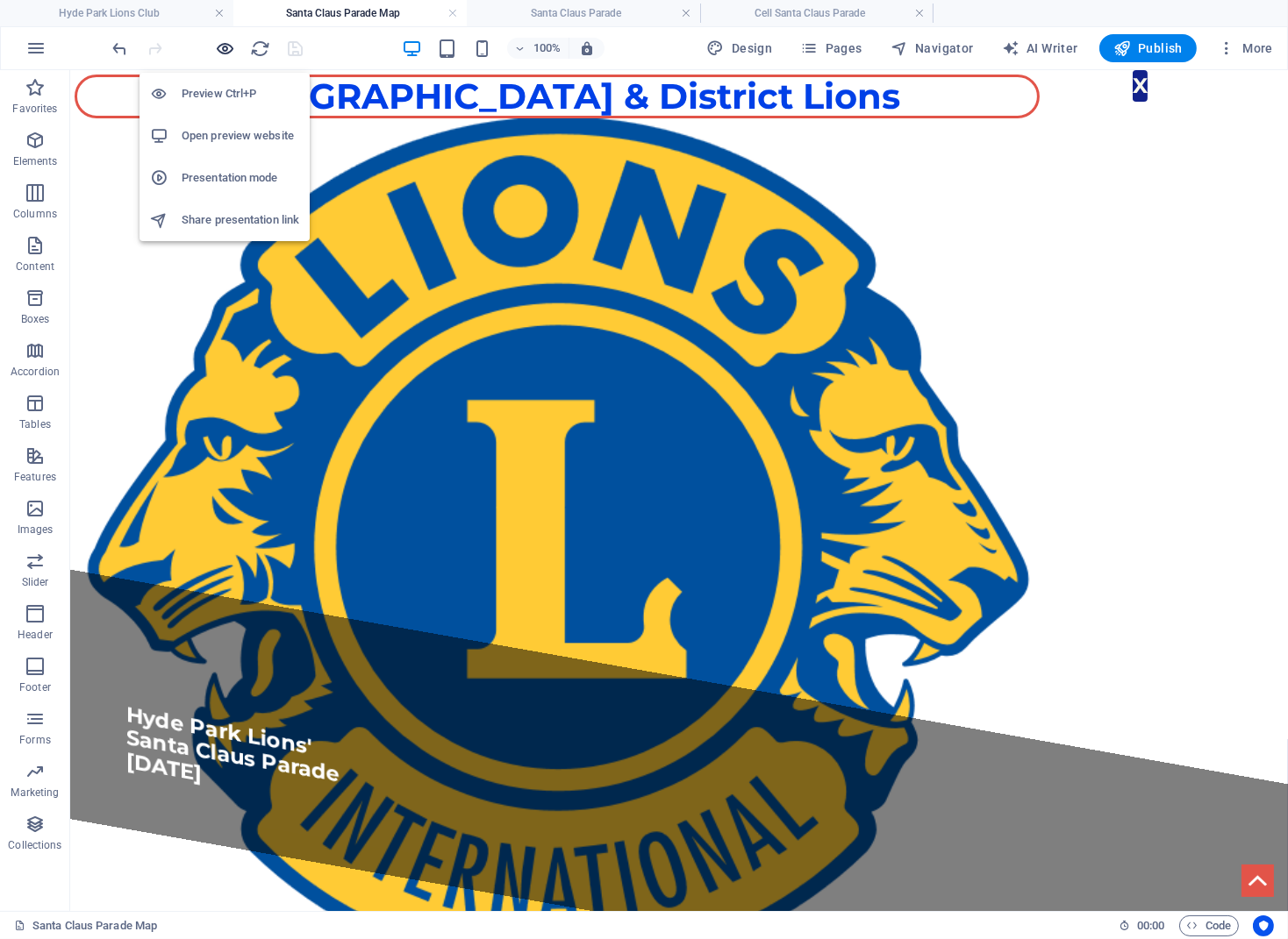
click at [228, 48] on icon "button" at bounding box center [225, 48] width 20 height 20
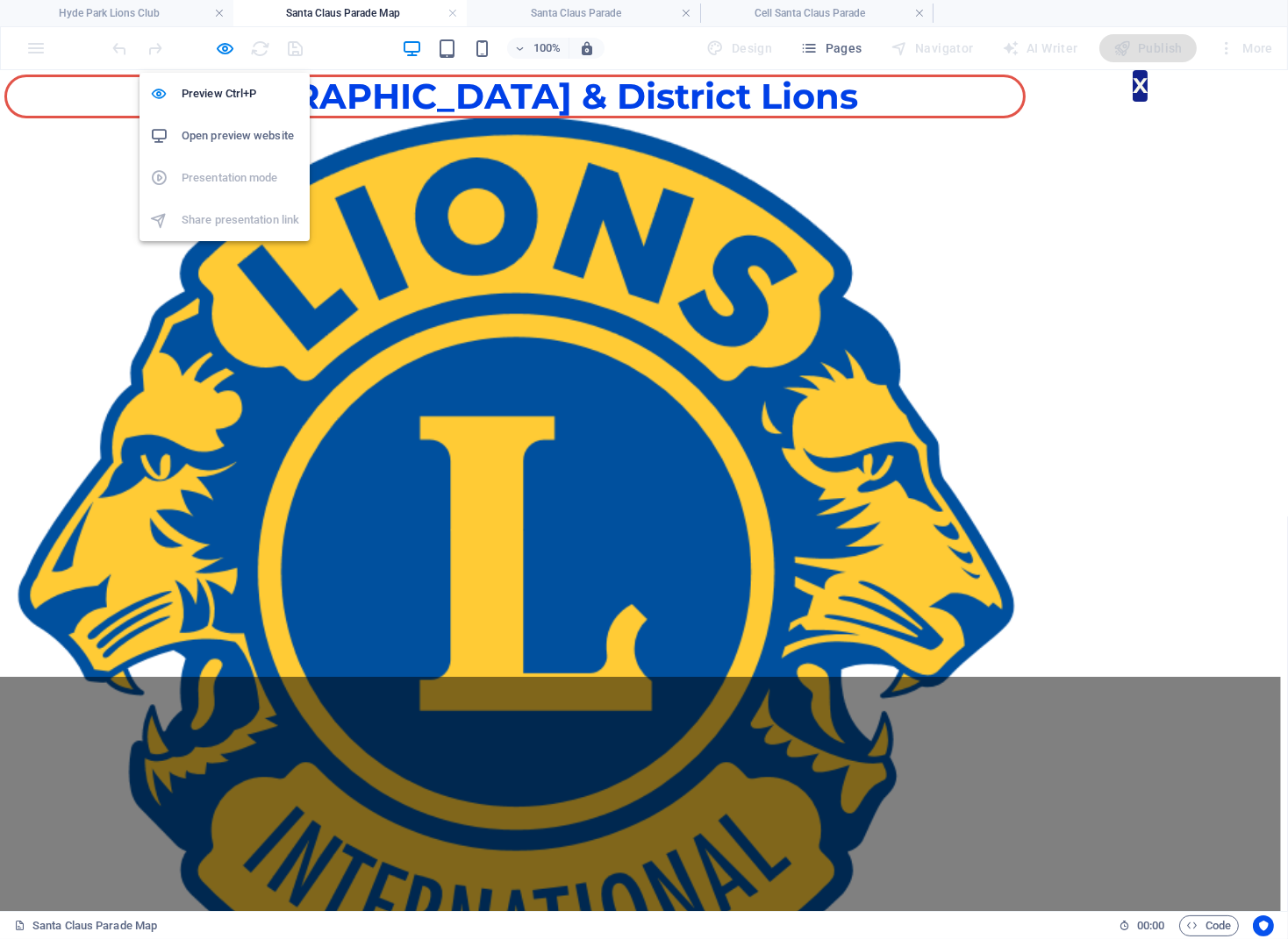
click at [218, 129] on h6 "Open preview website" at bounding box center [240, 136] width 118 height 21
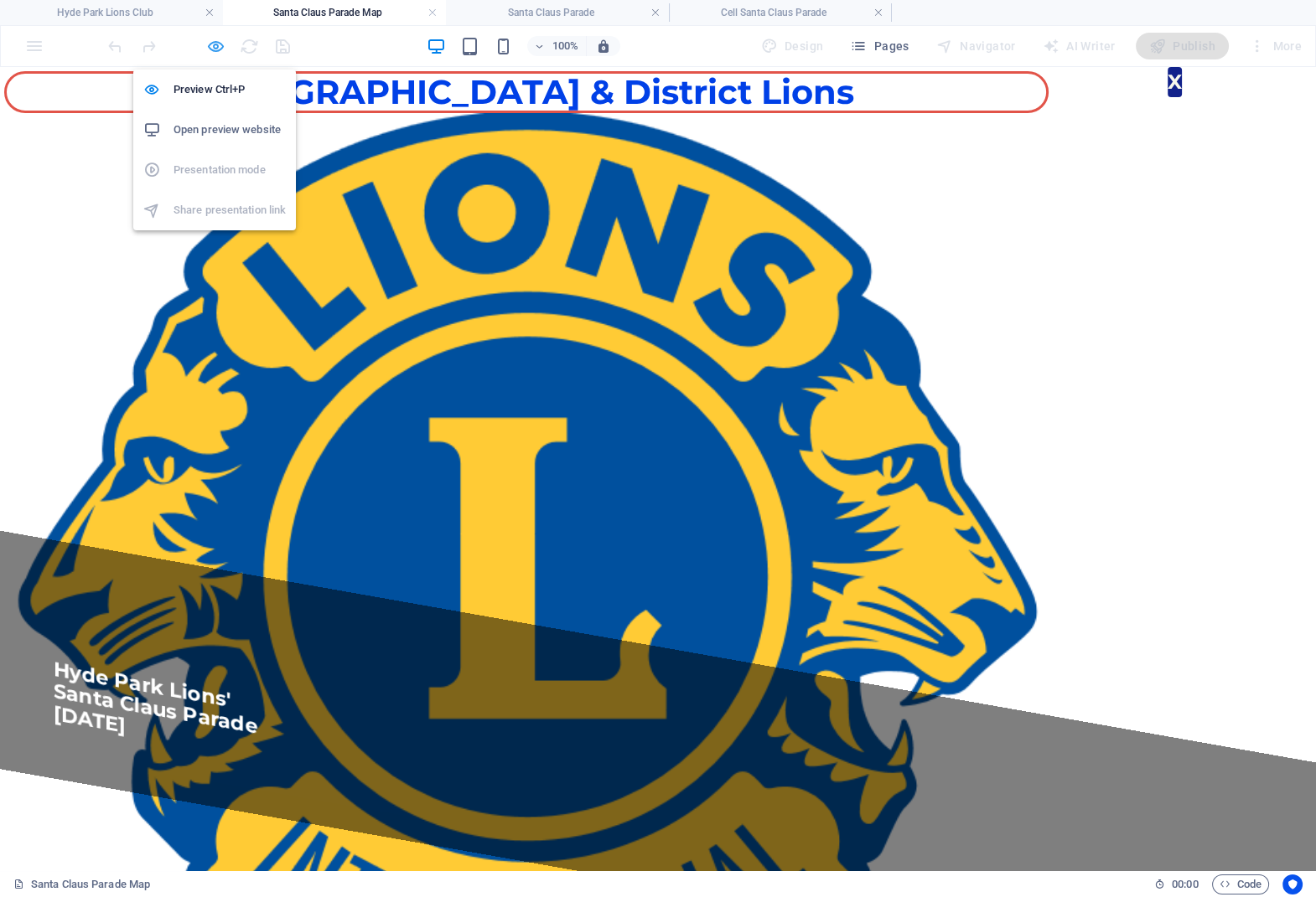
click at [217, 44] on icon "button" at bounding box center [215, 46] width 19 height 19
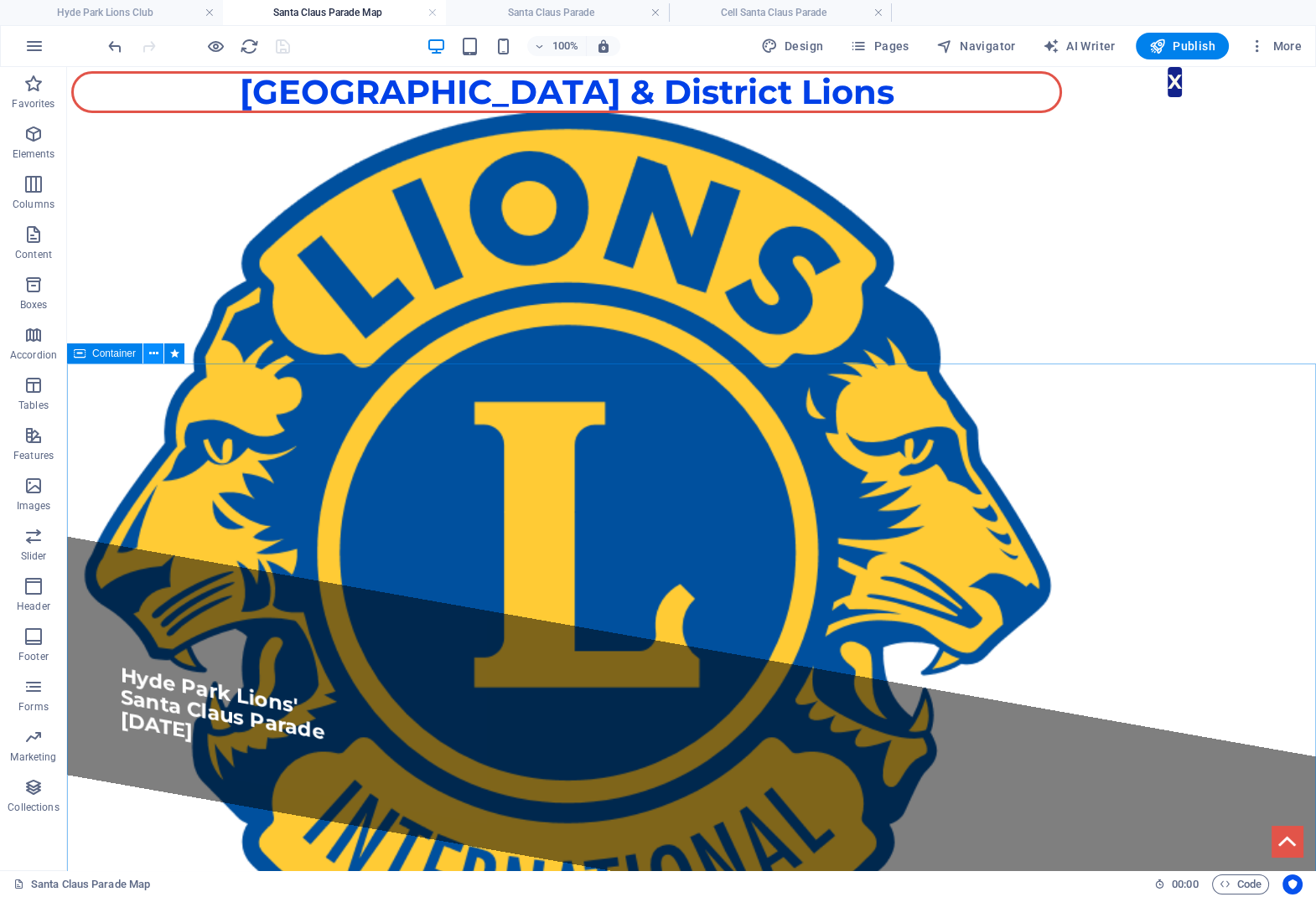
click at [147, 356] on button at bounding box center [154, 353] width 20 height 20
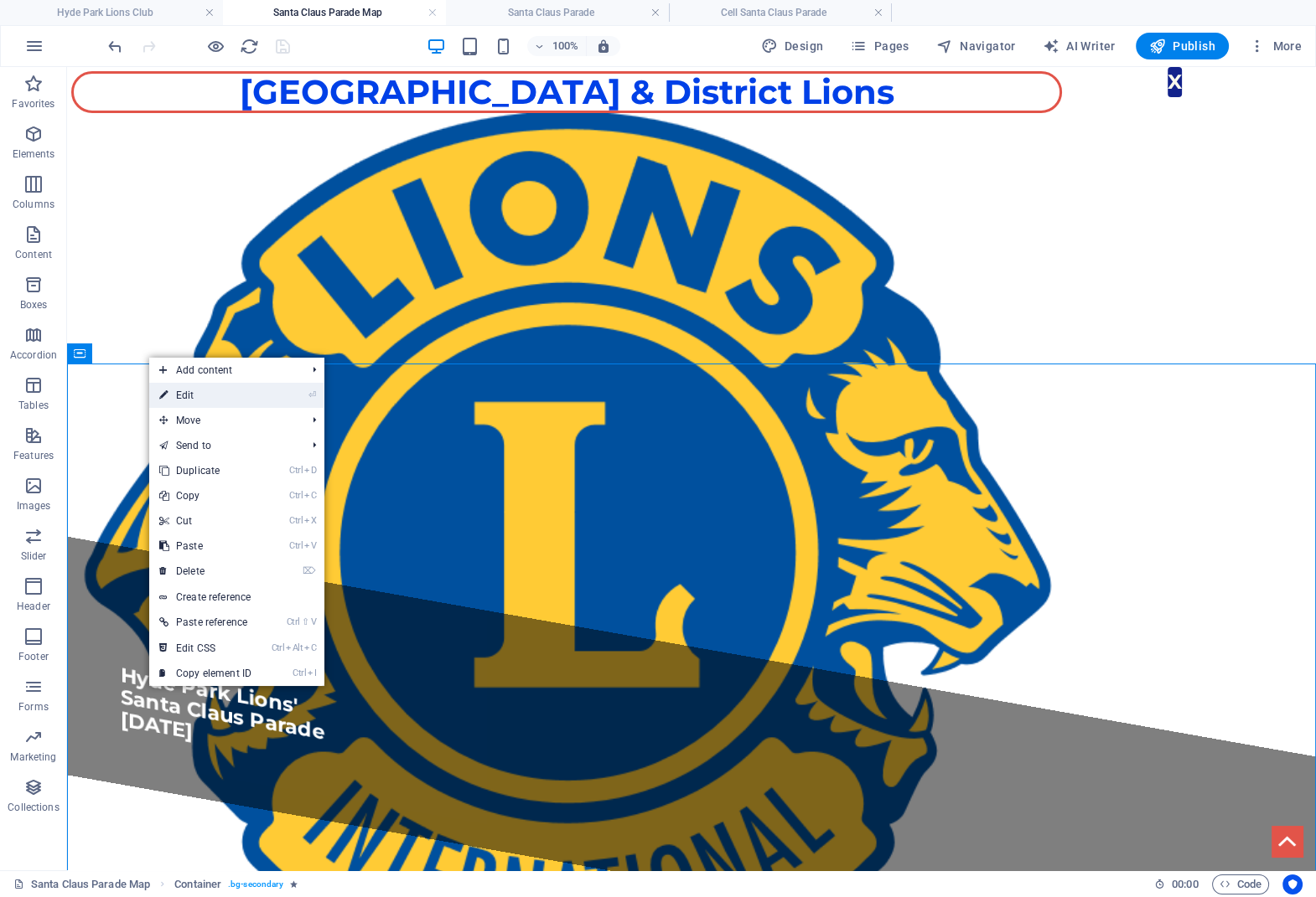
click at [198, 401] on link "⏎ Edit" at bounding box center [205, 394] width 113 height 25
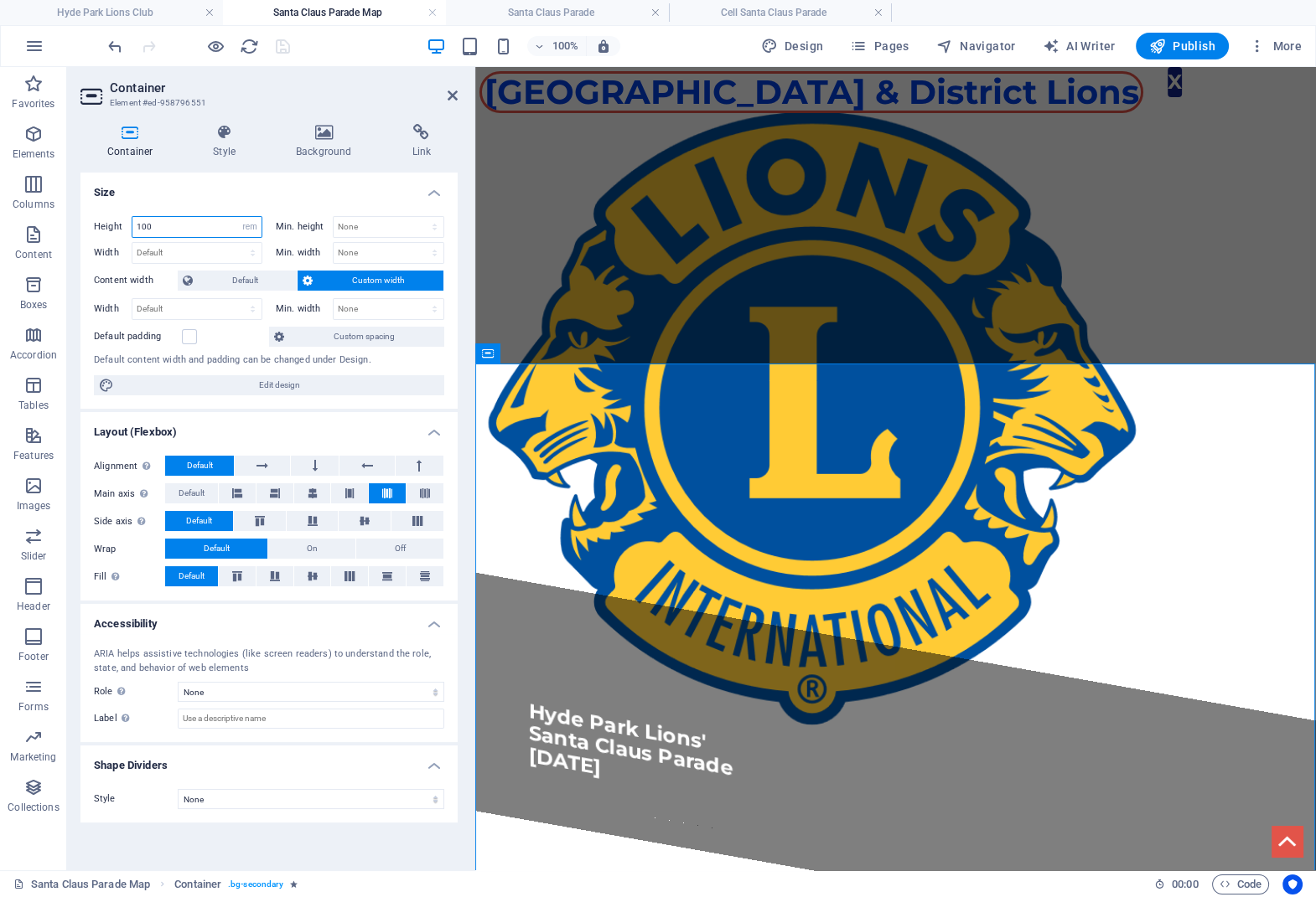
click at [174, 225] on input "100" at bounding box center [197, 227] width 129 height 20
click at [238, 217] on select "Default px rem % vh vw" at bounding box center [250, 227] width 24 height 20
select select "default"
click option "Default" at bounding box center [0, 0] width 0 height 0
select select "DISABLED_OPTION_VALUE"
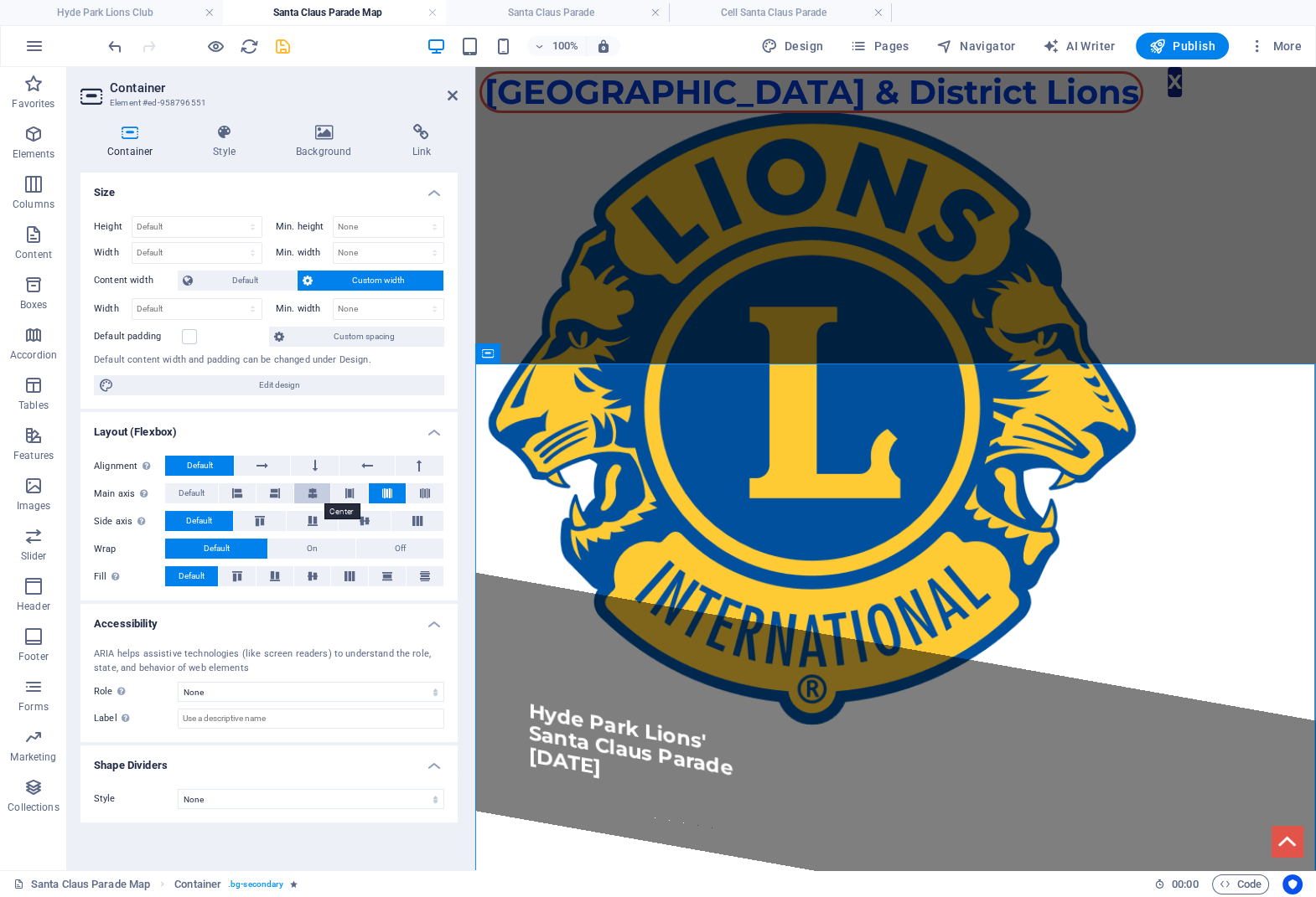
click at [316, 500] on icon at bounding box center [312, 493] width 10 height 20
click at [386, 496] on icon at bounding box center [386, 493] width 10 height 20
click at [635, 351] on icon at bounding box center [630, 353] width 9 height 17
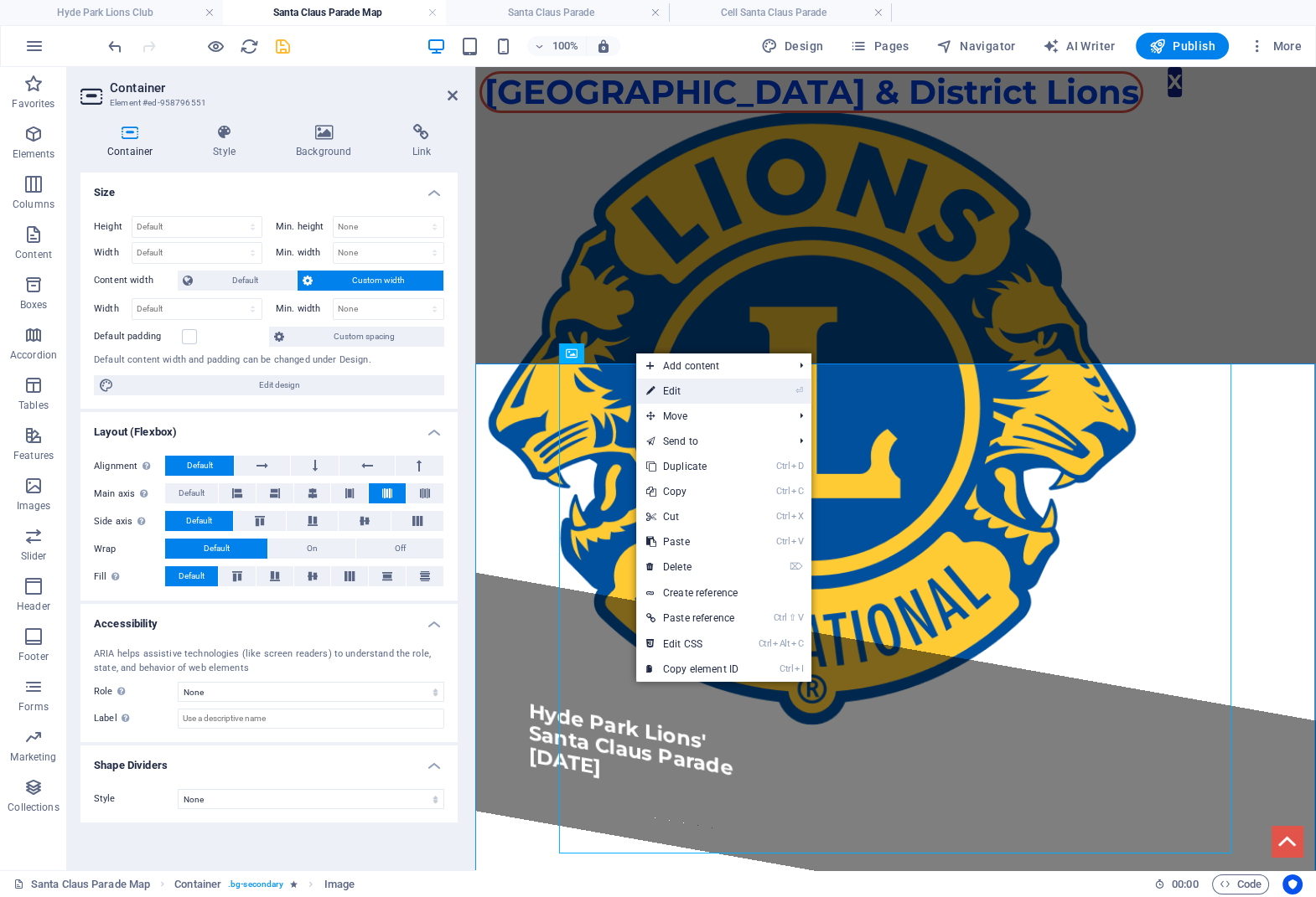
click at [663, 390] on link "⏎ Edit" at bounding box center [692, 391] width 113 height 25
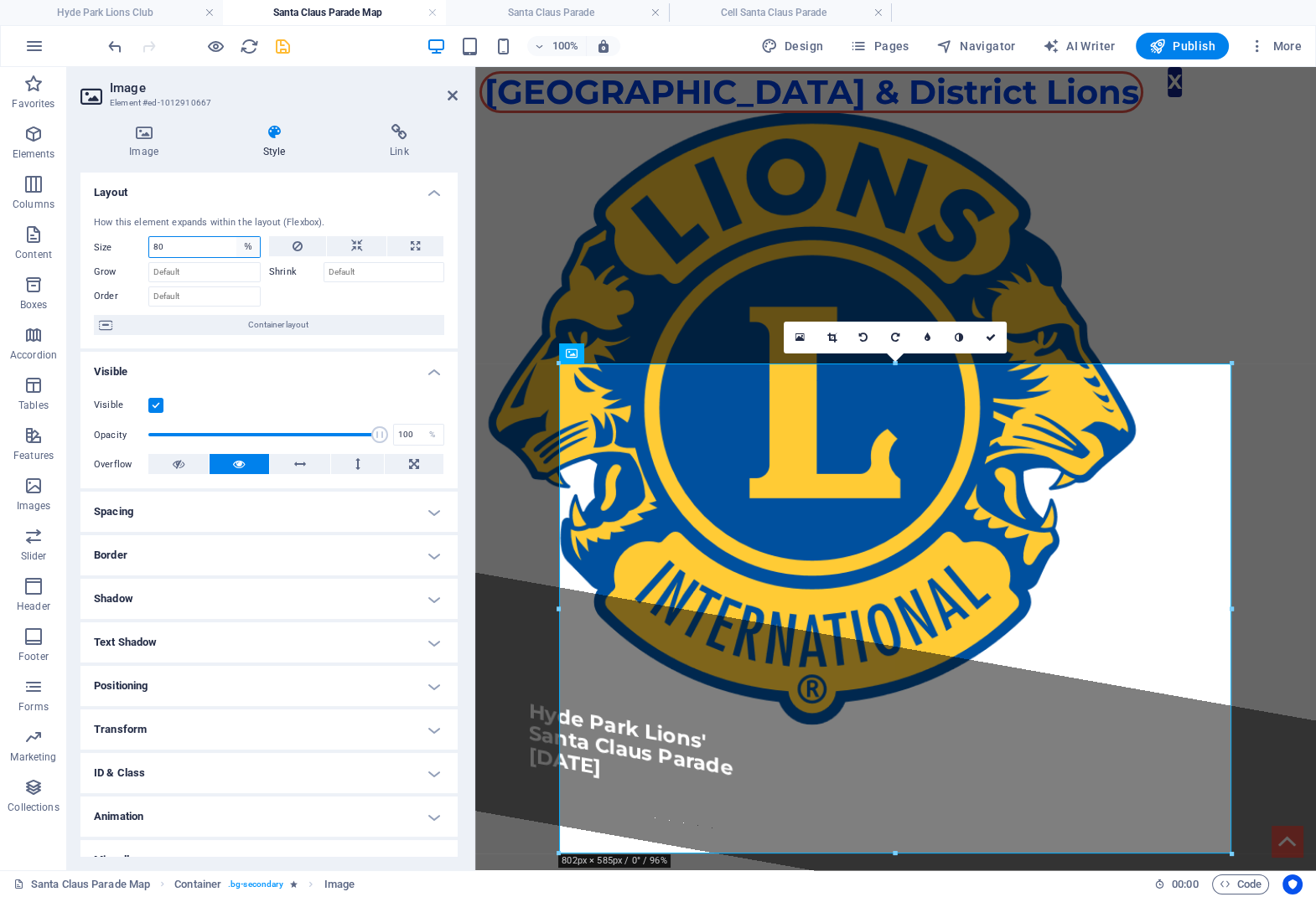
click at [236, 237] on select "Default auto px % 1/1 1/2 1/3 1/4 1/5 1/6 1/7 1/8 1/9 1/10" at bounding box center [248, 247] width 24 height 20
select select "pij9shpunn"
click option "Default" at bounding box center [0, 0] width 0 height 0
select select "DISABLED_OPTION_VALUE"
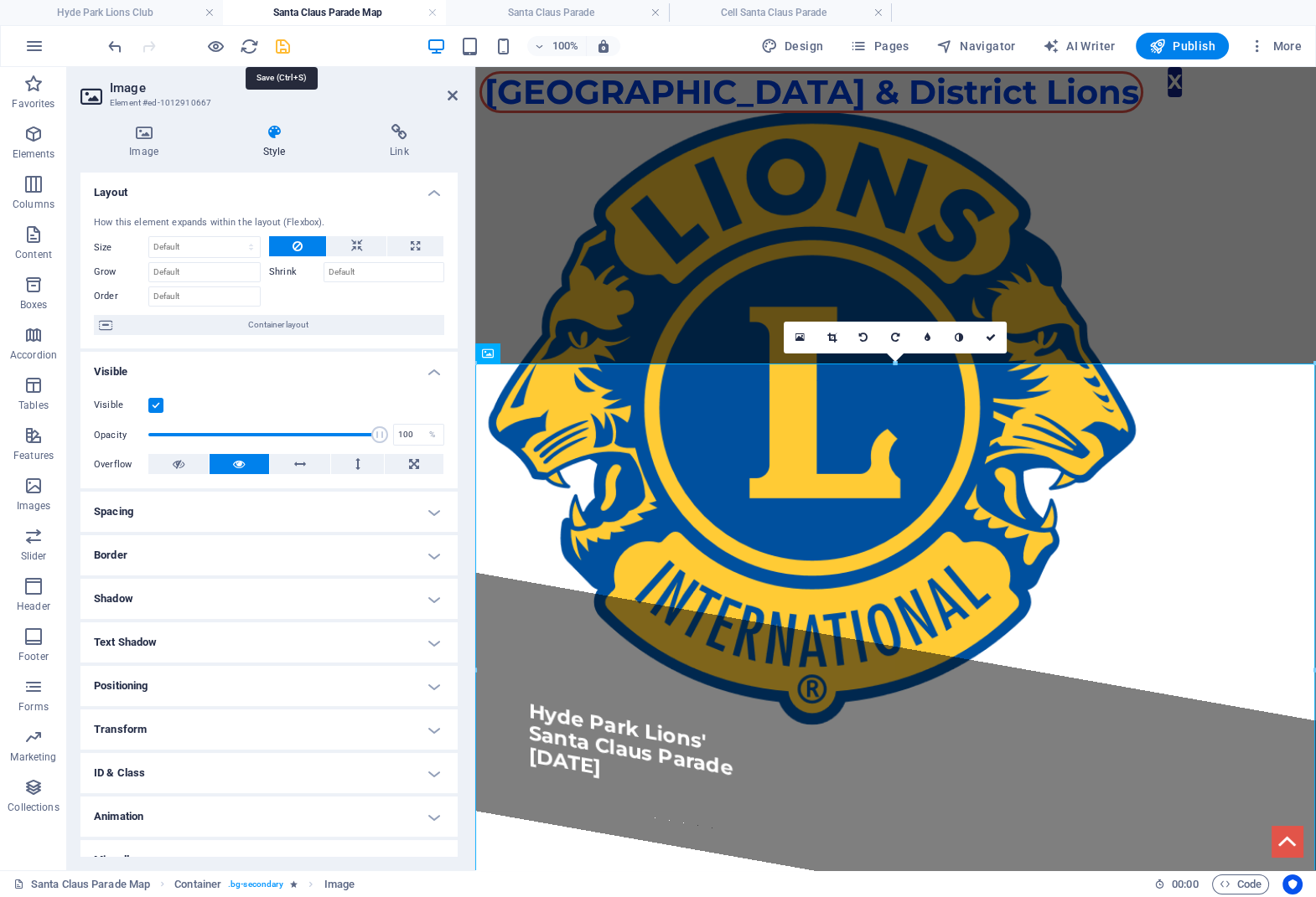
click at [282, 50] on icon "save" at bounding box center [282, 46] width 19 height 19
